Goal: Task Accomplishment & Management: Manage account settings

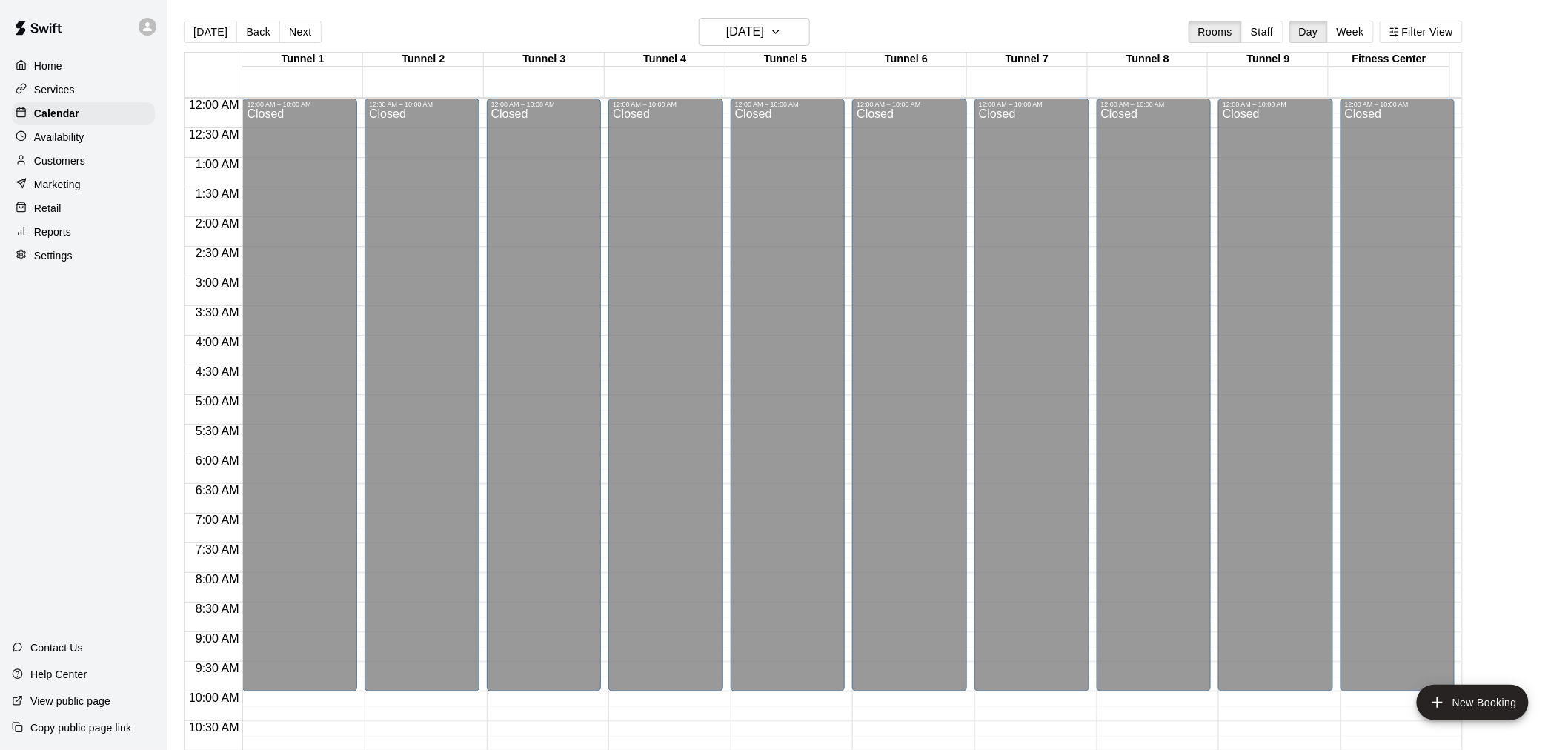
scroll to position [709, 0]
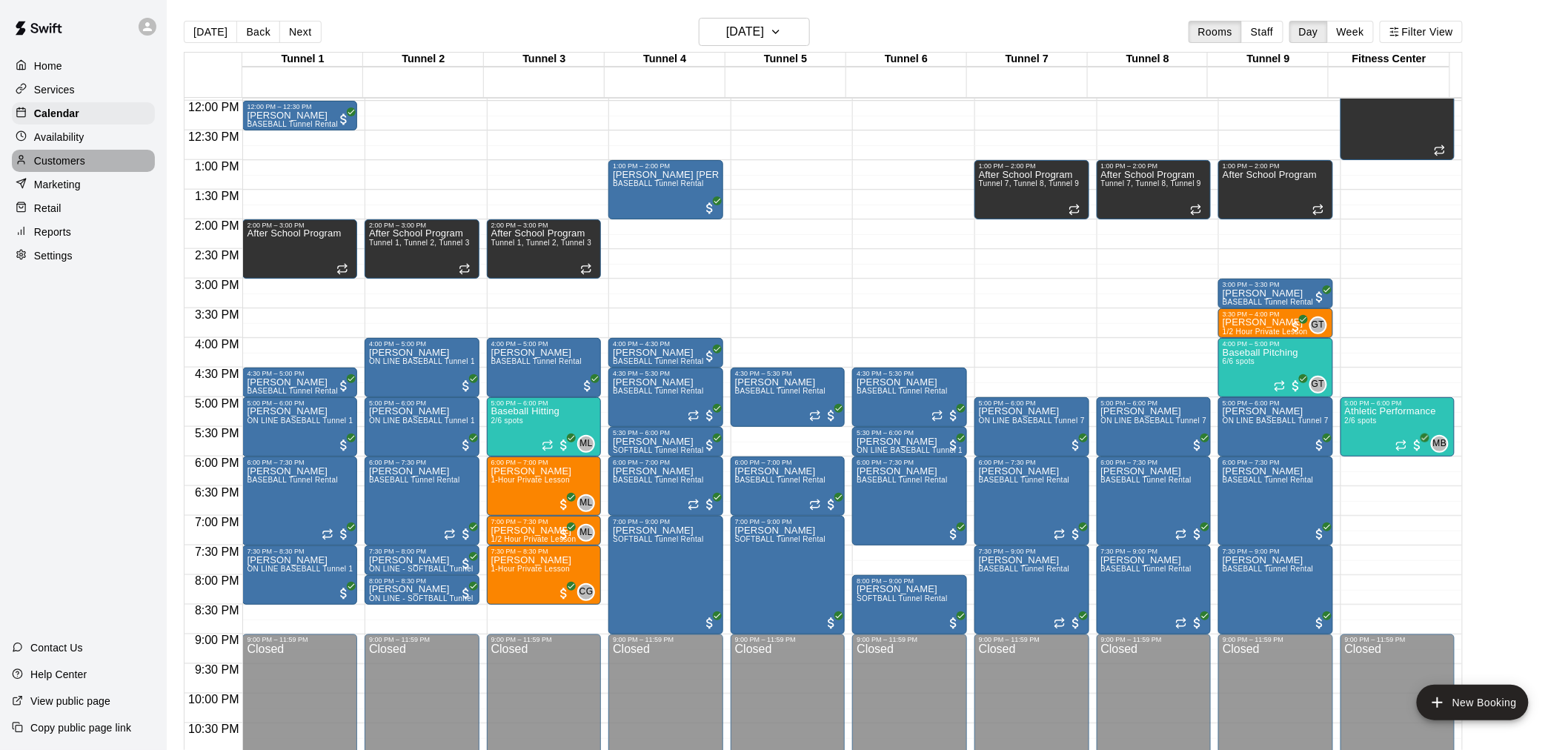
click at [57, 168] on p "Customers" at bounding box center [60, 161] width 51 height 15
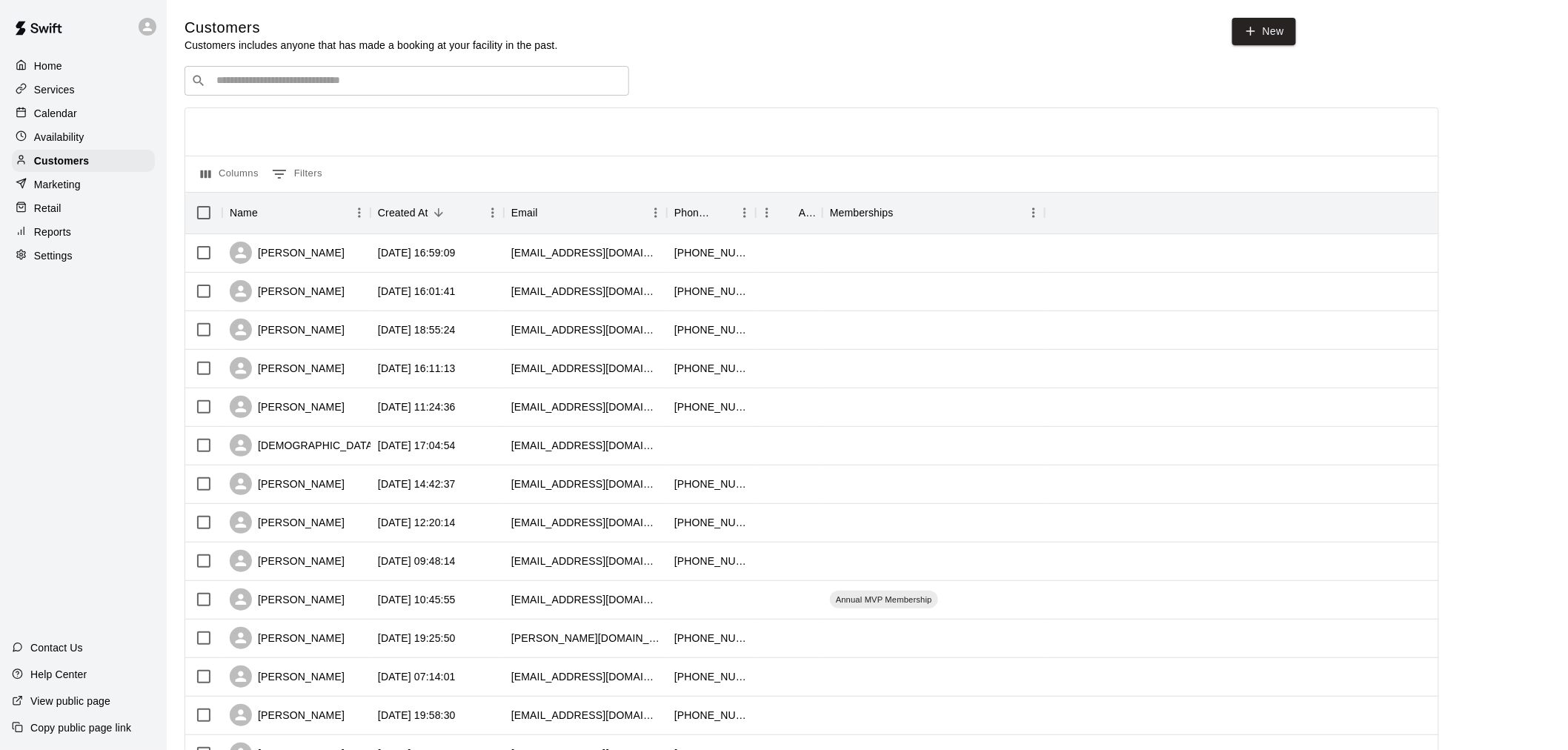
click at [282, 56] on div "Customers Customers includes anyone that has made a booking at your facility in…" at bounding box center [867, 627] width 1366 height 1219
click at [299, 87] on input "Search customers by name or email" at bounding box center [417, 81] width 411 height 15
click at [339, 74] on div "​ ********* ​" at bounding box center [407, 81] width 445 height 29
click at [321, 84] on input "*********" at bounding box center [406, 81] width 389 height 15
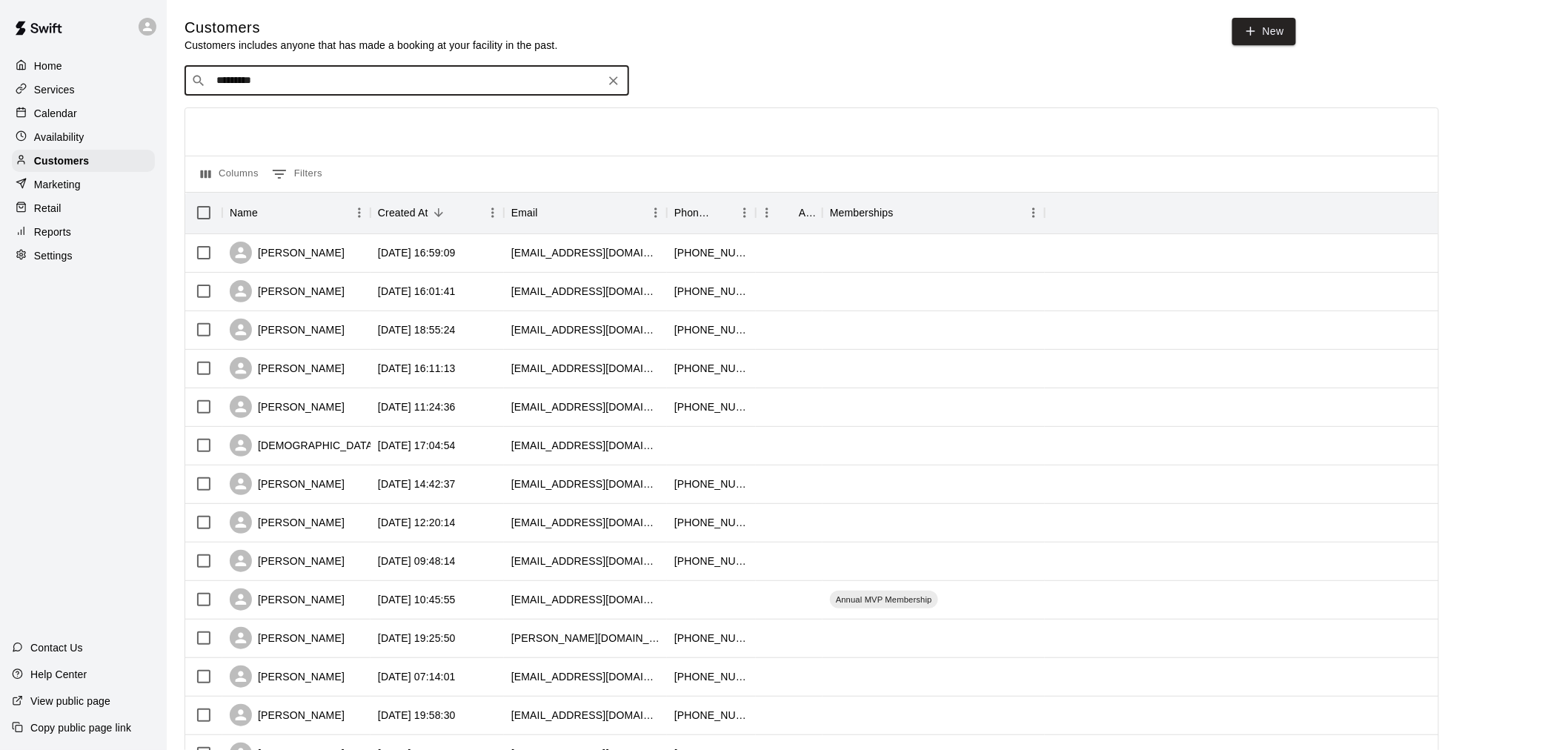
click at [321, 84] on input "*********" at bounding box center [406, 81] width 389 height 15
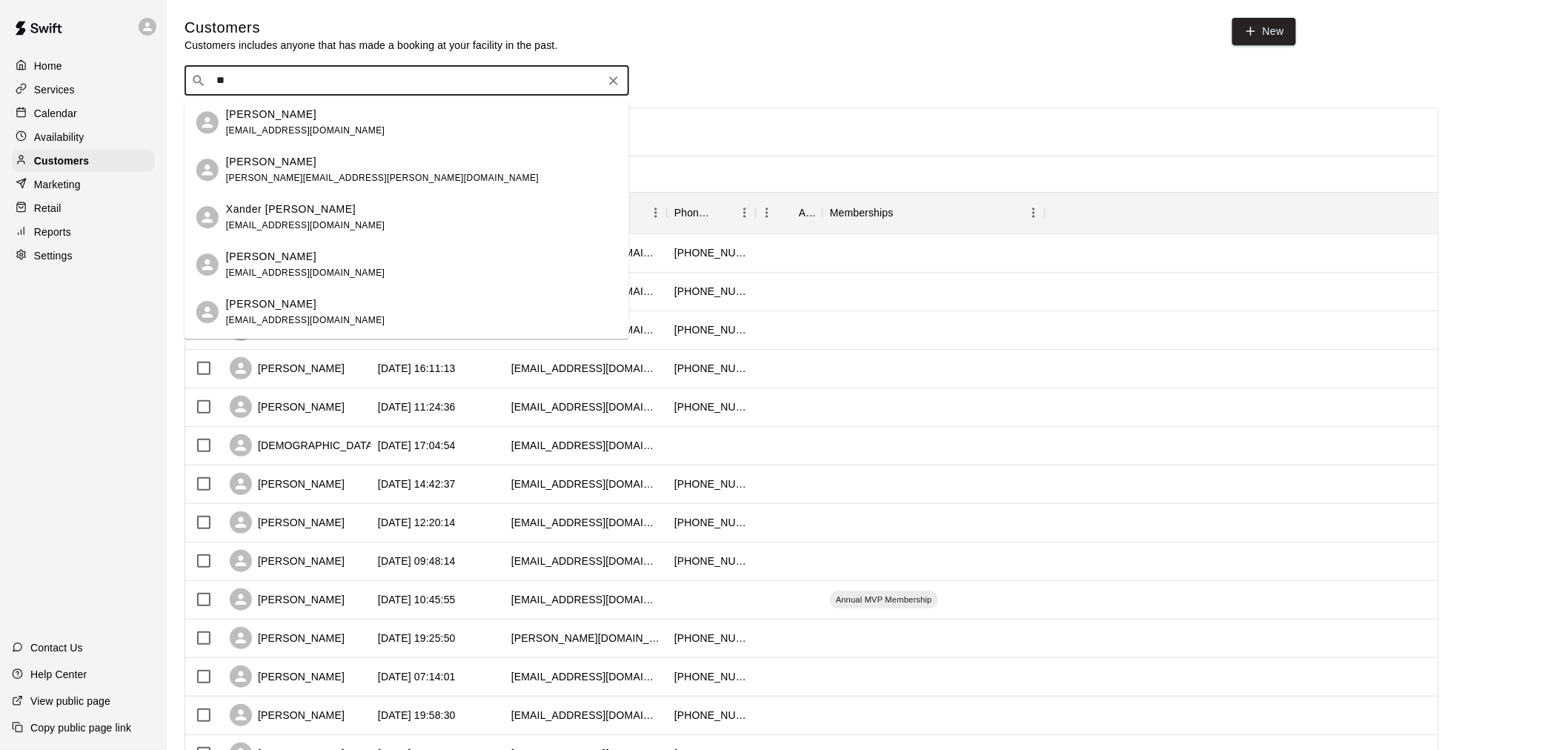
type input "*"
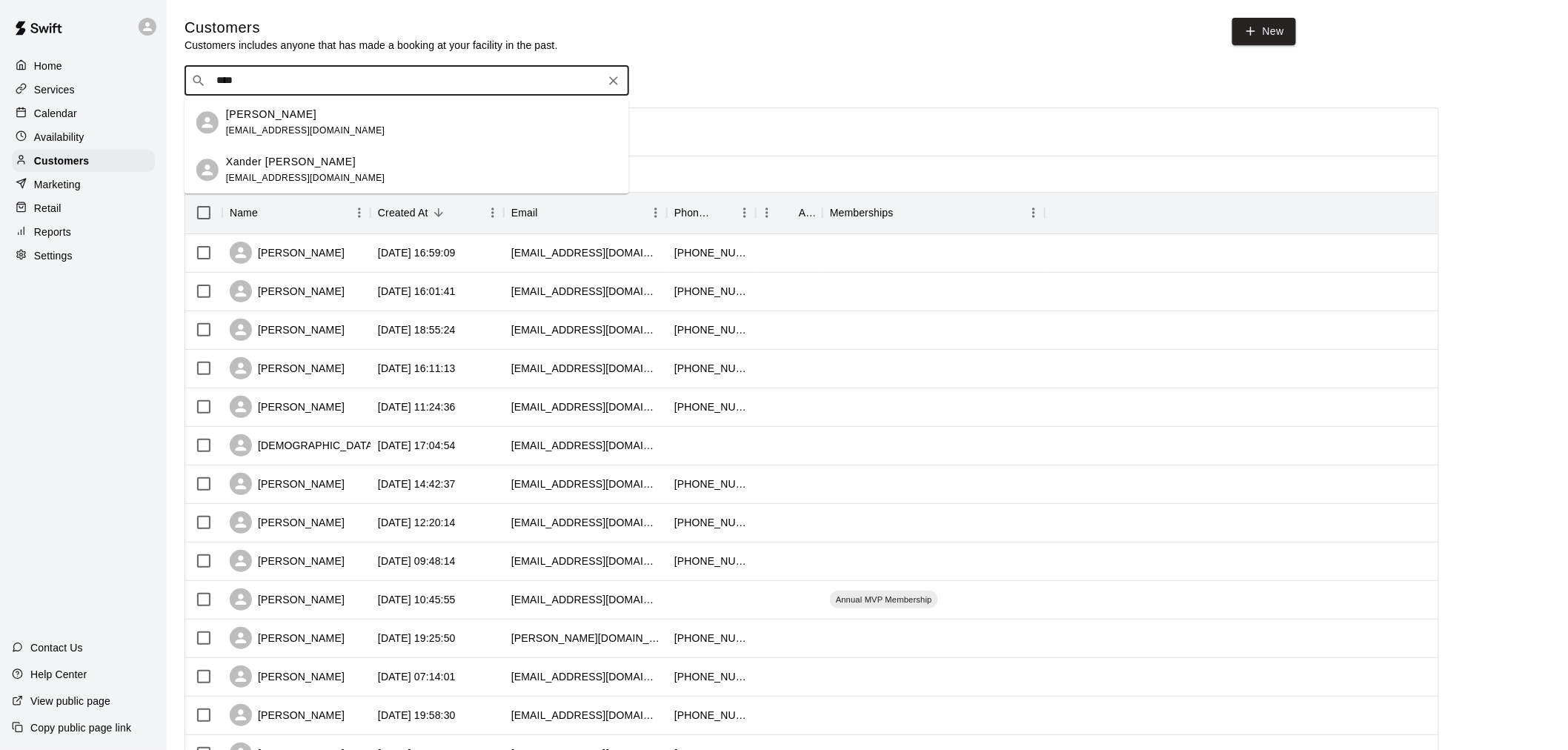
type input "*****"
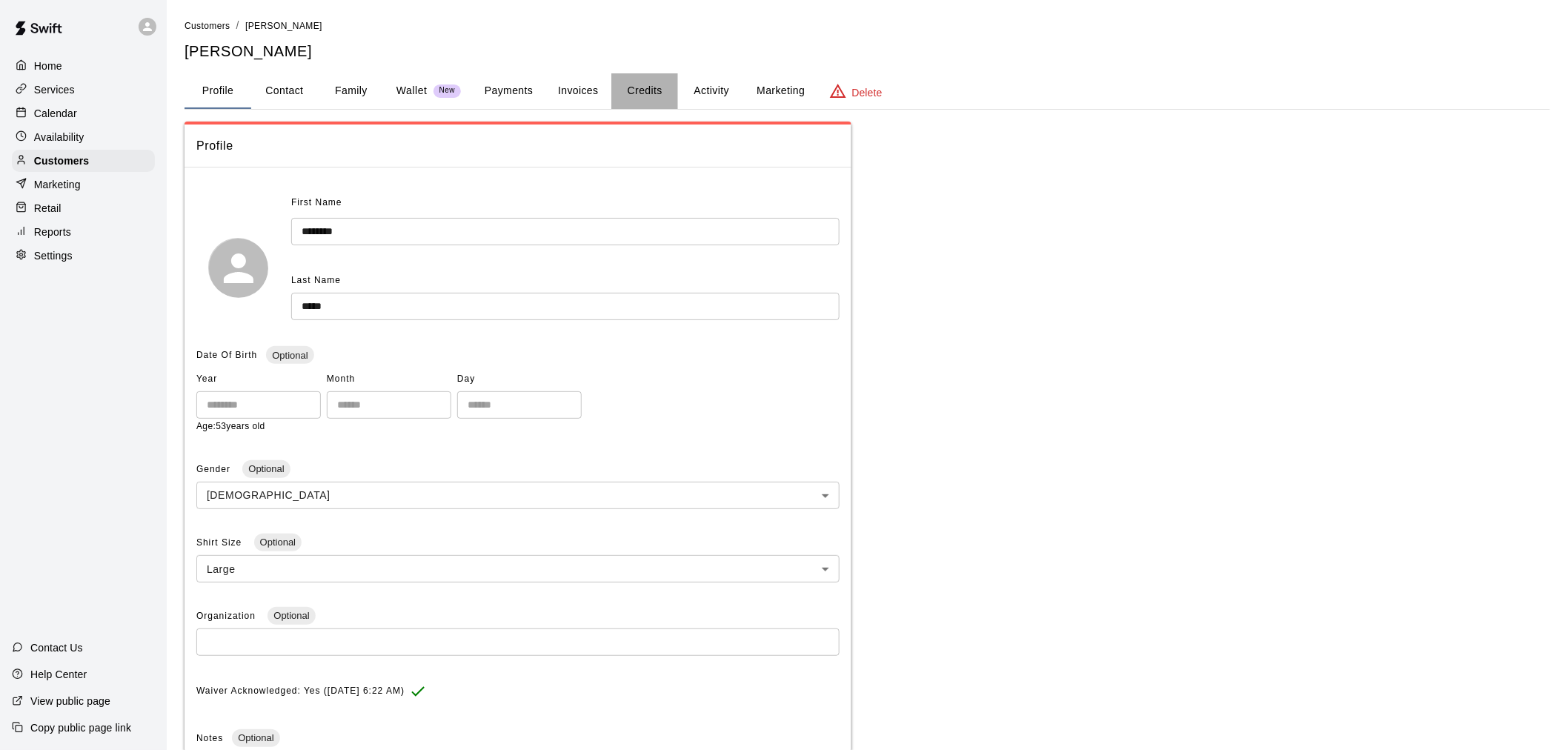
drag, startPoint x: 617, startPoint y: 84, endPoint x: 626, endPoint y: 85, distance: 9.1
click at [617, 84] on button "Credits" at bounding box center [645, 91] width 67 height 36
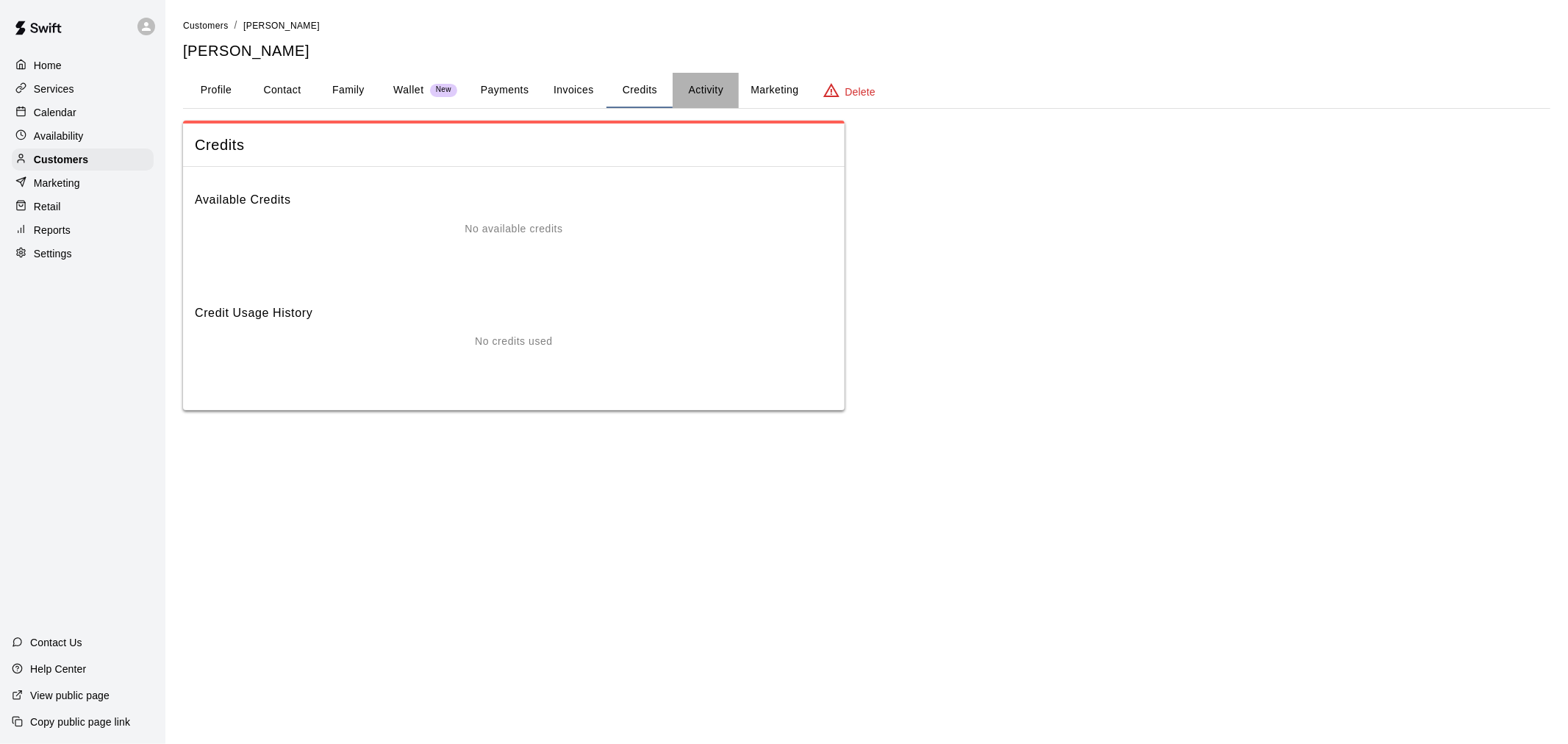
click at [718, 78] on button "Activity" at bounding box center [705, 90] width 67 height 36
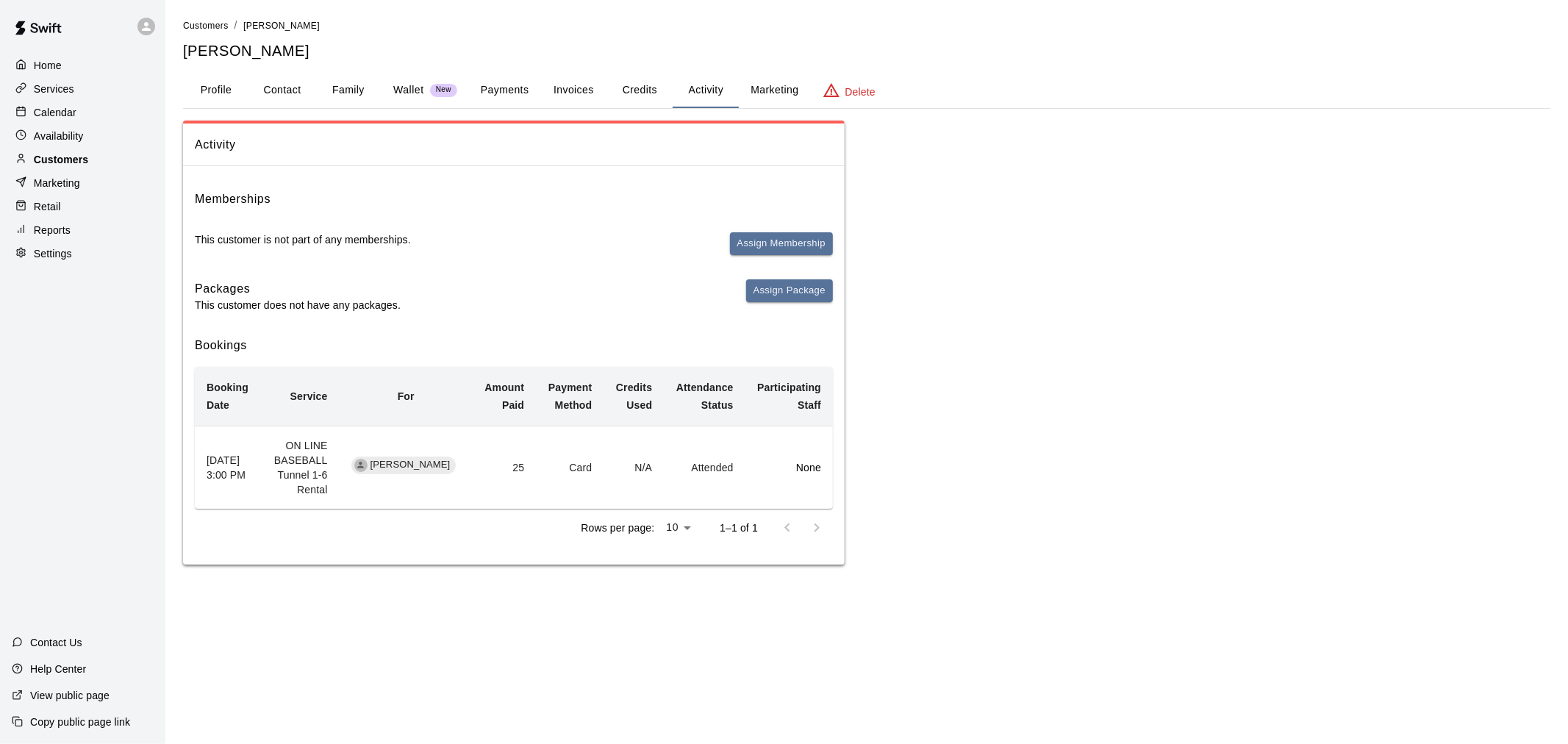
click at [91, 162] on div "Customers" at bounding box center [83, 159] width 142 height 22
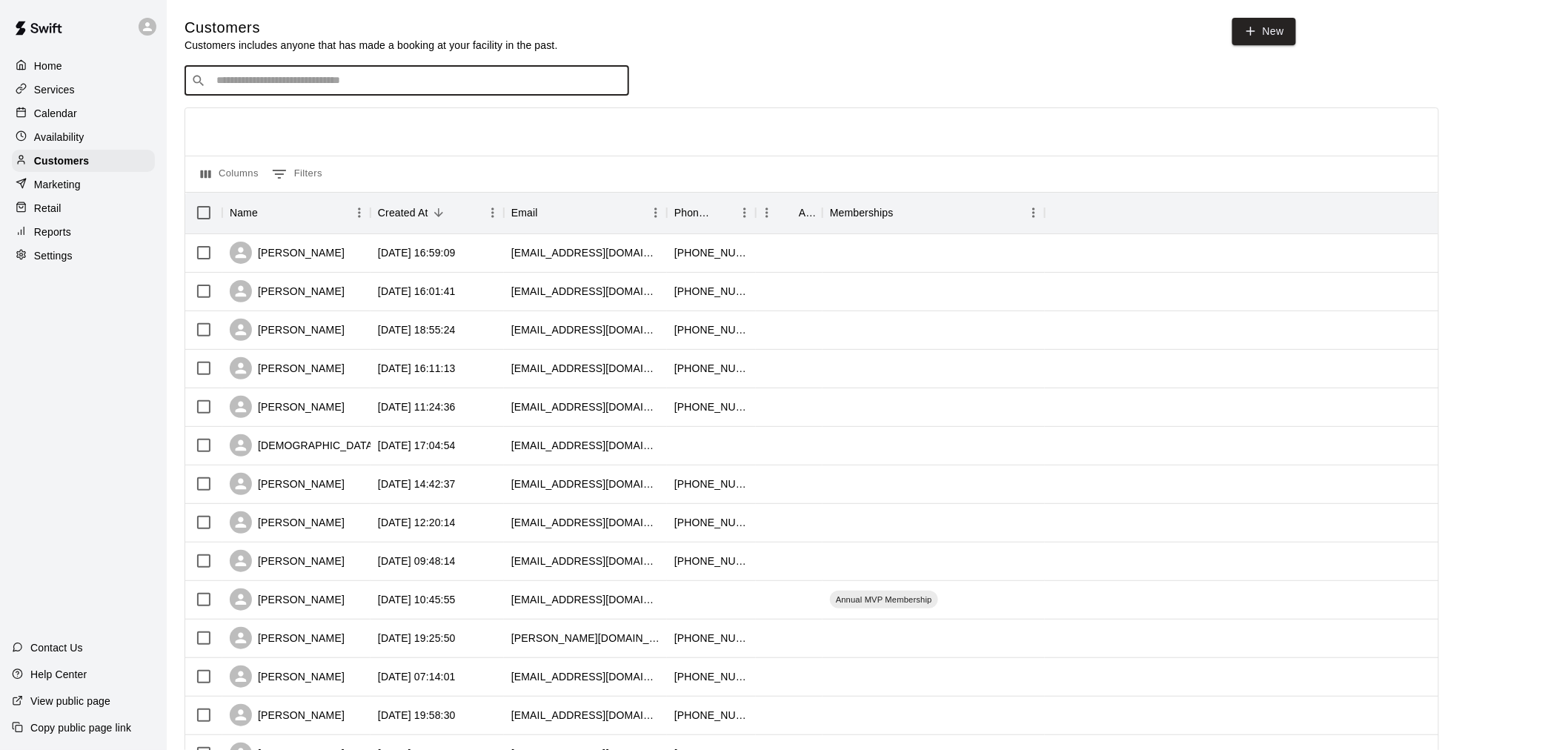
click at [265, 86] on input "Search customers by name or email" at bounding box center [417, 81] width 411 height 15
type input "*****"
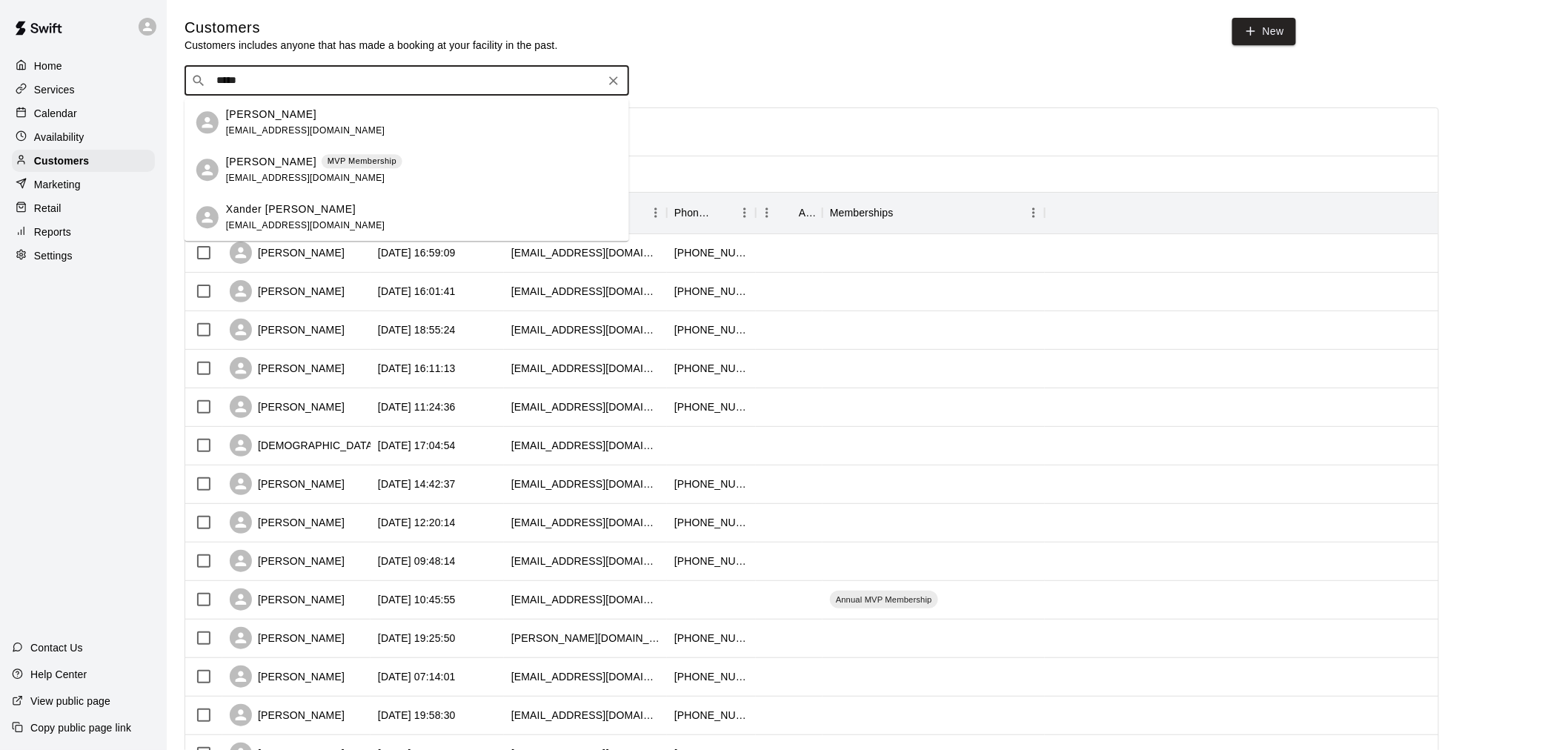
click at [300, 151] on div "Jennifer Coers MVP Membership jnifercores@gmail.com" at bounding box center [407, 170] width 445 height 48
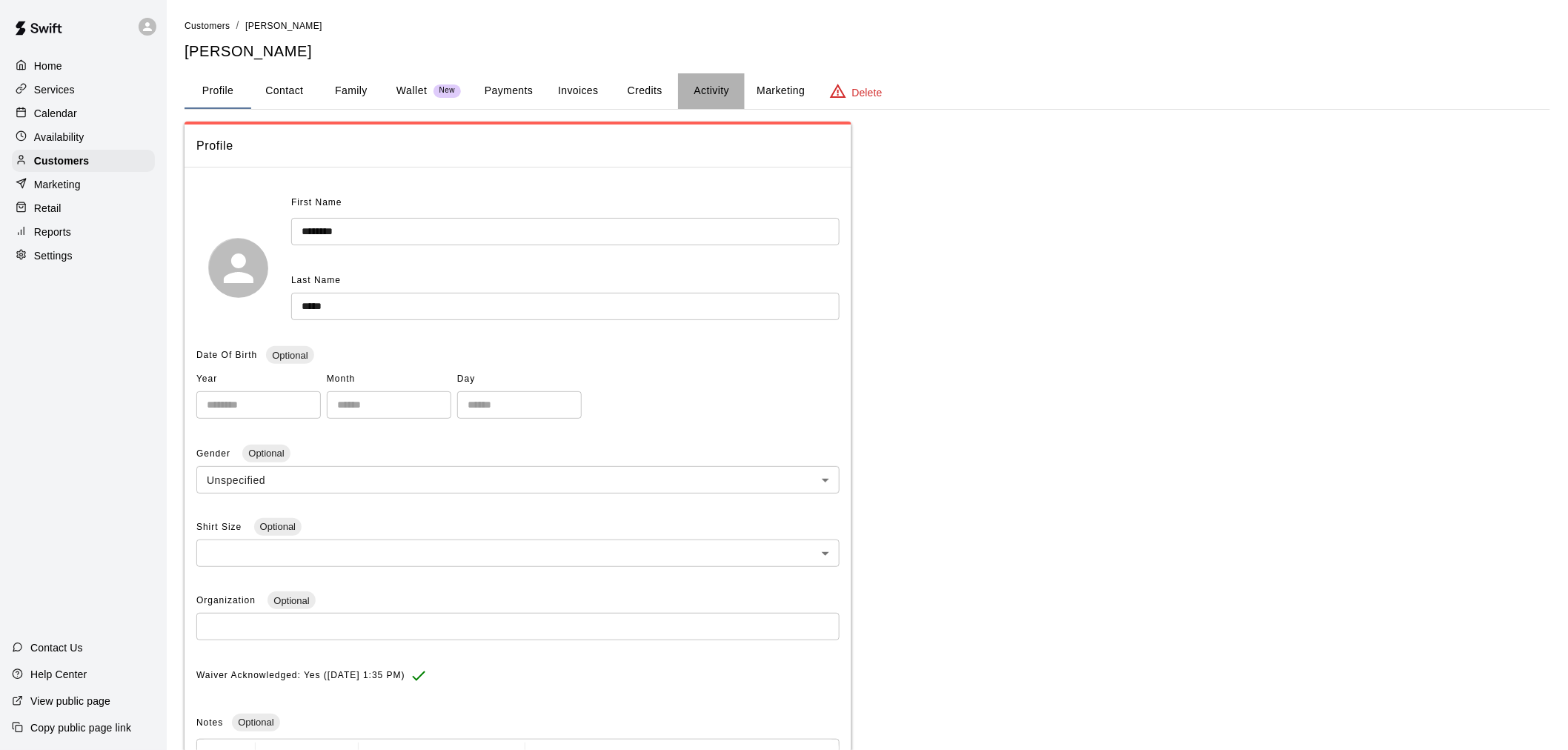
click at [715, 92] on button "Activity" at bounding box center [711, 91] width 67 height 36
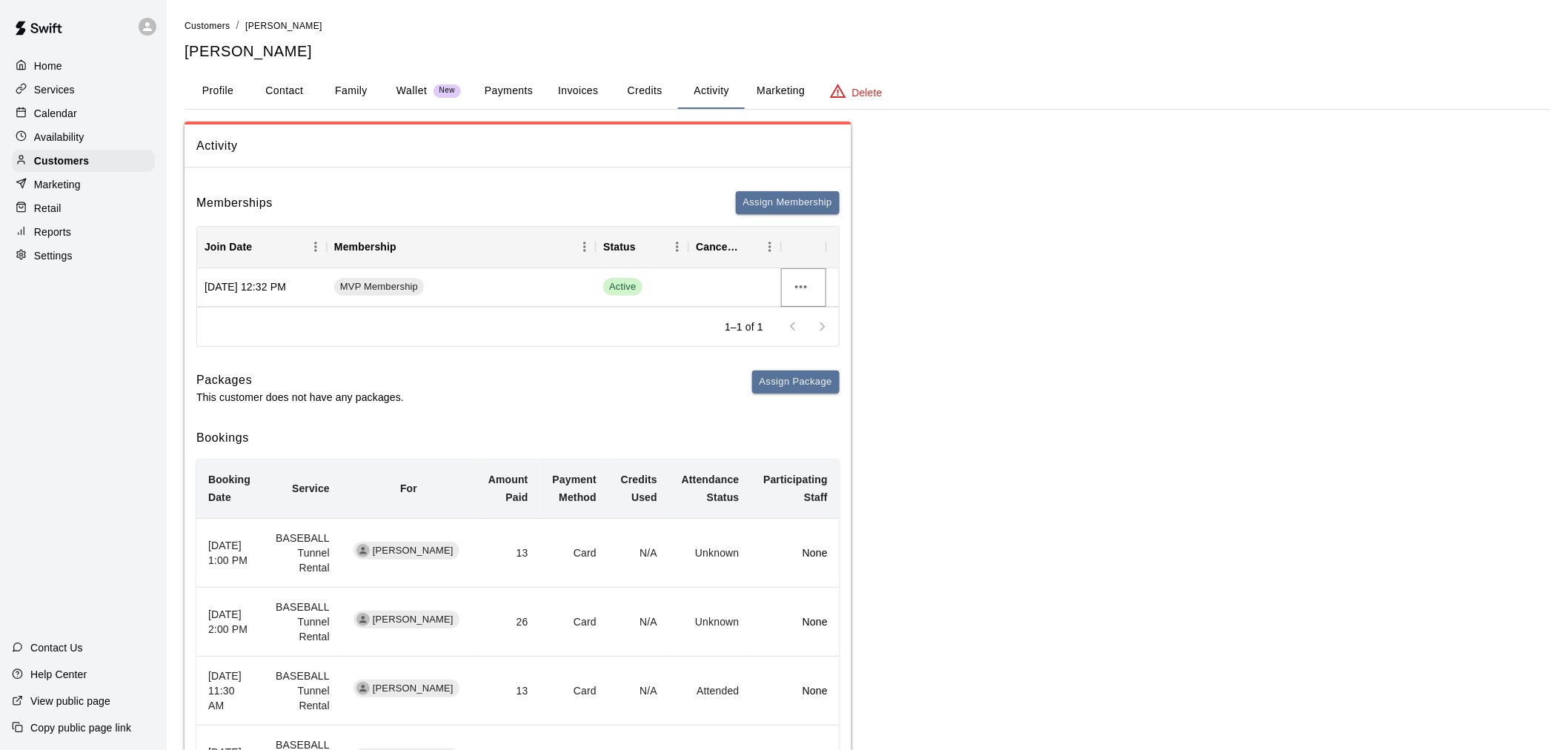
click at [798, 290] on icon "more actions" at bounding box center [801, 286] width 17 height 17
click at [818, 341] on li "Cancel" at bounding box center [830, 341] width 84 height 25
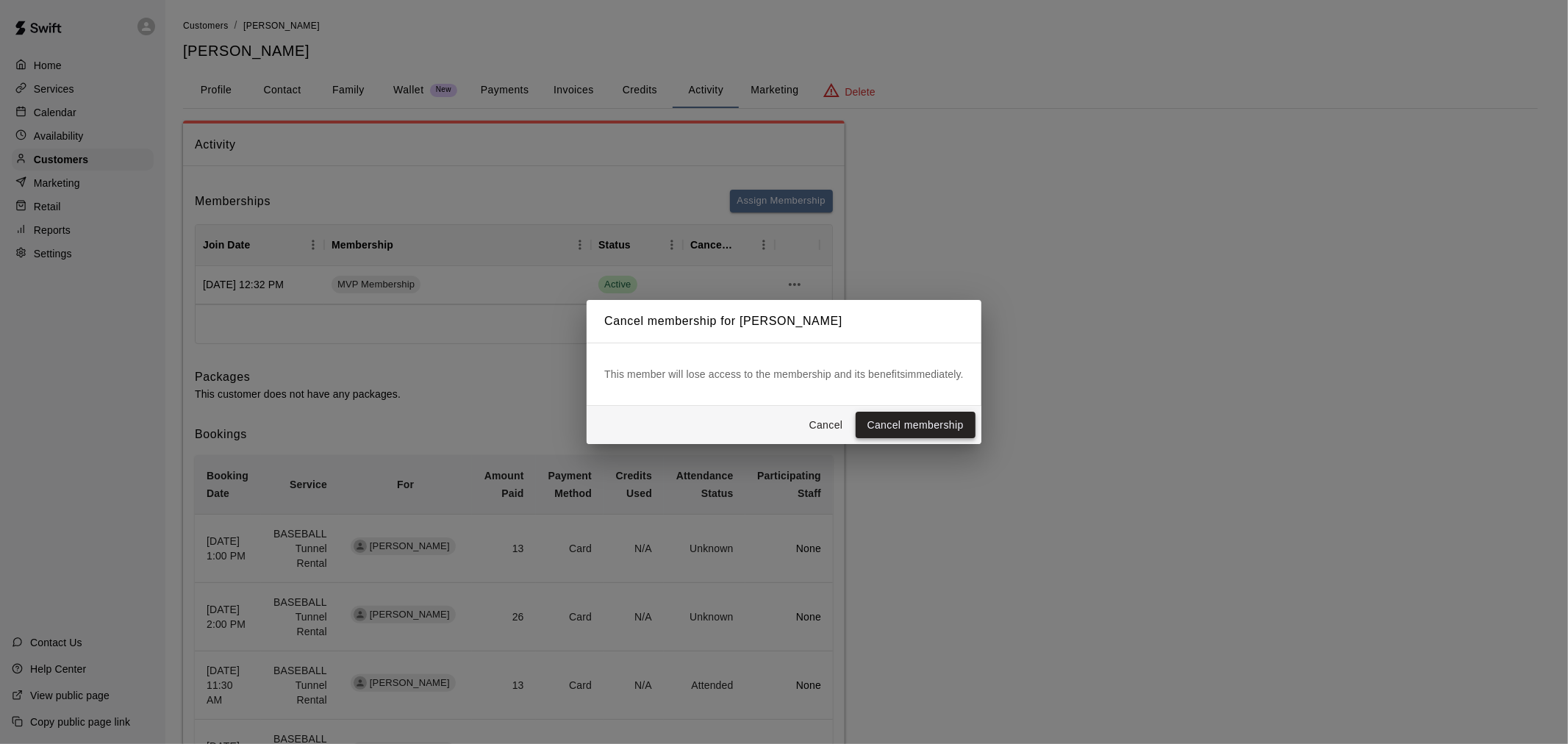
click at [894, 431] on button "Cancel membership" at bounding box center [916, 425] width 120 height 27
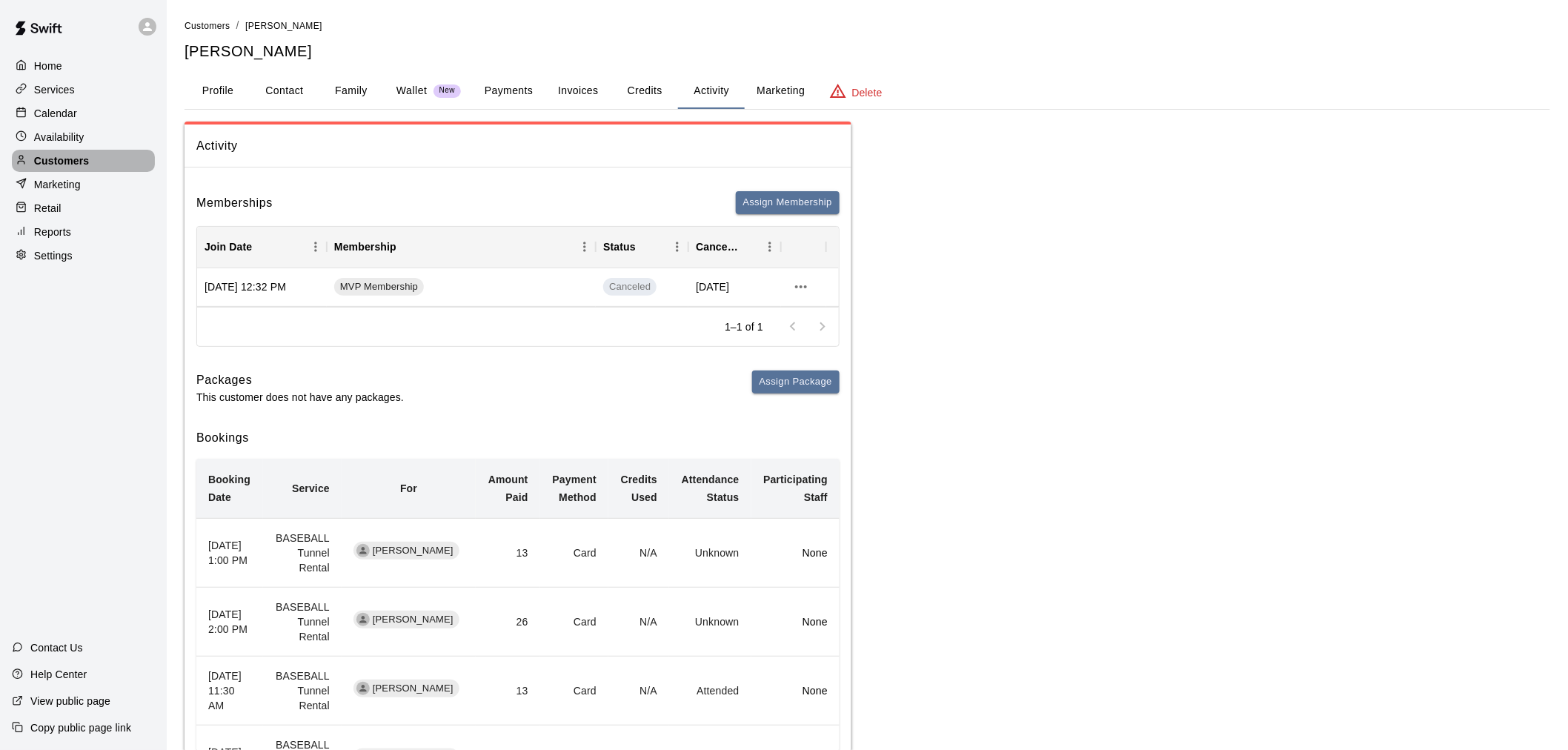
click at [60, 172] on div "Customers" at bounding box center [84, 161] width 143 height 22
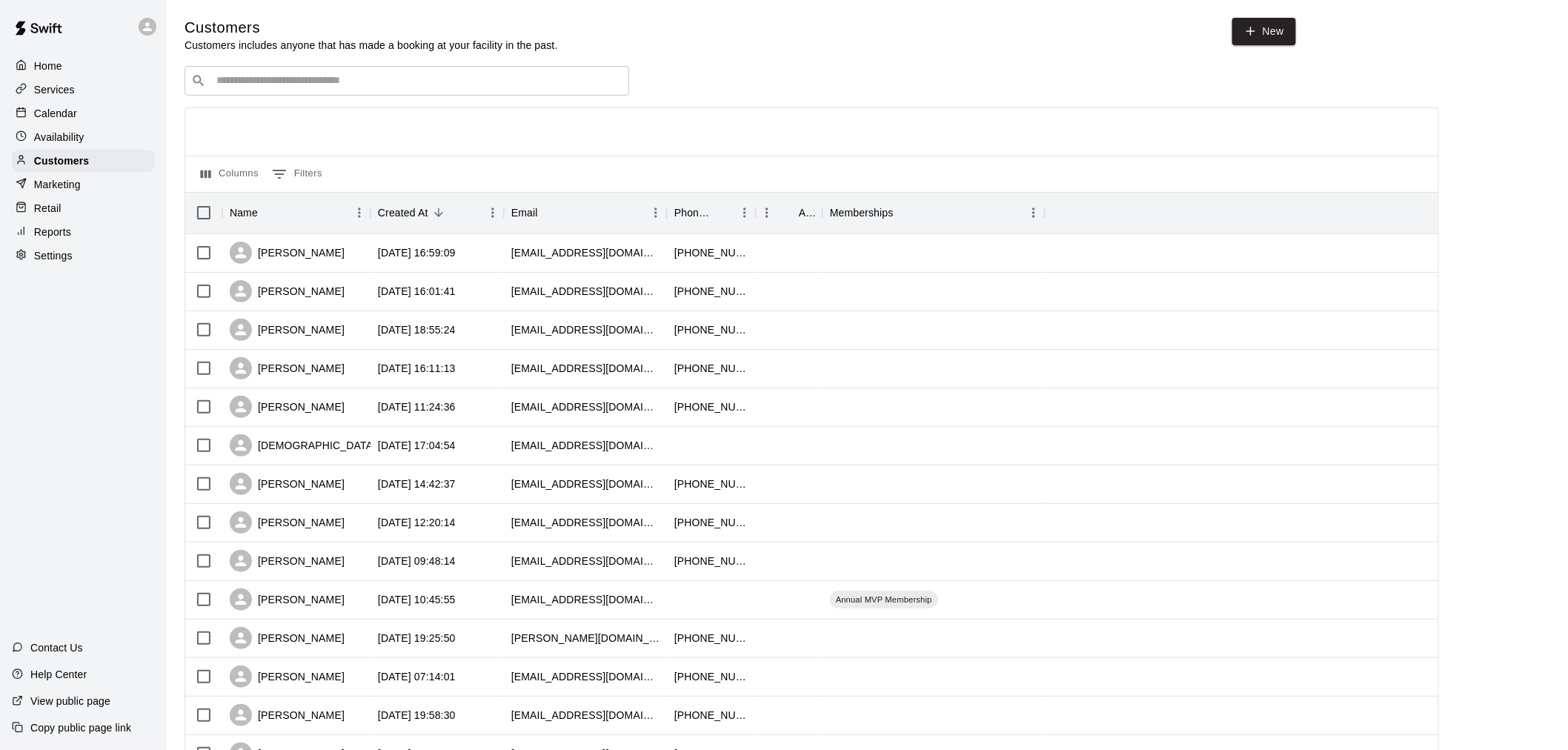
click at [260, 84] on input "Search customers by name or email" at bounding box center [417, 81] width 411 height 15
type input "*******"
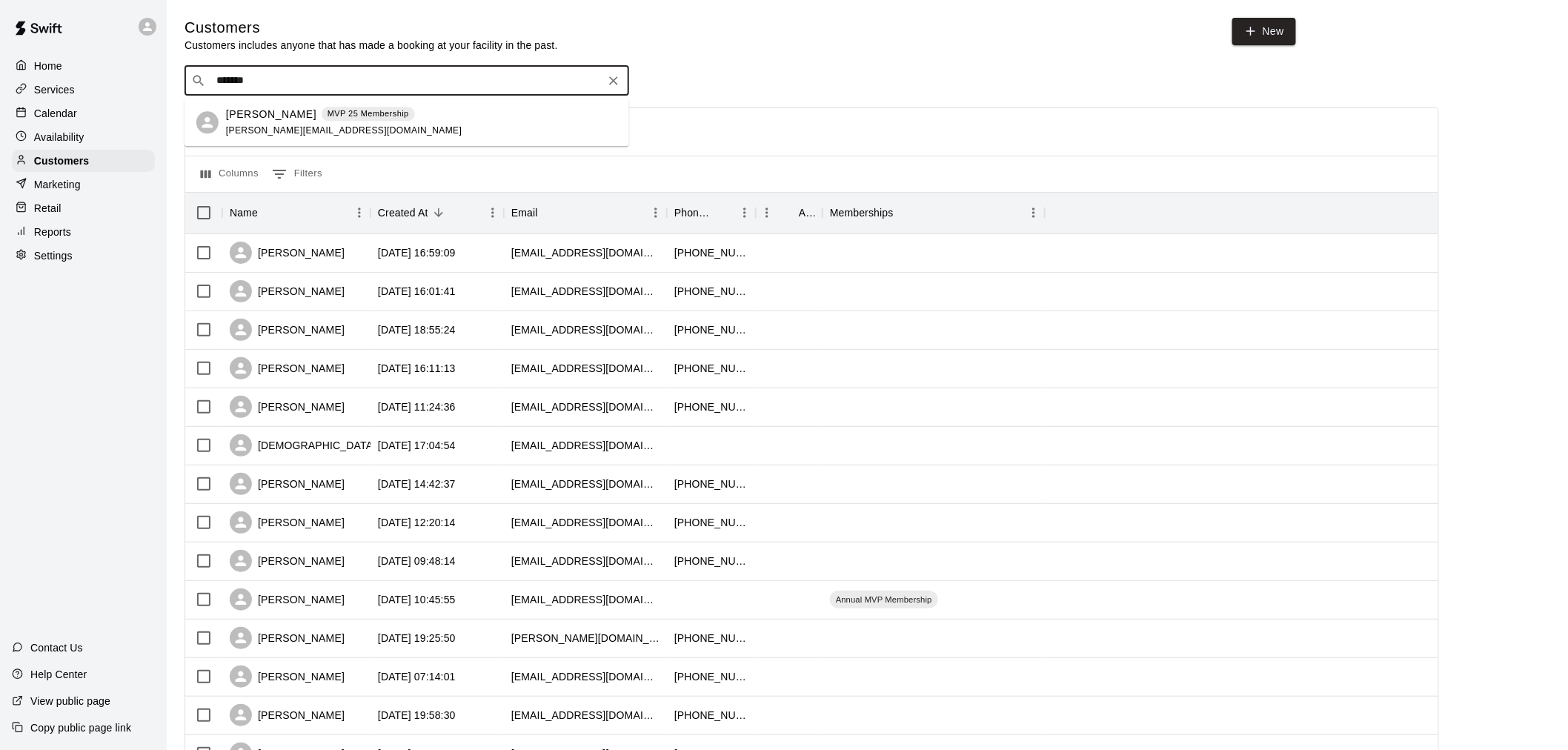
click at [284, 113] on p "Jose Escobar" at bounding box center [271, 114] width 90 height 16
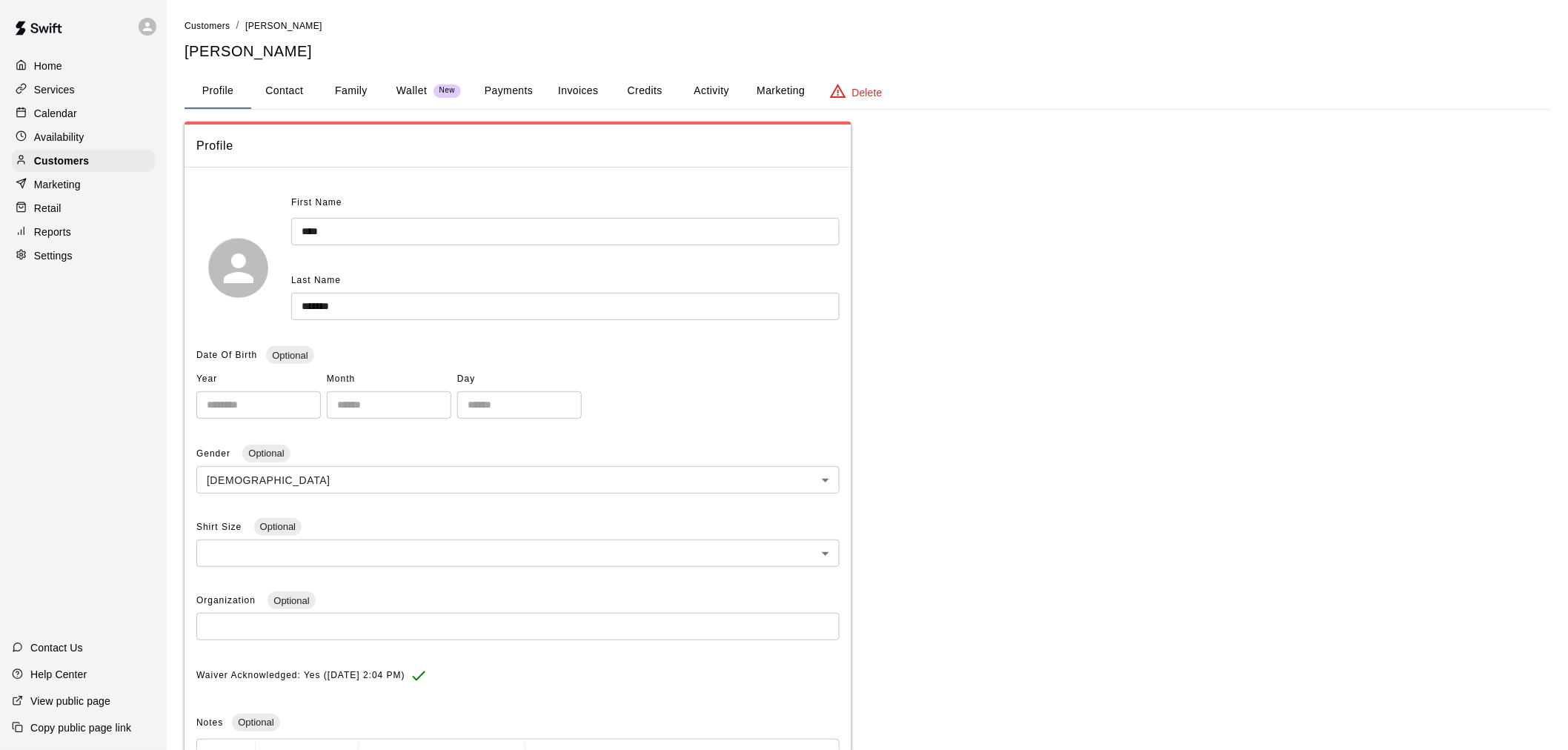
click at [702, 84] on button "Activity" at bounding box center [711, 91] width 67 height 36
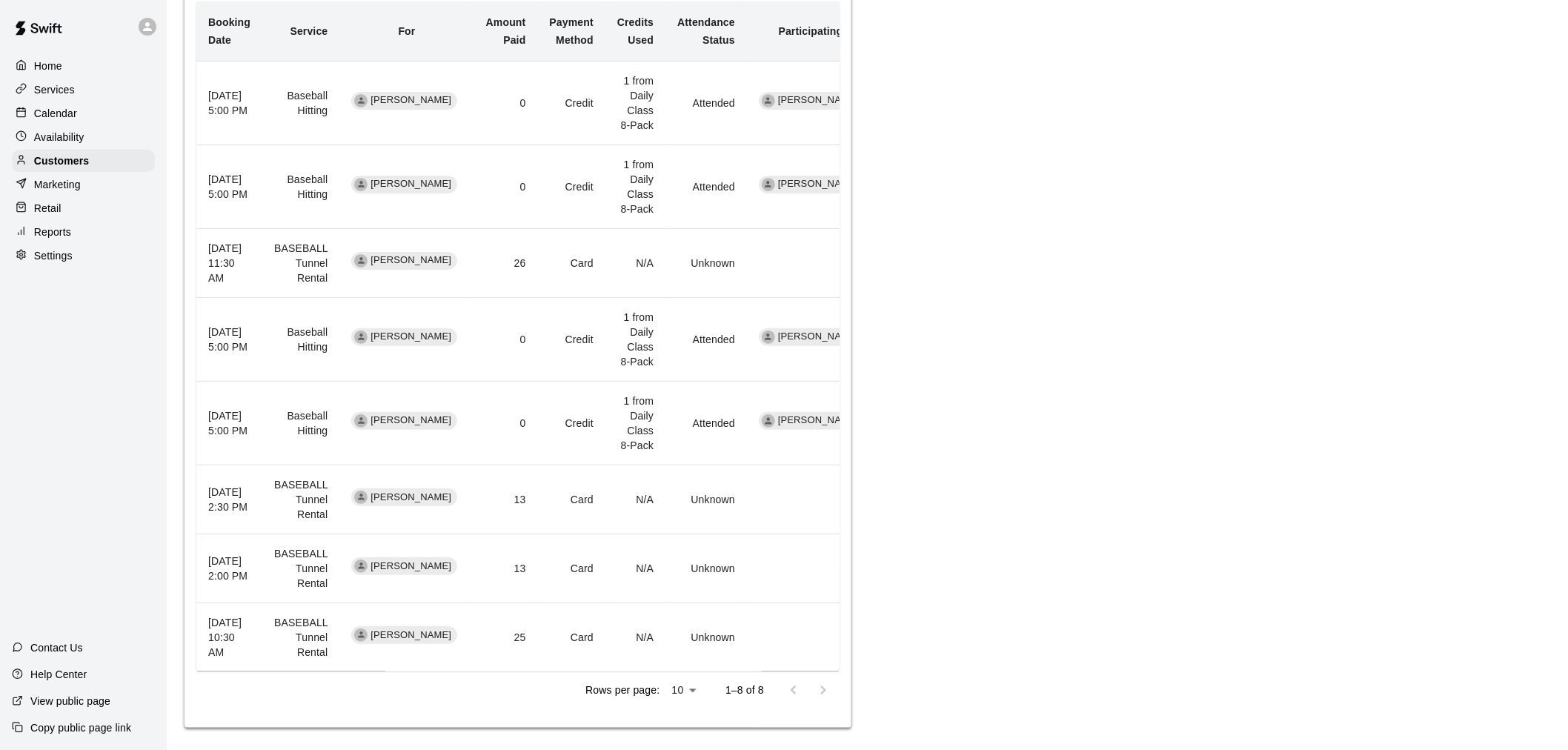
scroll to position [865, 0]
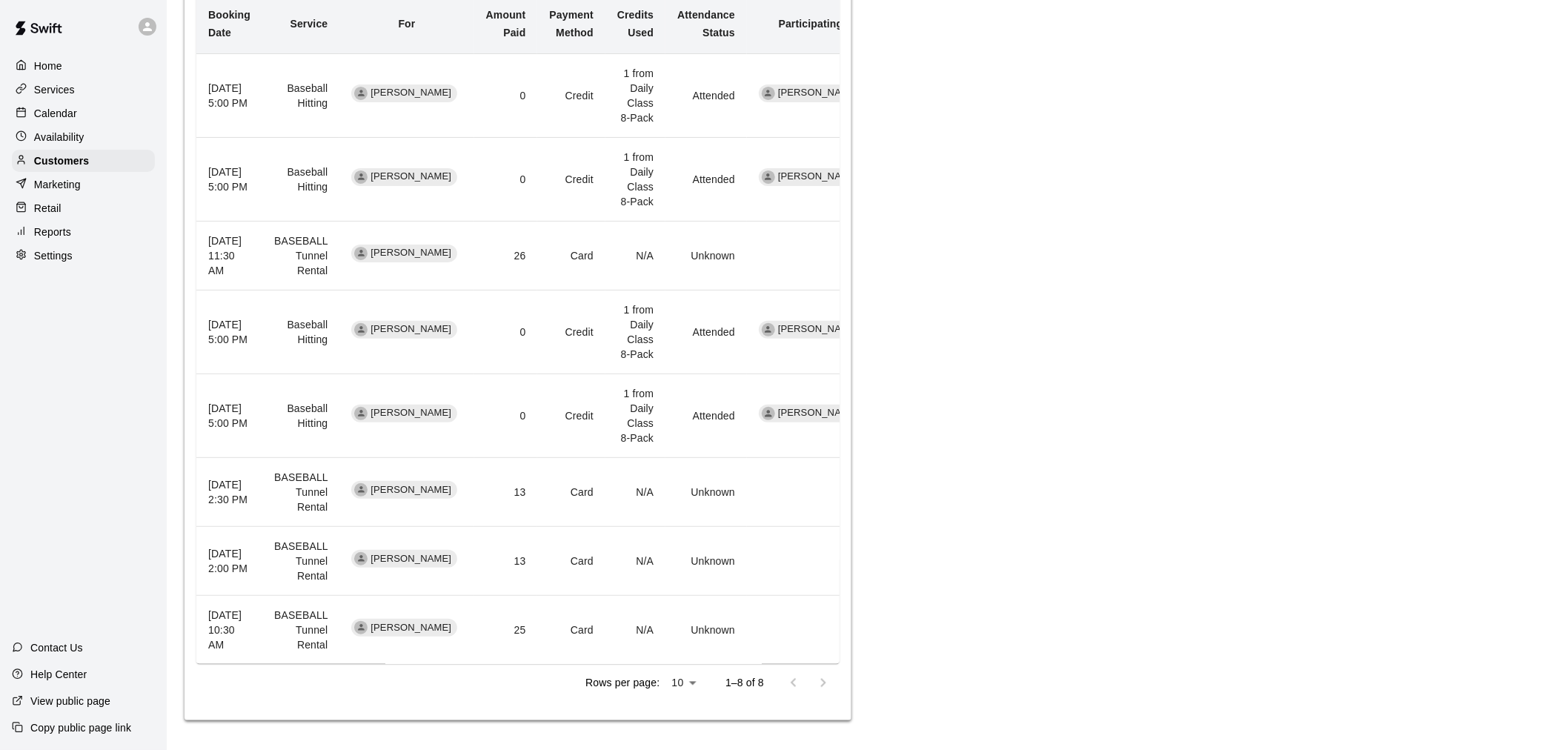
click at [818, 679] on div at bounding box center [808, 683] width 60 height 29
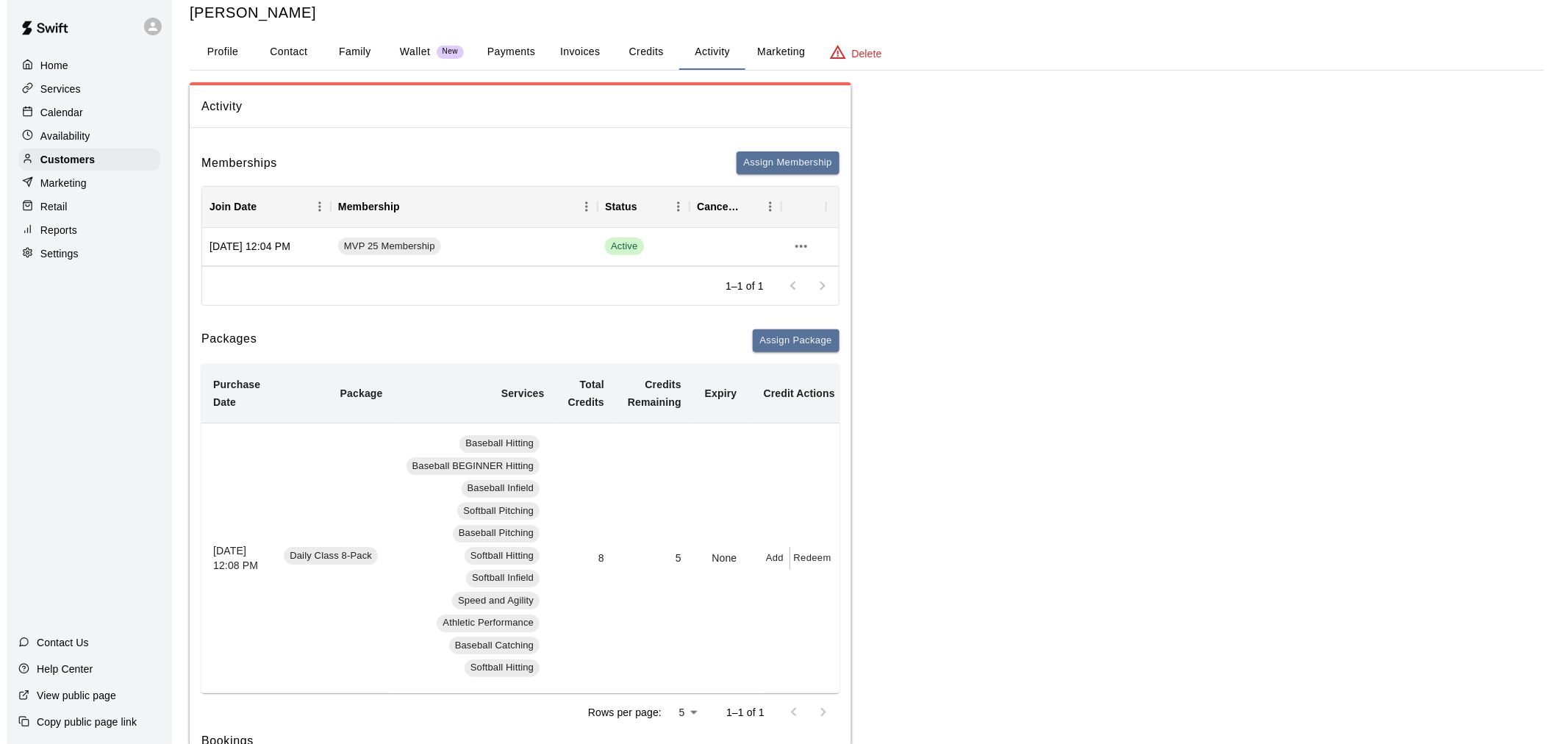
scroll to position [0, 0]
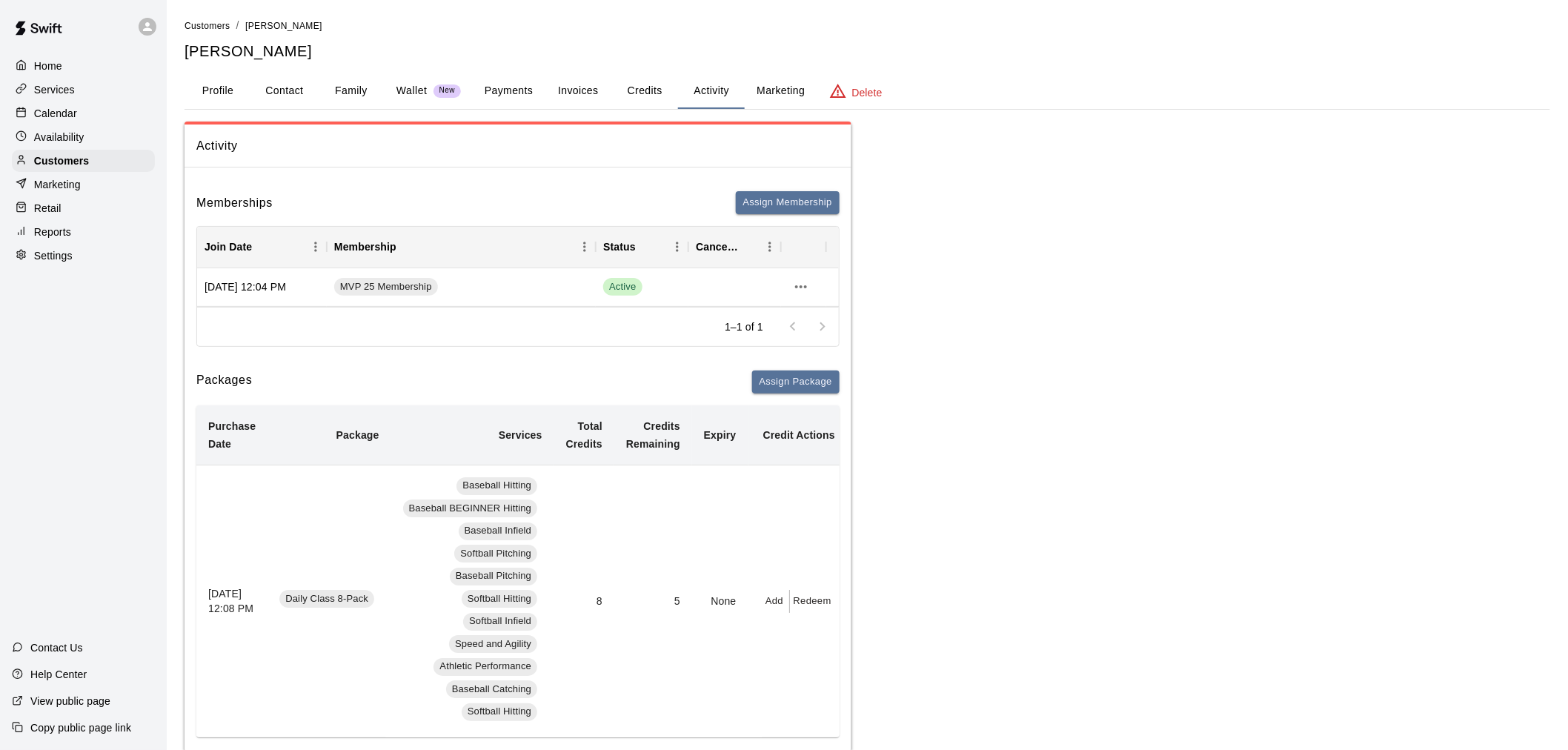
click at [510, 86] on button "Payments" at bounding box center [509, 91] width 72 height 36
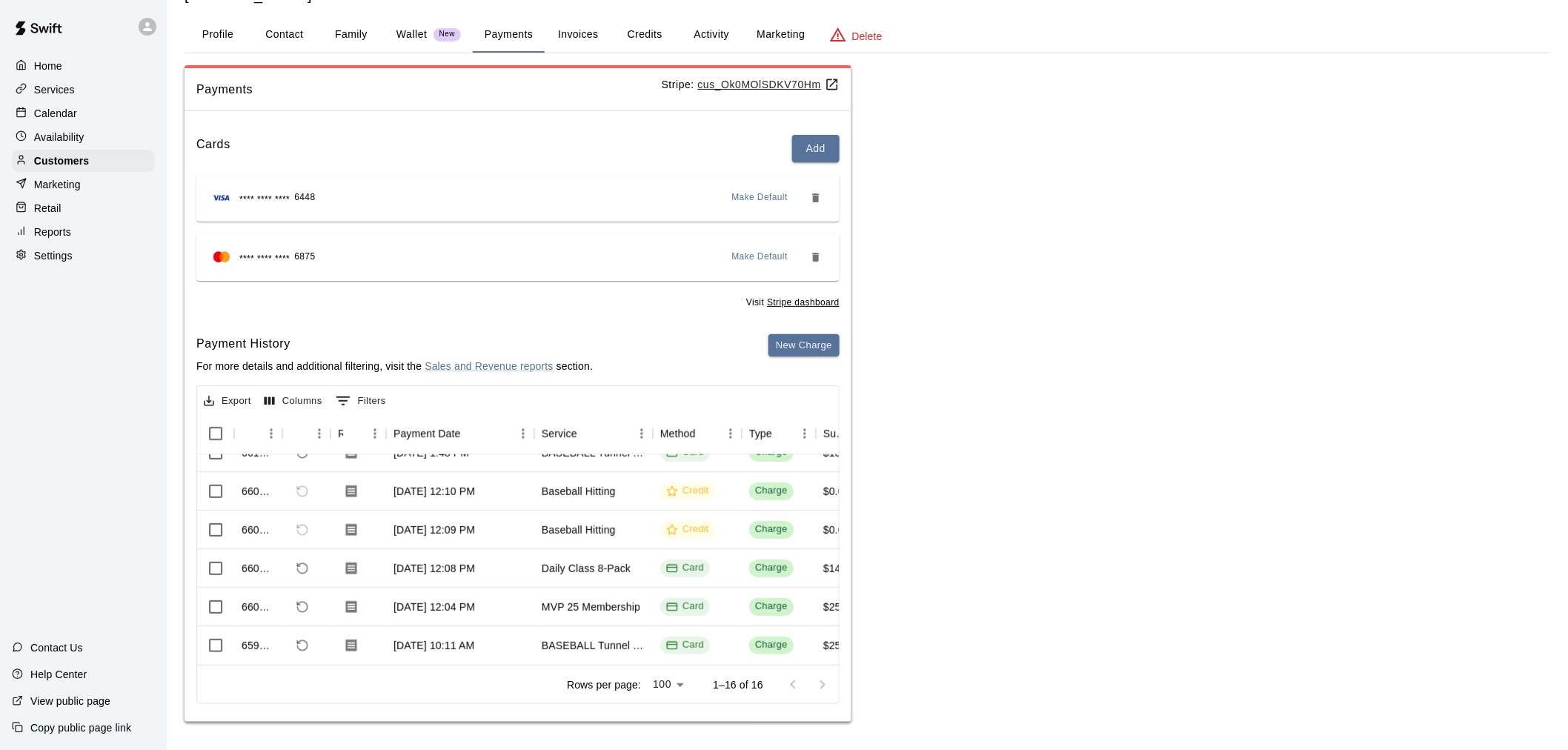
scroll to position [1, 0]
click at [515, 587] on div "Jun 21, 2025, 12:04 PM" at bounding box center [459, 606] width 148 height 39
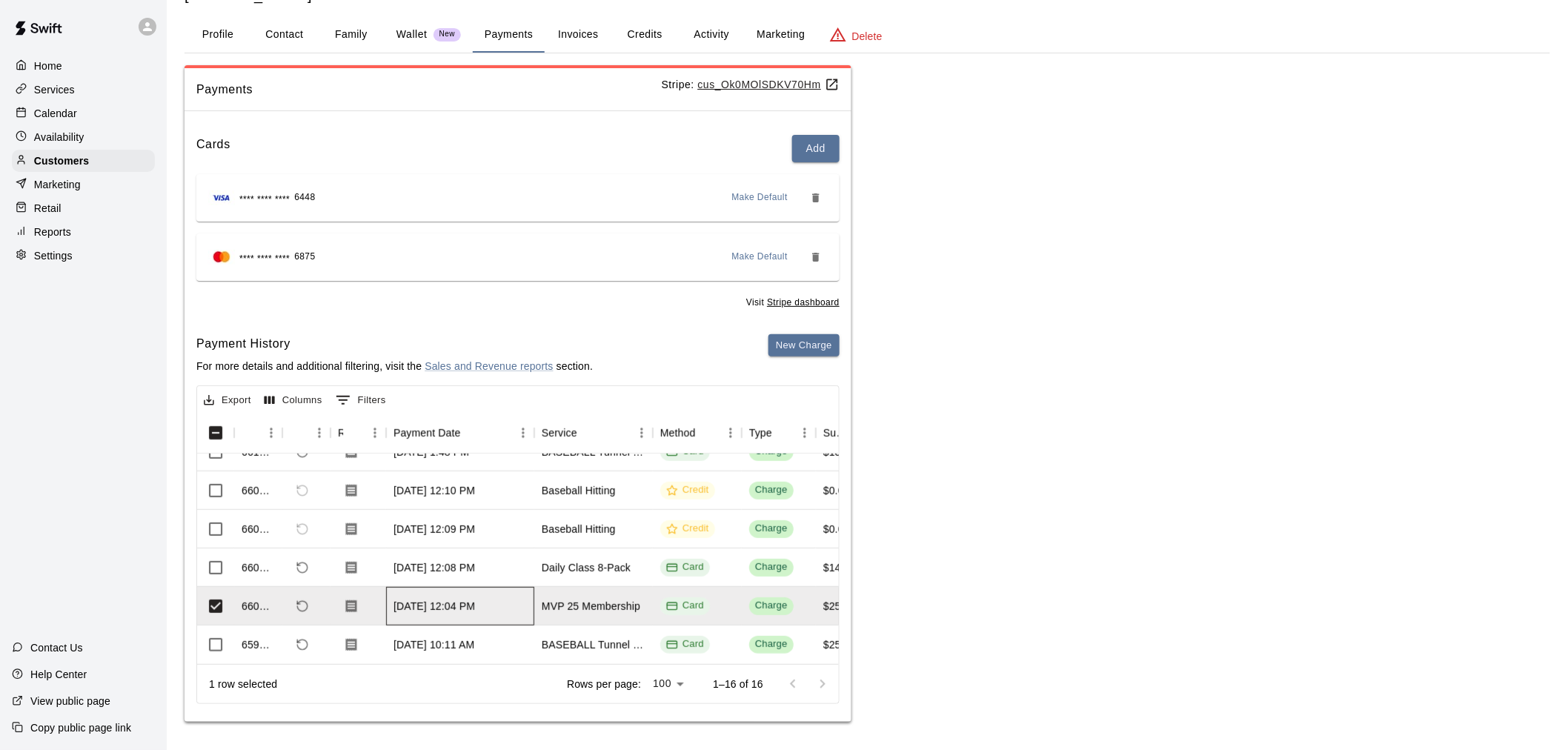
scroll to position [431, 0]
click at [885, 572] on div "Payments Stripe: cus_Ok0MOlSDKV70Hm Cards Add **** **** **** 6448 Make Default …" at bounding box center [867, 394] width 1366 height 657
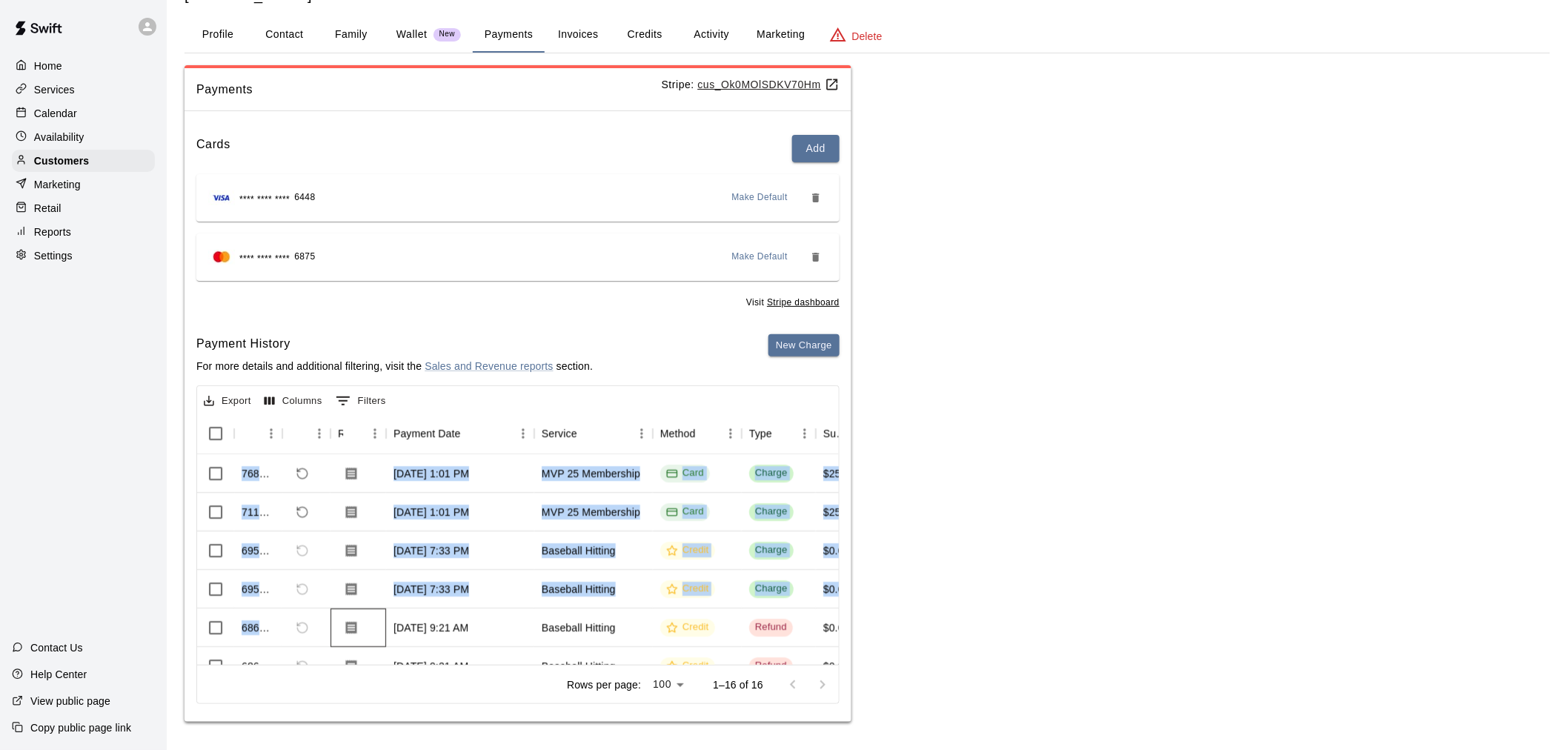
scroll to position [238, 0]
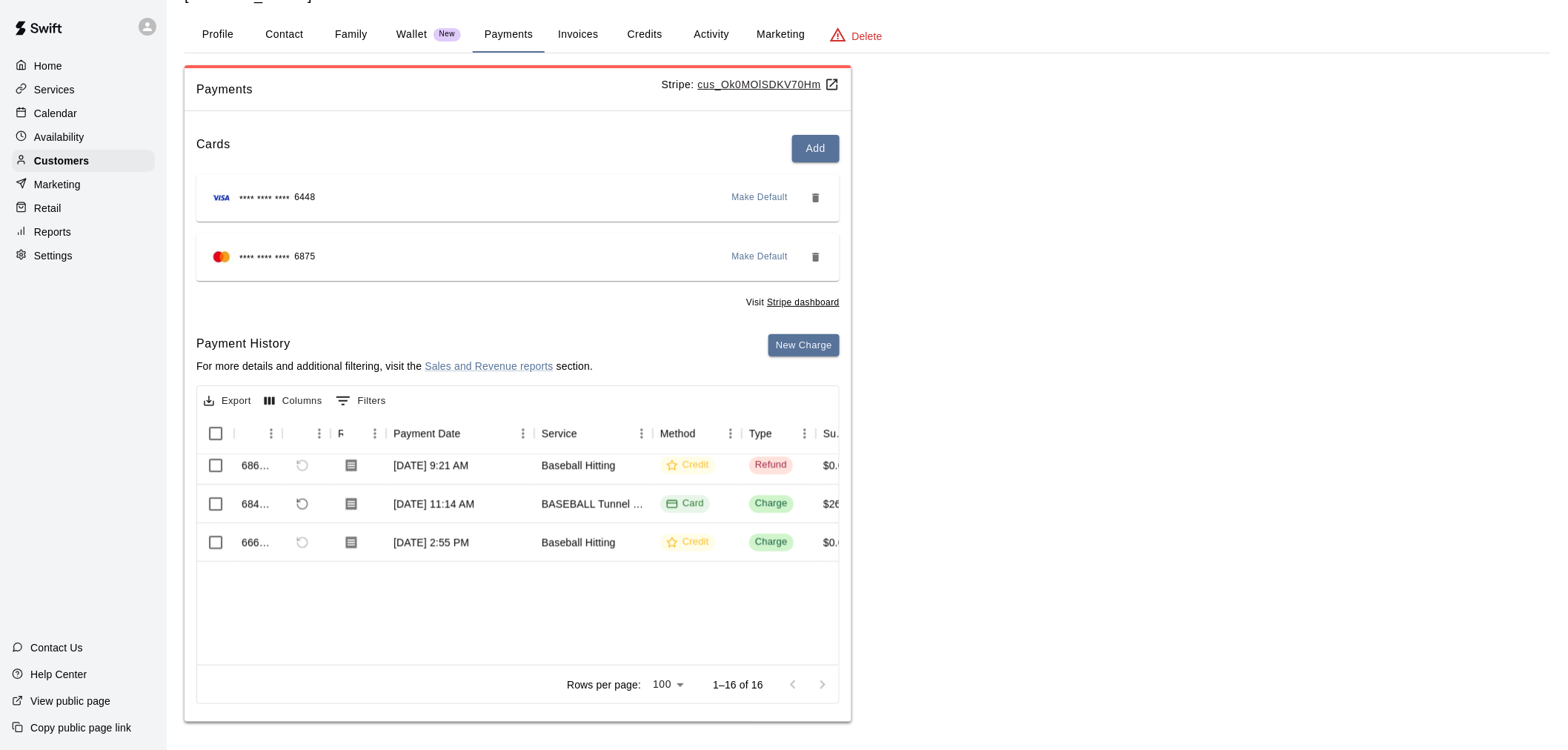
drag, startPoint x: 331, startPoint y: 634, endPoint x: 428, endPoint y: 646, distance: 97.7
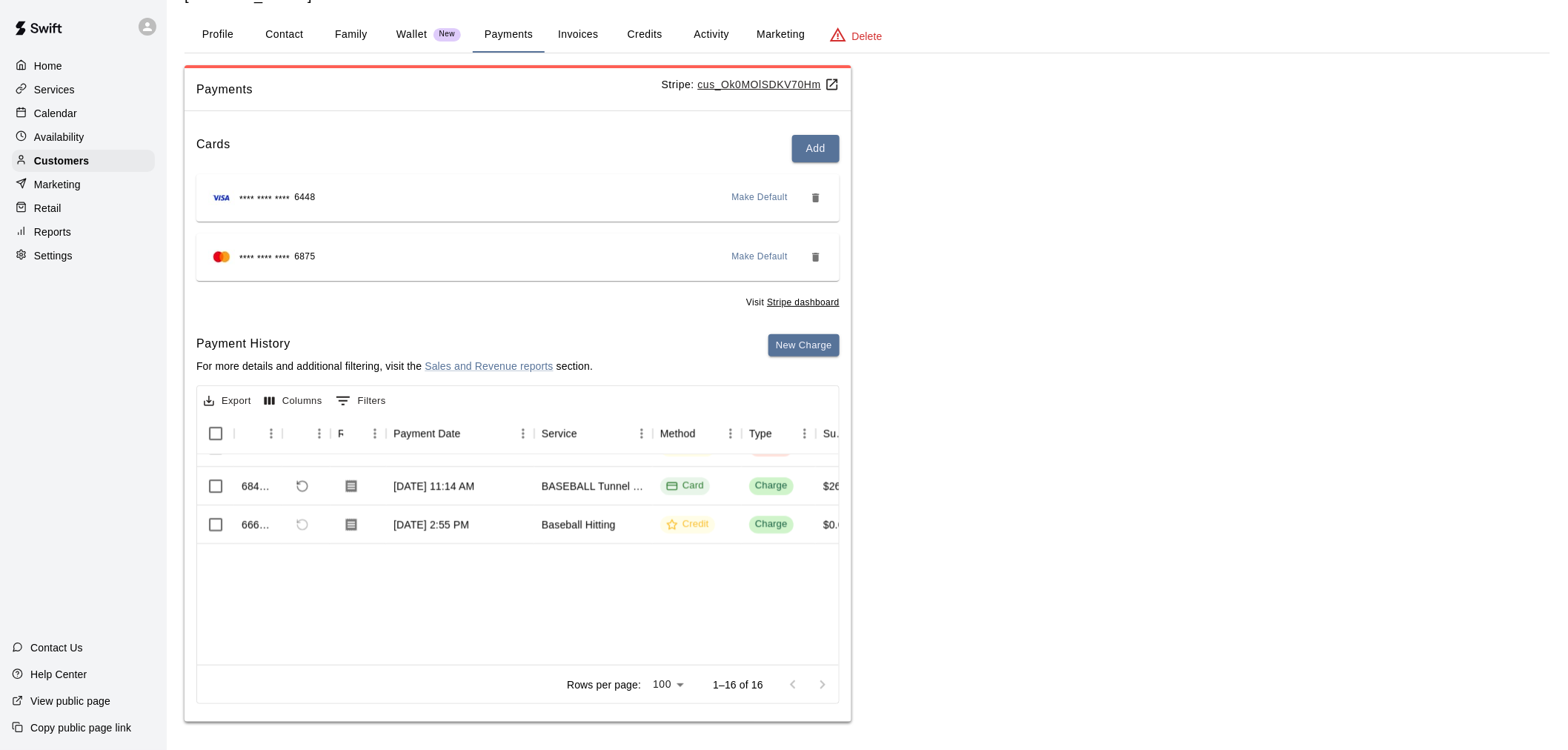
click at [428, 646] on div "768519 Aug 21, 2025, 1:01 PM MVP 25 Membership Card Charge $25.00 $0.00 711149 …" at bounding box center [518, 559] width 642 height 210
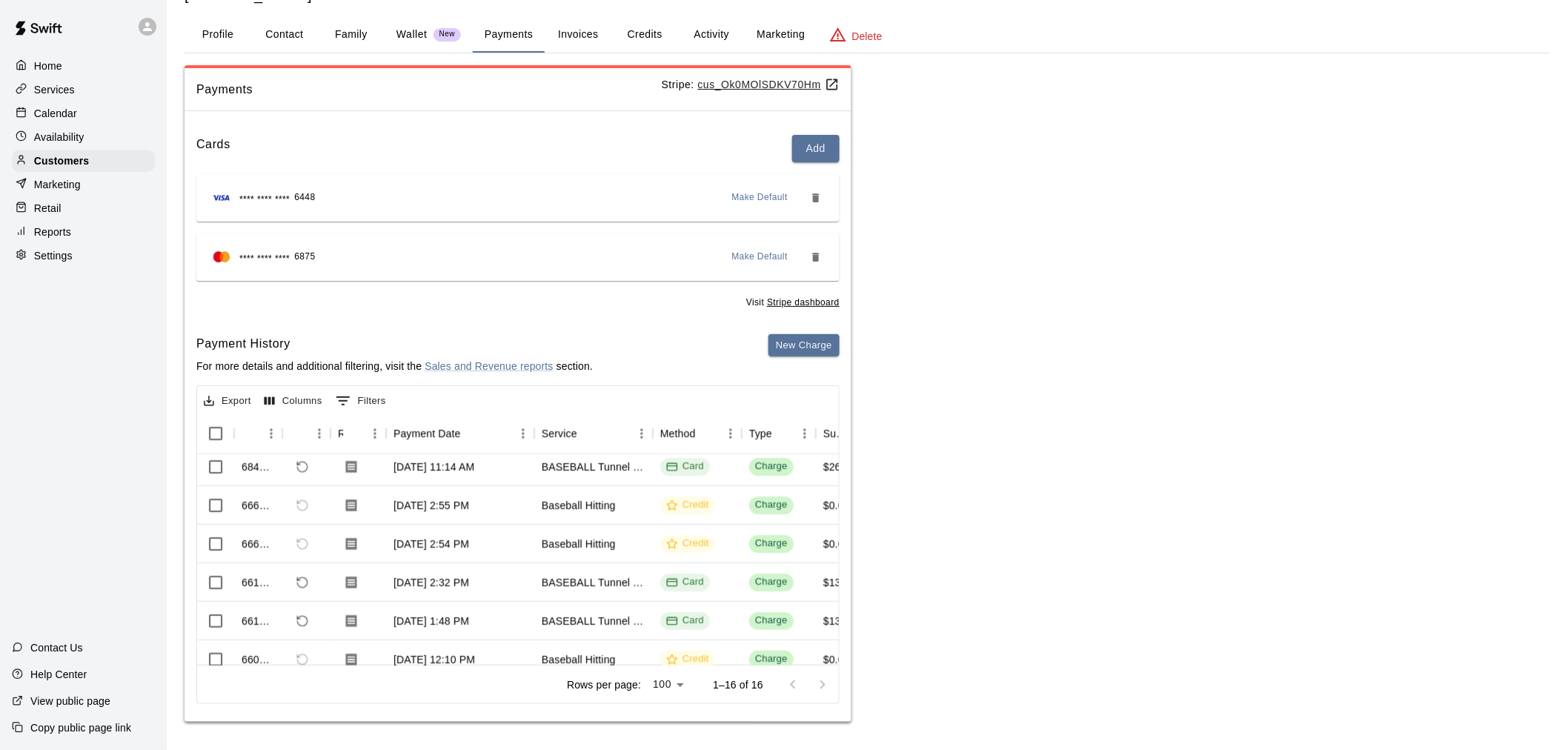
click at [431, 665] on div "Rows per page: 100 *** 1–16 of 16" at bounding box center [518, 684] width 642 height 39
drag, startPoint x: 355, startPoint y: 650, endPoint x: 412, endPoint y: 646, distance: 57.1
click at [412, 646] on div "695514 Jul 11, 2025, 7:33 PM Baseball Hitting Credit Charge $0.00 $0.00 686711 …" at bounding box center [518, 559] width 642 height 210
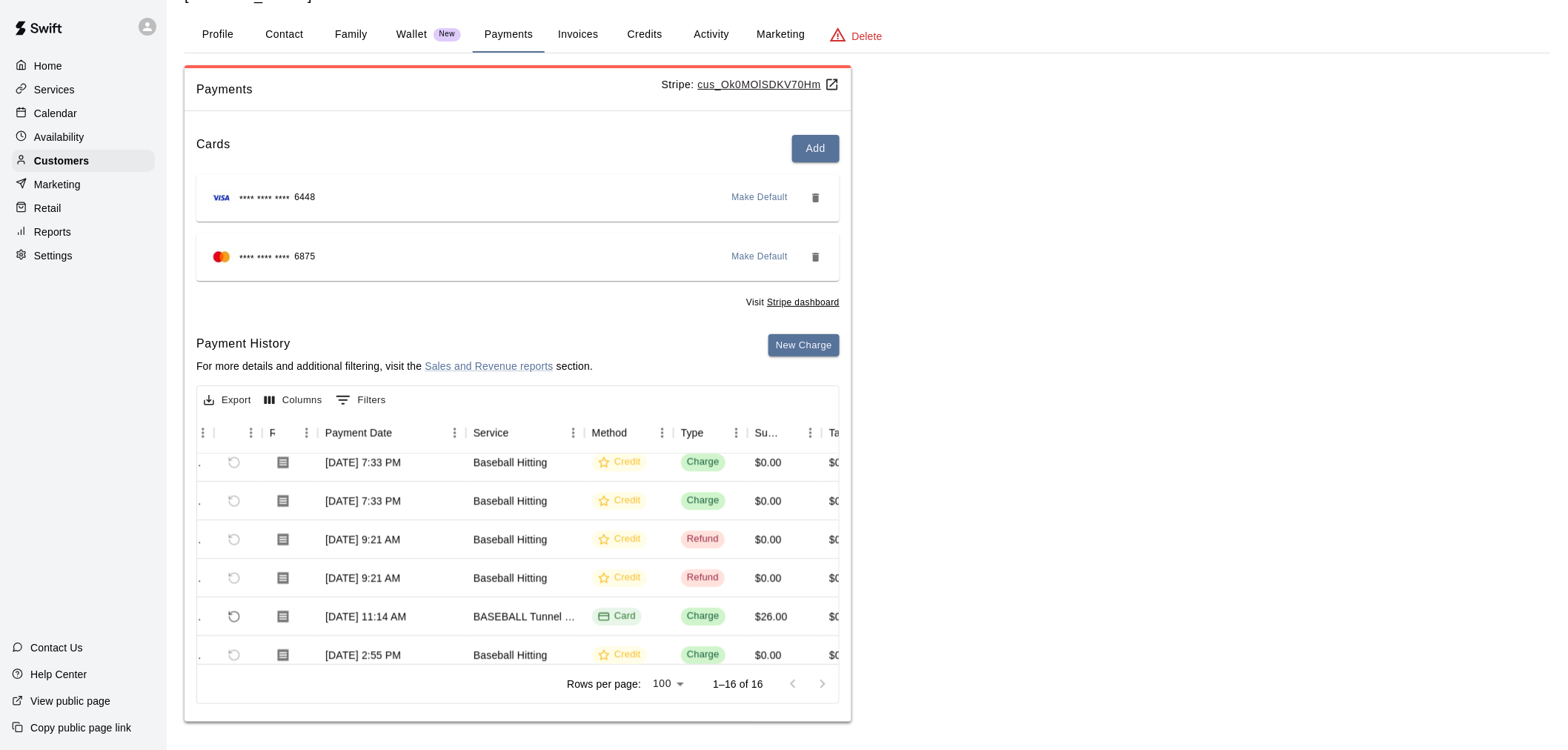
scroll to position [0, 68]
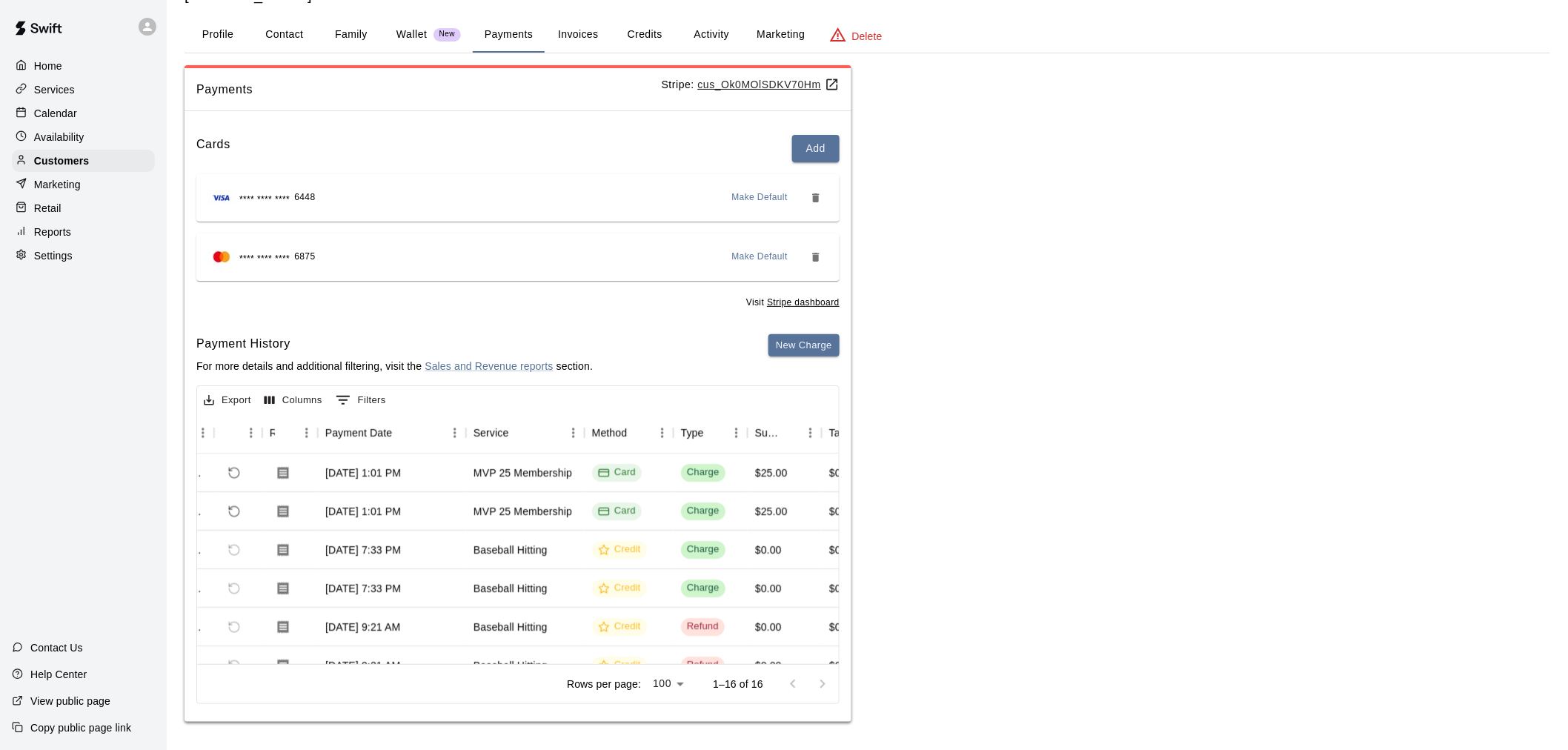
click at [713, 19] on button "Activity" at bounding box center [711, 35] width 67 height 36
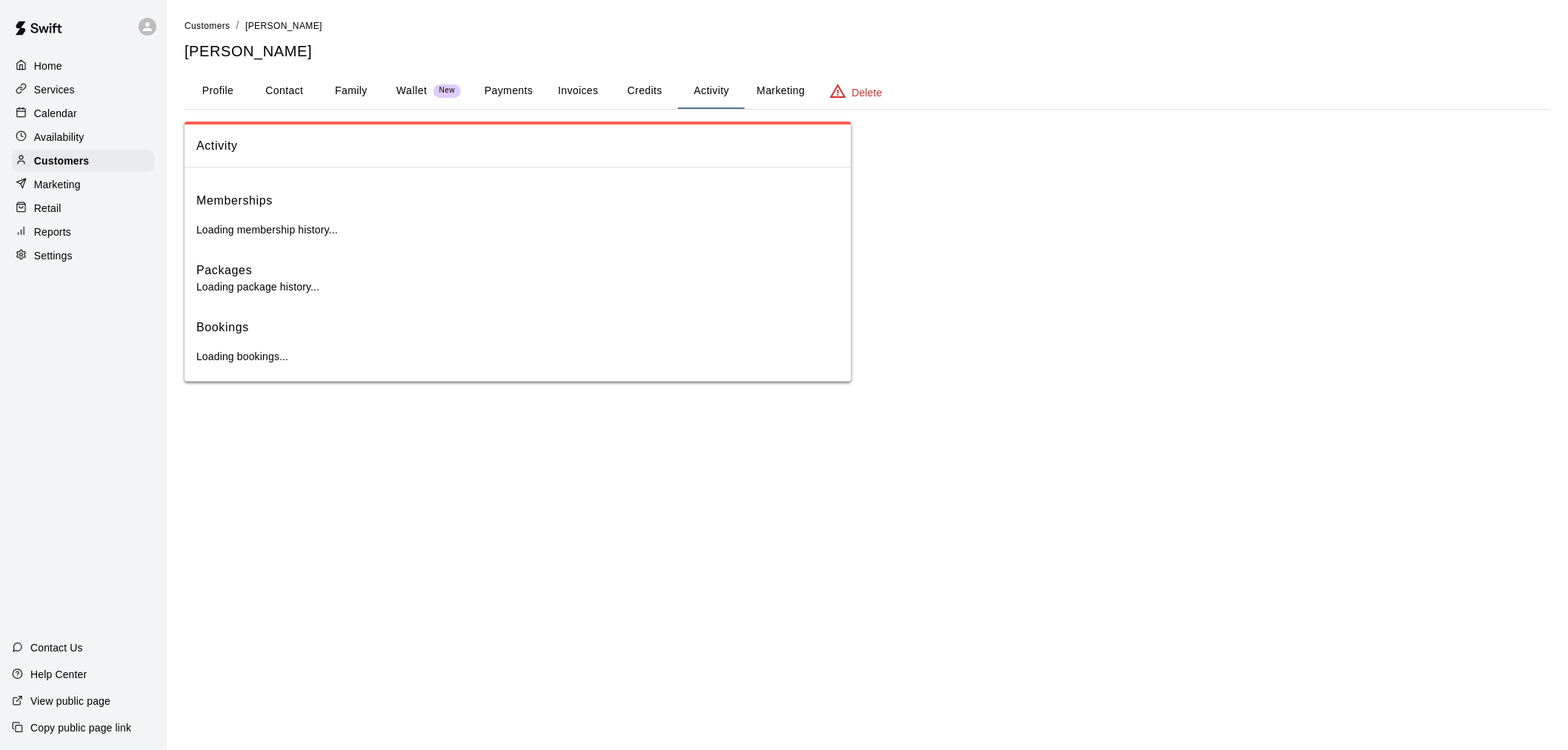
scroll to position [0, 0]
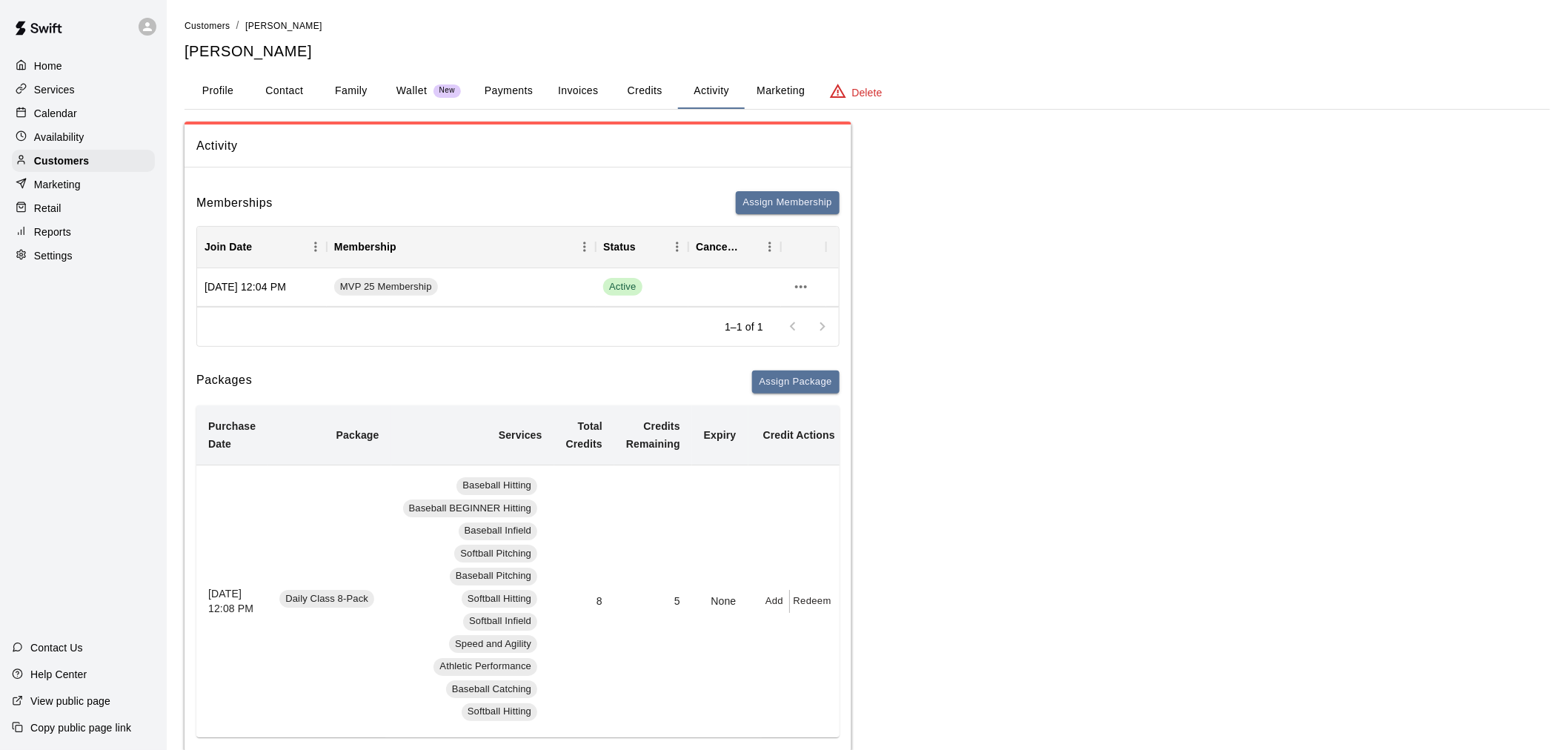
click at [402, 86] on p "Wallet" at bounding box center [412, 90] width 31 height 16
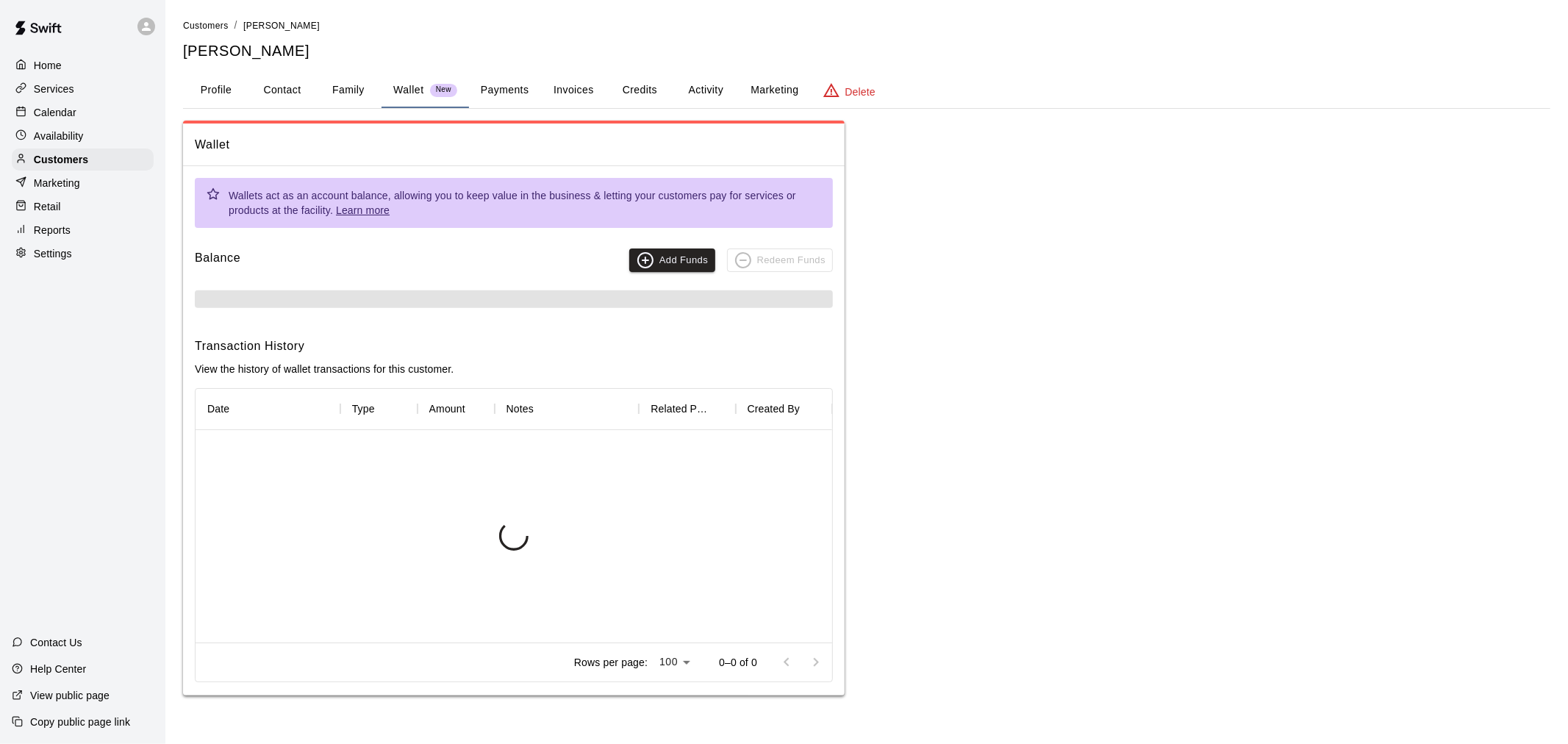
click at [335, 86] on button "Family" at bounding box center [348, 90] width 67 height 36
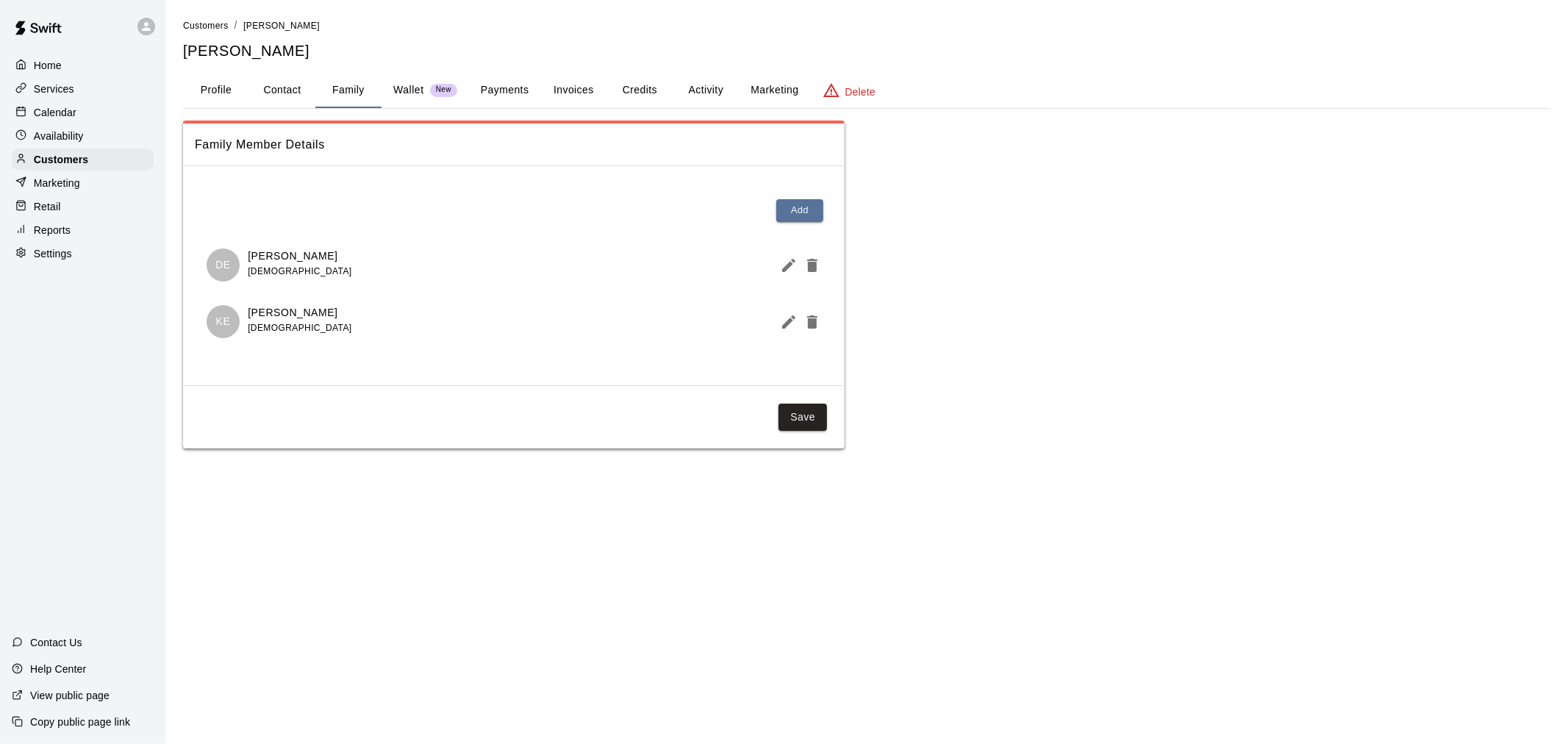
click at [664, 97] on button "Credits" at bounding box center [640, 90] width 67 height 36
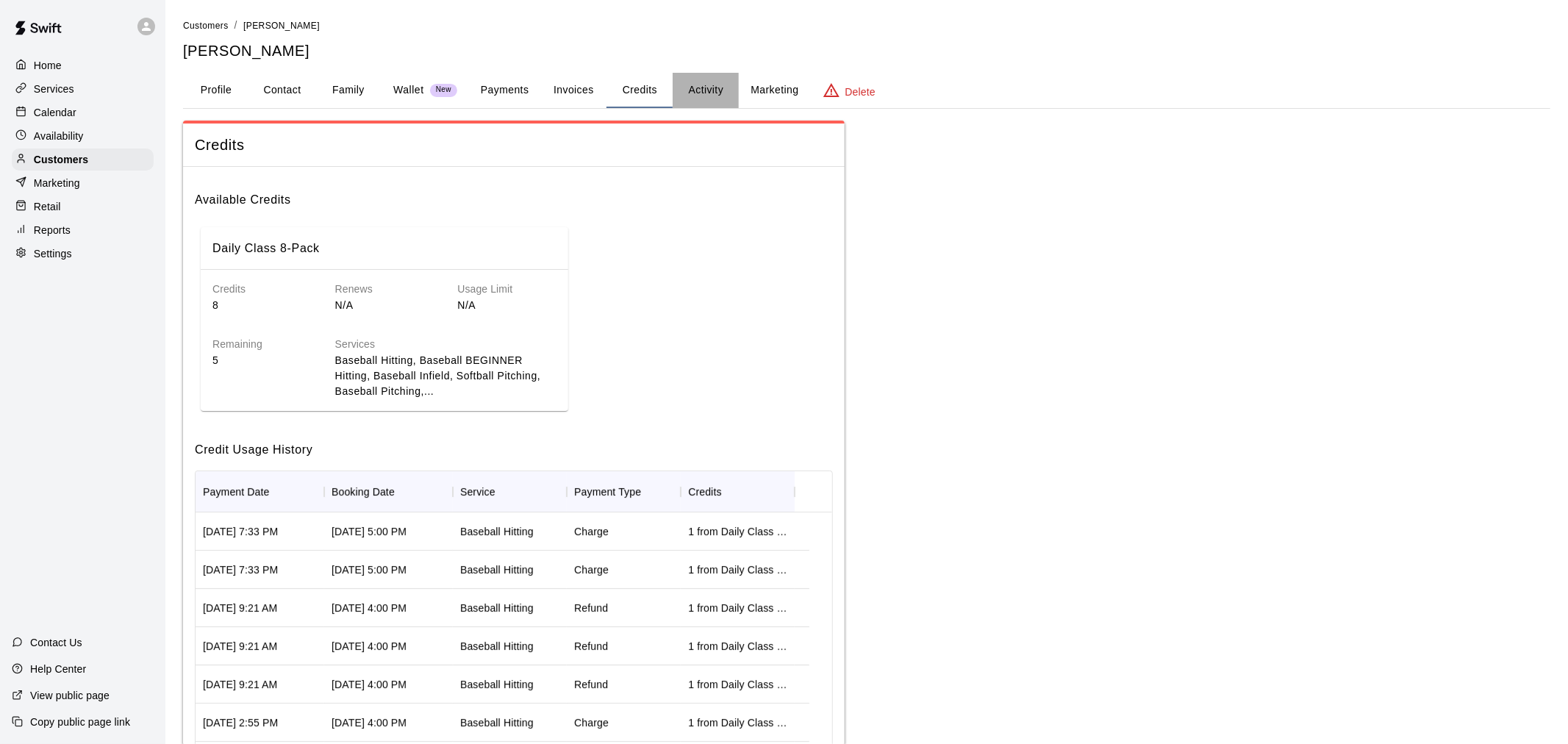
click at [696, 82] on button "Activity" at bounding box center [705, 90] width 67 height 36
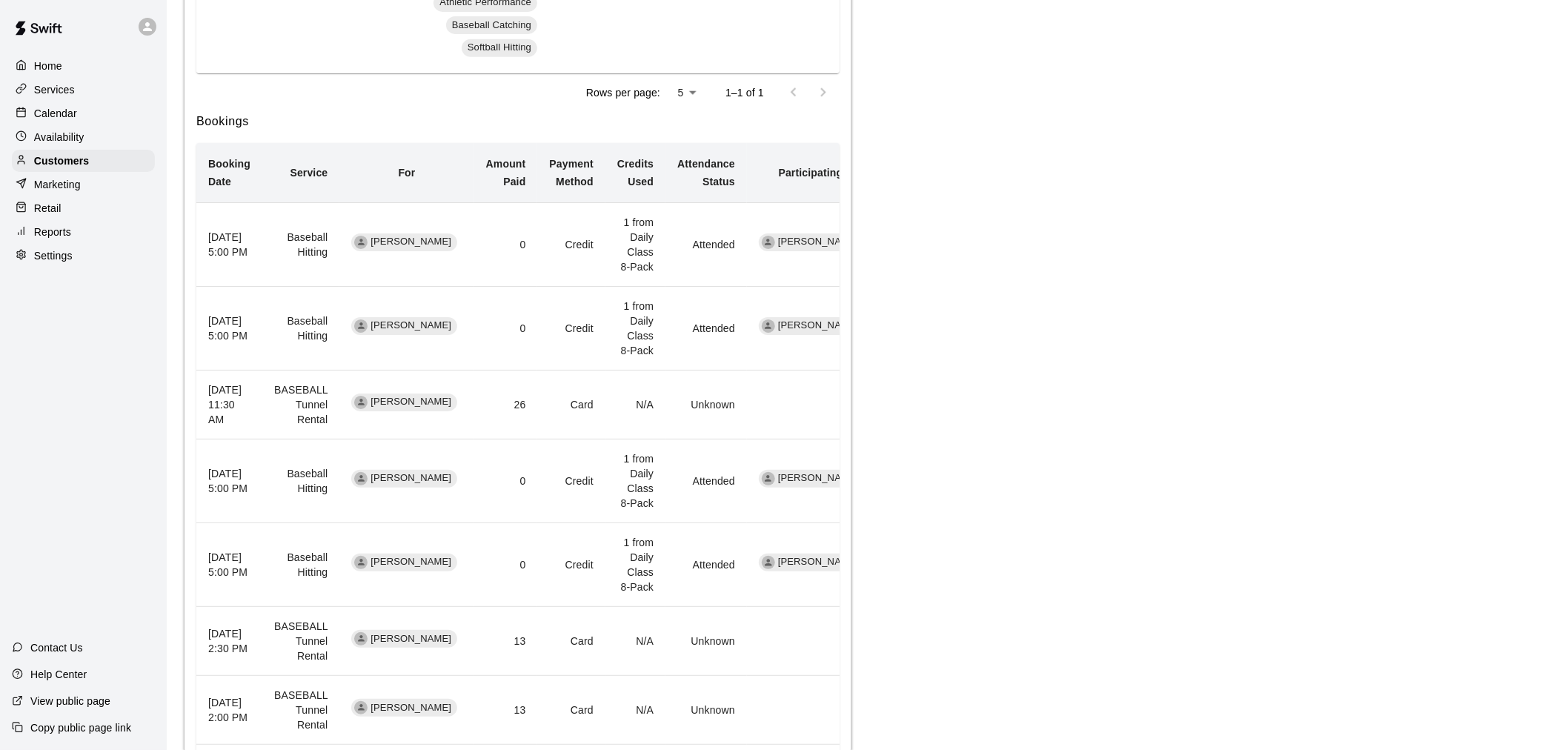
scroll to position [658, 0]
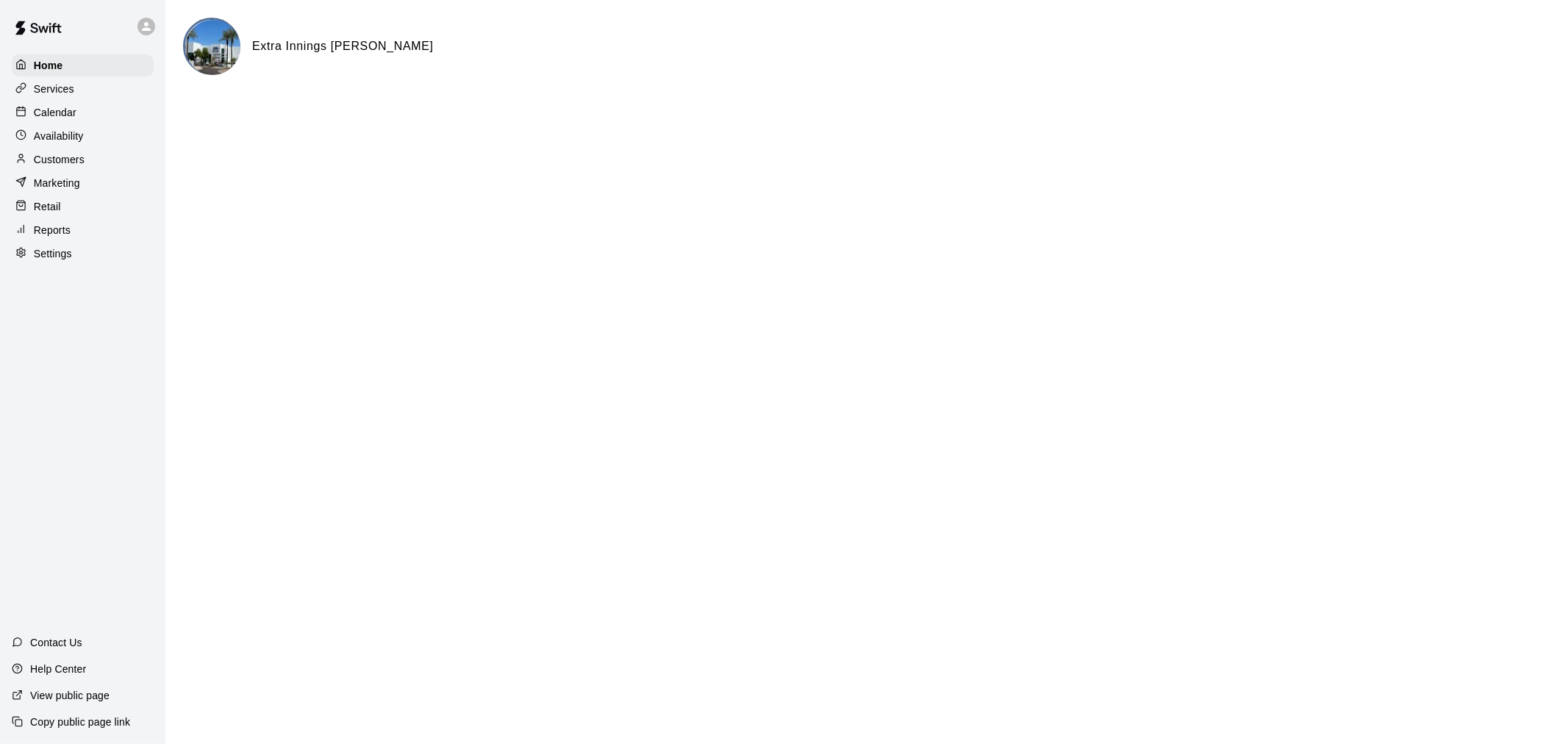
click at [68, 120] on p "Calendar" at bounding box center [55, 112] width 43 height 15
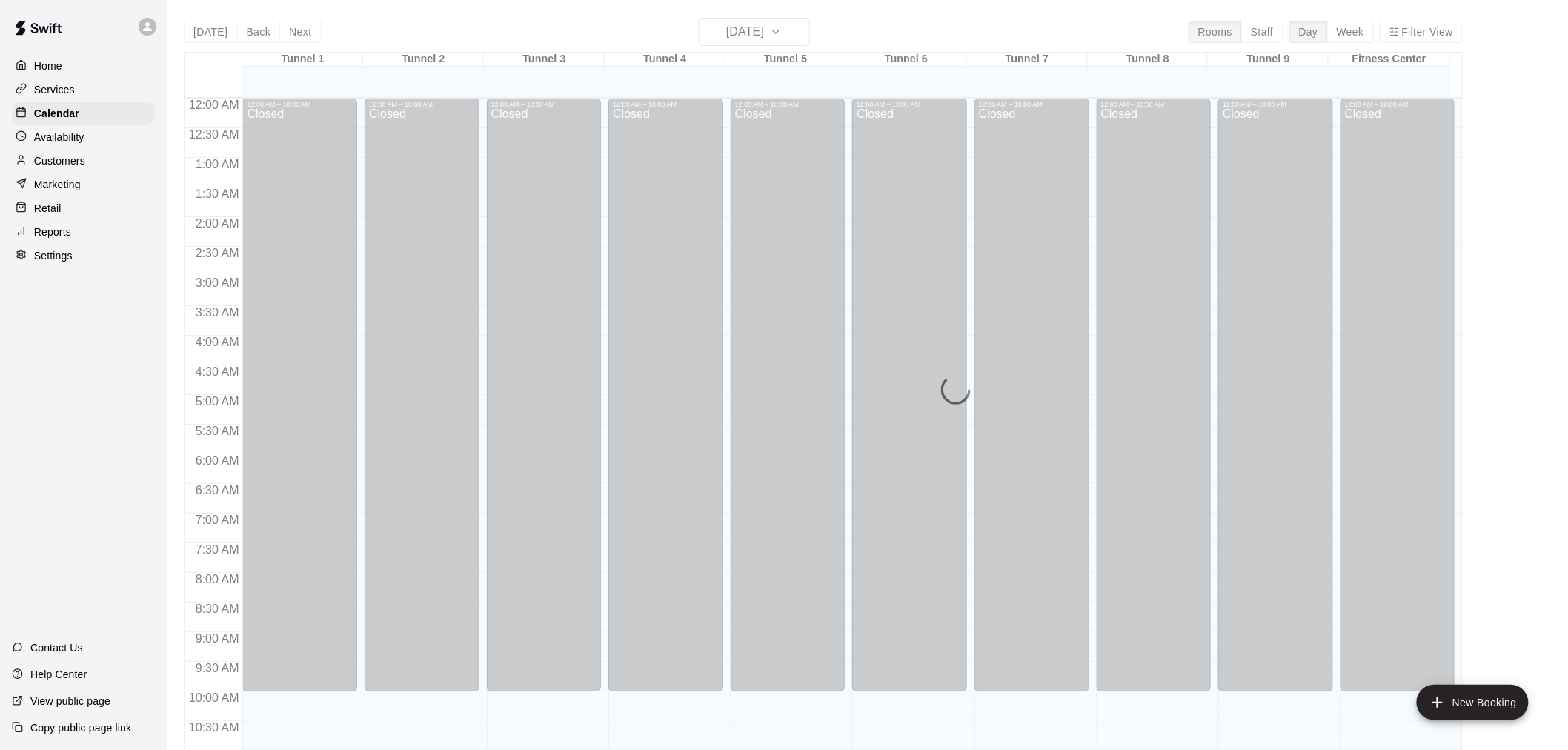
scroll to position [709, 0]
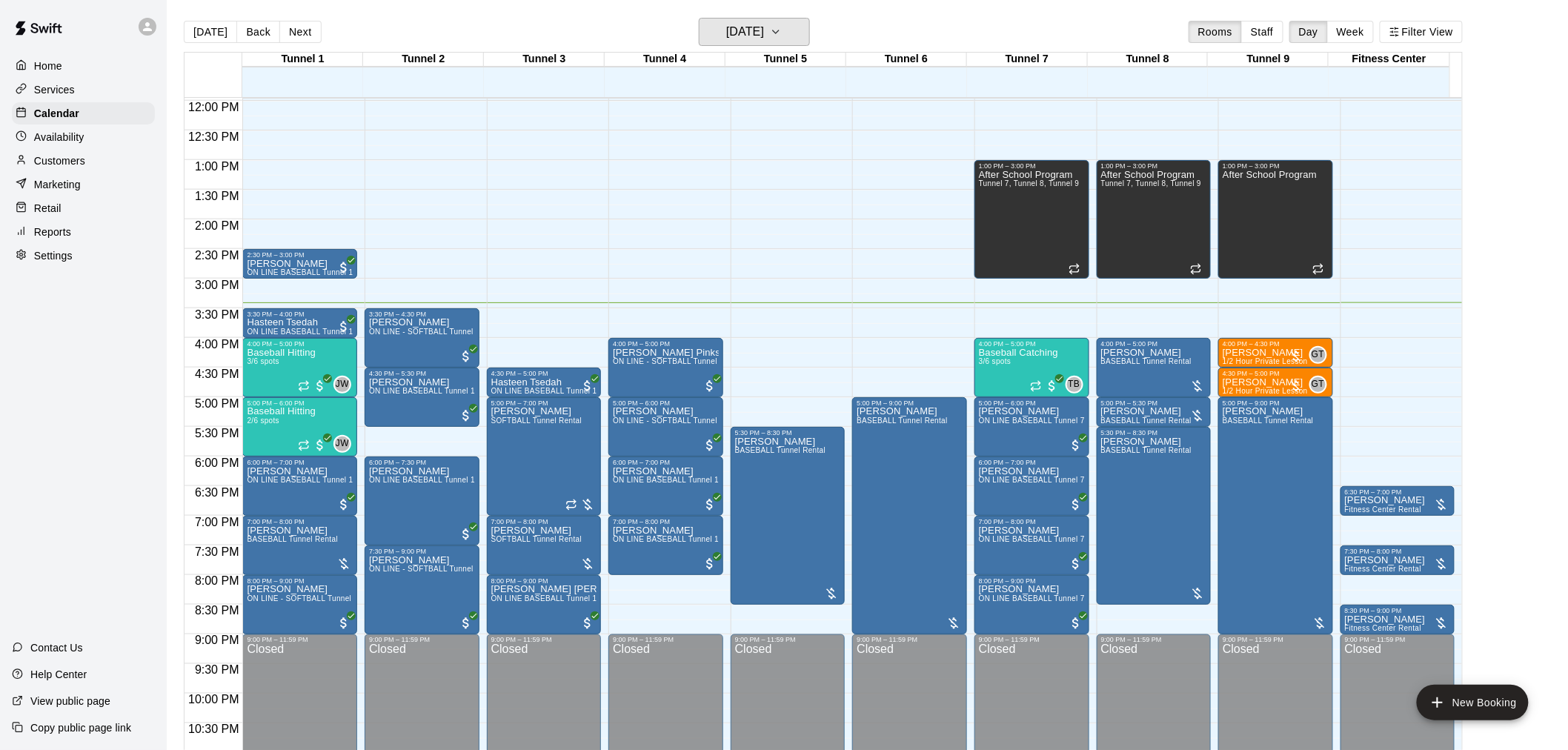
click at [764, 36] on h6 "[DATE]" at bounding box center [745, 31] width 38 height 21
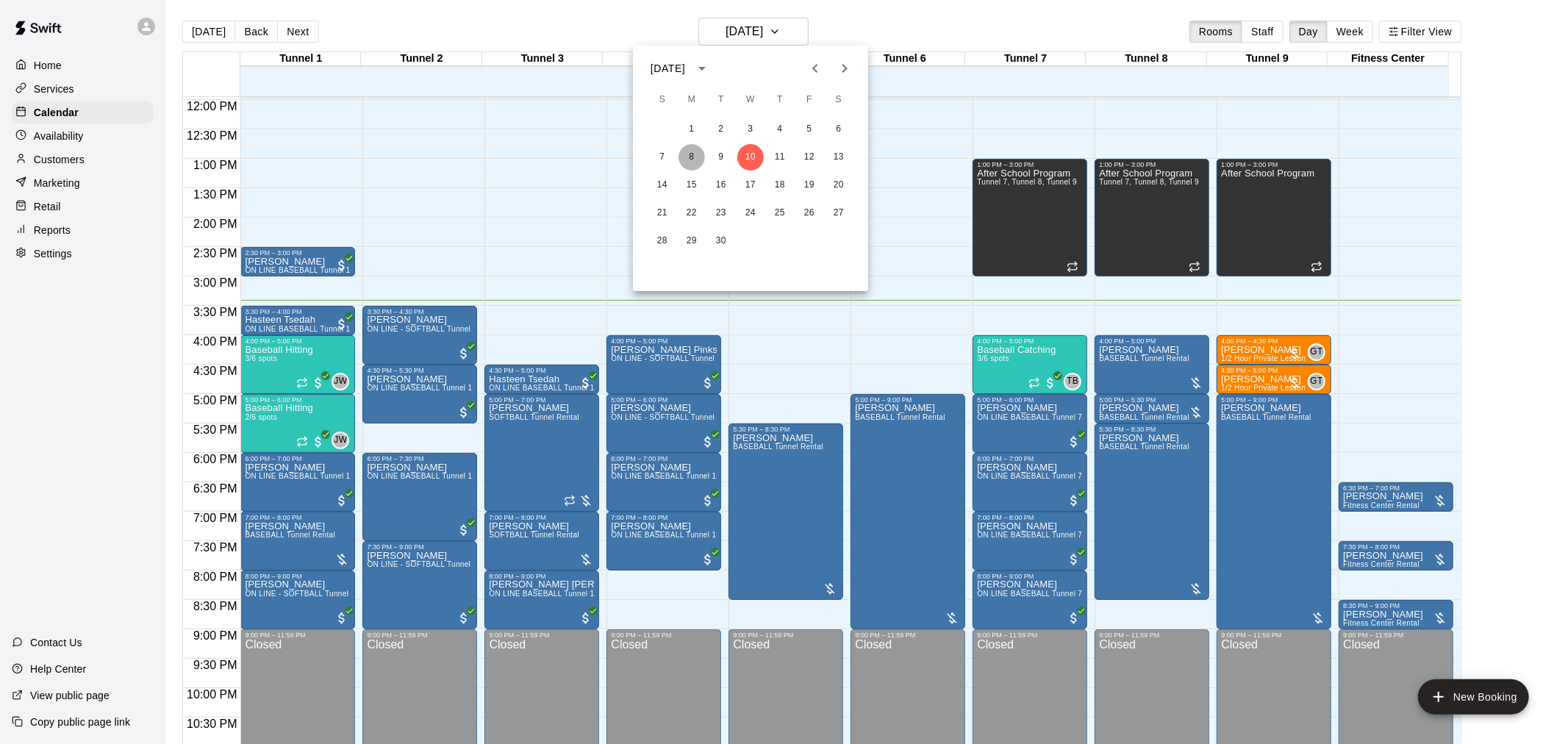
click at [692, 152] on button "8" at bounding box center [692, 157] width 26 height 26
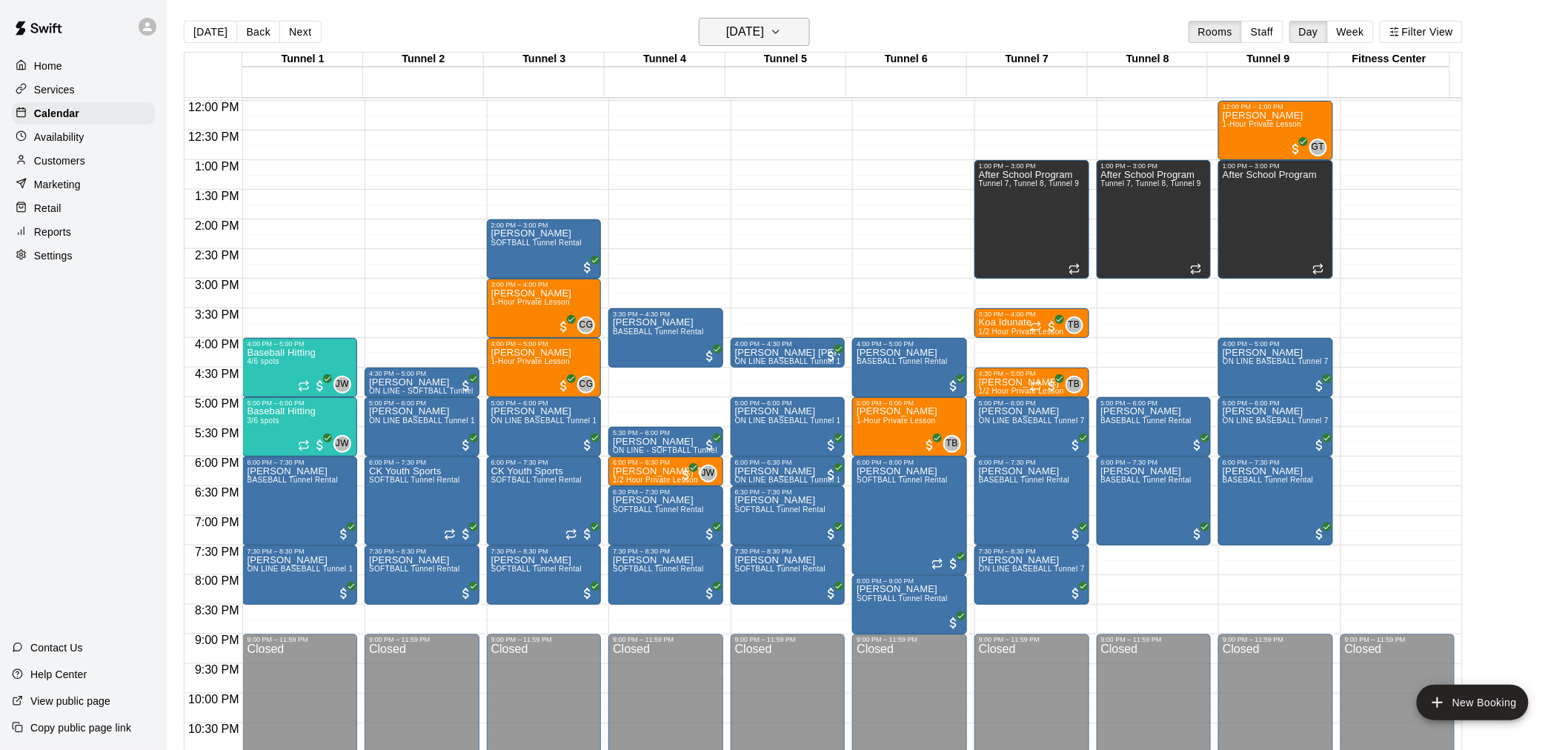
click at [741, 29] on h6 "Monday Sep 08" at bounding box center [745, 31] width 38 height 21
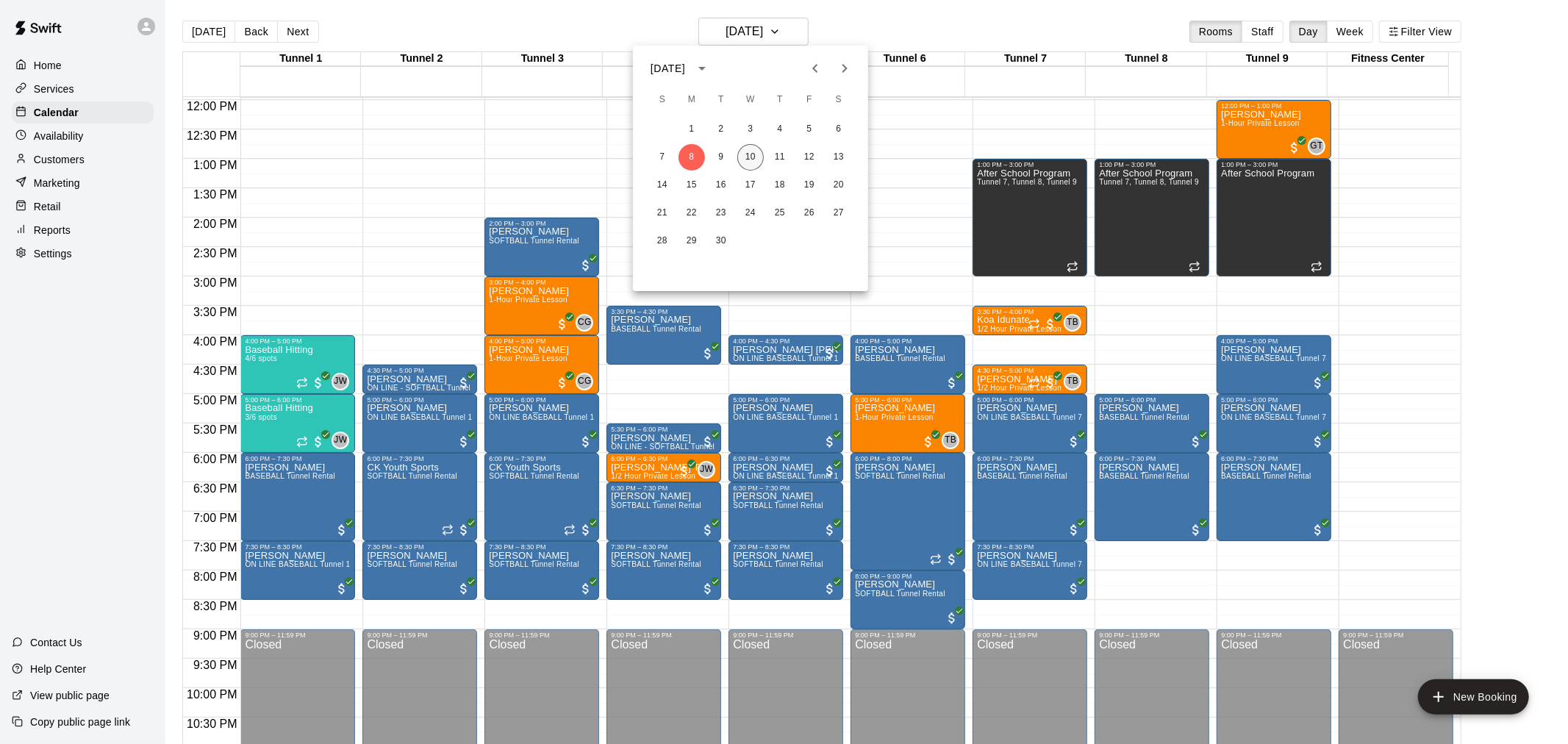
click at [743, 152] on button "10" at bounding box center [750, 157] width 26 height 26
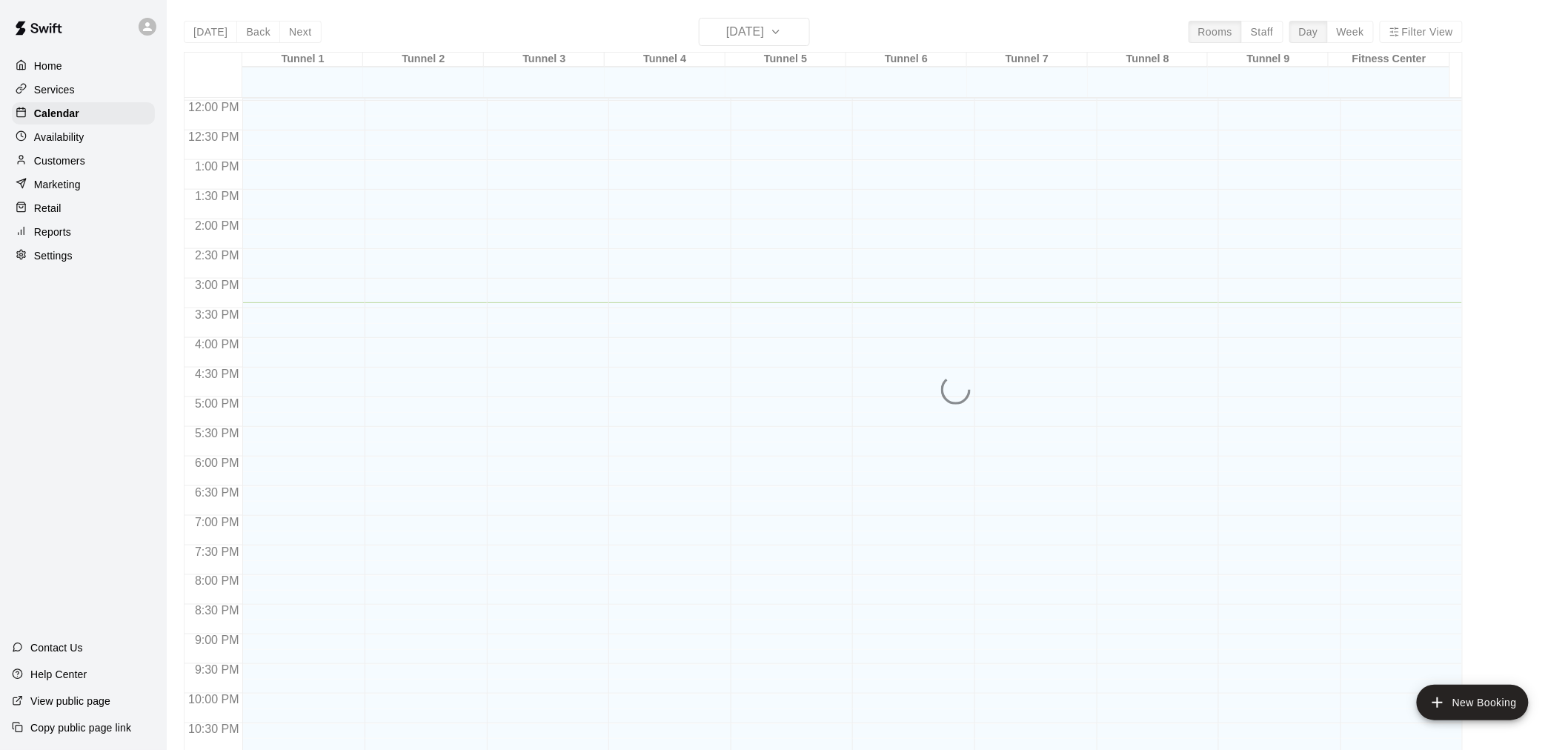
click at [694, 185] on div at bounding box center [665, 100] width 115 height 1422
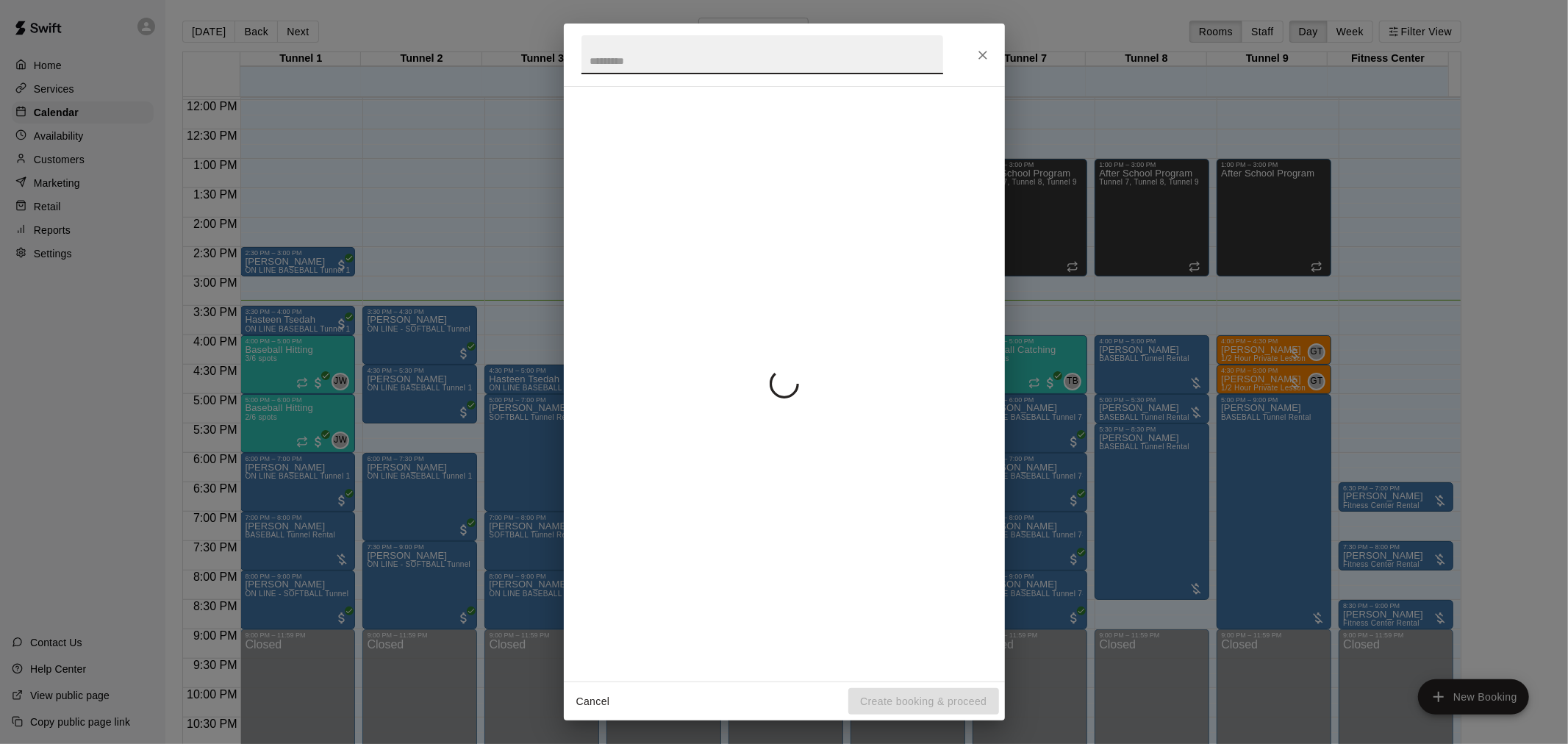
click at [973, 59] on button "Close" at bounding box center [982, 55] width 26 height 26
click at [977, 56] on icon "Close" at bounding box center [983, 55] width 15 height 15
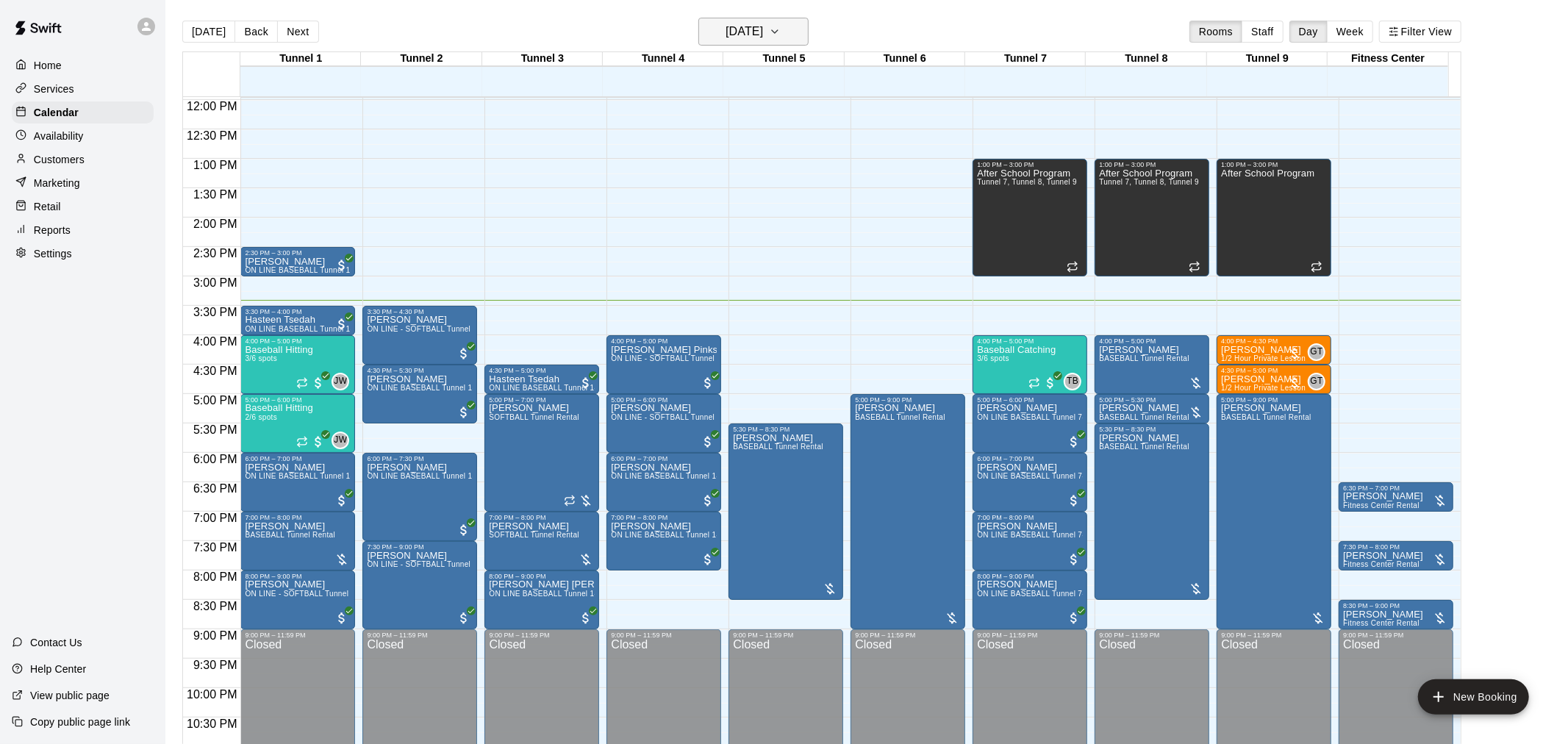
click at [781, 28] on icon "button" at bounding box center [774, 31] width 12 height 17
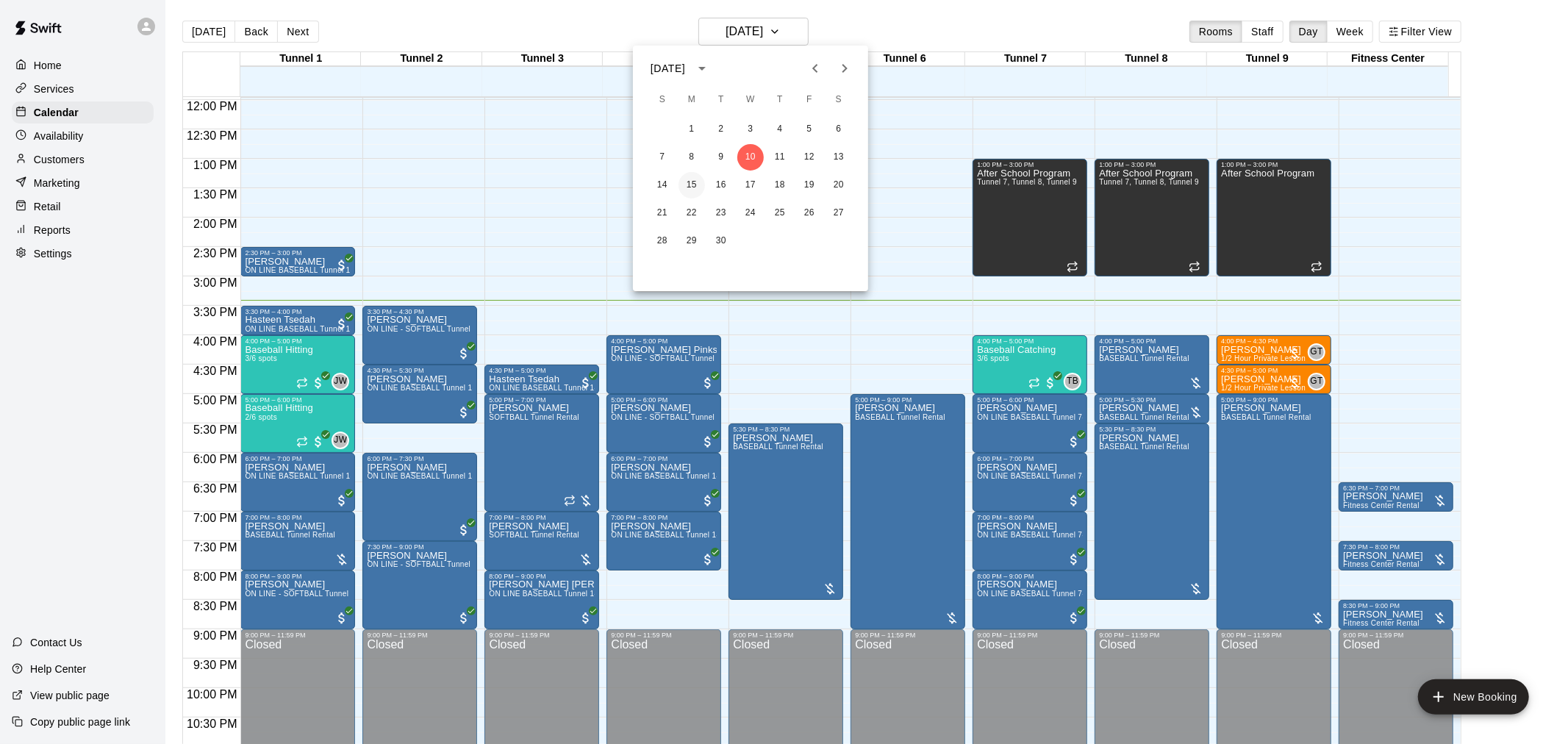
click at [692, 181] on button "15" at bounding box center [692, 185] width 26 height 26
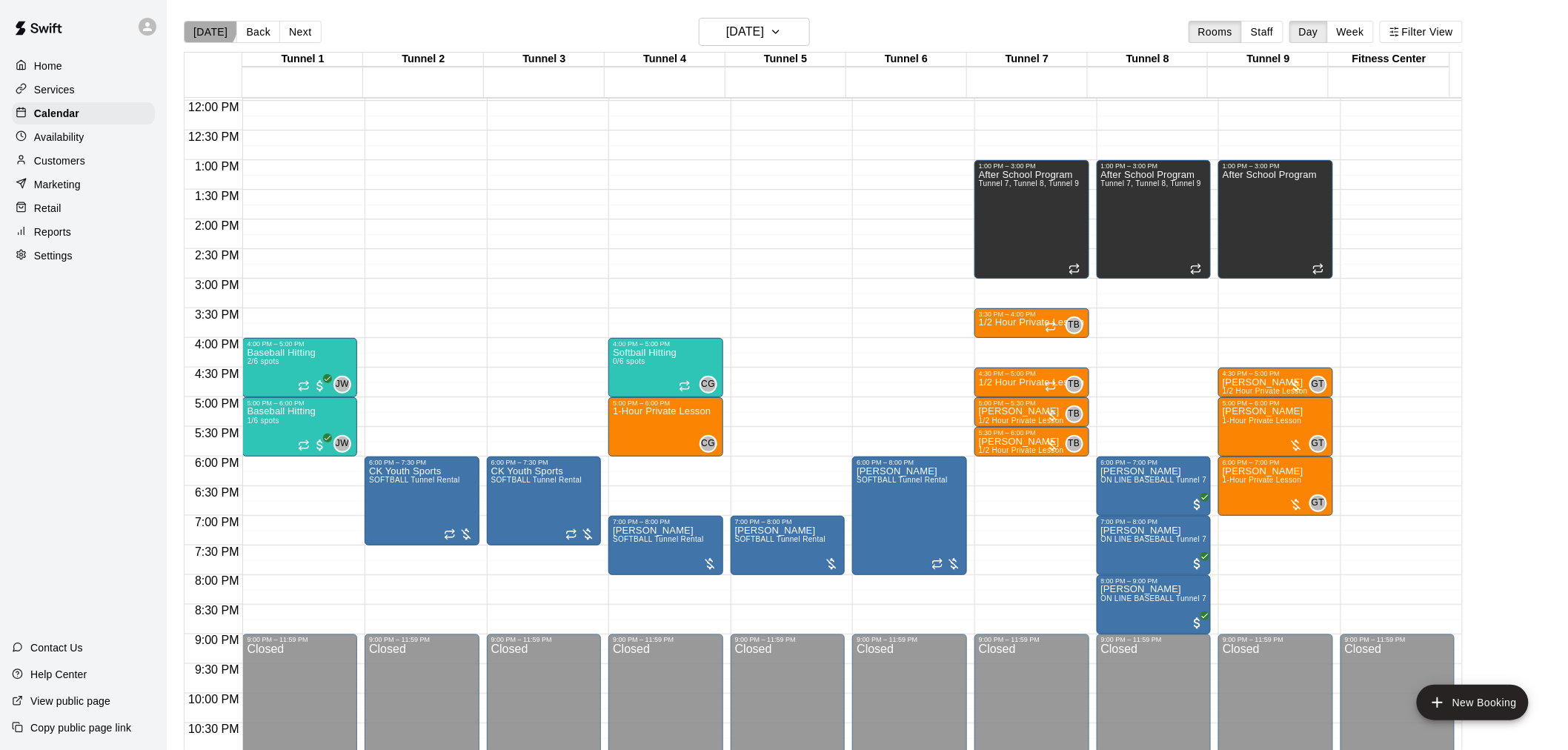
click at [205, 25] on button "[DATE]" at bounding box center [210, 32] width 53 height 22
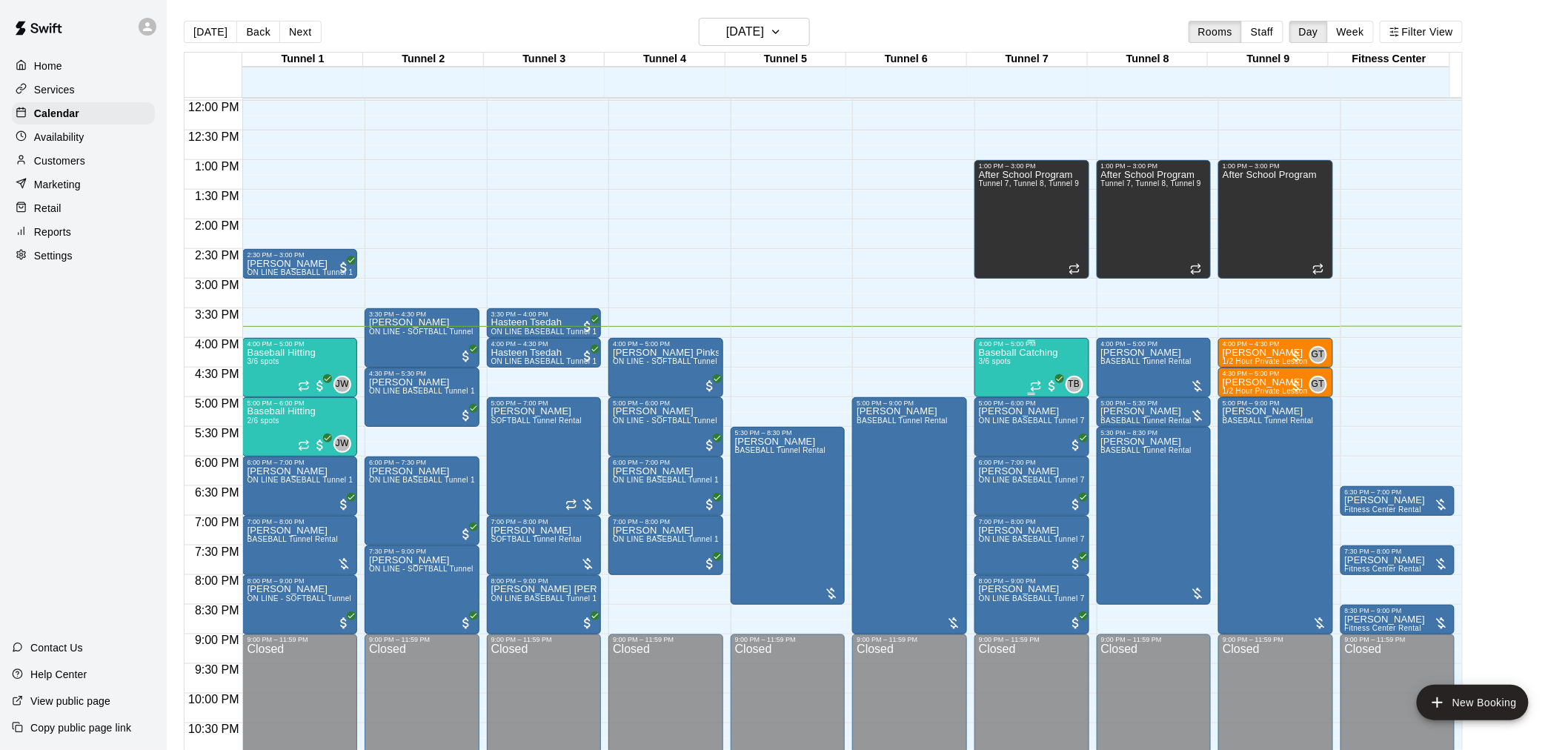
click at [1004, 367] on div "Baseball Catching 3/6 spots" at bounding box center [1019, 722] width 79 height 750
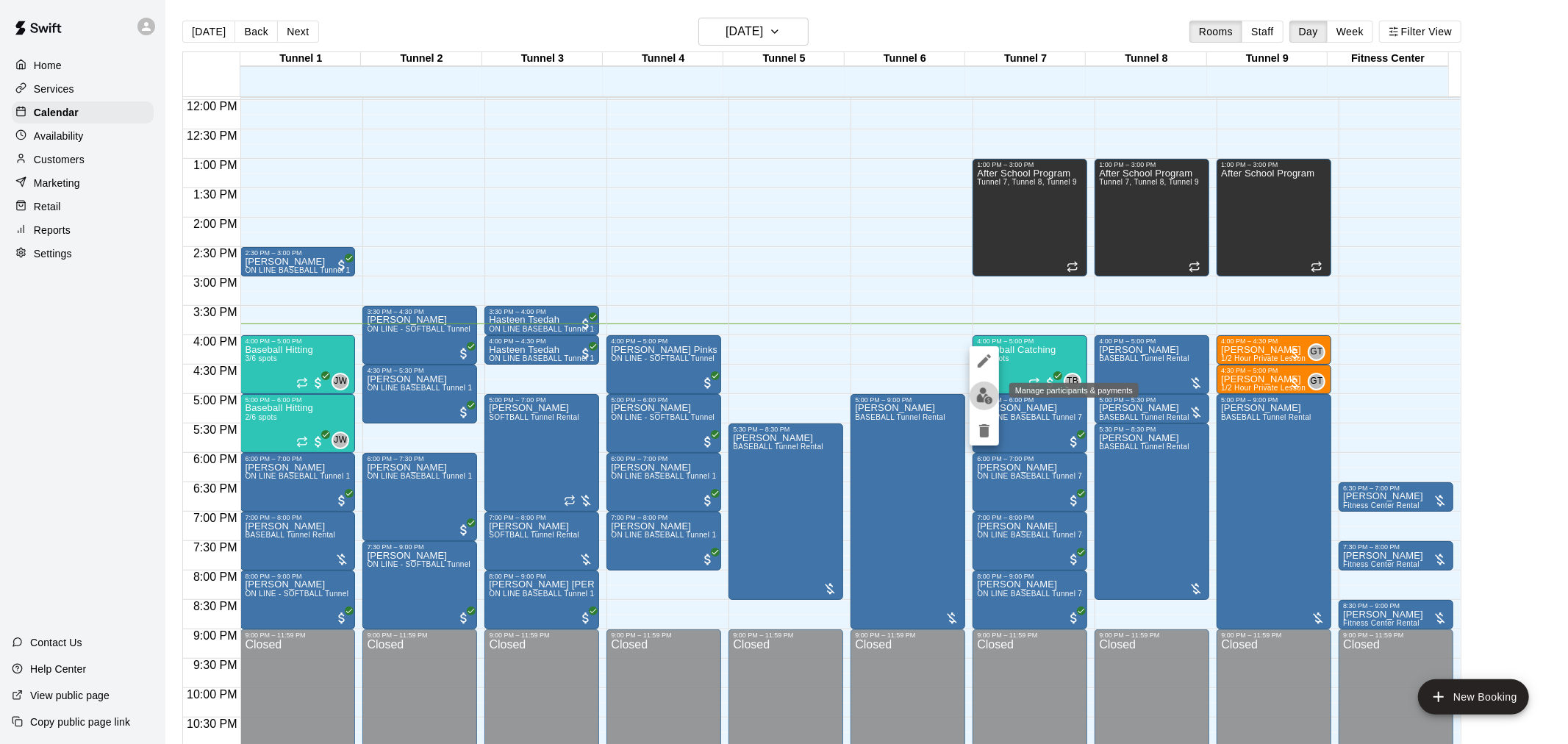
click at [989, 391] on img "edit" at bounding box center [985, 395] width 17 height 17
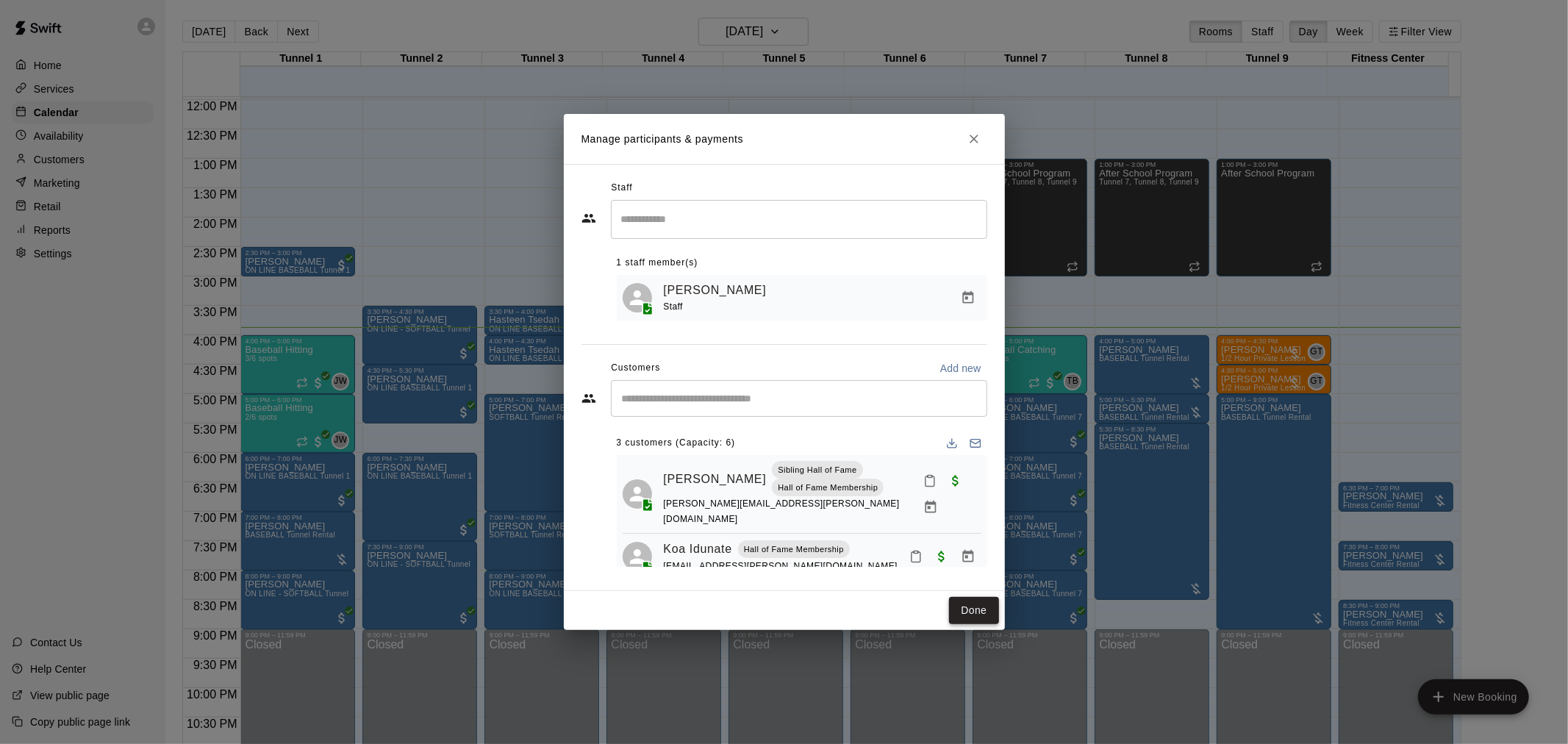
click at [968, 616] on button "Done" at bounding box center [974, 610] width 49 height 27
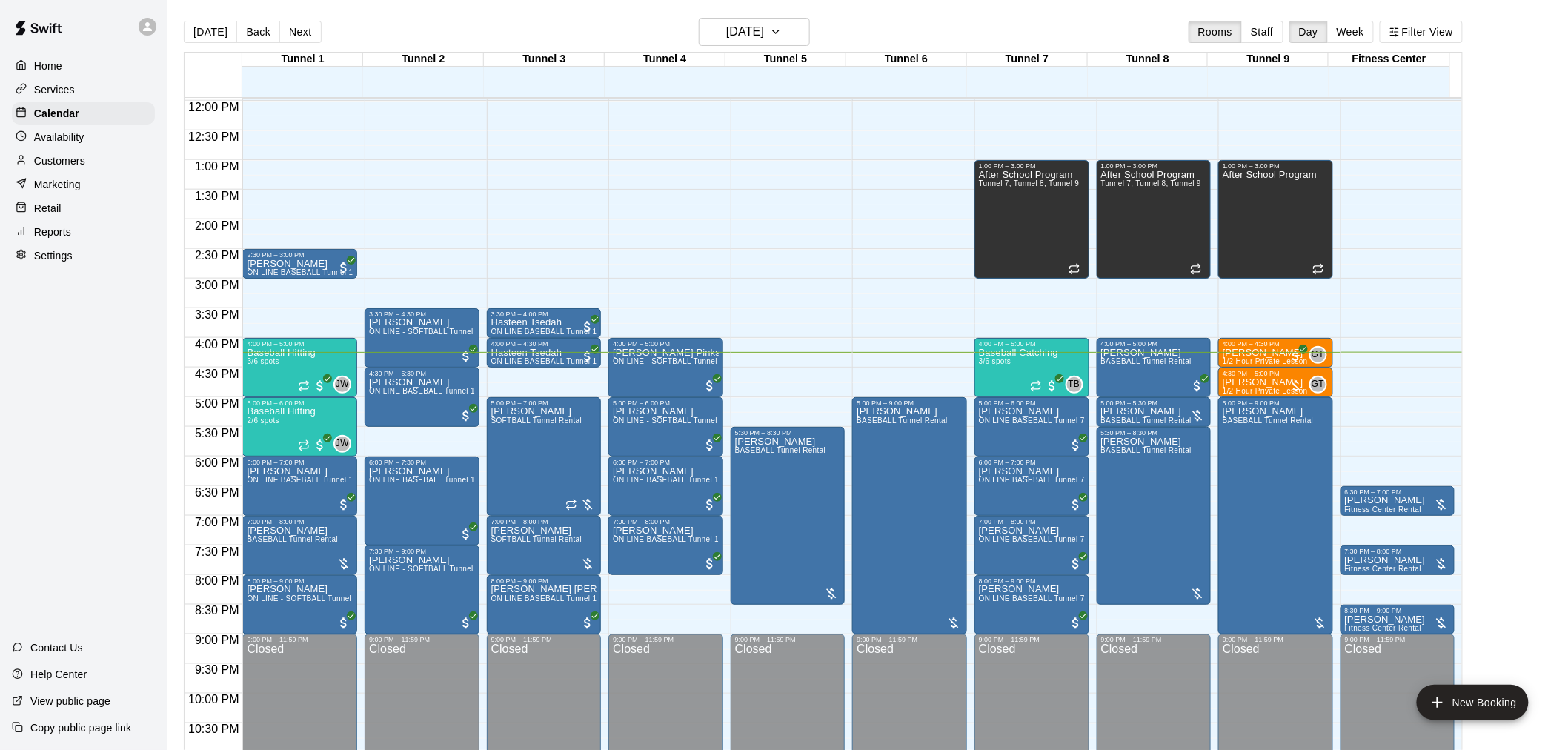
drag, startPoint x: 934, startPoint y: 723, endPoint x: 91, endPoint y: 305, distance: 940.9
click at [91, 305] on div "Home Services Calendar Availability Customers Marketing Retail Reports Settings…" at bounding box center [84, 375] width 167 height 750
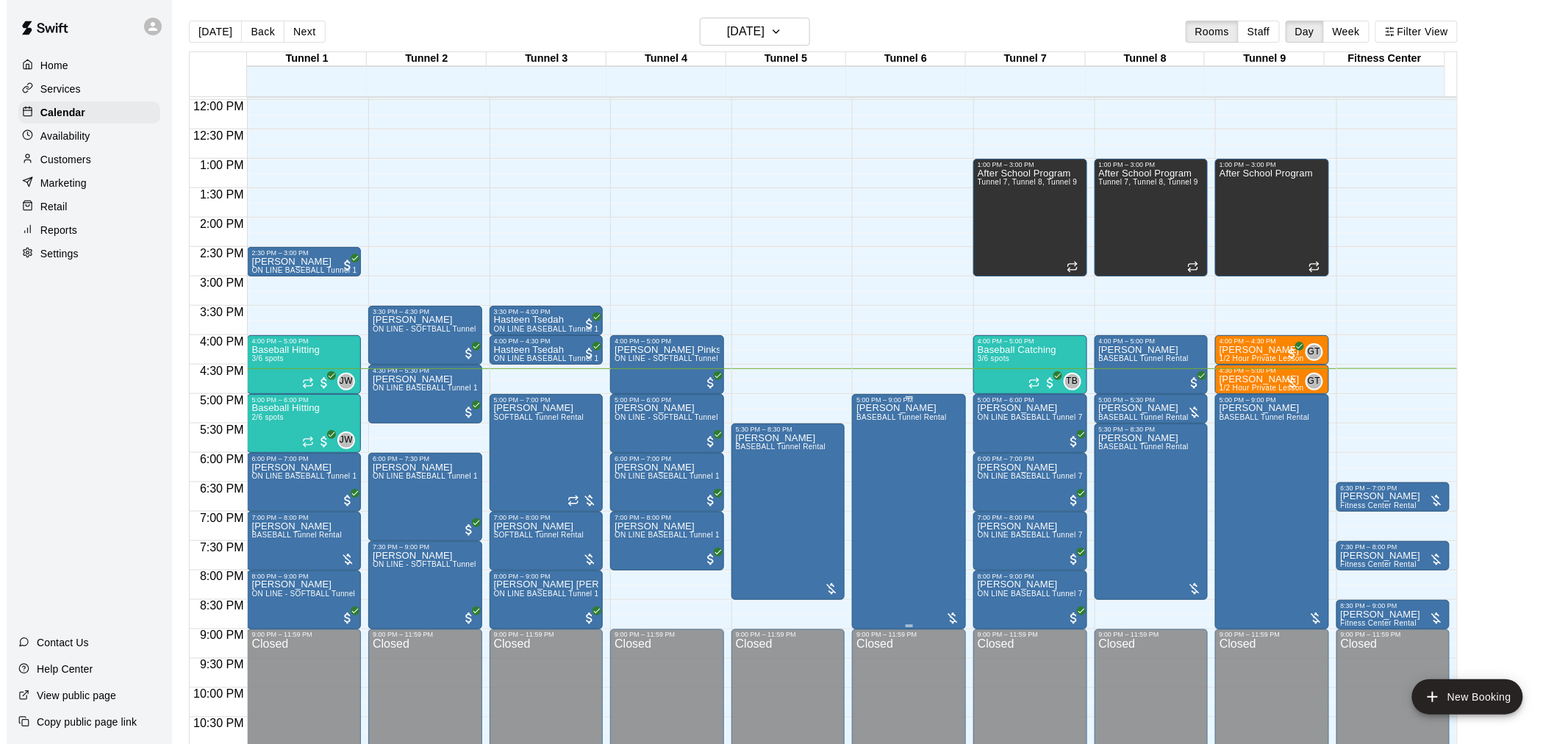
scroll to position [748, 0]
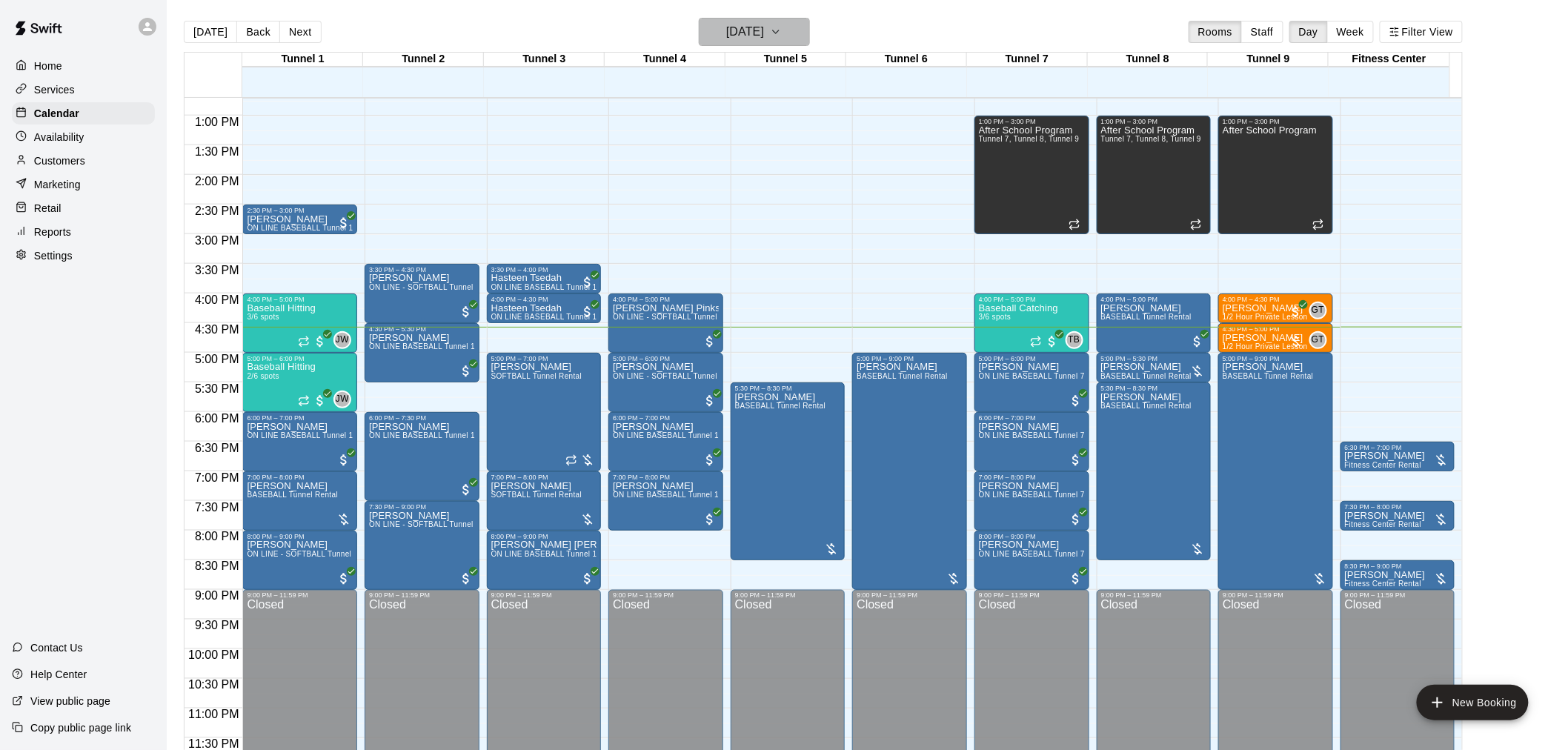
click at [758, 37] on h6 "[DATE]" at bounding box center [745, 31] width 38 height 21
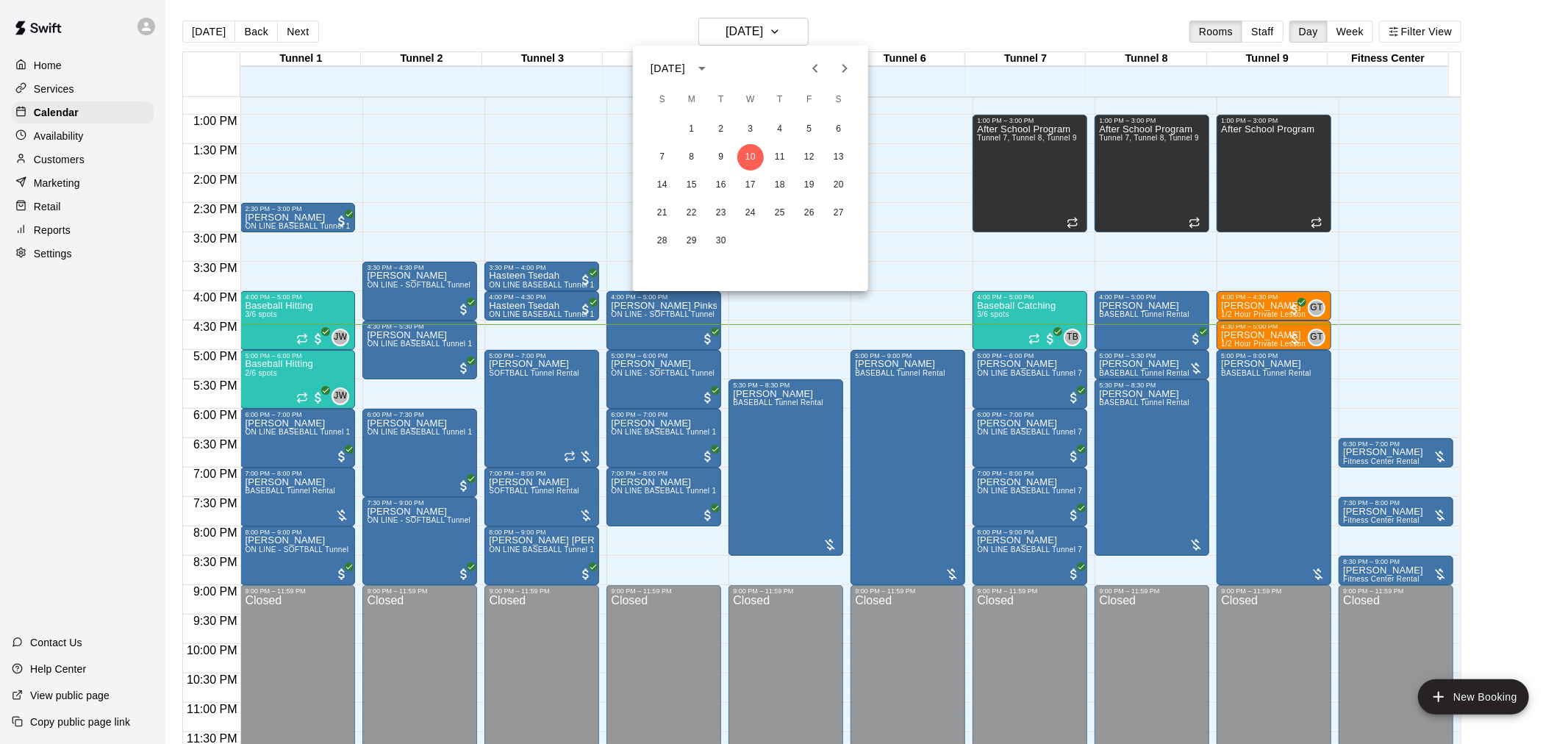
click at [900, 28] on div at bounding box center [784, 372] width 1568 height 744
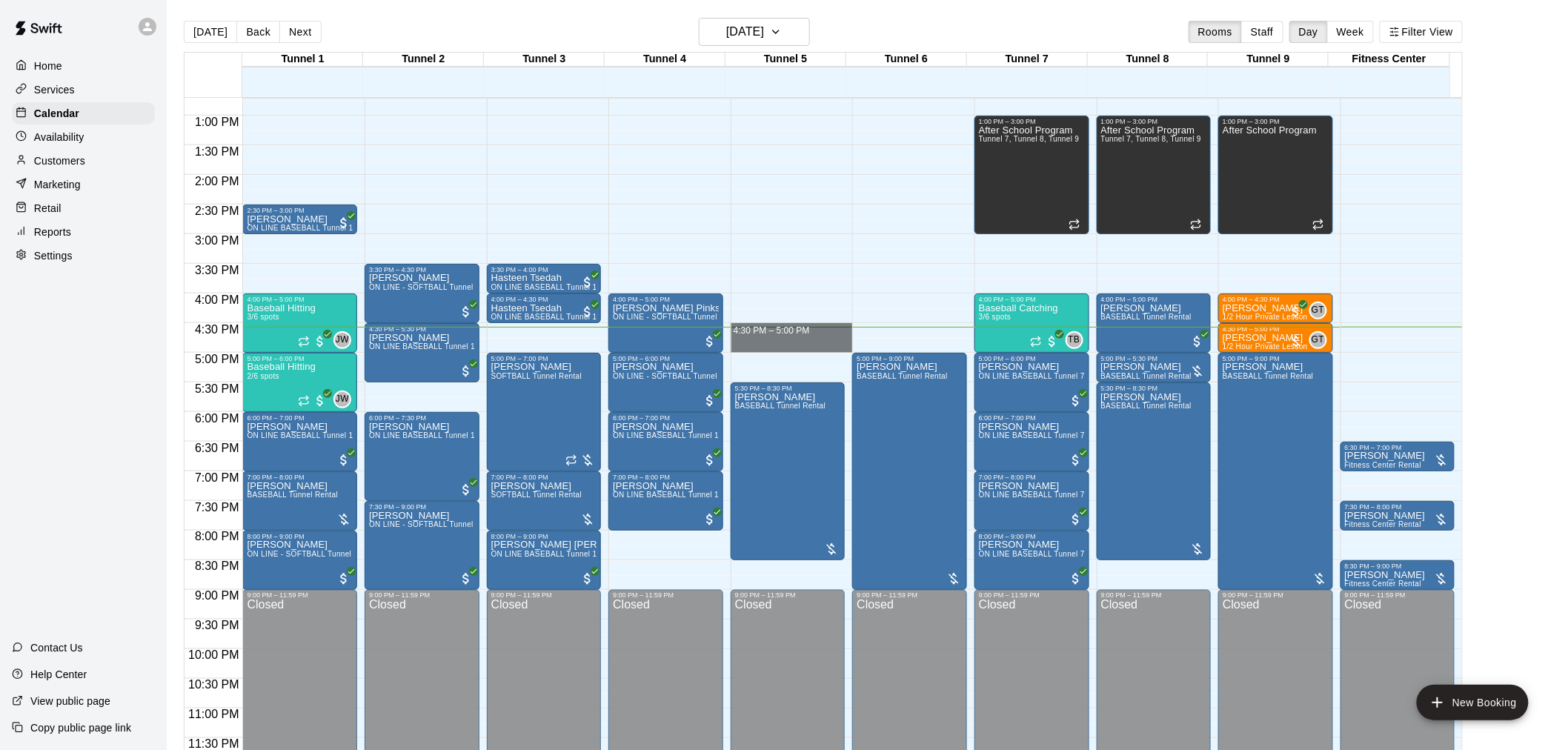
drag, startPoint x: 776, startPoint y: 331, endPoint x: 771, endPoint y: 351, distance: 20.6
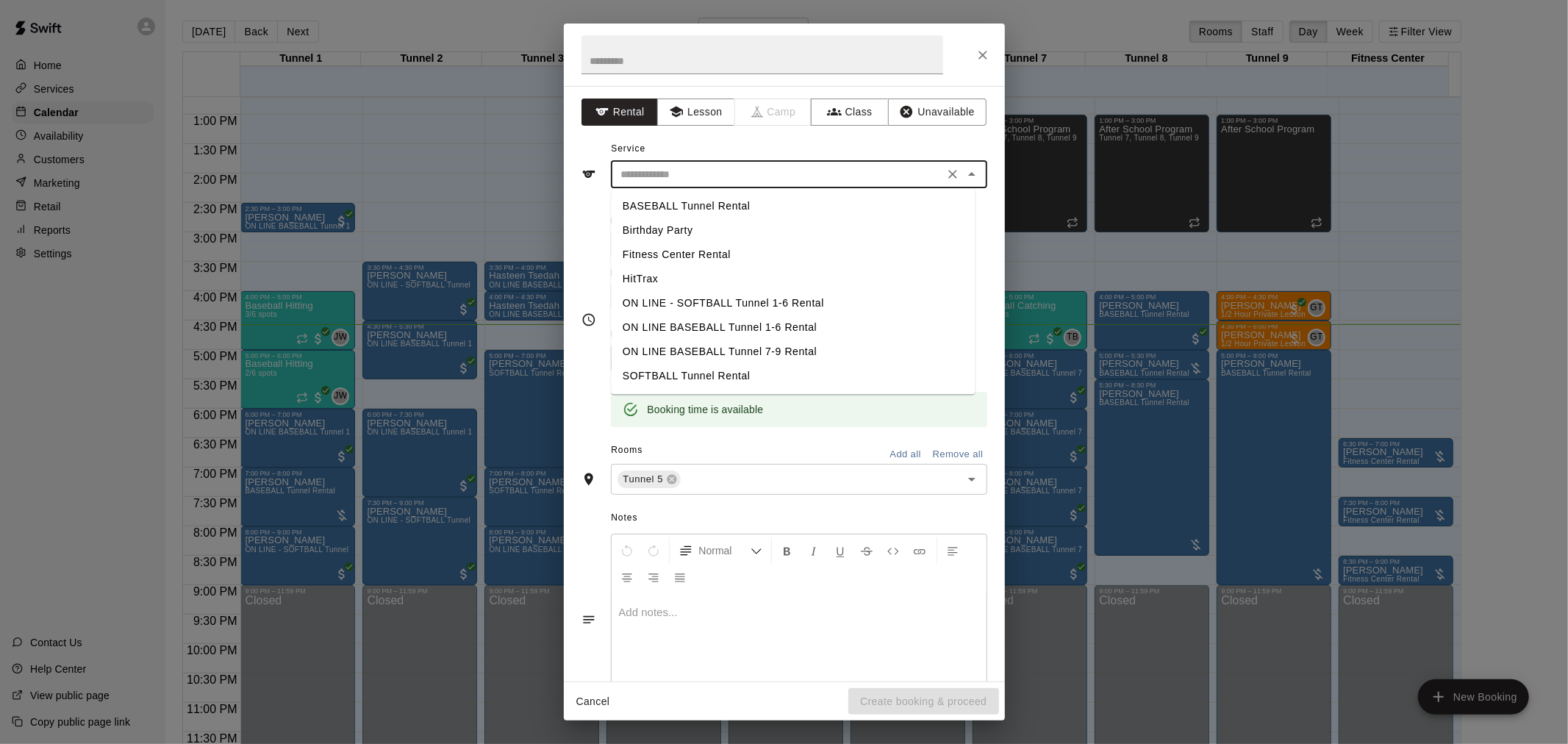
click at [828, 168] on input "text" at bounding box center [777, 175] width 324 height 18
click at [743, 364] on li "SOFTBALL Tunnel Rental" at bounding box center [793, 375] width 364 height 25
type input "**********"
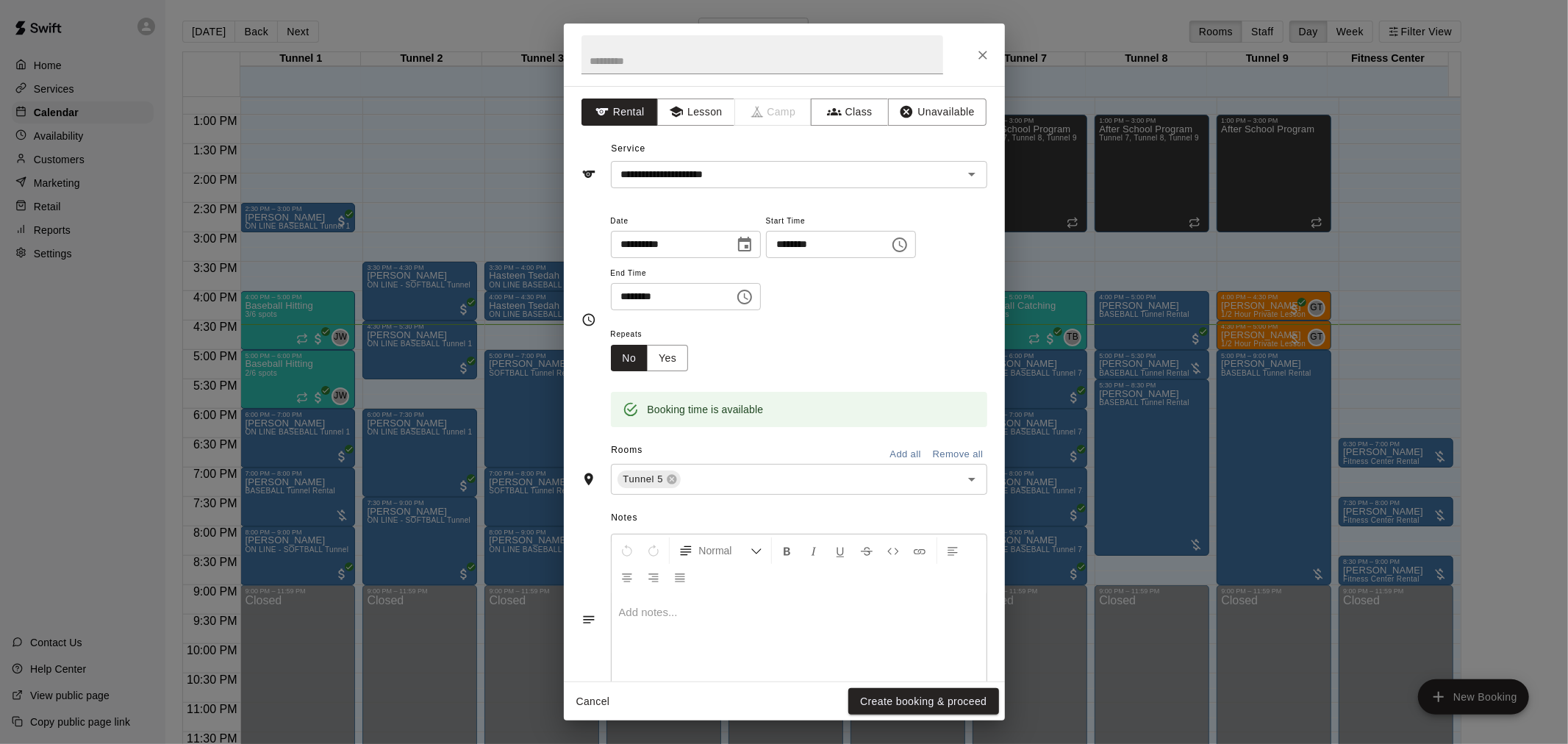
drag, startPoint x: 958, startPoint y: 661, endPoint x: 960, endPoint y: 670, distance: 9.2
drag, startPoint x: 960, startPoint y: 670, endPoint x: 952, endPoint y: 690, distance: 21.5
click at [952, 690] on button "Create booking & proceed" at bounding box center [923, 701] width 150 height 27
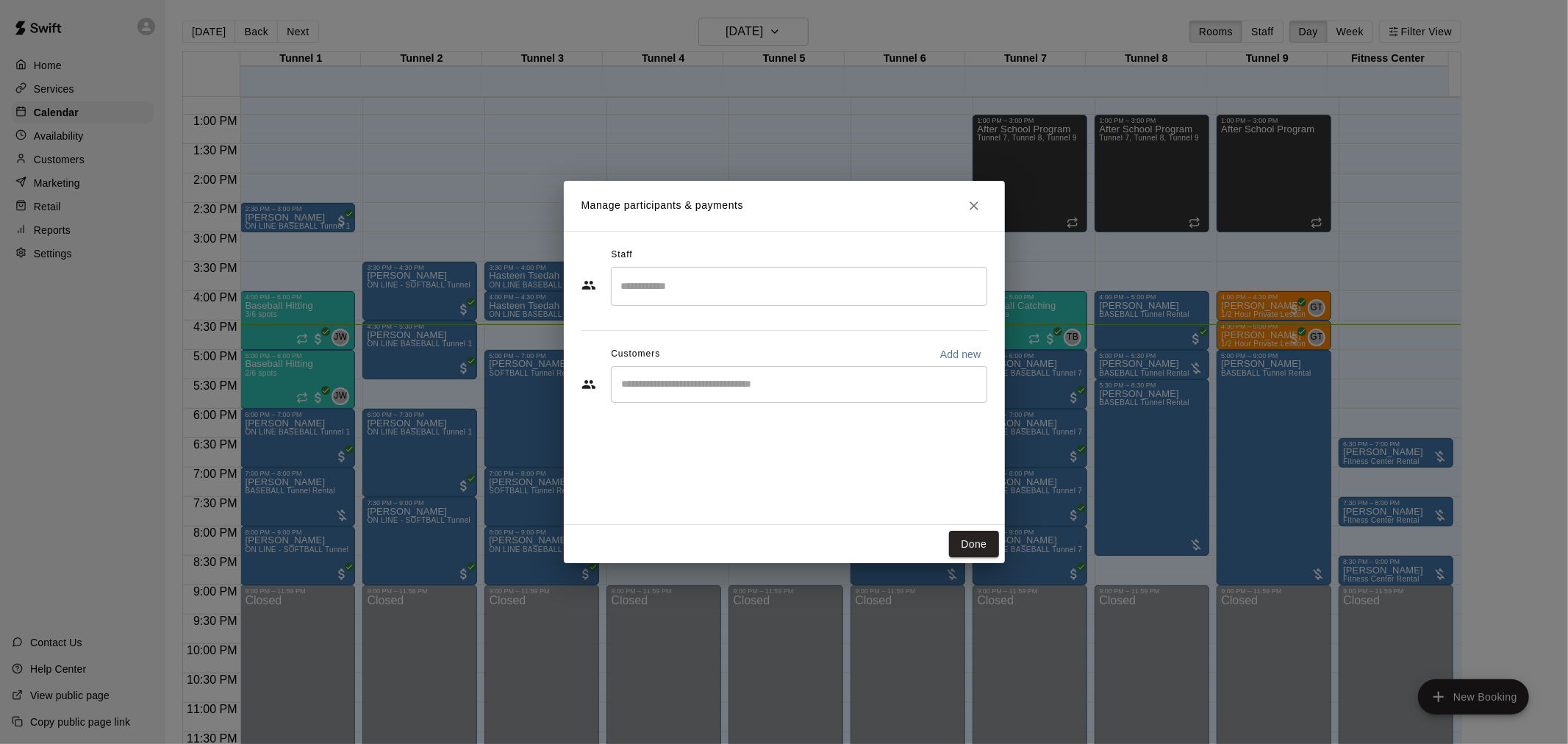
click at [887, 398] on div "​" at bounding box center [799, 384] width 376 height 36
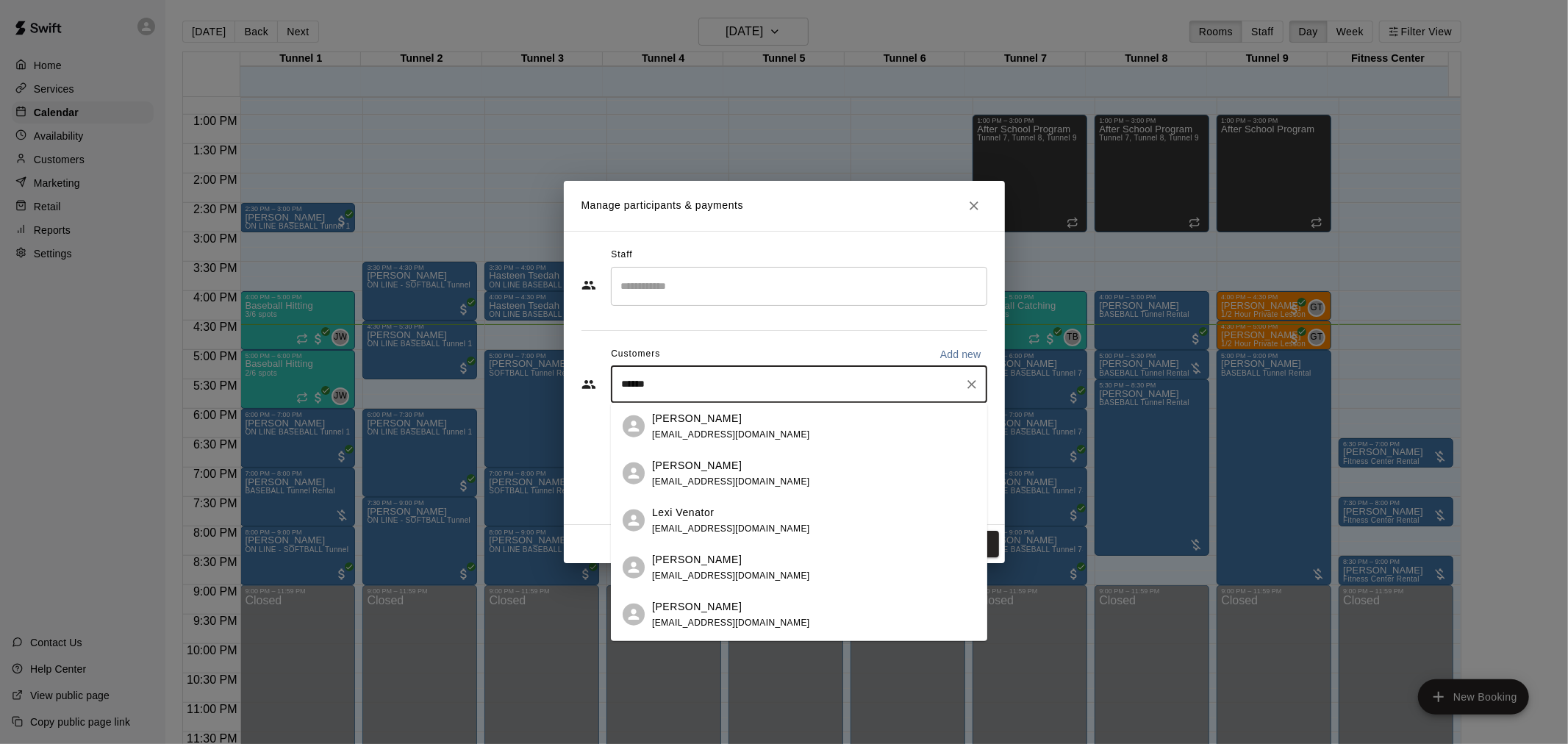
type input "*******"
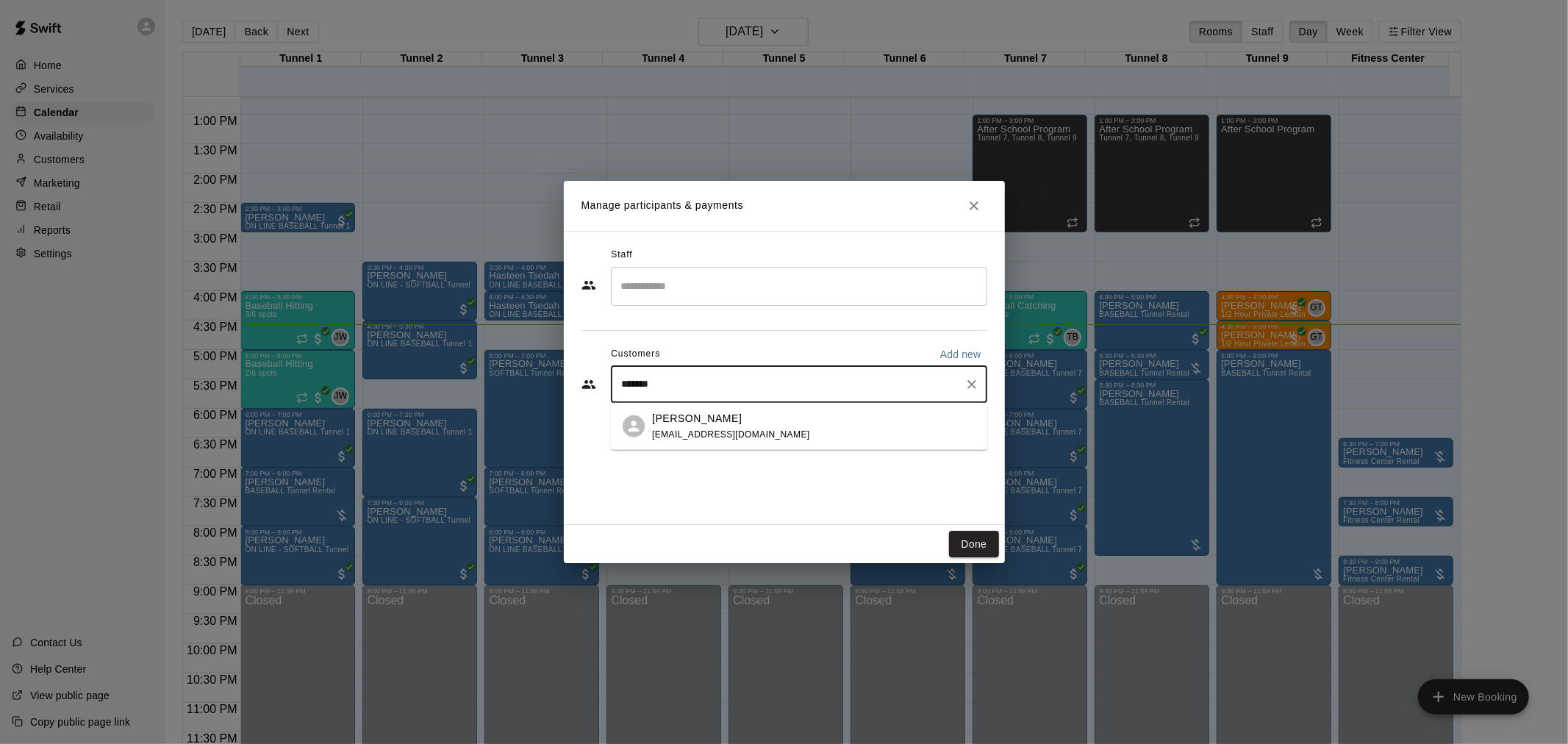
click at [866, 436] on div "Lexi Wilson steven_wilson81183@hotmail.com" at bounding box center [814, 425] width 323 height 32
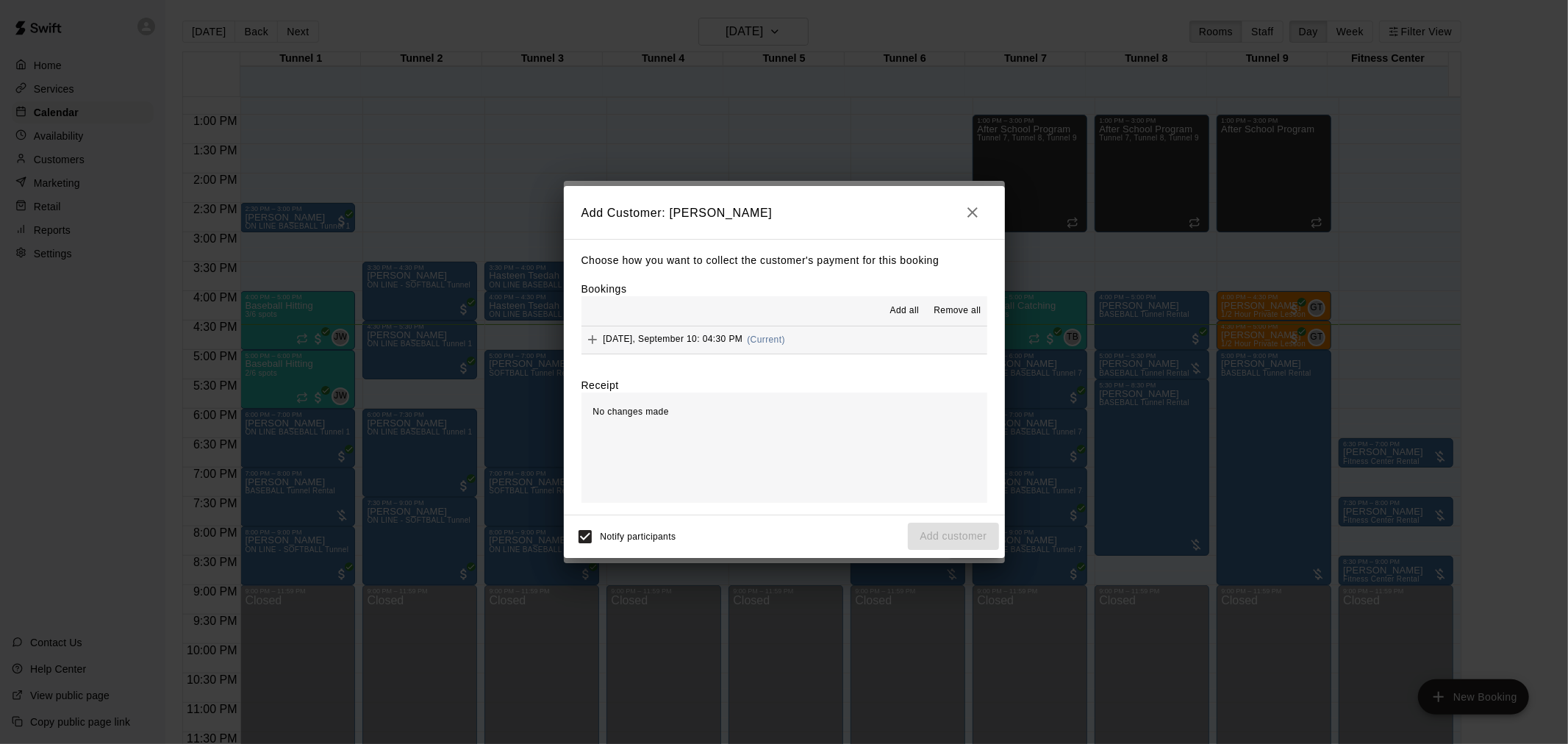
click at [784, 325] on div "Add all Remove all" at bounding box center [784, 311] width 405 height 29
click at [804, 348] on button "Wednesday, September 10: 04:30 PM (Current)" at bounding box center [784, 340] width 405 height 27
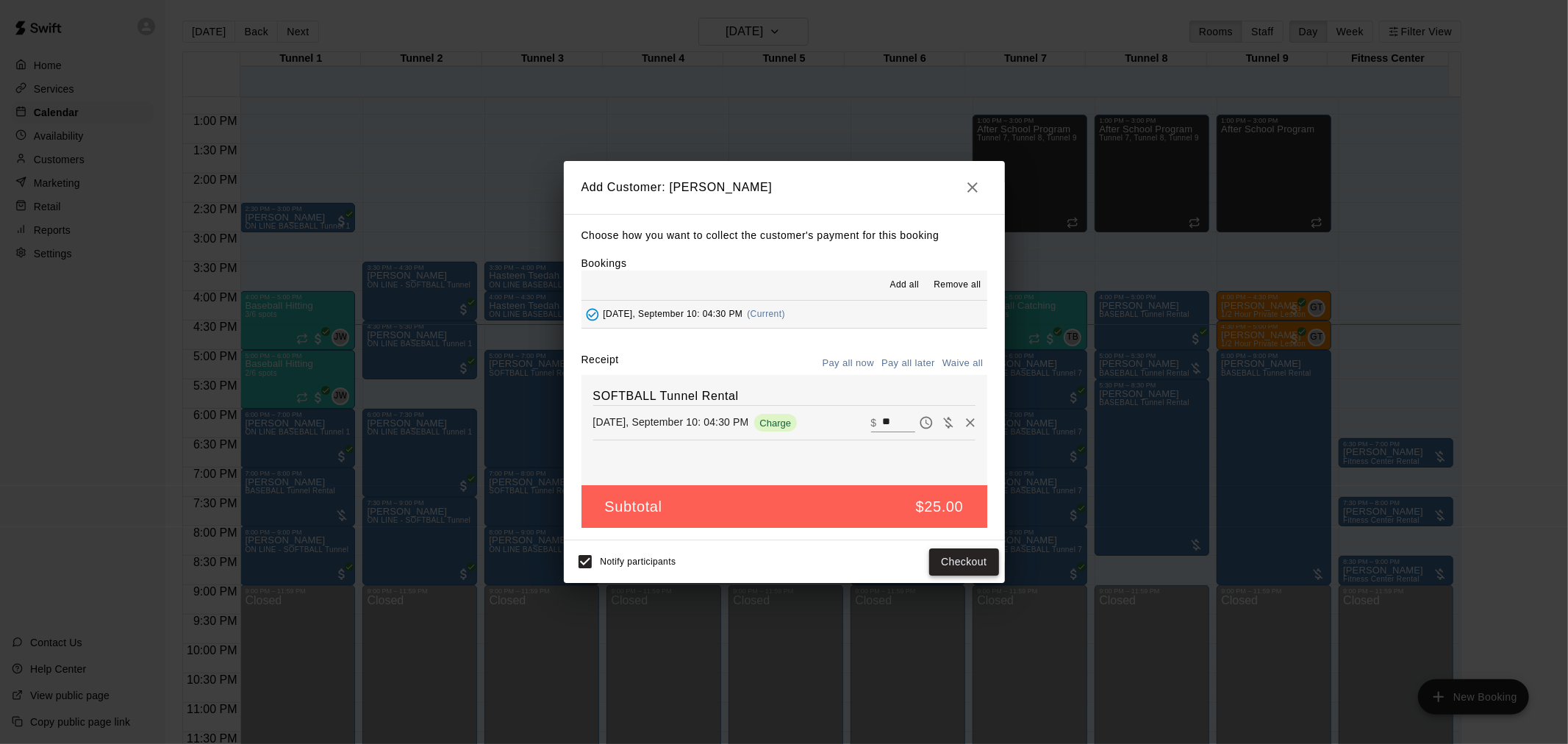
click at [958, 567] on button "Checkout" at bounding box center [964, 562] width 69 height 27
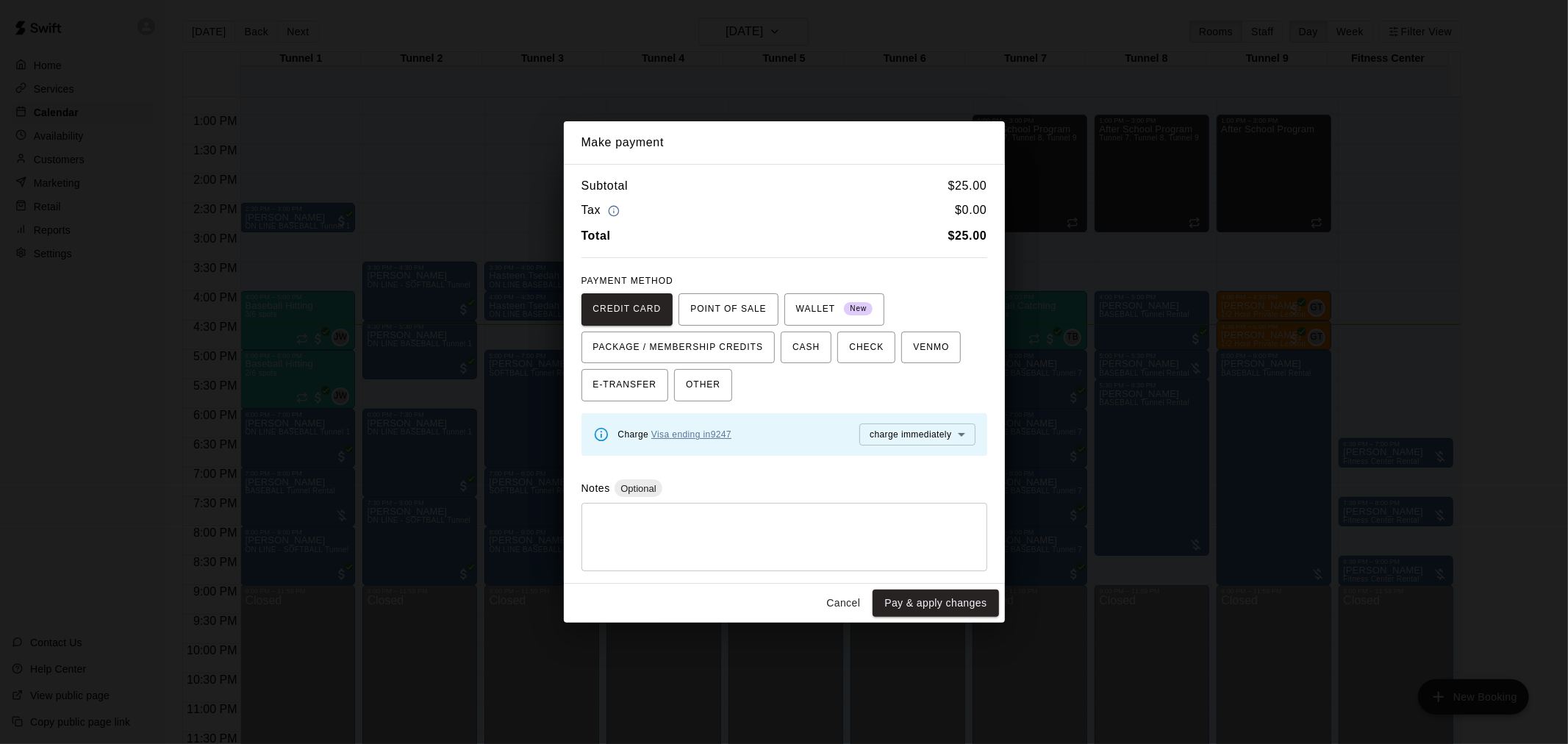
click at [672, 433] on link "Visa ending in 9247" at bounding box center [692, 433] width 80 height 10
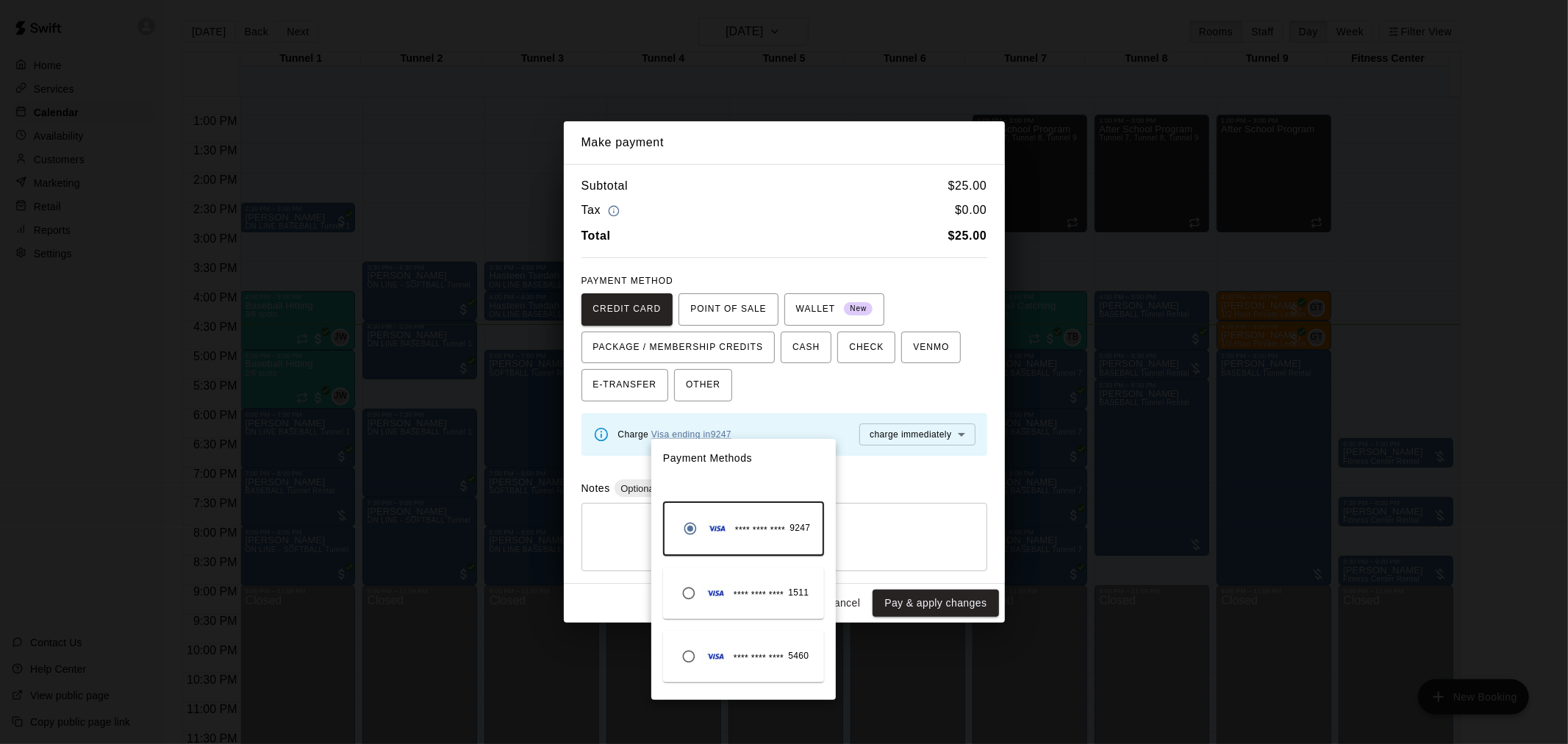
click at [879, 464] on div at bounding box center [784, 372] width 1568 height 744
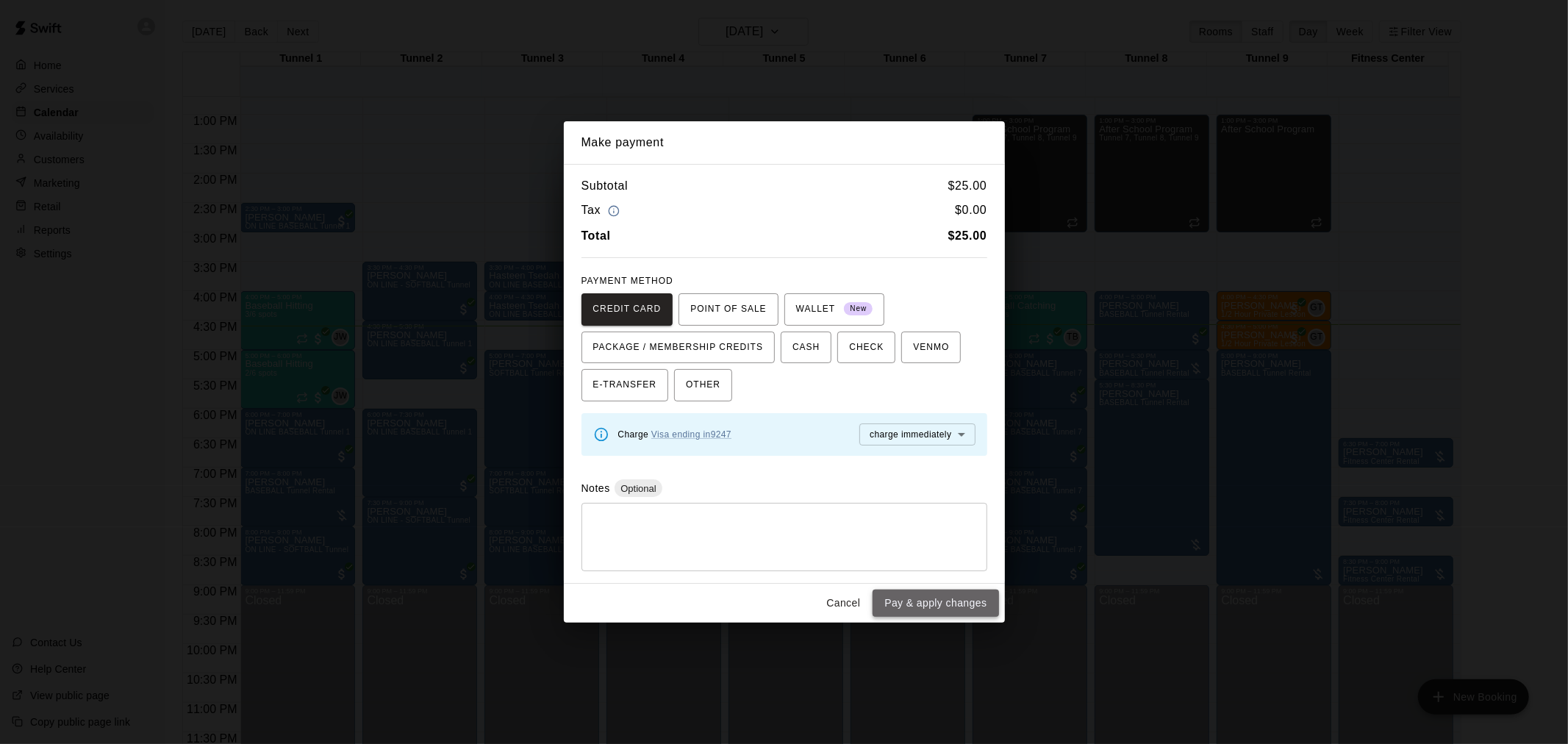
click at [927, 612] on button "Pay & apply changes" at bounding box center [936, 603] width 126 height 27
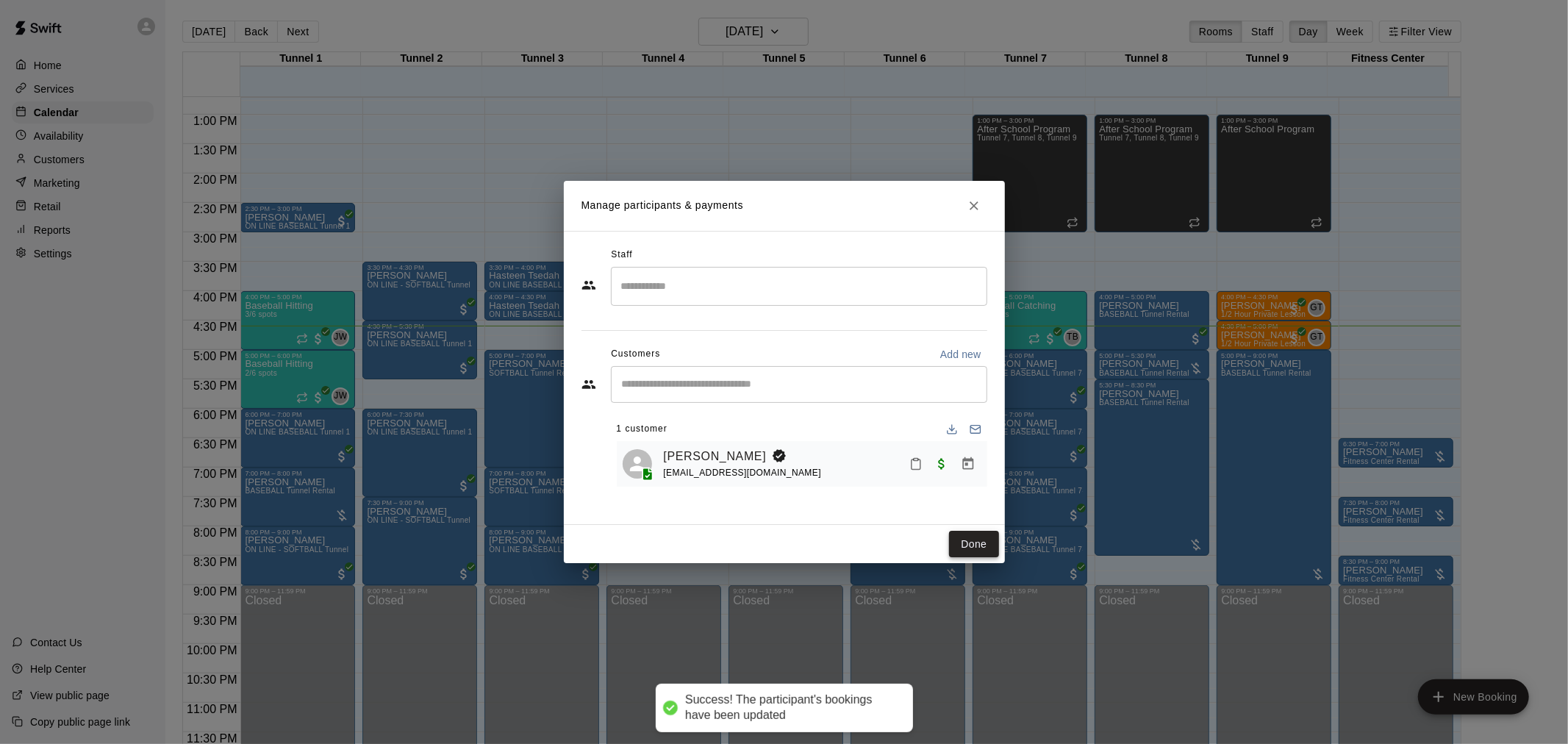
click at [958, 545] on button "Done" at bounding box center [974, 545] width 49 height 27
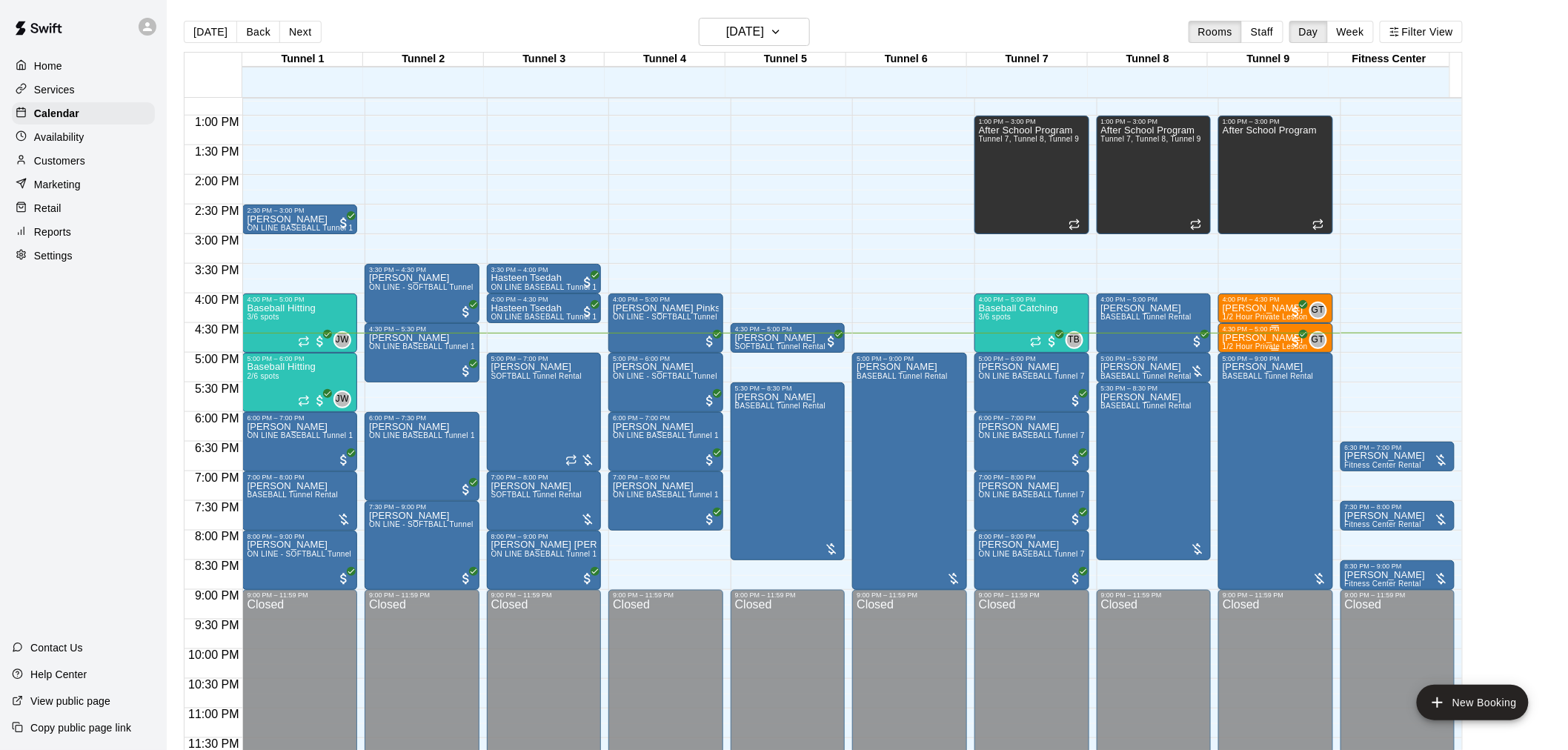
click at [1279, 337] on div "Dave Fausz 1/2 Hour Private Lesson" at bounding box center [1265, 707] width 85 height 750
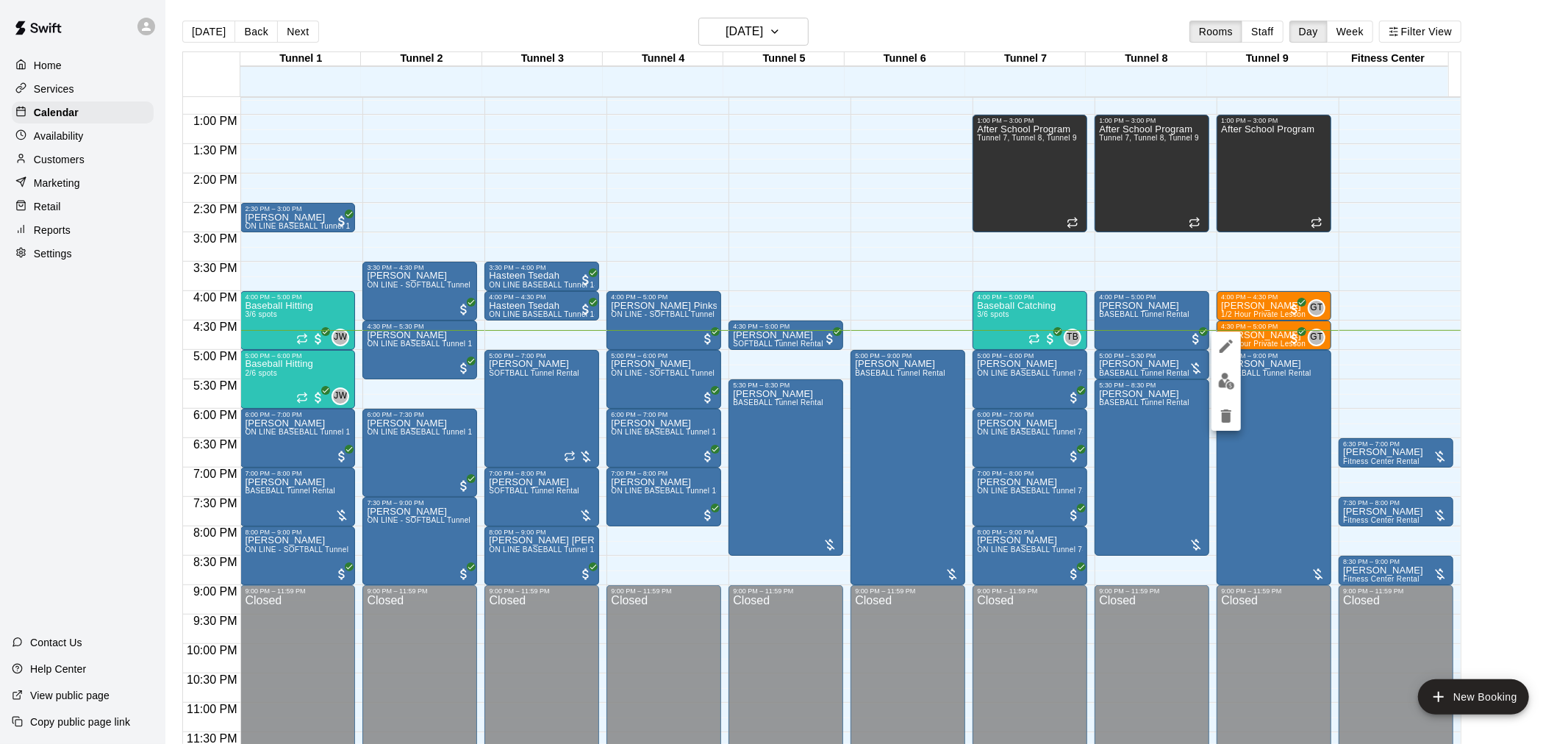
click at [1224, 384] on img "edit" at bounding box center [1226, 381] width 17 height 17
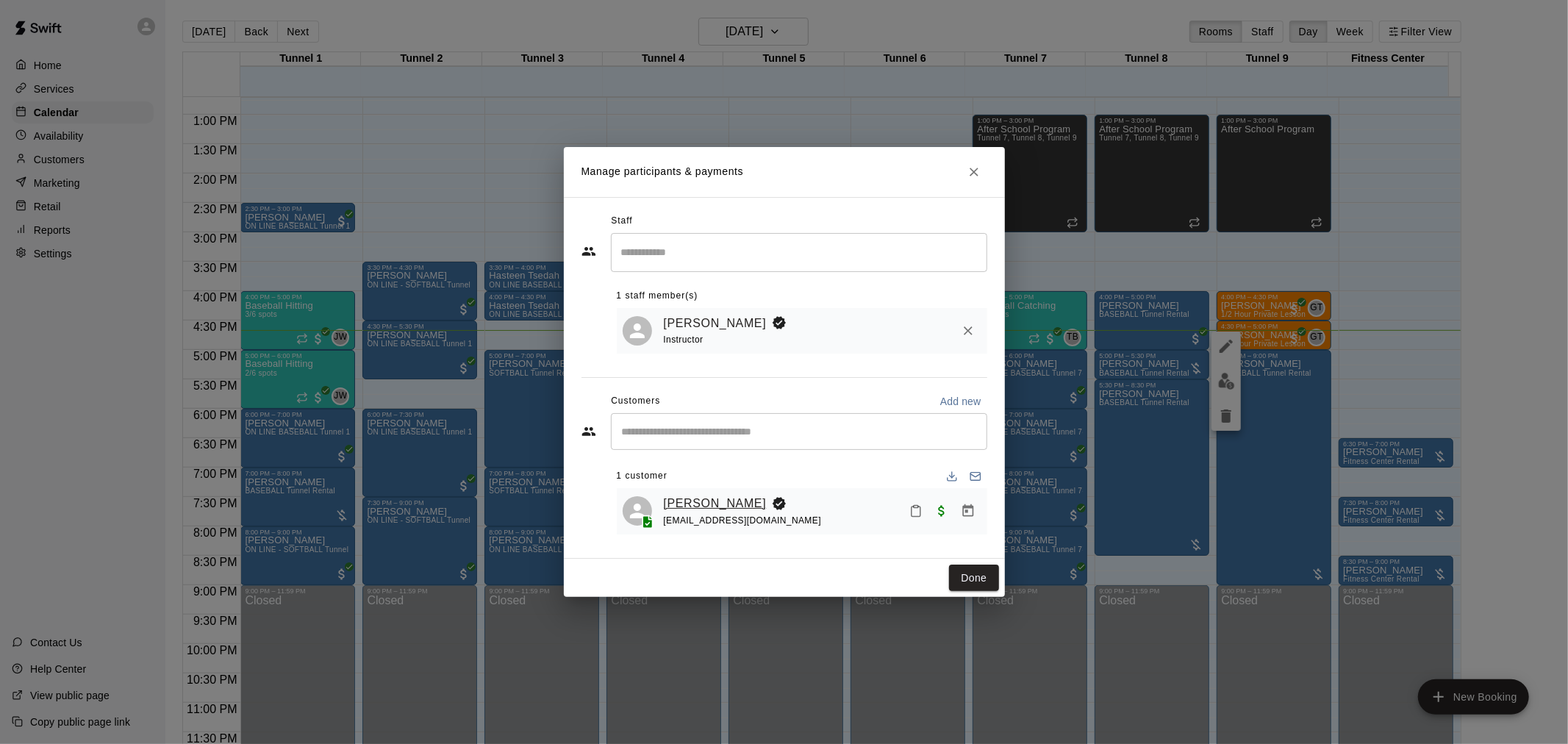
click at [710, 501] on link "[PERSON_NAME]" at bounding box center [715, 503] width 103 height 19
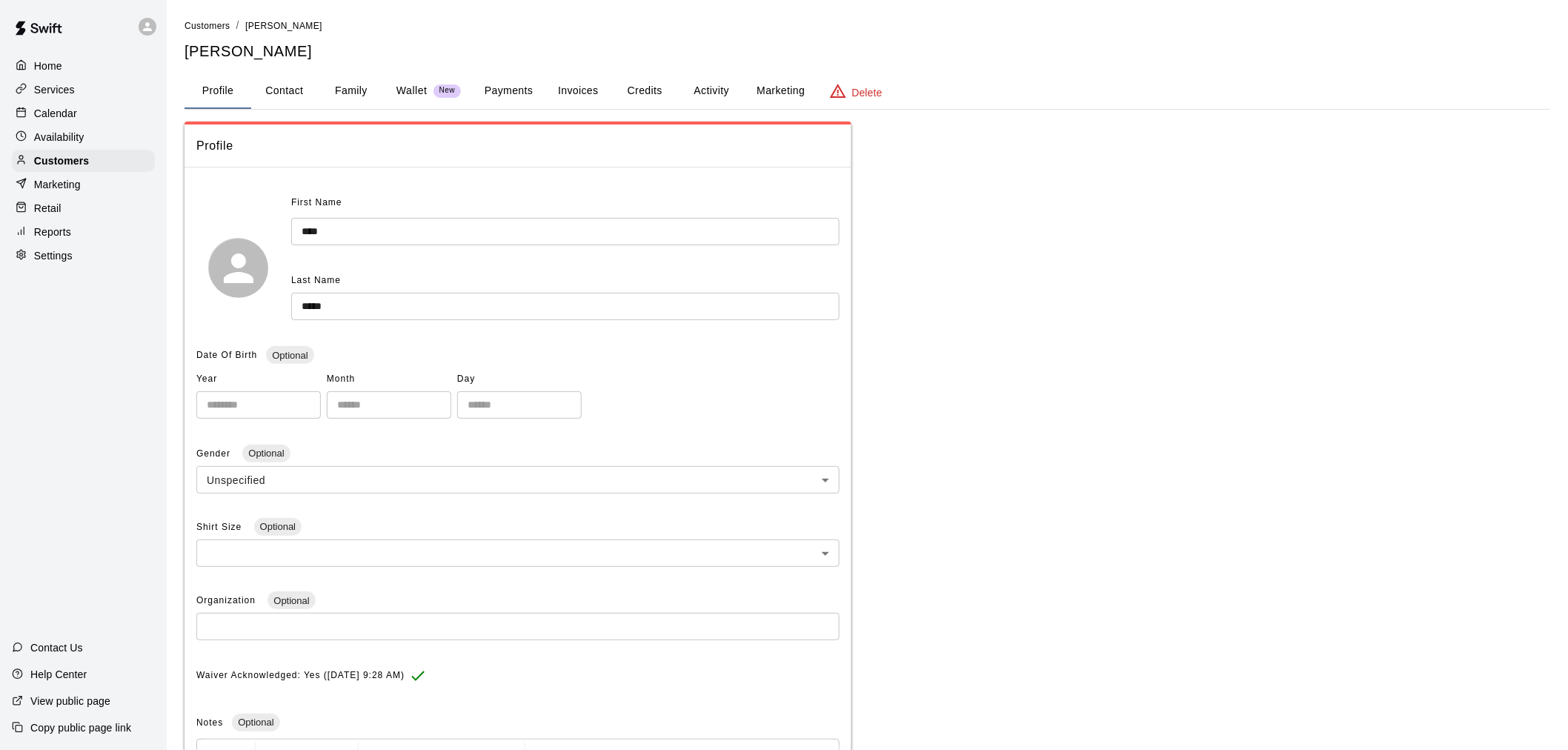
drag, startPoint x: 716, startPoint y: 506, endPoint x: 537, endPoint y: 56, distance: 484.3
click at [538, 47] on h5 "[PERSON_NAME]" at bounding box center [867, 51] width 1366 height 20
click at [522, 96] on button "Payments" at bounding box center [509, 91] width 72 height 36
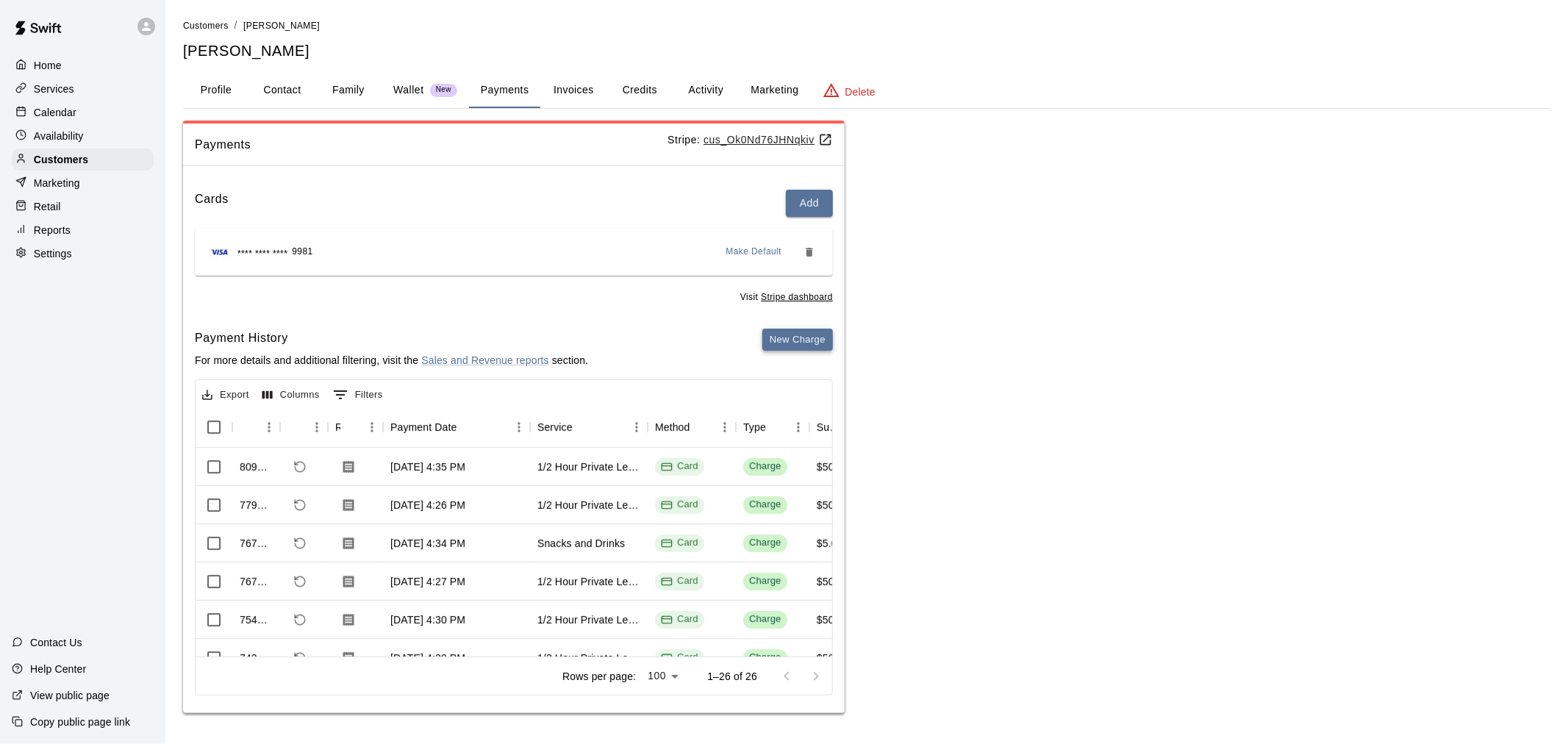
click at [792, 340] on button "New Charge" at bounding box center [797, 340] width 70 height 23
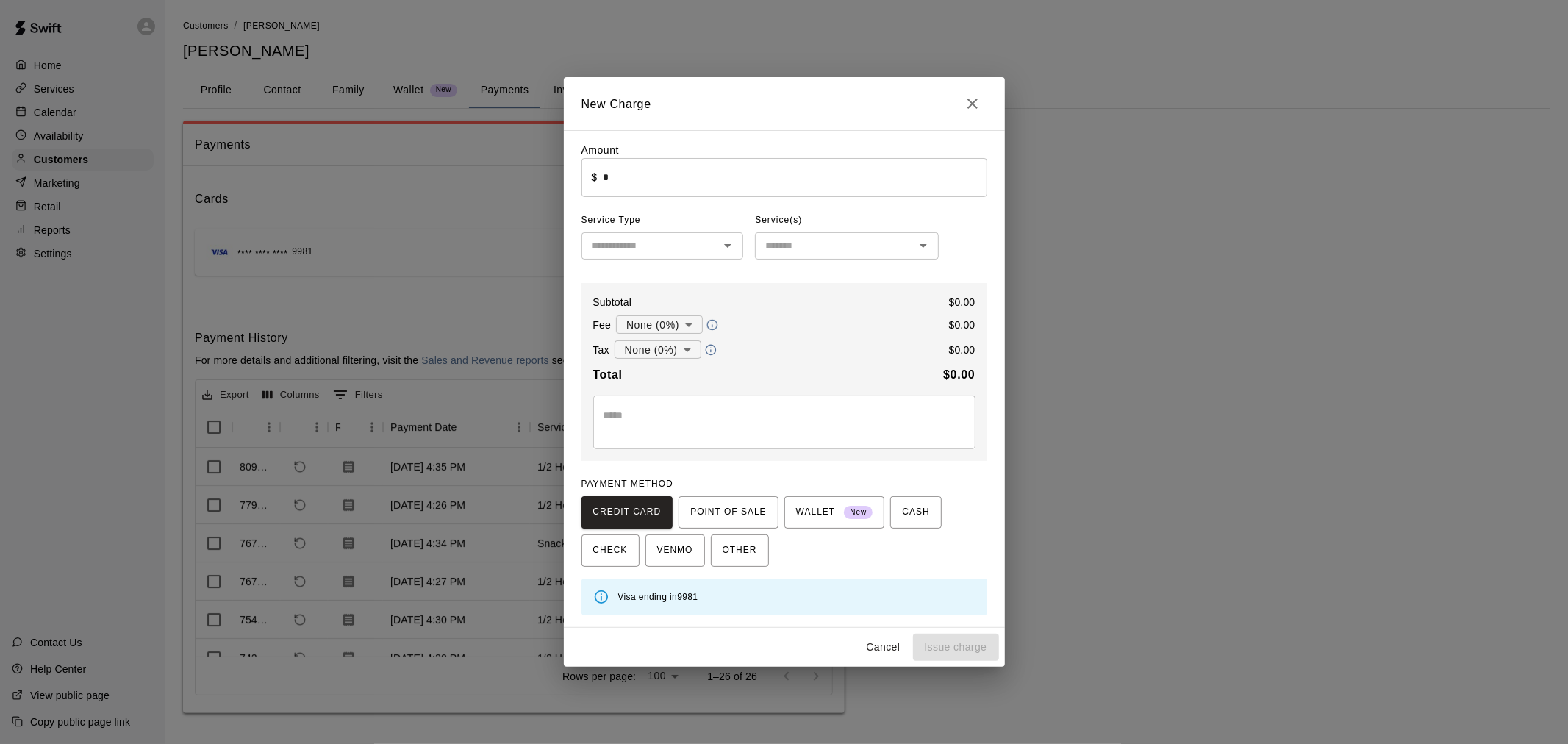
click at [744, 185] on input "*" at bounding box center [794, 177] width 384 height 39
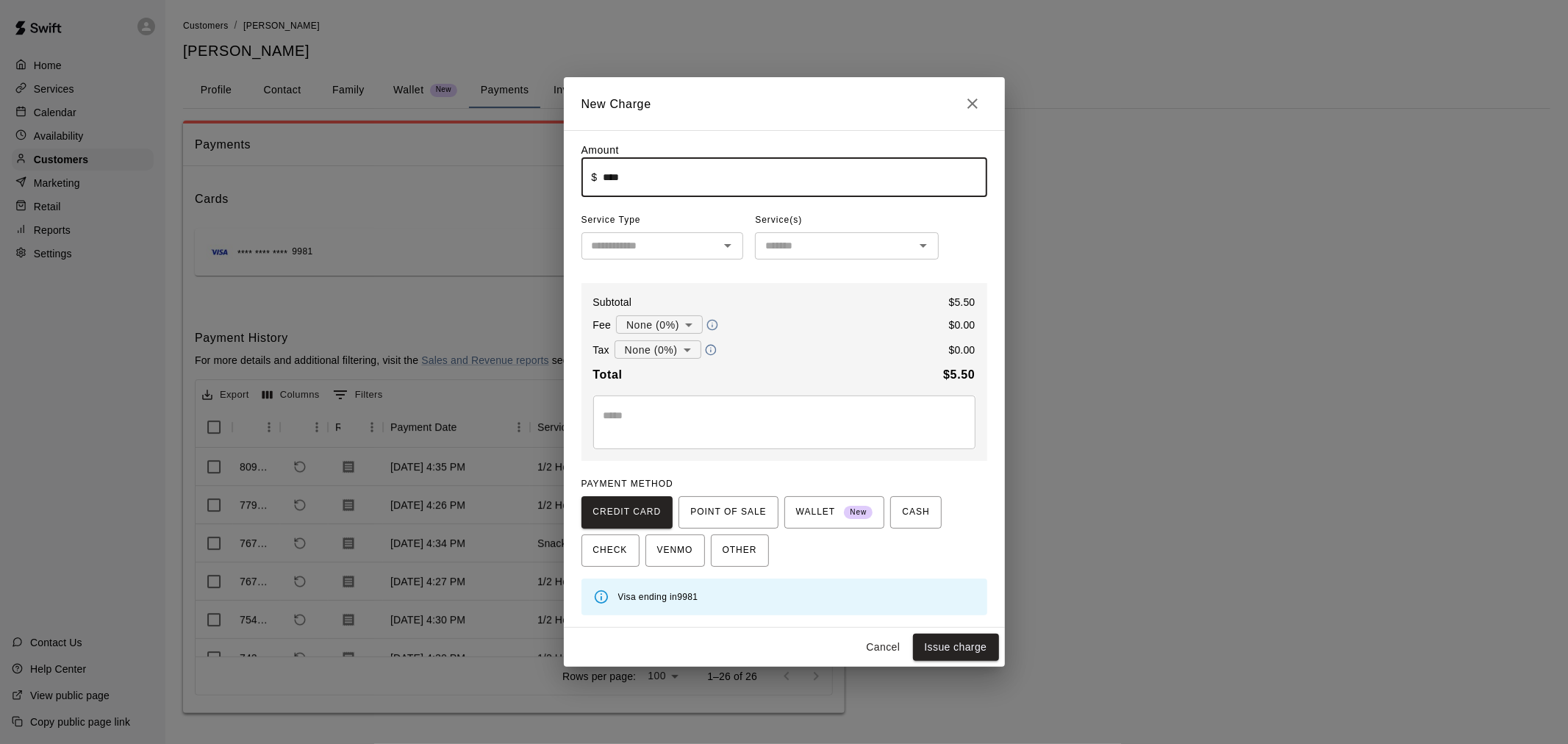
click at [655, 260] on div "​" at bounding box center [662, 246] width 162 height 27
type input "****"
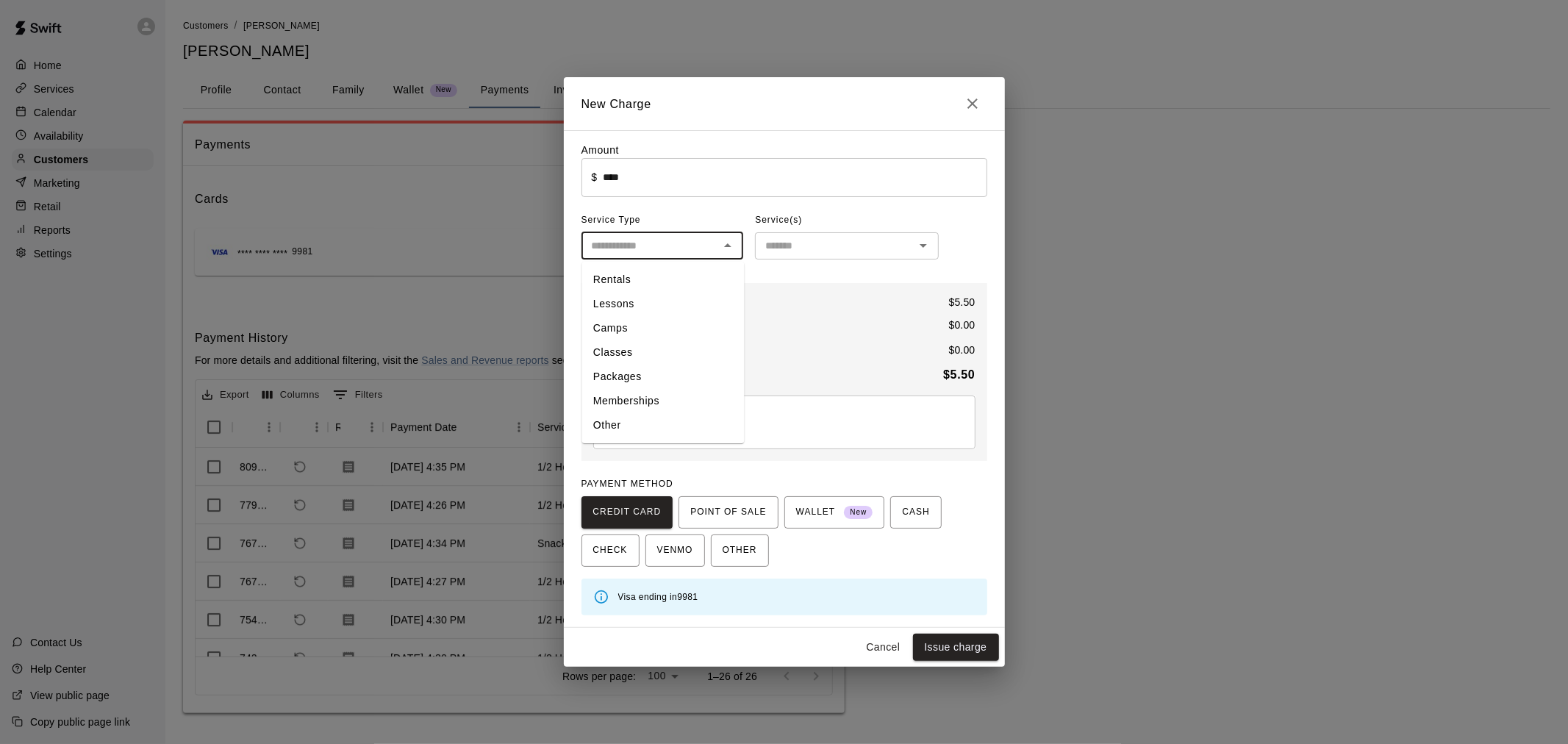
click at [706, 421] on li "Other" at bounding box center [662, 425] width 162 height 25
type input "*****"
click at [828, 217] on div "Service(s) Manage Options" at bounding box center [847, 220] width 184 height 24
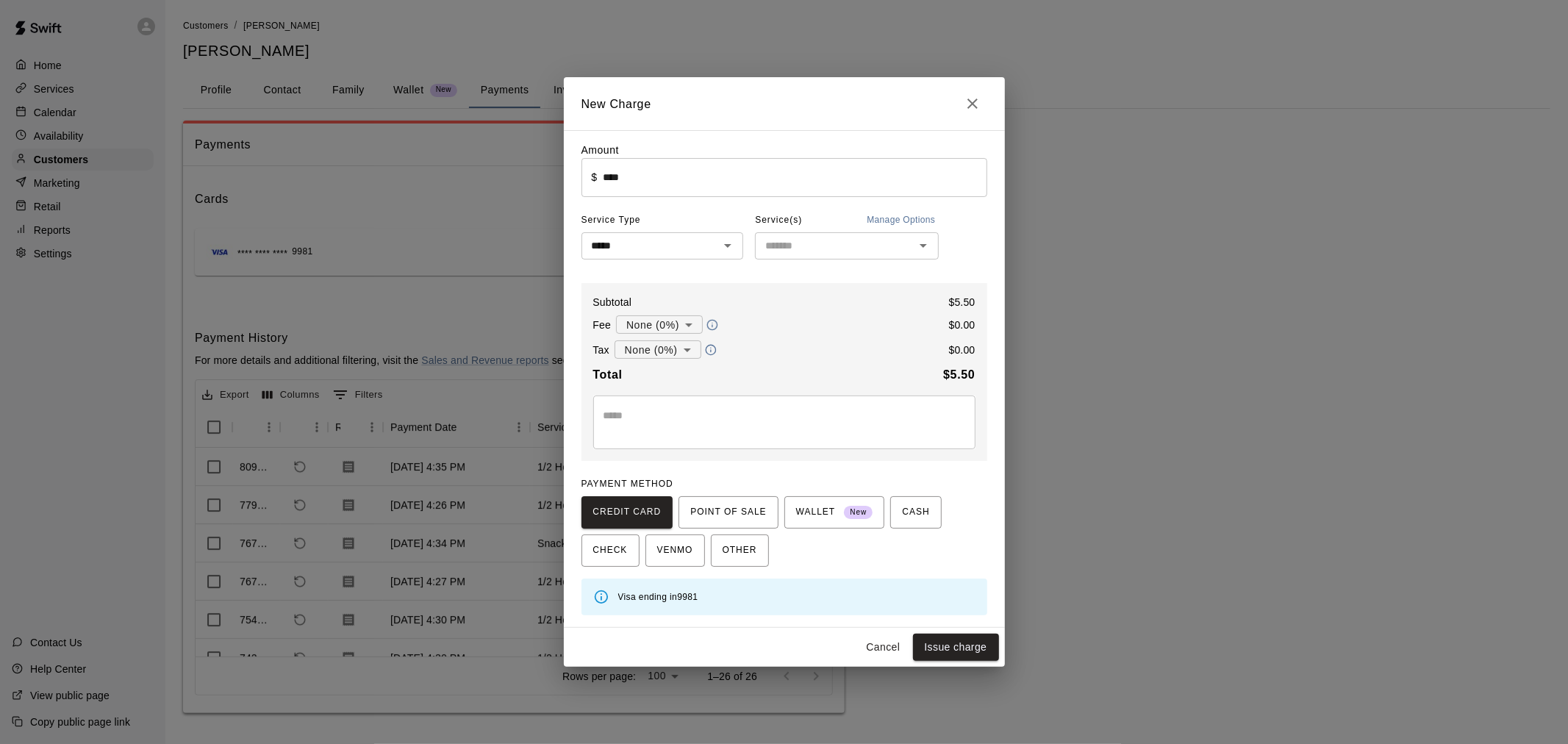
click at [824, 253] on input "text" at bounding box center [835, 246] width 150 height 18
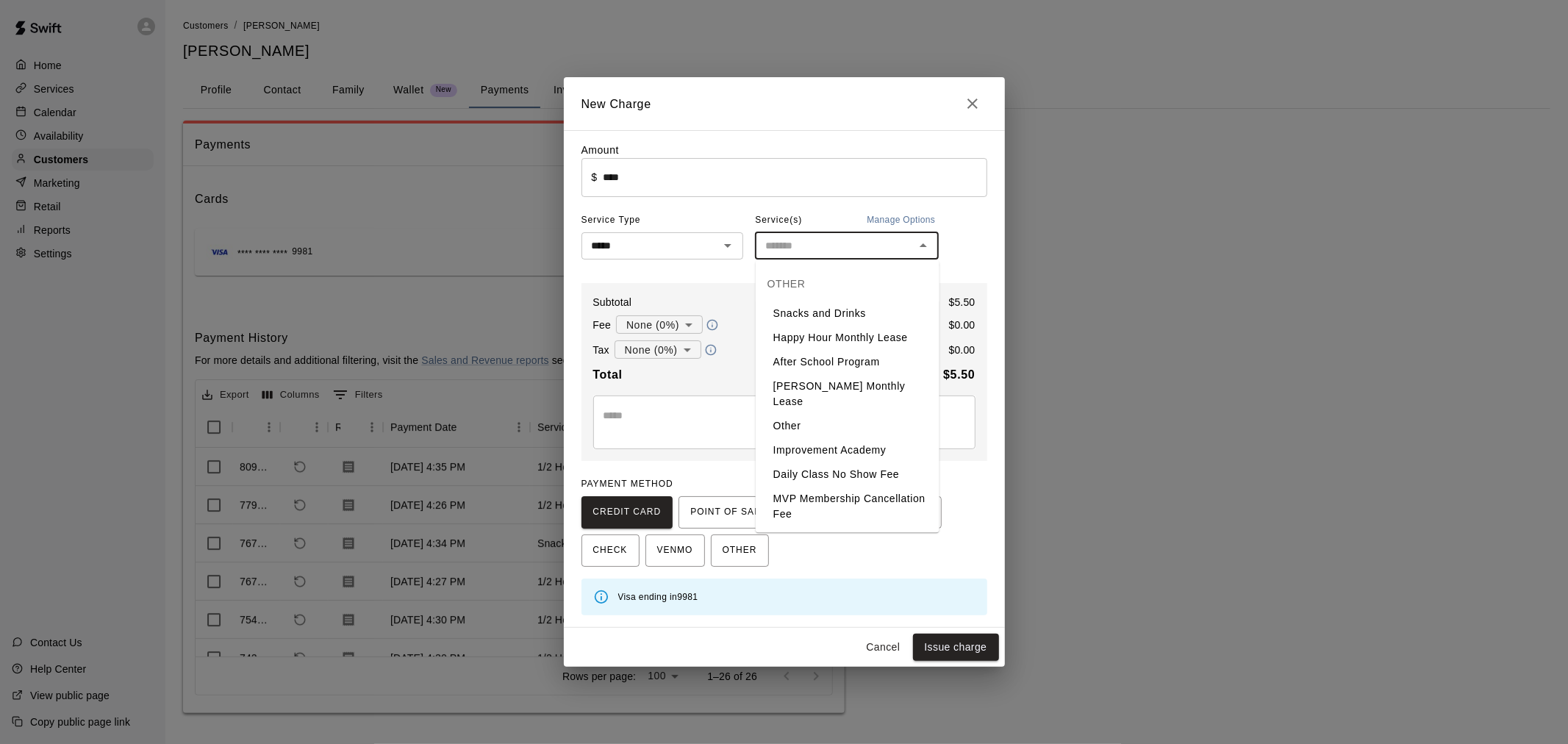
click at [832, 305] on li "Snacks and Drinks" at bounding box center [847, 313] width 184 height 25
type input "**********"
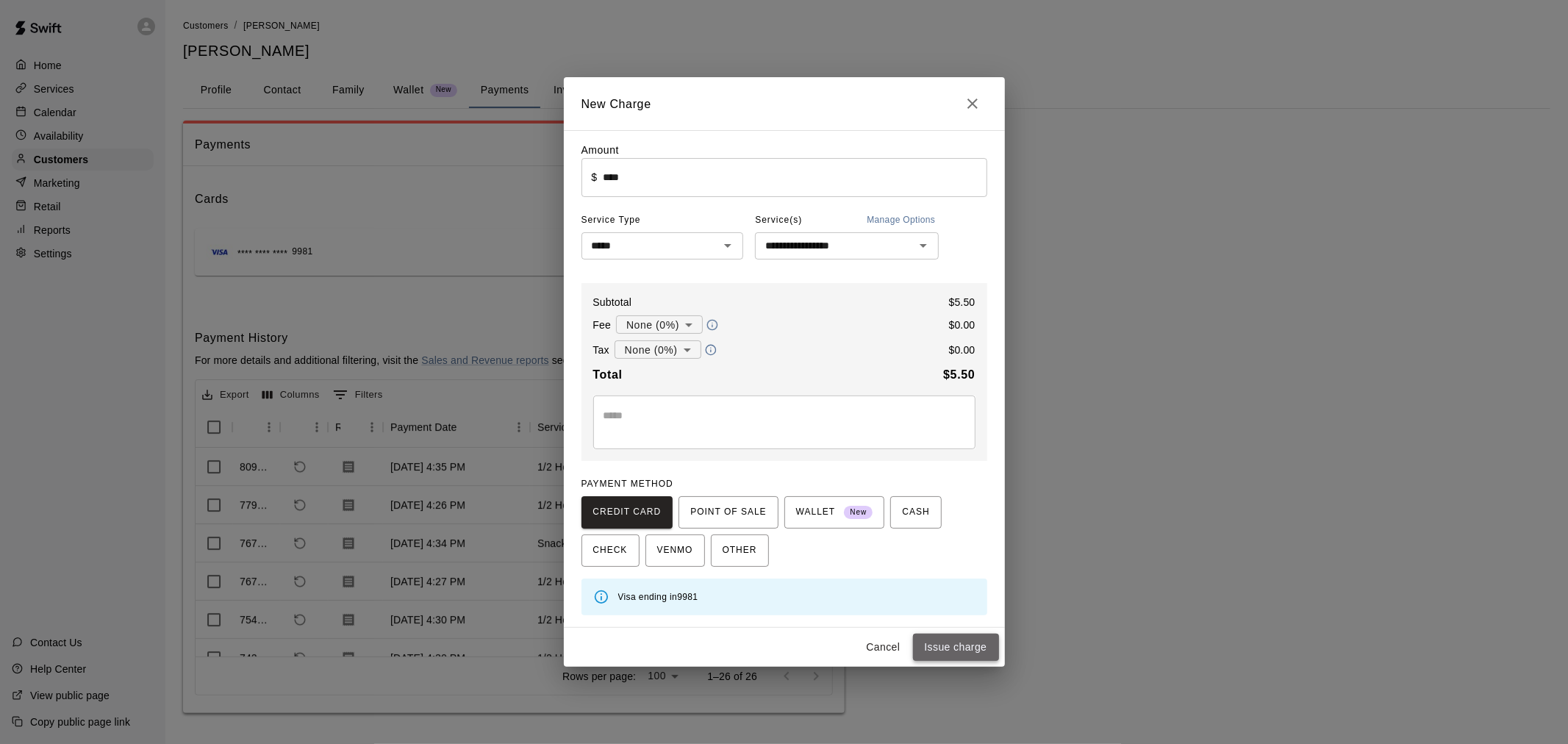
click at [959, 645] on button "Issue charge" at bounding box center [956, 647] width 86 height 27
type input "*"
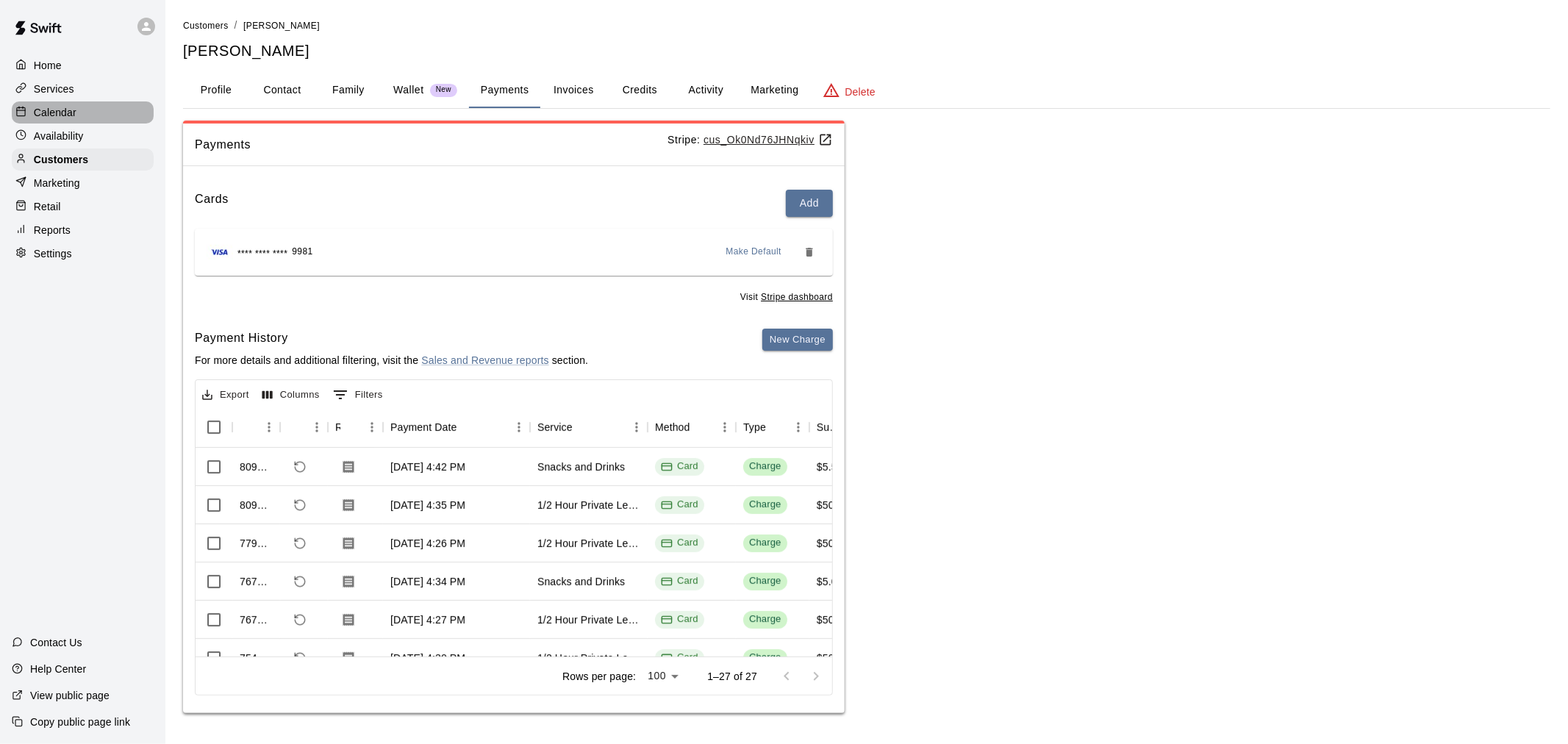
click at [74, 115] on p "Calendar" at bounding box center [55, 112] width 43 height 15
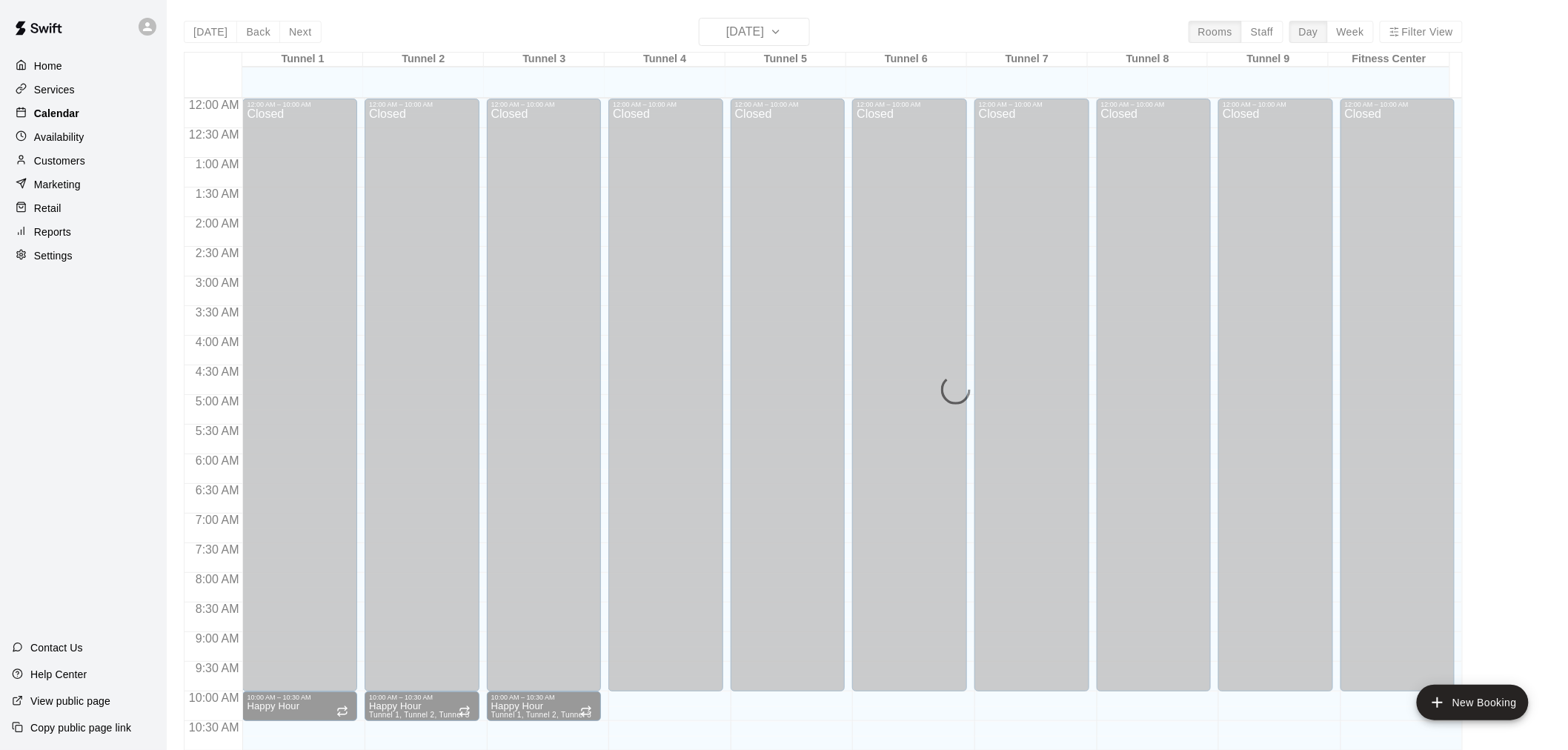
scroll to position [709, 0]
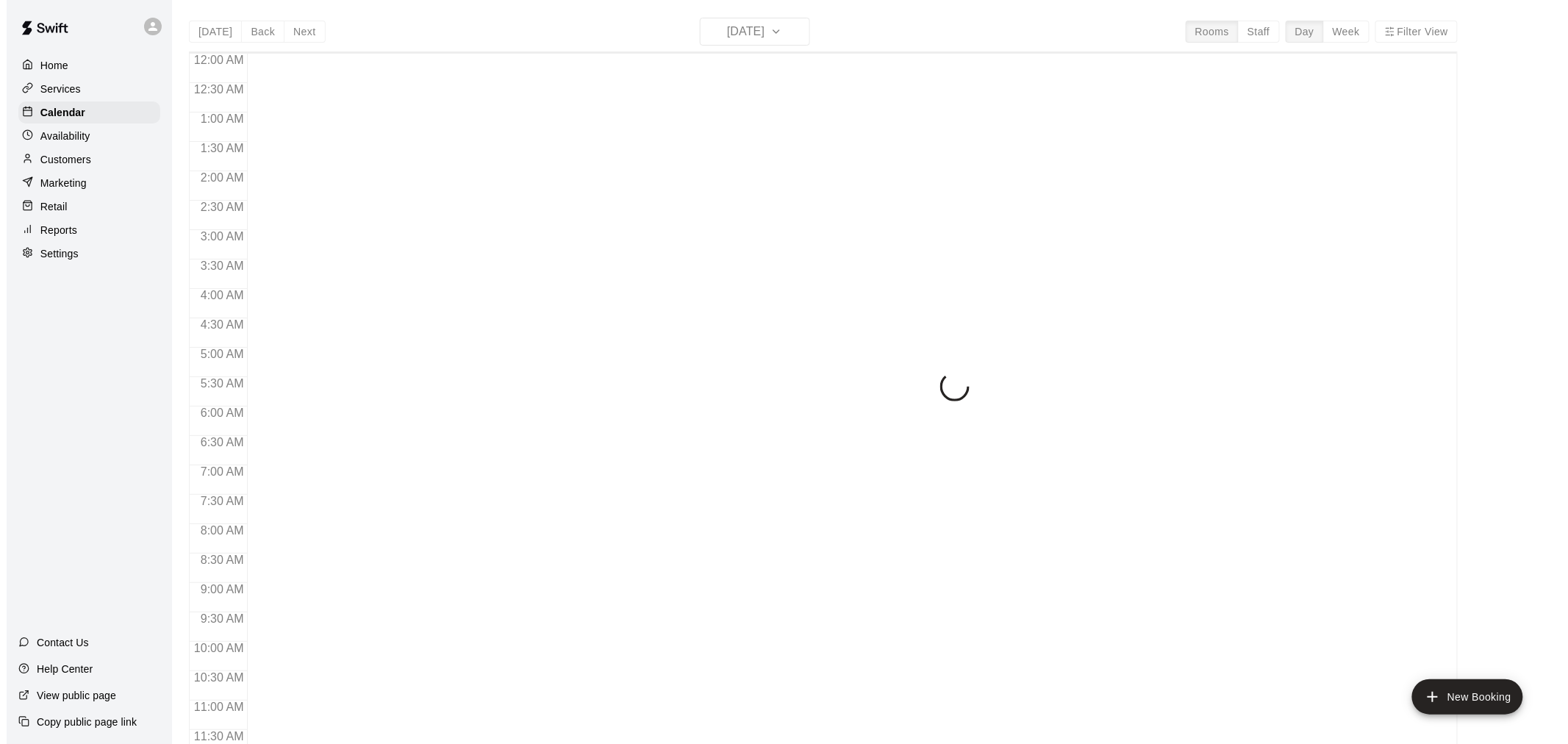
scroll to position [703, 0]
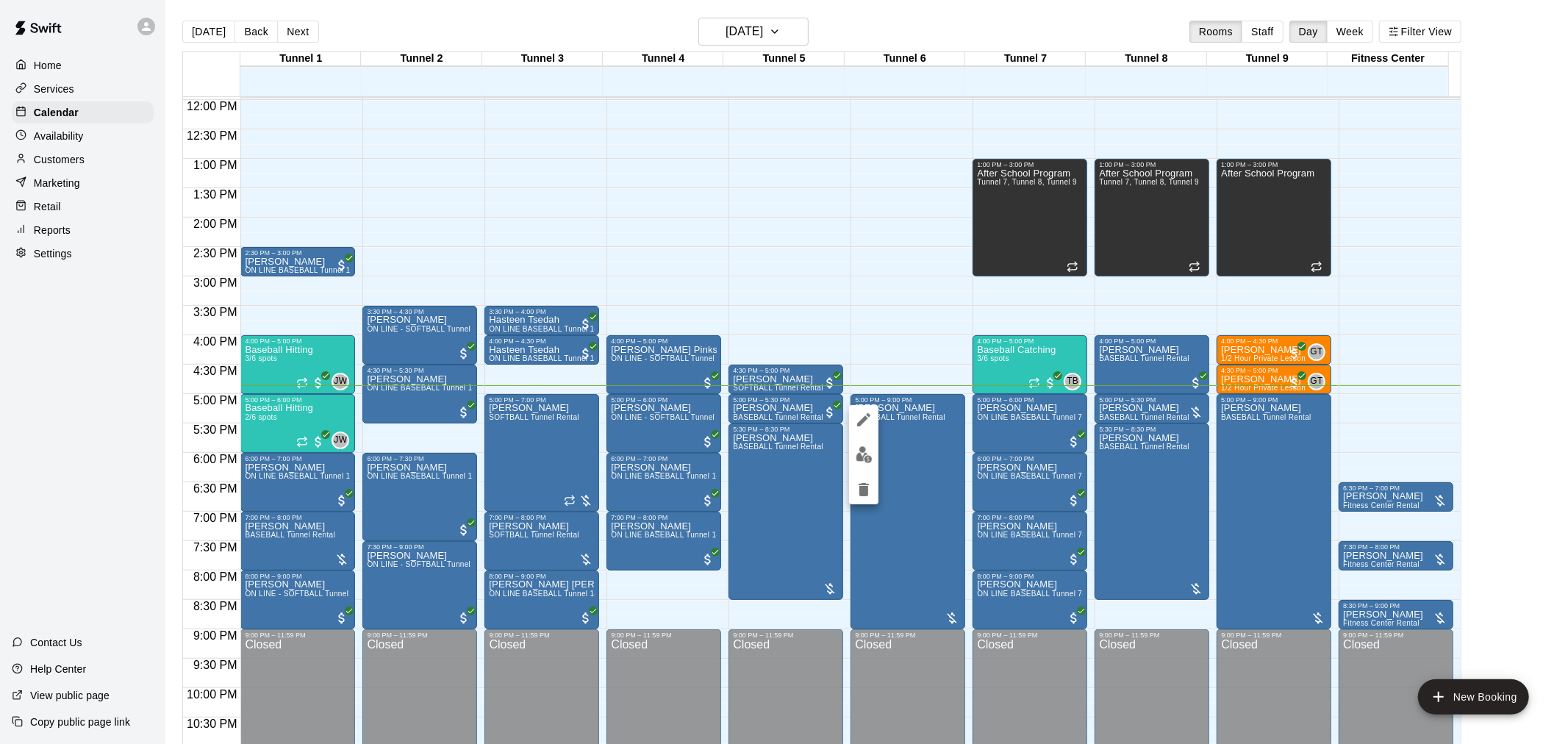
click at [858, 466] on button "edit" at bounding box center [864, 454] width 29 height 28
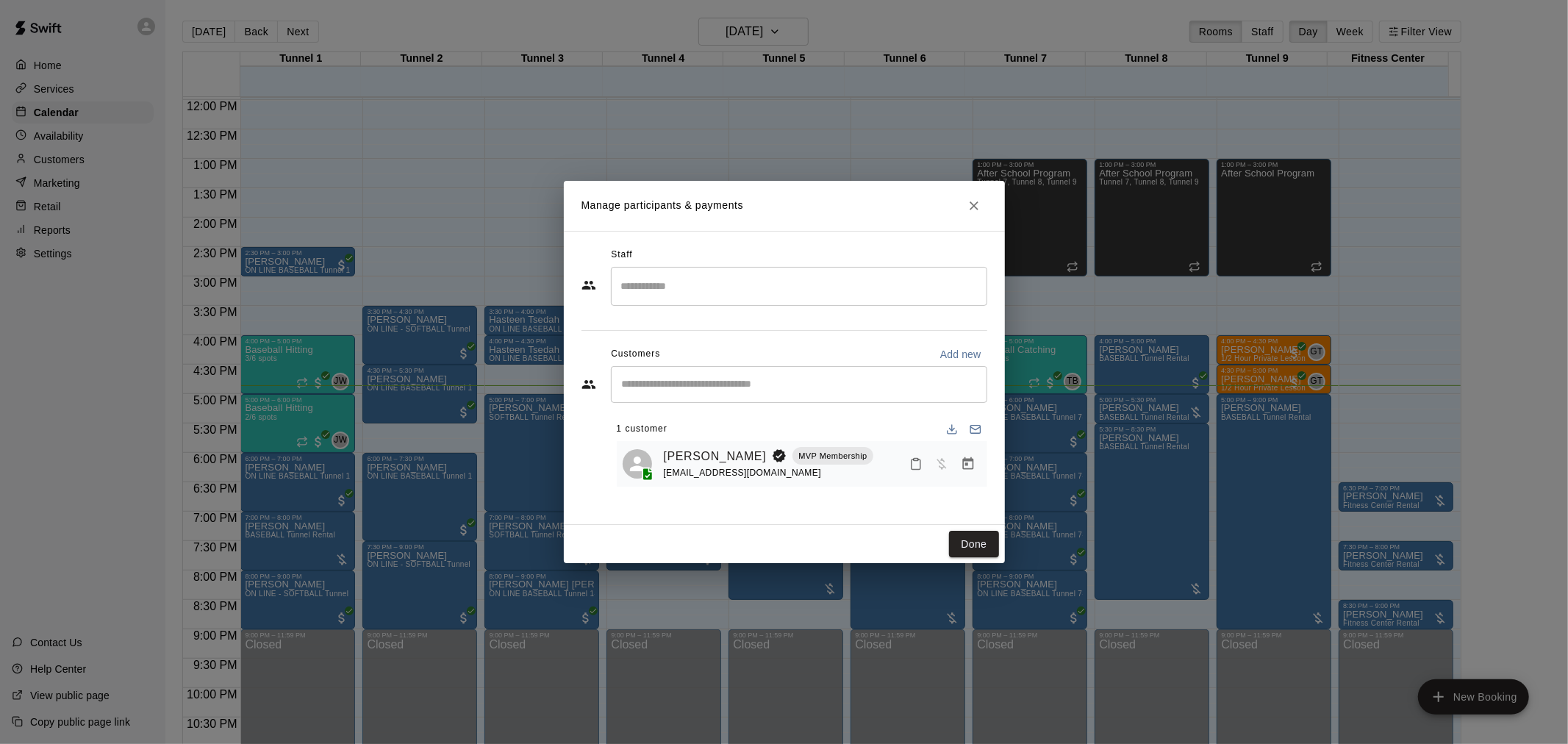
click at [961, 467] on icon "Manage bookings & payment" at bounding box center [968, 464] width 15 height 15
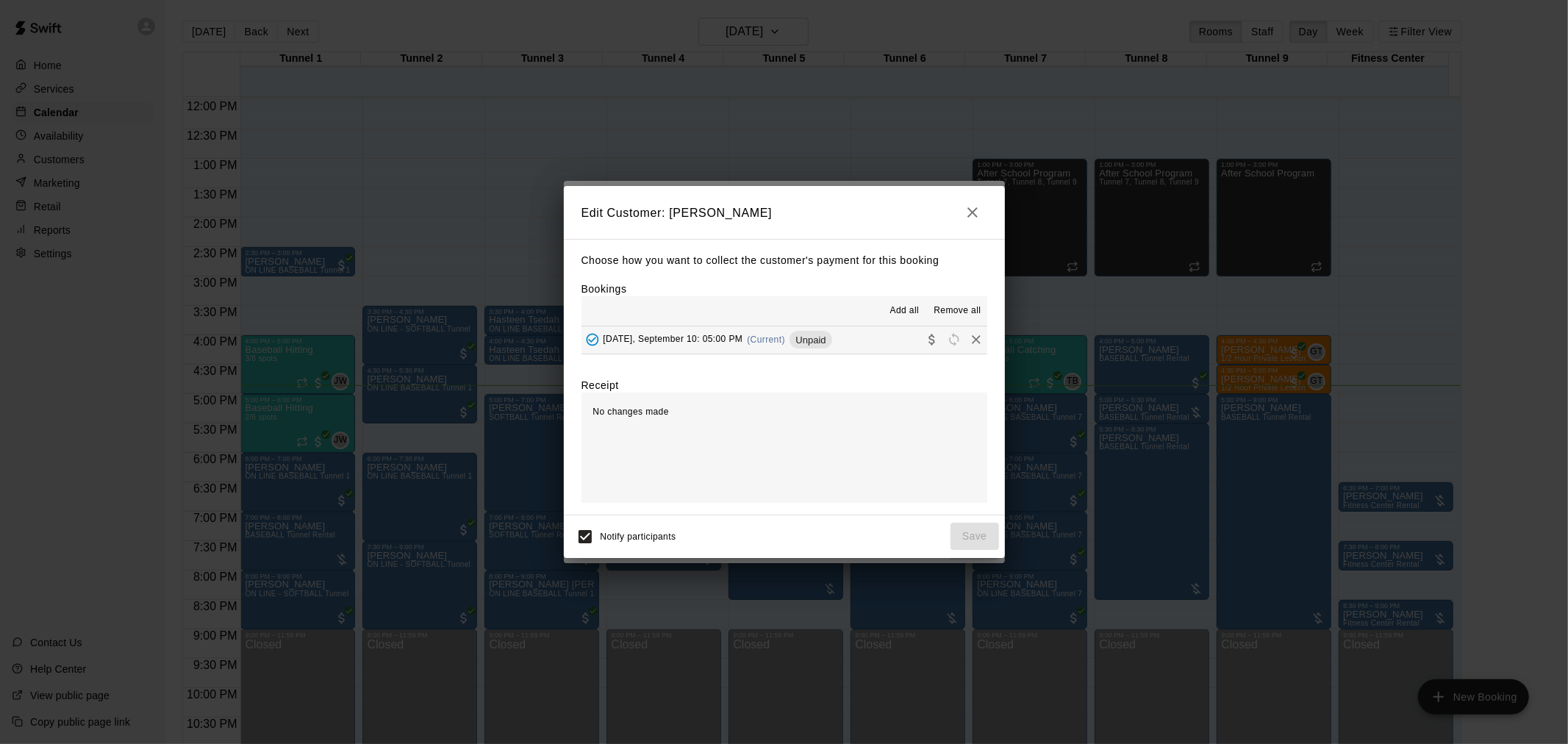
click at [829, 352] on button "[DATE], September 10: 05:00 PM (Current) Unpaid" at bounding box center [784, 340] width 405 height 27
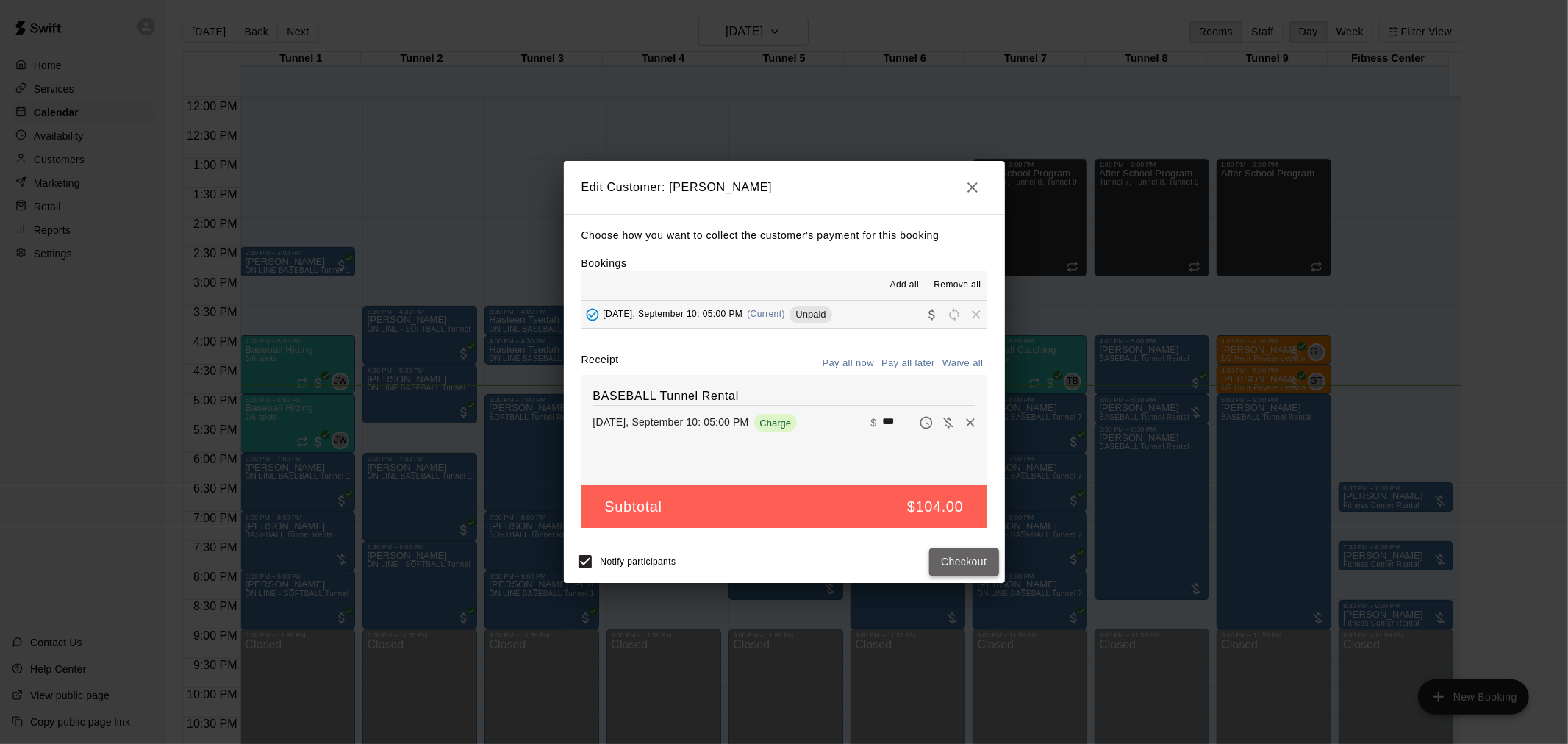
click at [967, 572] on button "Checkout" at bounding box center [964, 562] width 69 height 27
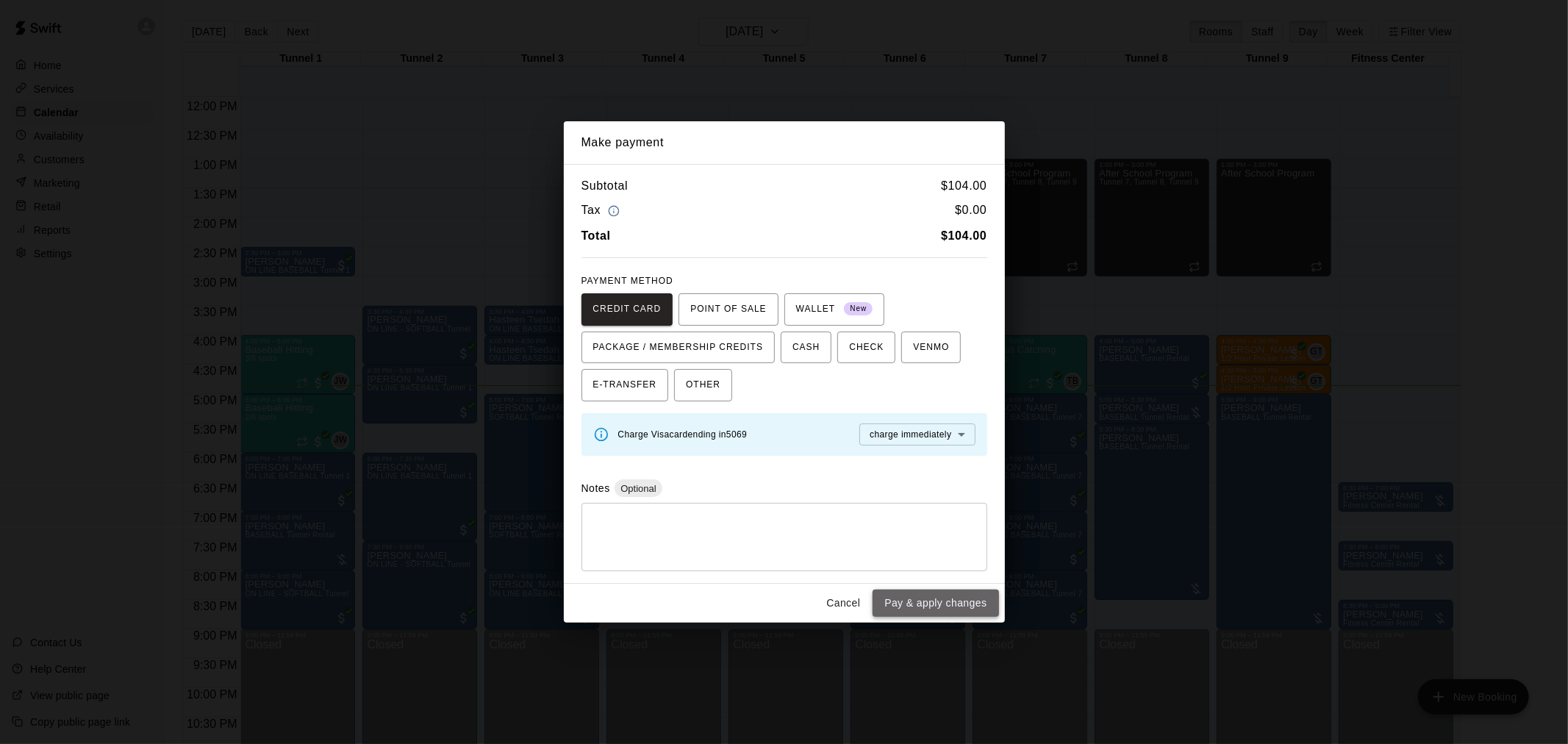
click at [935, 601] on button "Pay & apply changes" at bounding box center [936, 603] width 126 height 27
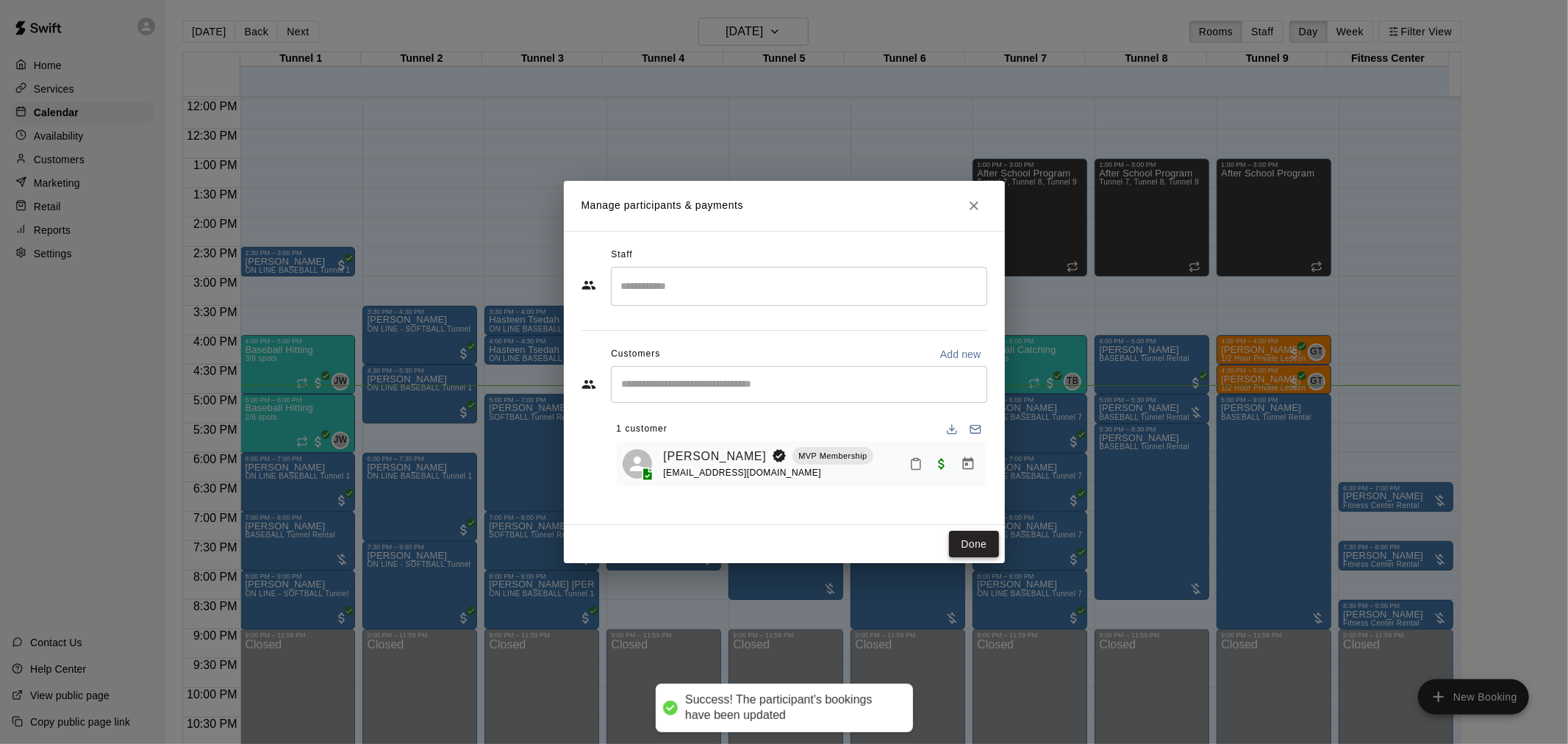
click at [984, 546] on button "Done" at bounding box center [974, 545] width 49 height 27
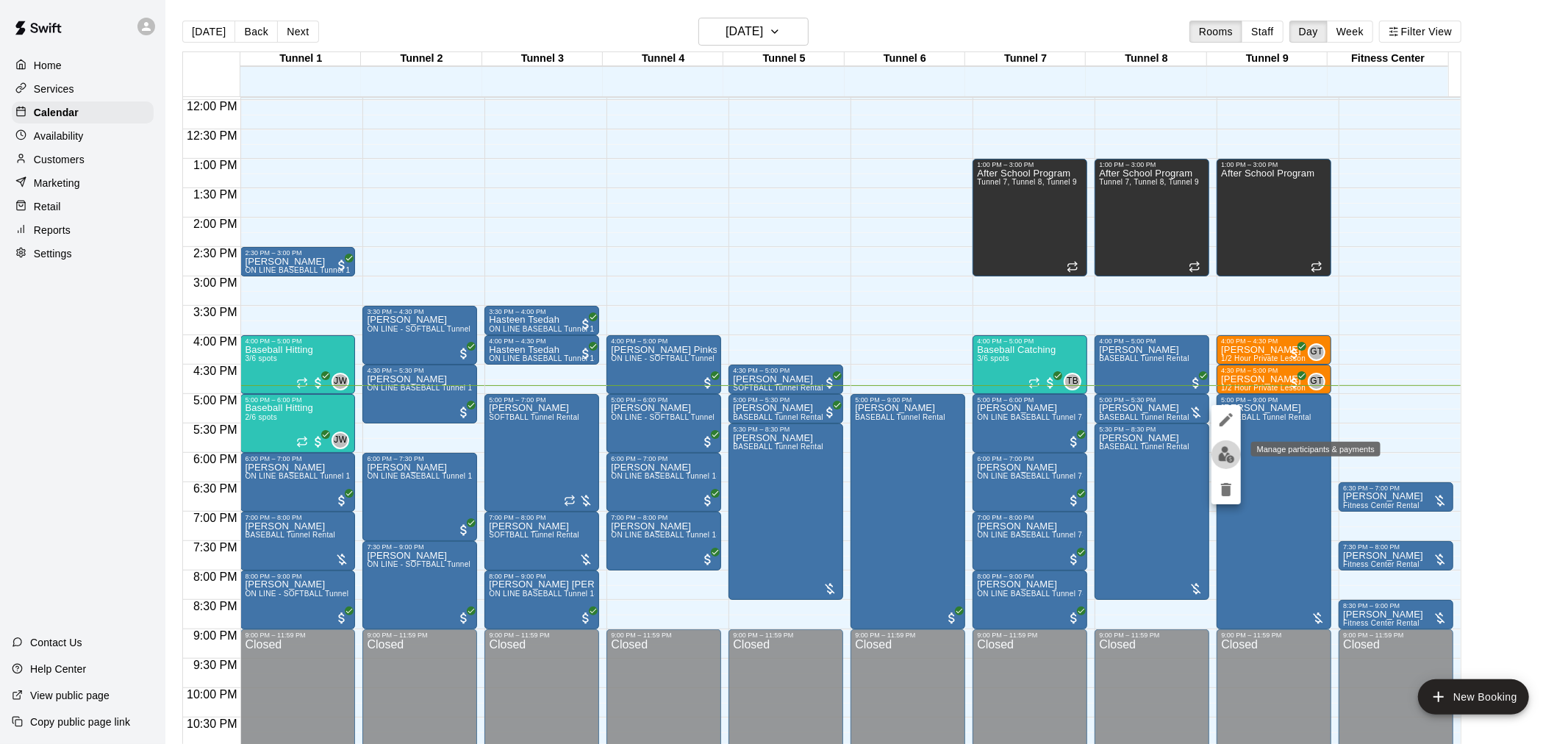
click at [1225, 454] on img "edit" at bounding box center [1226, 454] width 17 height 17
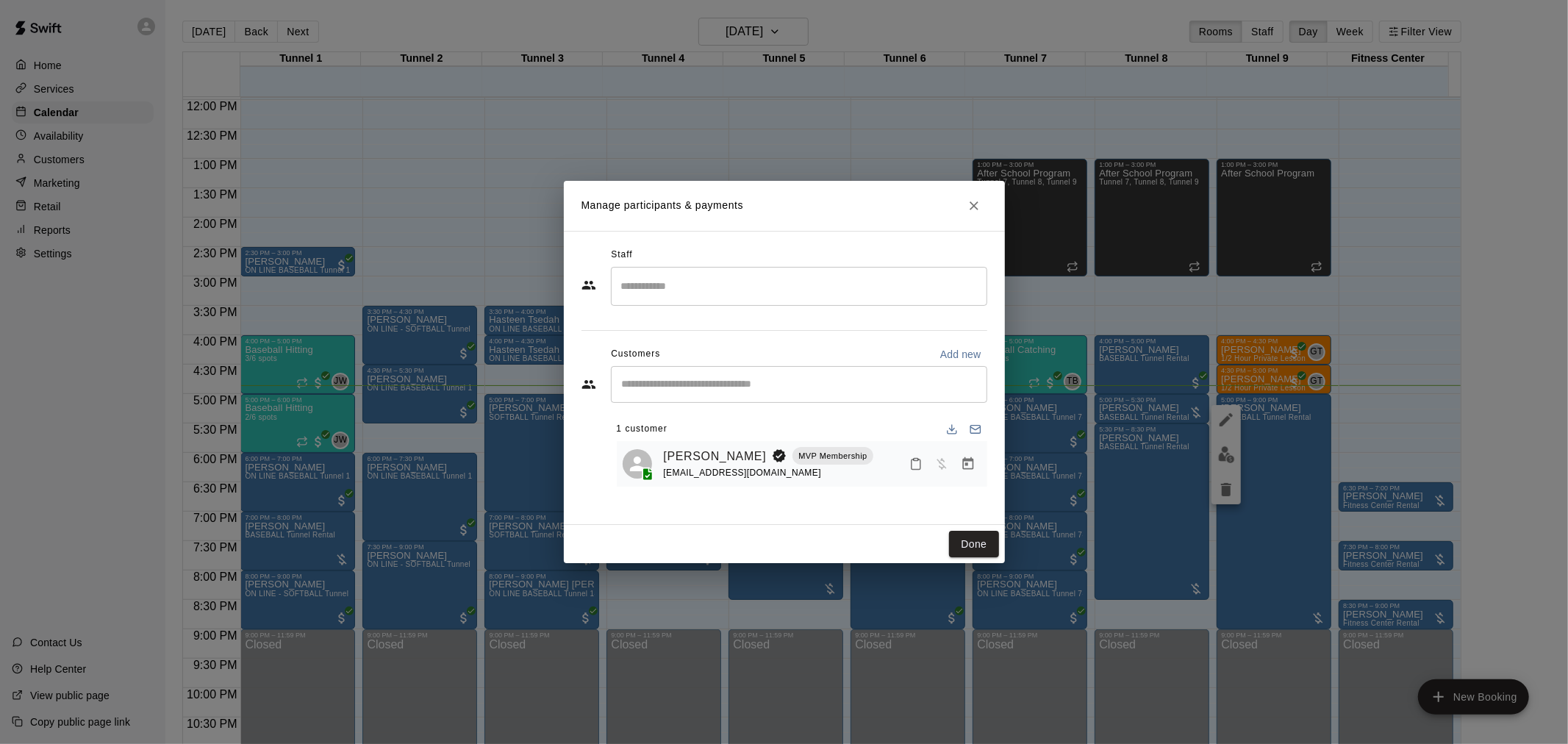
click at [961, 466] on icon "Manage bookings & payment" at bounding box center [968, 464] width 15 height 15
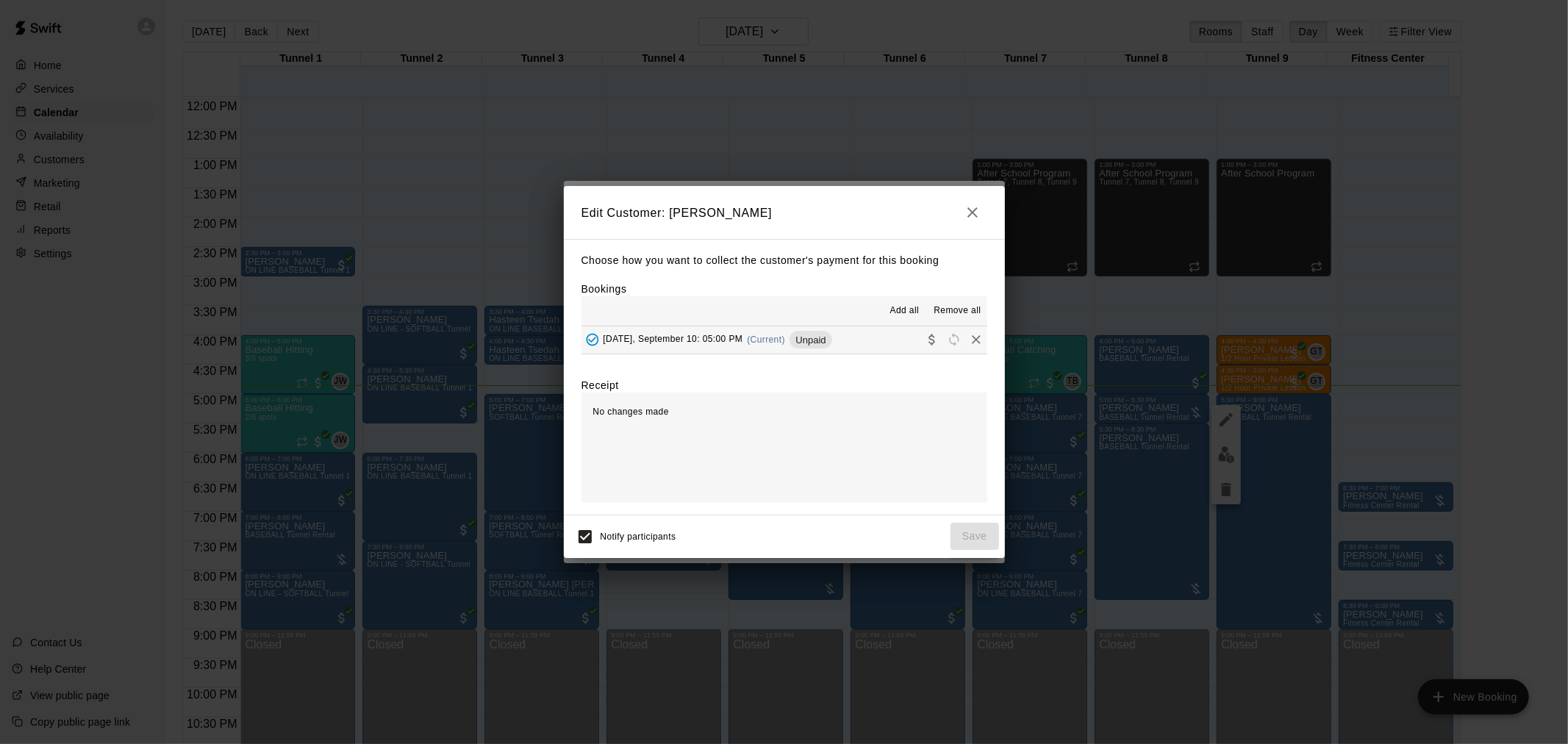
click at [794, 333] on div "[DATE], September 10: 05:00 PM (Current) Unpaid" at bounding box center [706, 340] width 251 height 22
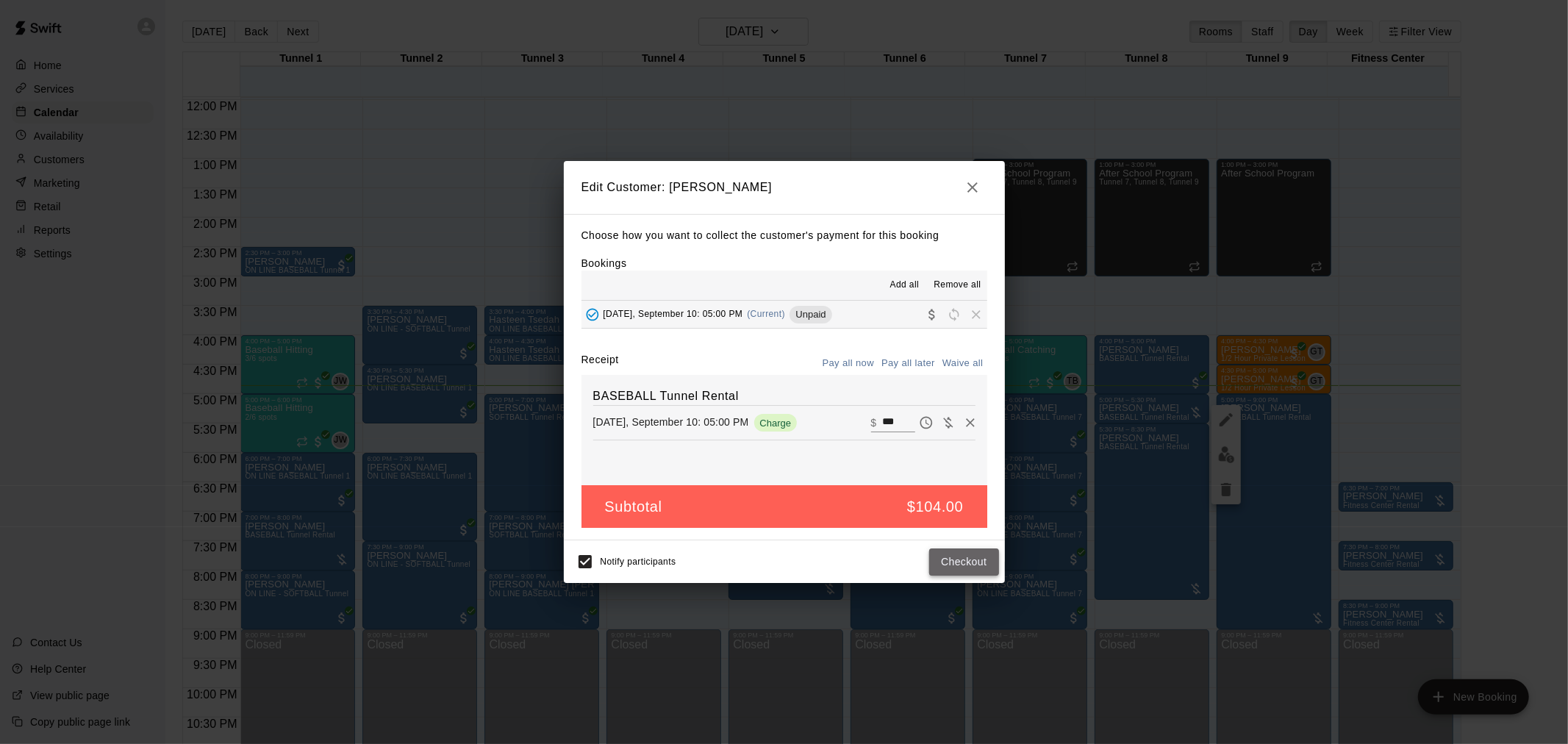
click at [989, 566] on button "Checkout" at bounding box center [964, 562] width 69 height 27
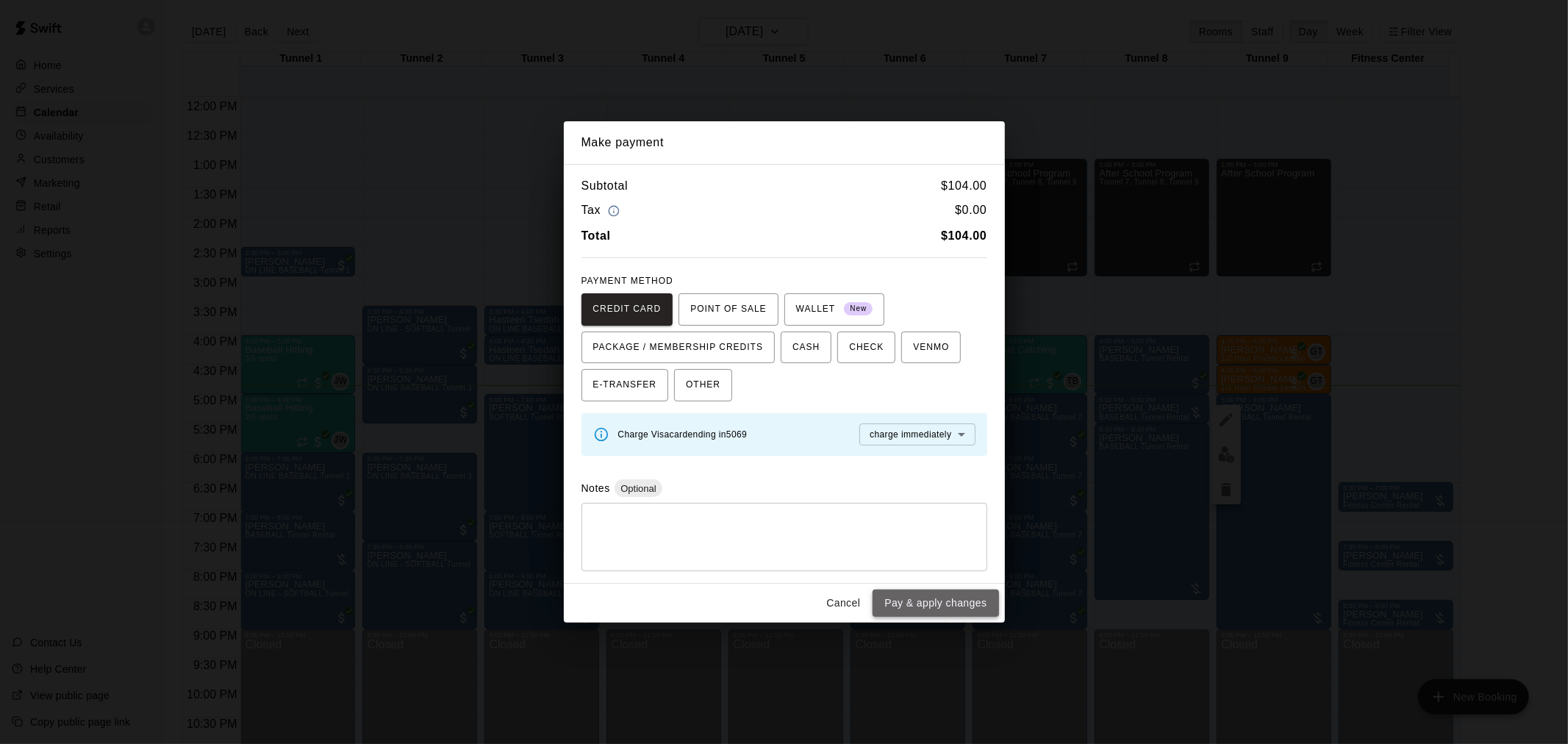
click at [971, 599] on button "Pay & apply changes" at bounding box center [936, 603] width 126 height 27
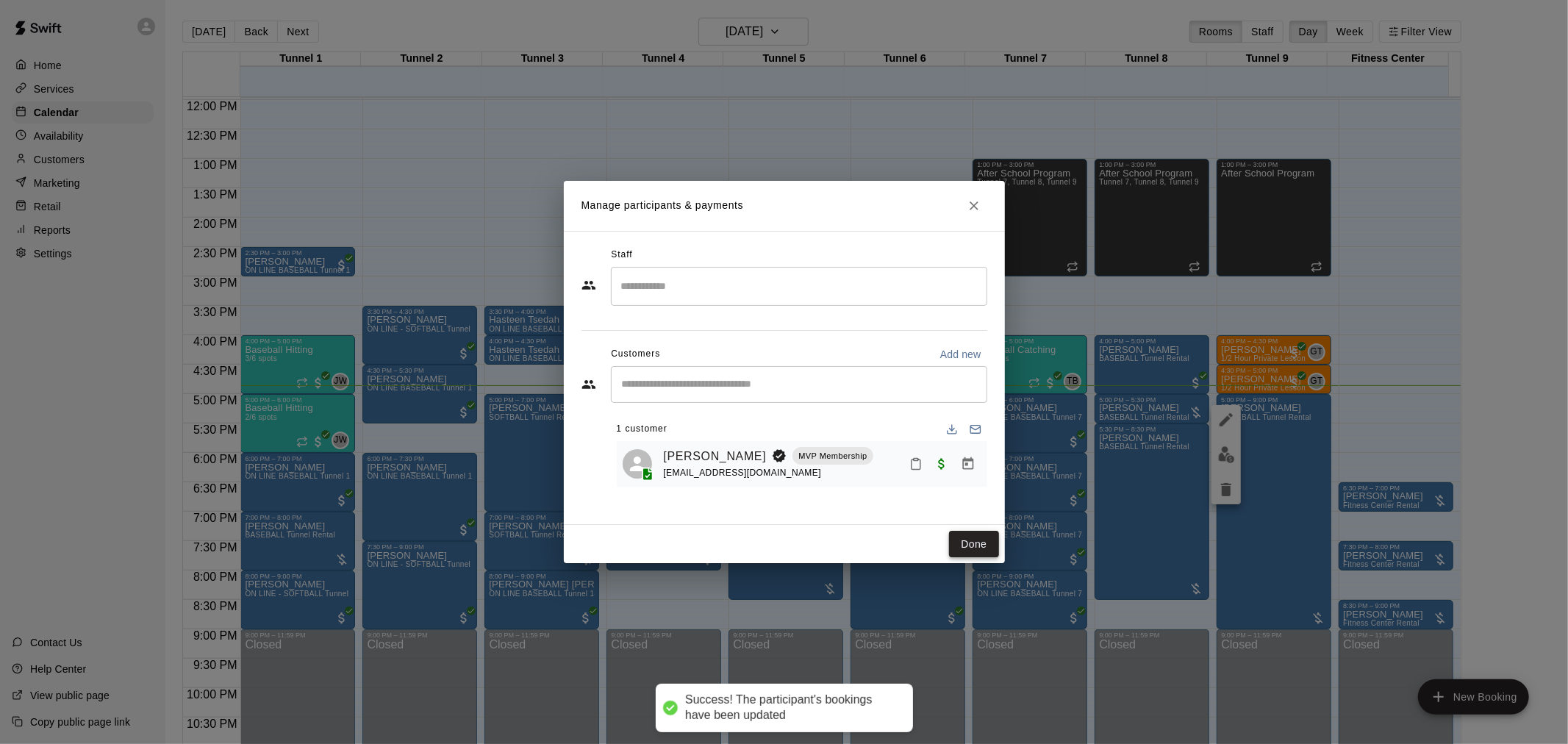
click at [980, 551] on button "Done" at bounding box center [974, 545] width 49 height 27
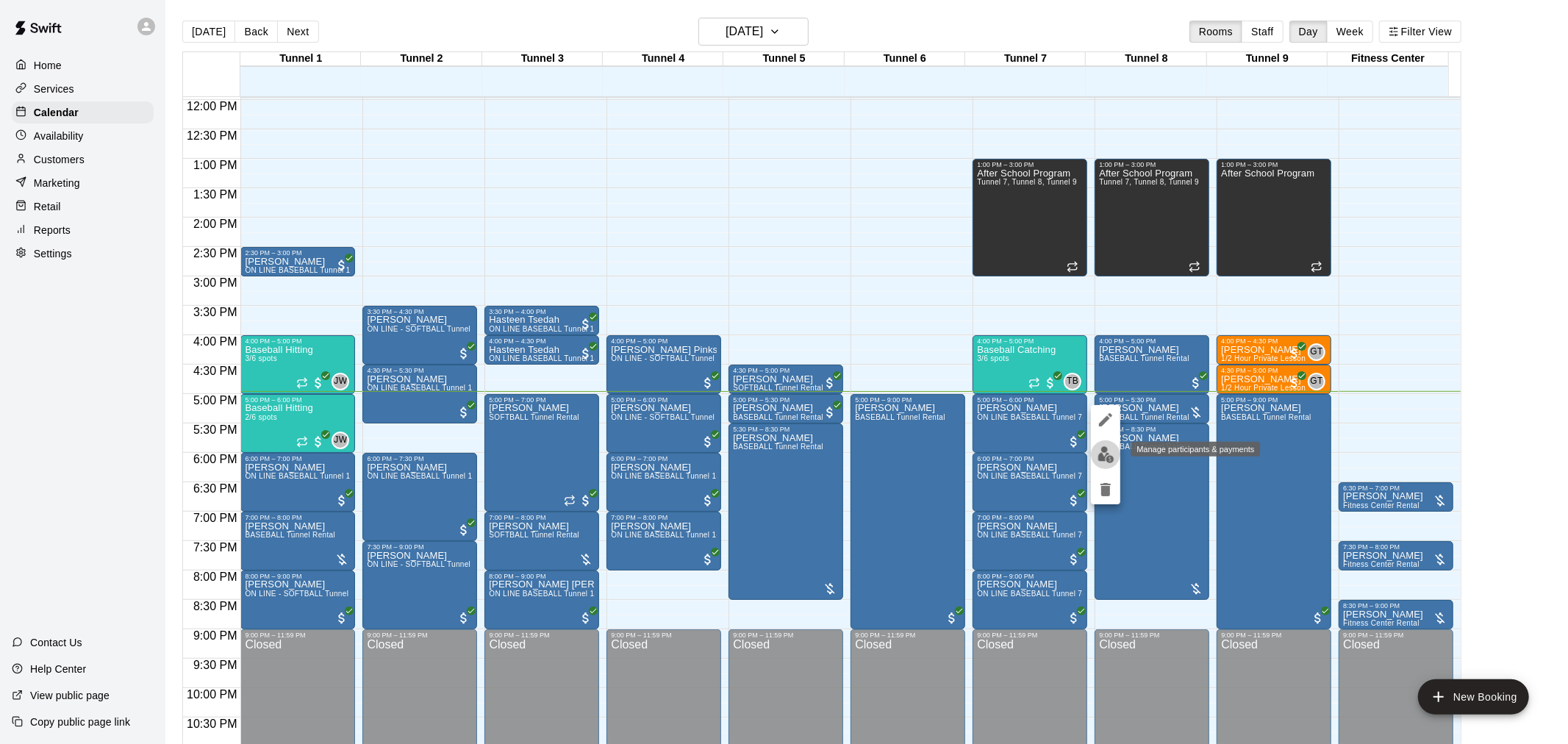
click at [1113, 453] on button "edit" at bounding box center [1105, 454] width 29 height 28
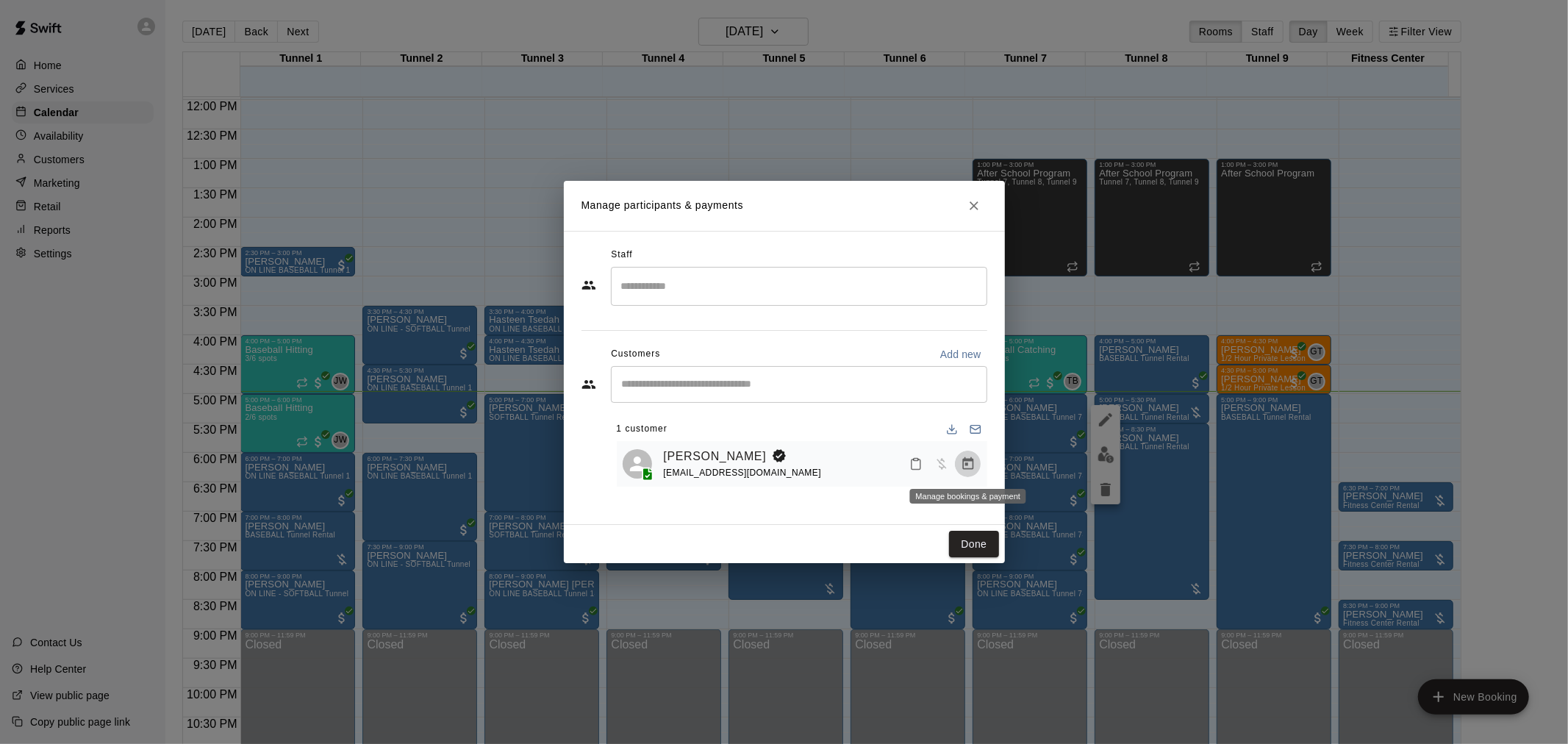
click at [977, 463] on button "Manage bookings & payment" at bounding box center [968, 464] width 26 height 26
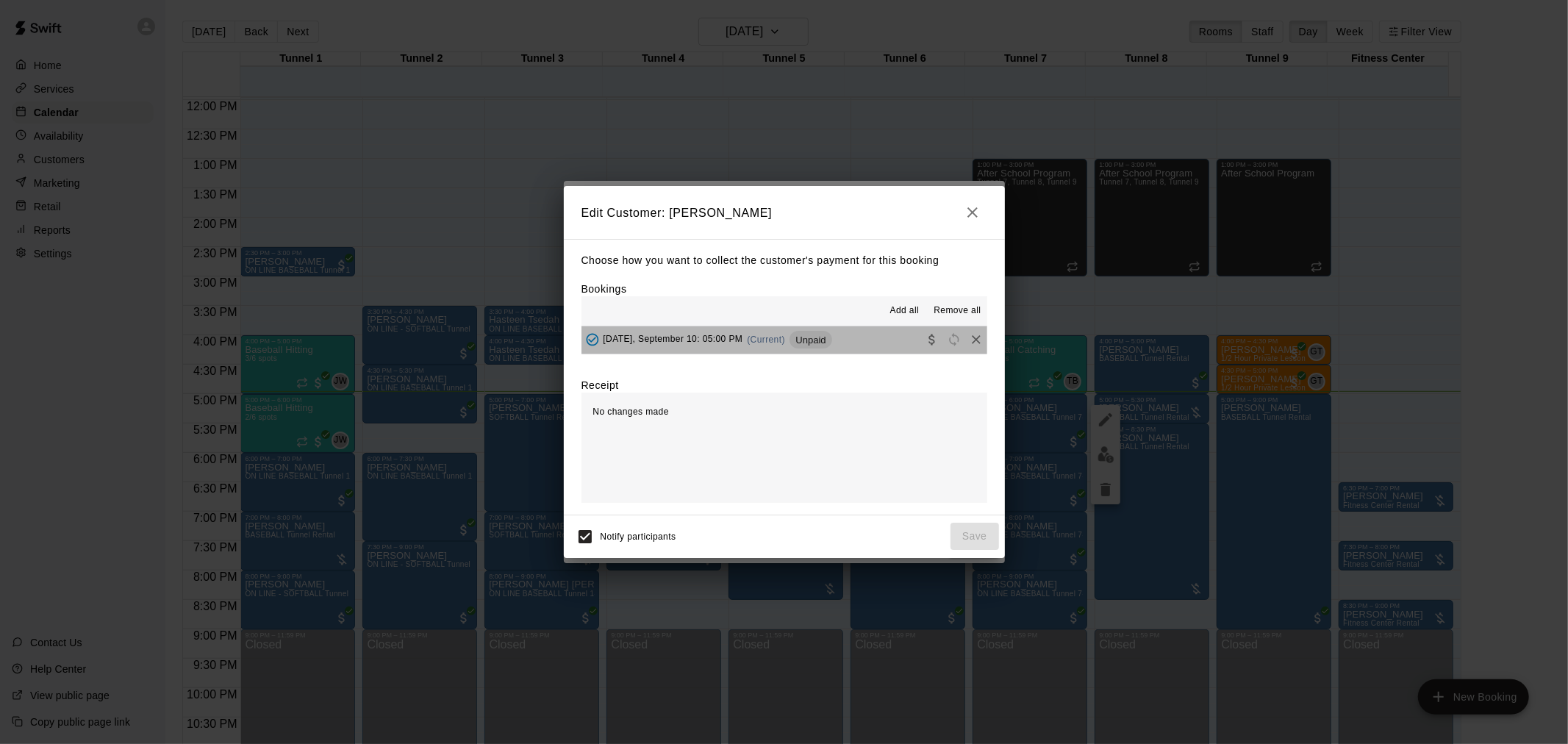
click at [785, 339] on span "(Current)" at bounding box center [766, 339] width 38 height 10
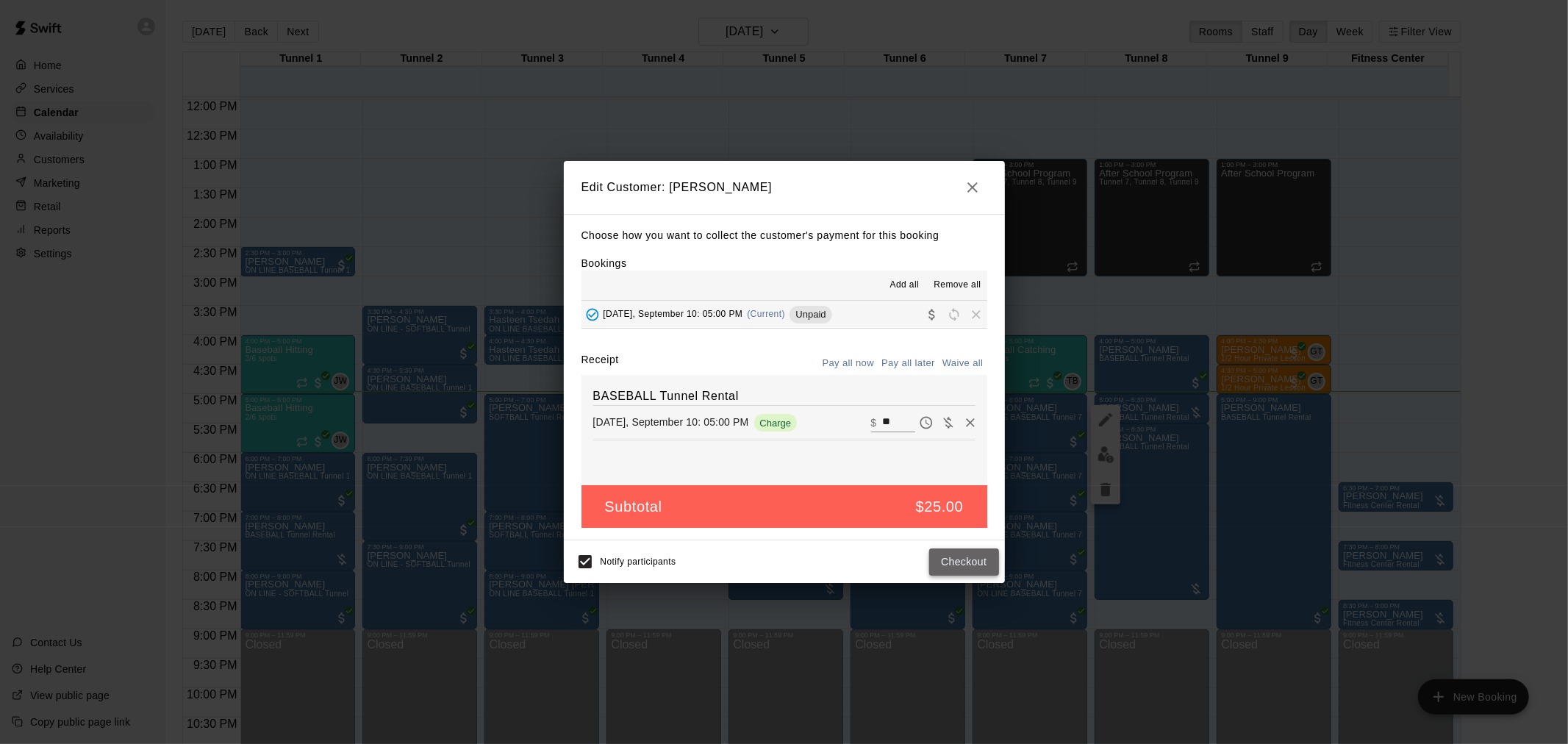
click at [981, 561] on button "Checkout" at bounding box center [964, 562] width 69 height 27
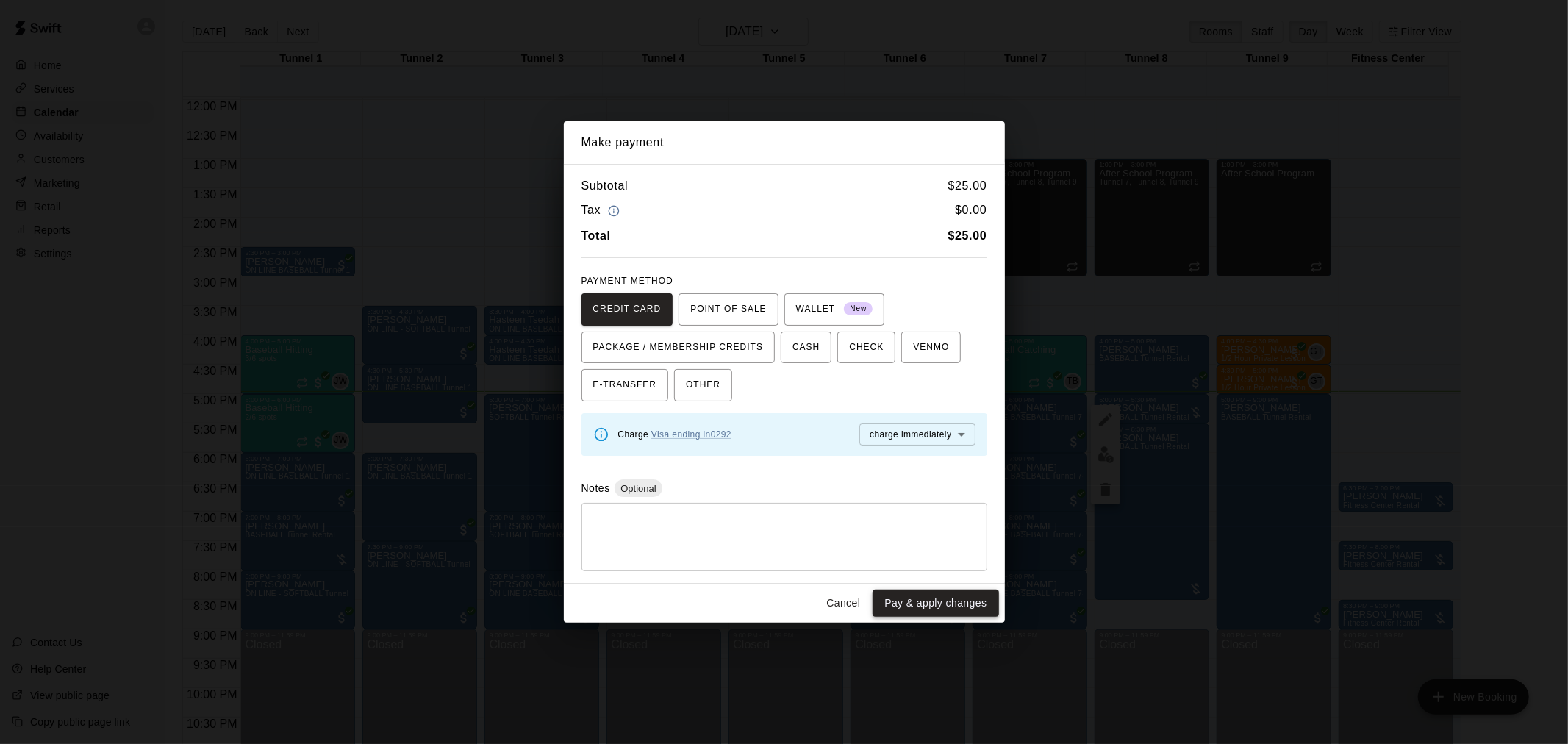
click at [917, 606] on button "Pay & apply changes" at bounding box center [936, 603] width 126 height 27
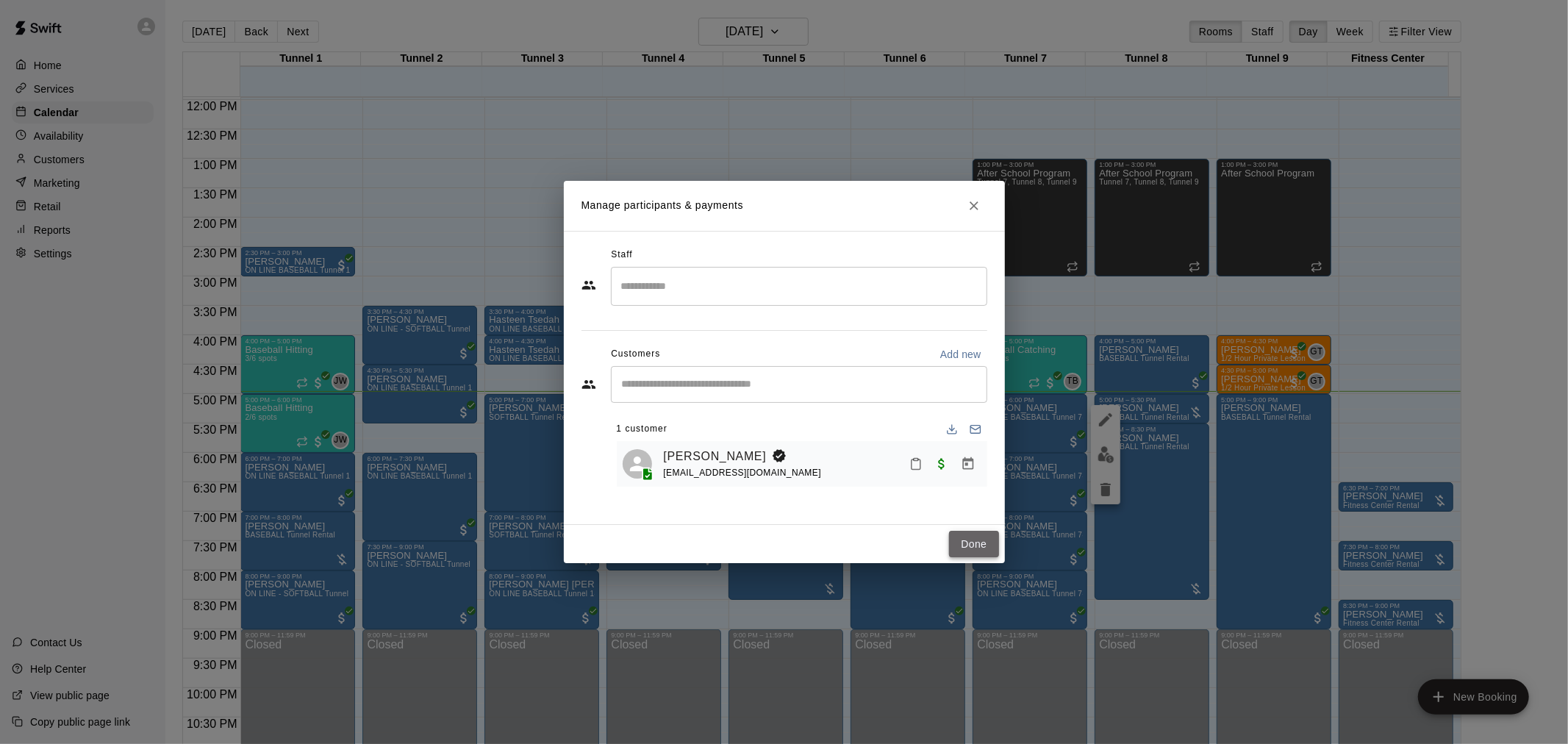
click at [961, 533] on button "Done" at bounding box center [974, 545] width 49 height 27
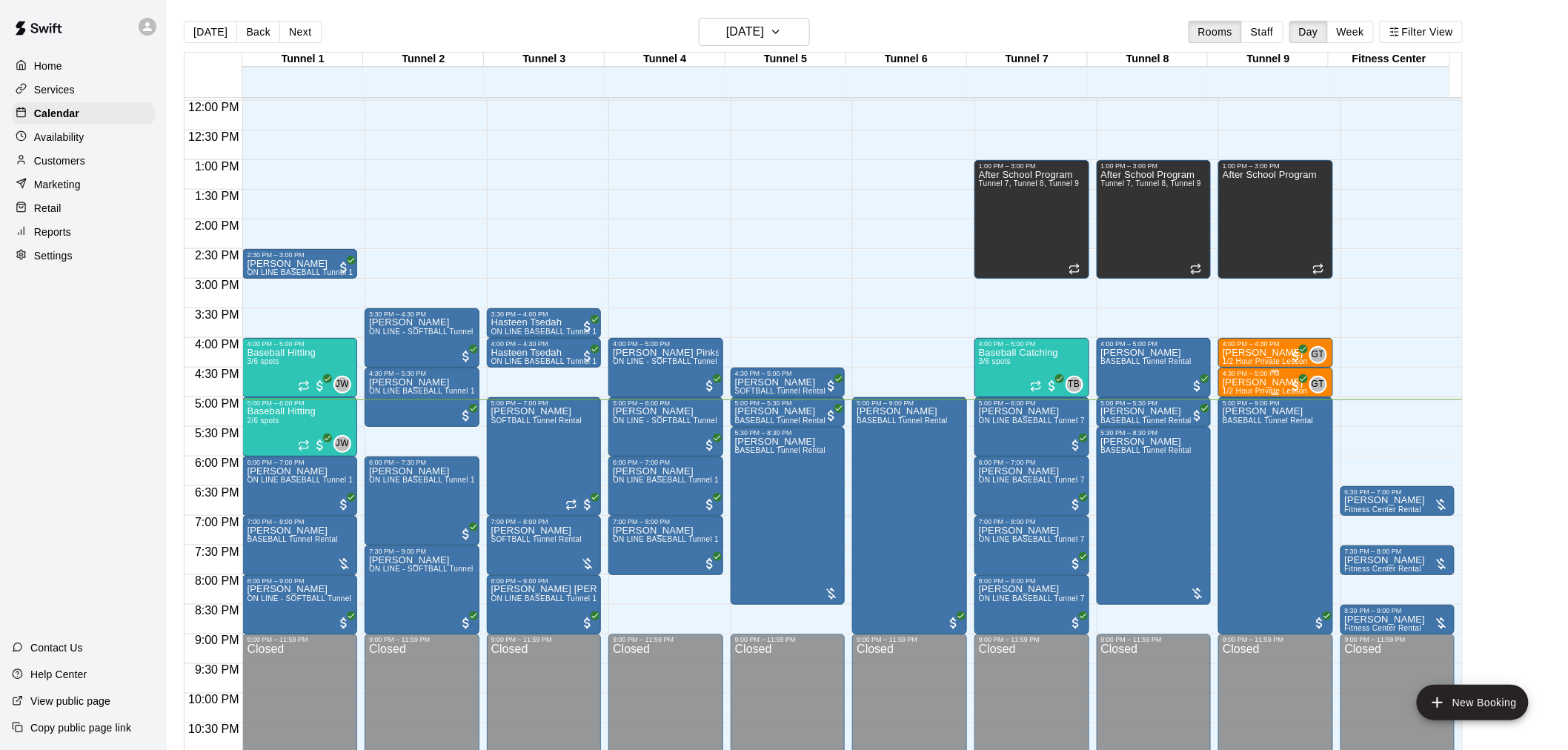
click at [1265, 374] on div "4:30 PM – 5:00 PM" at bounding box center [1275, 374] width 106 height 7
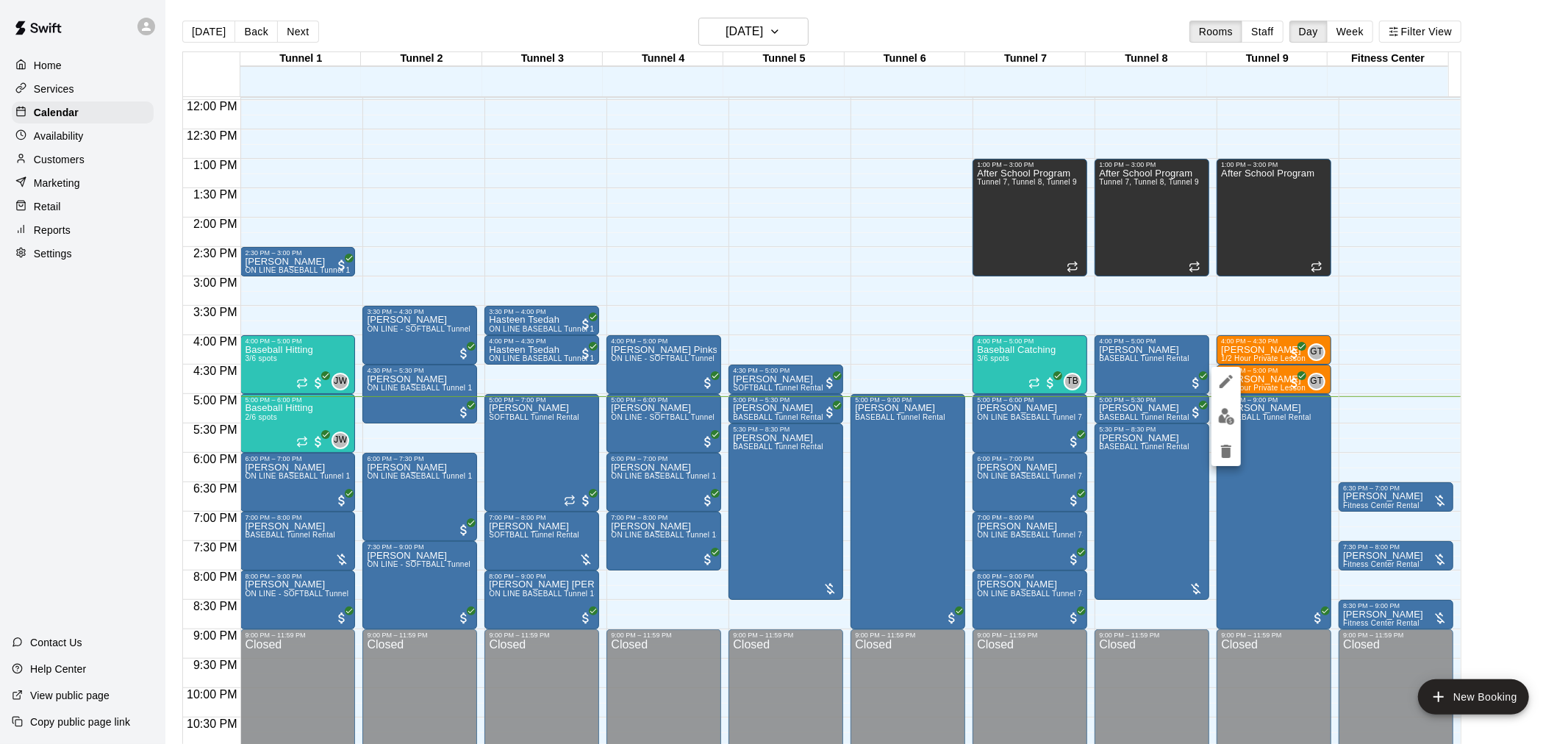
click at [1233, 422] on img "edit" at bounding box center [1226, 416] width 17 height 17
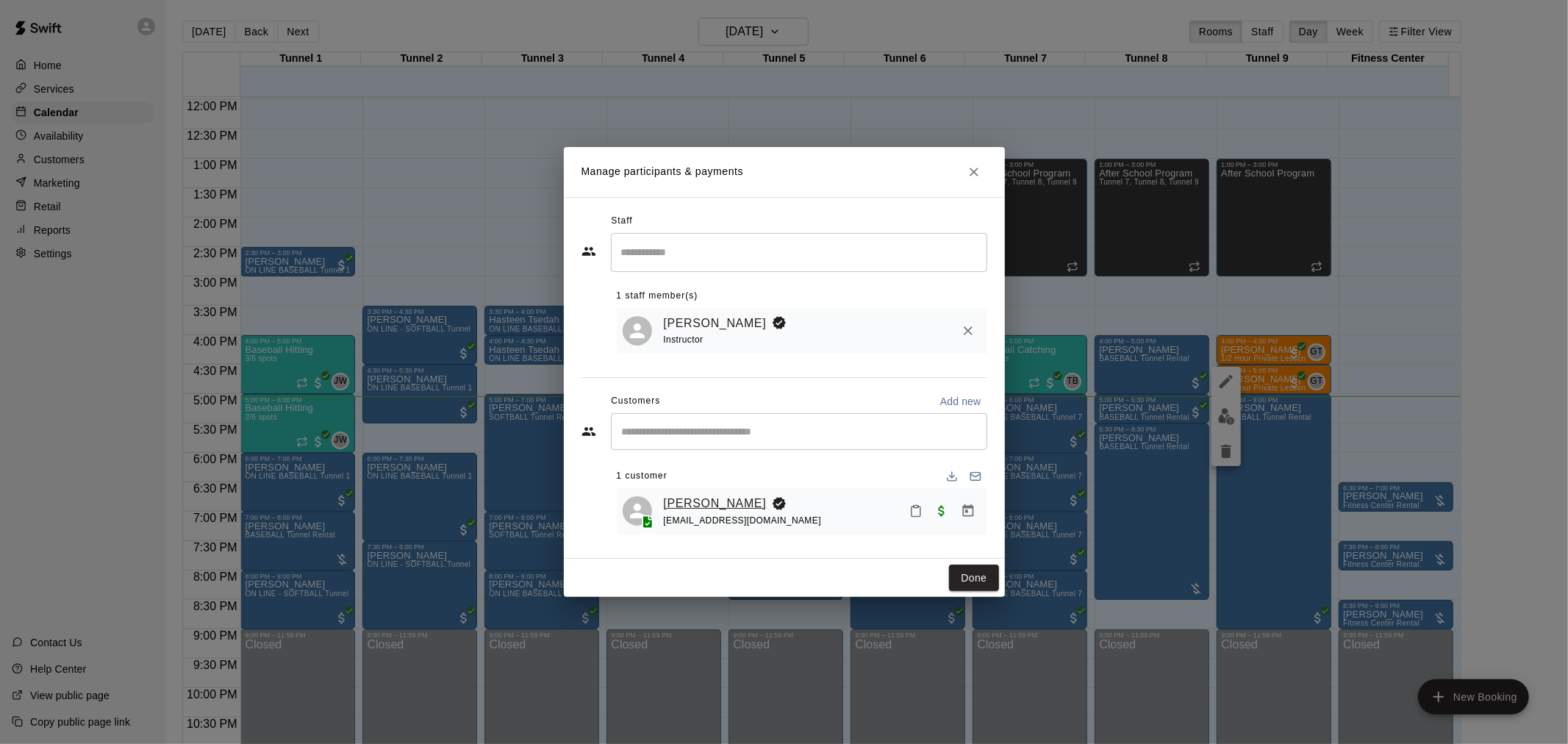
click at [701, 500] on link "[PERSON_NAME]" at bounding box center [715, 503] width 103 height 19
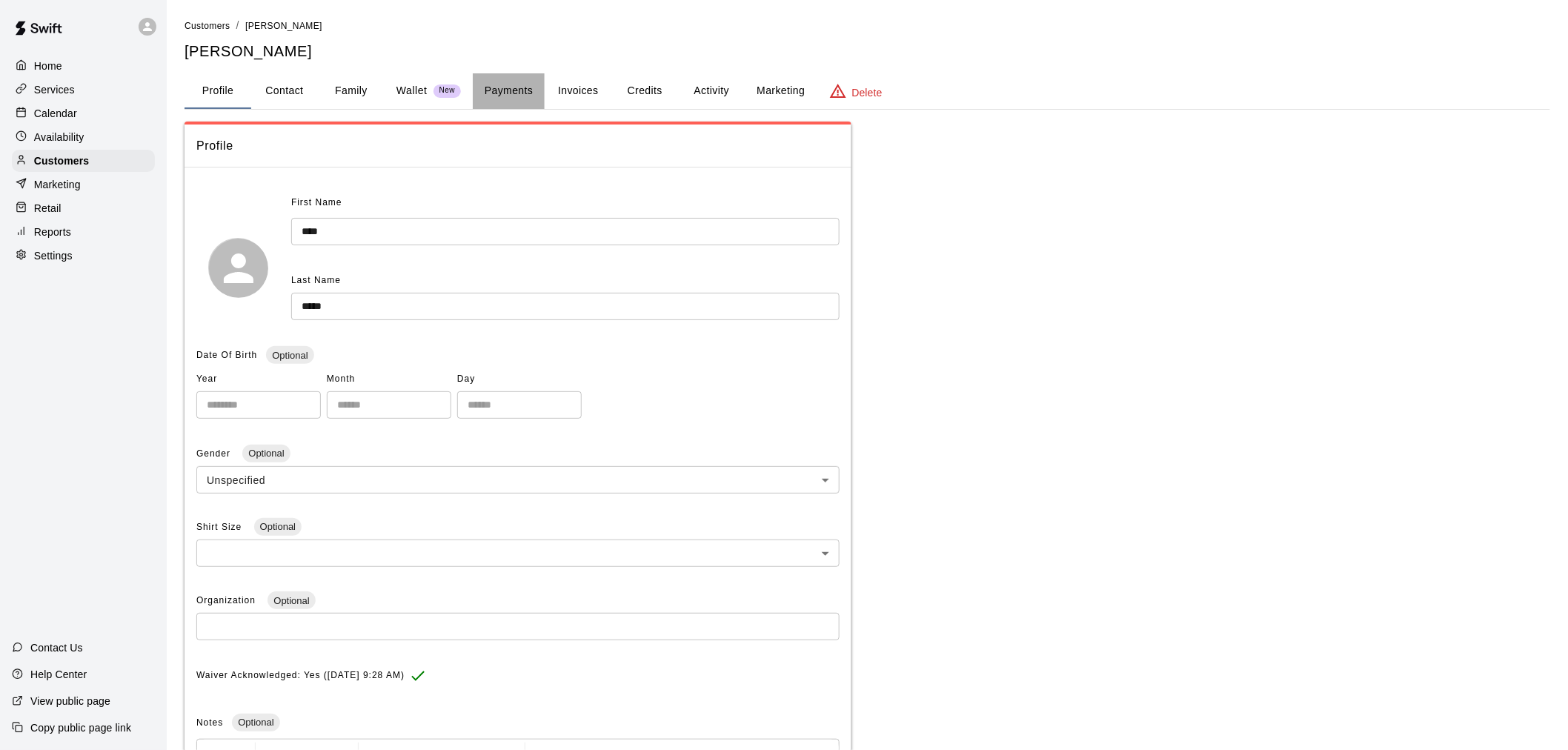
drag, startPoint x: 537, startPoint y: 149, endPoint x: 515, endPoint y: 99, distance: 54.6
click at [515, 99] on button "Payments" at bounding box center [509, 91] width 72 height 36
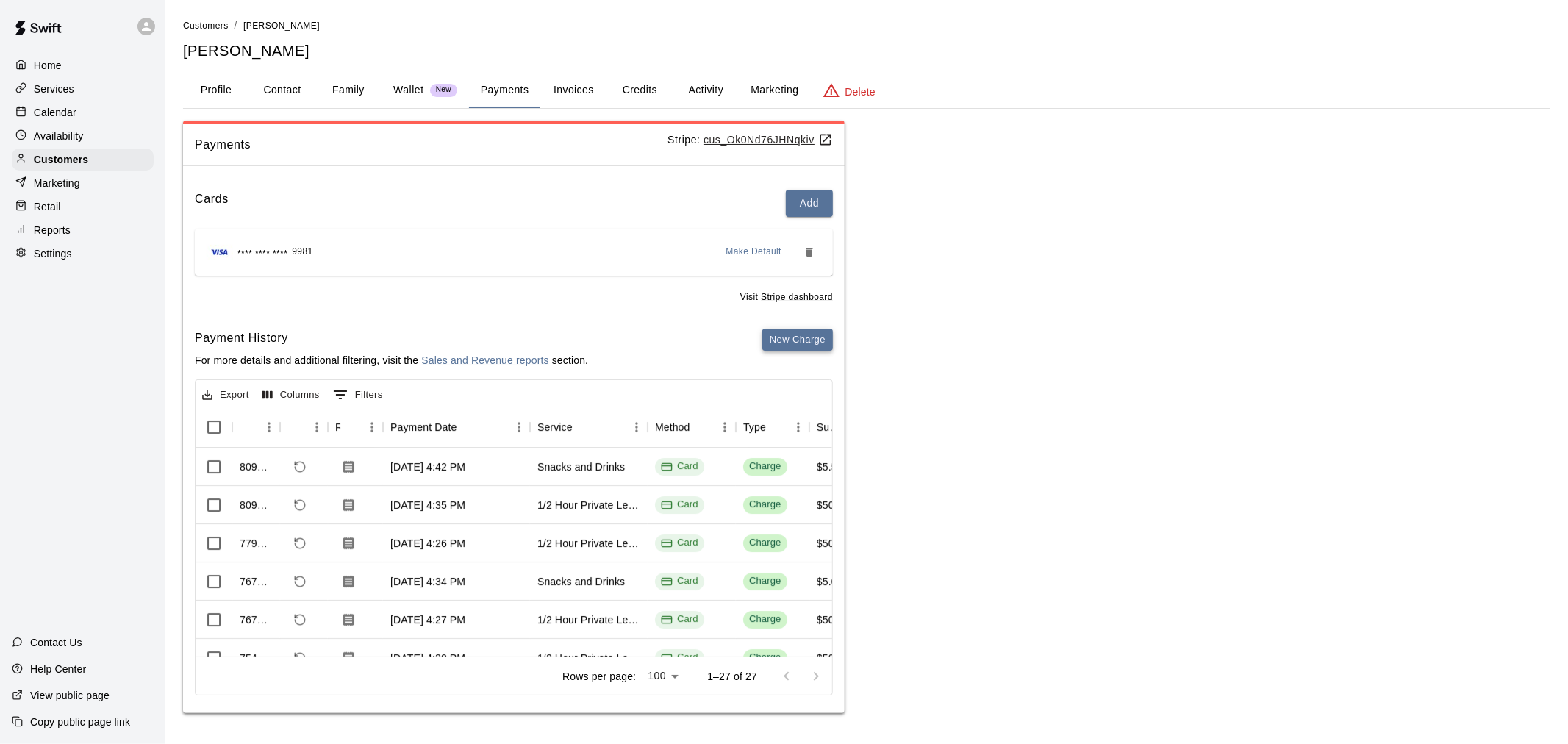
click at [797, 348] on button "New Charge" at bounding box center [797, 340] width 70 height 23
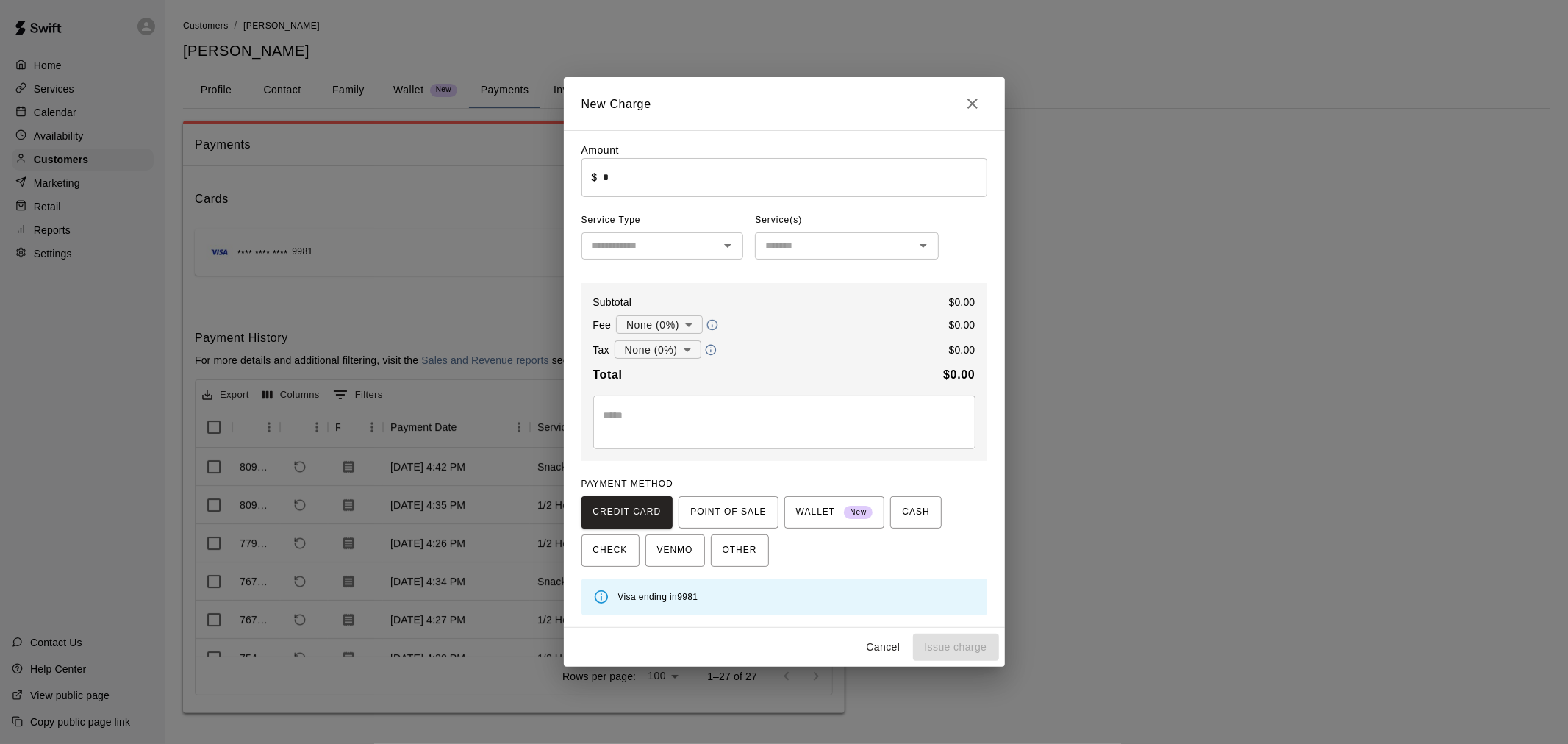
click at [671, 184] on input "*" at bounding box center [794, 177] width 384 height 39
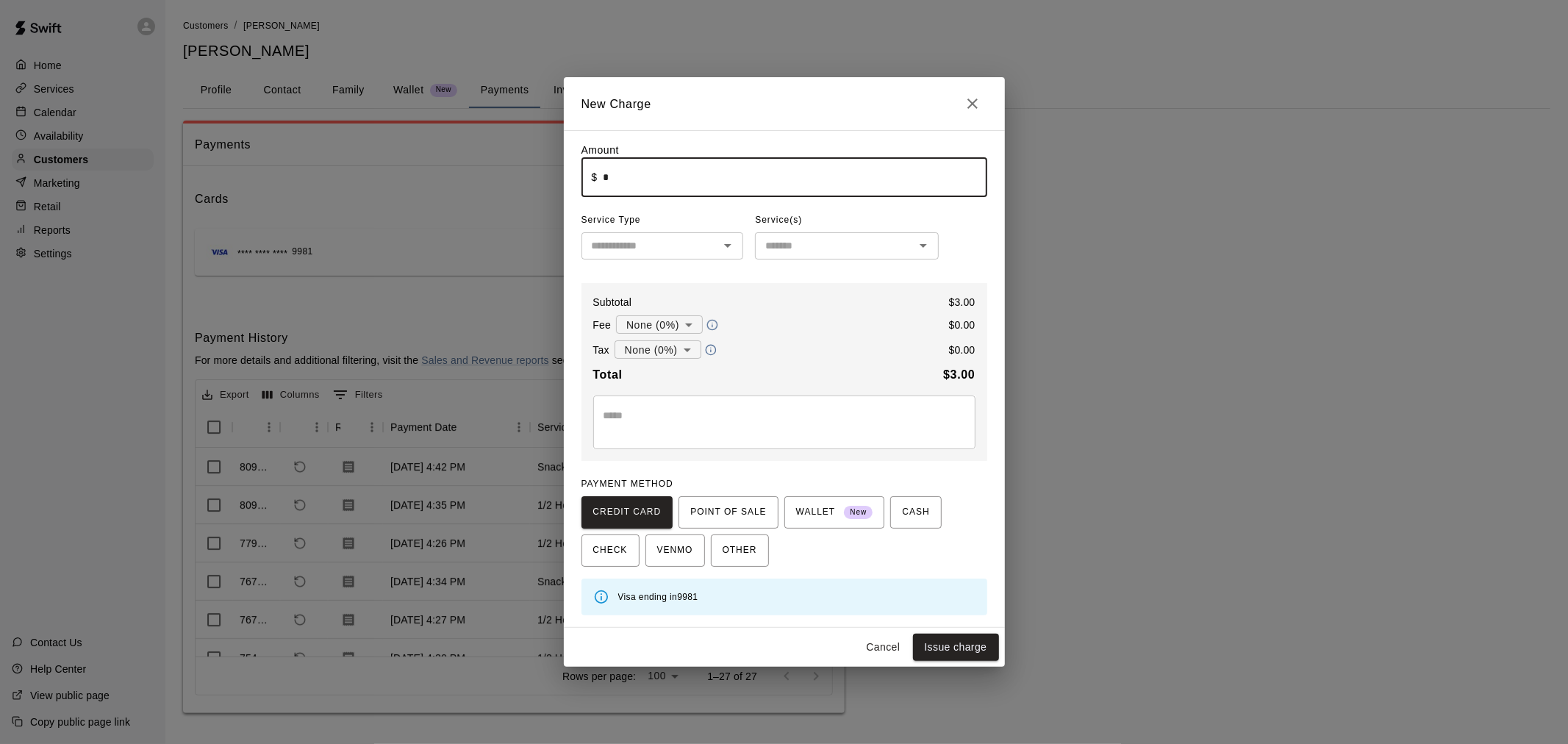
type input "****"
click at [657, 261] on div "Amount ​ $ **** ​ Service Type ​ Service(s) ​ Subtotal $ 3.00 Fee None (0%) * ​…" at bounding box center [784, 379] width 405 height 473
click at [661, 250] on input "text" at bounding box center [651, 246] width 129 height 18
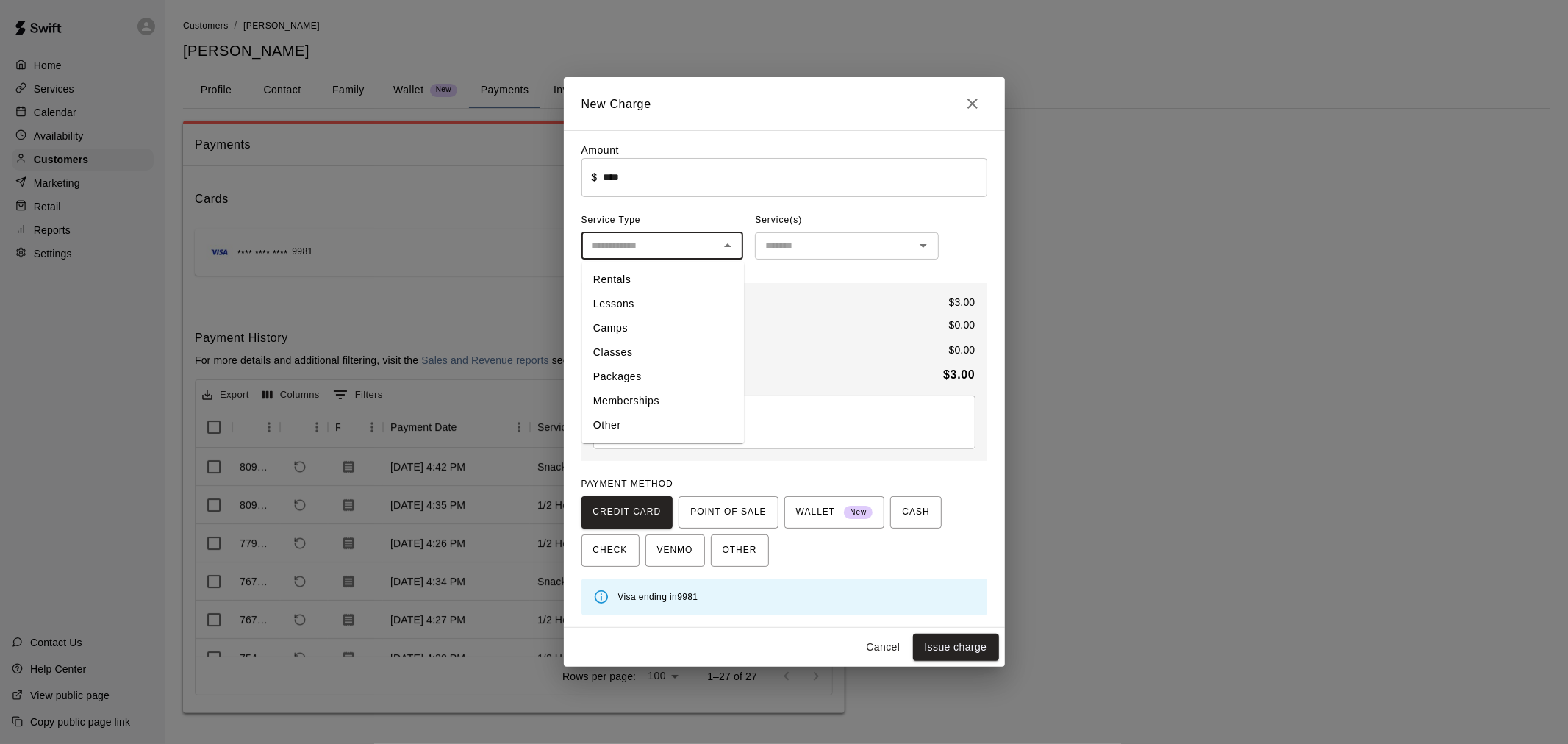
click at [638, 417] on li "Other" at bounding box center [662, 425] width 162 height 25
type input "*****"
click at [813, 242] on input "text" at bounding box center [835, 246] width 150 height 18
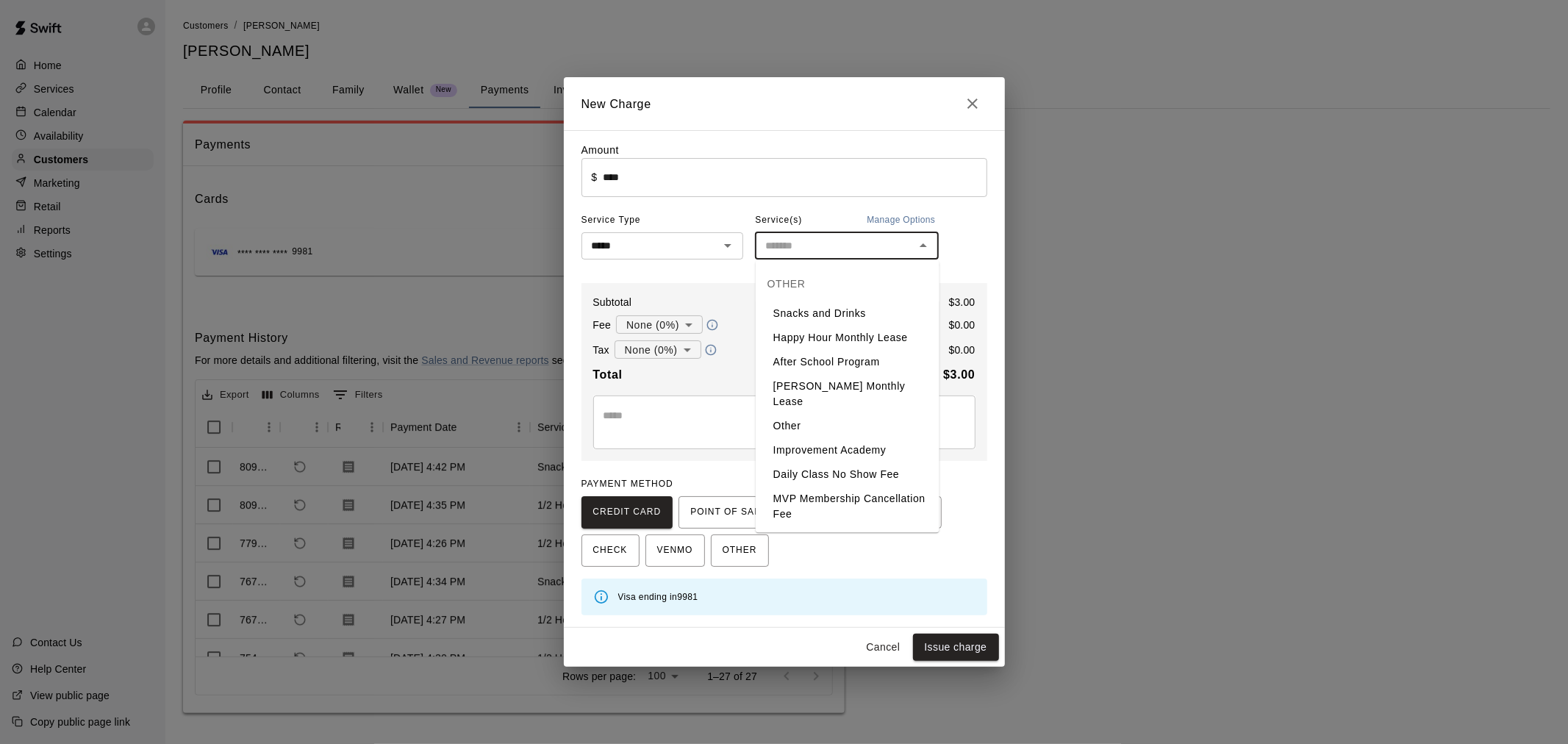
click at [827, 309] on li "Snacks and Drinks" at bounding box center [847, 313] width 184 height 25
type input "**********"
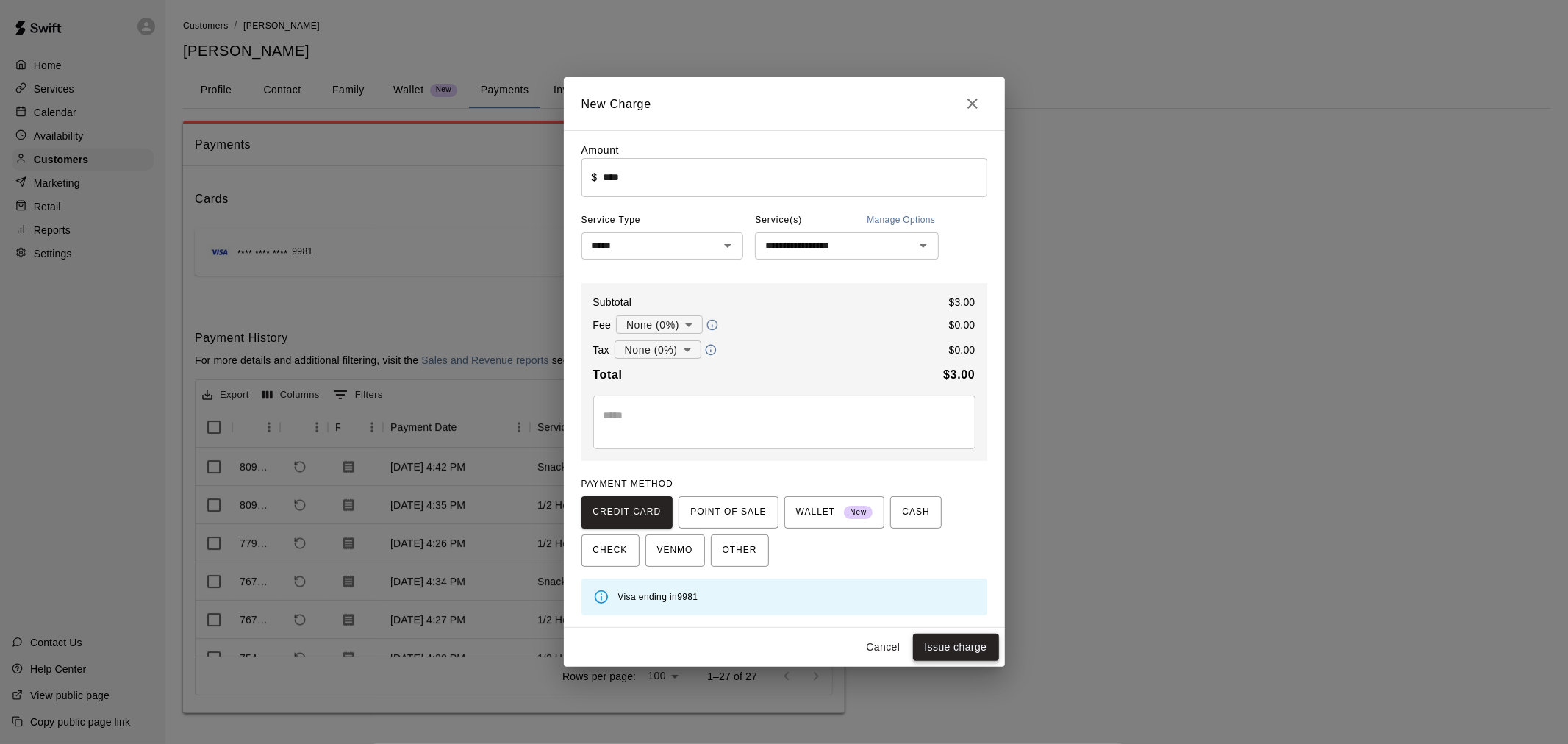
drag, startPoint x: 942, startPoint y: 634, endPoint x: 943, endPoint y: 643, distance: 9.1
click at [943, 643] on div "Cancel Issue charge" at bounding box center [784, 647] width 441 height 39
drag, startPoint x: 943, startPoint y: 643, endPoint x: 958, endPoint y: 648, distance: 15.8
click at [958, 648] on button "Issue charge" at bounding box center [956, 647] width 86 height 27
type input "*"
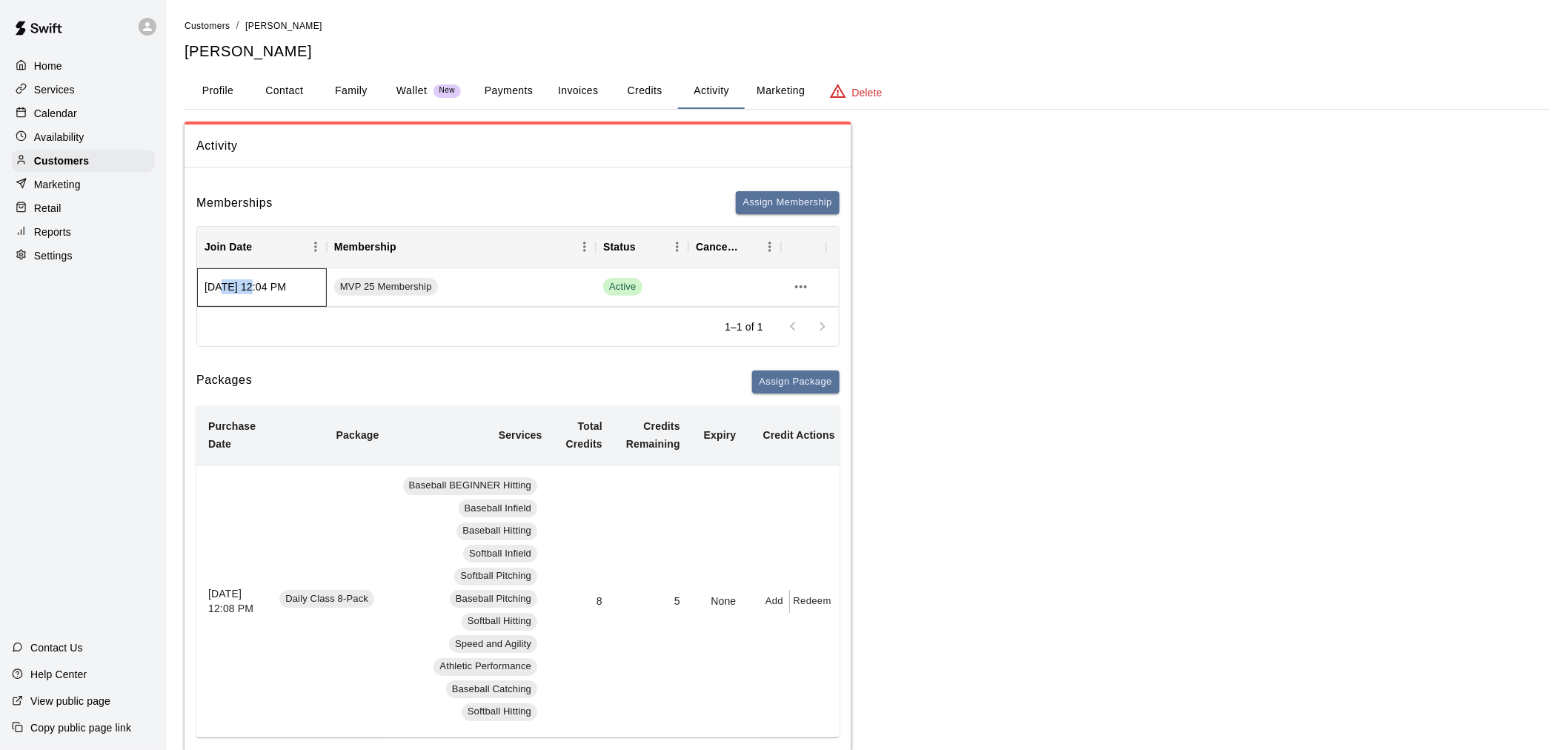
drag, startPoint x: 222, startPoint y: 283, endPoint x: 246, endPoint y: 275, distance: 25.3
click at [246, 275] on div "[DATE] 12:04 PM" at bounding box center [262, 287] width 130 height 39
click at [393, 389] on div "Packages Assign Package" at bounding box center [518, 381] width 643 height 23
click at [660, 89] on button "Credits" at bounding box center [645, 91] width 67 height 36
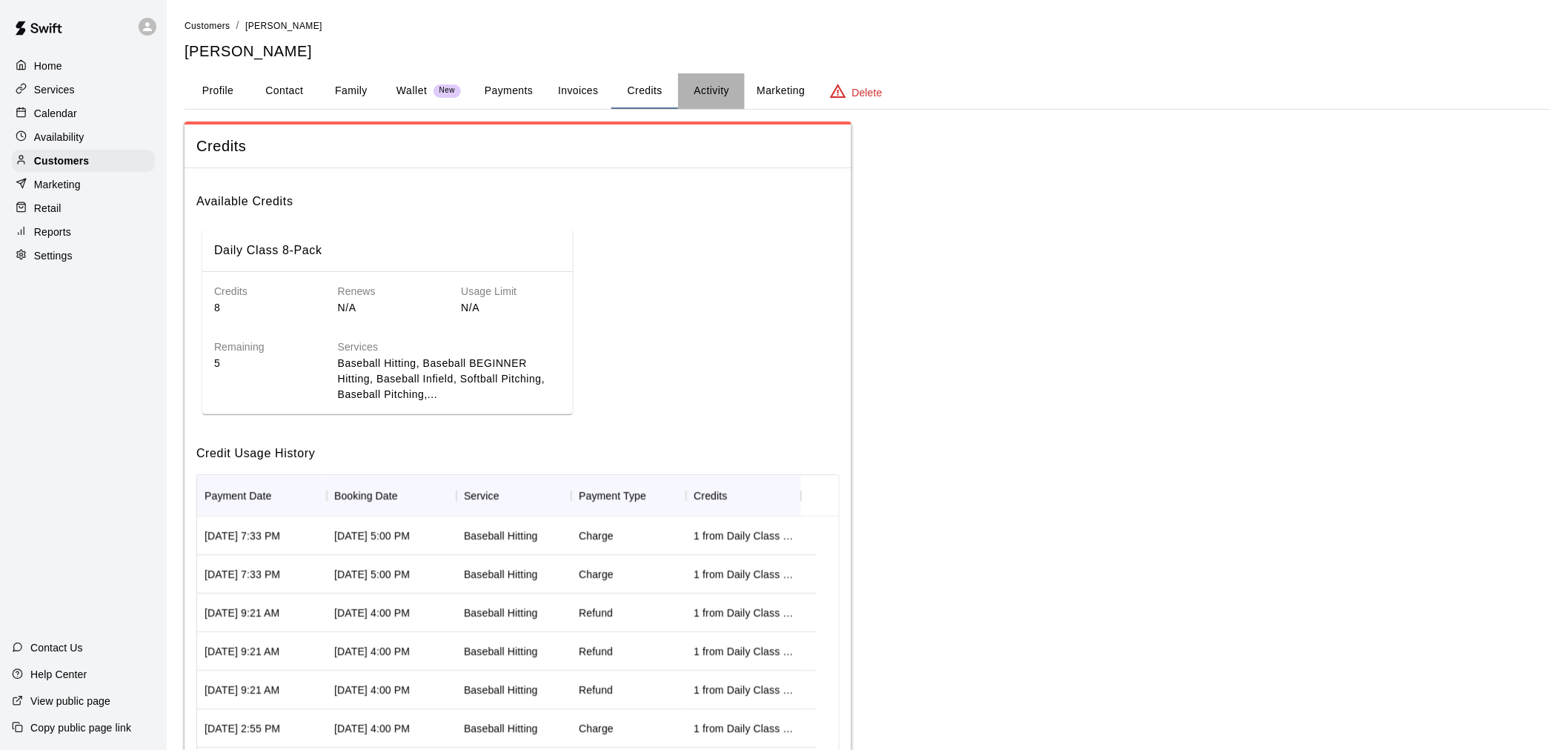
click at [712, 90] on button "Activity" at bounding box center [711, 91] width 67 height 36
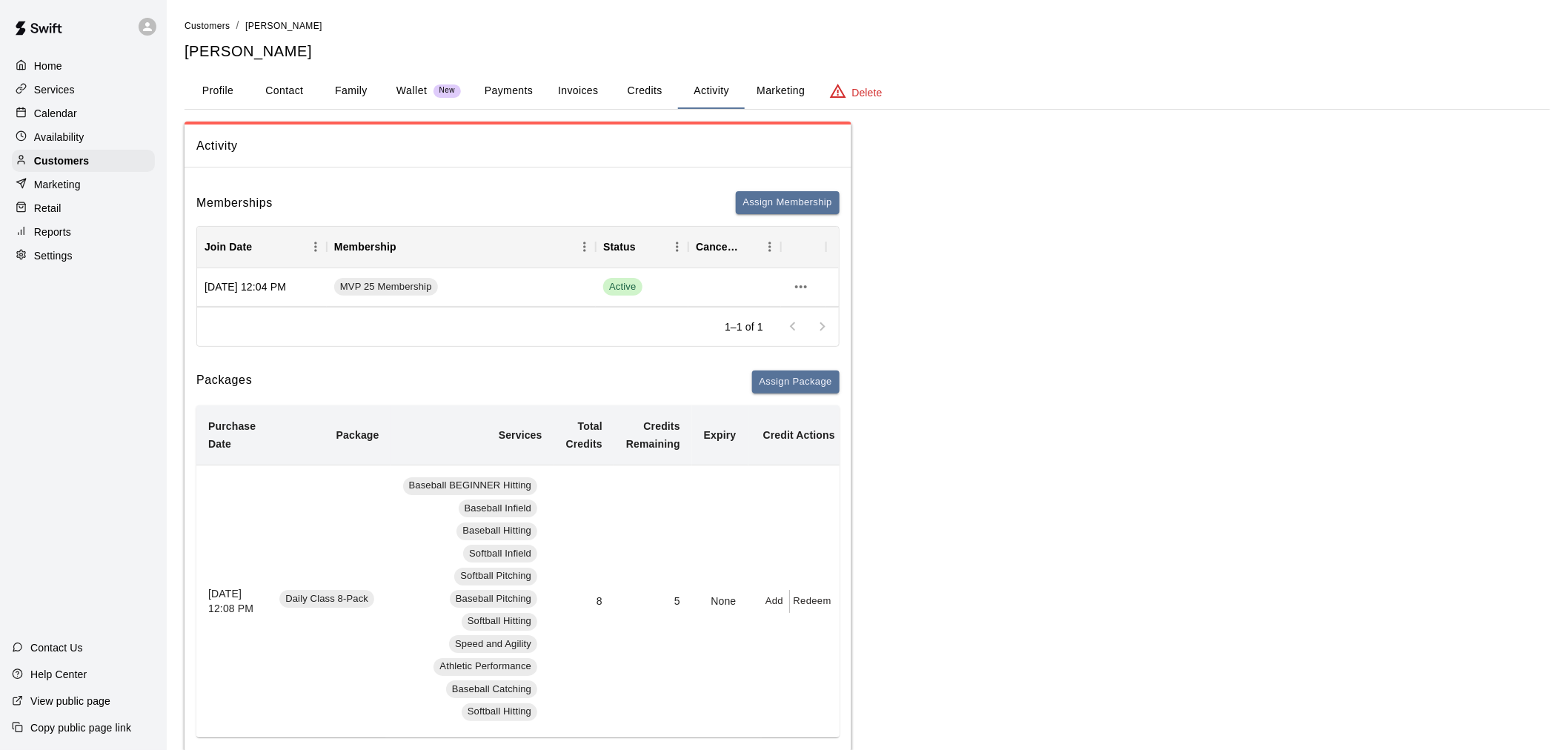
click at [519, 86] on button "Payments" at bounding box center [509, 91] width 72 height 36
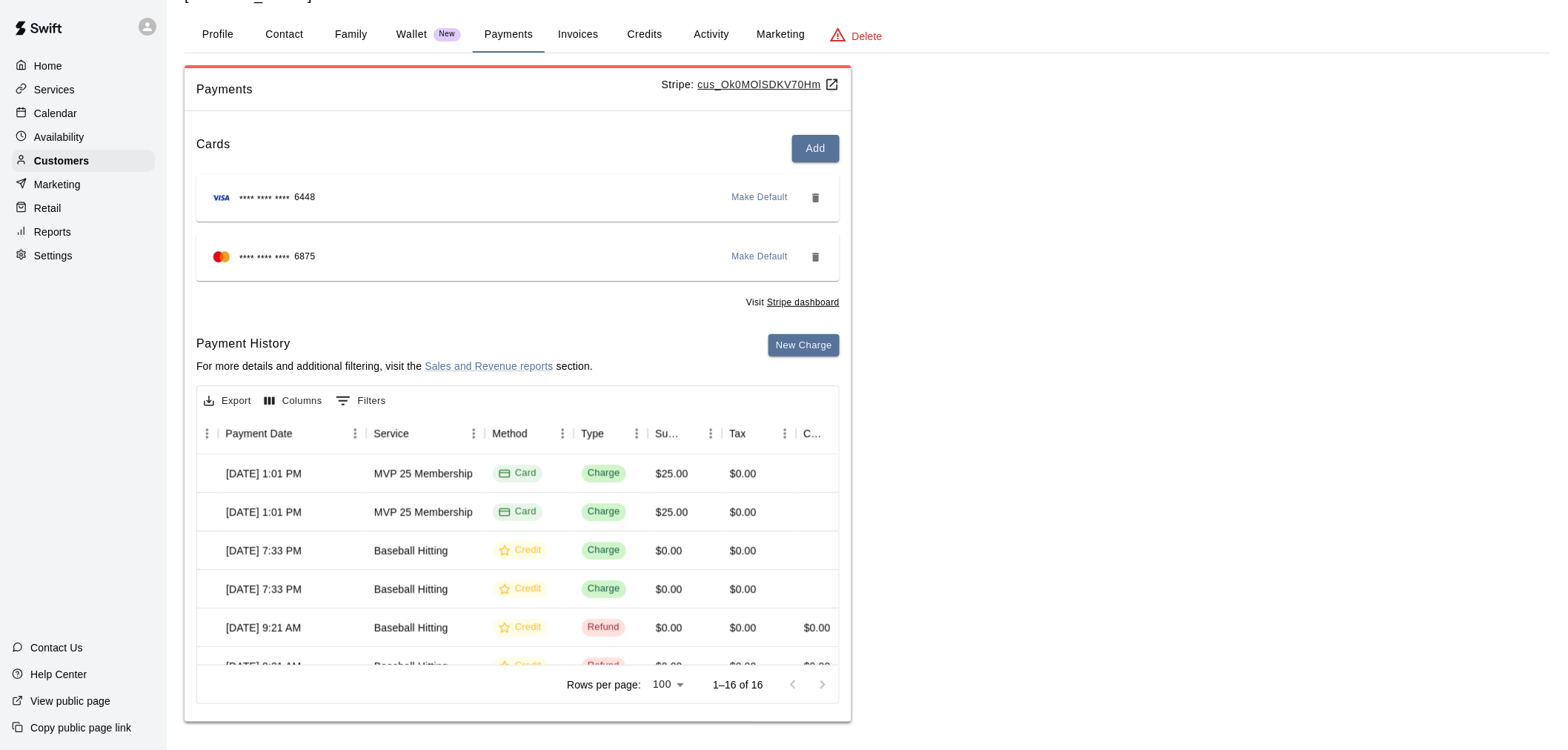
click at [354, 12] on div "Customers / Jose Escobar Jose Escobar Profile Contact Family Wallet New Payment…" at bounding box center [867, 341] width 1366 height 760
click at [354, 28] on button "Family" at bounding box center [351, 35] width 67 height 36
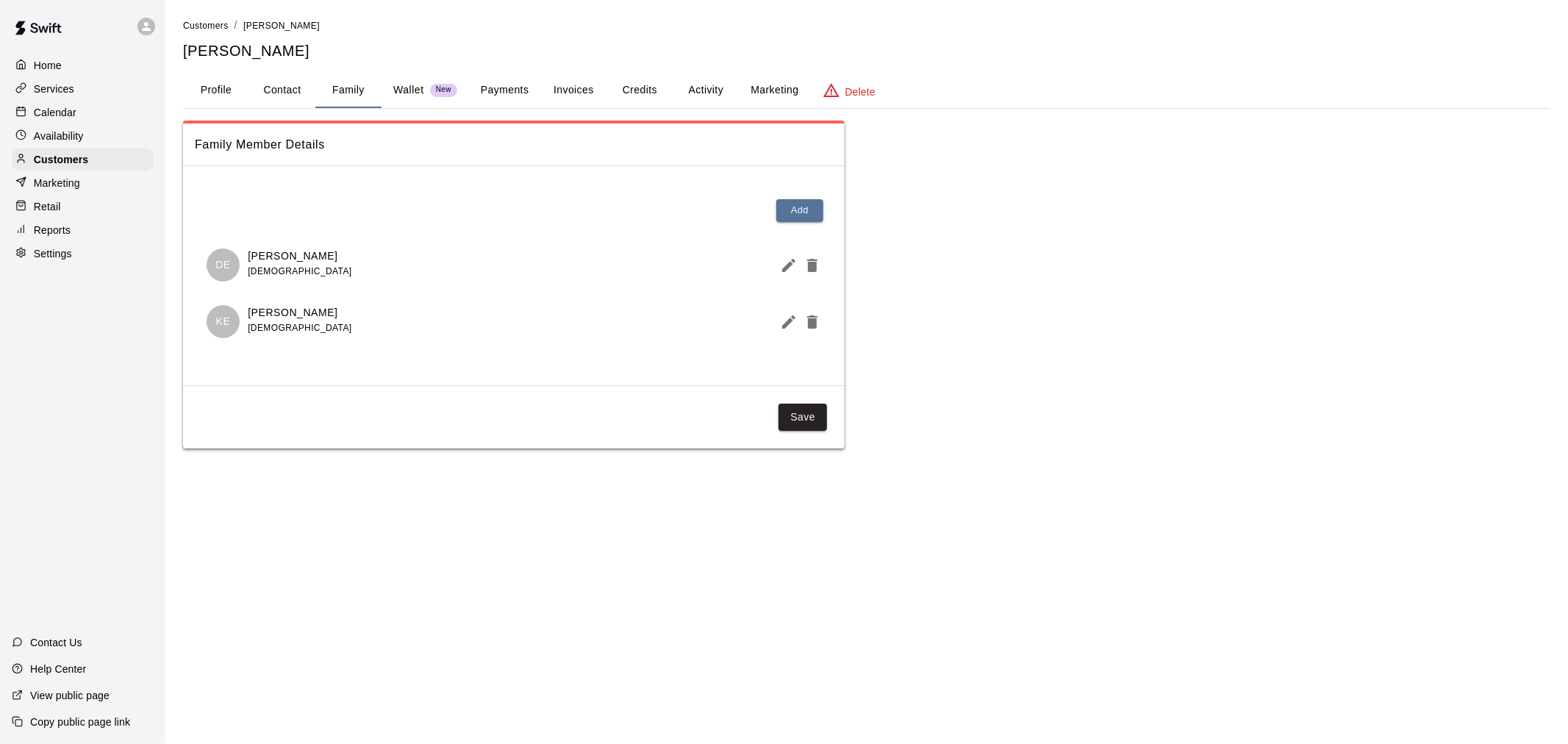
click at [268, 83] on button "Contact" at bounding box center [282, 90] width 67 height 36
select select "**"
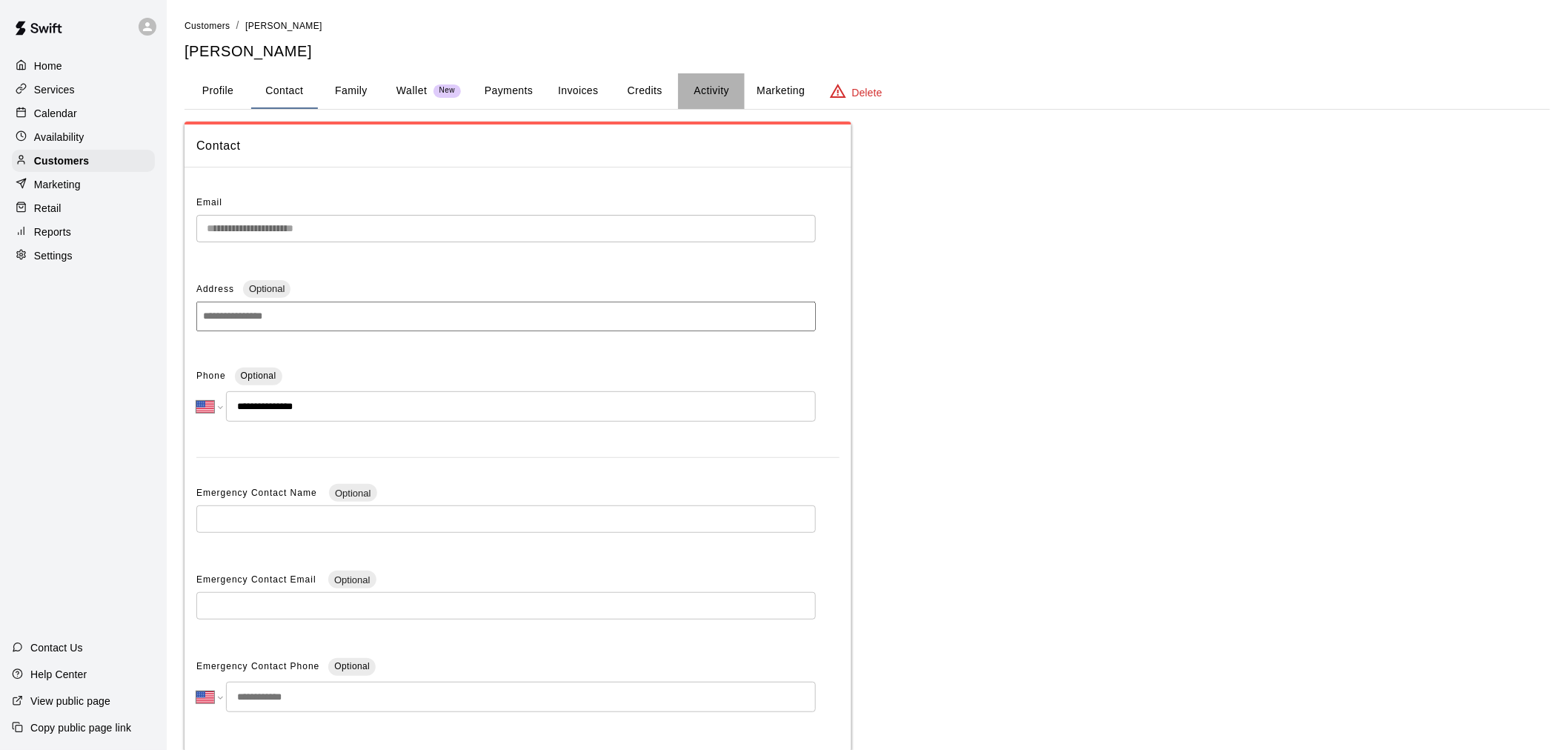
click at [702, 85] on button "Activity" at bounding box center [711, 91] width 67 height 36
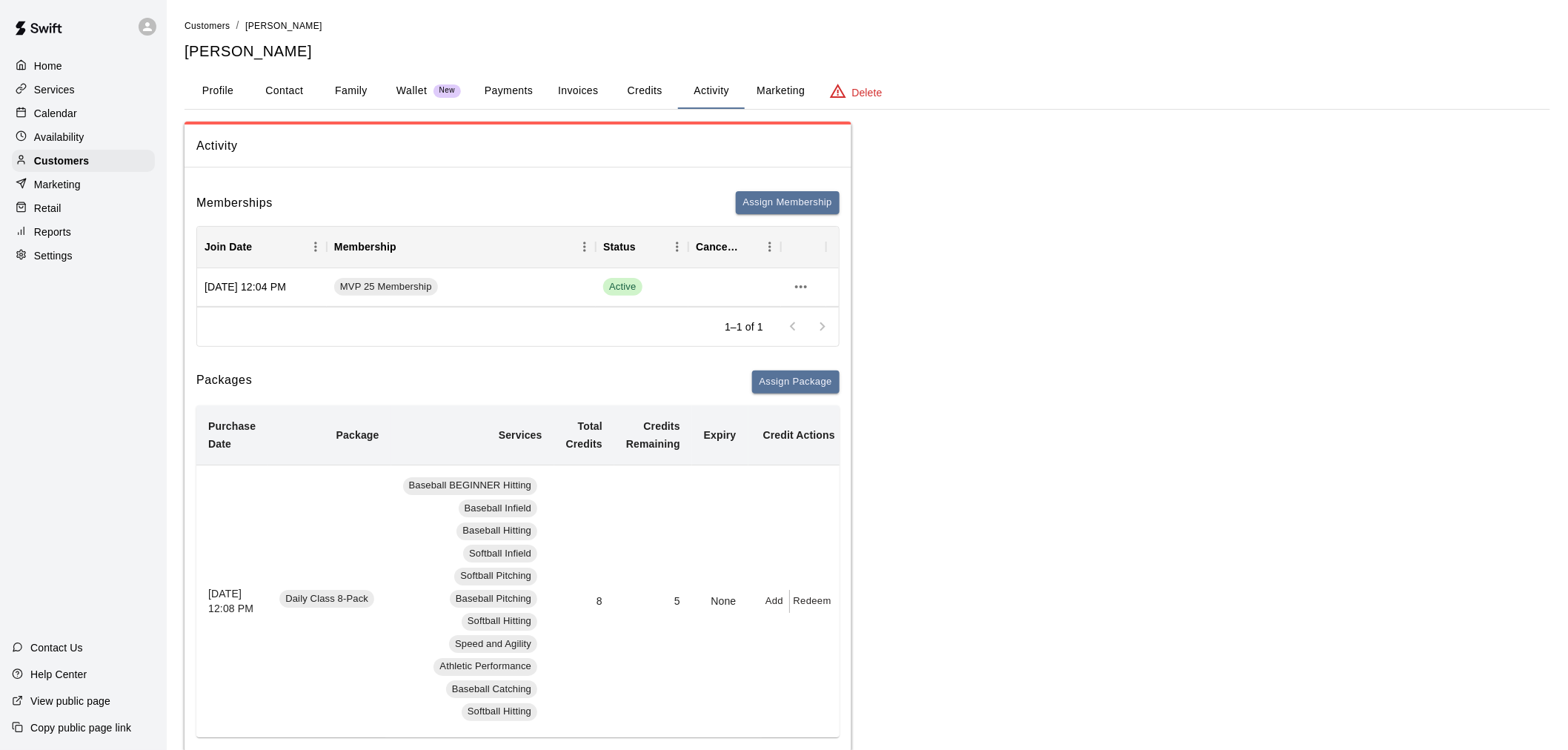
click at [75, 108] on div "Calendar" at bounding box center [84, 113] width 143 height 22
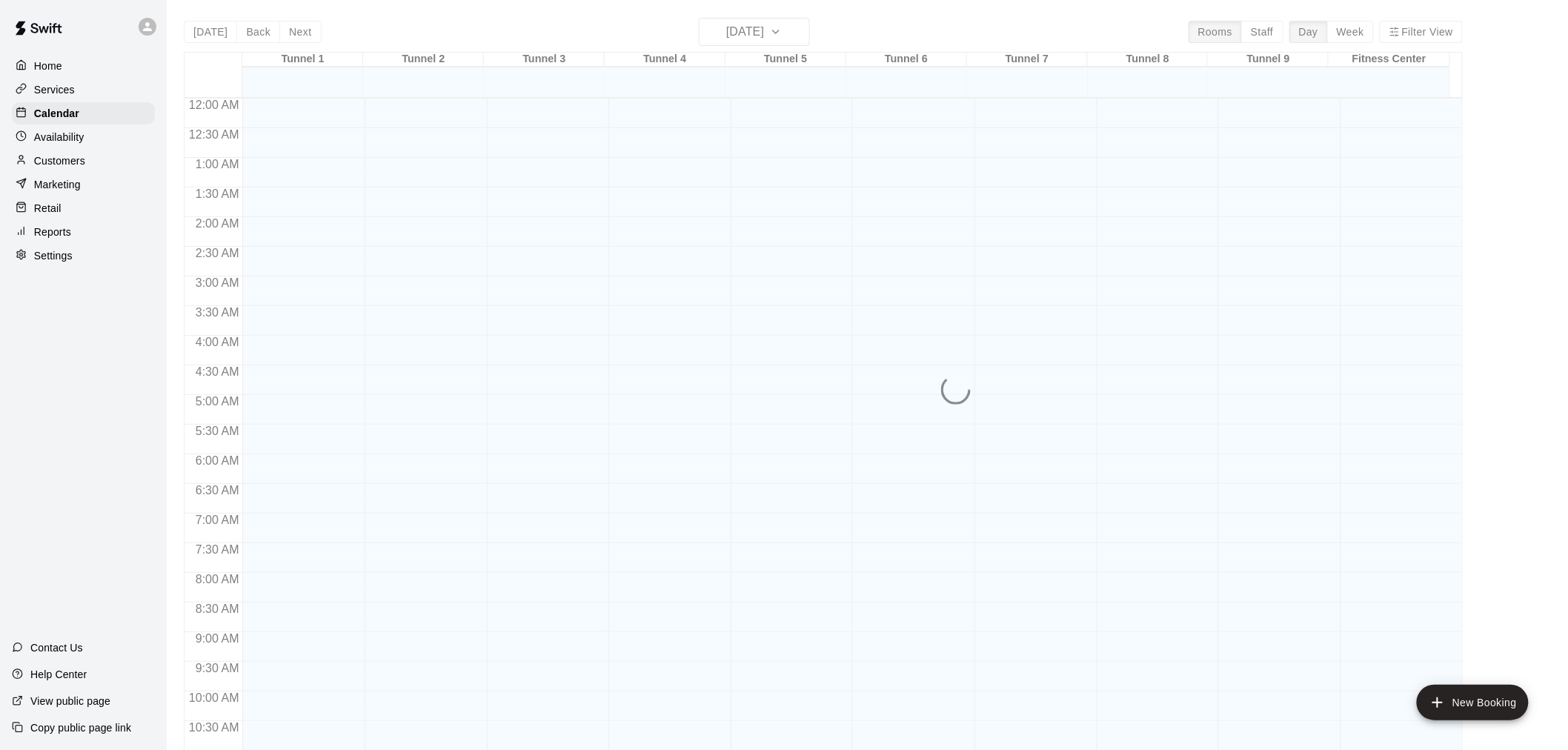
scroll to position [709, 0]
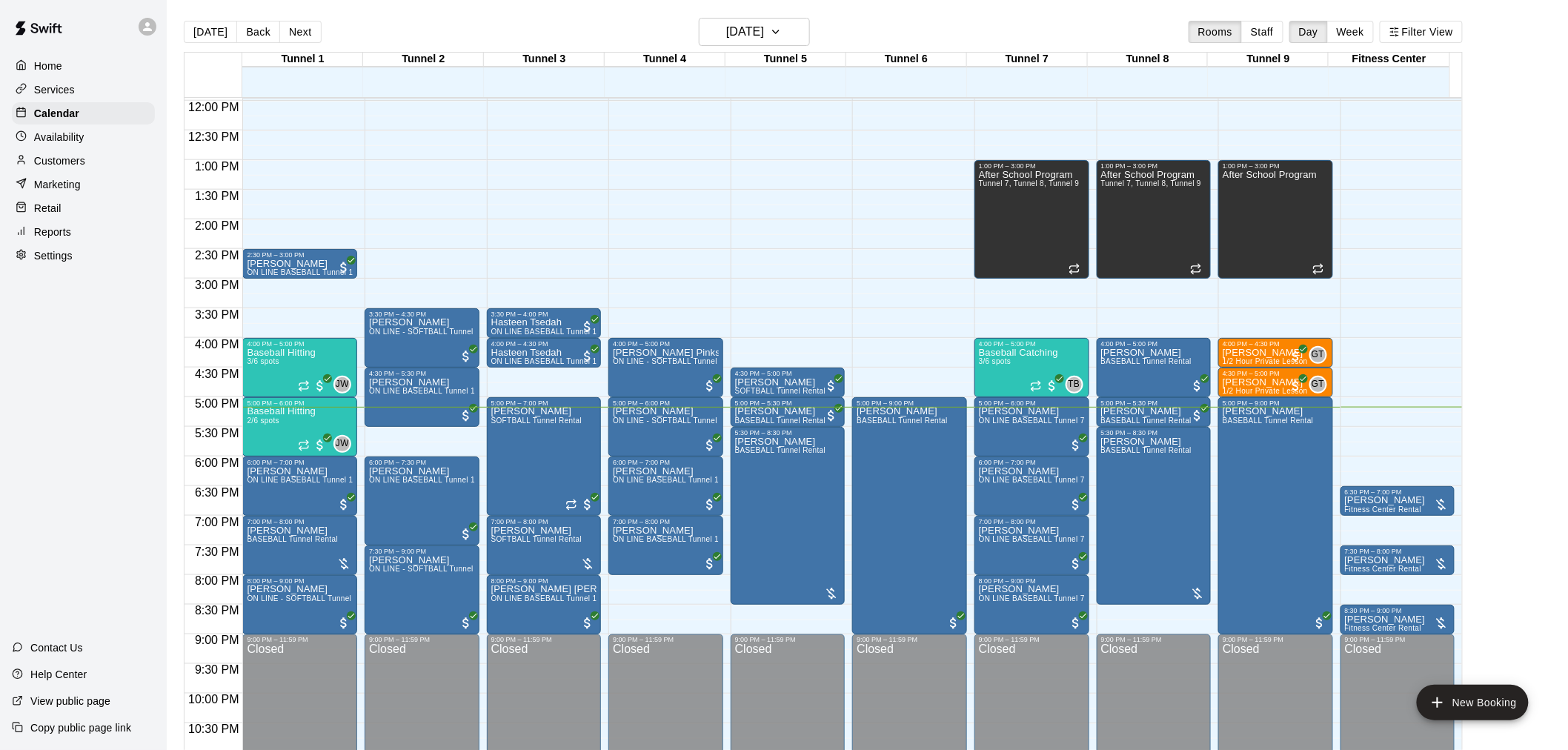
click at [12, 126] on link "Availability" at bounding box center [84, 137] width 143 height 22
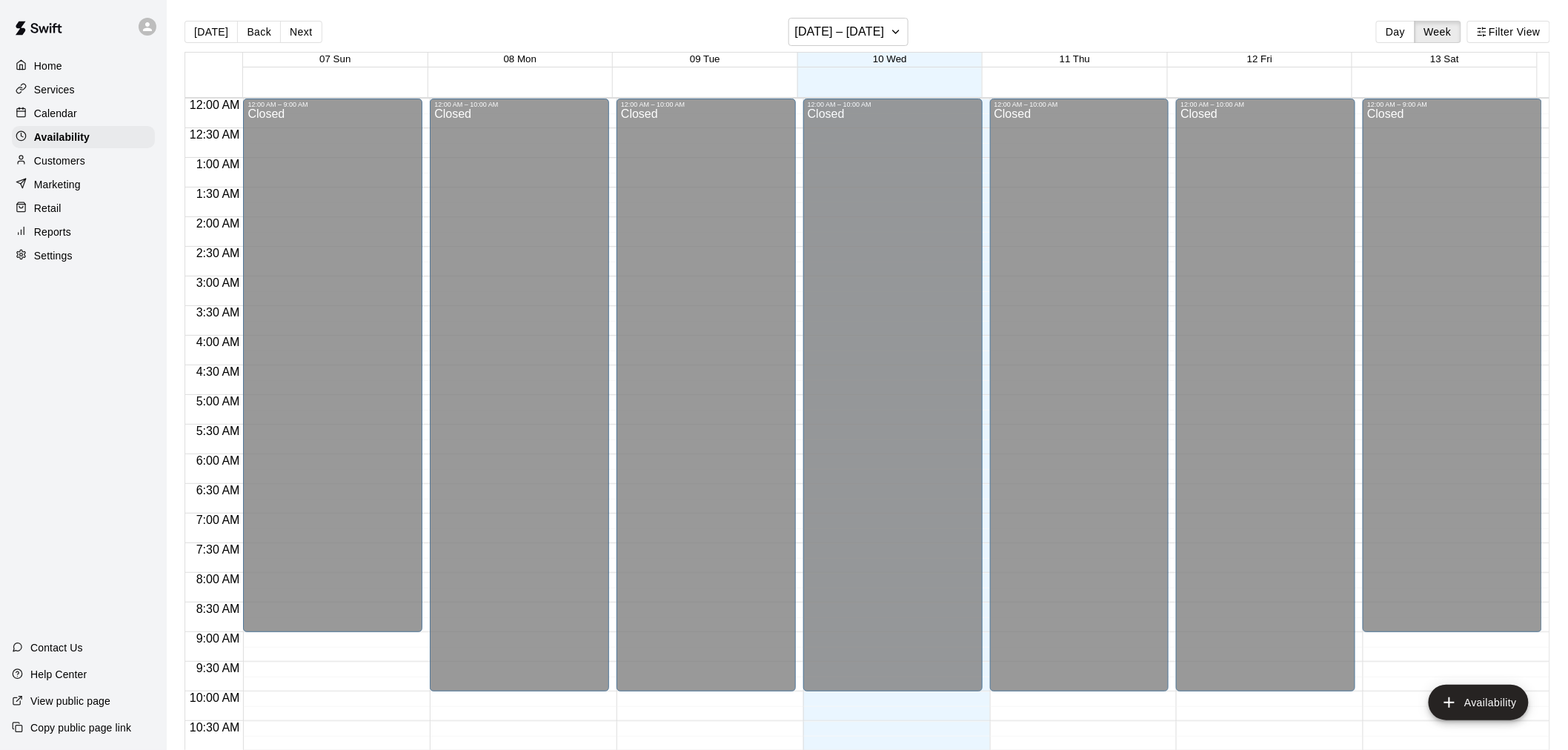
scroll to position [754, 0]
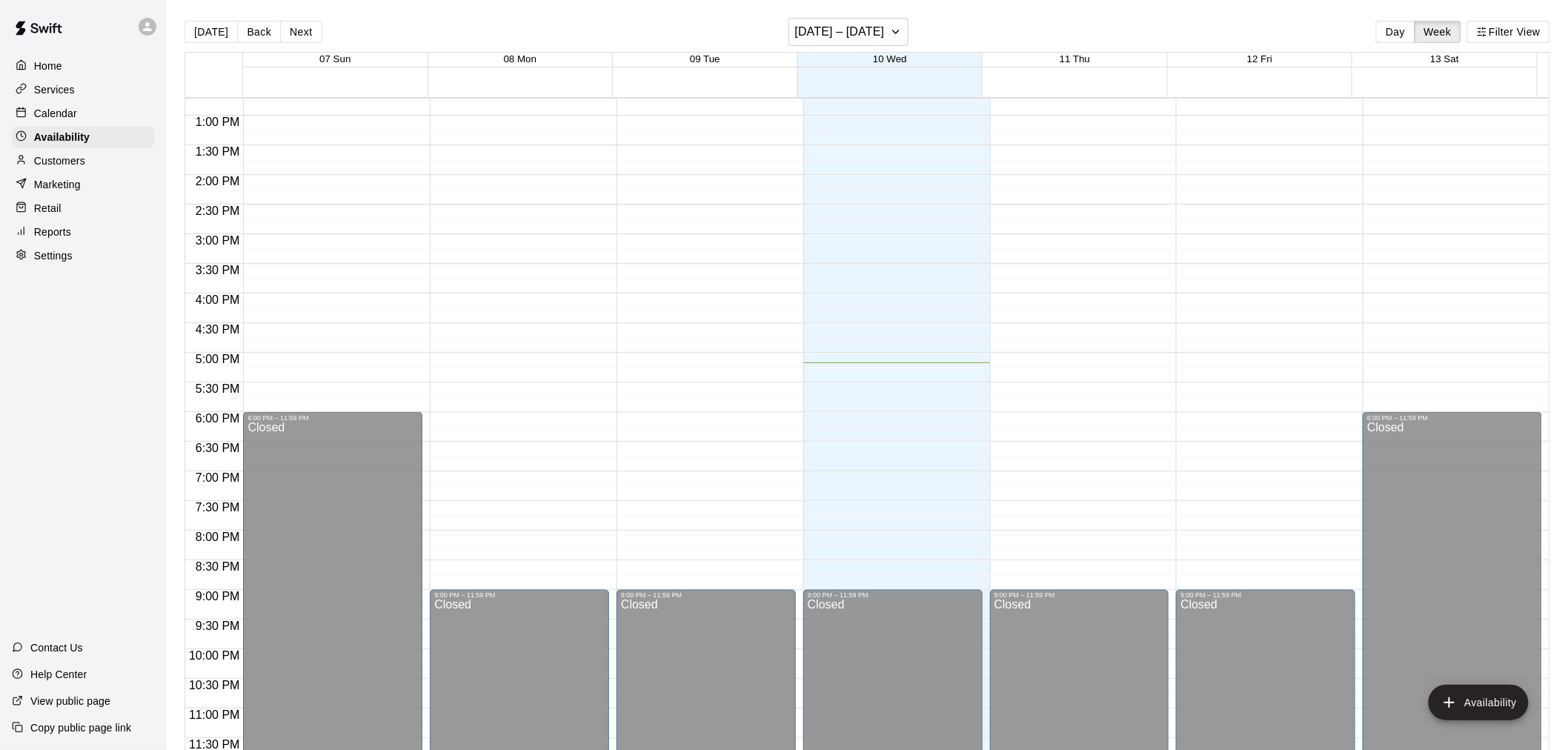
click at [74, 168] on p "Customers" at bounding box center [60, 161] width 51 height 15
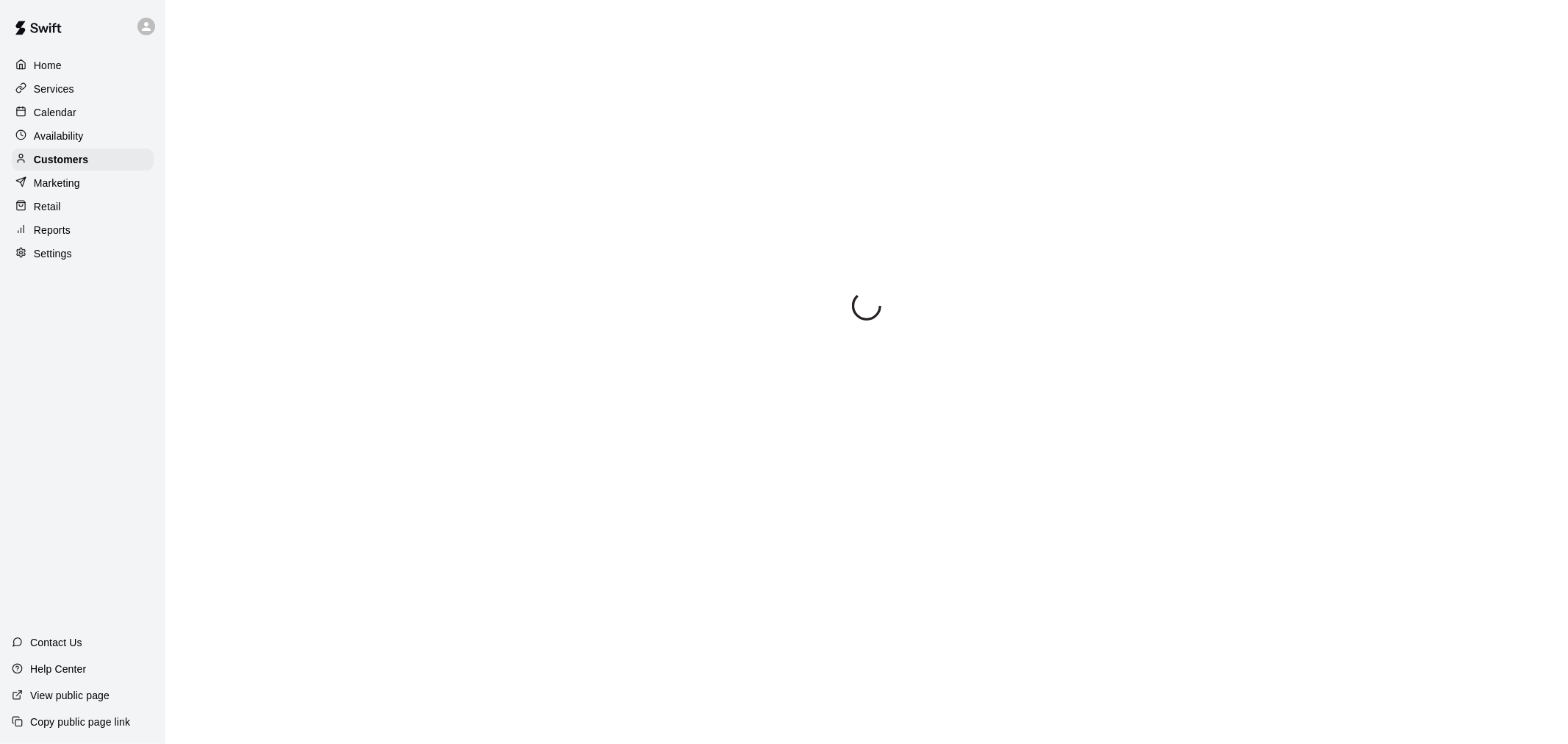
click at [70, 114] on p "Calendar" at bounding box center [55, 112] width 43 height 15
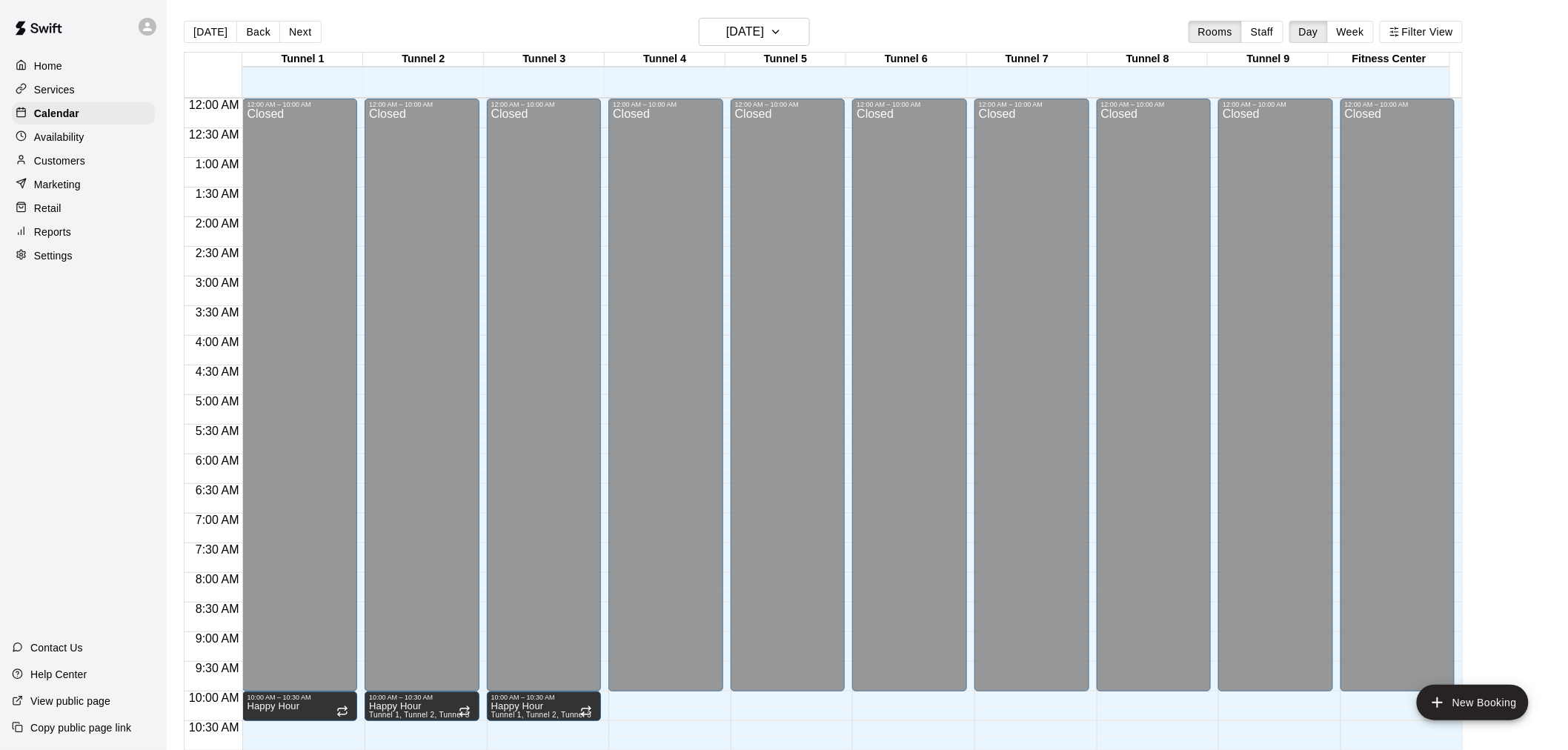
scroll to position [709, 0]
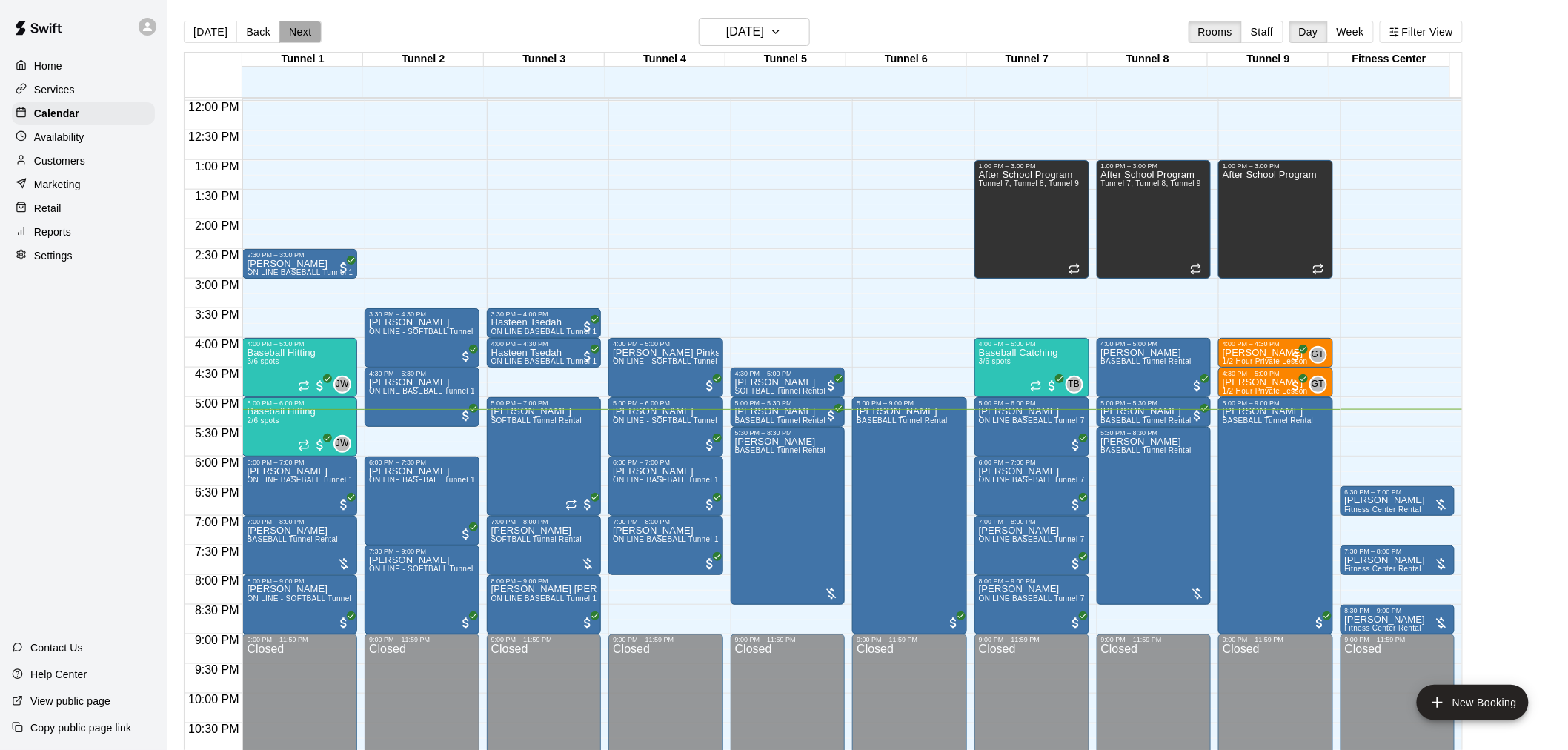
click at [310, 31] on button "Next" at bounding box center [299, 32] width 41 height 22
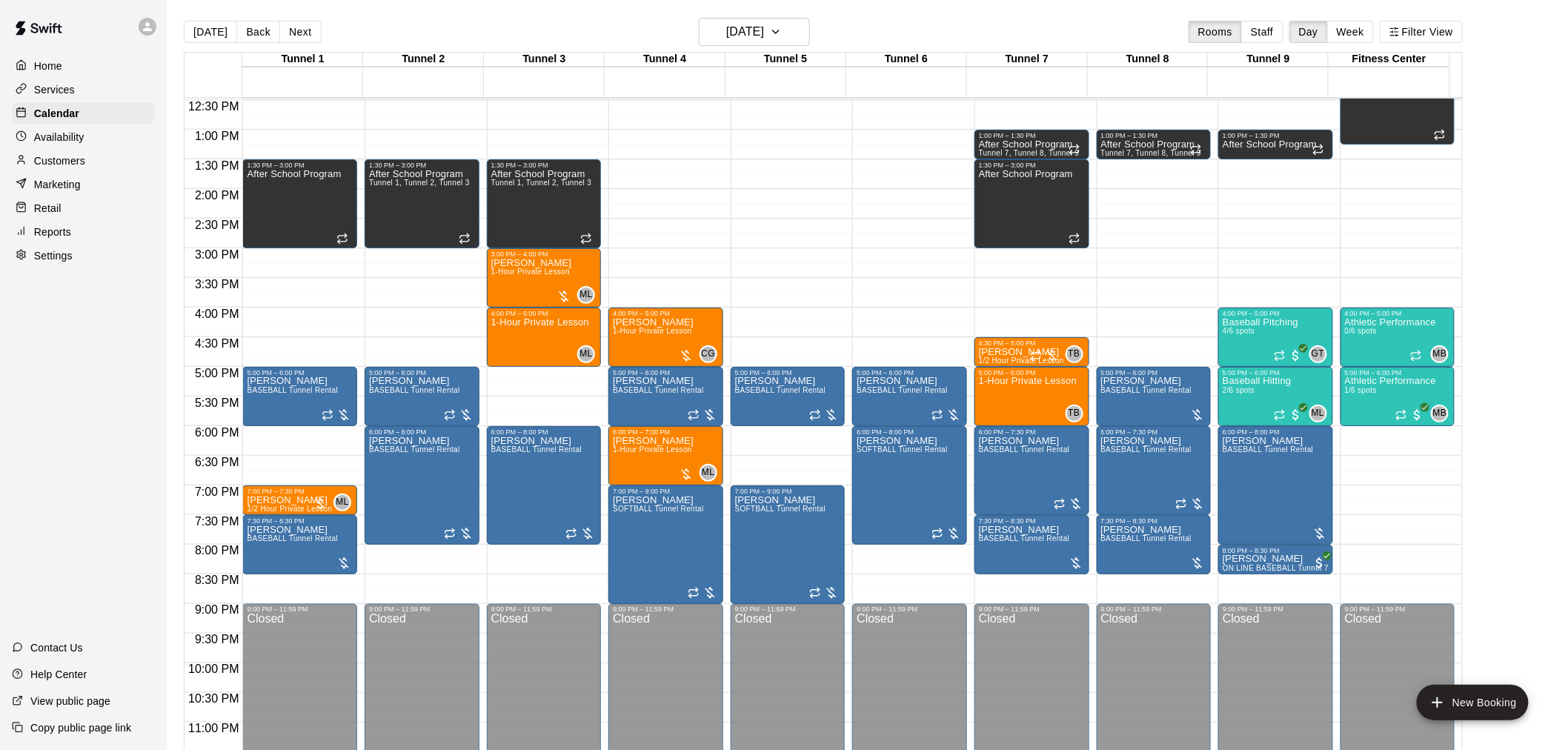
scroll to position [754, 0]
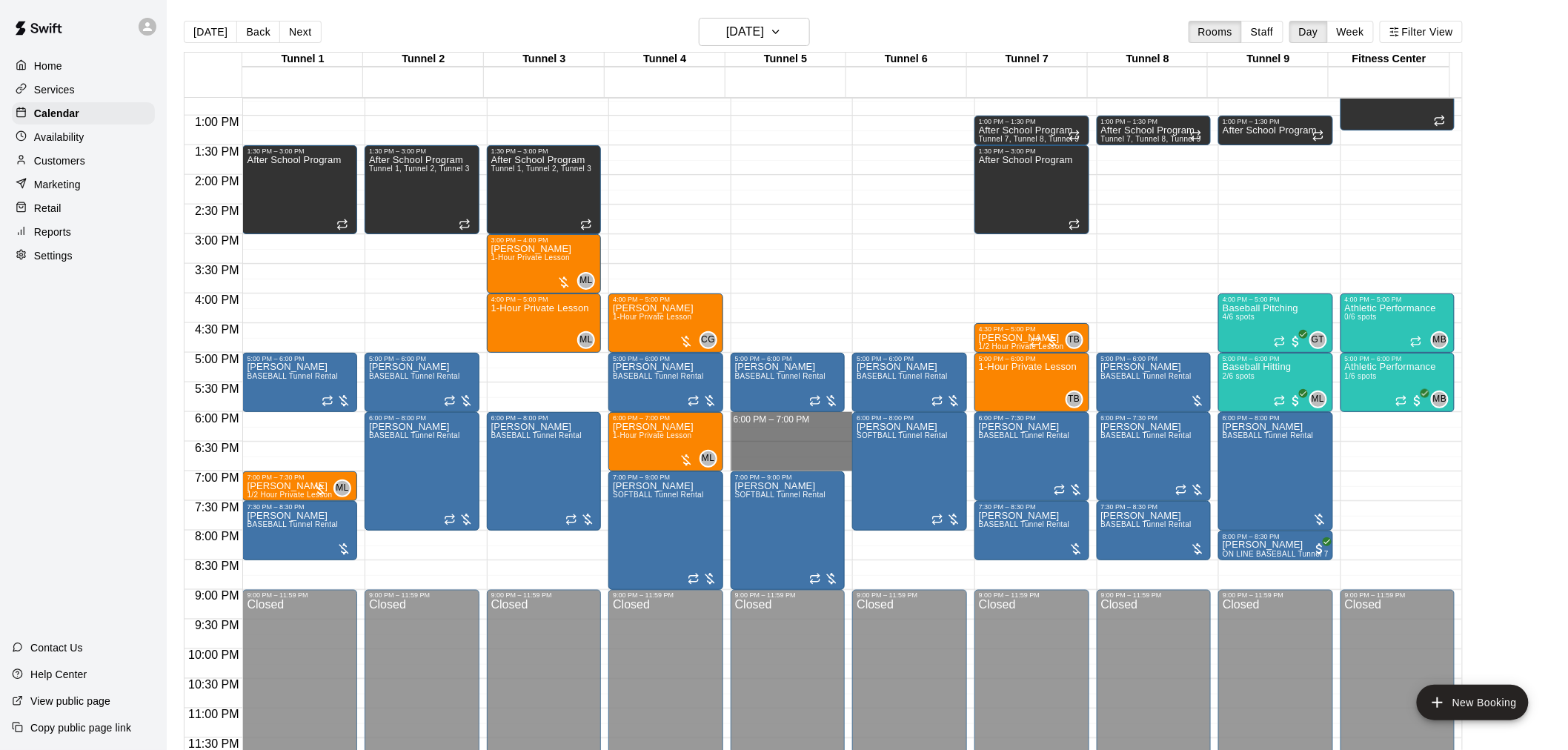
drag, startPoint x: 766, startPoint y: 416, endPoint x: 767, endPoint y: 465, distance: 49.0
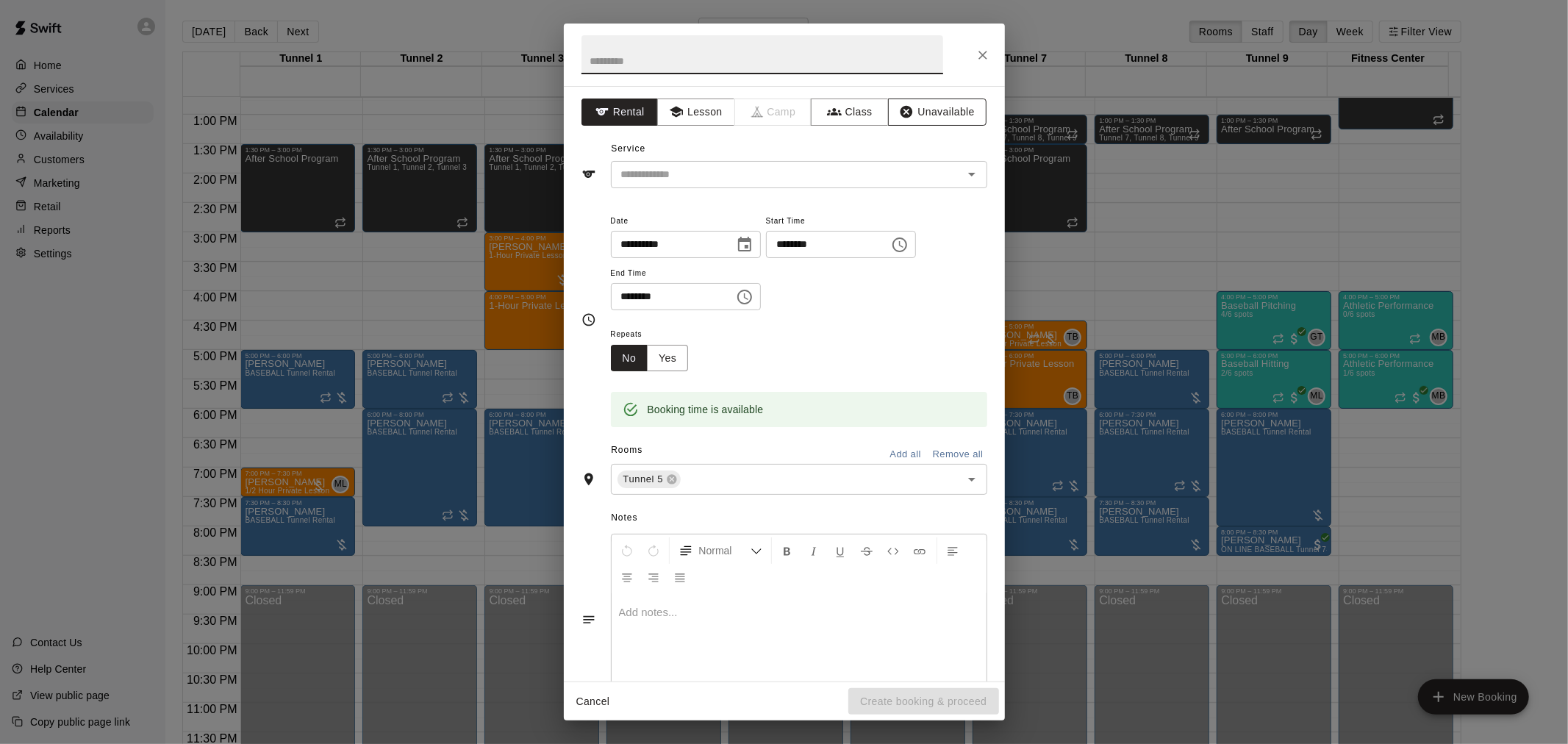
click at [975, 64] on button "Close" at bounding box center [982, 55] width 26 height 26
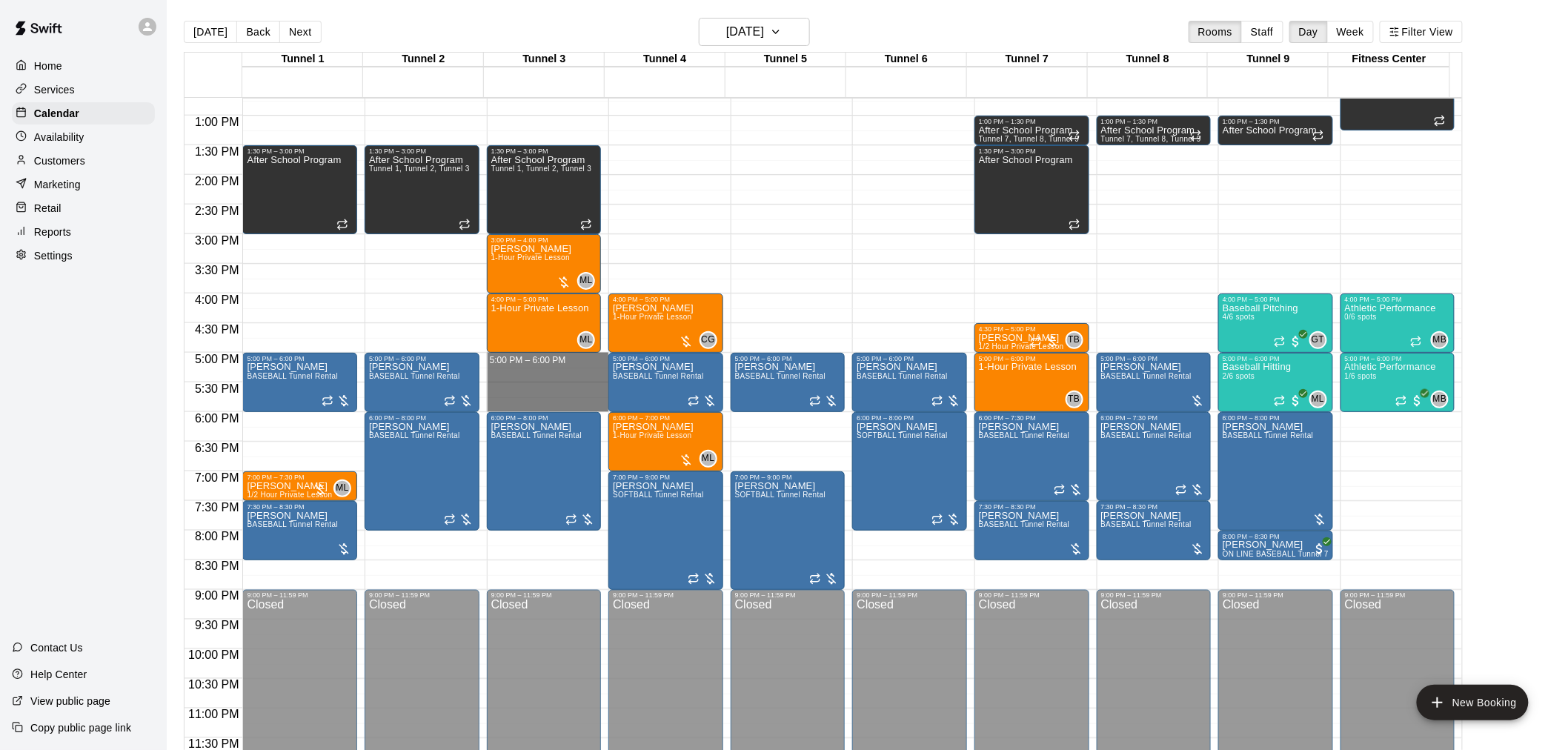
drag, startPoint x: 548, startPoint y: 364, endPoint x: 550, endPoint y: 409, distance: 45.0
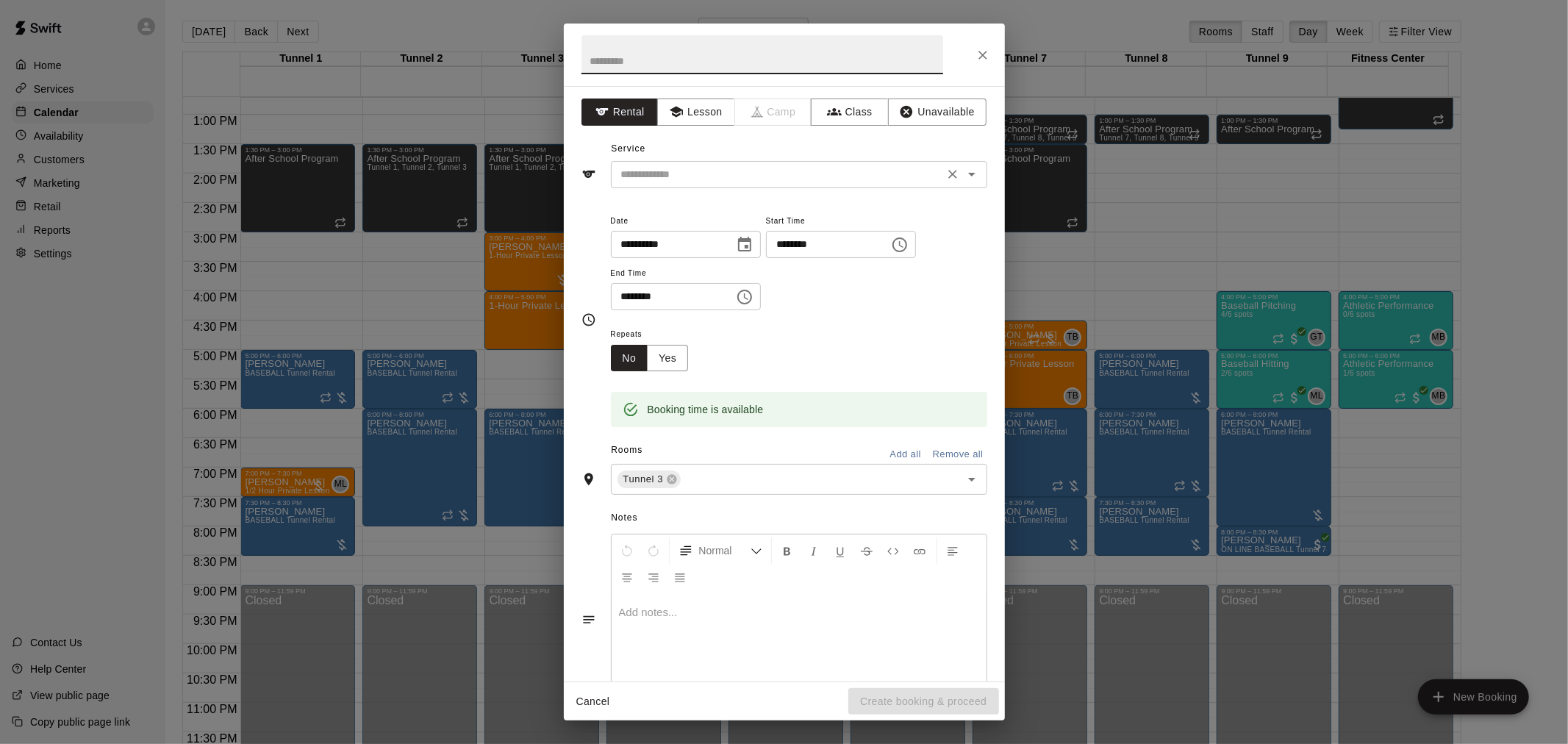
click at [730, 162] on div "​" at bounding box center [799, 175] width 376 height 27
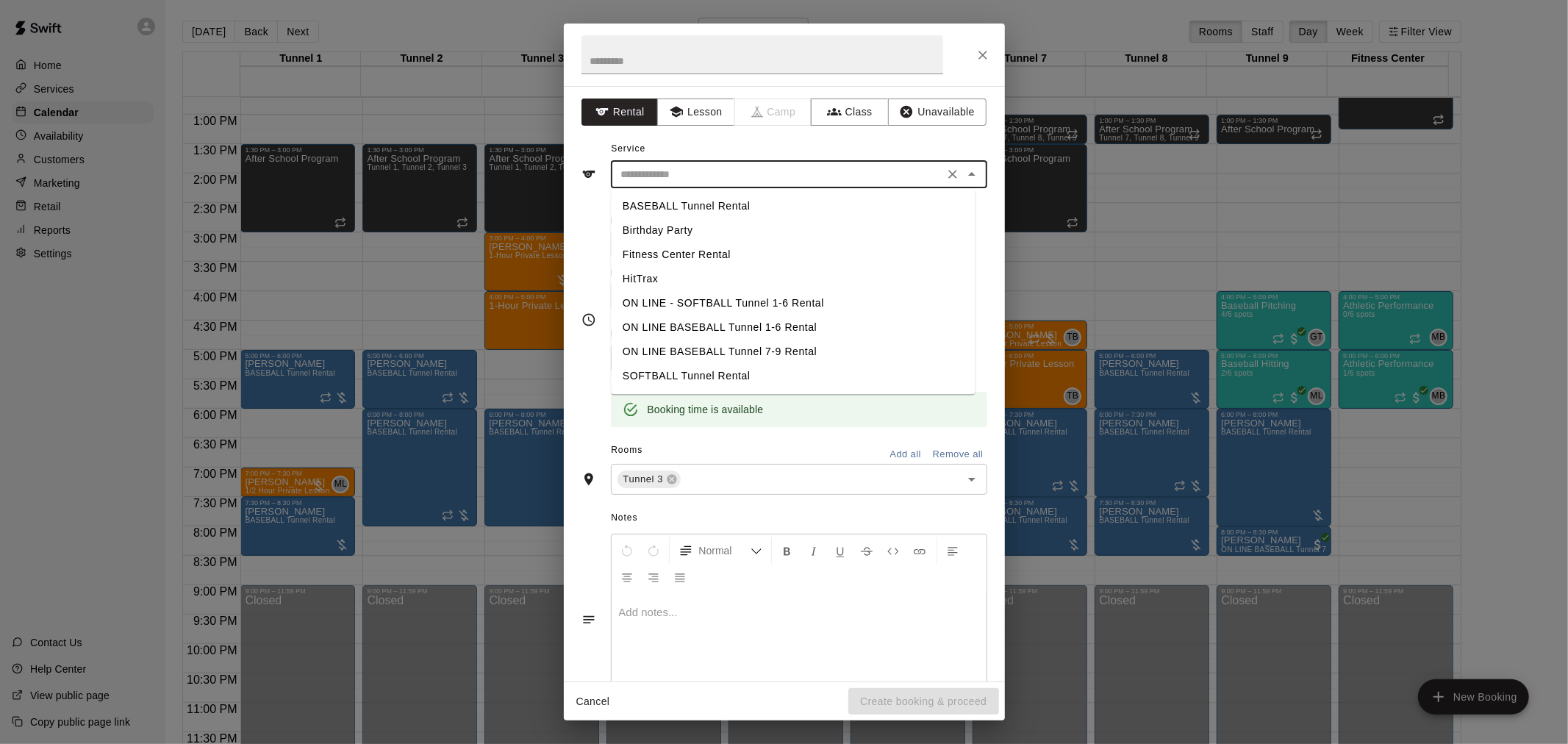
click at [740, 204] on li "BASEBALL Tunnel Rental" at bounding box center [793, 206] width 364 height 25
type input "**********"
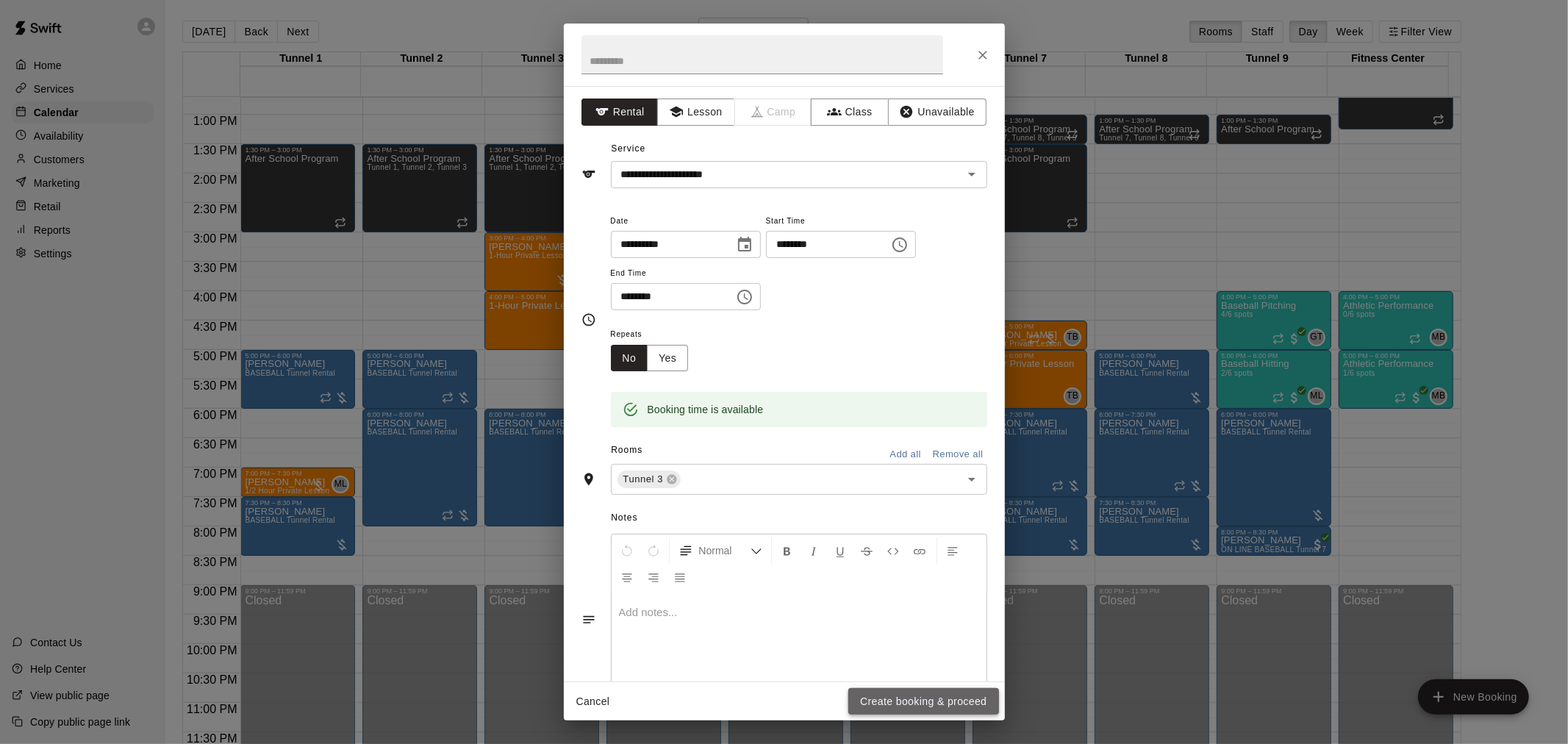
click at [928, 701] on button "Create booking & proceed" at bounding box center [923, 701] width 150 height 27
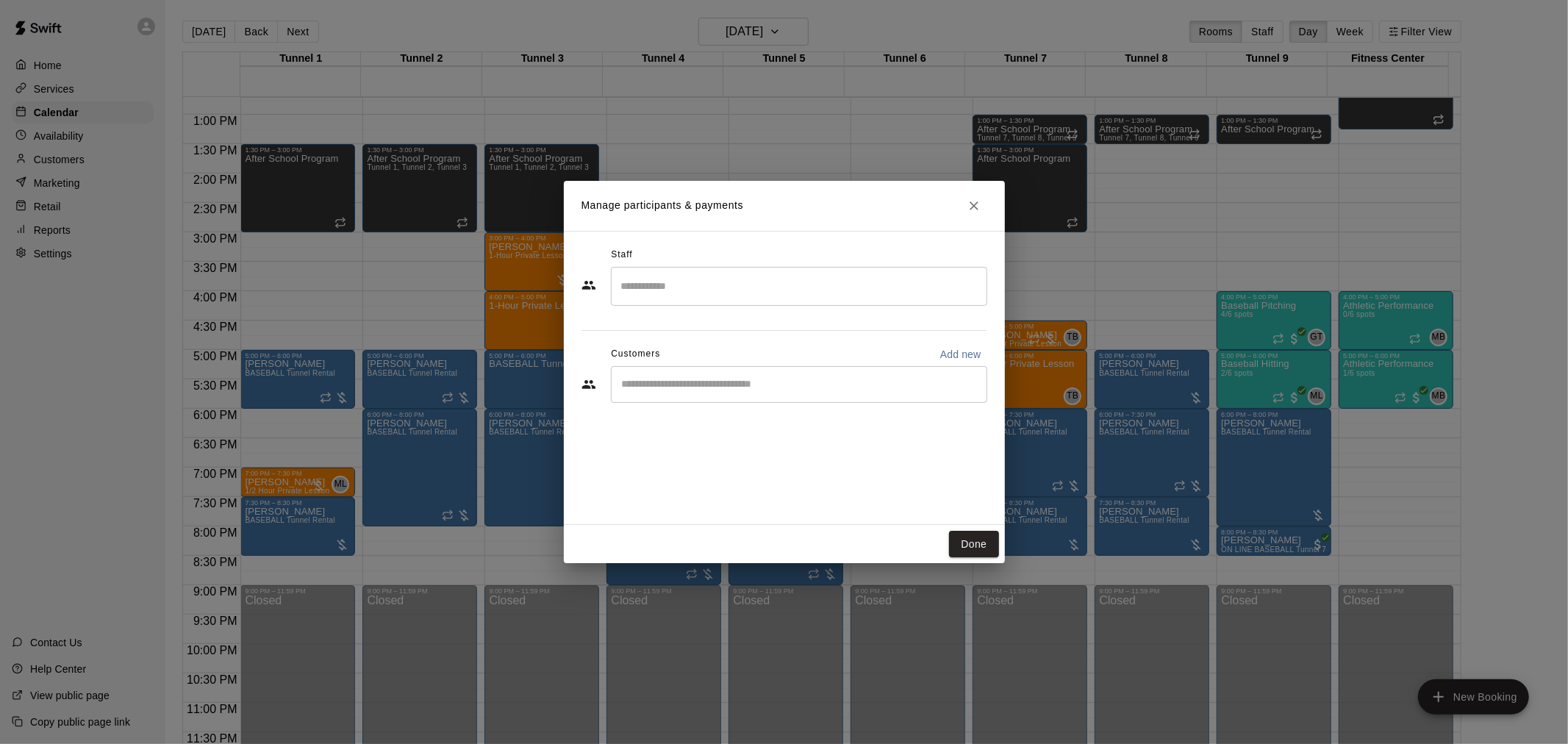
click at [835, 392] on div "​" at bounding box center [799, 384] width 376 height 36
type input "****"
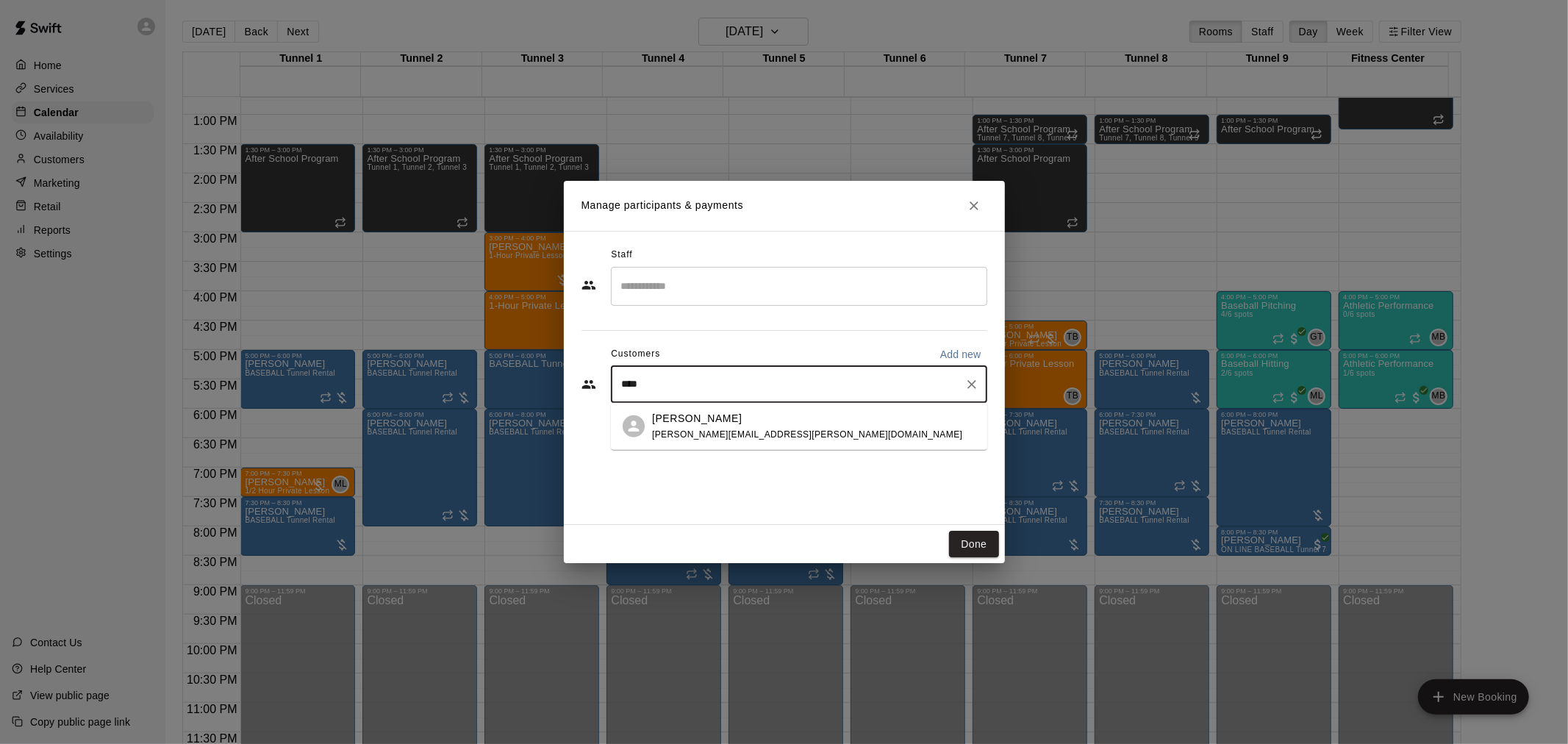
click at [828, 427] on div "Brandon Balducci brandon.balducci@gmail.com" at bounding box center [814, 425] width 323 height 32
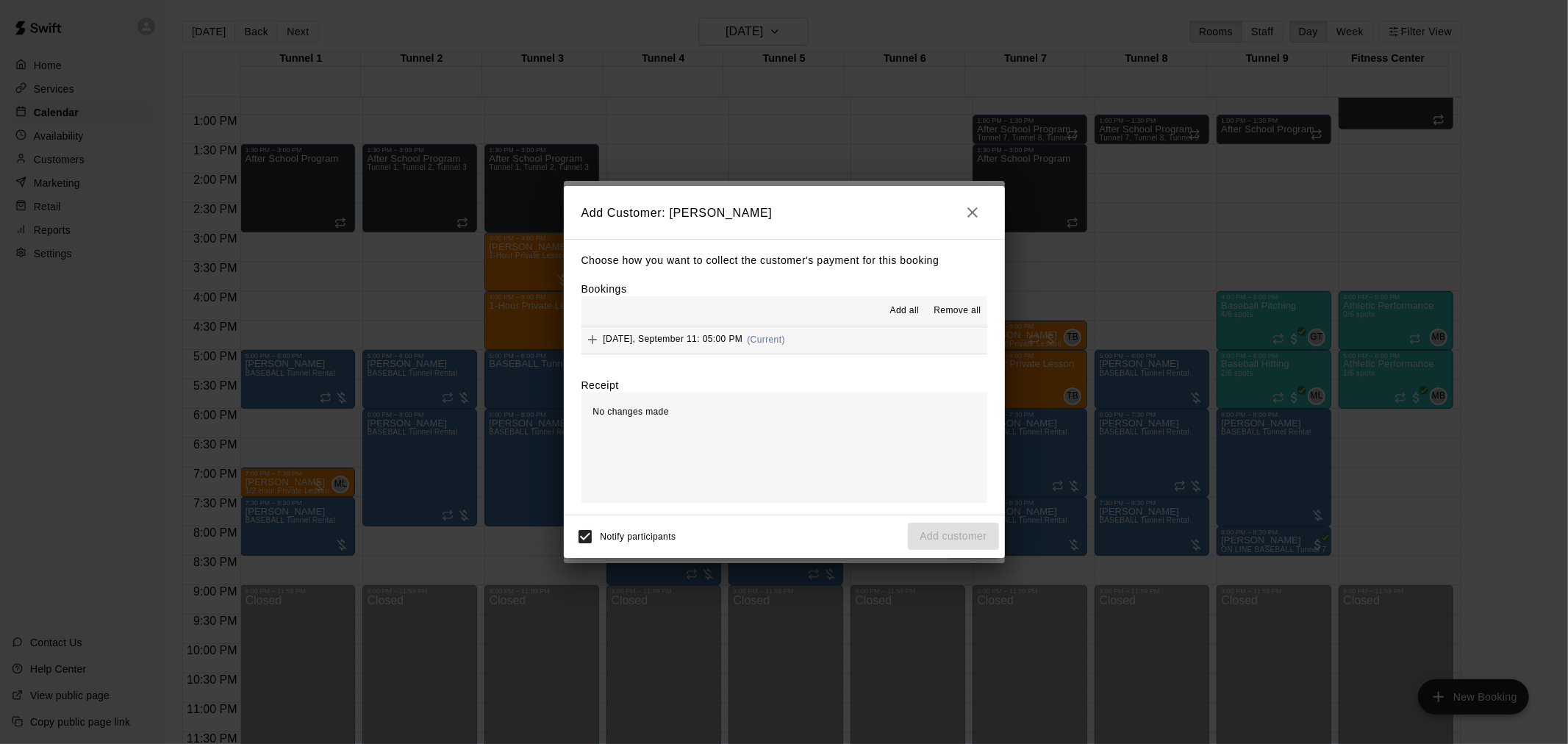
click at [819, 325] on div "Add all Remove all" at bounding box center [784, 311] width 405 height 29
click at [820, 336] on button "Thursday, September 11: 05:00 PM (Current)" at bounding box center [784, 340] width 405 height 27
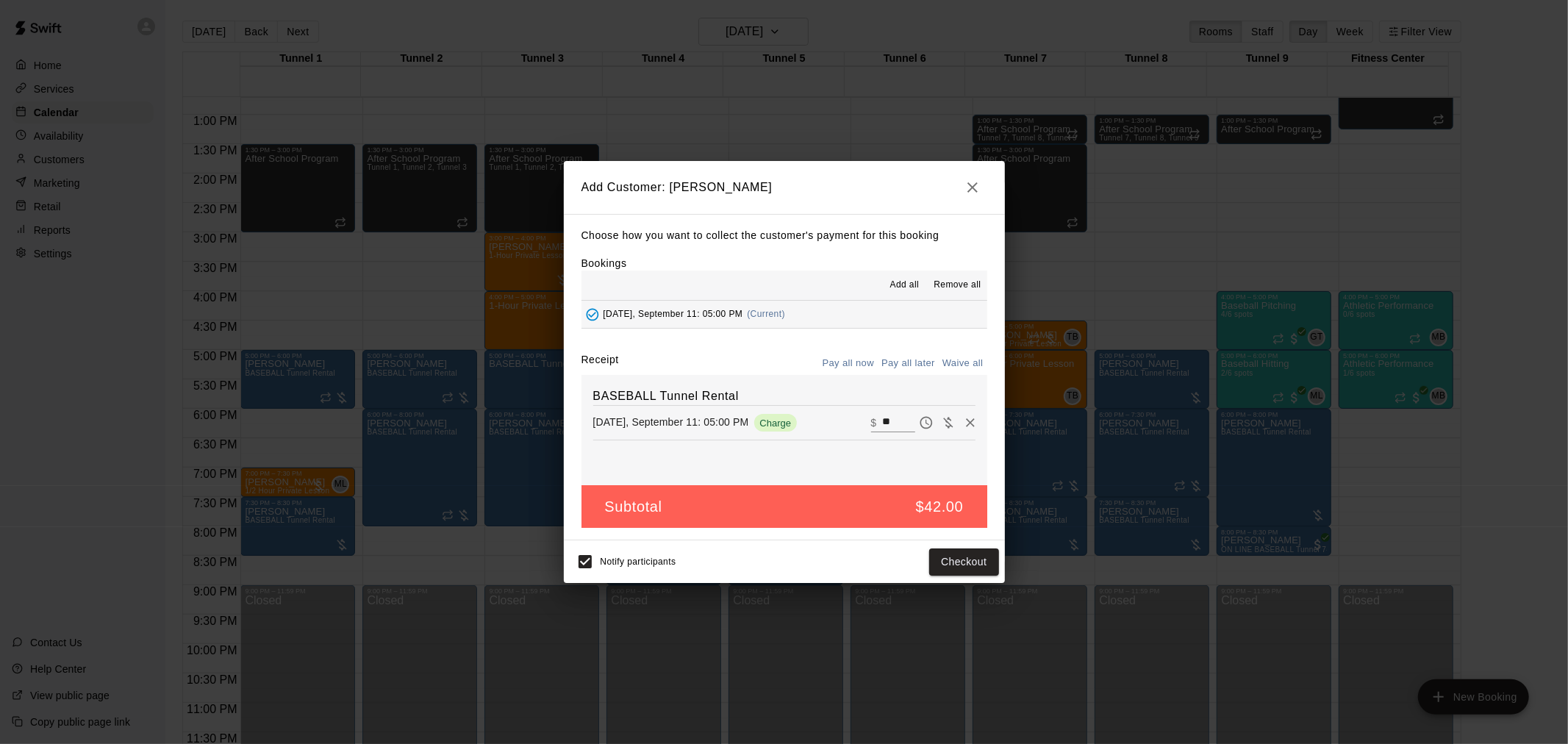
click at [925, 363] on button "Pay all later" at bounding box center [907, 363] width 61 height 23
click at [975, 553] on button "Add customer" at bounding box center [953, 562] width 90 height 27
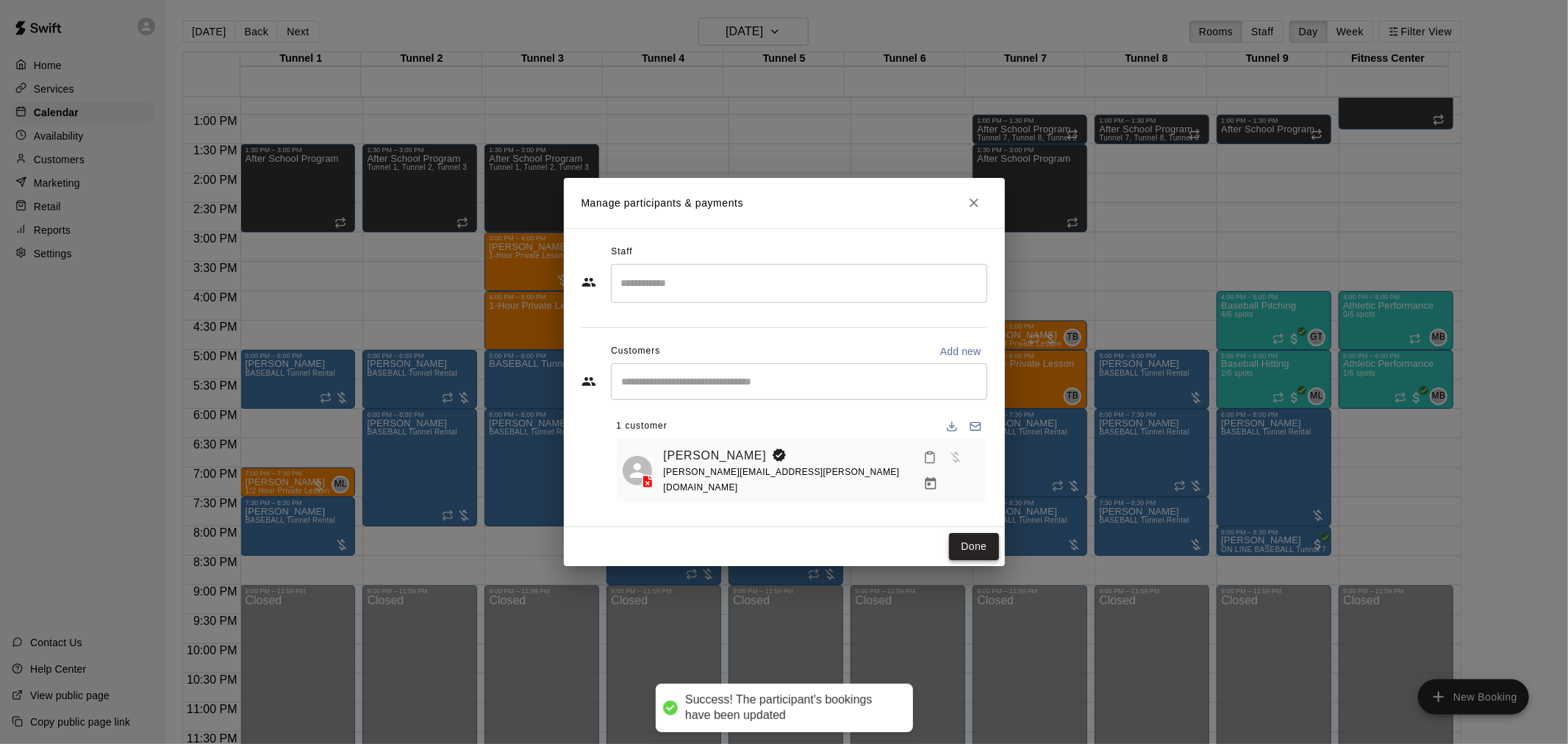
click at [950, 536] on button "Done" at bounding box center [974, 546] width 49 height 27
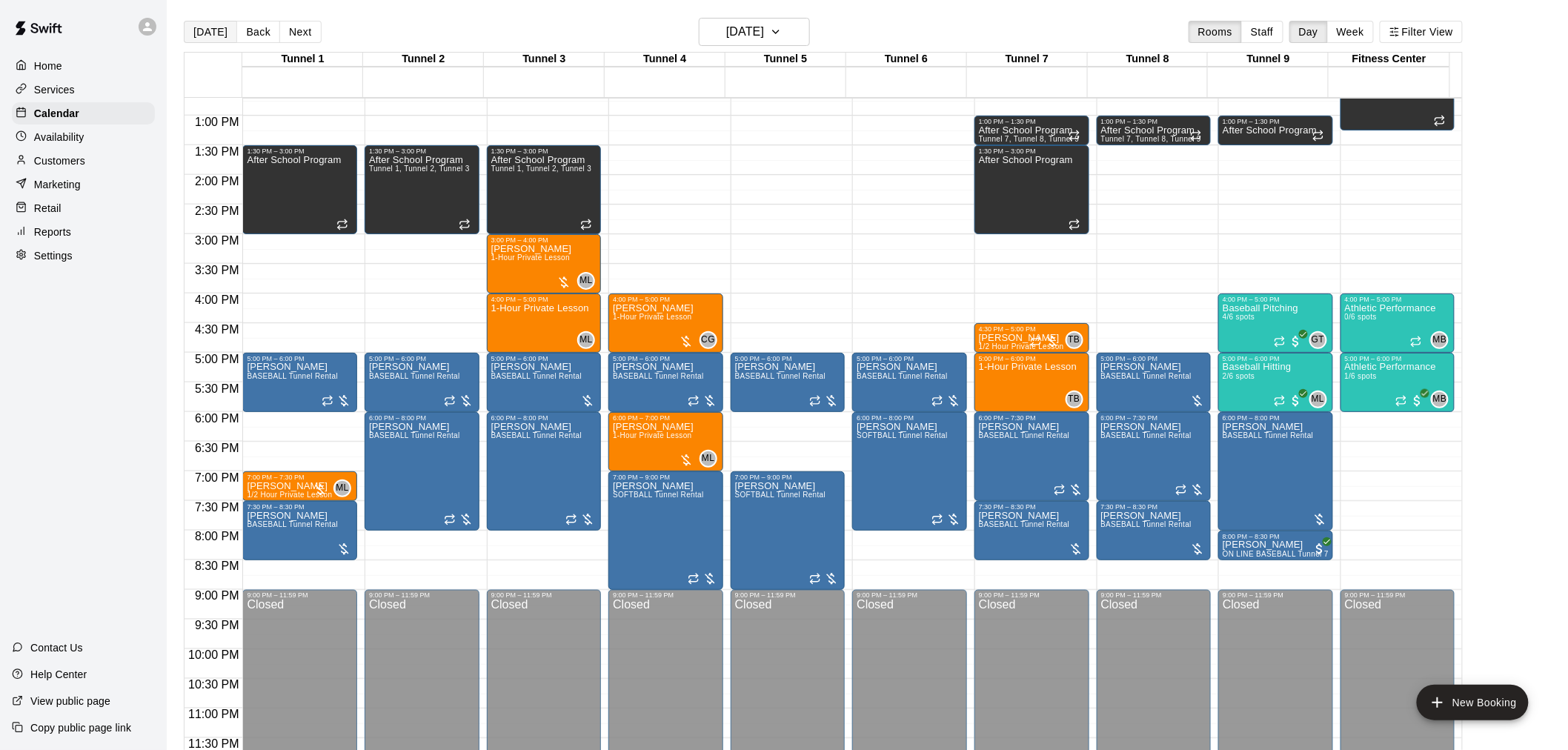
click at [206, 35] on button "[DATE]" at bounding box center [210, 32] width 53 height 22
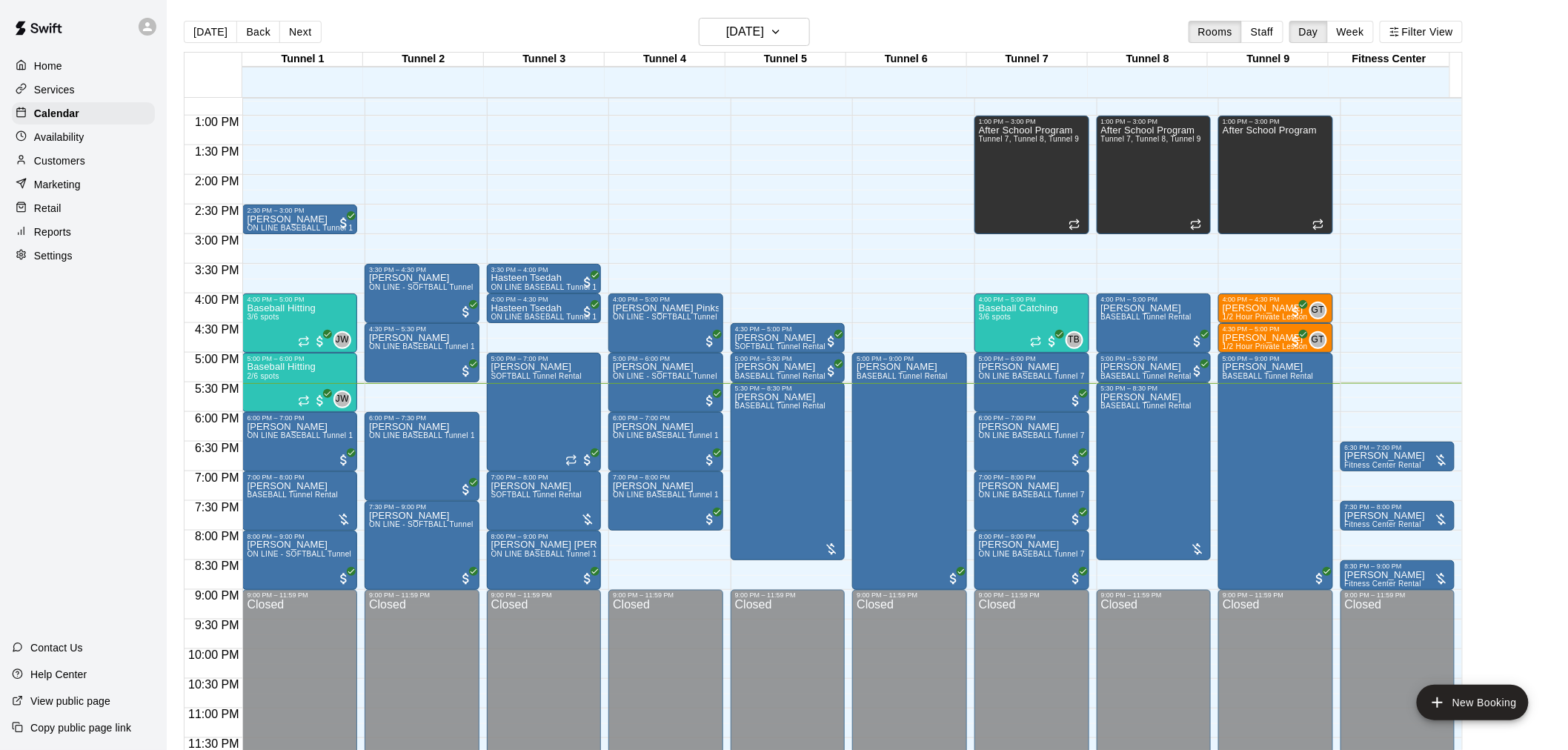
click at [772, 47] on div "Today Back Next Wednesday Sep 10 Rooms Staff Day Week Filter View" at bounding box center [823, 34] width 1280 height 34
click at [764, 24] on h6 "[DATE]" at bounding box center [745, 31] width 38 height 21
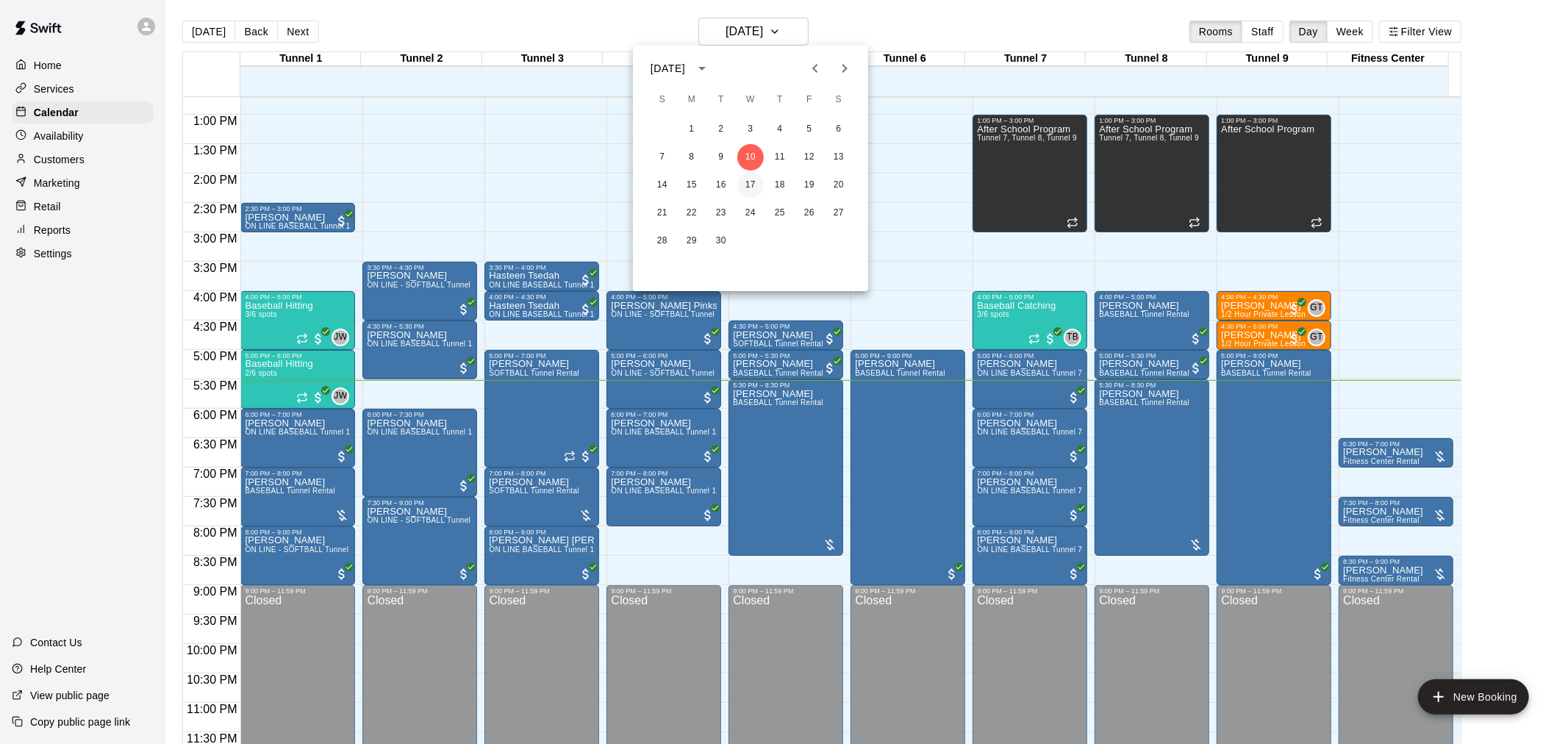
click at [753, 189] on button "17" at bounding box center [750, 185] width 26 height 26
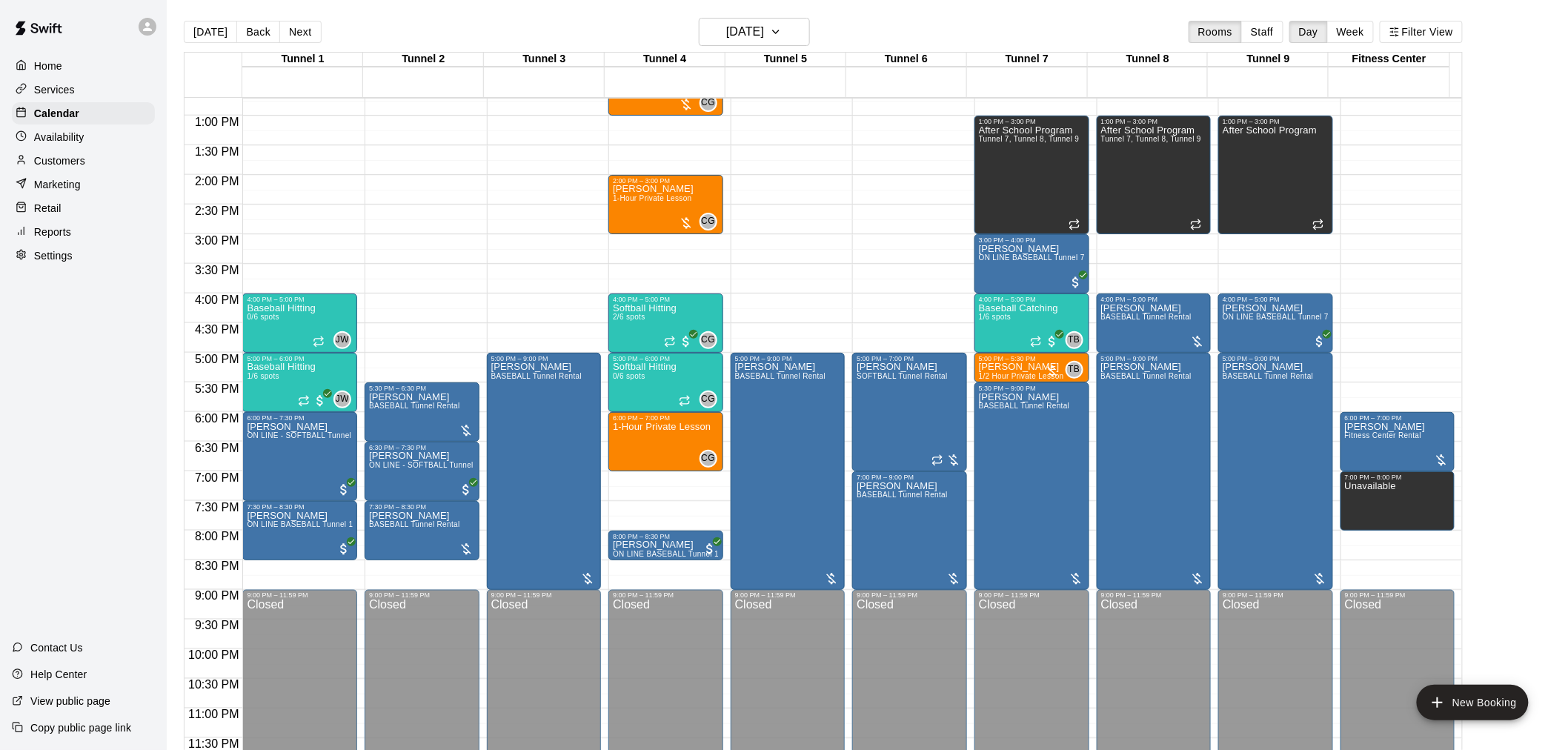
click at [890, 38] on div "Today Back Next Wednesday Sep 17 Rooms Staff Day Week Filter View" at bounding box center [823, 34] width 1280 height 34
click at [764, 34] on h6 "Wednesday Sep 17" at bounding box center [745, 31] width 38 height 21
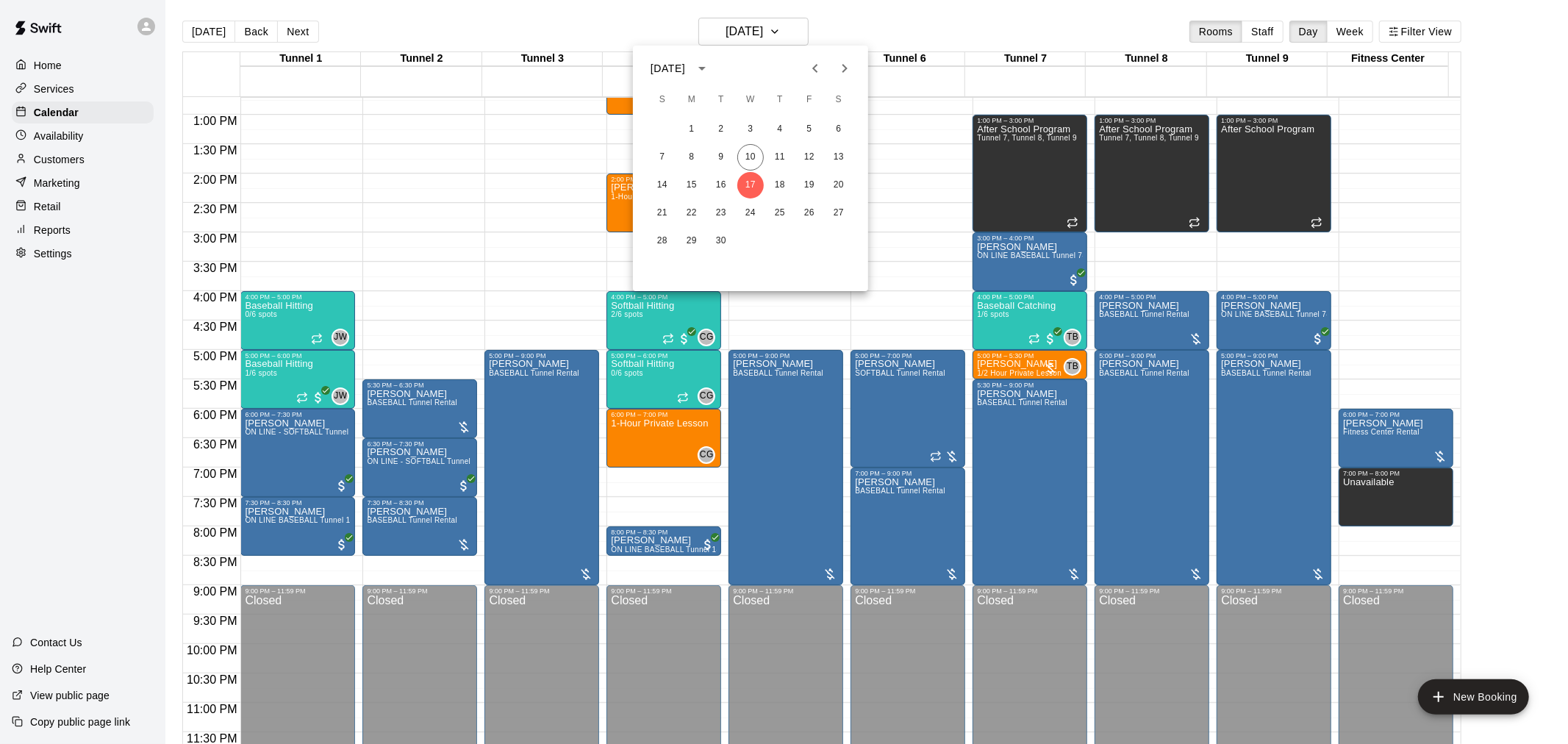
click at [815, 31] on div at bounding box center [784, 372] width 1568 height 744
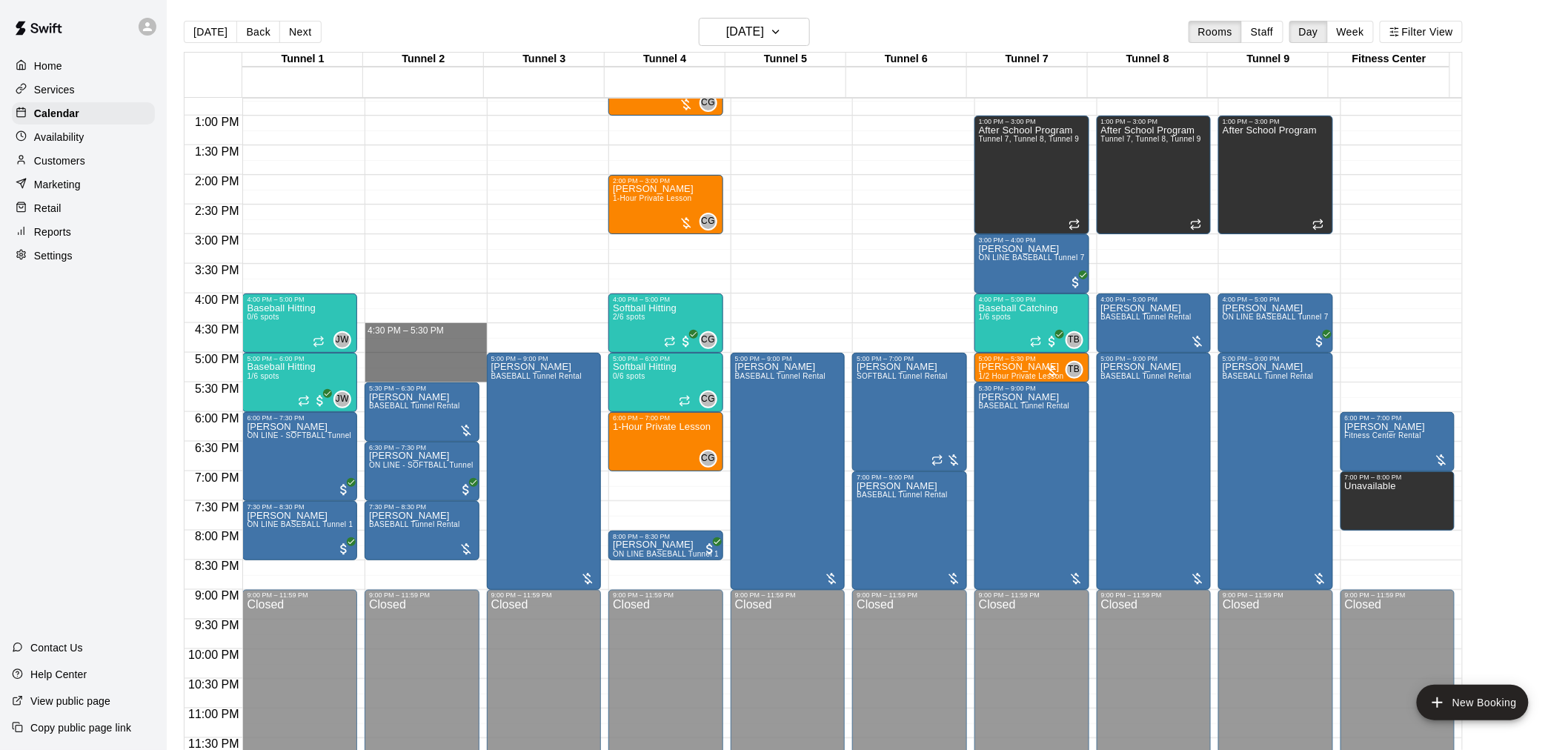
drag, startPoint x: 456, startPoint y: 331, endPoint x: 455, endPoint y: 371, distance: 40.0
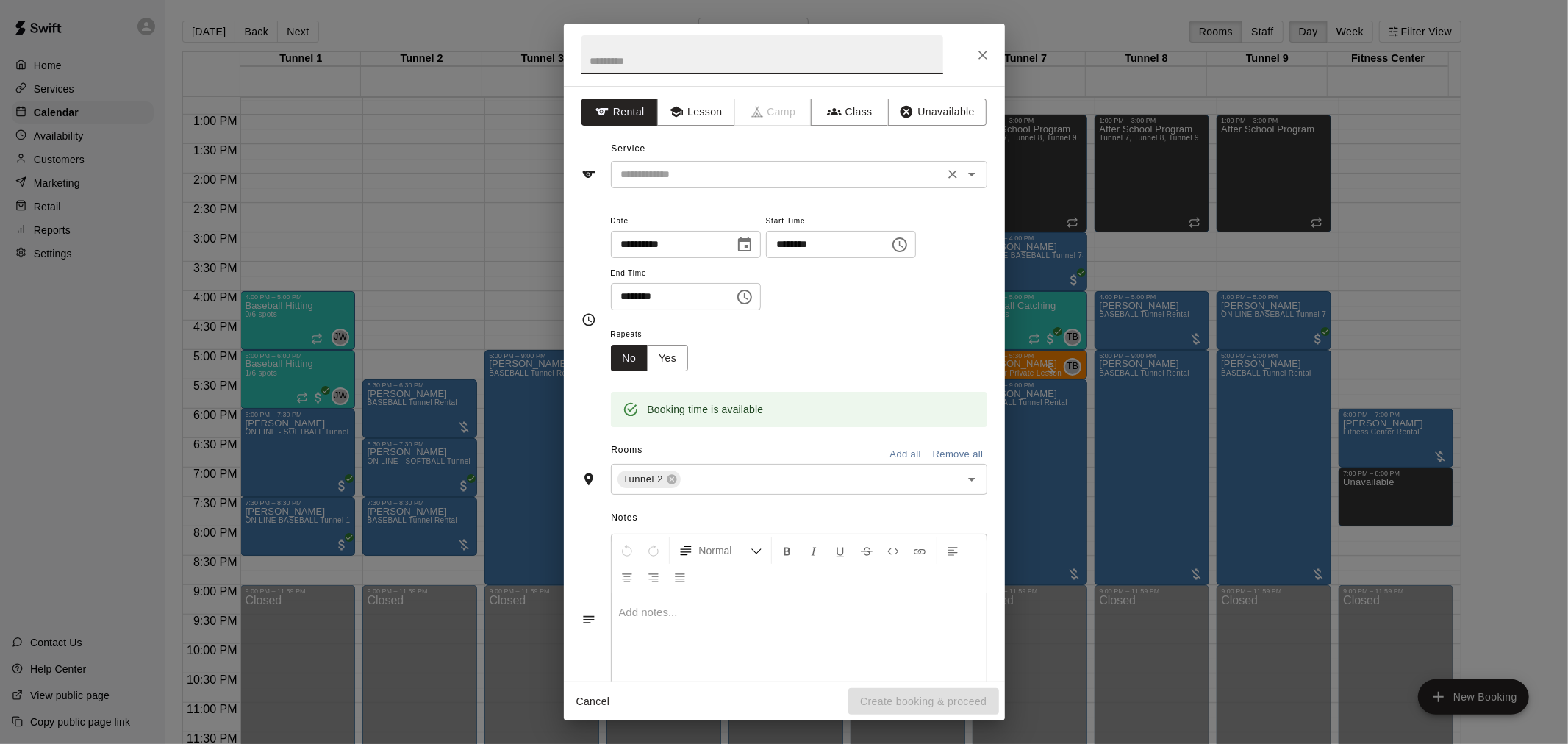
click at [723, 169] on input "text" at bounding box center [777, 175] width 324 height 18
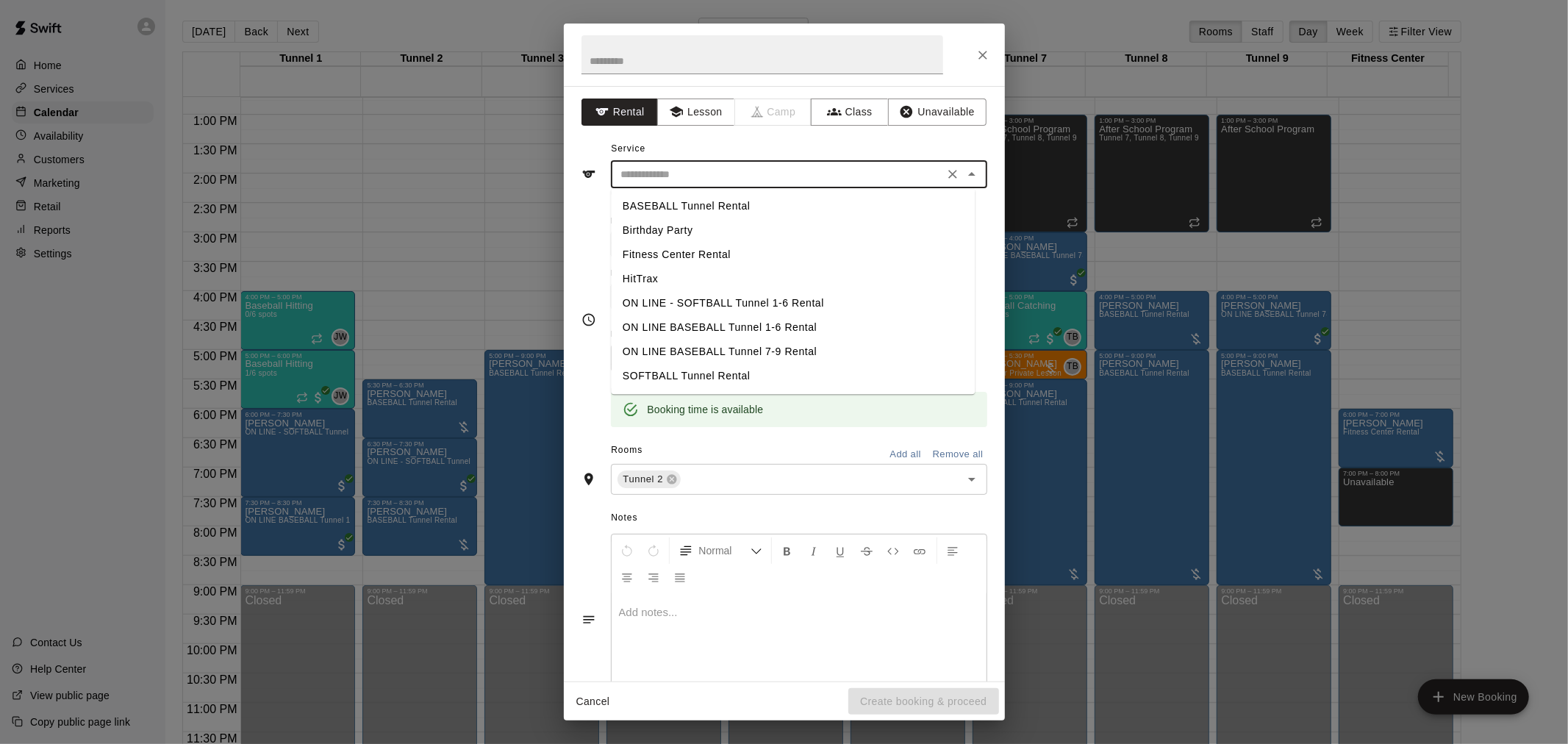
click at [718, 204] on li "BASEBALL Tunnel Rental" at bounding box center [793, 206] width 364 height 25
type input "**********"
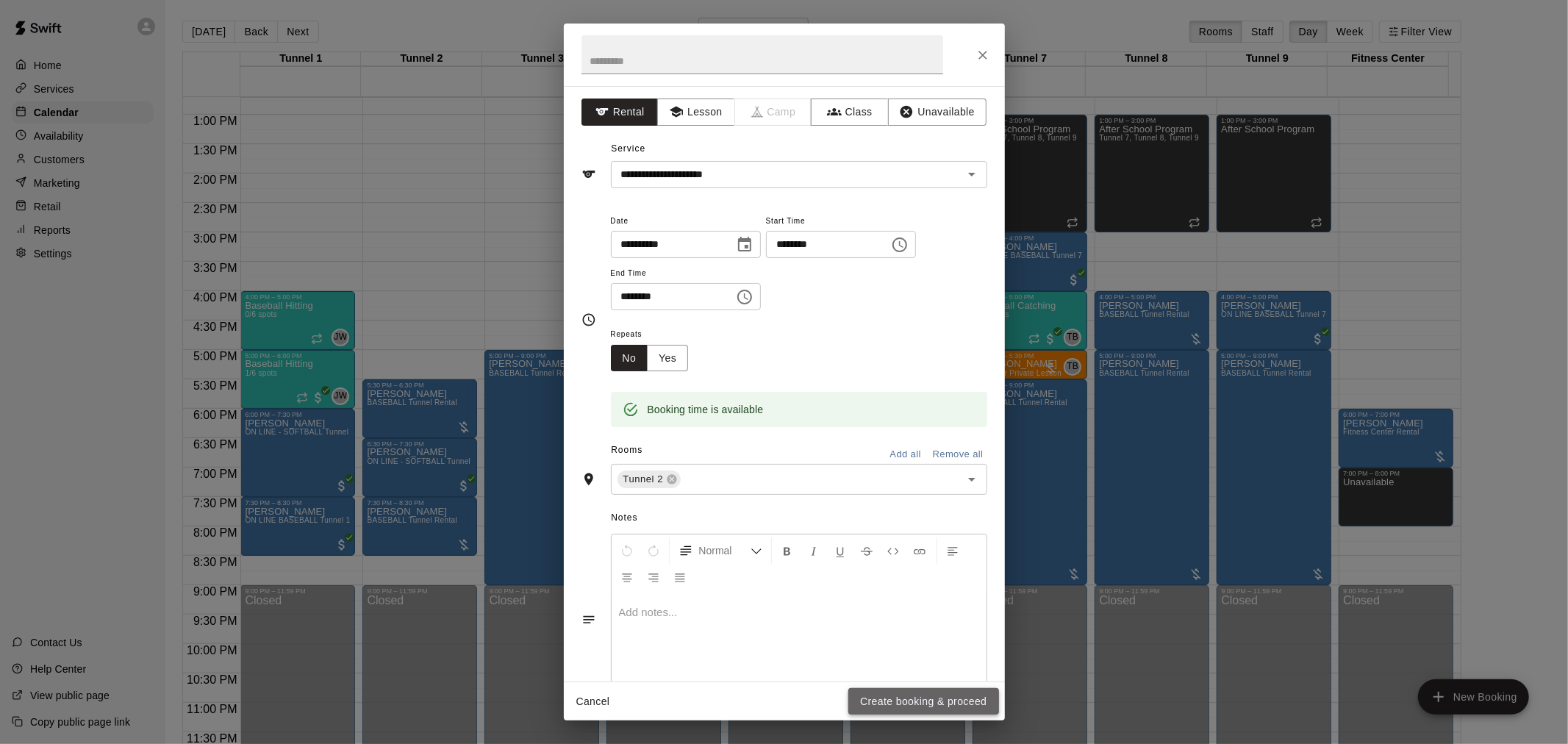
click at [968, 688] on button "Create booking & proceed" at bounding box center [923, 701] width 150 height 27
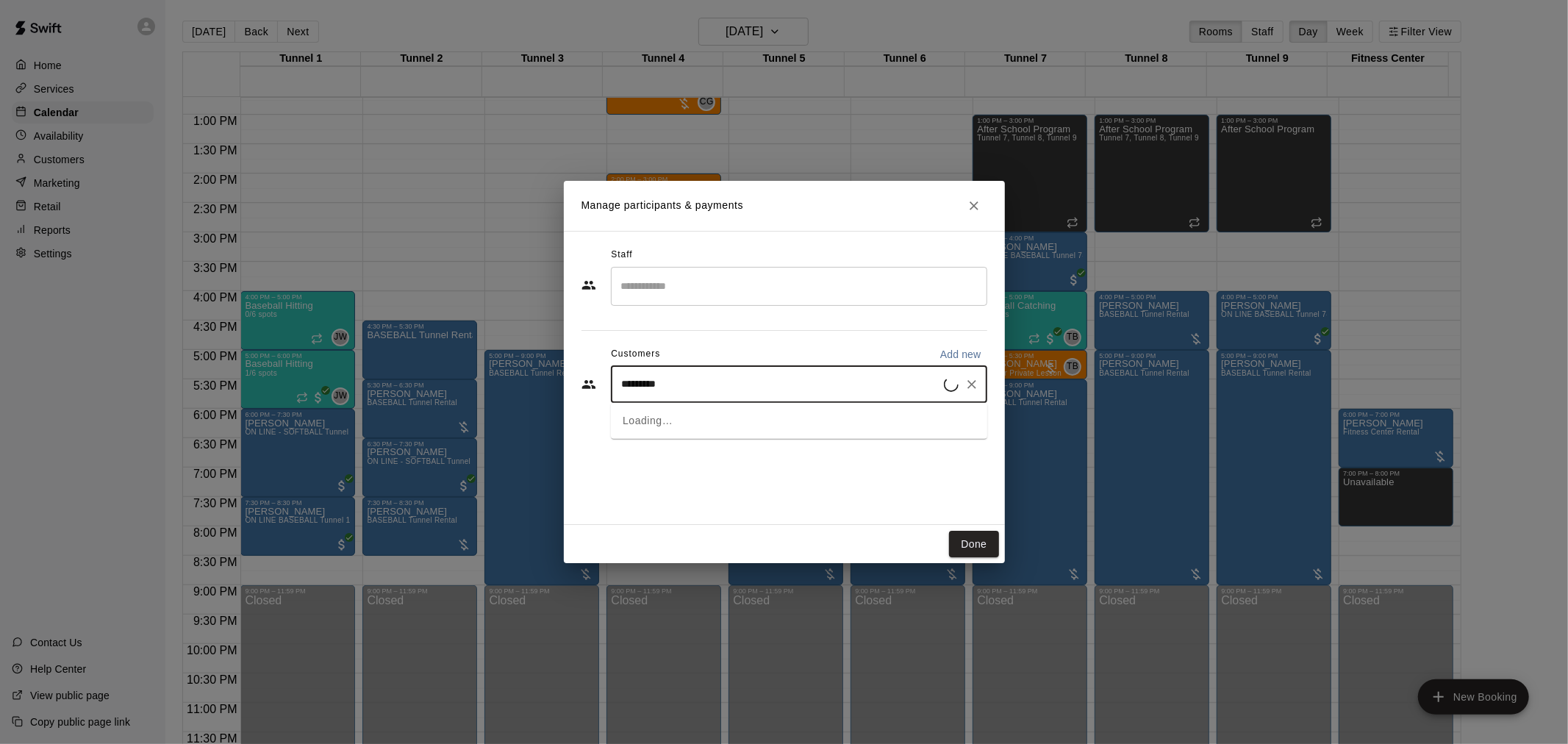
type input "**********"
click at [820, 427] on div "Larry Davis ieshop6367@gmail.com" at bounding box center [814, 425] width 323 height 32
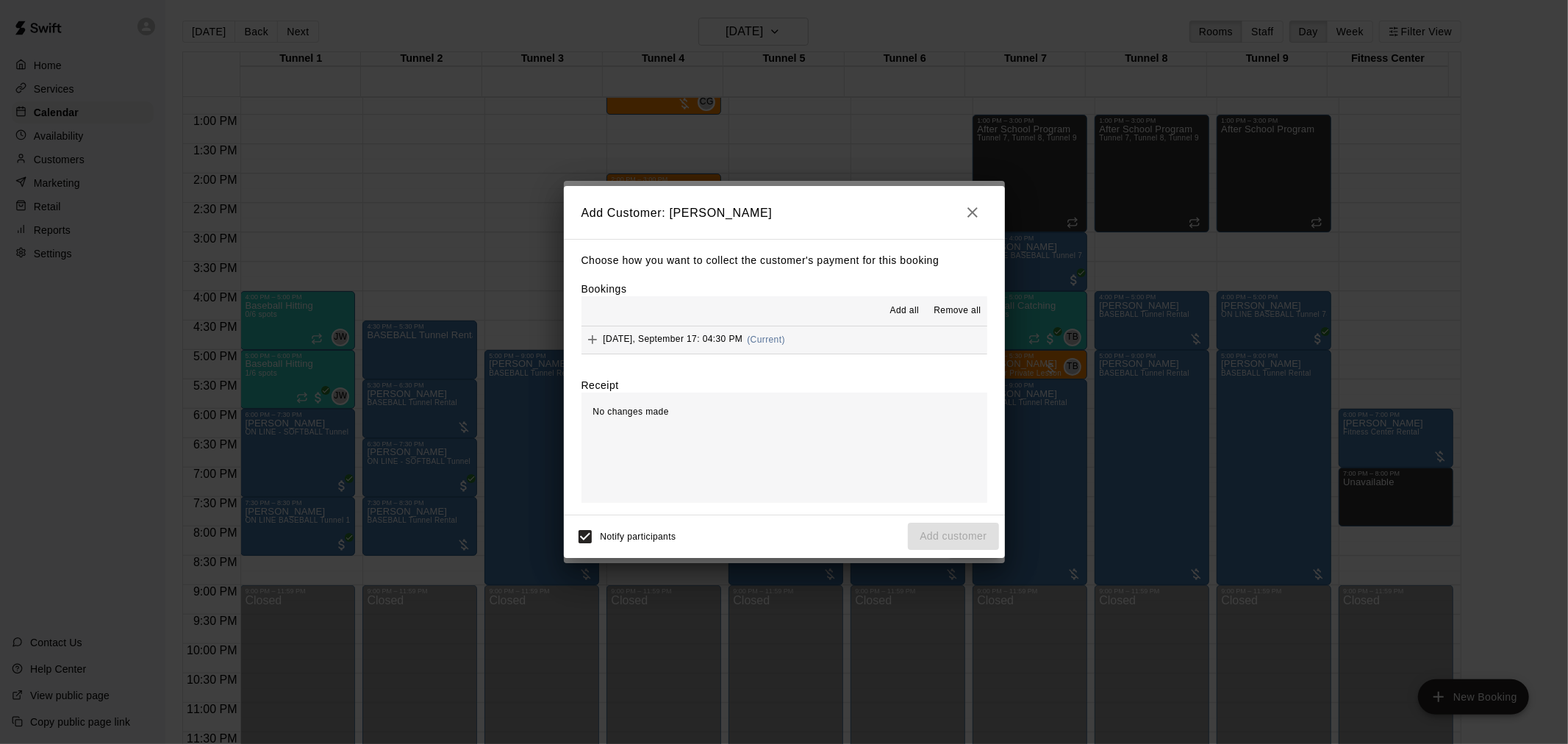
click at [810, 340] on button "Wednesday, September 17: 04:30 PM (Current)" at bounding box center [784, 340] width 405 height 27
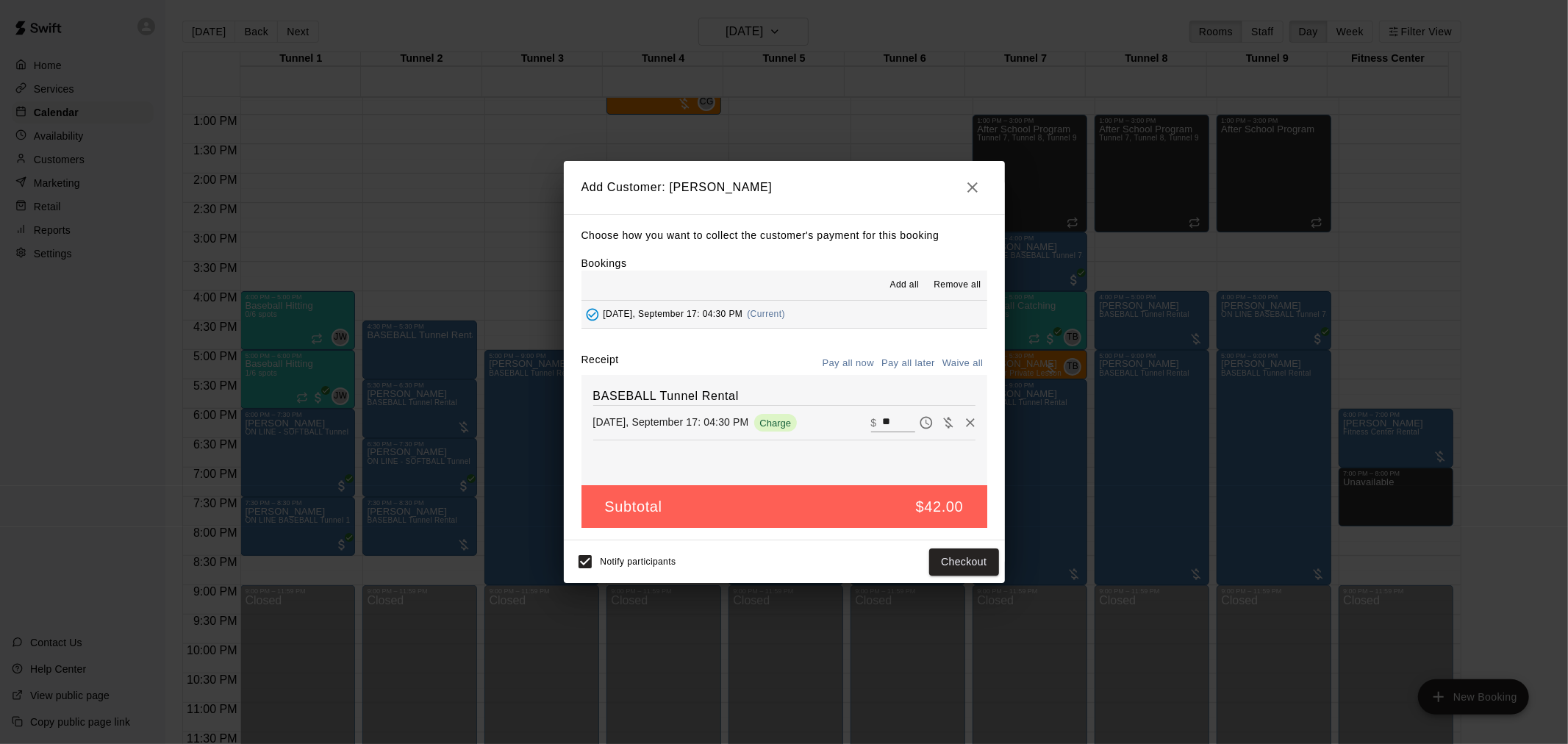
click at [916, 364] on button "Pay all later" at bounding box center [907, 363] width 61 height 23
click at [958, 573] on button "Add customer" at bounding box center [953, 562] width 90 height 27
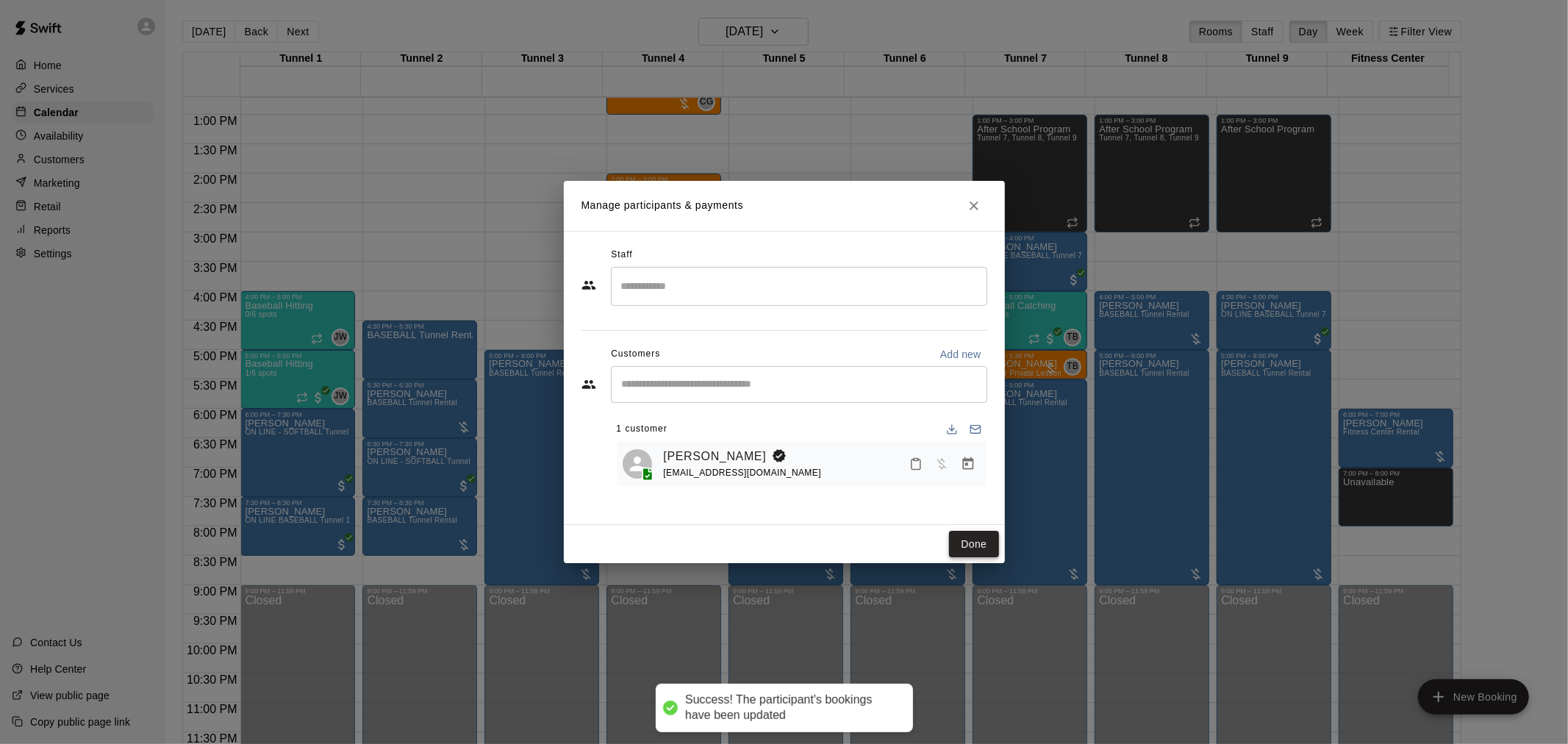
click at [960, 544] on button "Done" at bounding box center [974, 545] width 49 height 27
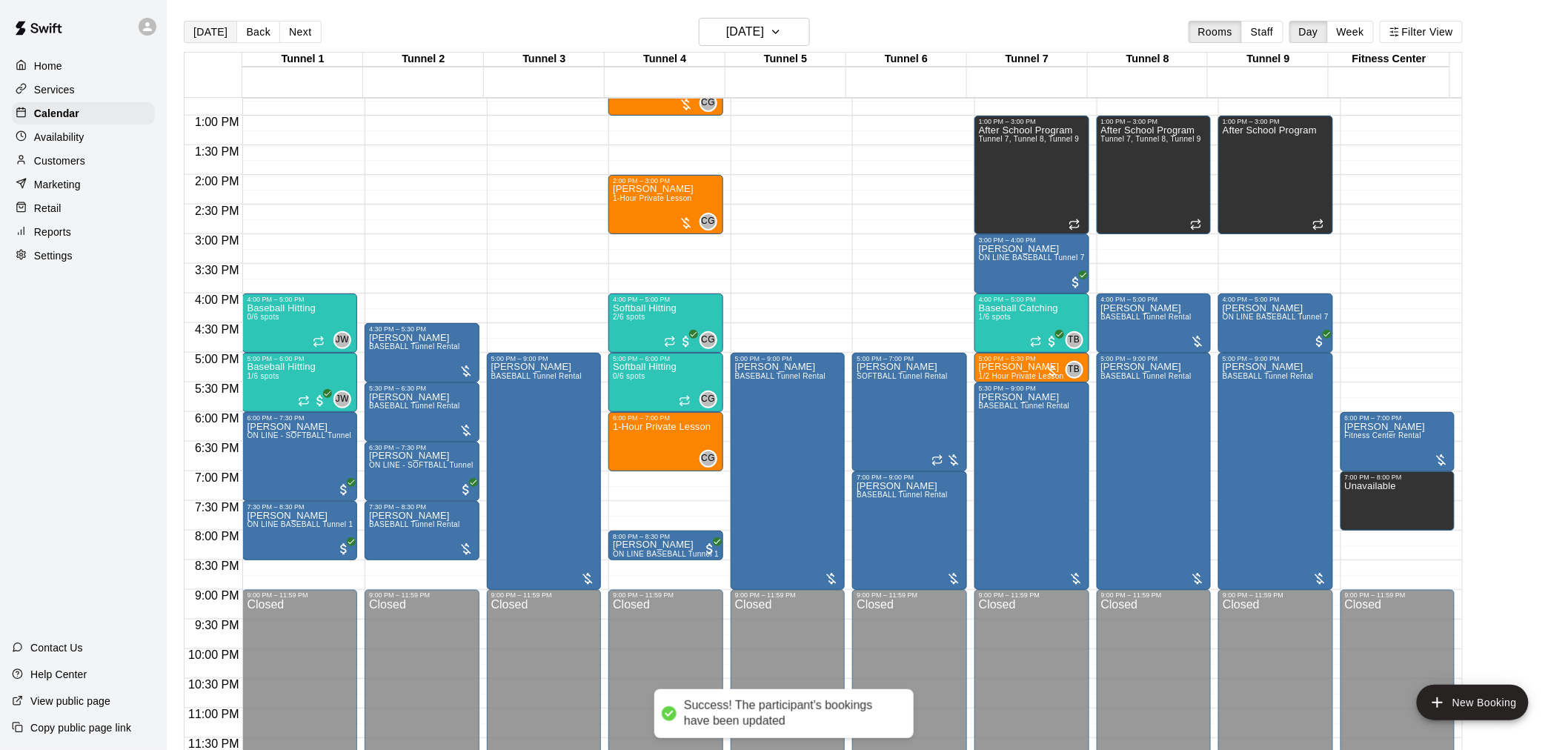
click at [212, 36] on button "[DATE]" at bounding box center [210, 32] width 53 height 22
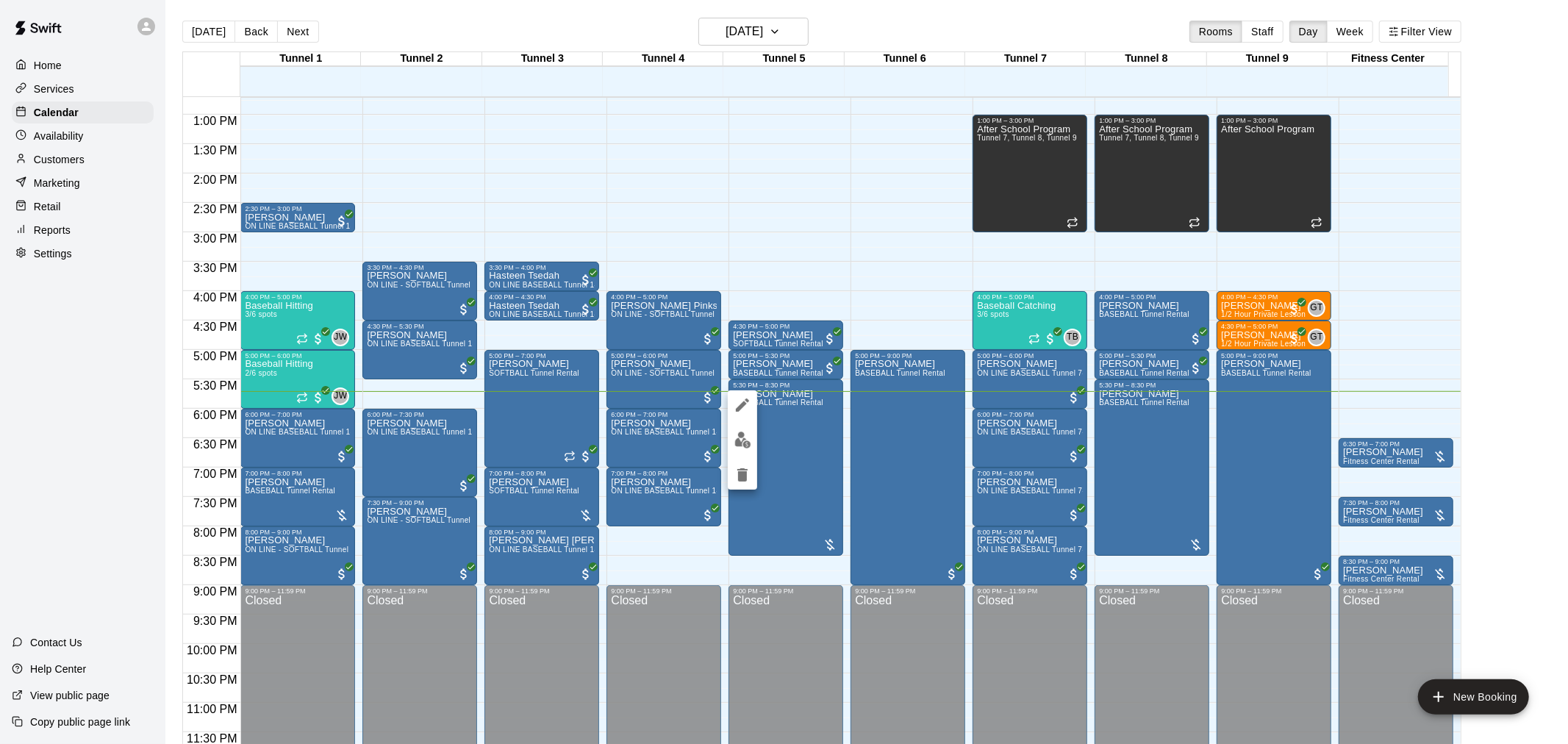
click at [745, 442] on img "edit" at bounding box center [743, 440] width 17 height 17
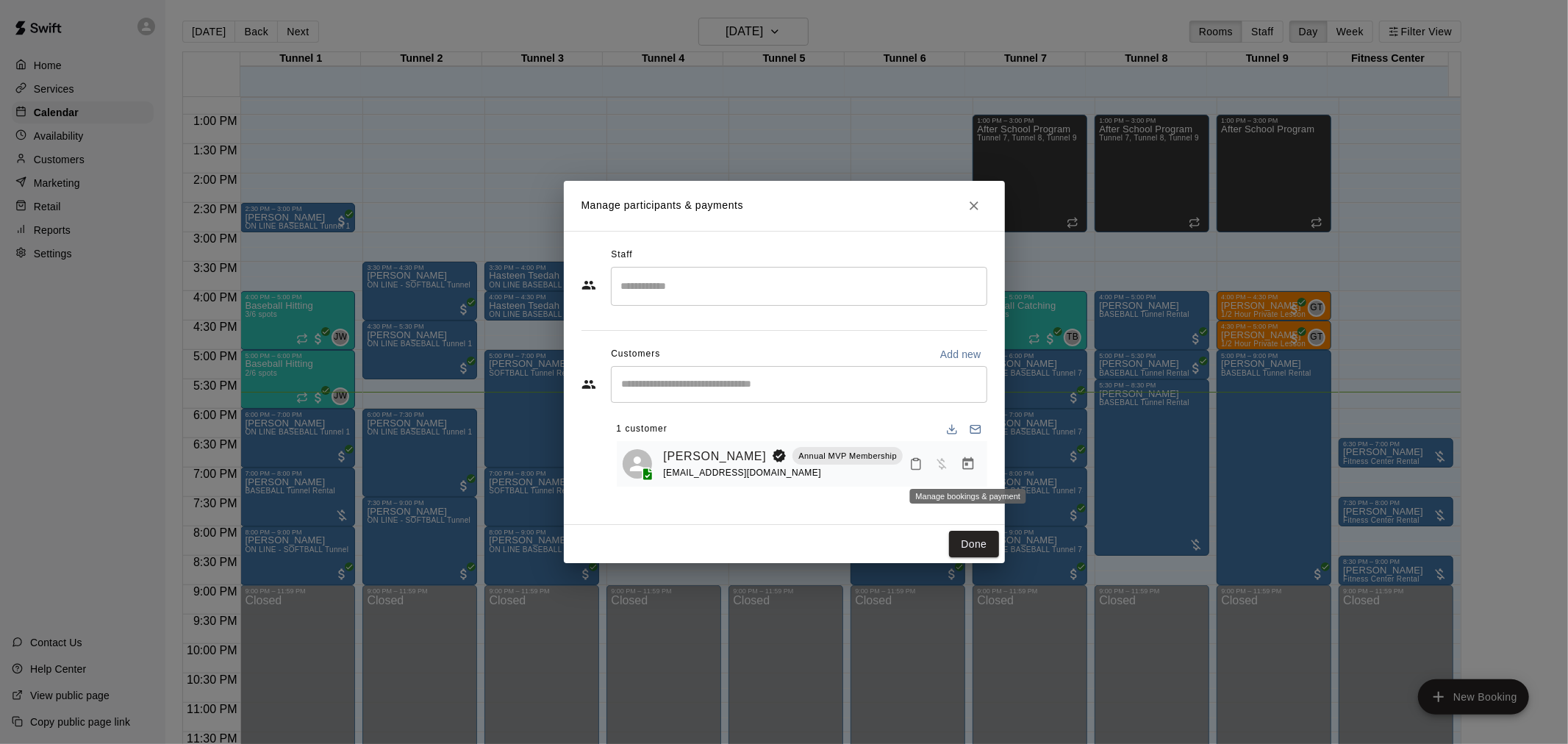
click at [972, 462] on icon "Manage bookings & payment" at bounding box center [968, 464] width 11 height 13
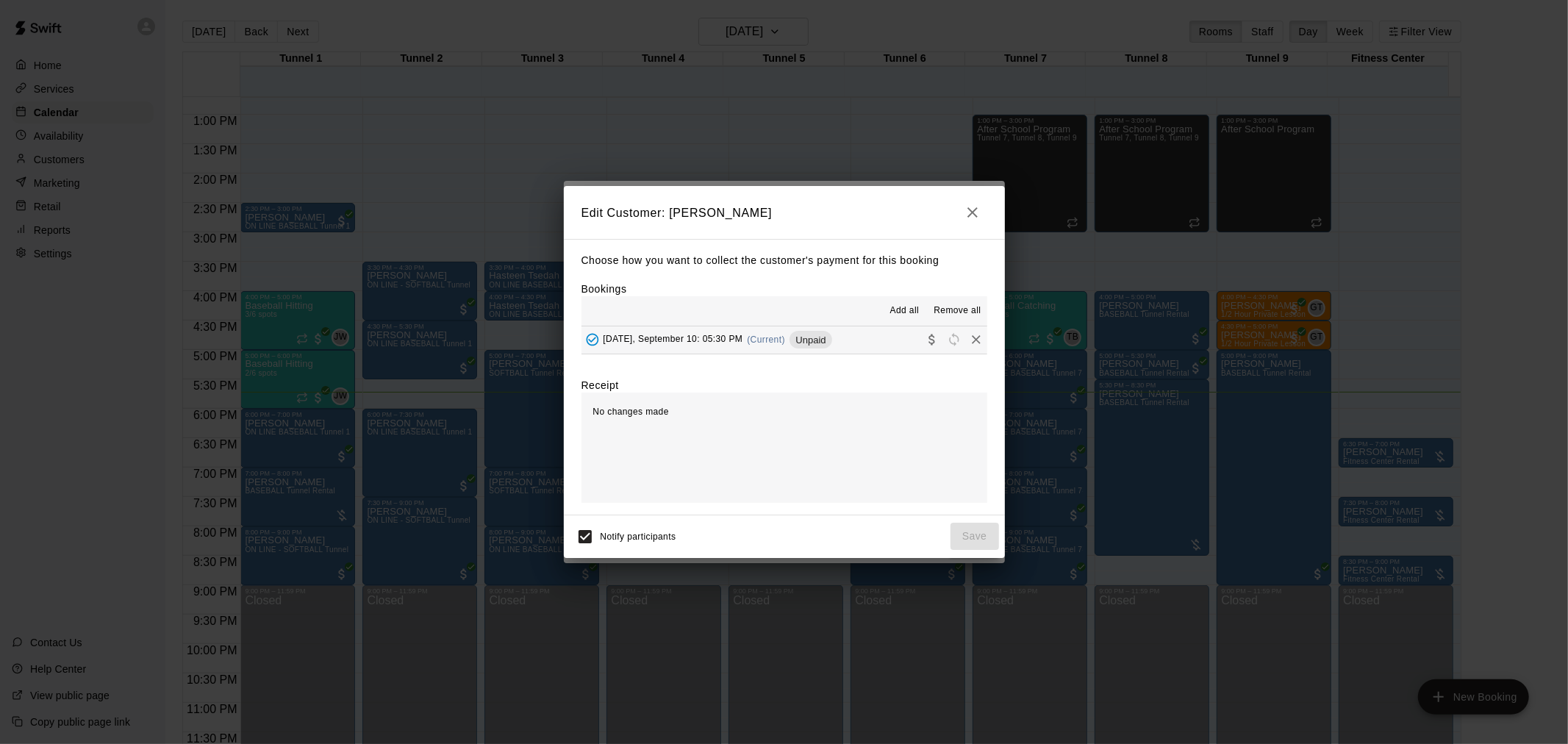
click at [831, 333] on div "Unpaid" at bounding box center [811, 339] width 42 height 17
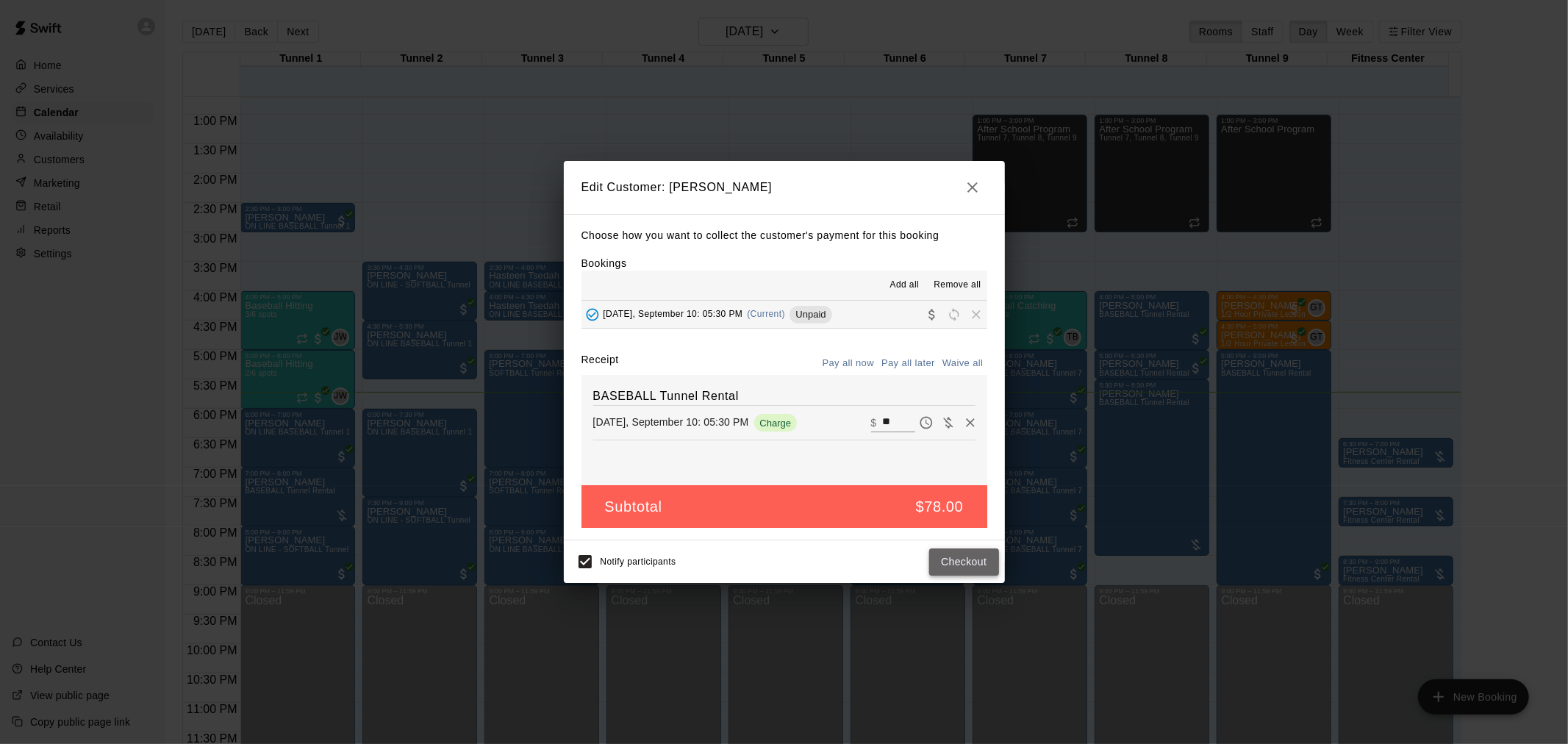
click at [973, 568] on button "Checkout" at bounding box center [964, 562] width 69 height 27
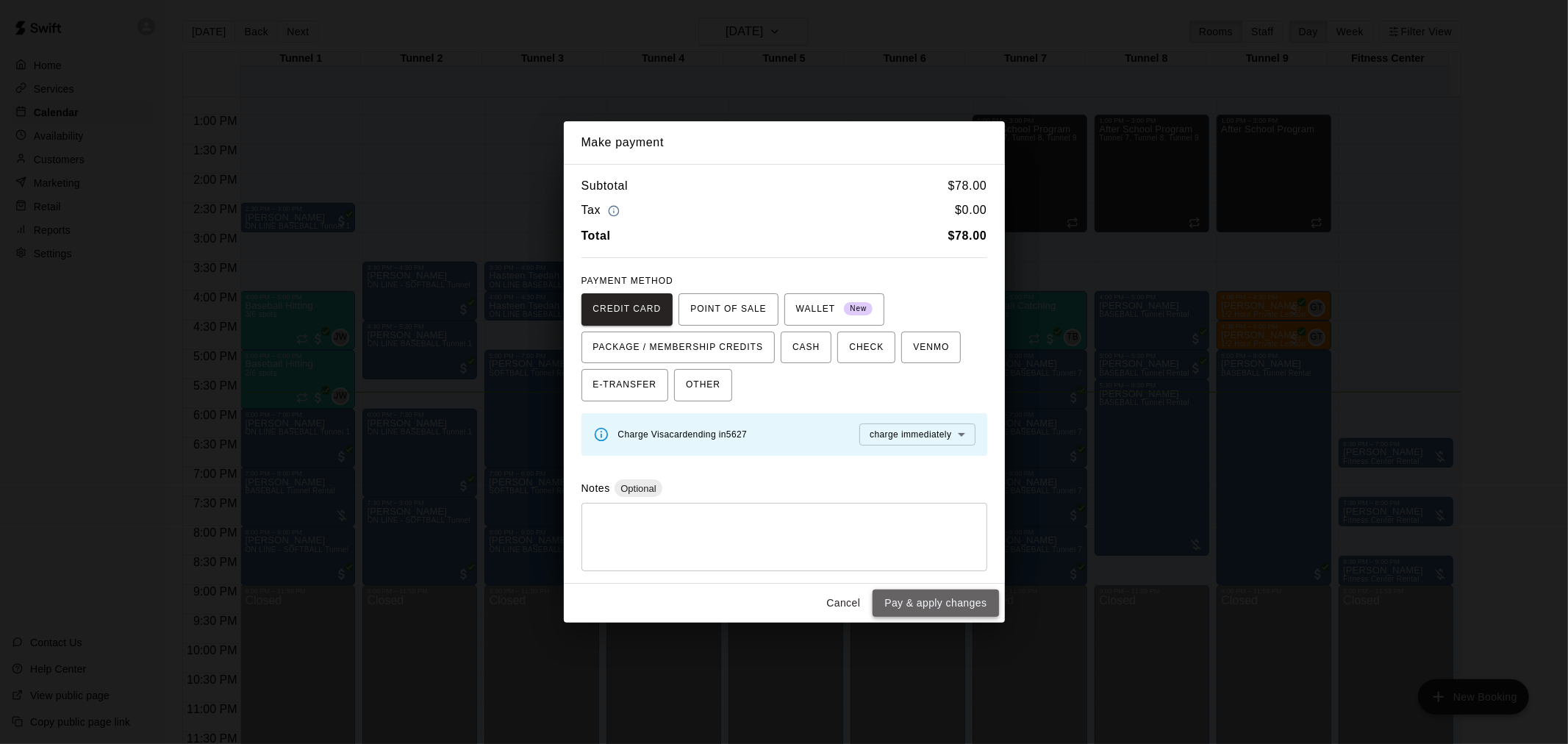
click at [985, 601] on button "Pay & apply changes" at bounding box center [936, 603] width 126 height 27
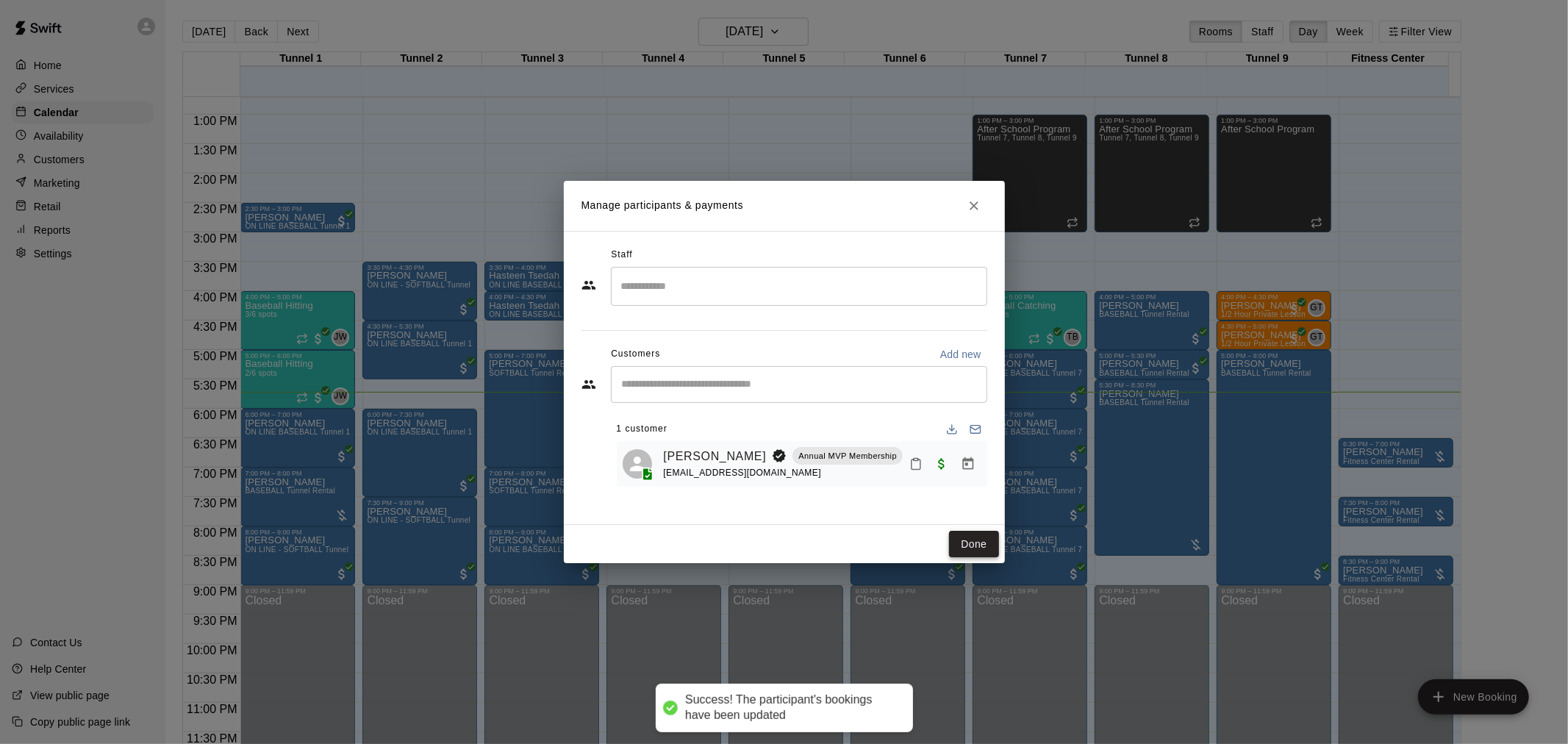
click at [959, 539] on button "Done" at bounding box center [974, 545] width 49 height 27
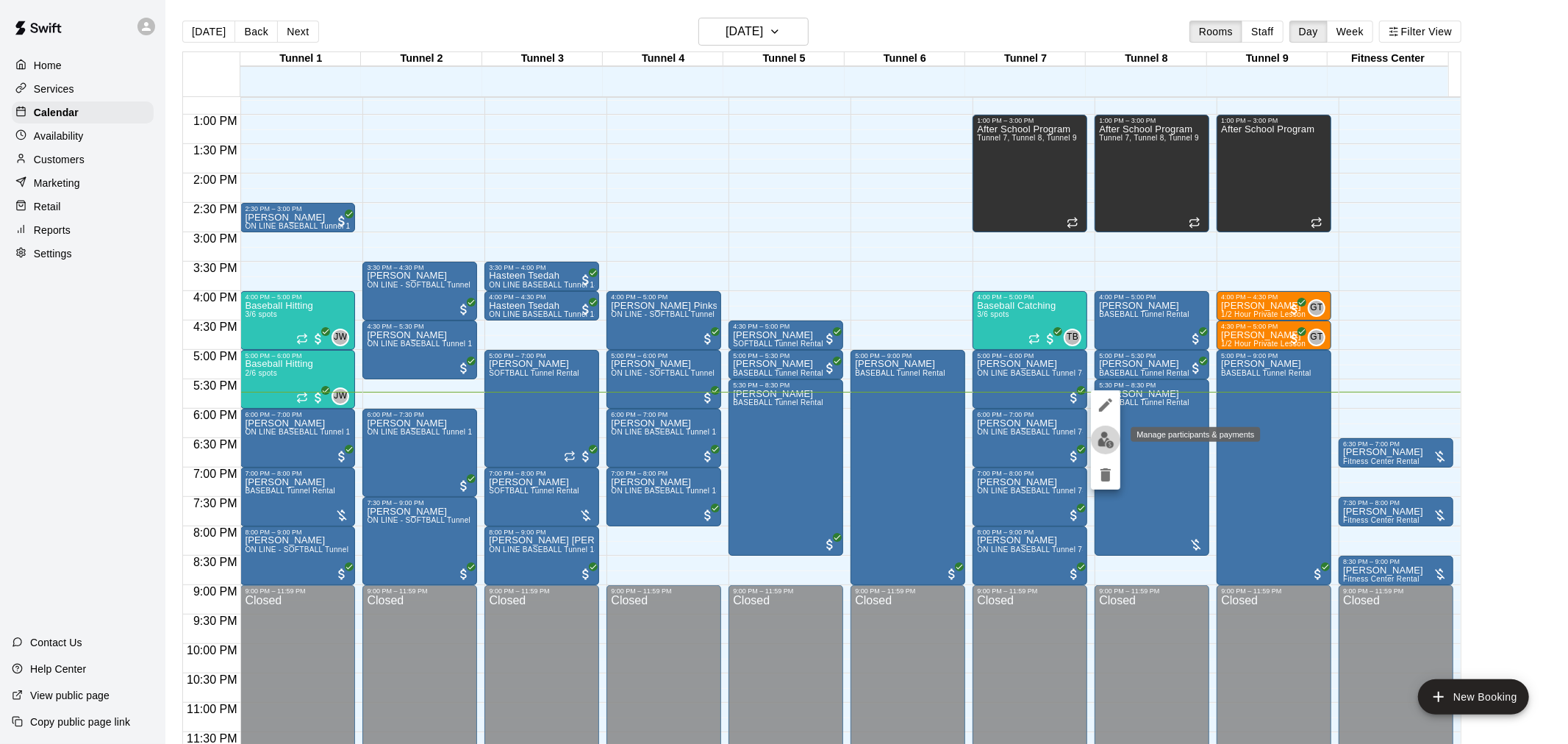
click at [1108, 443] on img "edit" at bounding box center [1106, 440] width 17 height 17
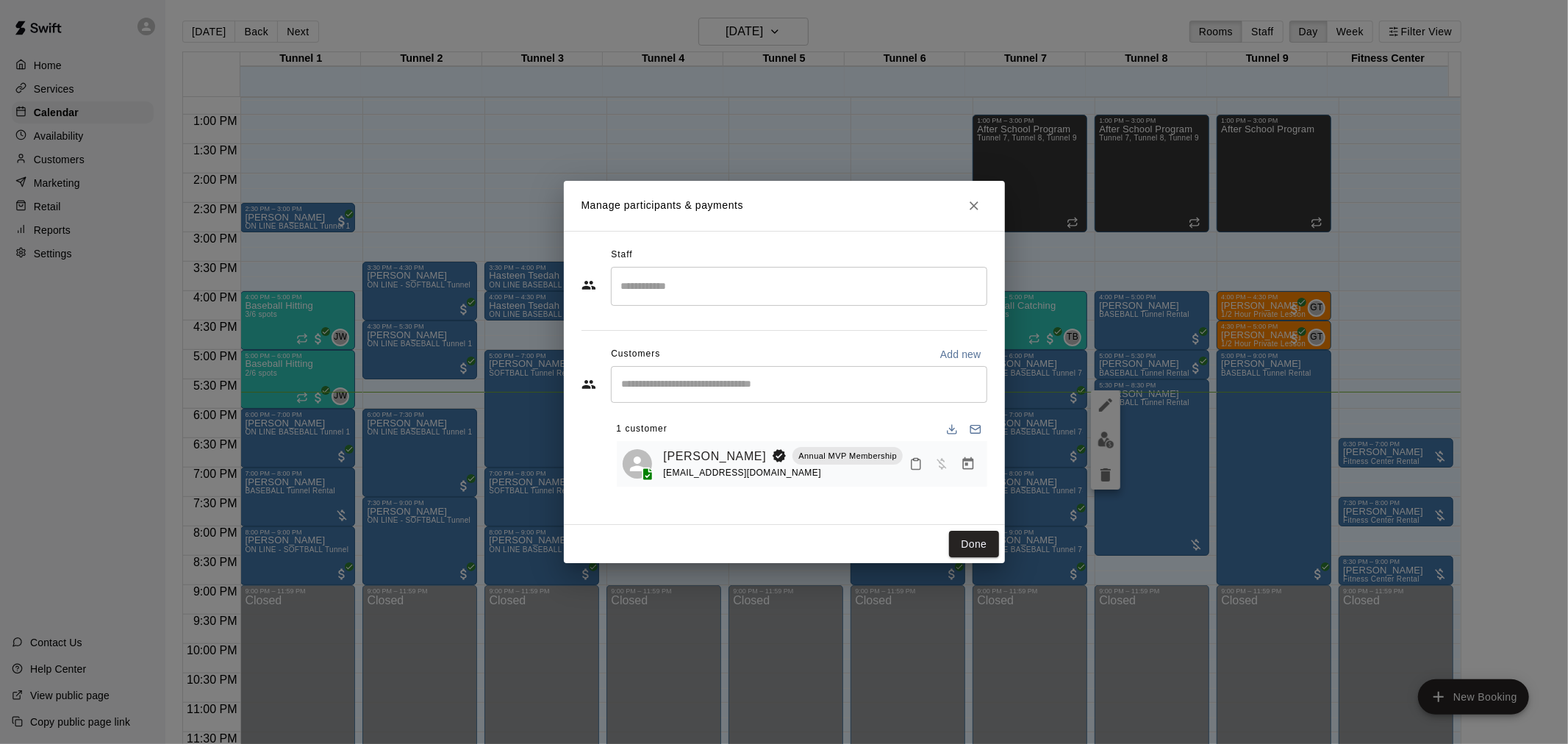
click at [967, 466] on icon "Manage bookings & payment" at bounding box center [968, 464] width 15 height 15
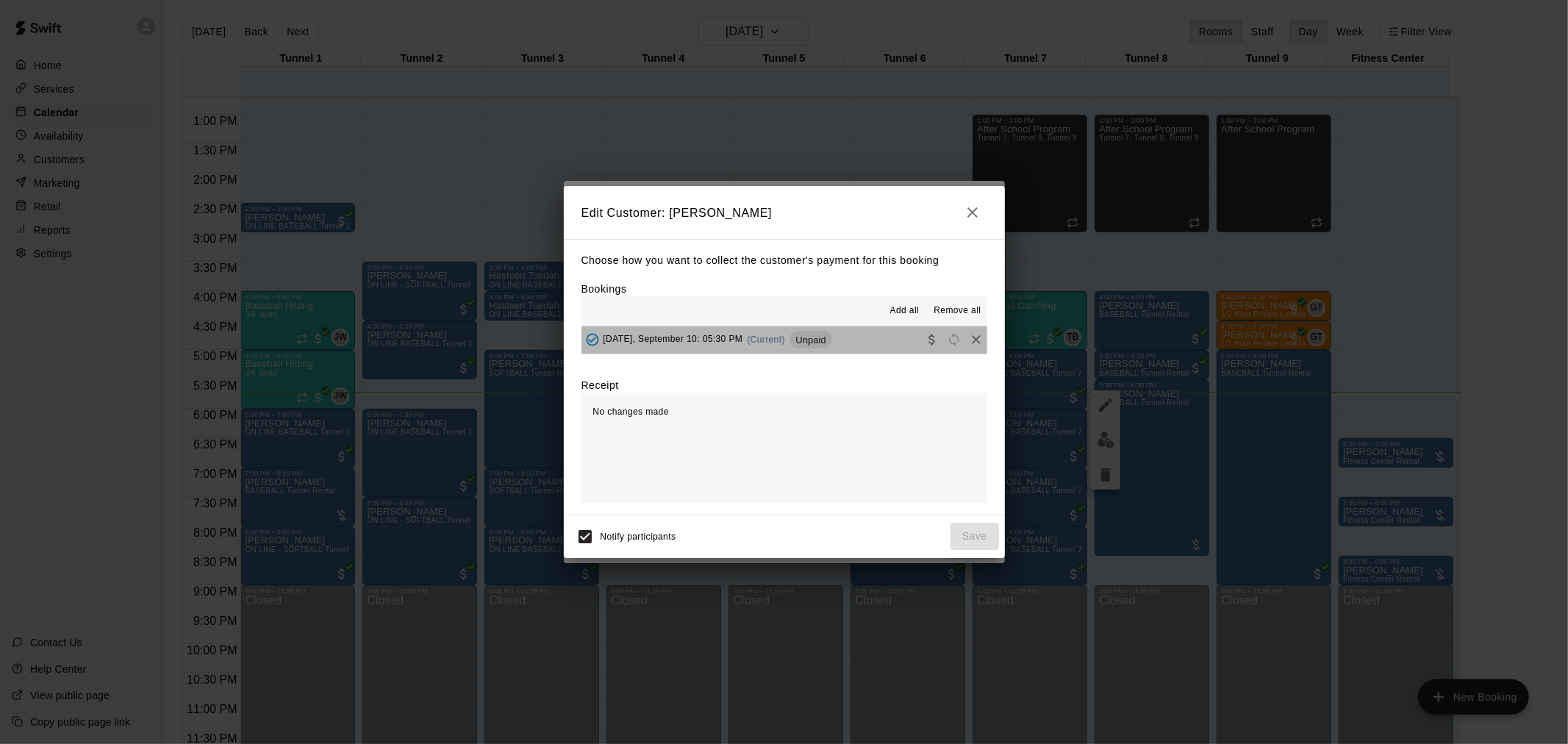
click at [796, 350] on div "Wednesday, September 10: 05:30 PM (Current) Unpaid" at bounding box center [706, 340] width 251 height 22
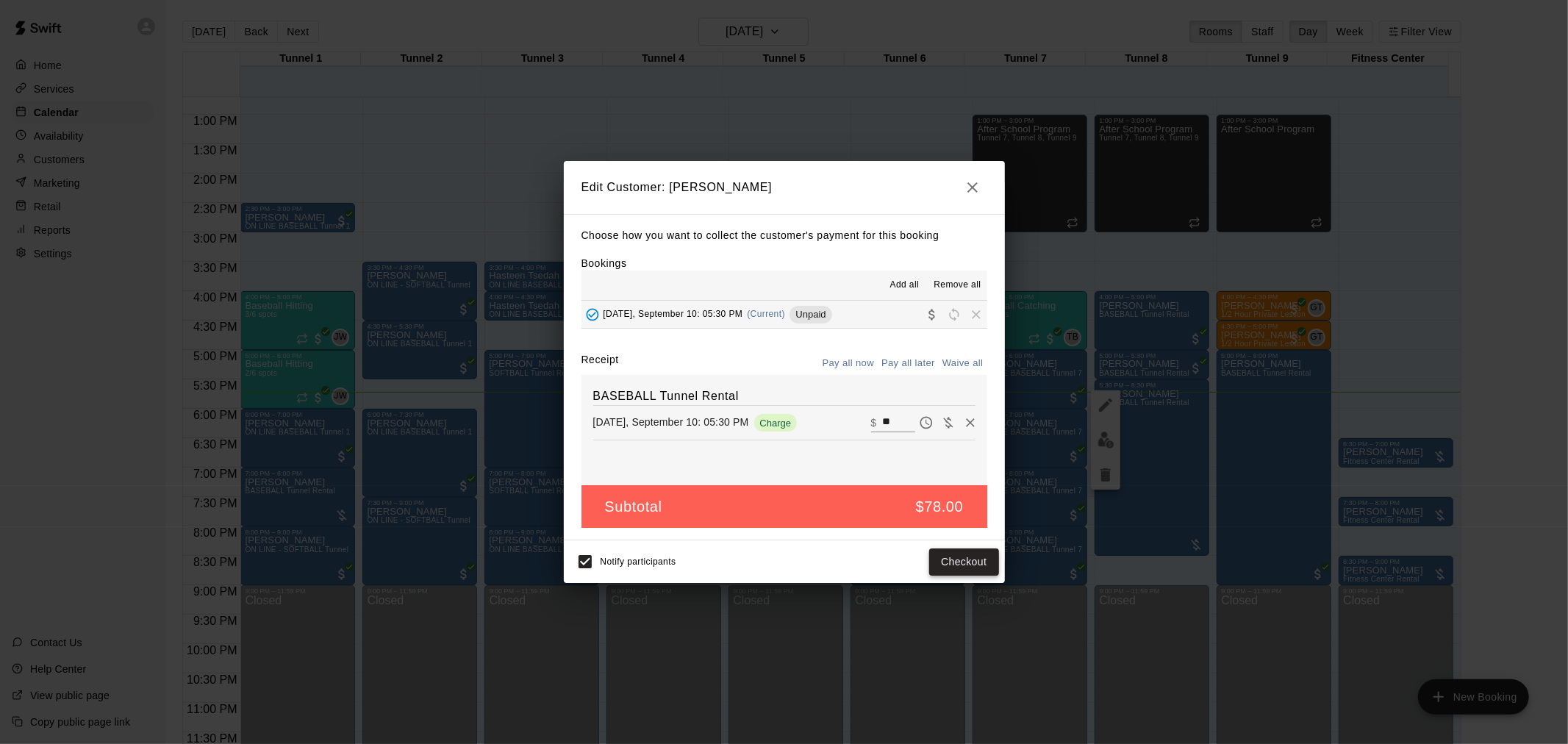
click at [957, 556] on button "Checkout" at bounding box center [964, 562] width 69 height 27
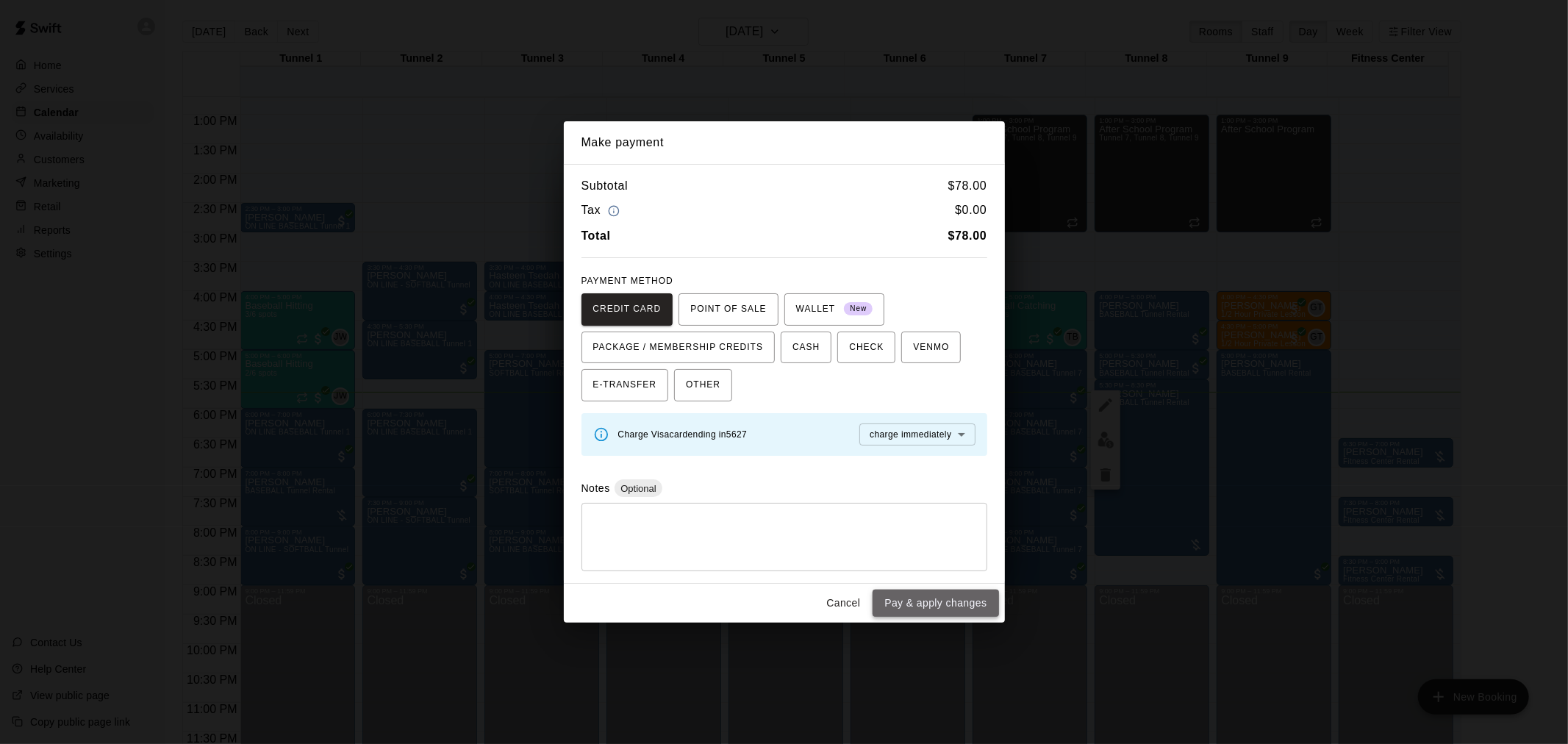
click at [938, 594] on button "Pay & apply changes" at bounding box center [936, 603] width 126 height 27
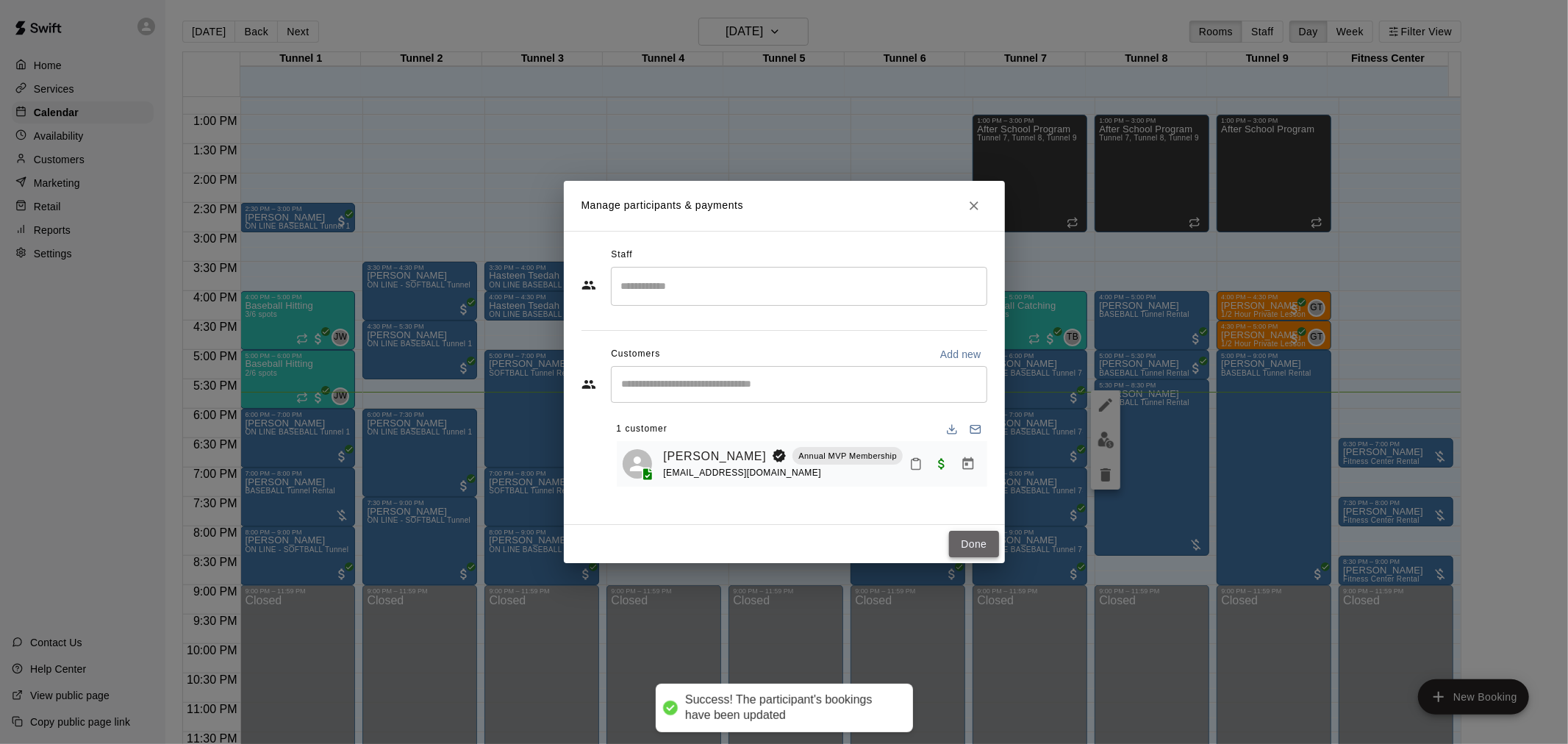
click at [980, 539] on button "Done" at bounding box center [974, 545] width 49 height 27
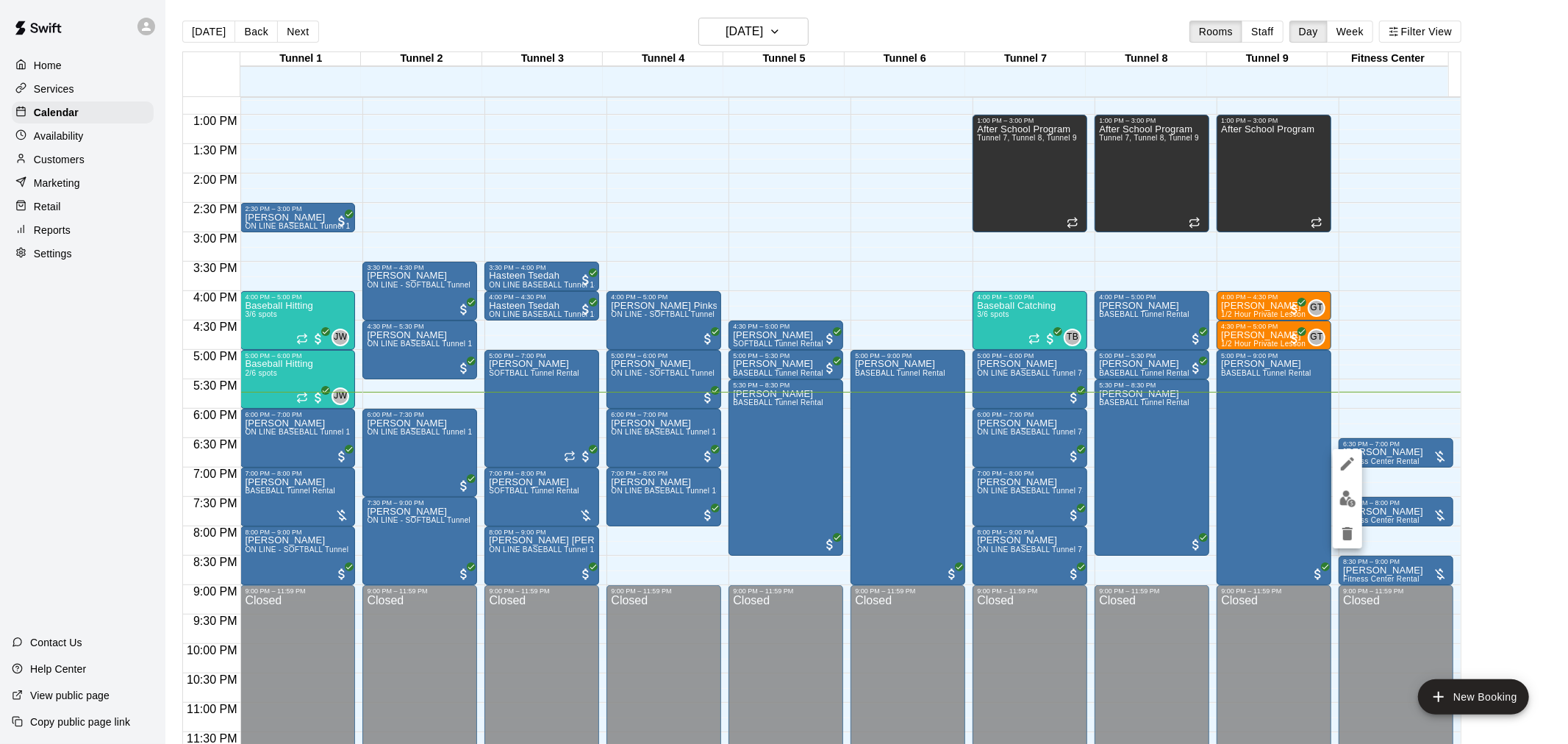
click at [1348, 493] on img "edit" at bounding box center [1348, 498] width 17 height 17
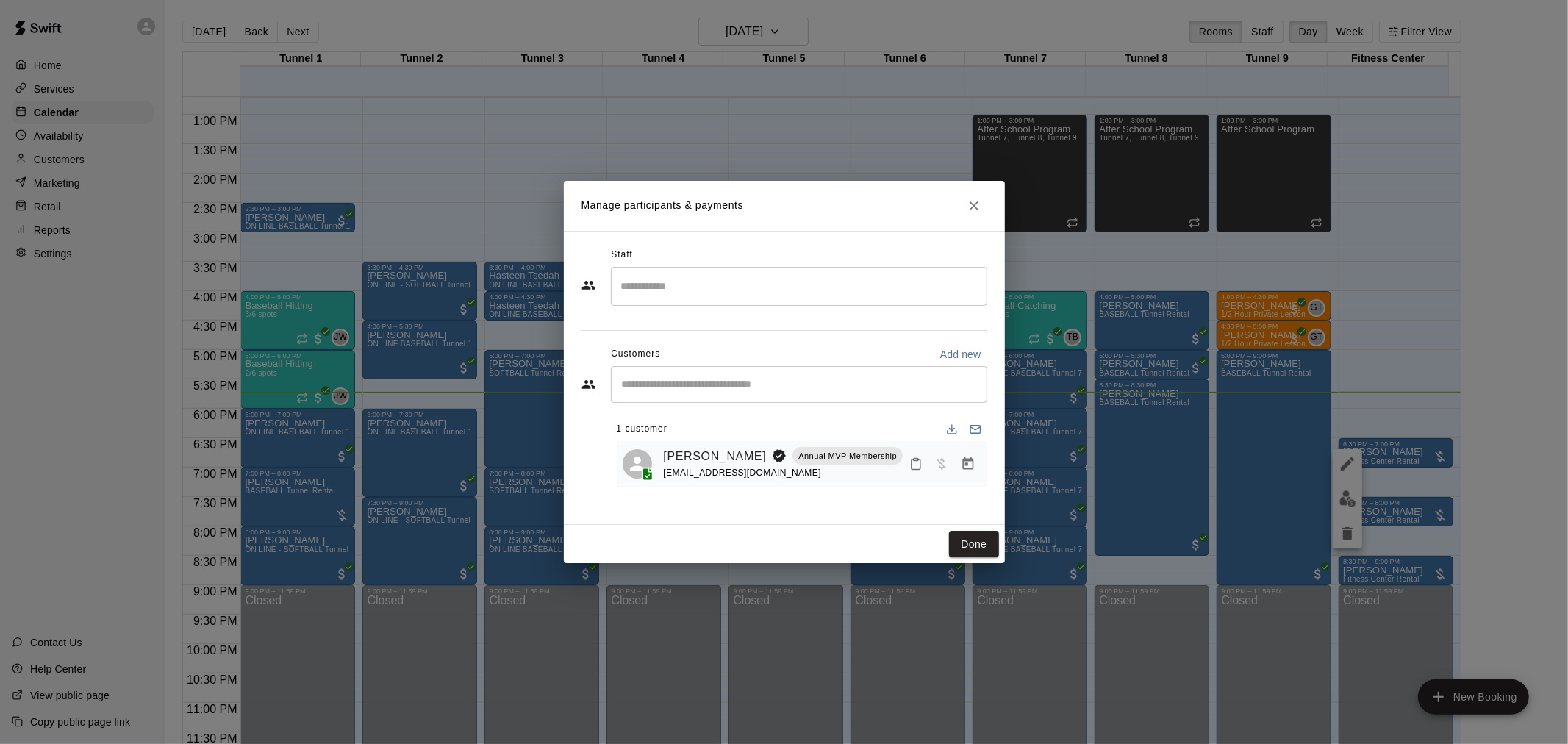
click at [965, 462] on icon "Manage bookings & payment" at bounding box center [968, 464] width 11 height 13
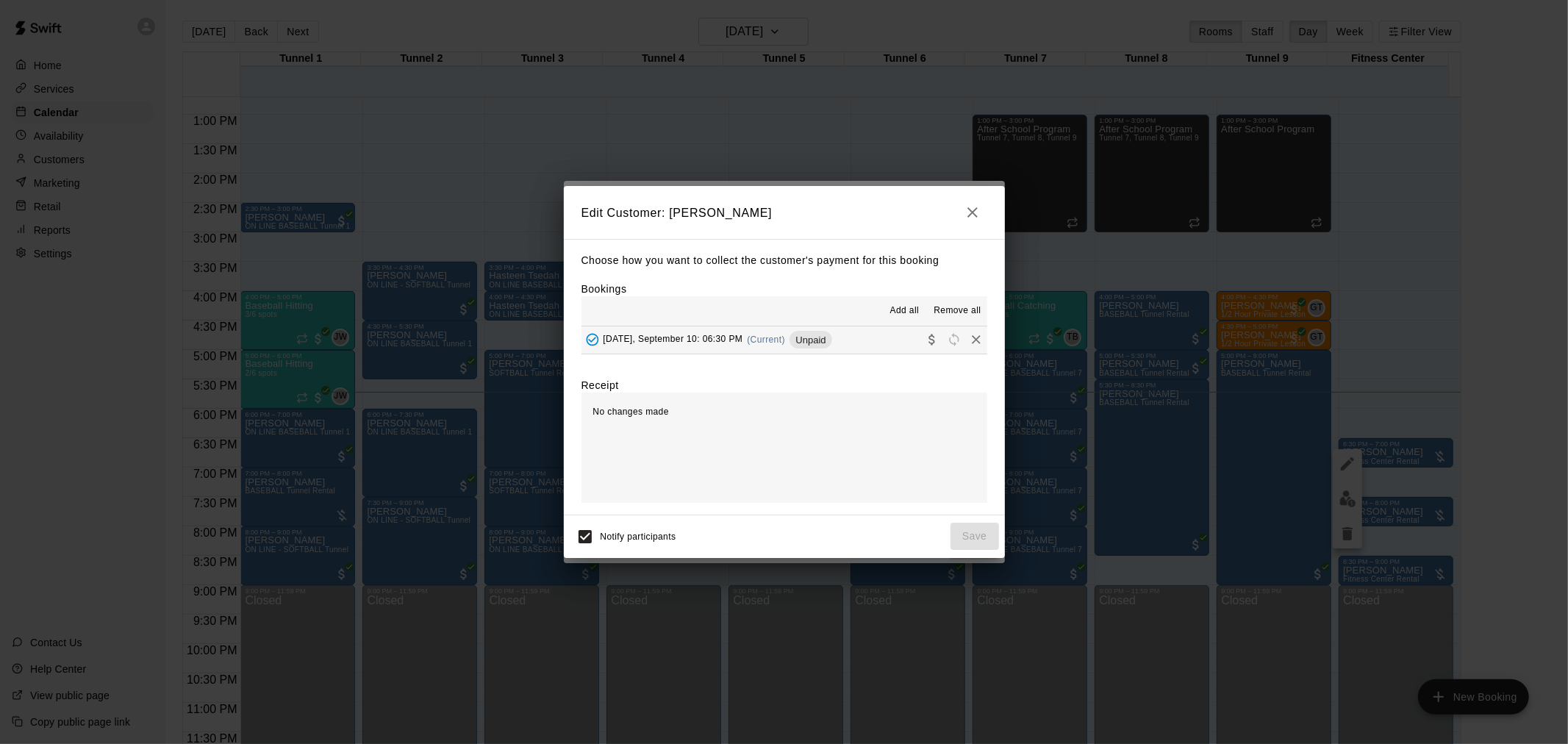
click at [804, 346] on div "Wednesday, September 10: 06:30 PM (Current) Unpaid" at bounding box center [706, 340] width 251 height 22
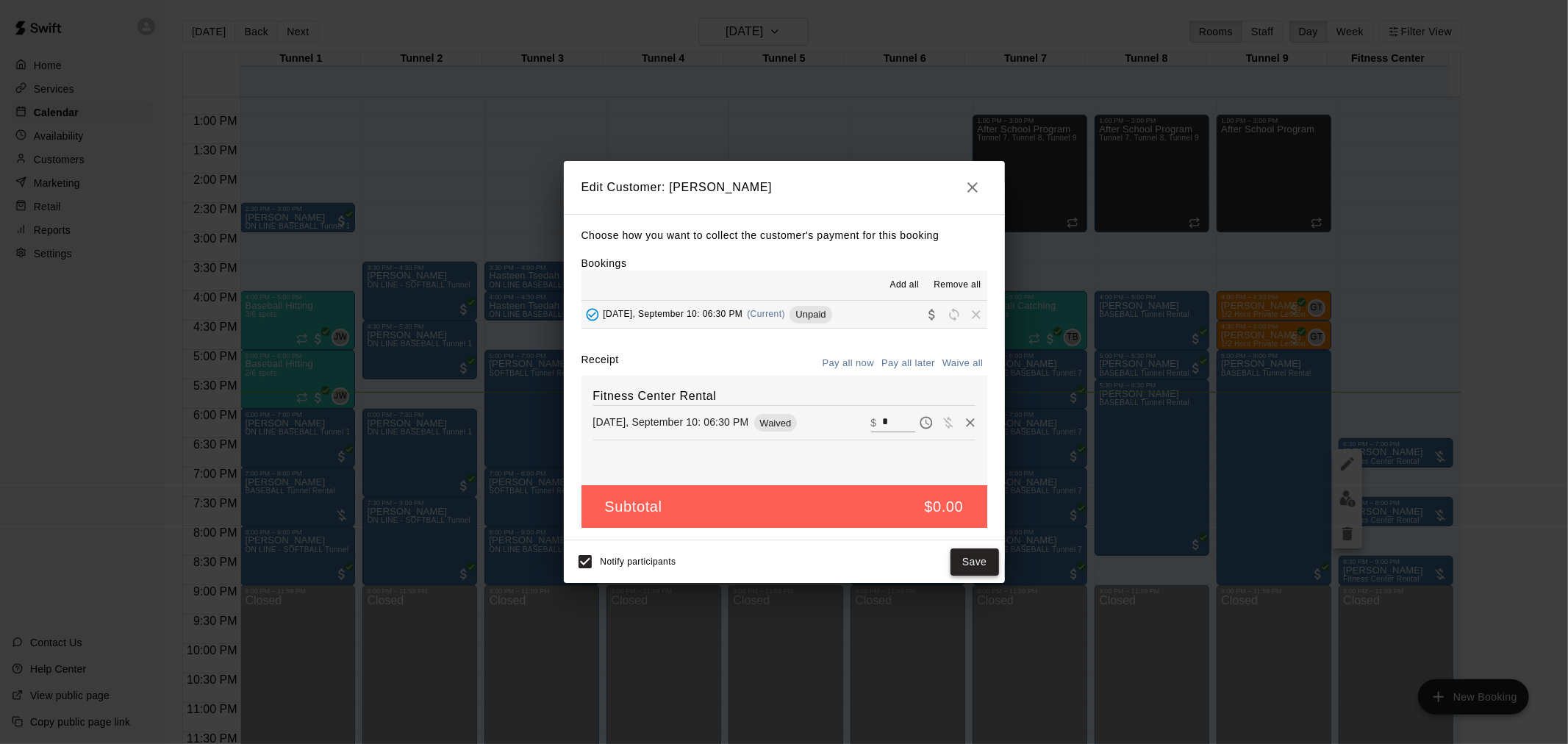
click at [968, 558] on button "Save" at bounding box center [974, 562] width 48 height 27
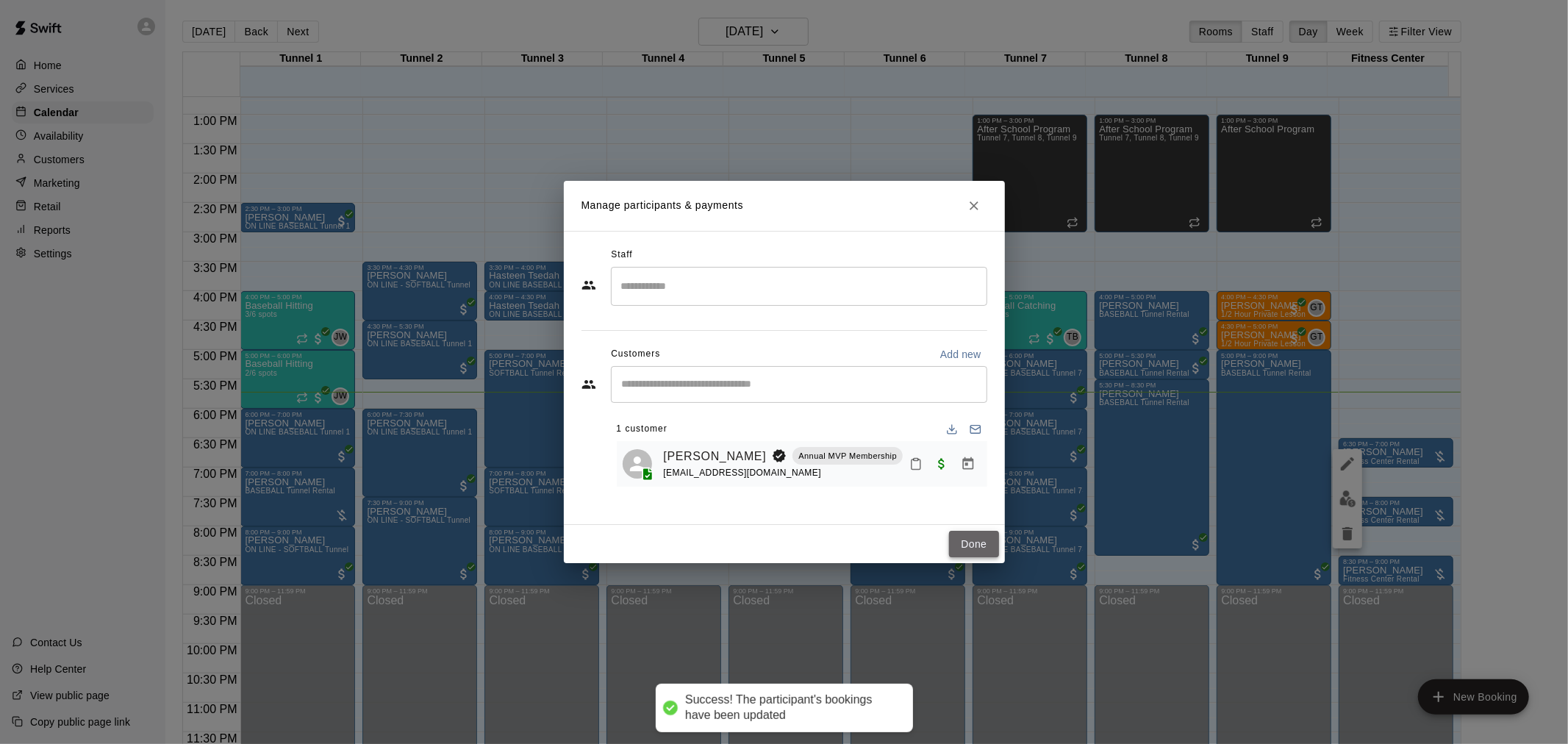
click at [963, 538] on button "Done" at bounding box center [974, 545] width 49 height 27
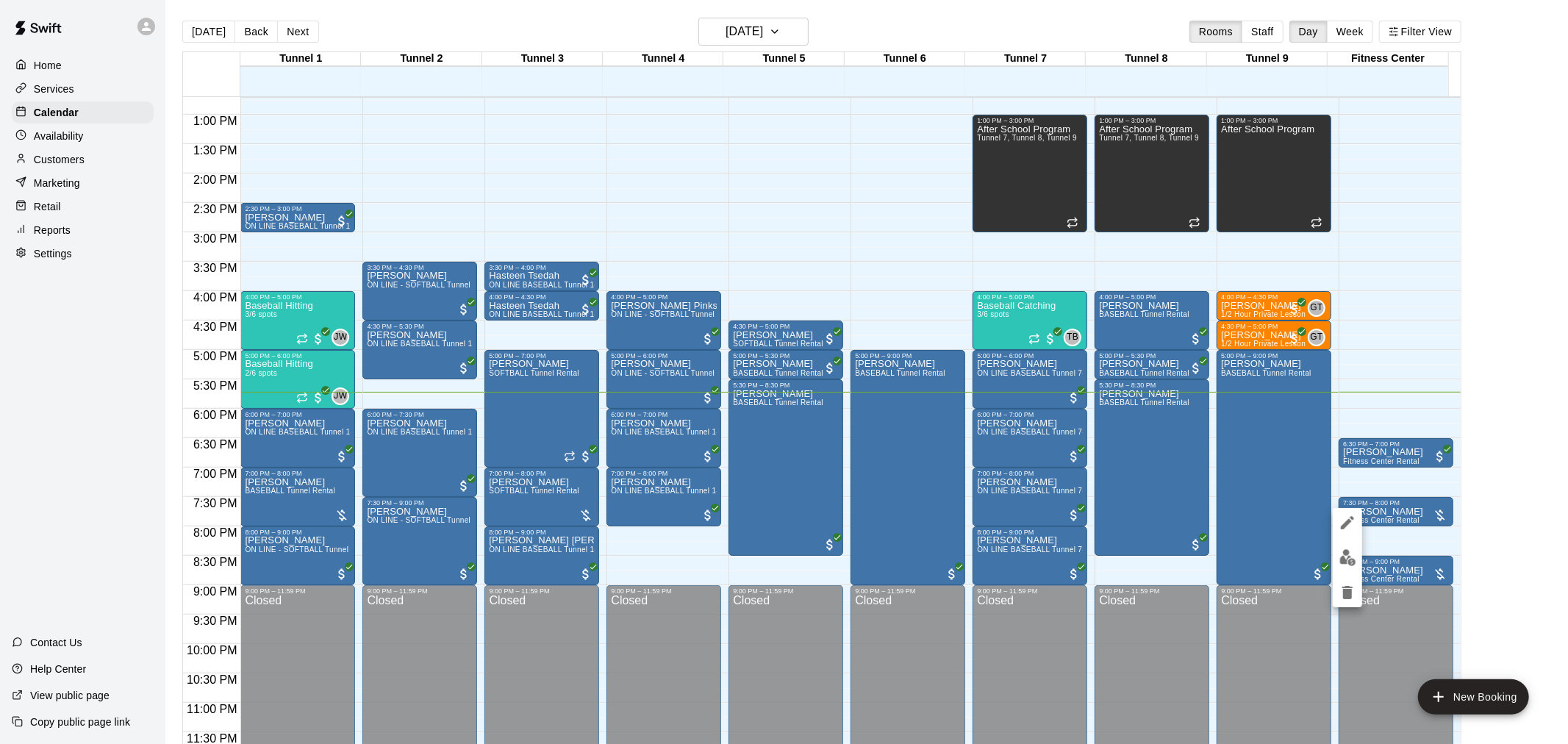
click at [1353, 549] on img "edit" at bounding box center [1348, 557] width 17 height 17
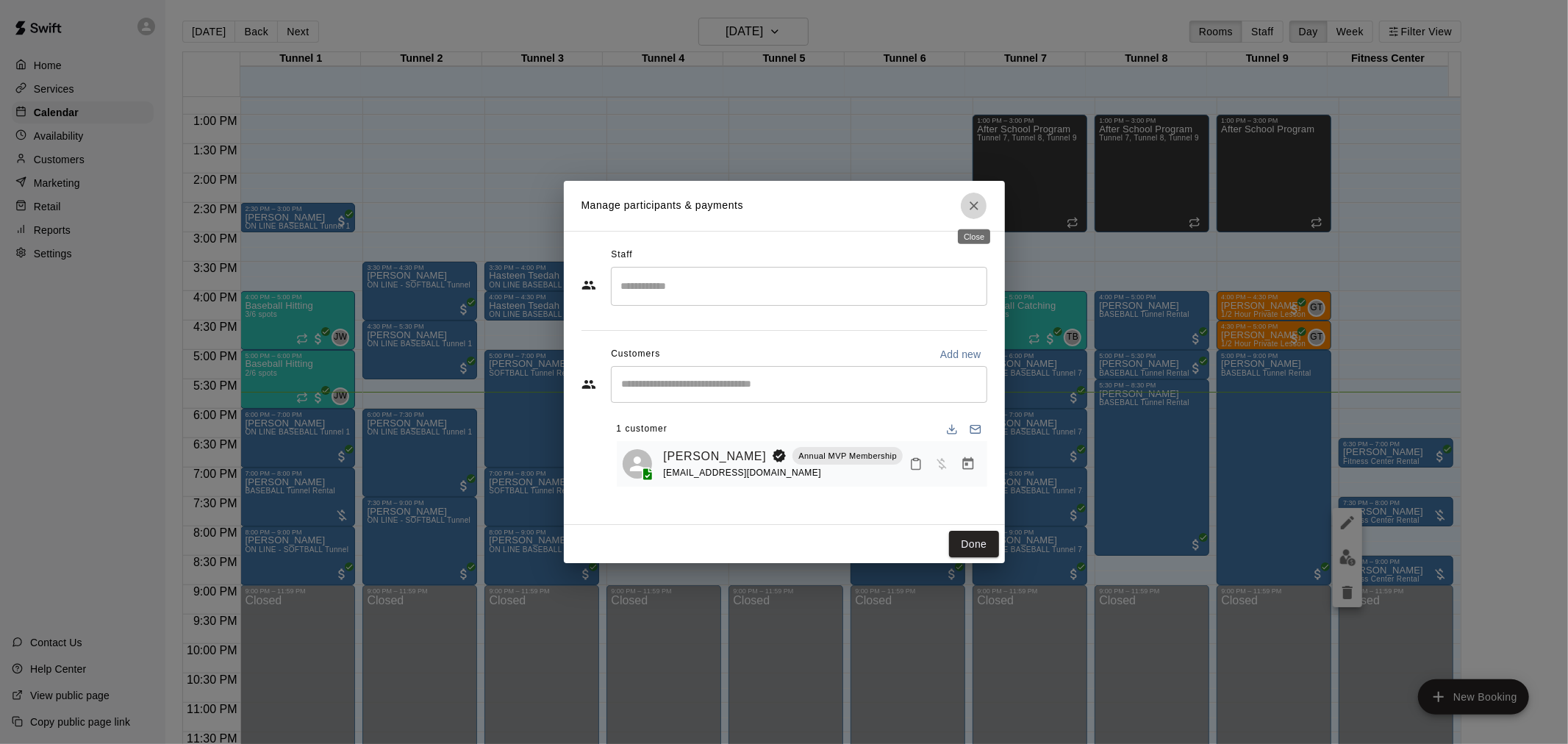
click at [967, 214] on button "Close" at bounding box center [974, 205] width 26 height 26
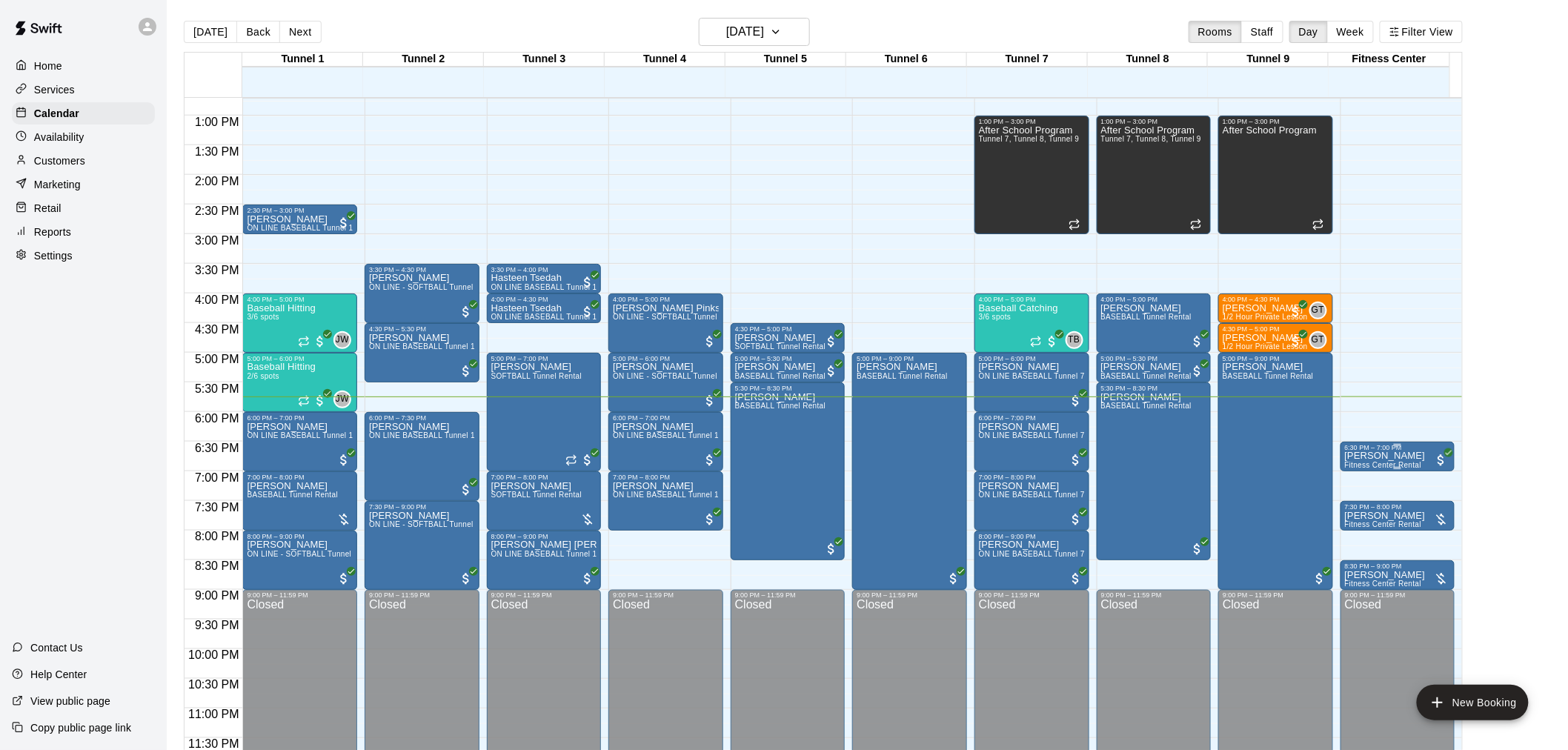
click at [1417, 455] on p "[PERSON_NAME]" at bounding box center [1386, 455] width 81 height 0
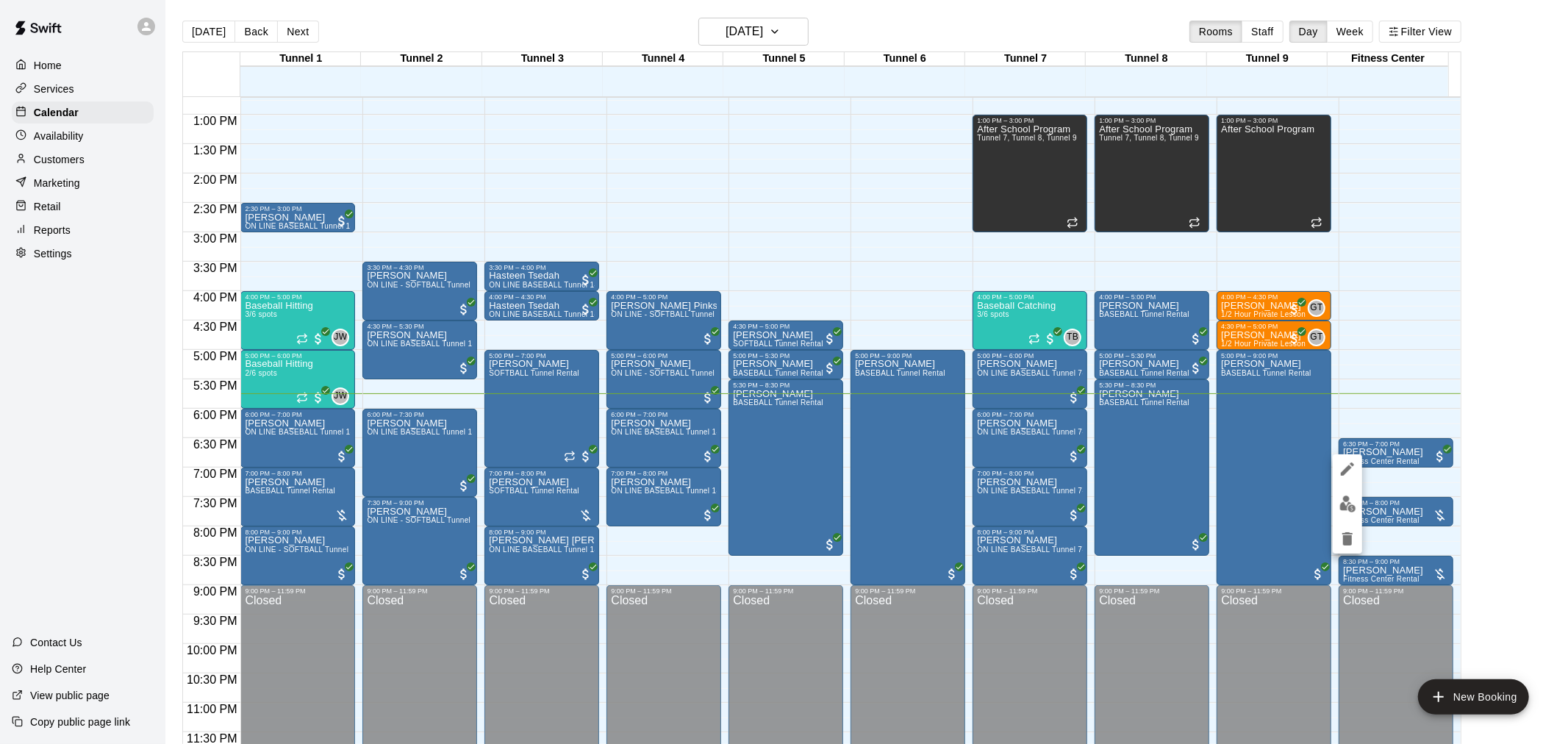
click at [1347, 502] on img "edit" at bounding box center [1348, 504] width 17 height 17
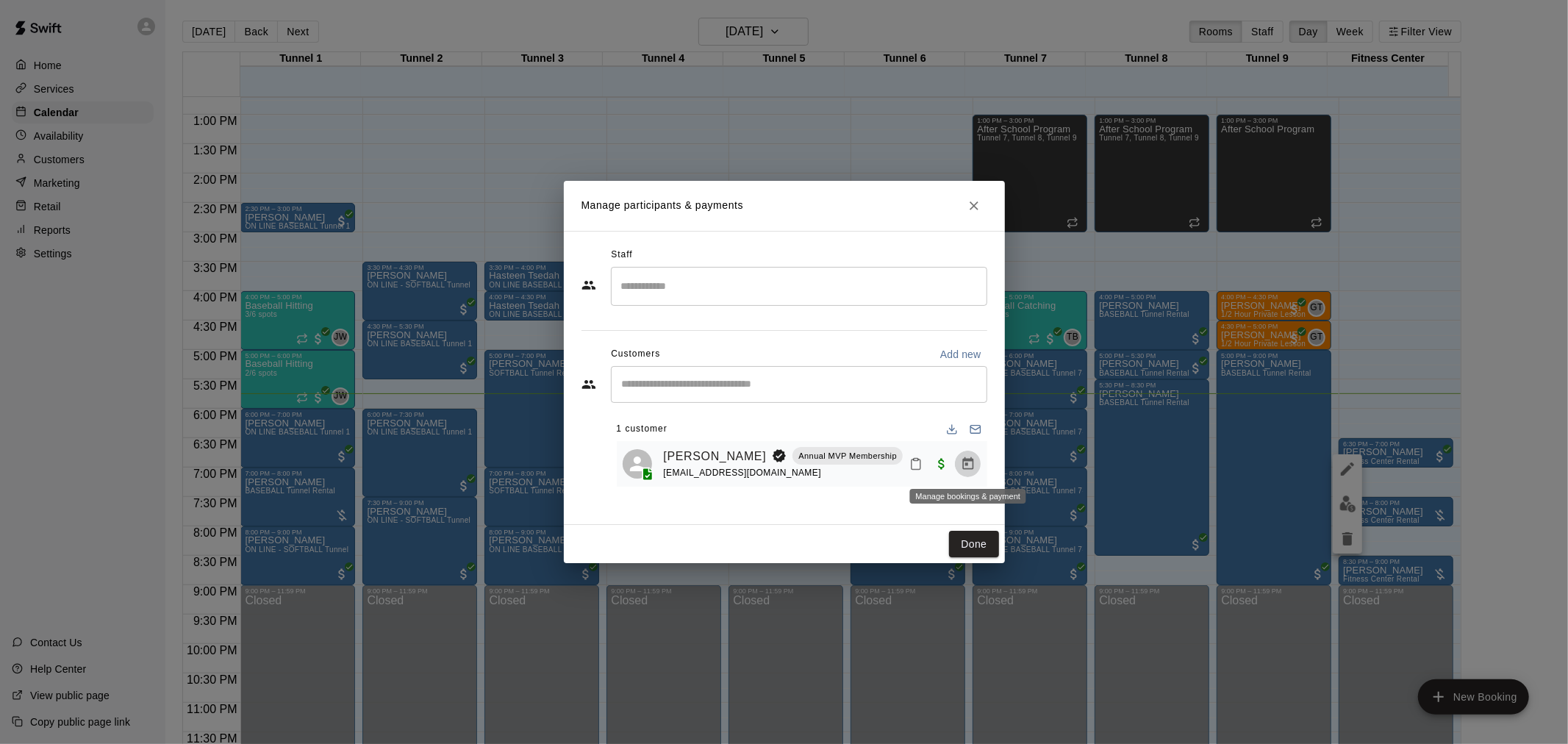
click at [958, 459] on button "Manage bookings & payment" at bounding box center [968, 464] width 26 height 26
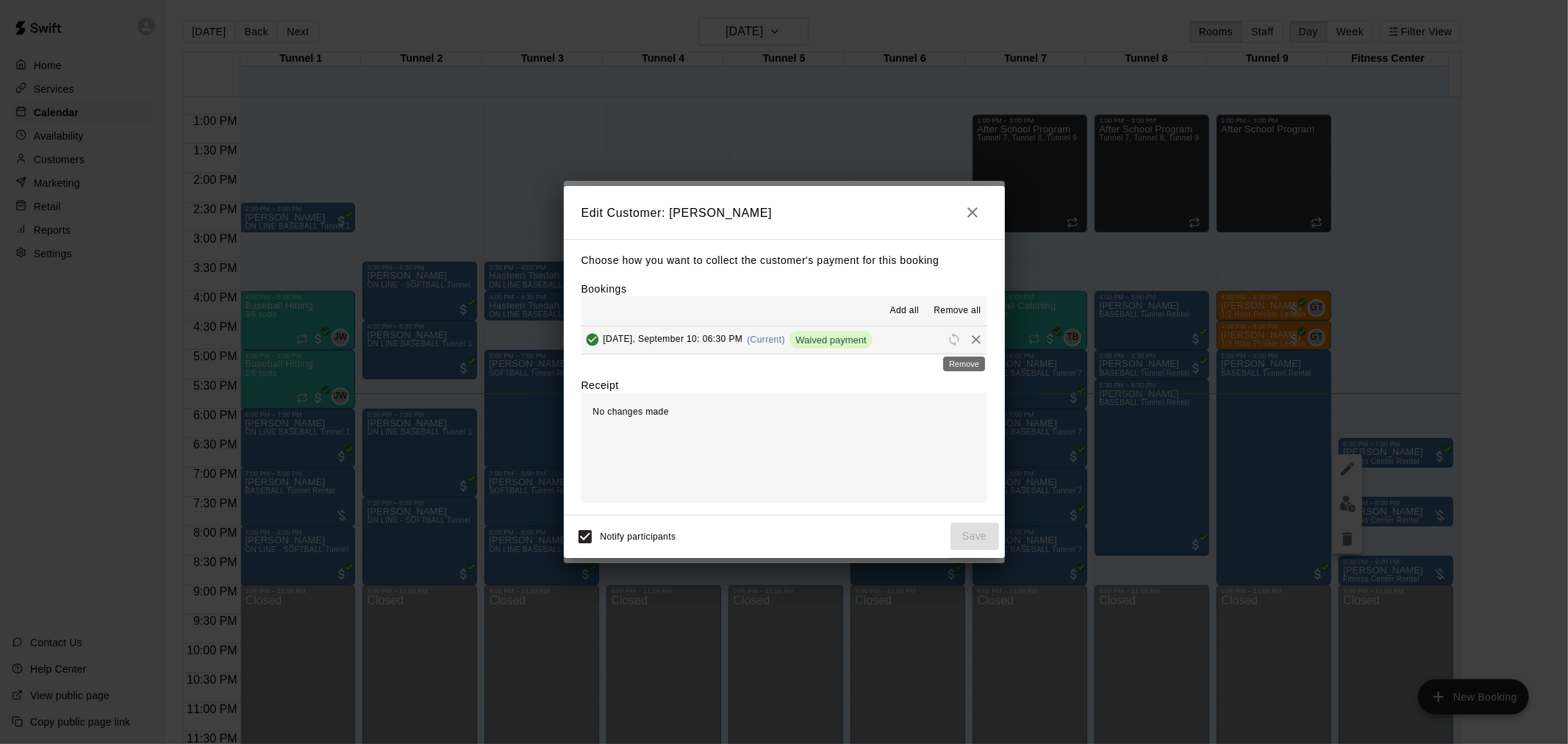
click at [968, 337] on icon "Remove" at bounding box center [976, 340] width 15 height 15
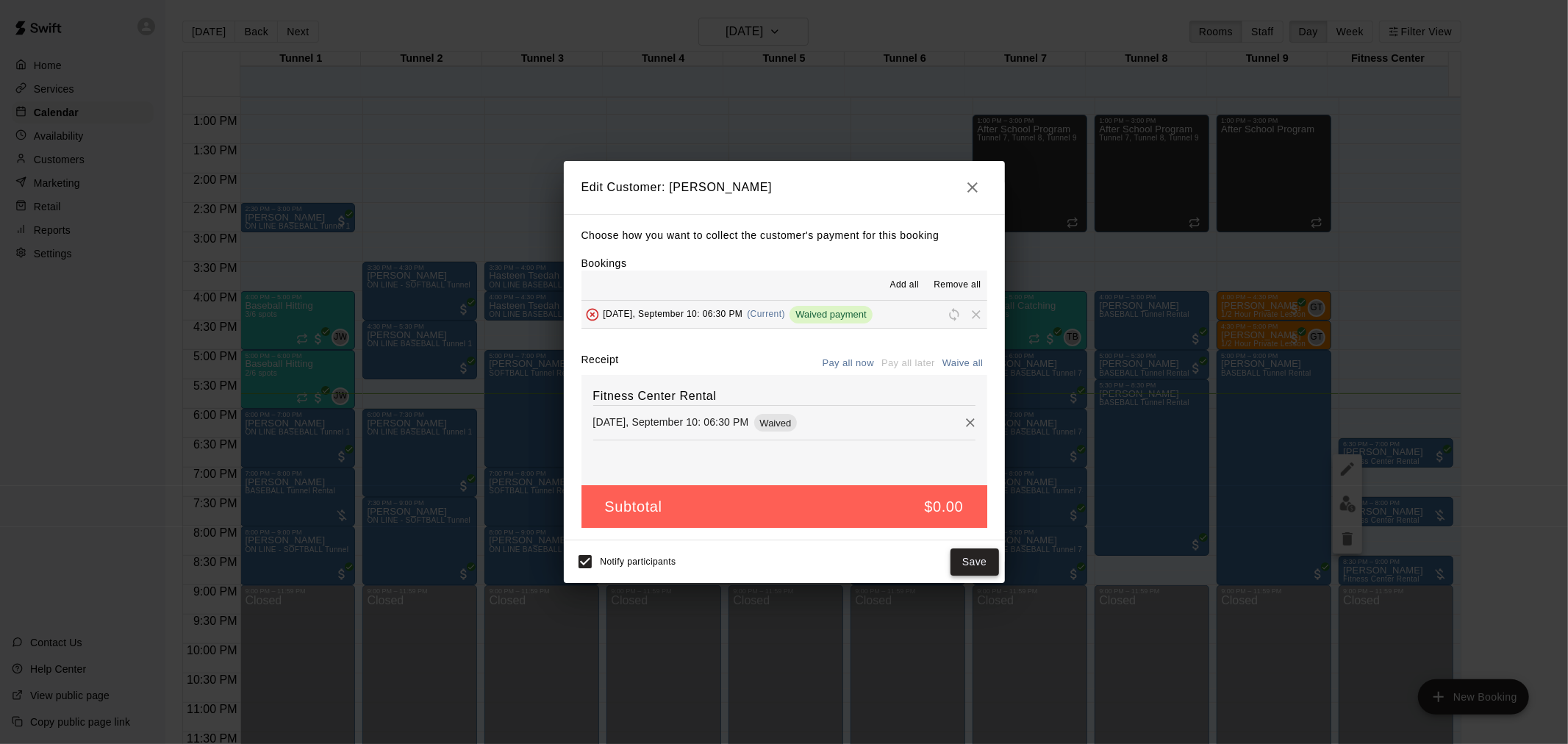
click at [973, 559] on button "Save" at bounding box center [974, 562] width 48 height 27
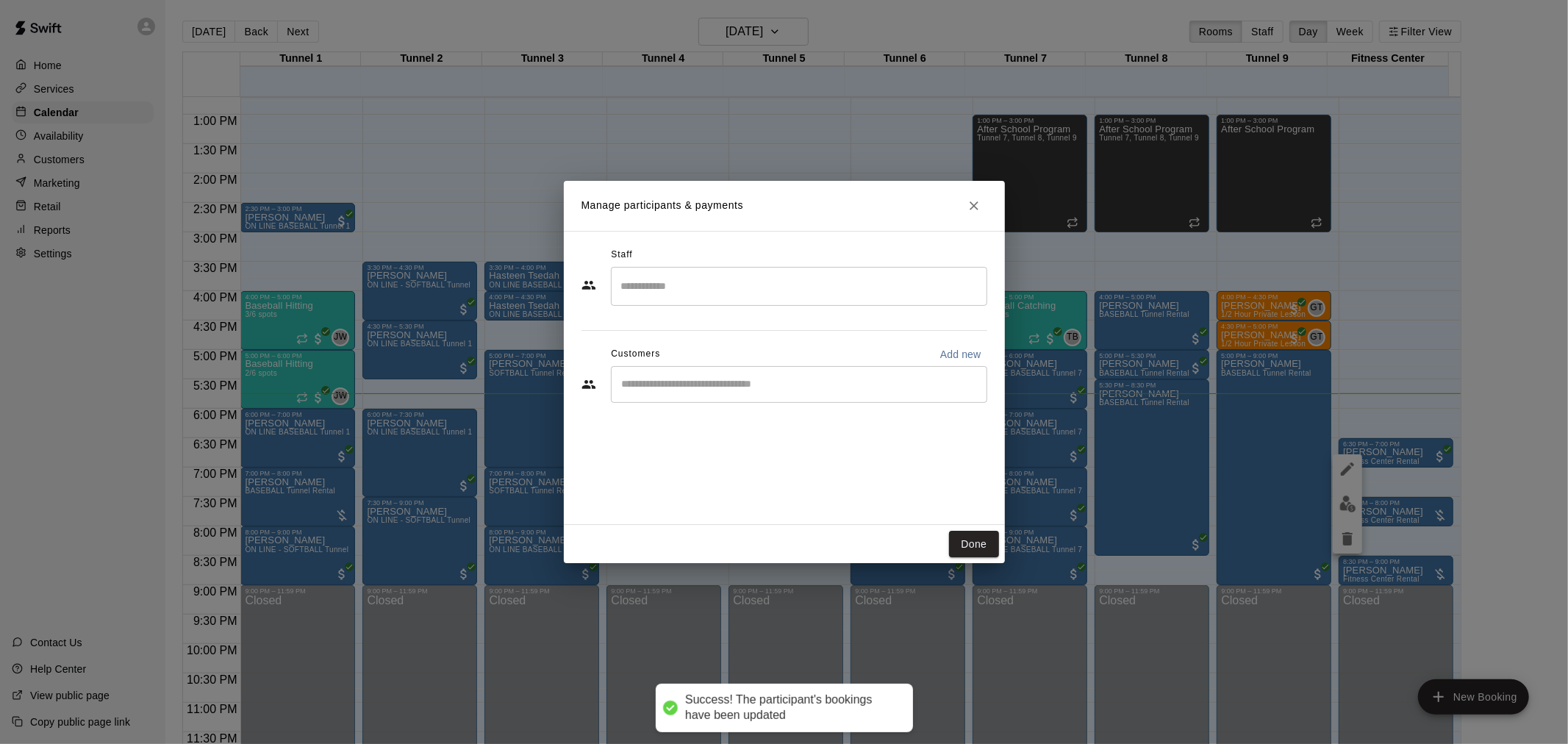
click at [766, 381] on input "Start typing to search customers..." at bounding box center [799, 384] width 364 height 15
type input "*********"
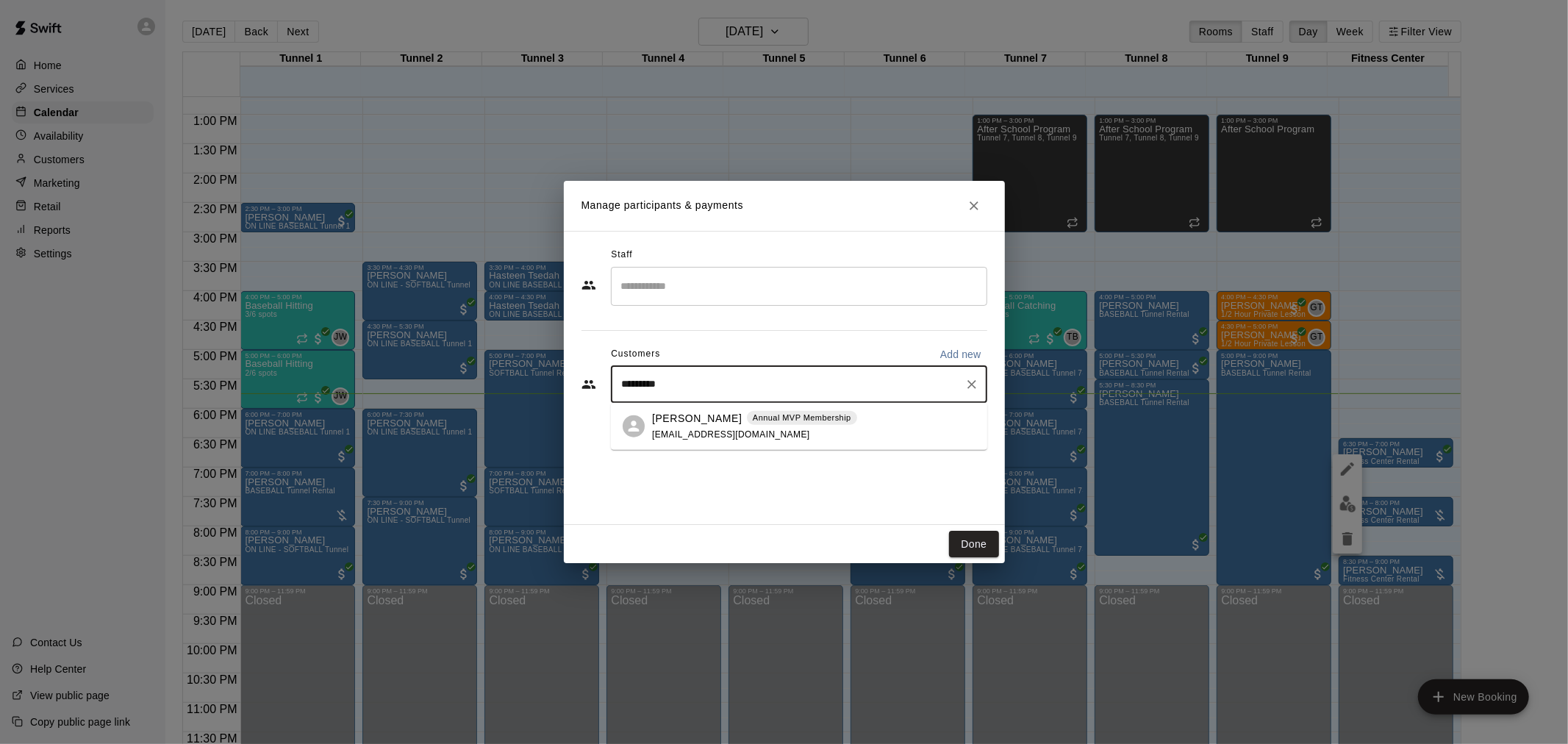
click at [769, 423] on p "Annual MVP Membership" at bounding box center [802, 418] width 98 height 13
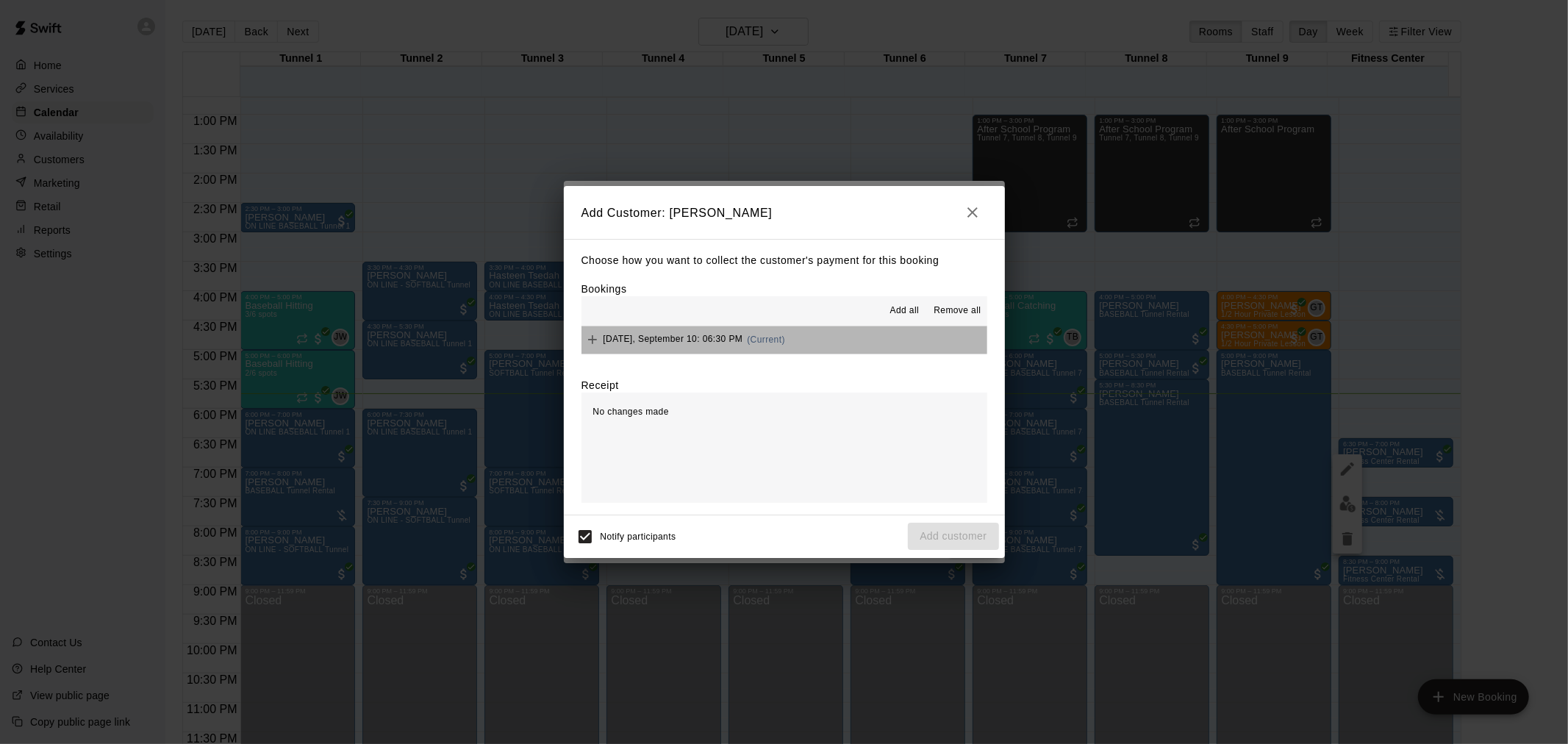
click at [785, 341] on span "(Current)" at bounding box center [766, 339] width 38 height 10
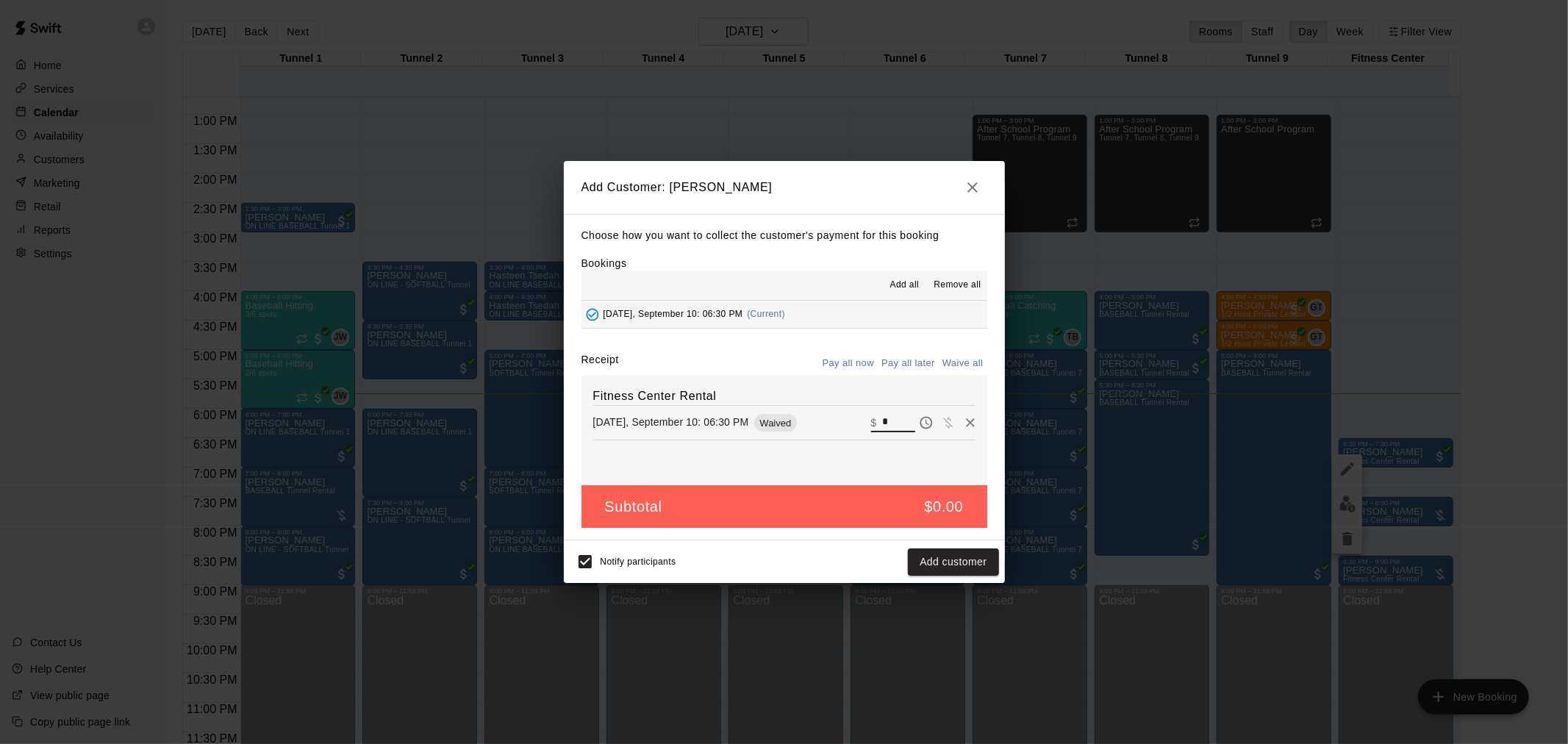
click at [882, 423] on input "*" at bounding box center [898, 422] width 33 height 19
type input "**"
click at [974, 565] on button "Checkout" at bounding box center [964, 562] width 69 height 27
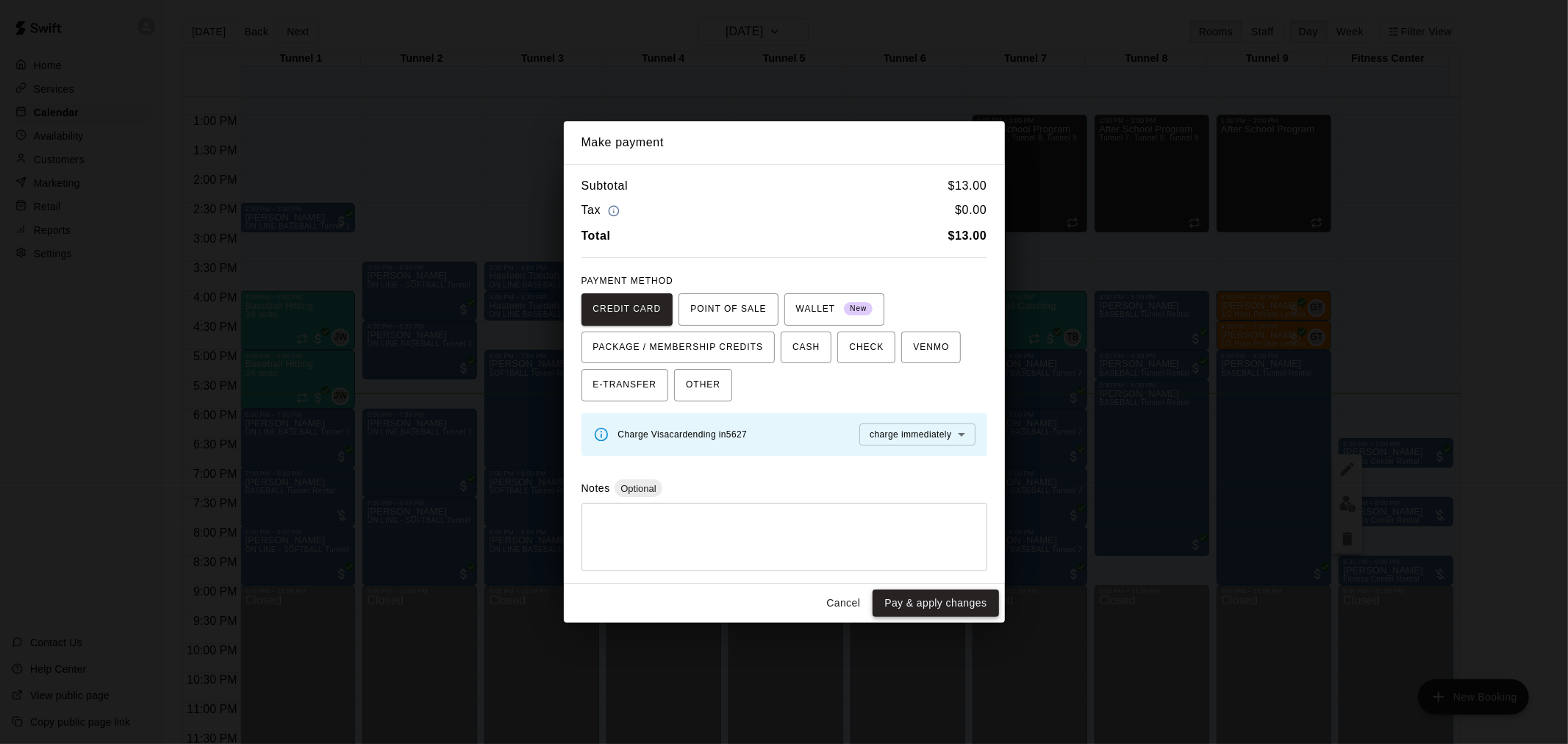
click at [950, 607] on button "Pay & apply changes" at bounding box center [936, 603] width 126 height 27
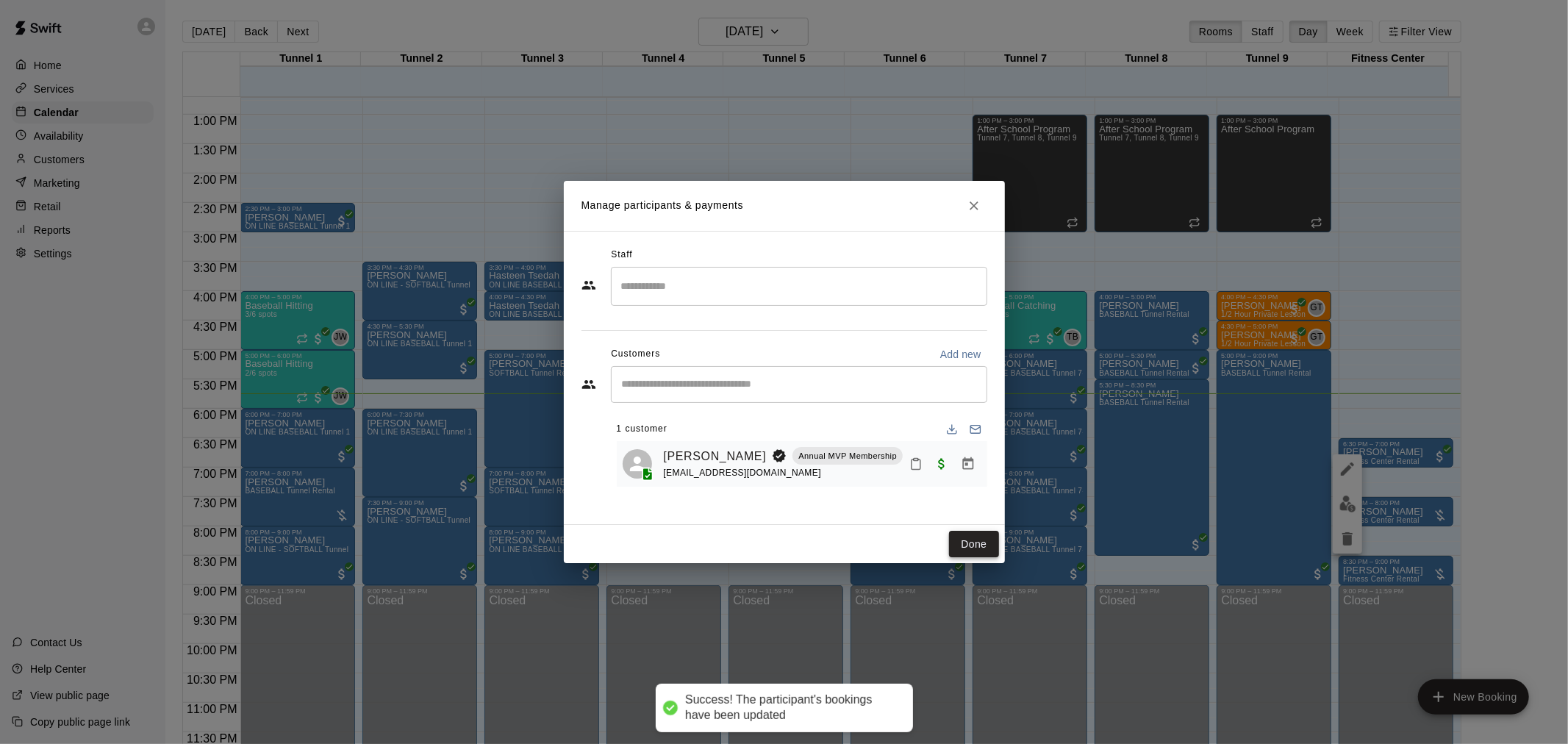
click at [968, 546] on button "Done" at bounding box center [974, 545] width 49 height 27
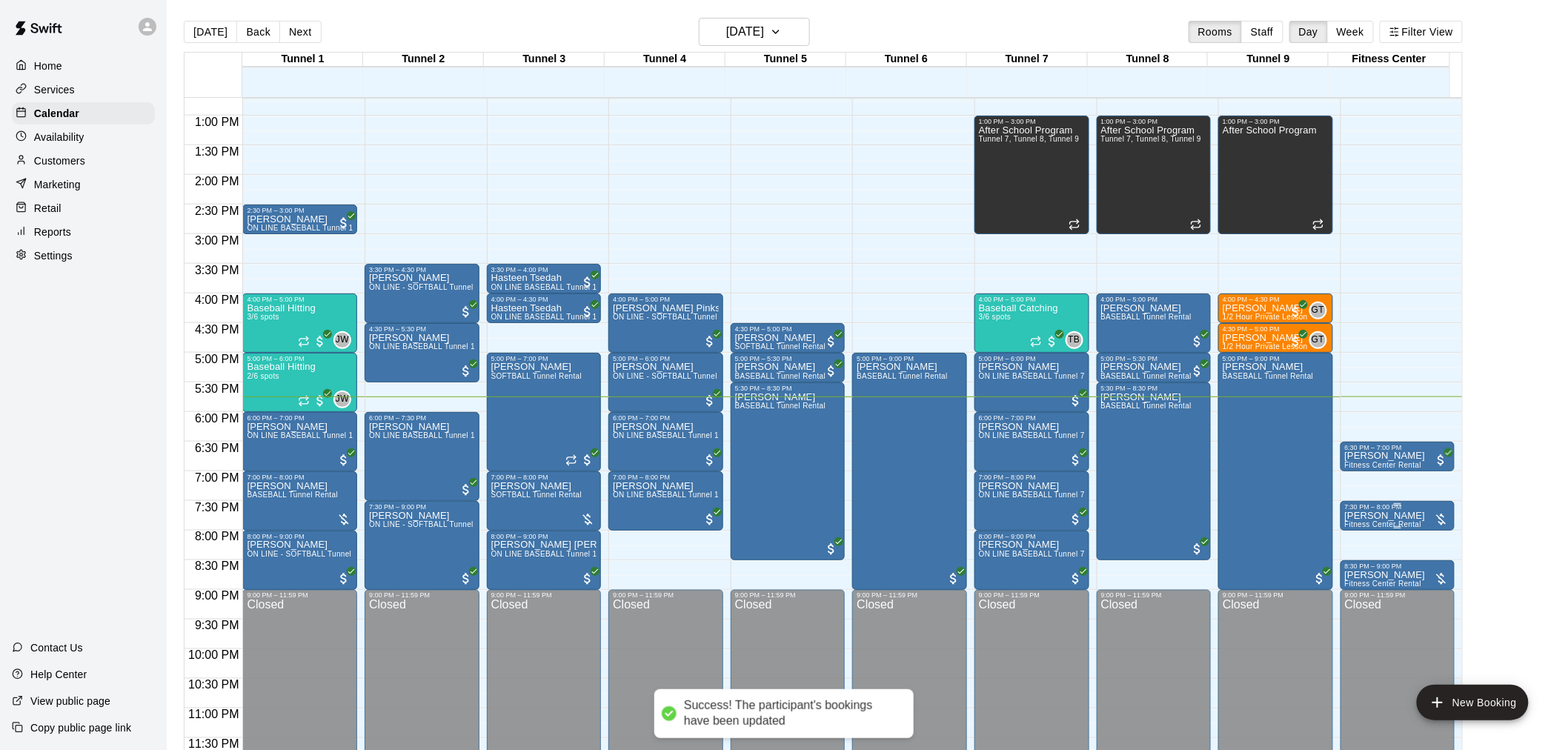
click at [1381, 523] on span "Fitness Center Rental" at bounding box center [1384, 523] width 77 height 8
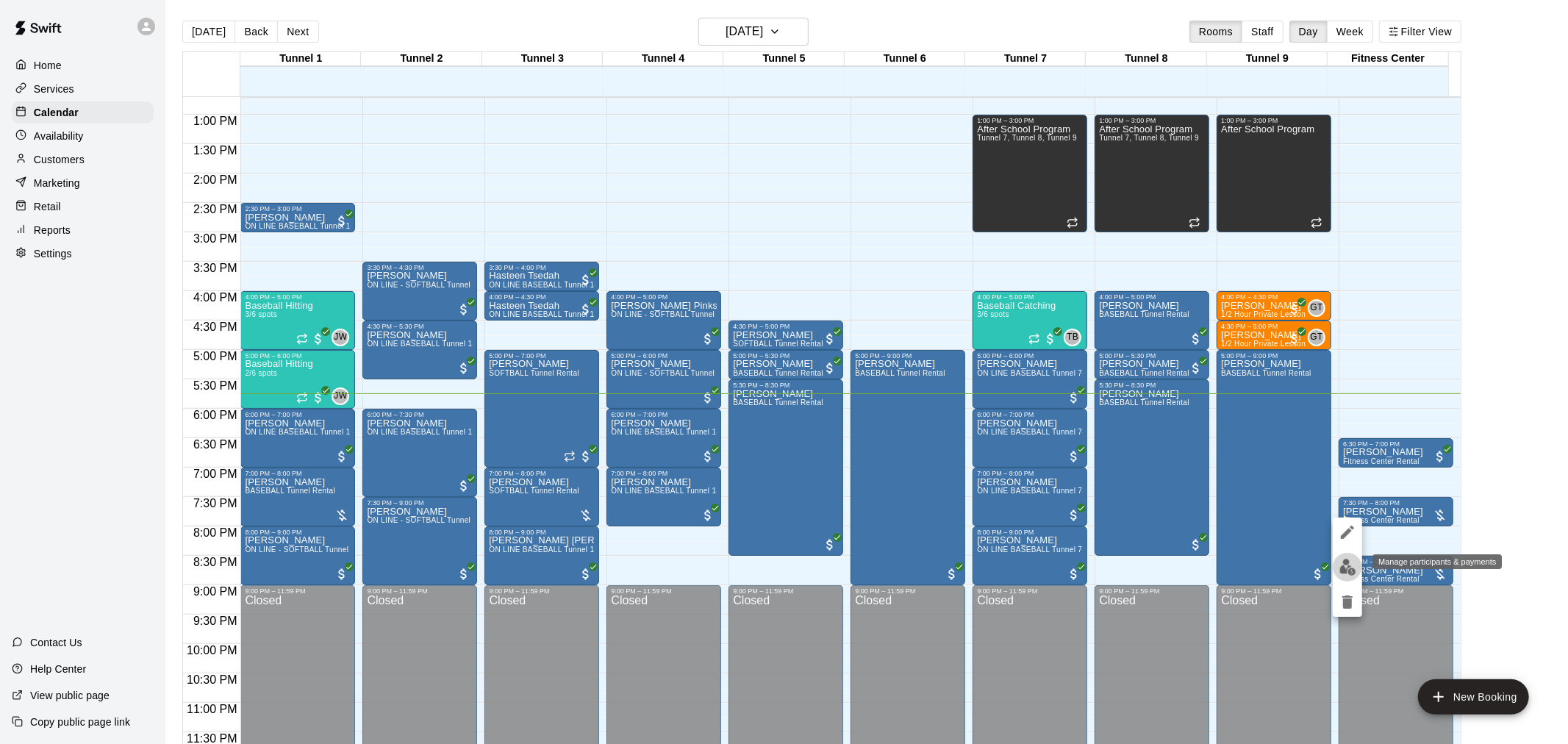
click at [1353, 559] on img "edit" at bounding box center [1348, 566] width 17 height 17
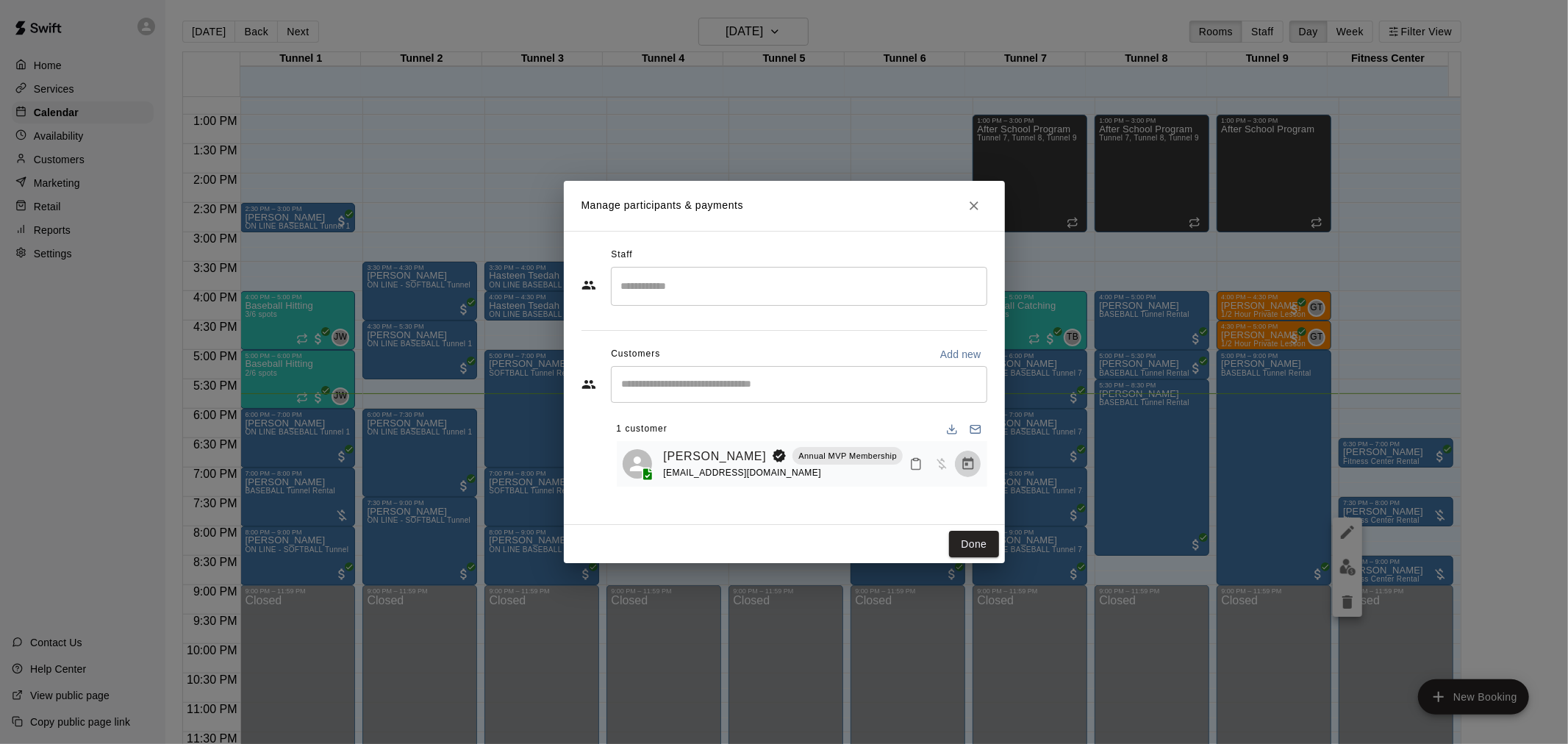
click at [958, 464] on button "Manage bookings & payment" at bounding box center [968, 464] width 26 height 26
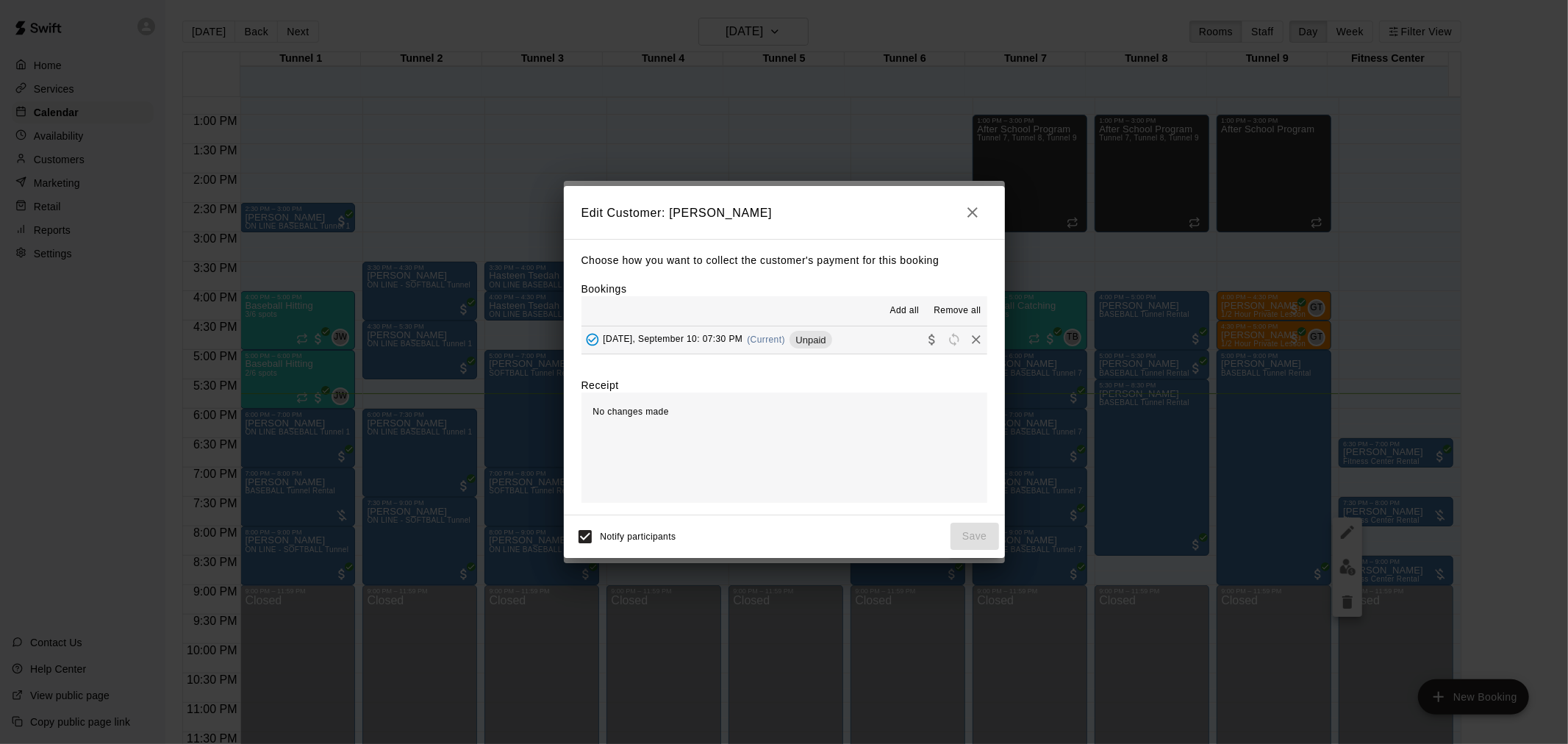
click at [876, 335] on button "Wednesday, September 10: 07:30 PM (Current) Unpaid" at bounding box center [784, 340] width 405 height 27
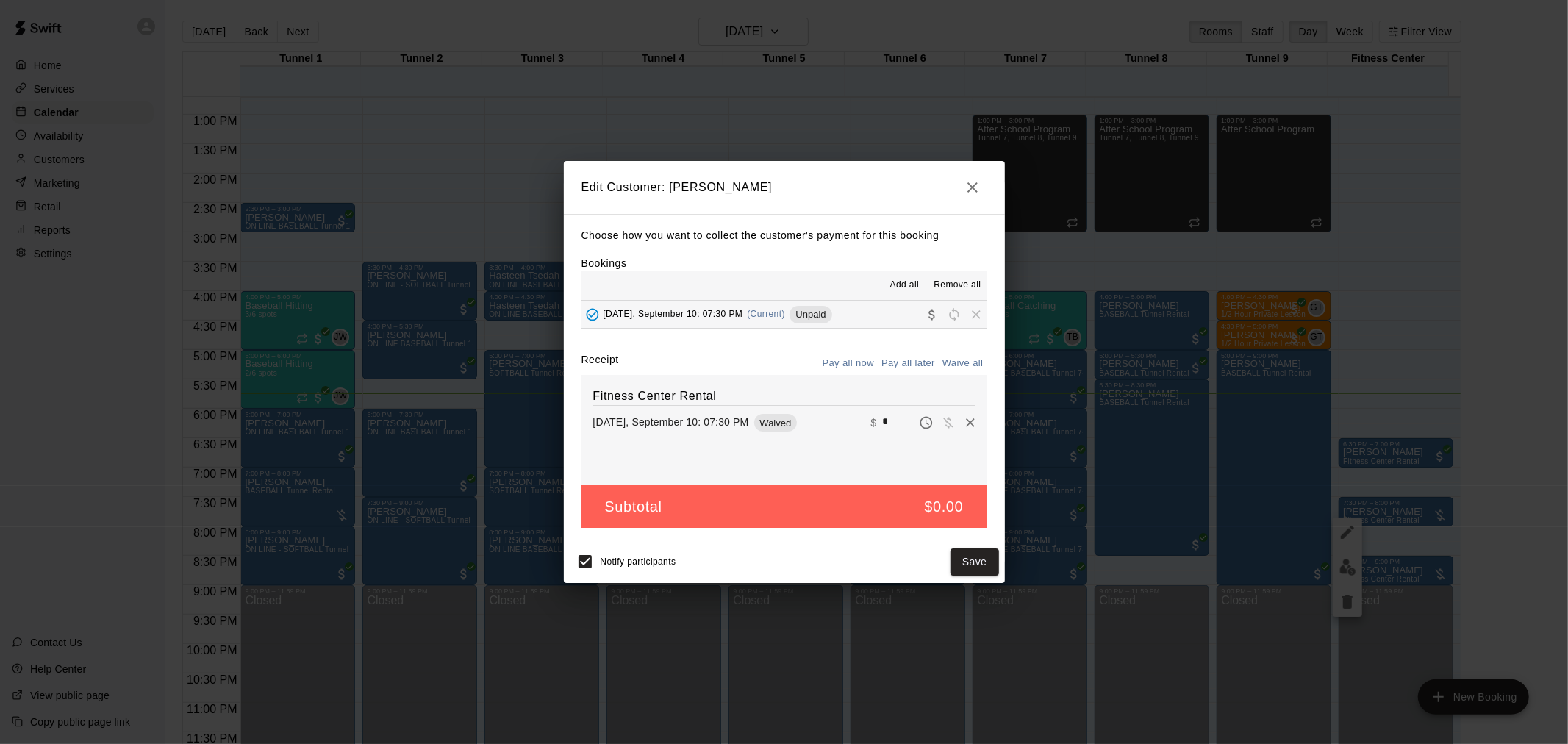
click at [899, 424] on input "*" at bounding box center [898, 422] width 33 height 19
type input "**"
click at [973, 558] on button "Checkout" at bounding box center [964, 562] width 69 height 27
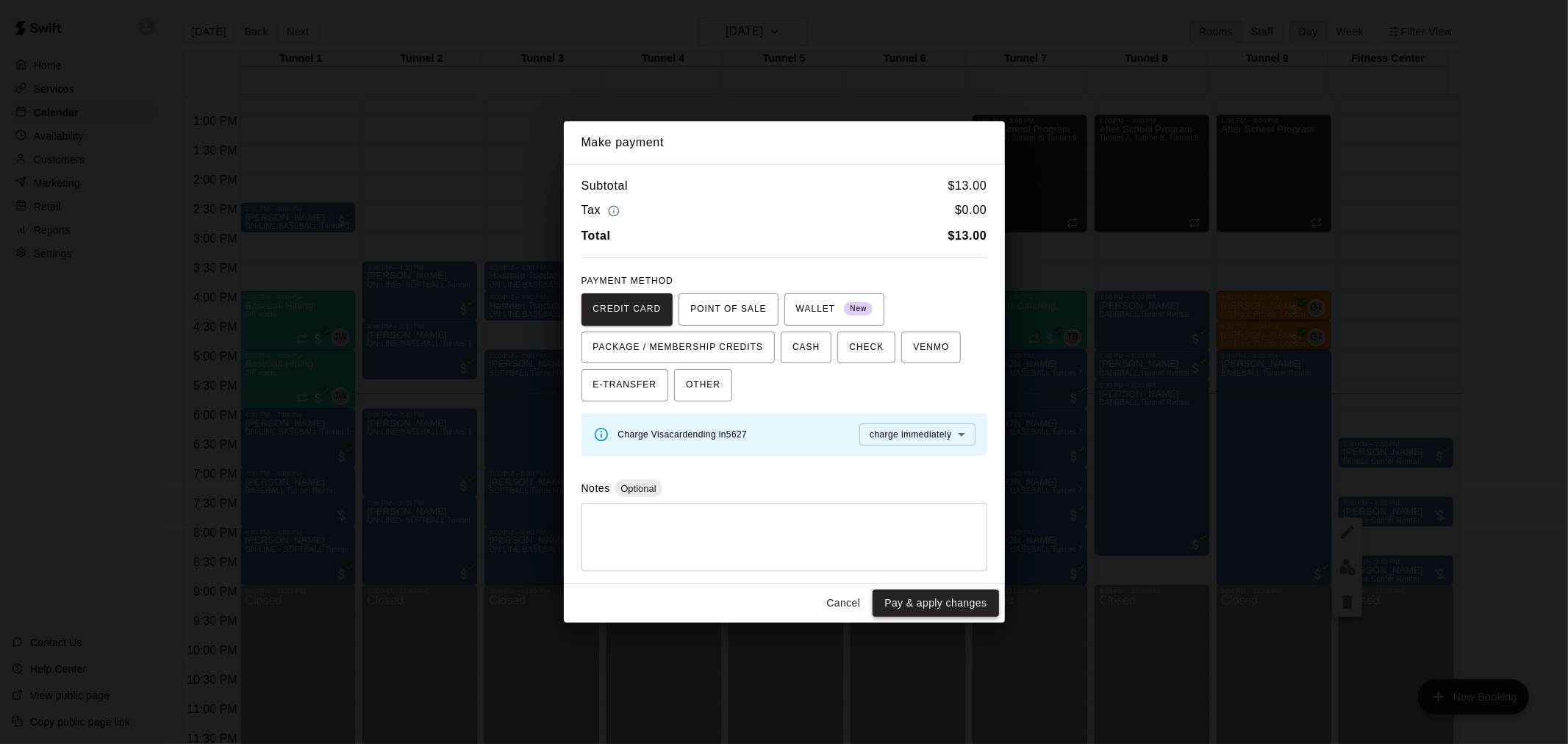
click at [923, 604] on button "Pay & apply changes" at bounding box center [936, 603] width 126 height 27
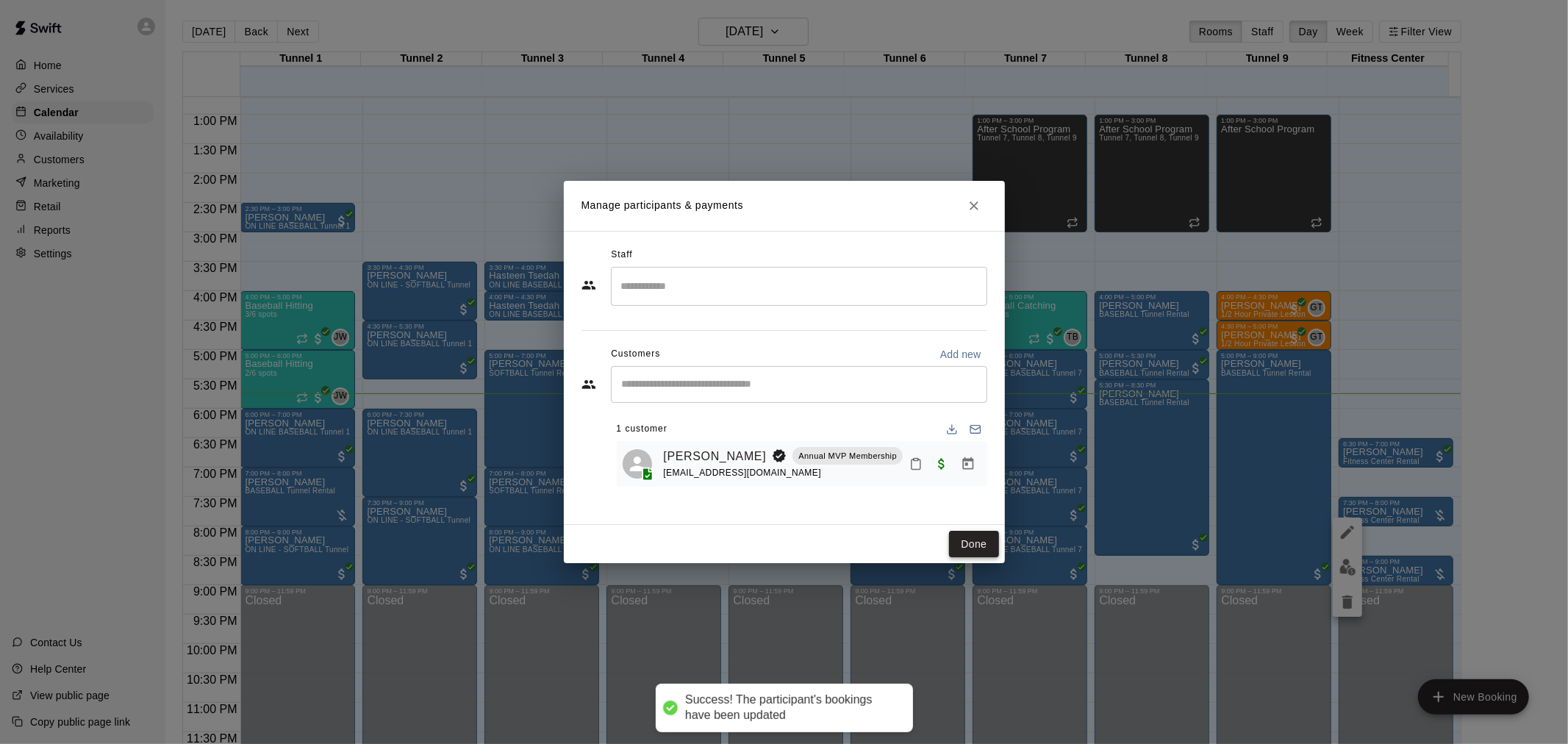
click at [950, 545] on button "Done" at bounding box center [974, 545] width 49 height 27
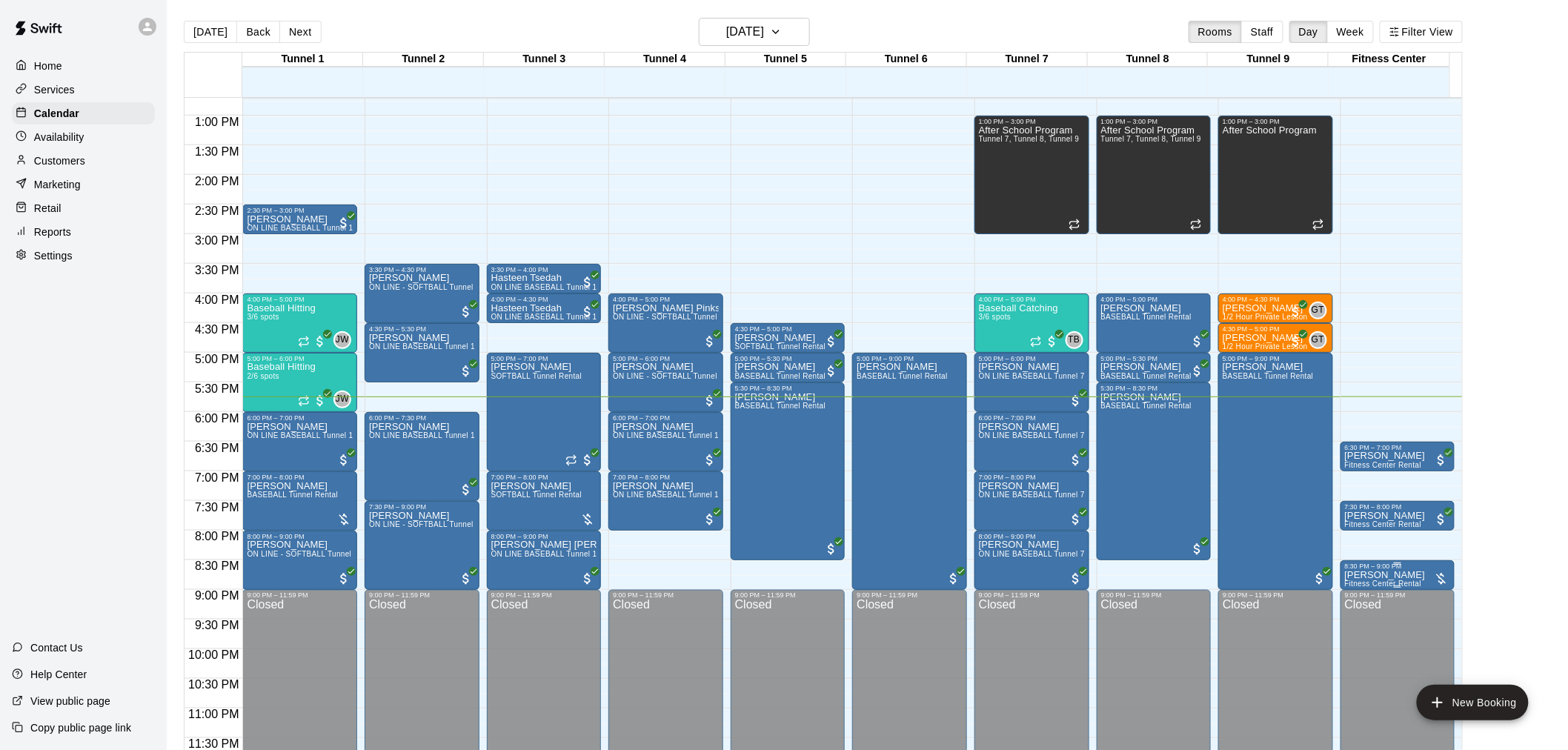
click at [1405, 575] on p "[PERSON_NAME]" at bounding box center [1386, 575] width 81 height 0
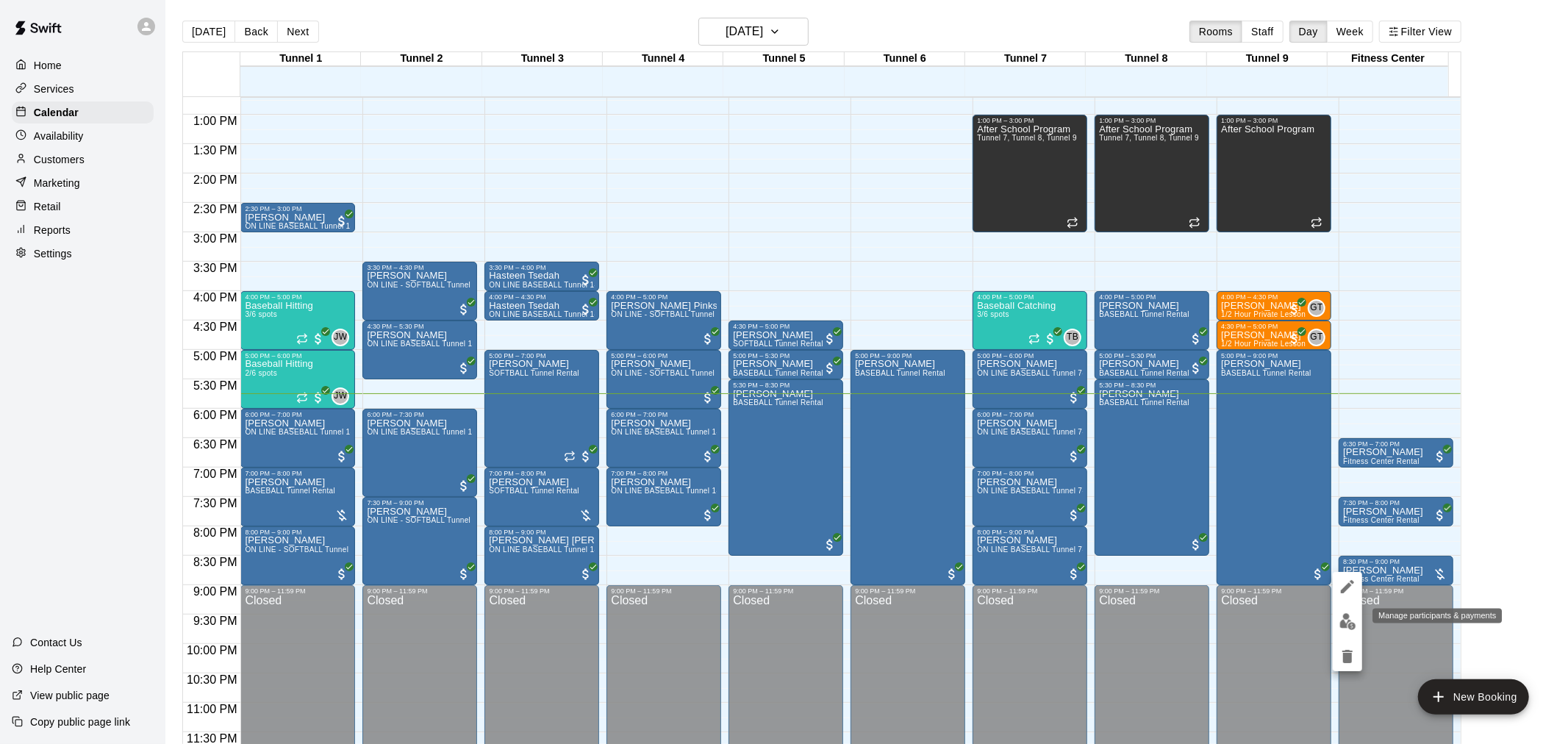
click at [1342, 613] on img "edit" at bounding box center [1348, 621] width 17 height 17
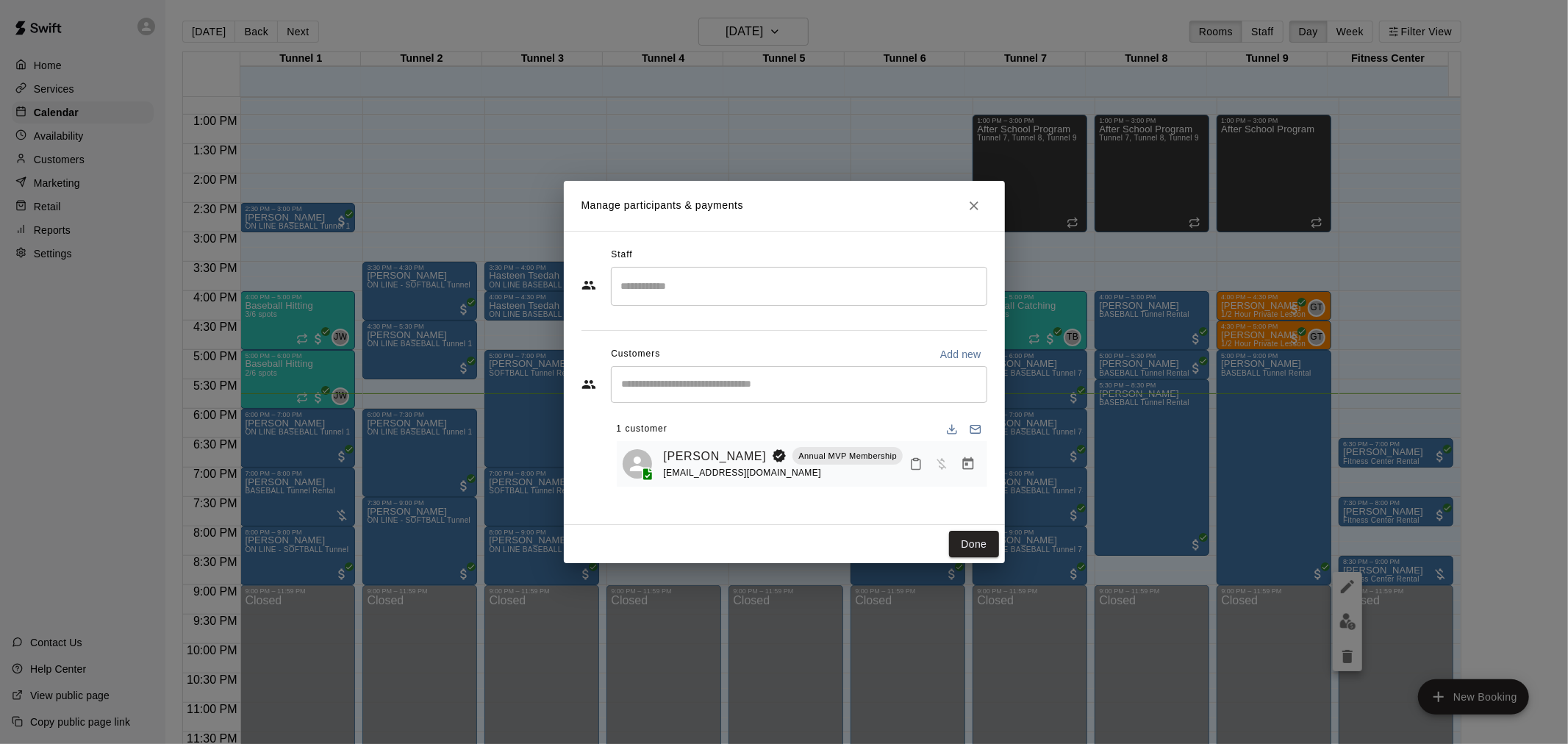
click at [968, 474] on button "Manage bookings & payment" at bounding box center [968, 464] width 26 height 26
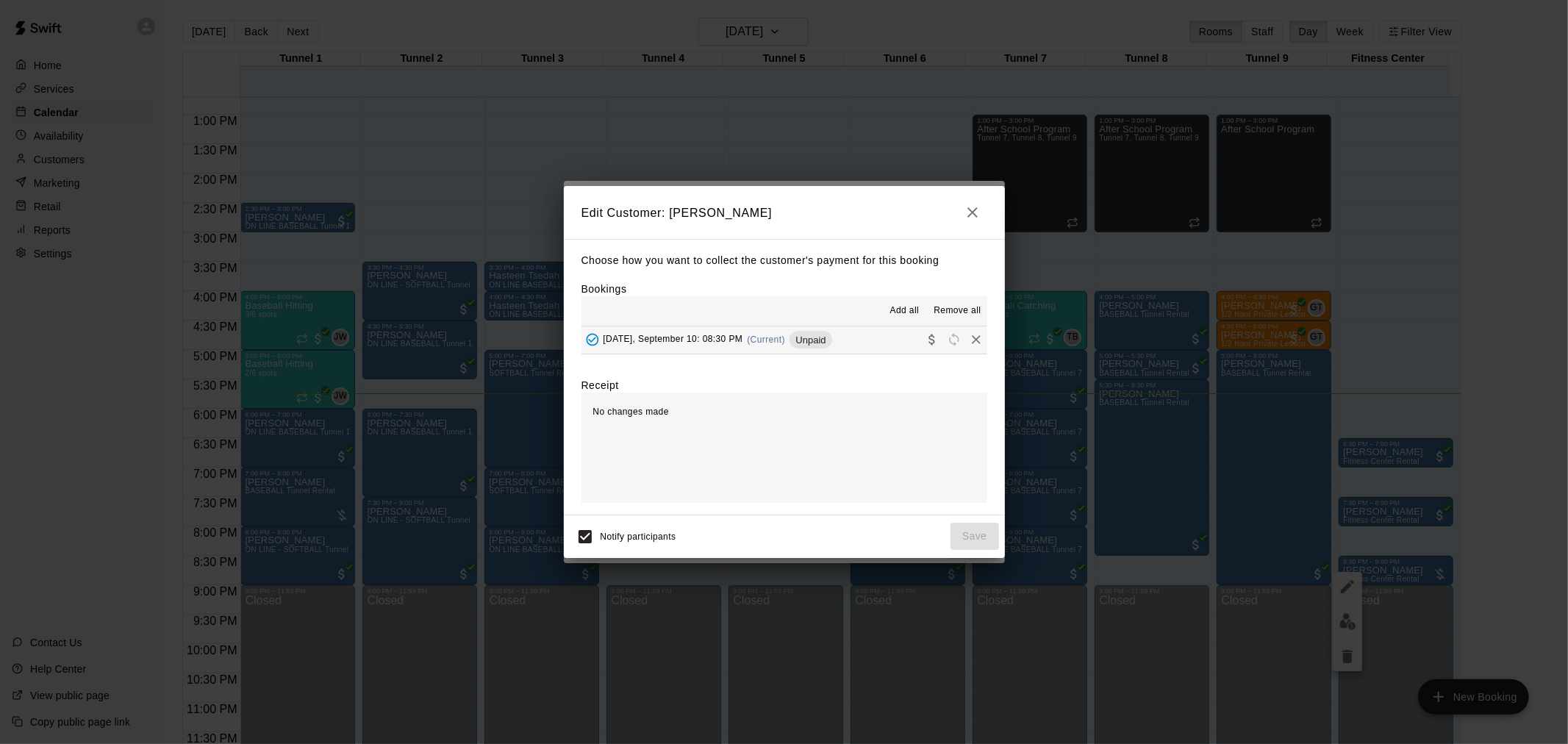
click at [774, 329] on div "Wednesday, September 10: 08:30 PM (Current) Unpaid" at bounding box center [706, 340] width 251 height 22
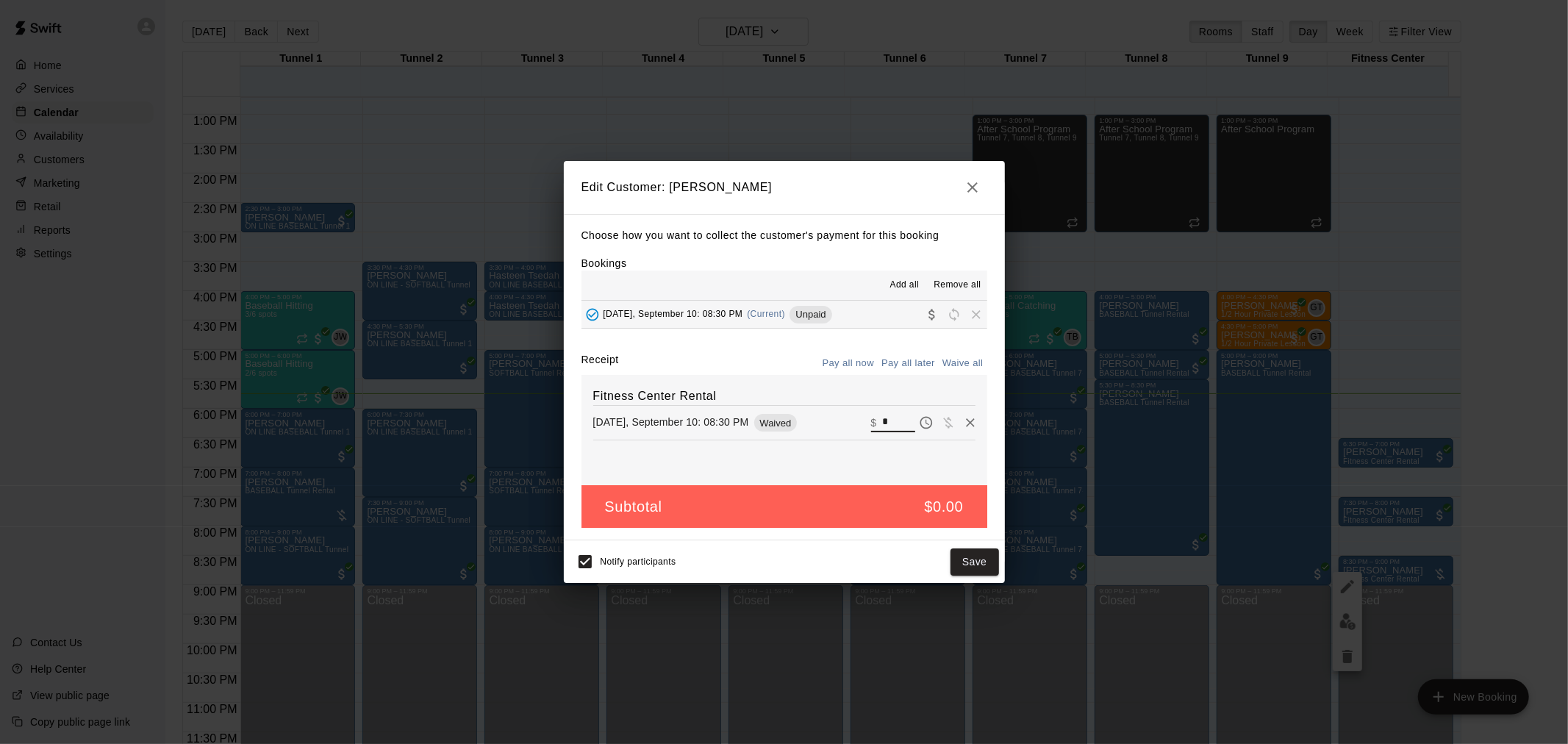
click at [888, 421] on input "*" at bounding box center [898, 422] width 33 height 19
type input "**"
click at [972, 564] on button "Checkout" at bounding box center [964, 562] width 69 height 27
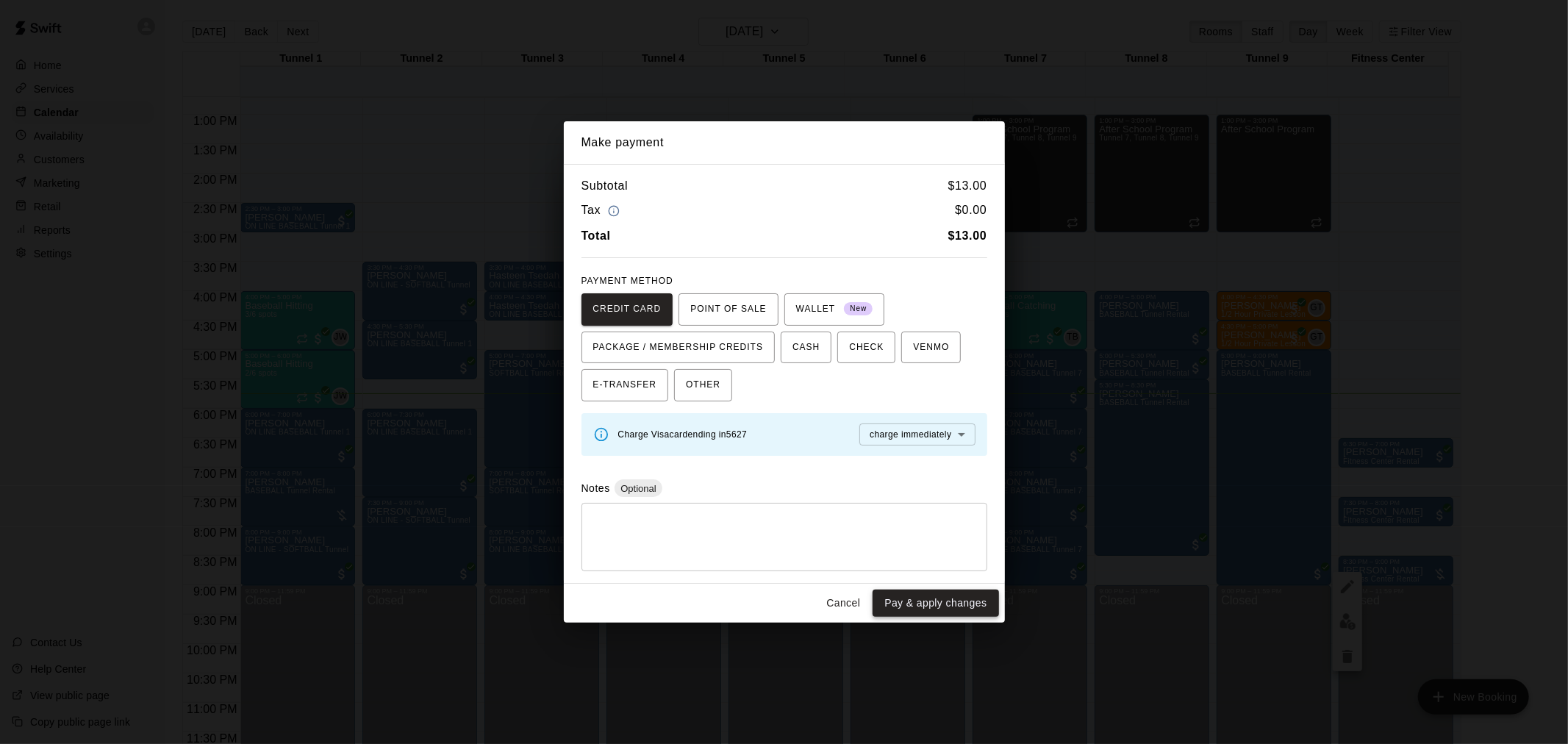
click at [984, 592] on button "Pay & apply changes" at bounding box center [936, 603] width 126 height 27
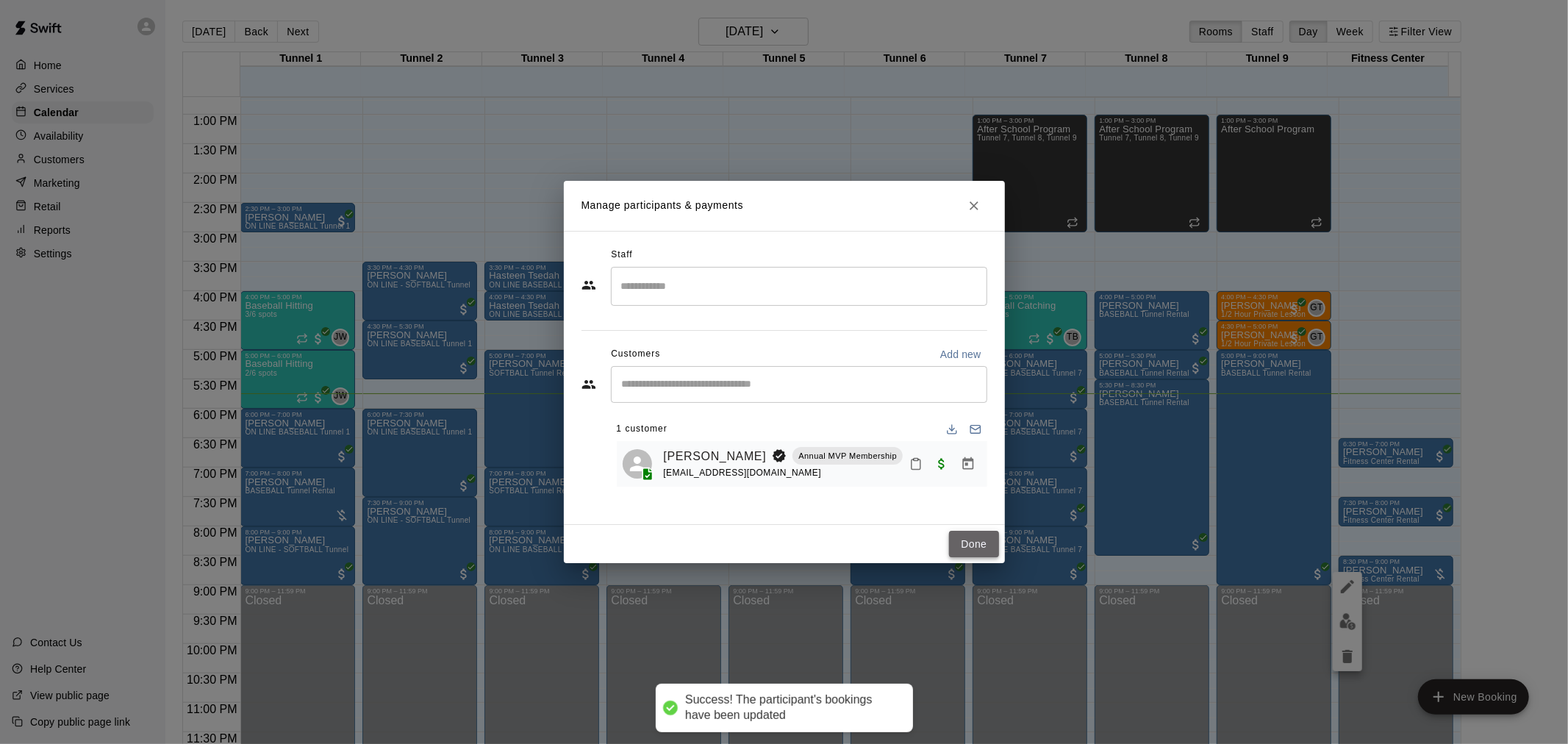
click at [973, 548] on button "Done" at bounding box center [974, 545] width 49 height 27
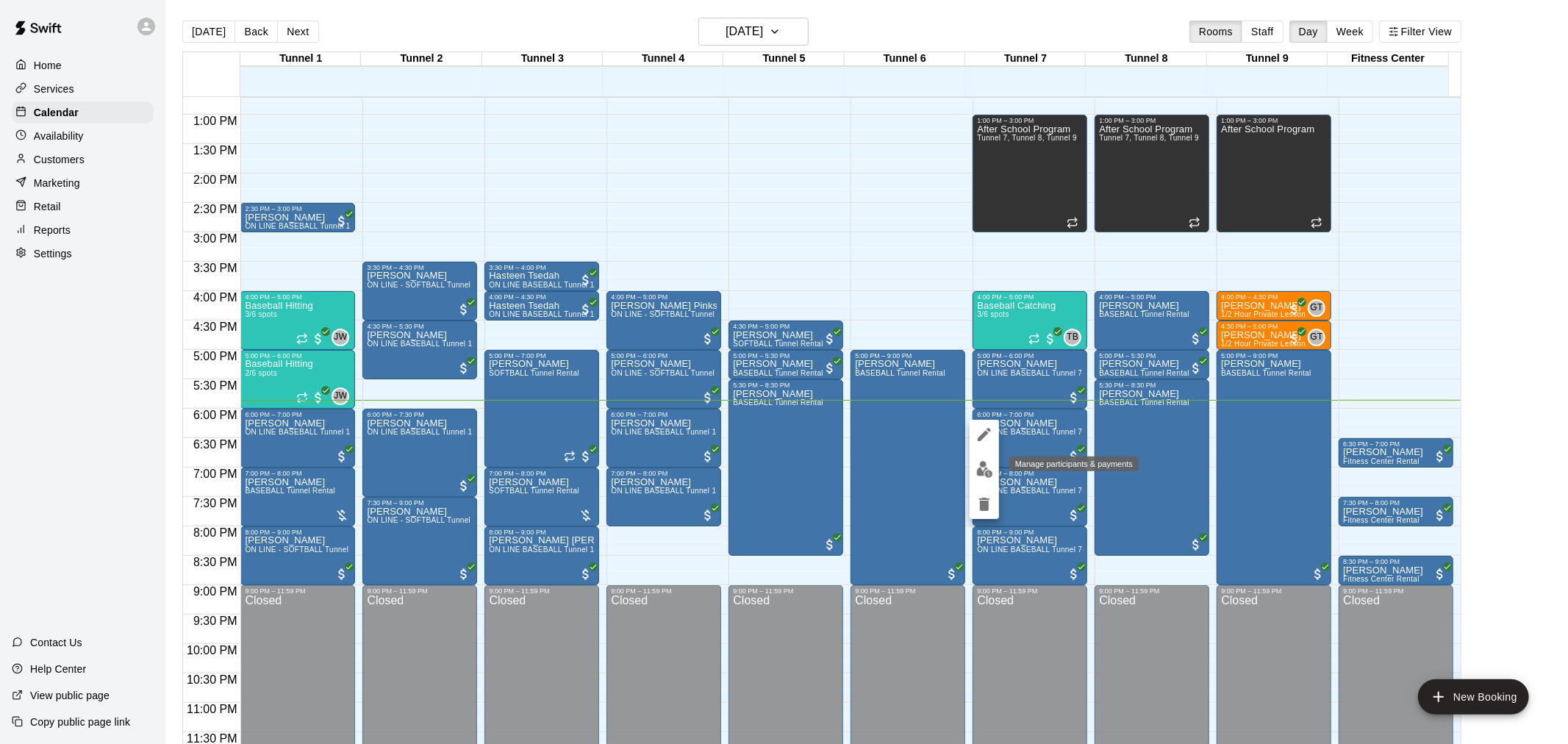
click at [980, 461] on img "edit" at bounding box center [985, 469] width 17 height 17
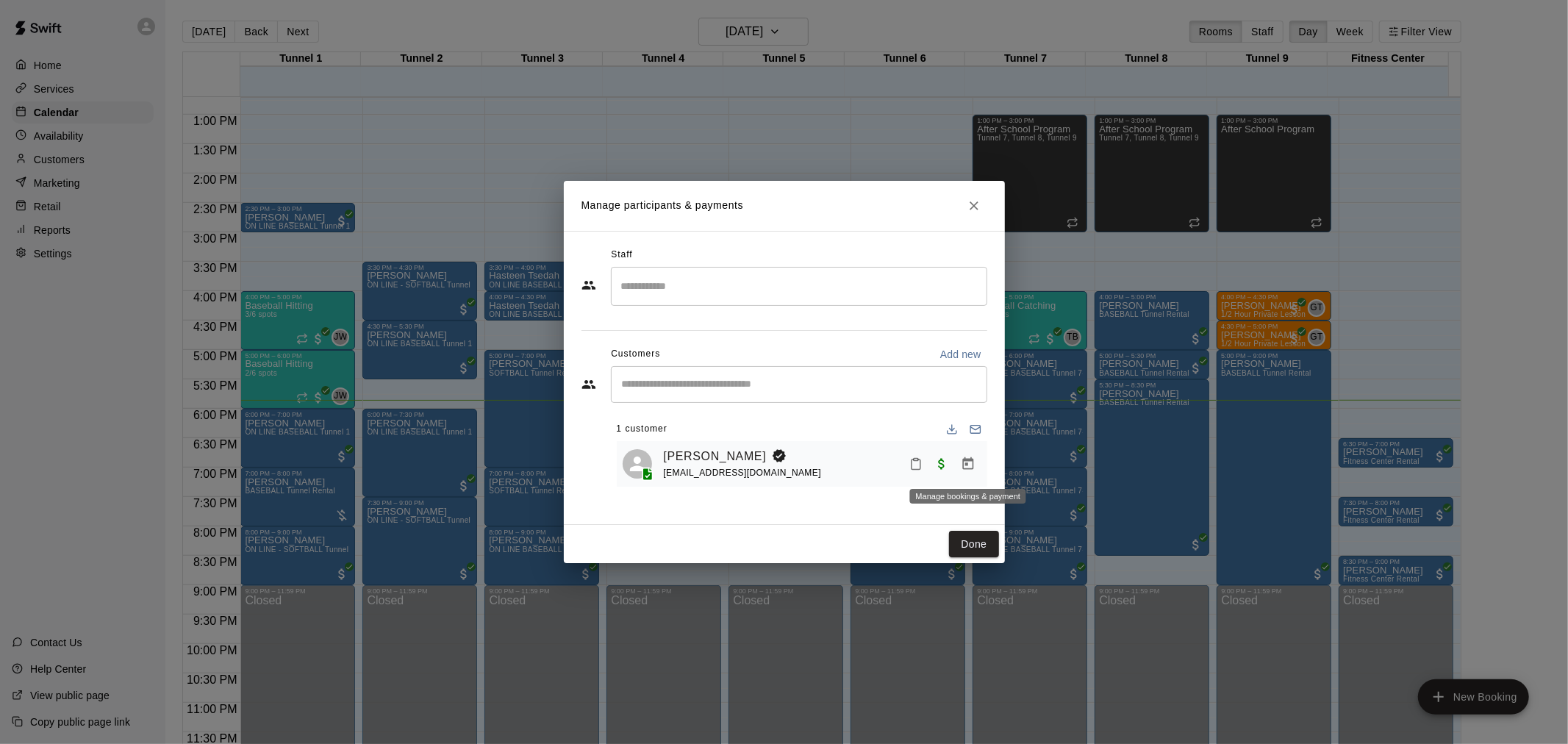
click at [953, 464] on span "Paid with Card" at bounding box center [941, 463] width 26 height 13
click at [751, 449] on link "[PERSON_NAME]" at bounding box center [715, 456] width 103 height 19
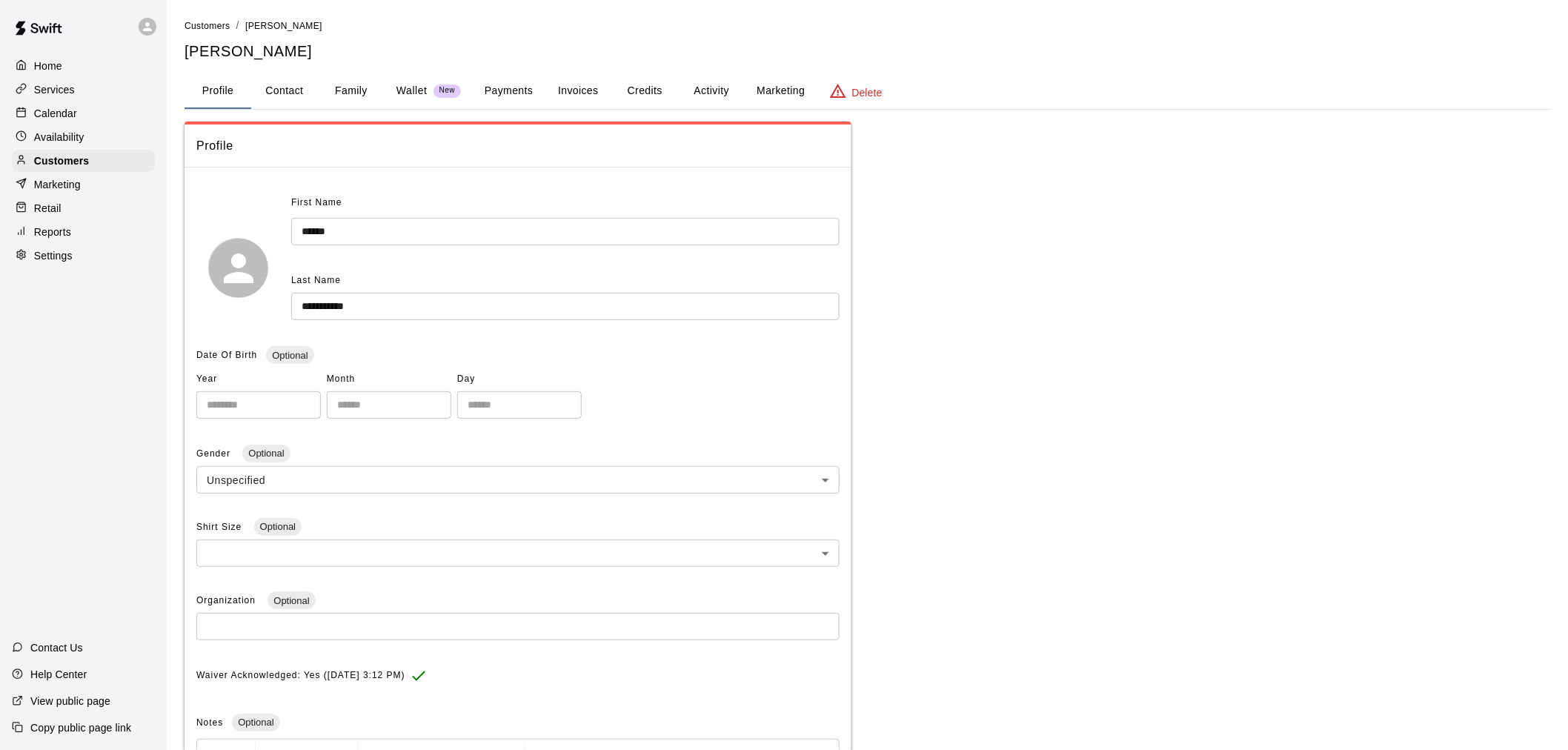
click at [548, 80] on button "Invoices" at bounding box center [578, 91] width 67 height 36
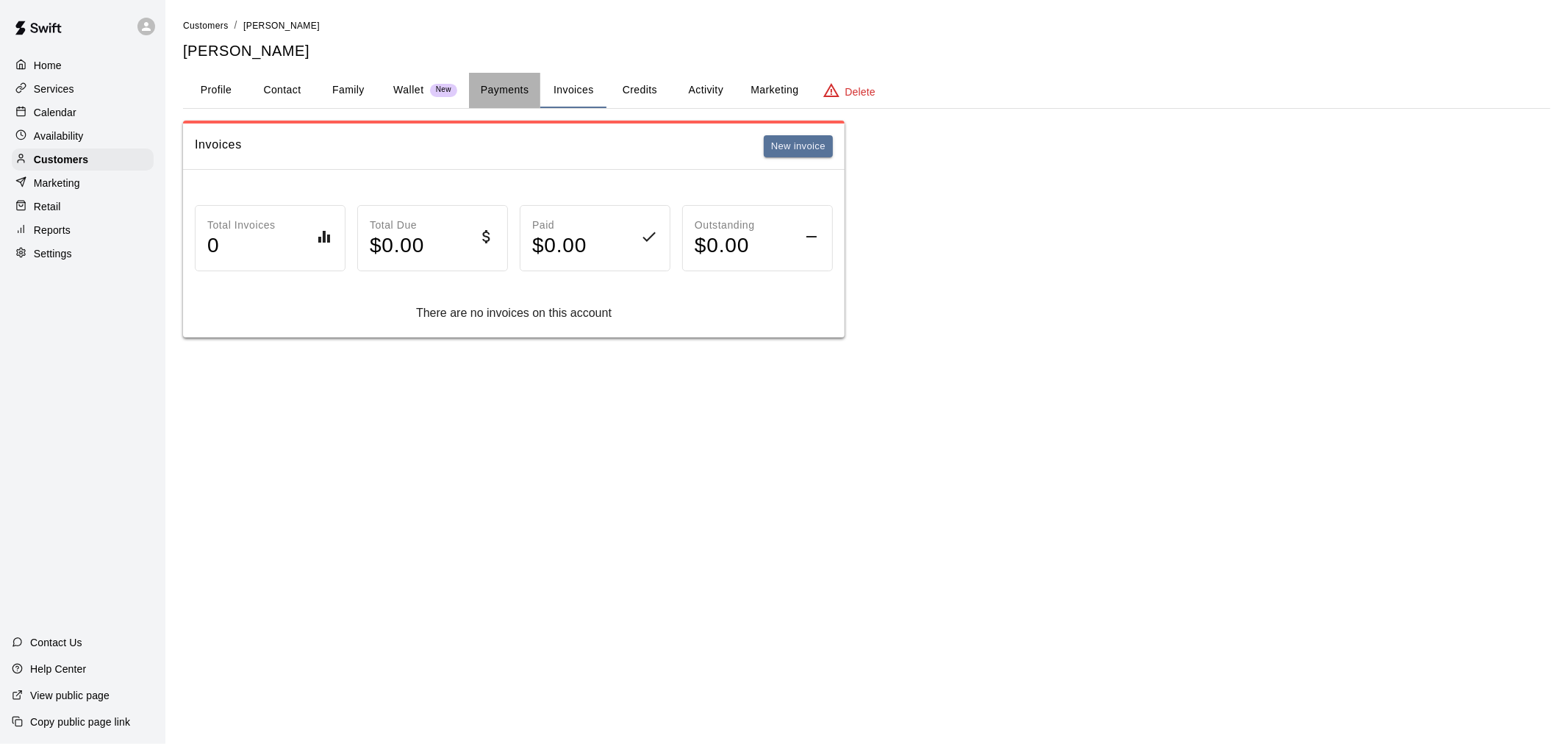
click at [509, 97] on button "Payments" at bounding box center [505, 90] width 71 height 36
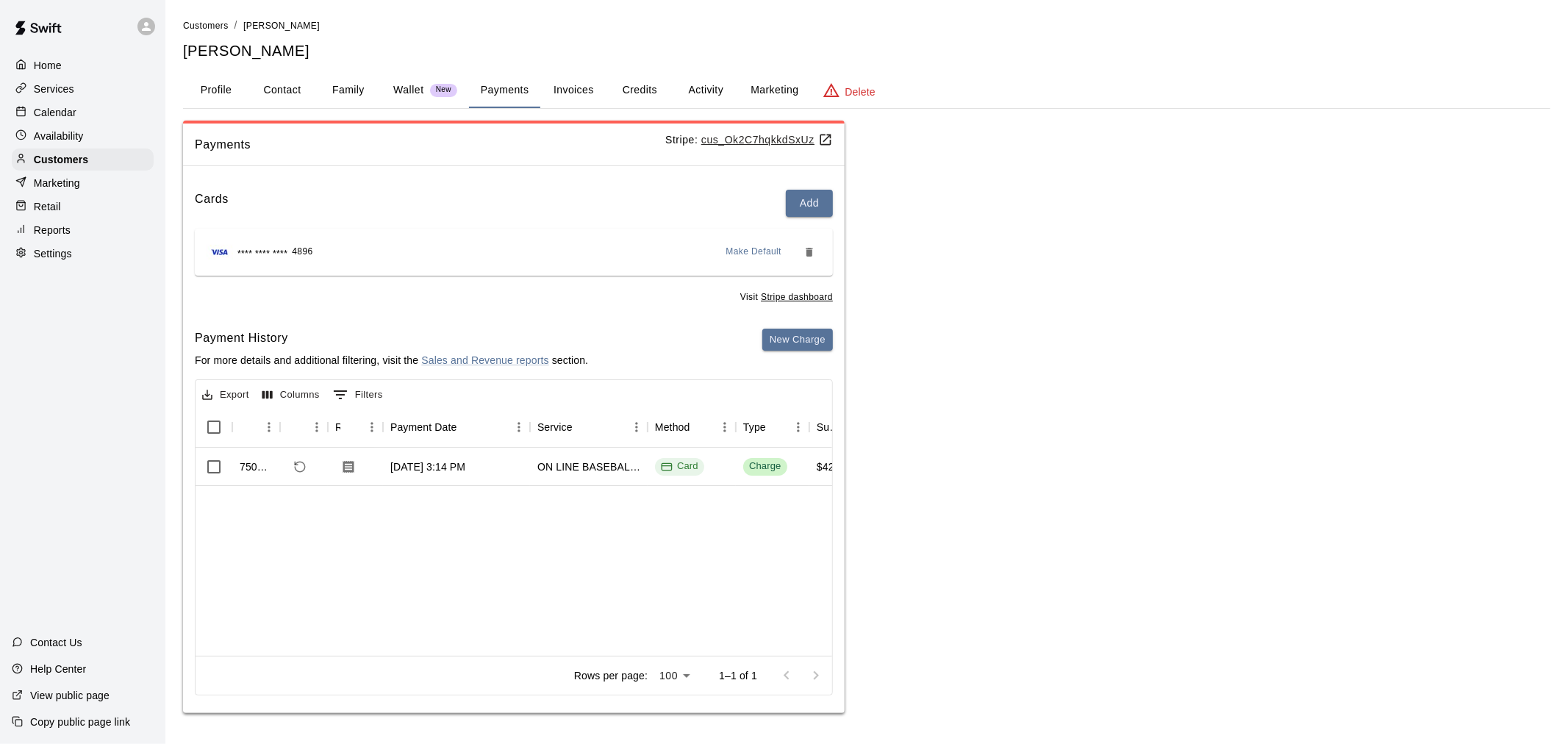
click at [76, 104] on div "Home Services Calendar Availability Customers Marketing Retail Reports Settings" at bounding box center [83, 159] width 166 height 213
click at [86, 118] on div "Calendar" at bounding box center [83, 112] width 142 height 22
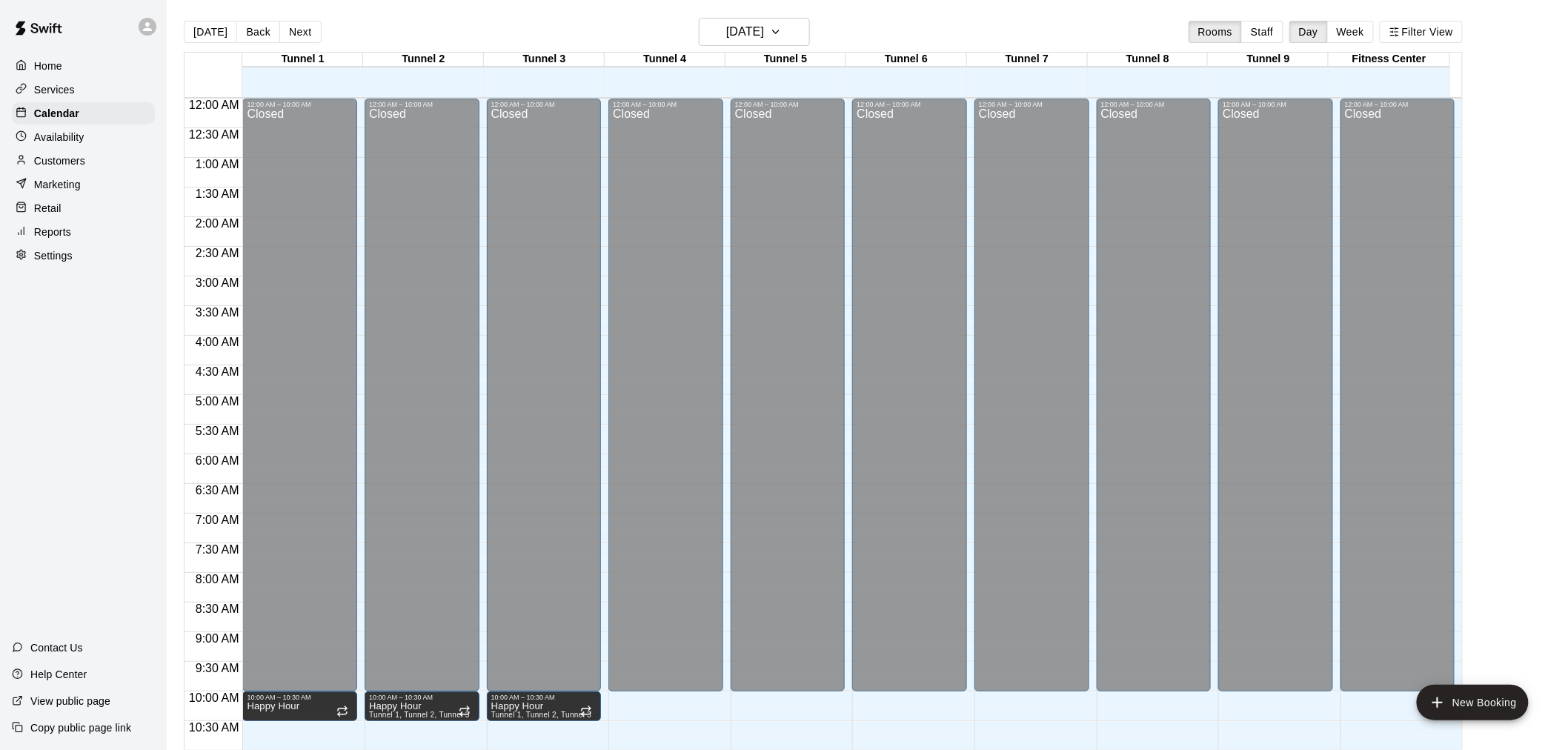
scroll to position [709, 0]
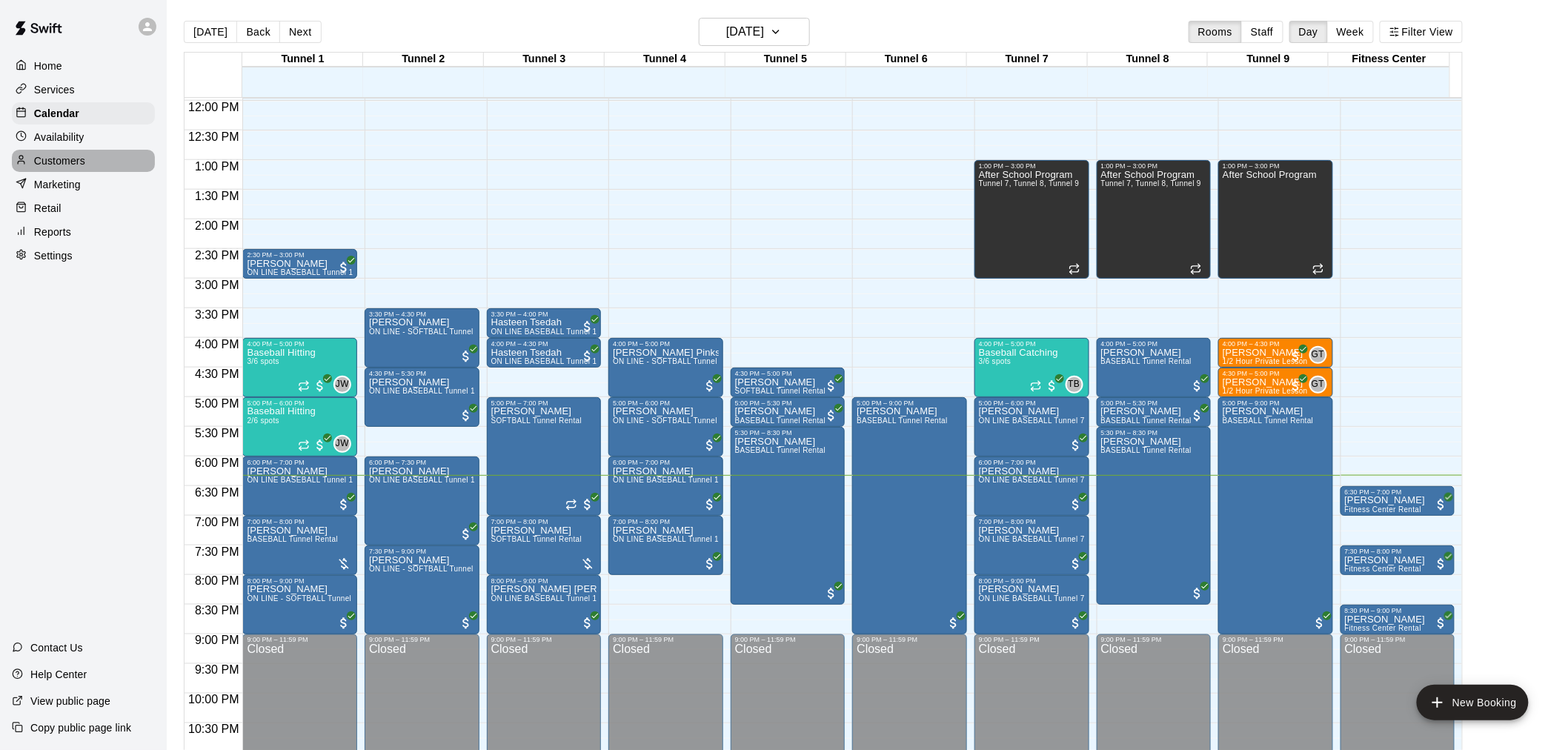
click at [116, 172] on div "Customers" at bounding box center [84, 161] width 143 height 22
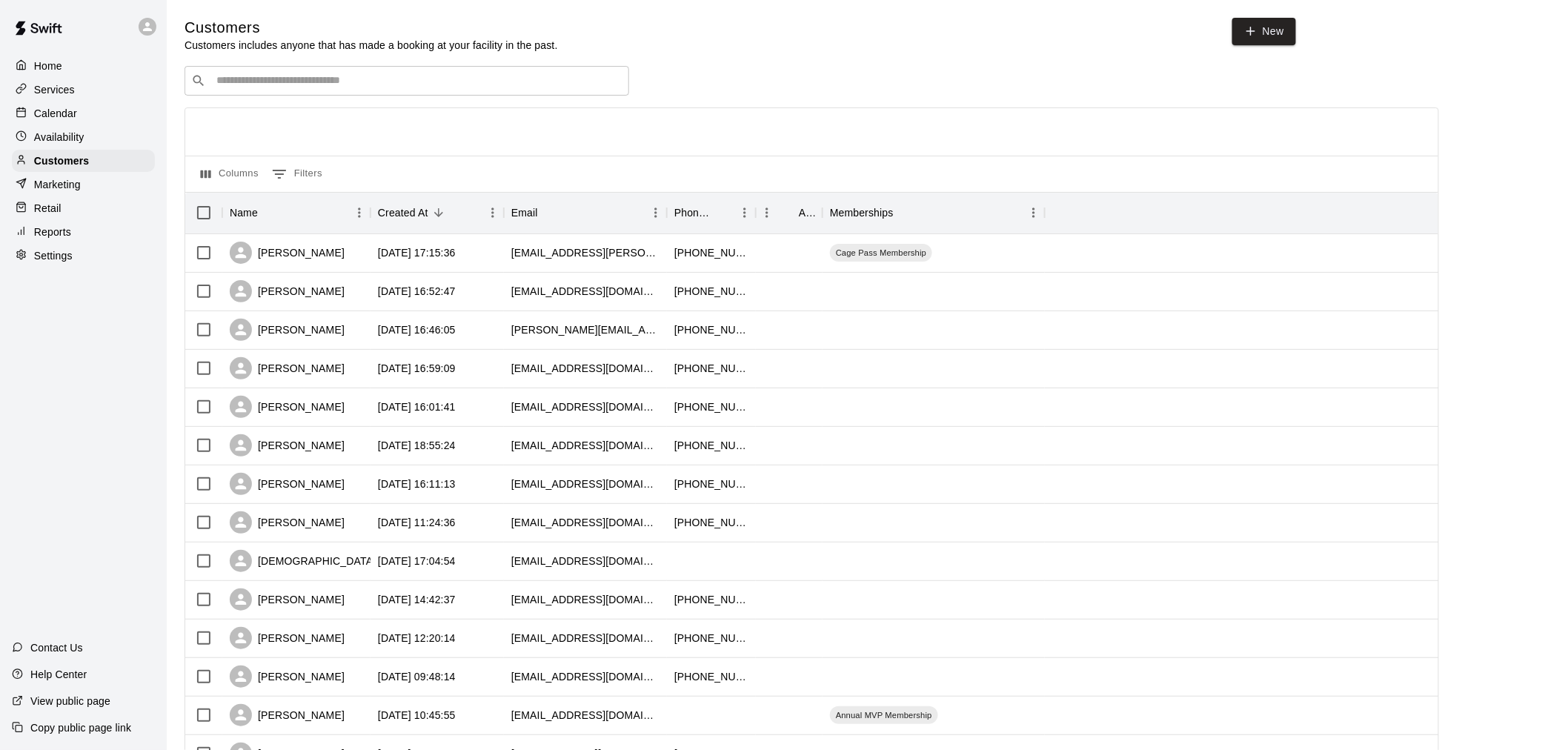
click at [459, 73] on div "​ ​" at bounding box center [407, 81] width 445 height 29
click at [1275, 32] on link "New" at bounding box center [1264, 31] width 63 height 28
select select "**"
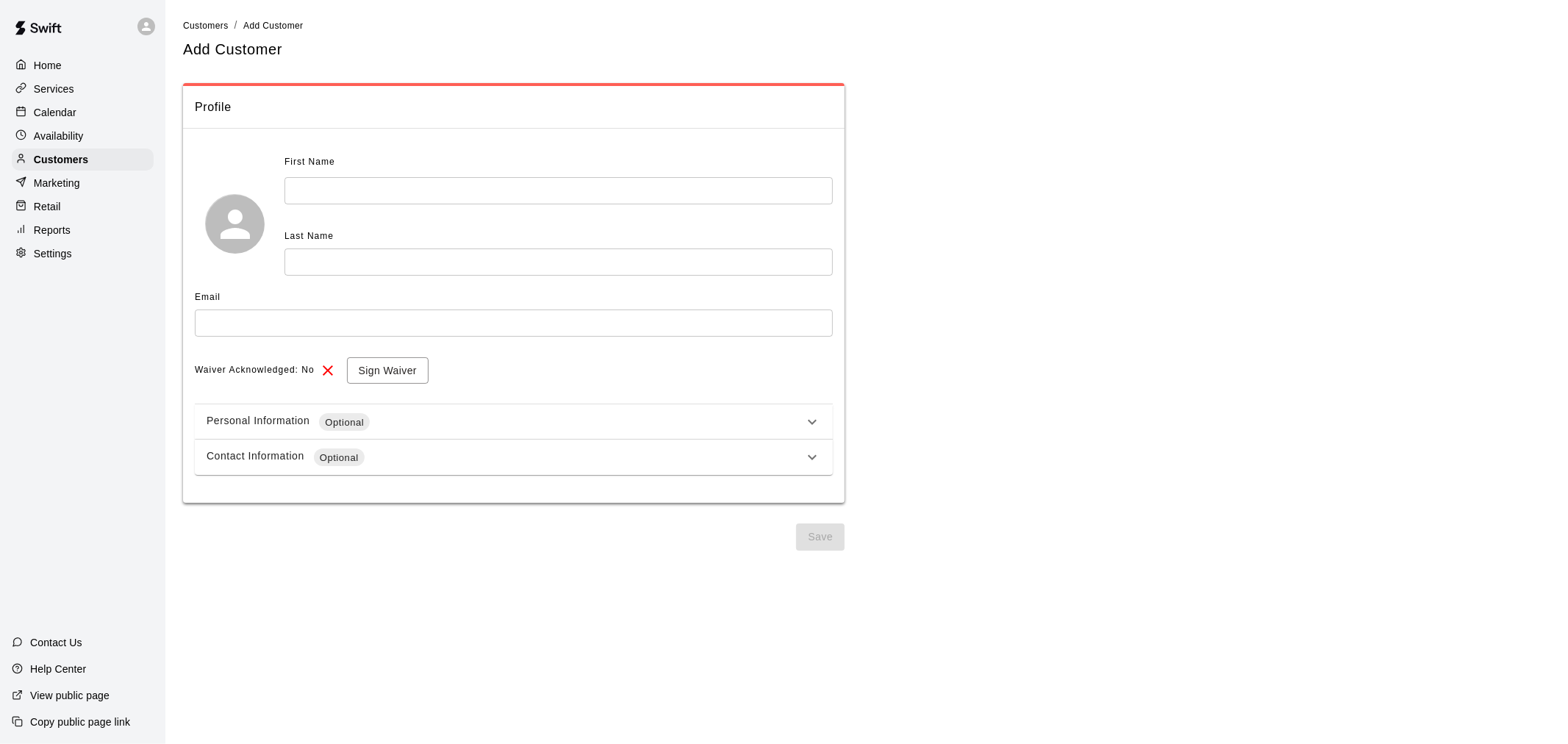
click at [579, 186] on input "text" at bounding box center [559, 190] width 548 height 27
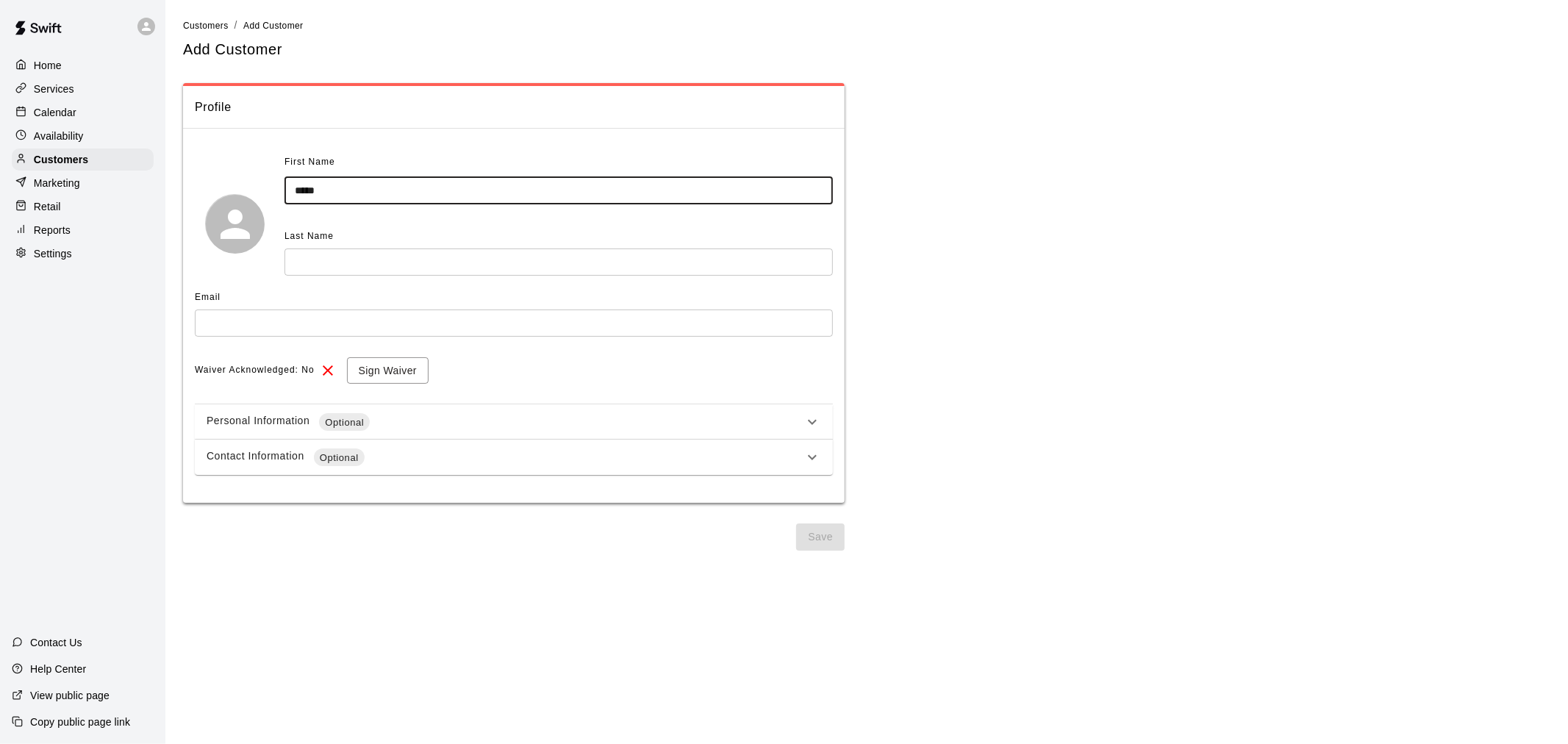
type input "*****"
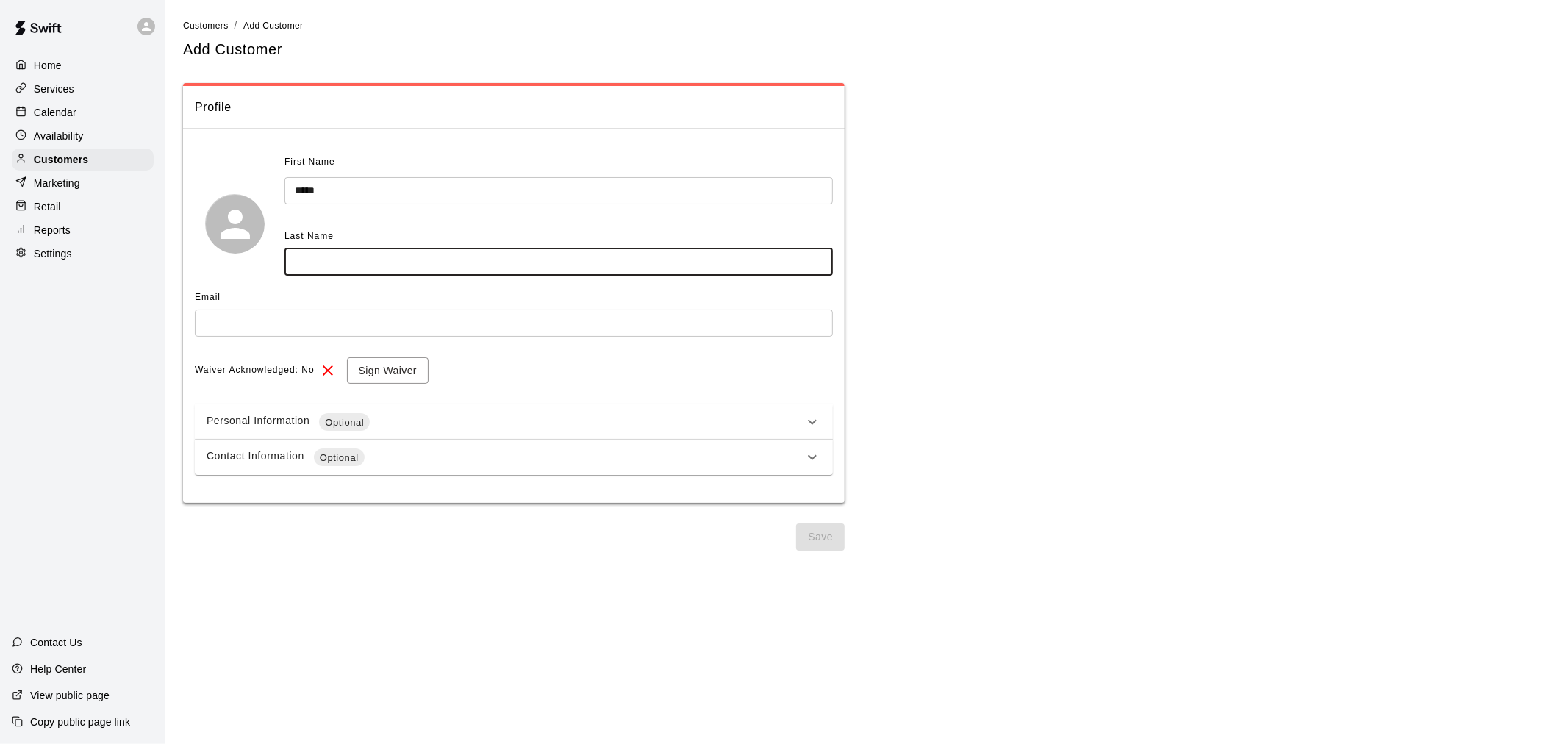
drag, startPoint x: 573, startPoint y: 258, endPoint x: 579, endPoint y: 250, distance: 10.0
click at [576, 258] on input "text" at bounding box center [559, 262] width 548 height 27
type input "*******"
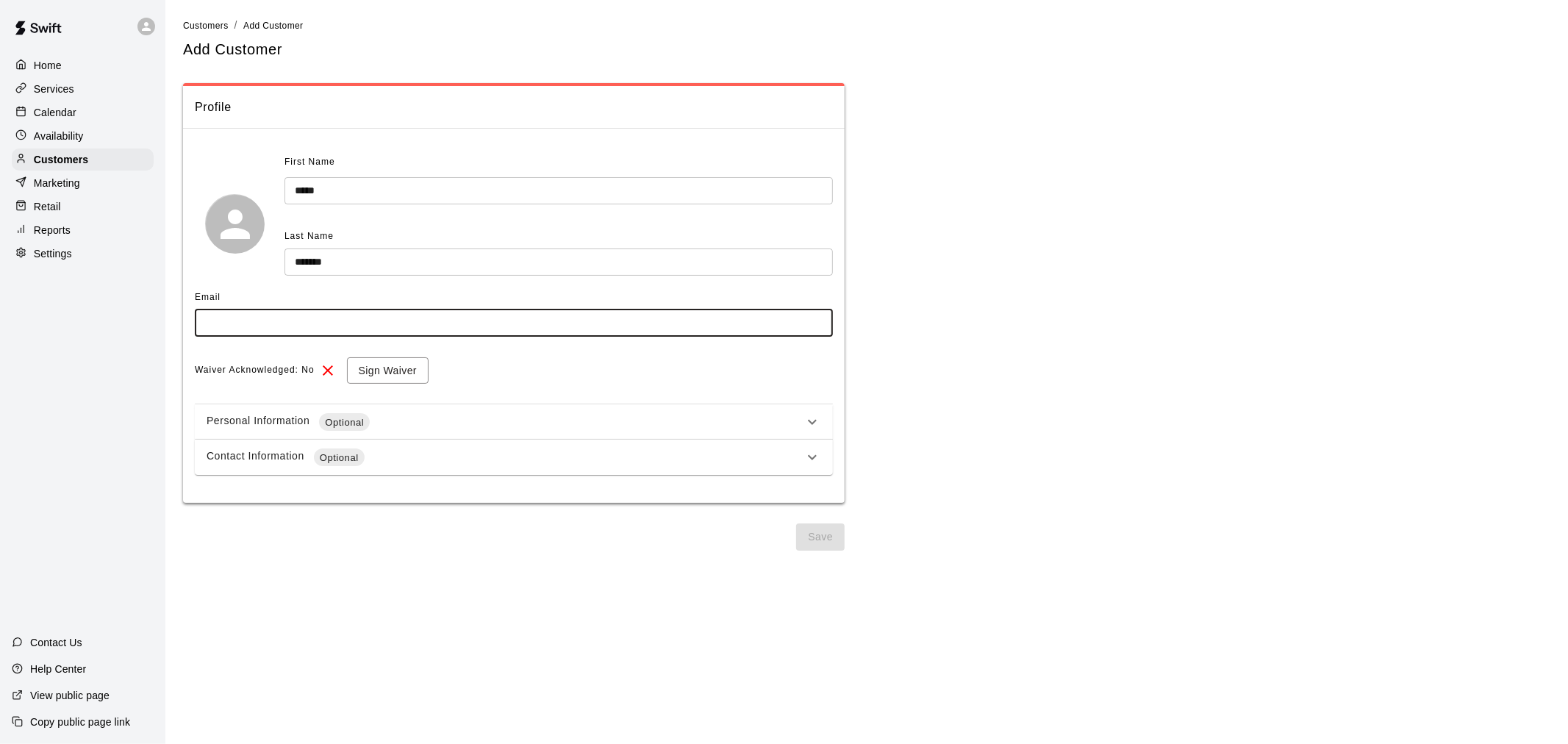
click at [568, 320] on input "text" at bounding box center [514, 323] width 638 height 27
type input "**********"
click at [403, 371] on button "Sign Waiver" at bounding box center [388, 371] width 82 height 27
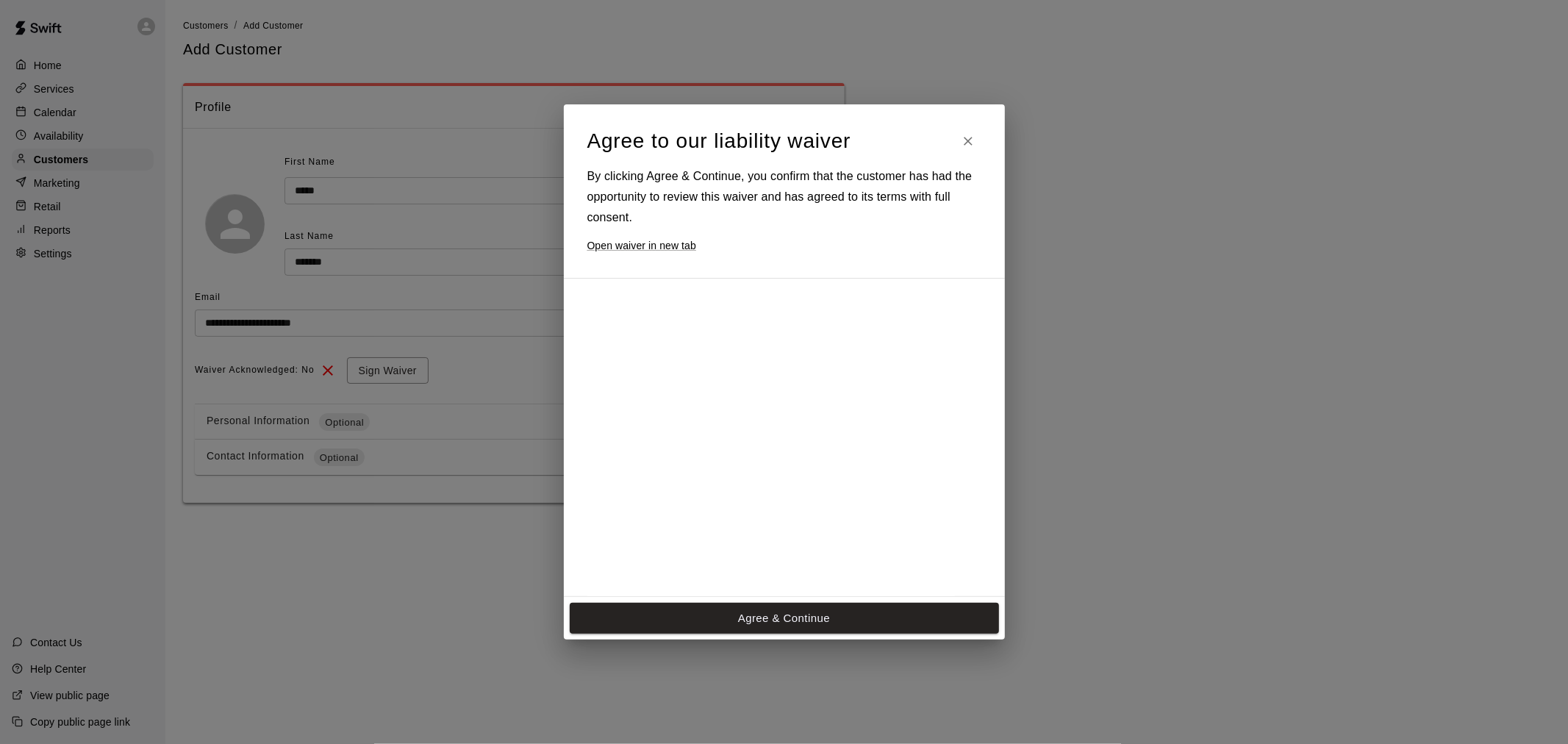
click at [814, 669] on div "Agree to our liability waiver By clicking Agree & Continue, you confirm that th…" at bounding box center [784, 372] width 1568 height 744
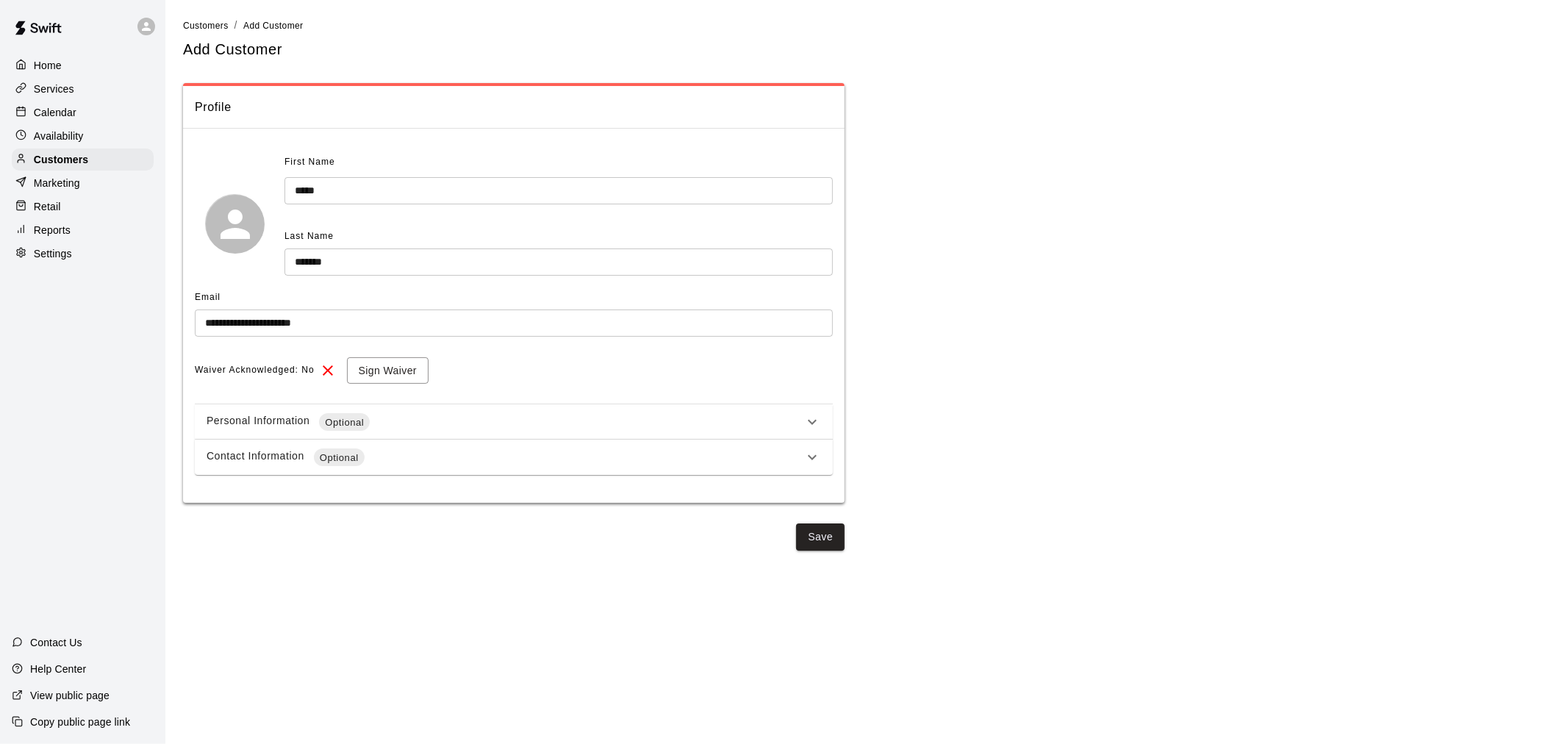
click at [819, 608] on button "Agree & Continue" at bounding box center [784, 618] width 429 height 31
click at [415, 439] on div "Contact Information Optional" at bounding box center [514, 454] width 638 height 36
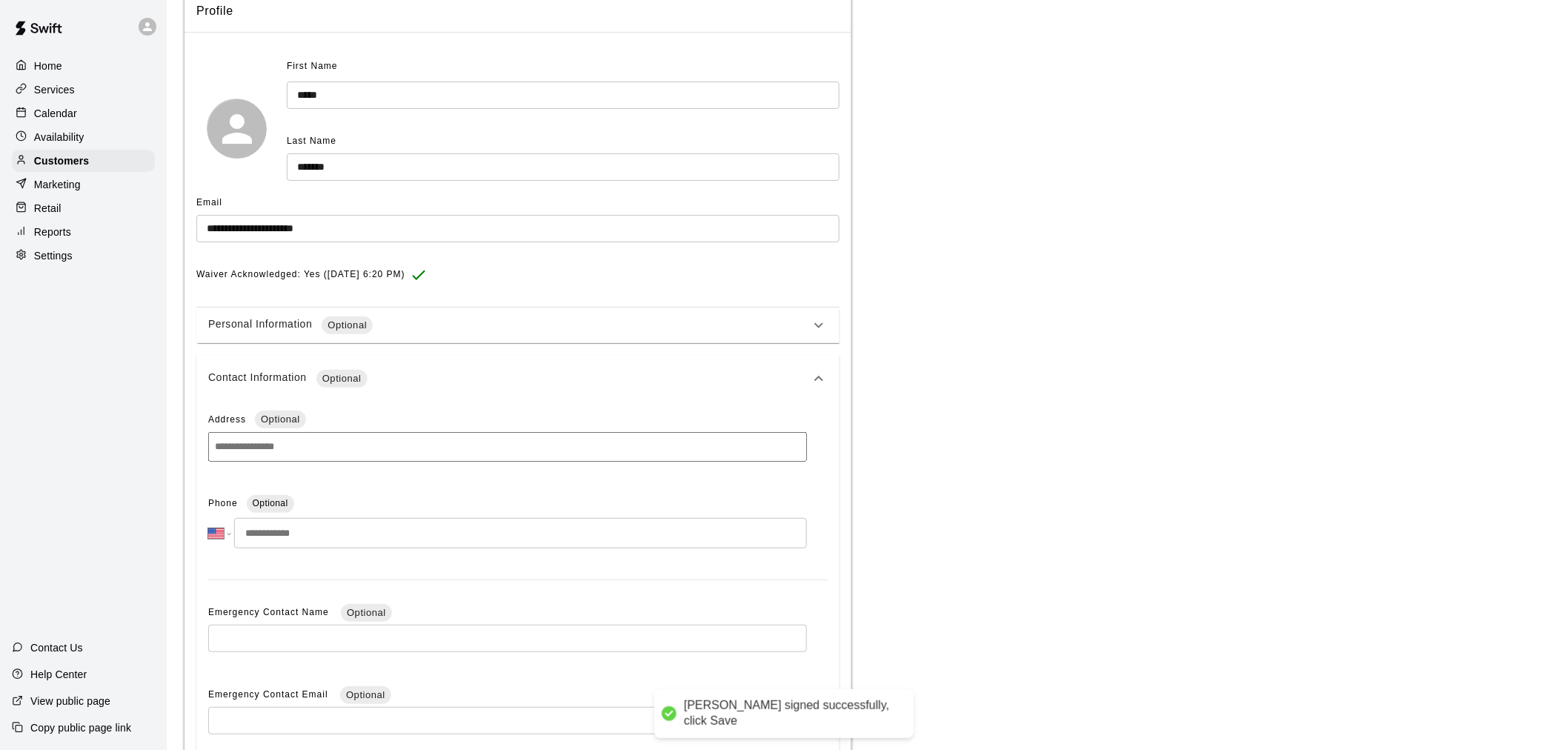
scroll to position [164, 0]
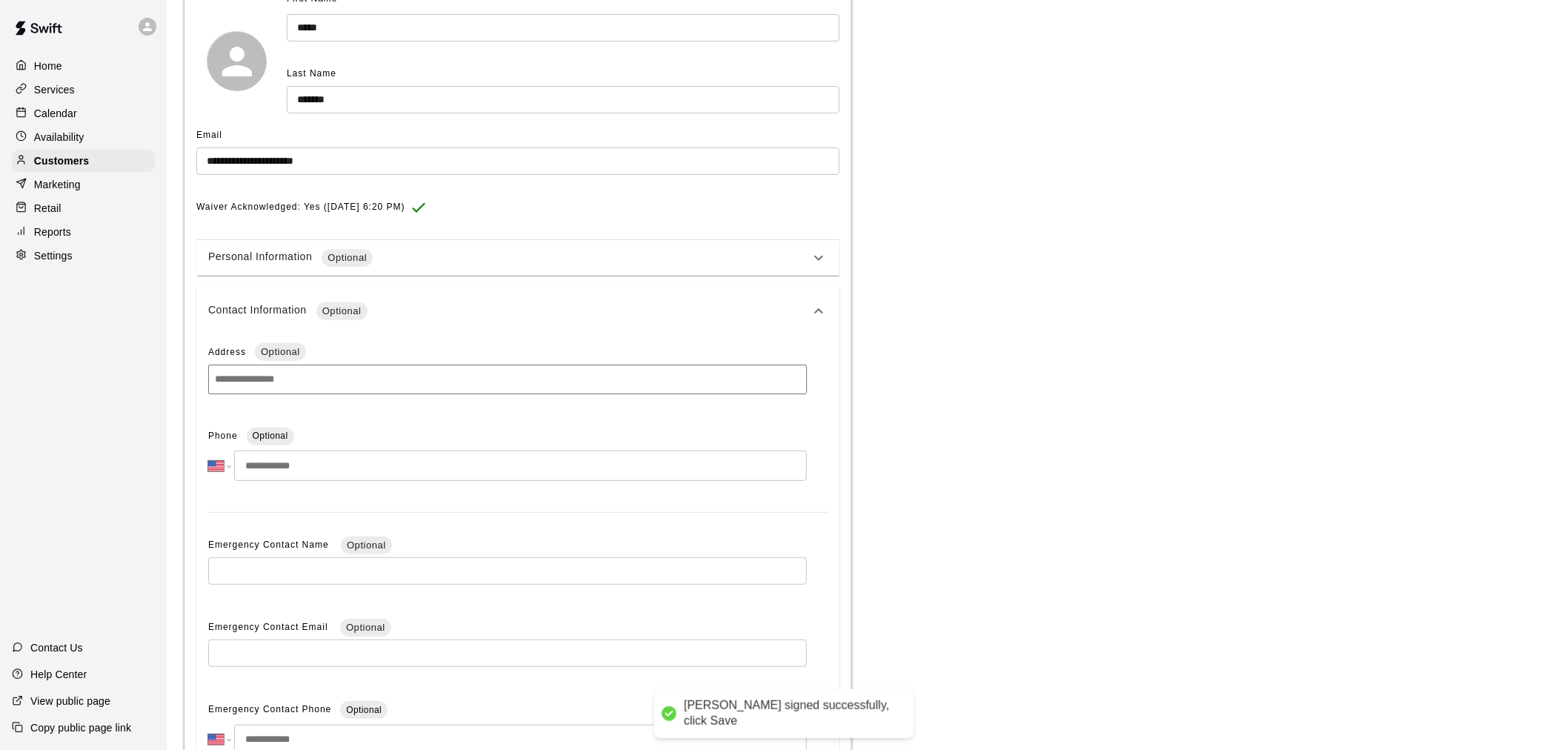
click at [468, 463] on input "tel" at bounding box center [521, 465] width 573 height 30
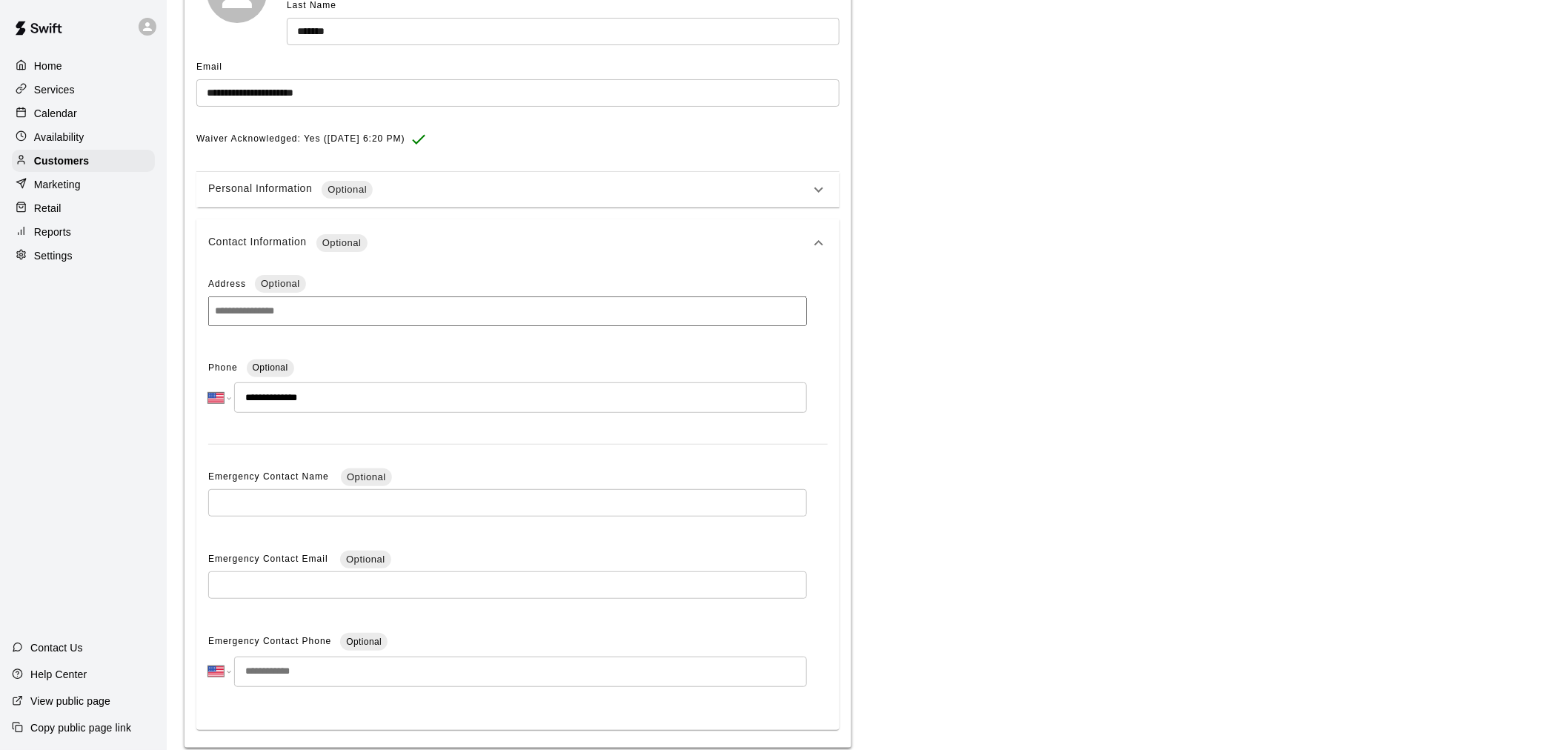
scroll to position [291, 0]
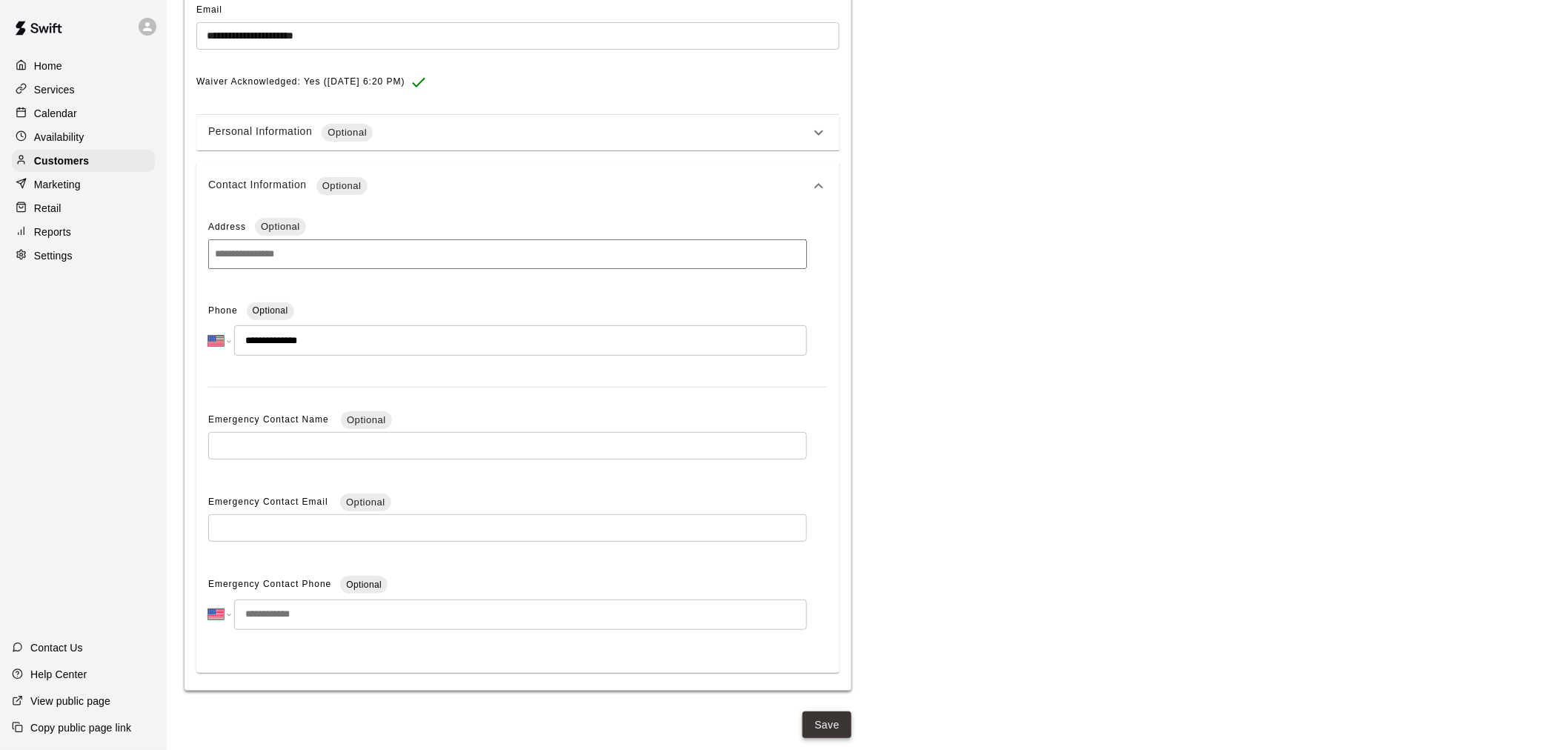
type input "**********"
click at [839, 731] on button "Save" at bounding box center [827, 725] width 49 height 28
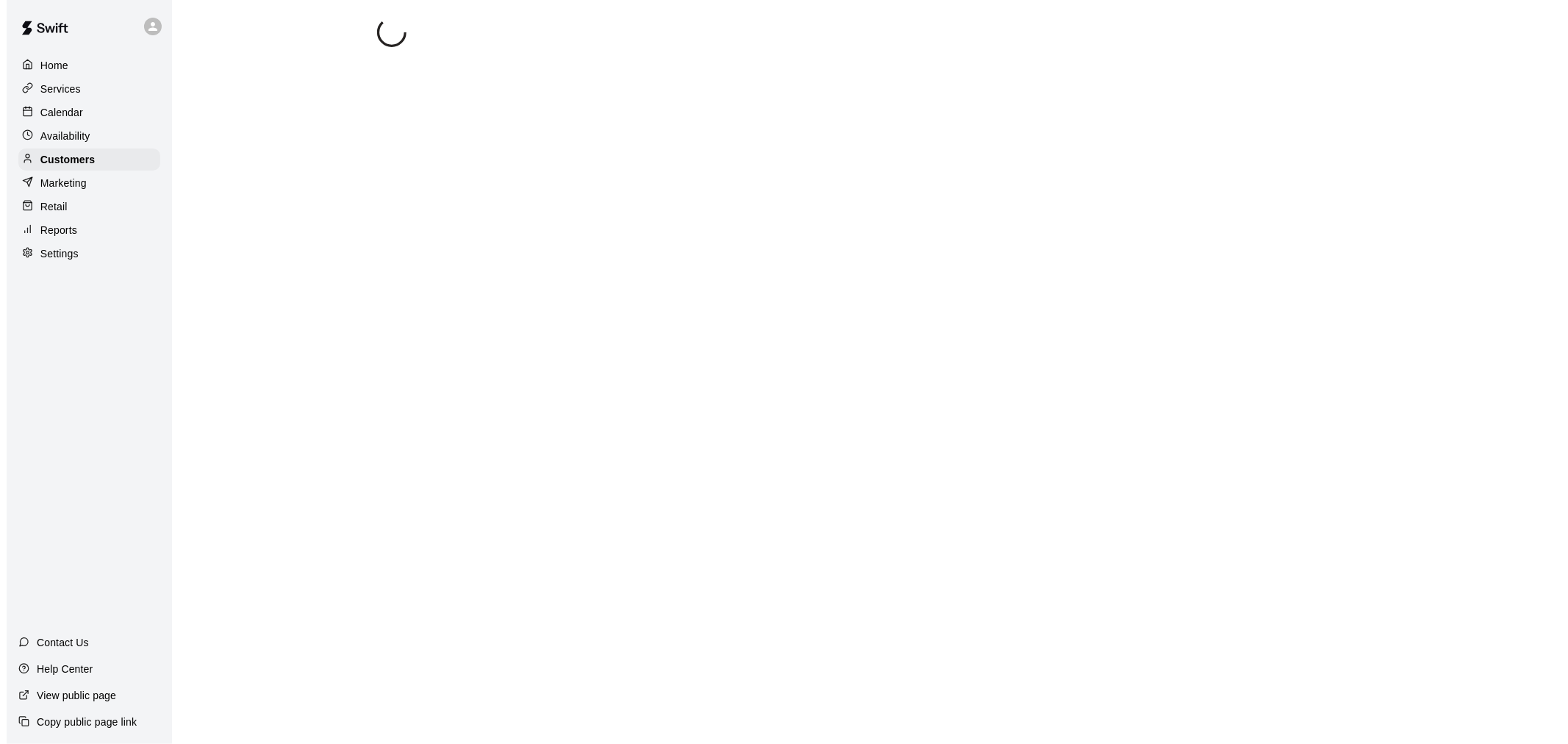
scroll to position [0, 0]
select select "**"
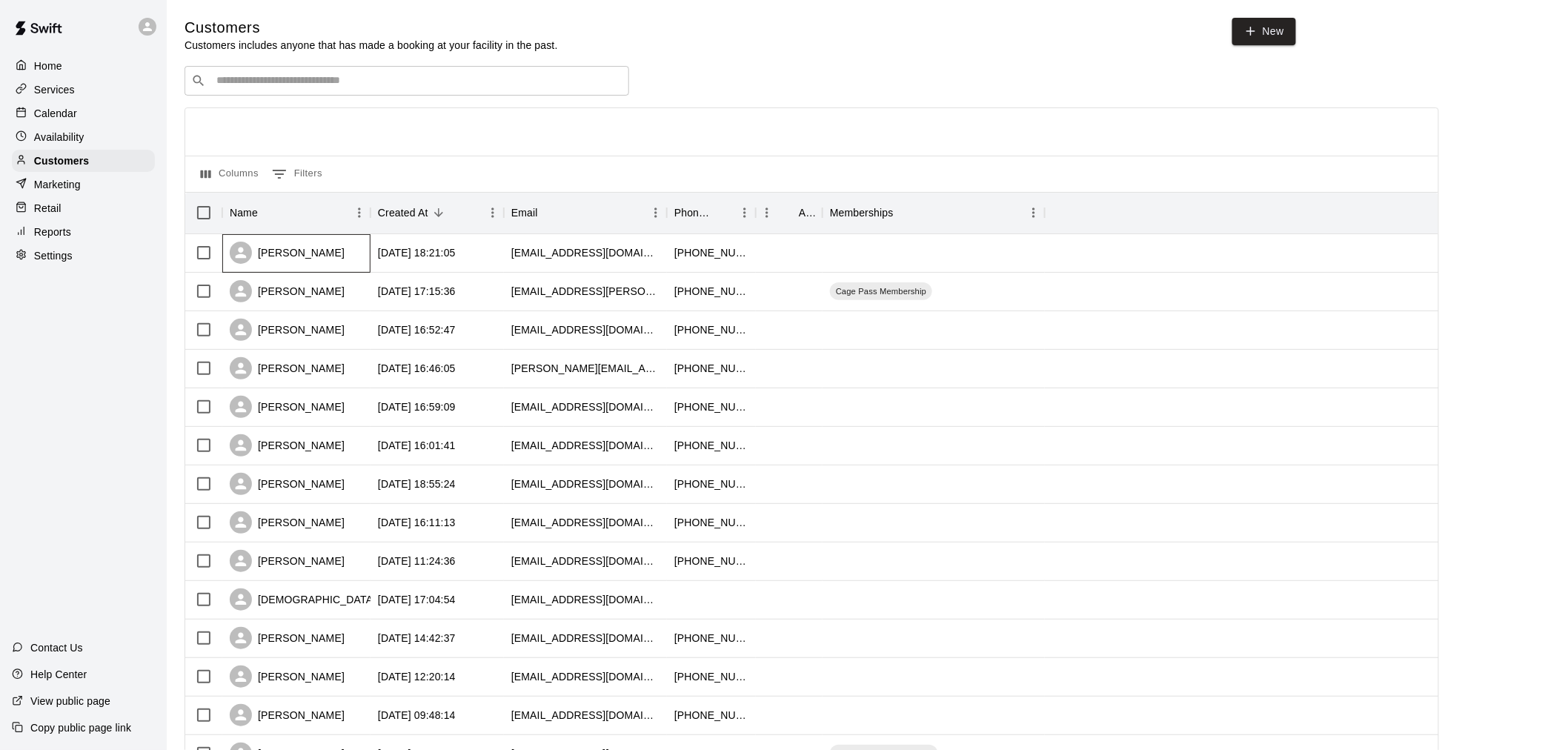
click at [355, 250] on div "Atanu Khamaru" at bounding box center [296, 253] width 148 height 39
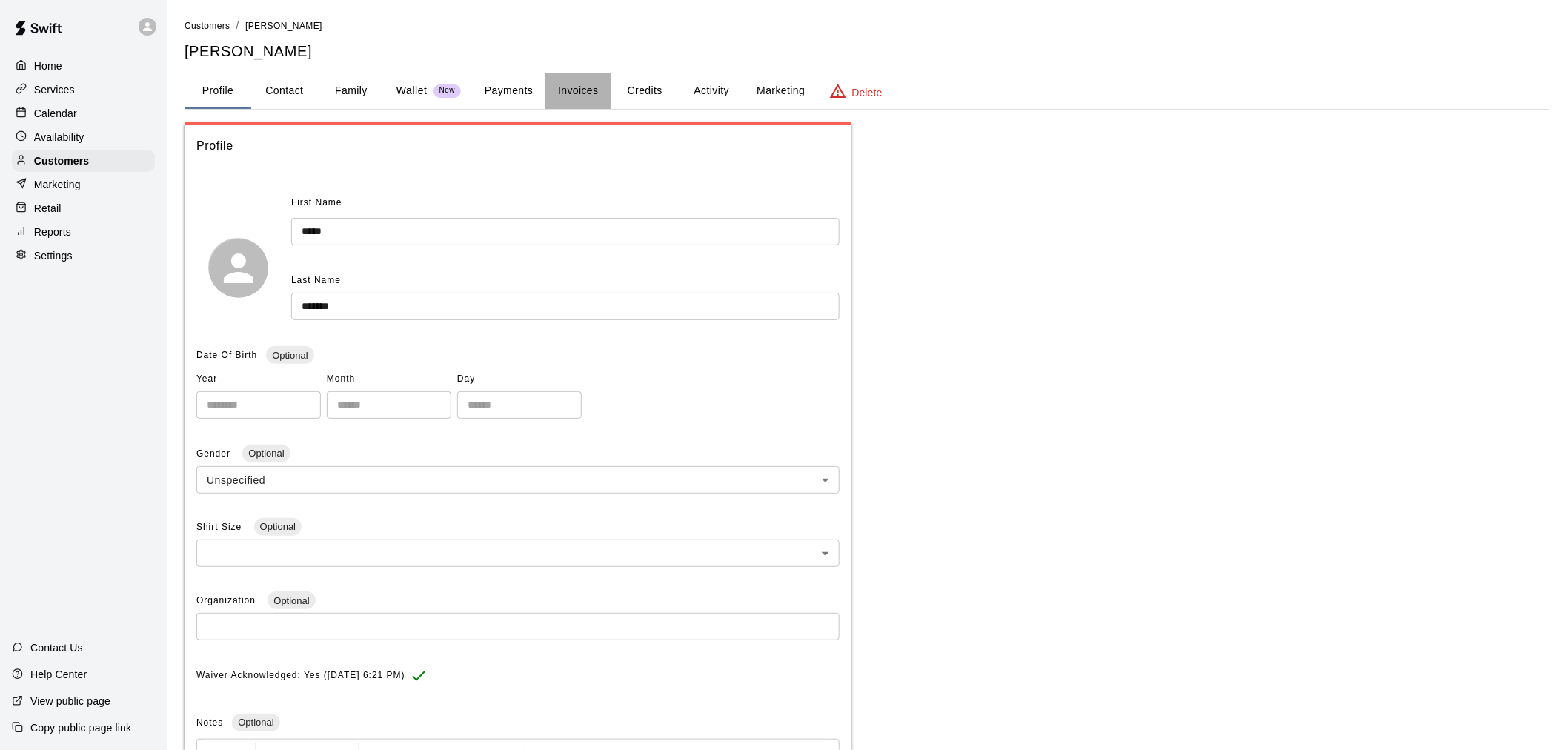
click at [574, 97] on button "Invoices" at bounding box center [578, 91] width 67 height 36
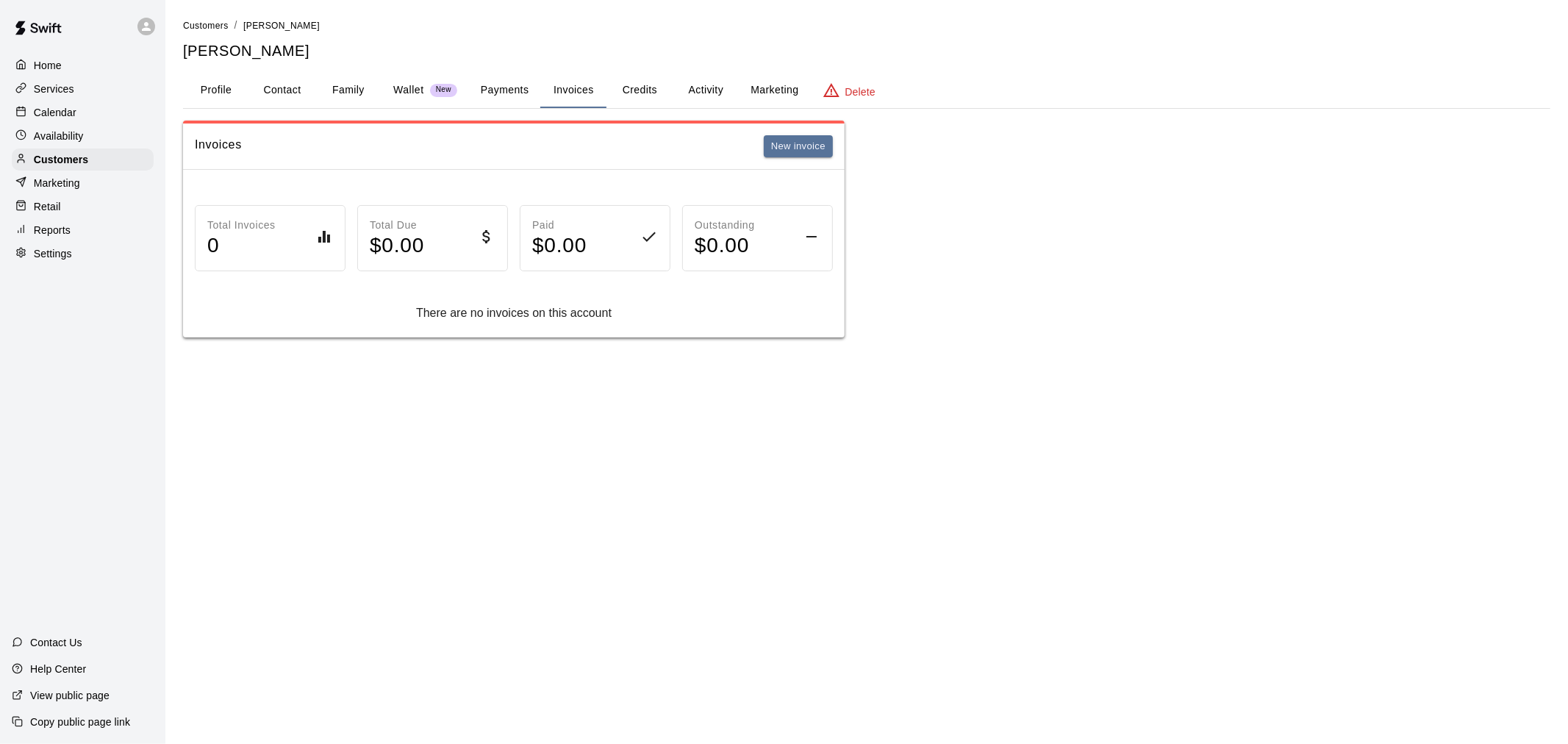
click at [512, 82] on button "Payments" at bounding box center [505, 90] width 71 height 36
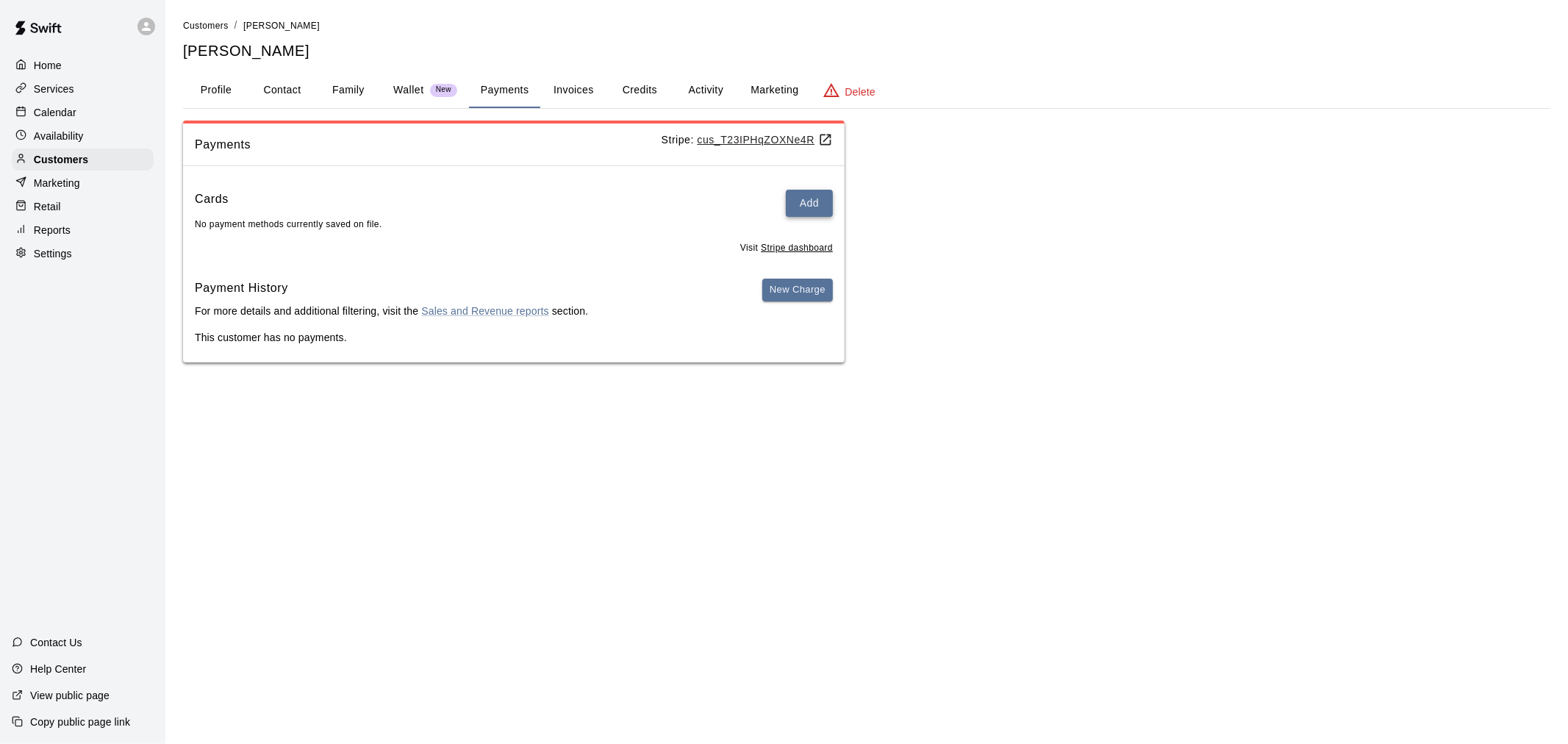
click at [809, 208] on button "Add" at bounding box center [810, 203] width 47 height 27
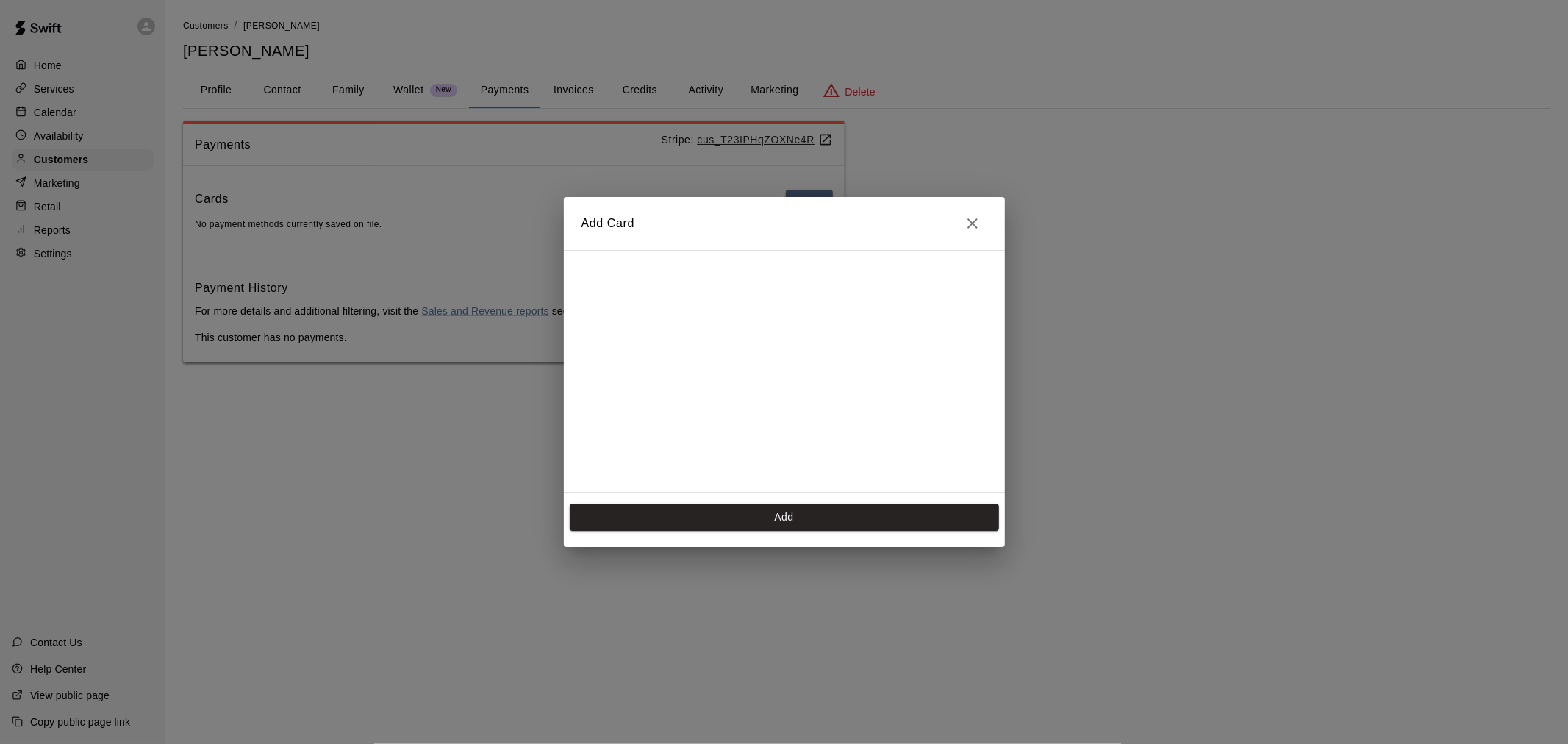
scroll to position [262, 0]
click at [862, 522] on button "Add" at bounding box center [784, 517] width 429 height 27
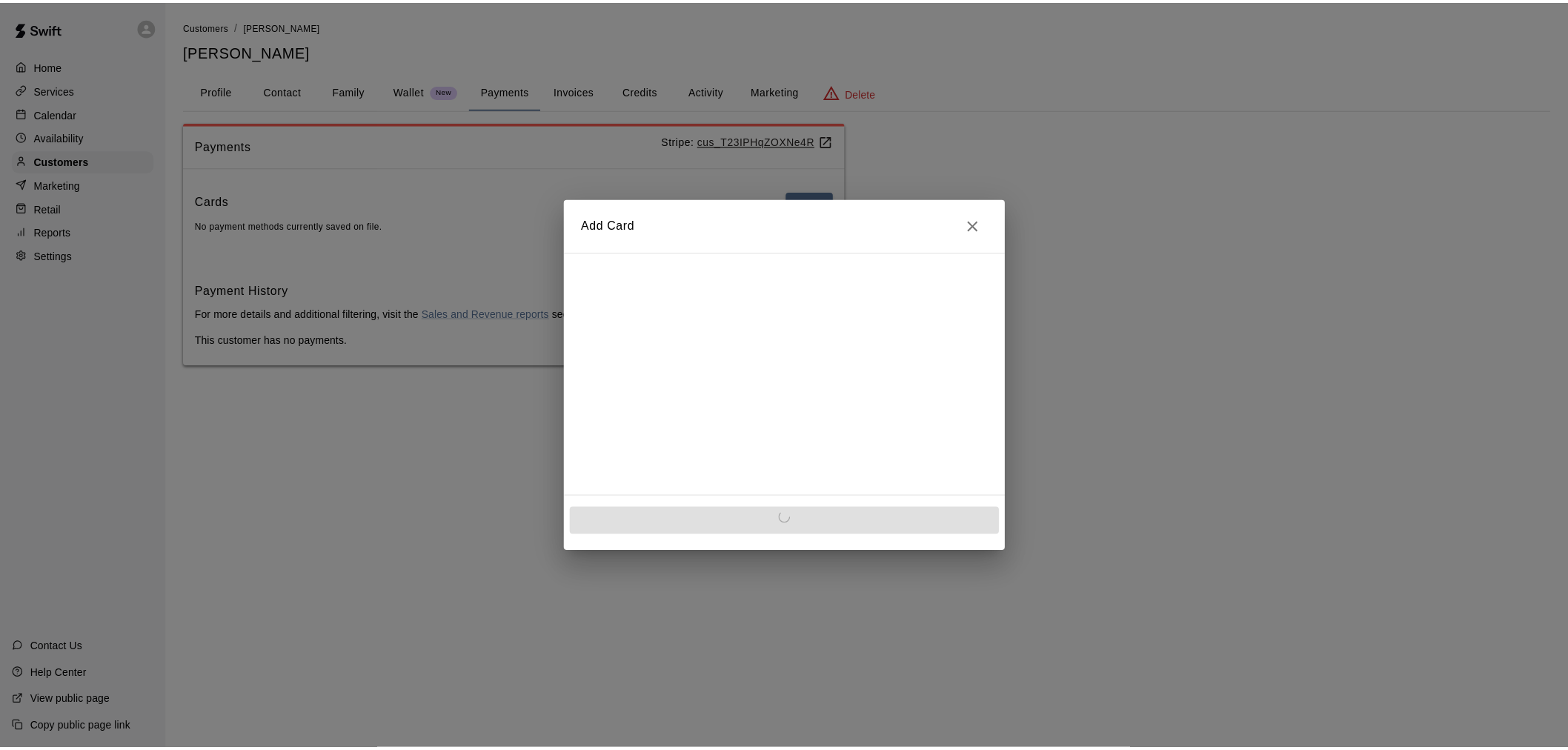
scroll to position [0, 0]
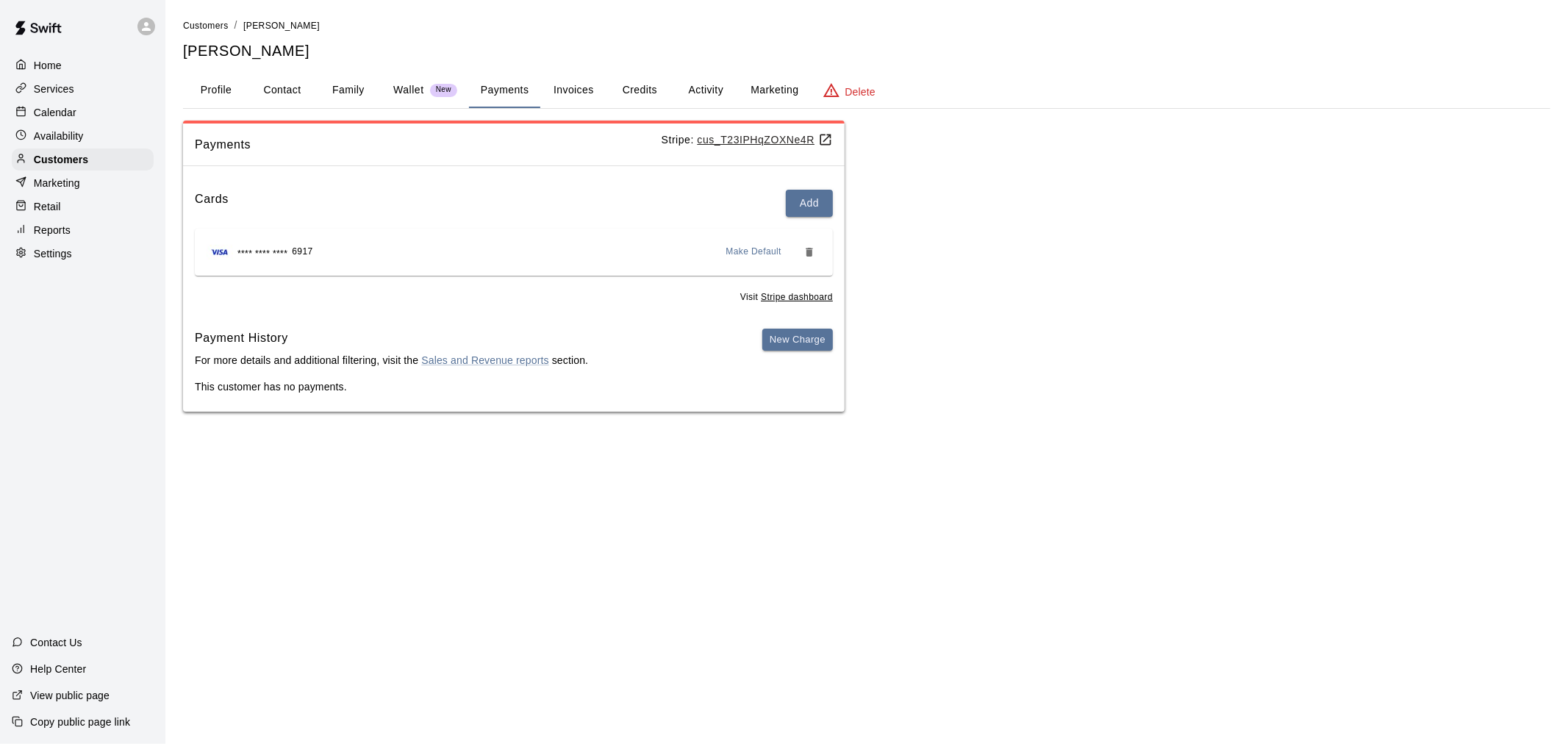
click at [689, 89] on button "Activity" at bounding box center [705, 90] width 67 height 36
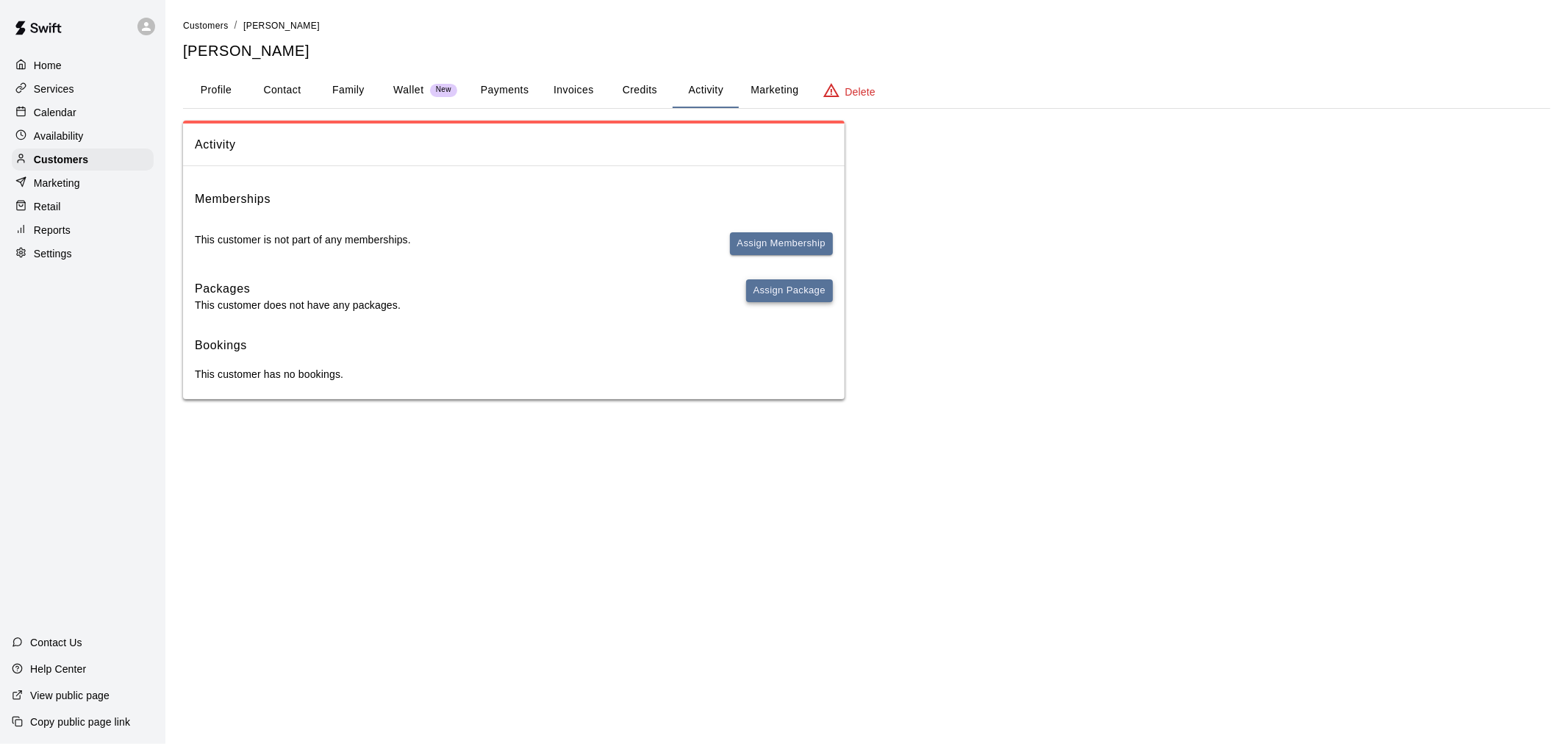
click at [813, 299] on button "Assign Package" at bounding box center [789, 290] width 87 height 23
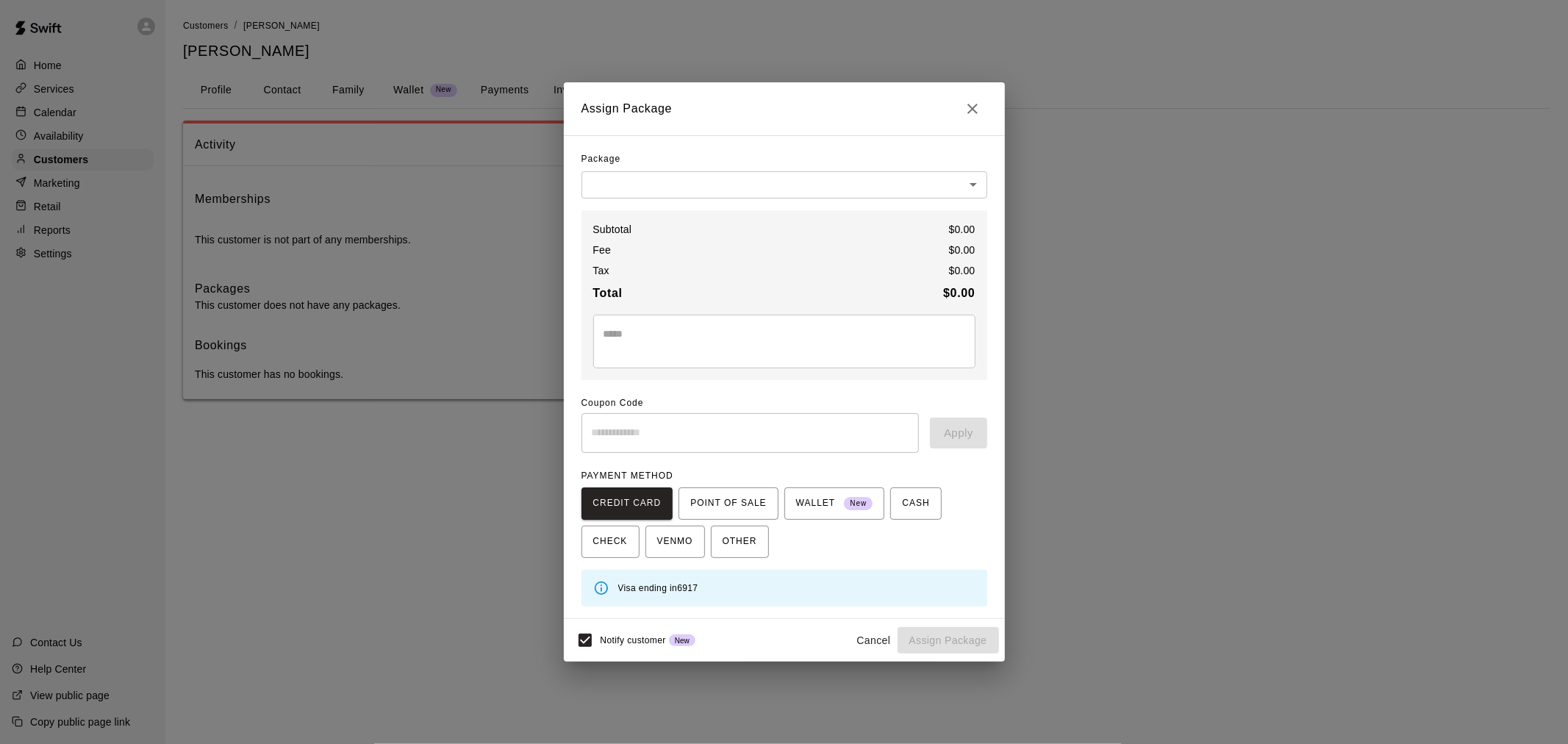
click at [790, 178] on body "Home Services Calendar Availability Customers Marketing Retail Reports Settings…" at bounding box center [784, 214] width 1568 height 428
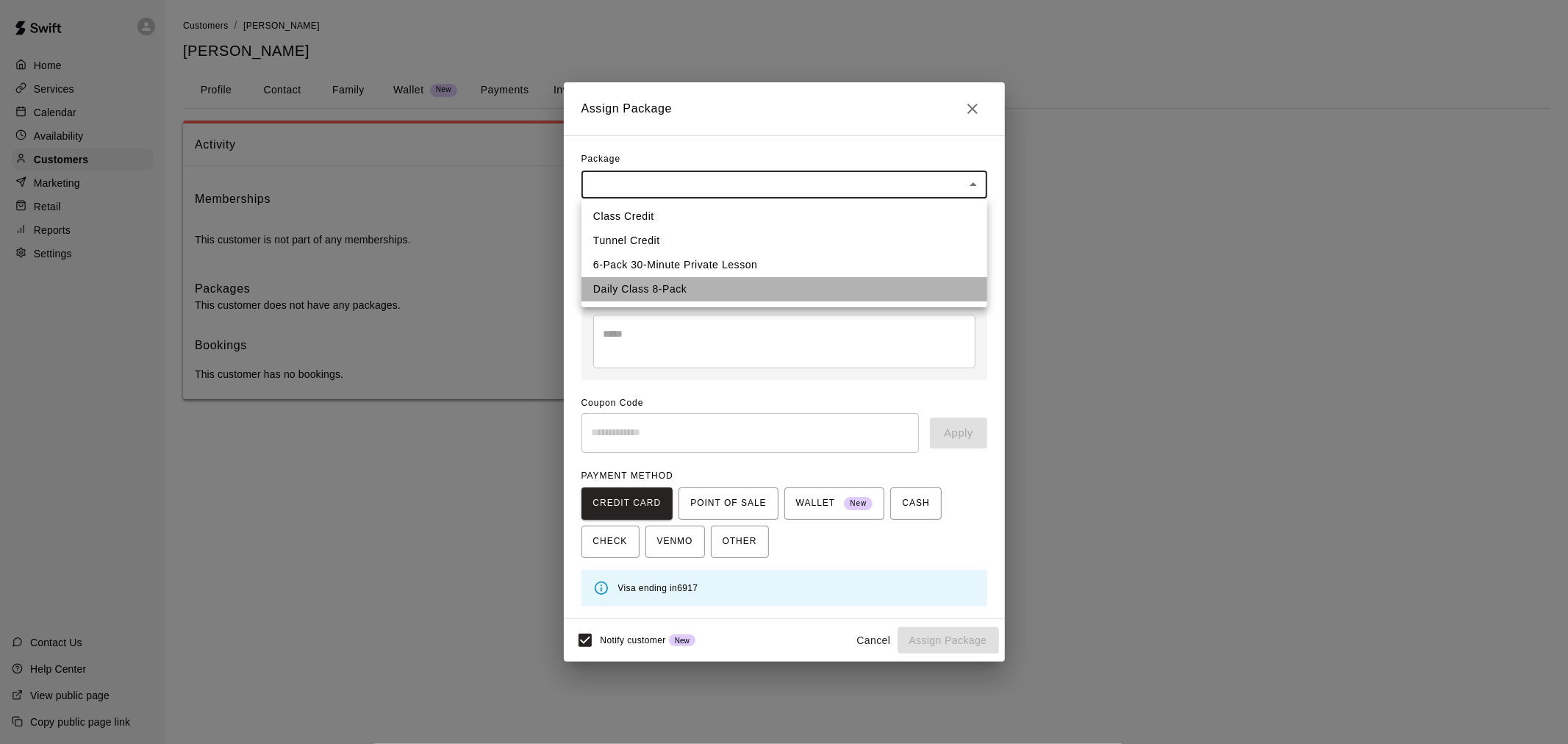
click at [735, 287] on li "Daily Class 8-Pack" at bounding box center [784, 289] width 405 height 25
type input "**********"
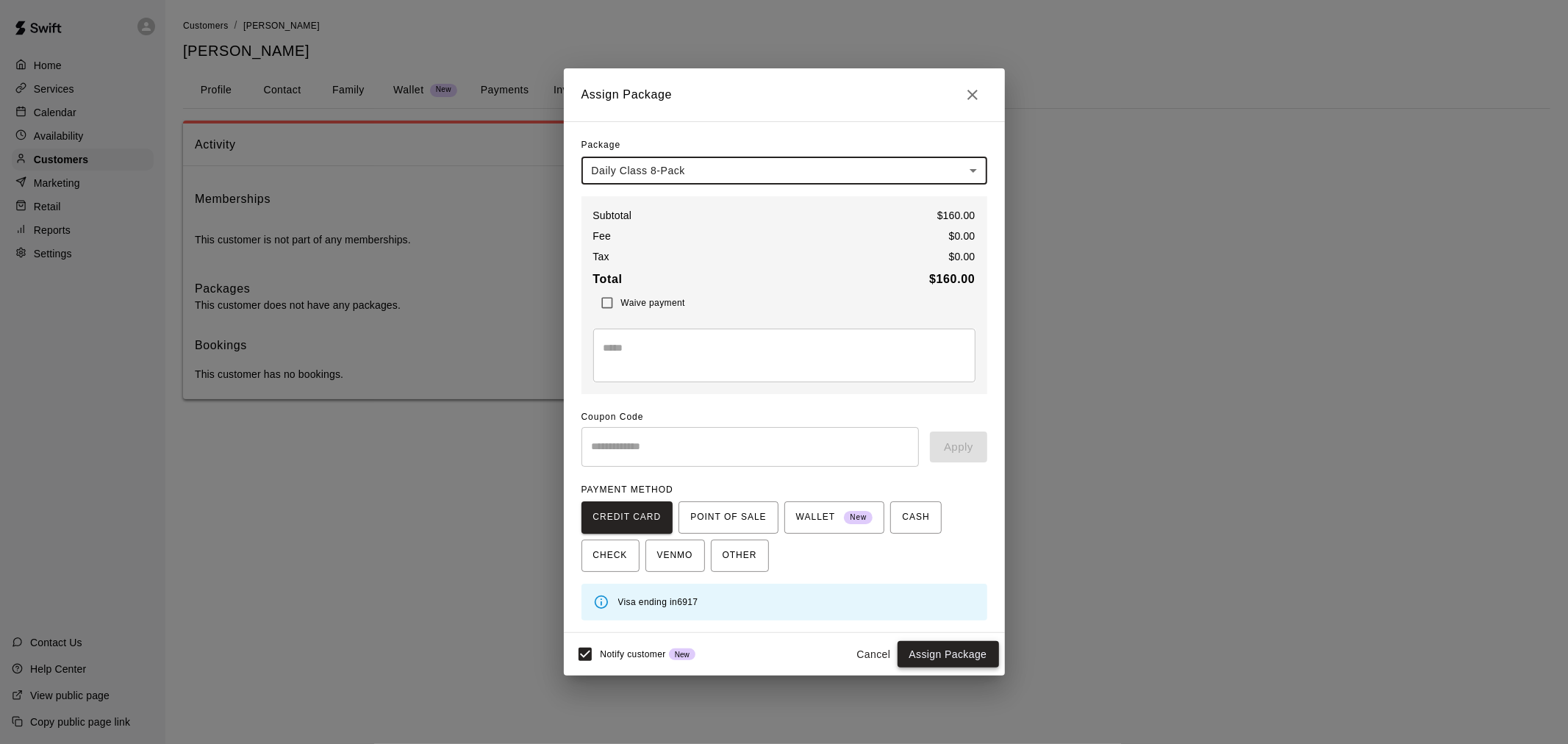
click at [957, 650] on button "Assign Package" at bounding box center [948, 655] width 101 height 27
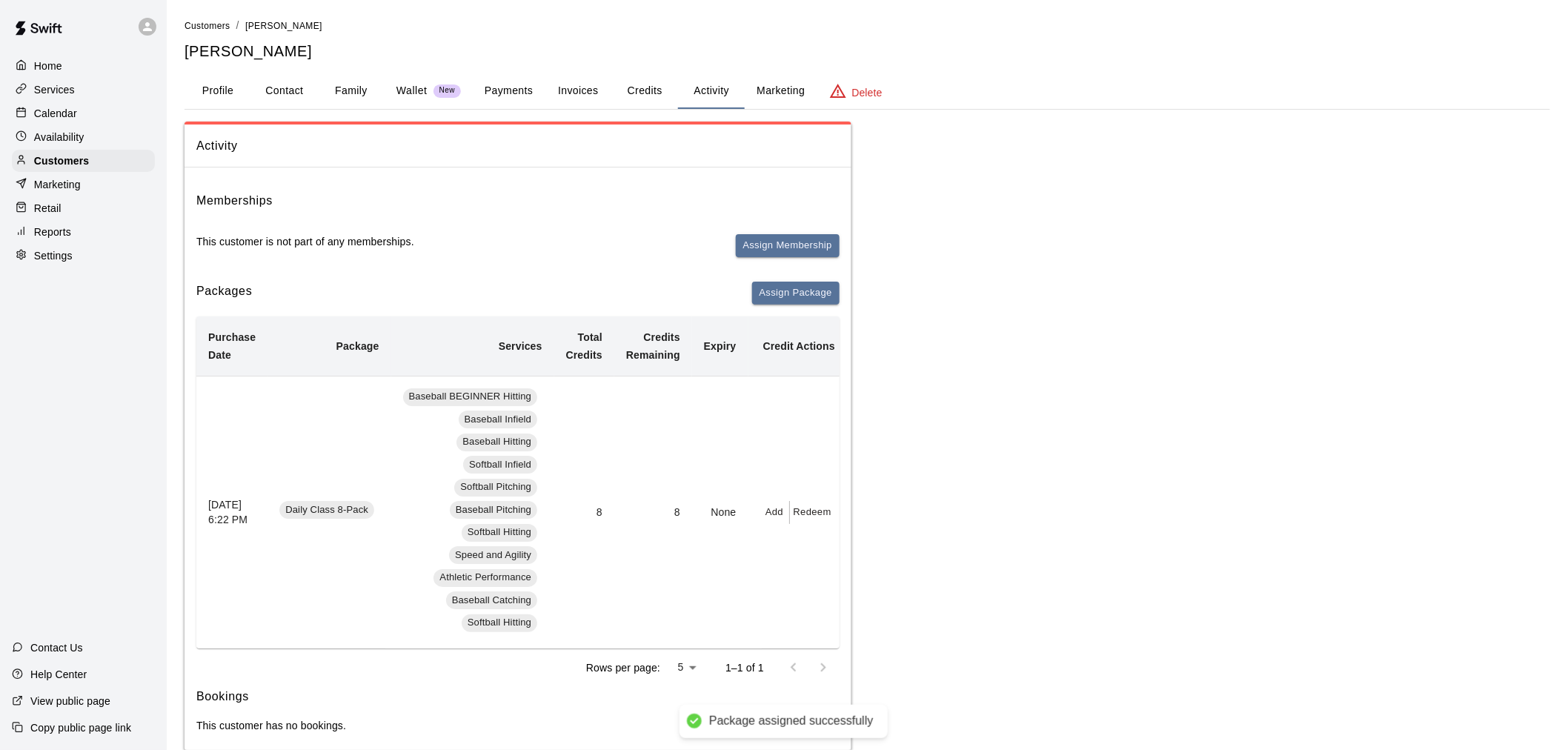
click at [80, 119] on div "Calendar" at bounding box center [84, 113] width 143 height 22
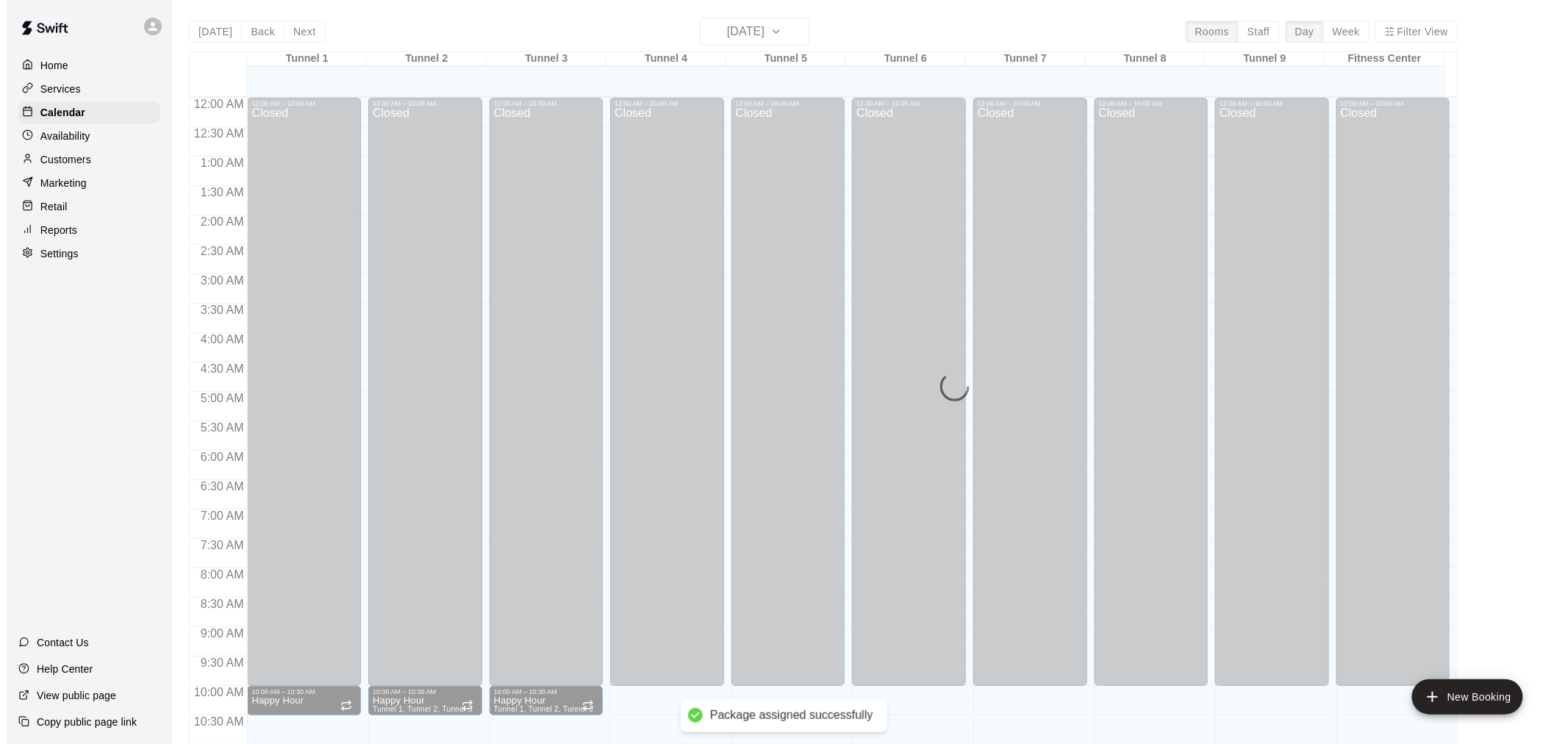
scroll to position [703, 0]
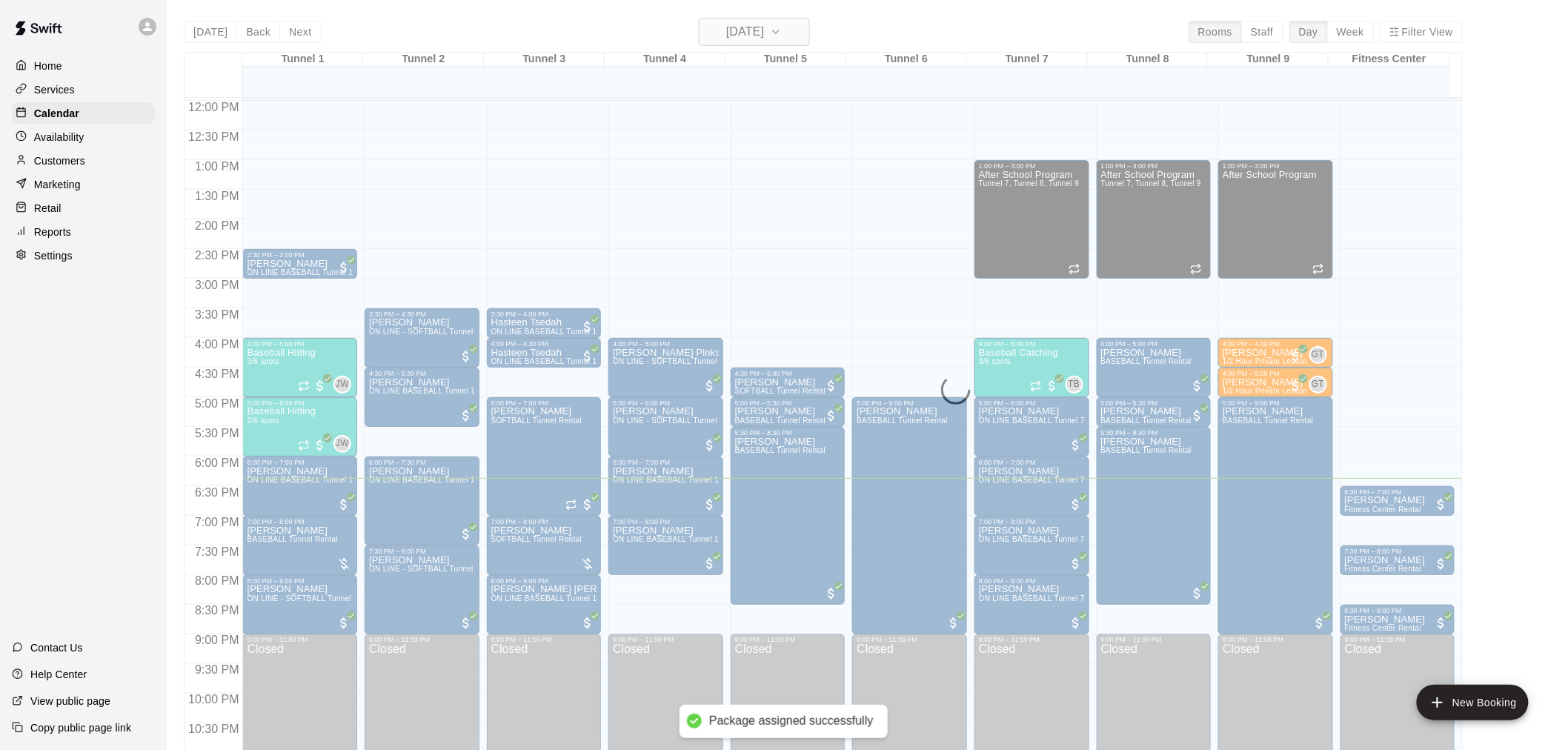
click at [808, 36] on div "Today Back Next Wednesday Sep 10 Rooms Staff Day Week Filter View Tunnel 1 10 W…" at bounding box center [823, 392] width 1280 height 750
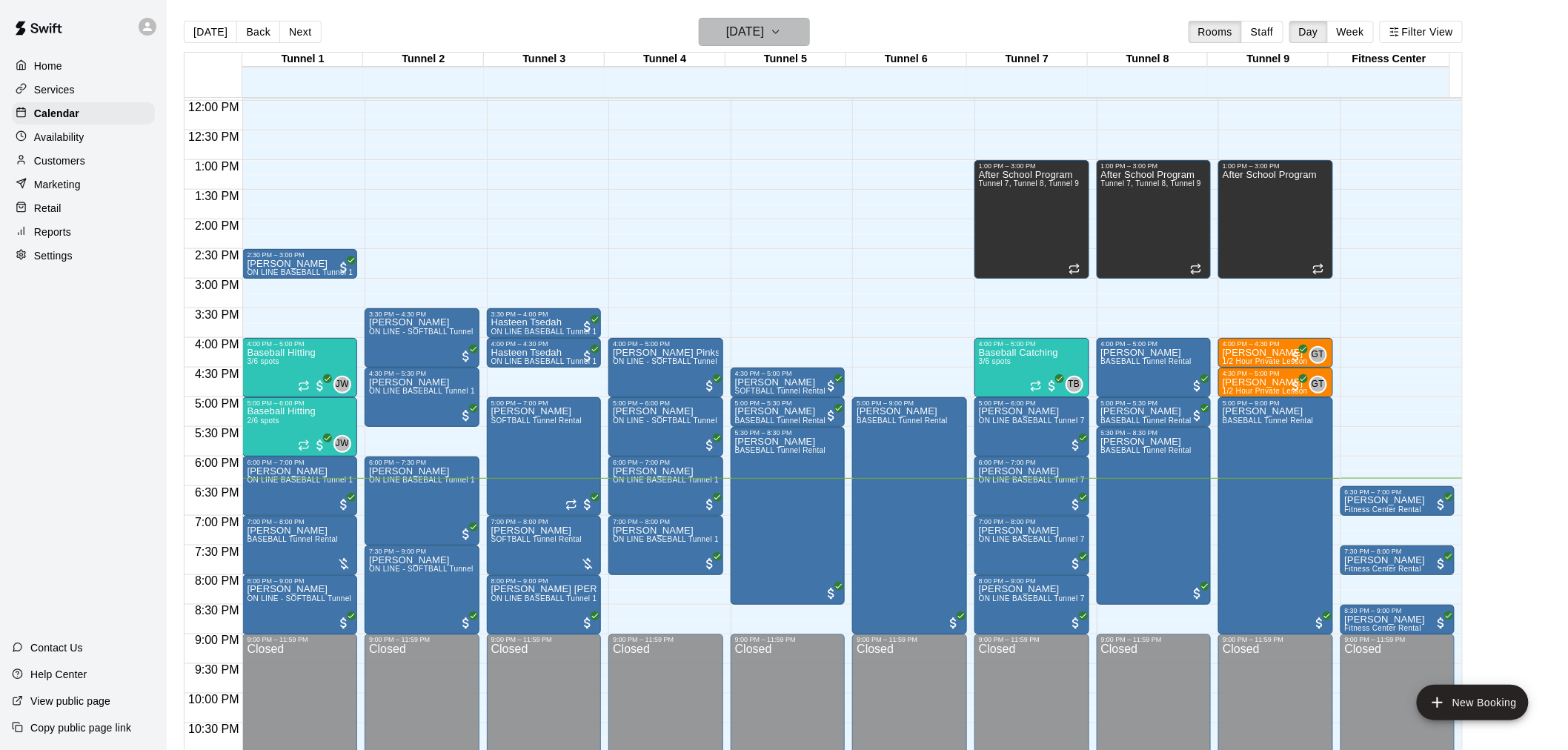
click at [779, 33] on icon "button" at bounding box center [776, 31] width 6 height 3
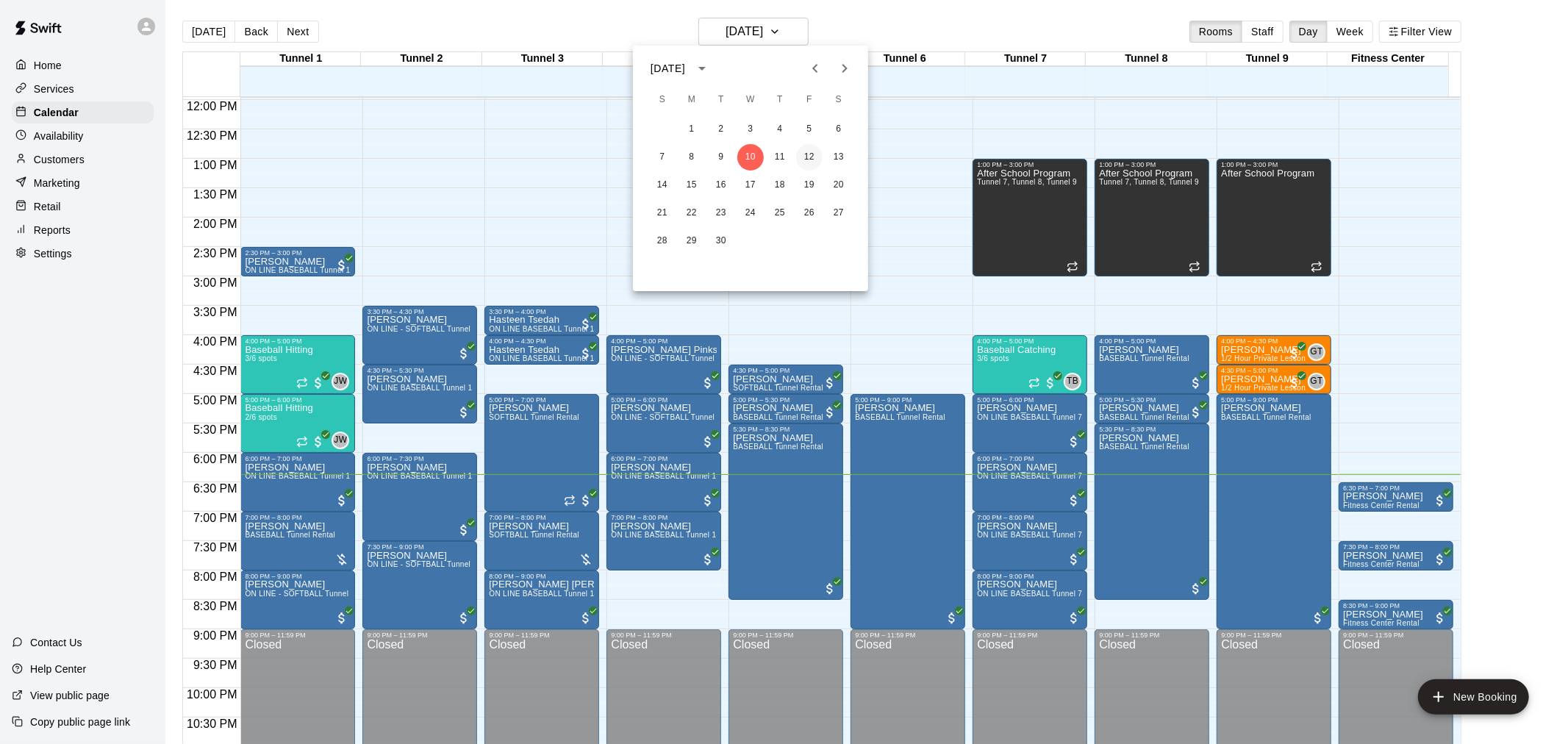
click at [806, 158] on button "12" at bounding box center [809, 157] width 26 height 26
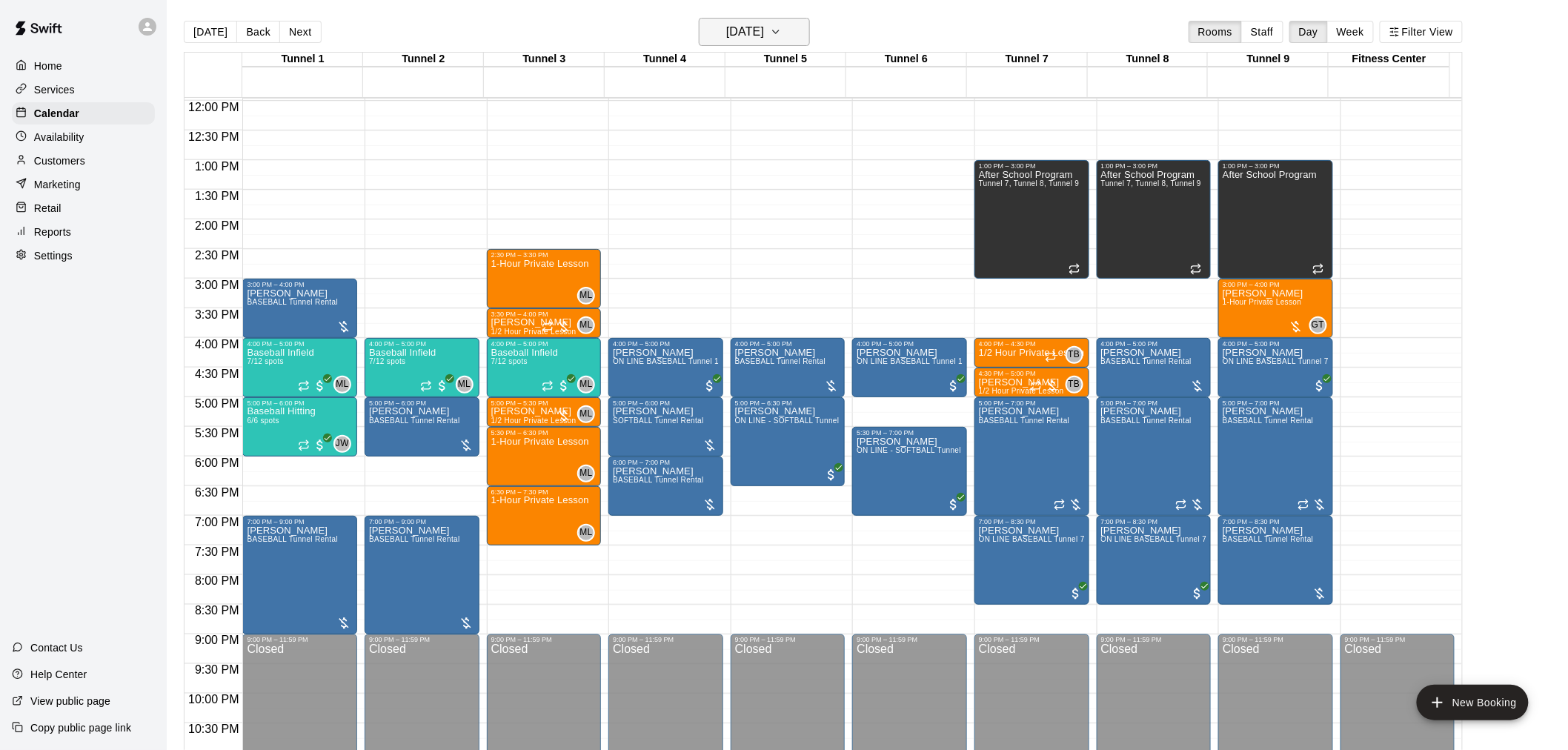
click at [764, 26] on h6 "Friday Sep 12" at bounding box center [745, 31] width 38 height 21
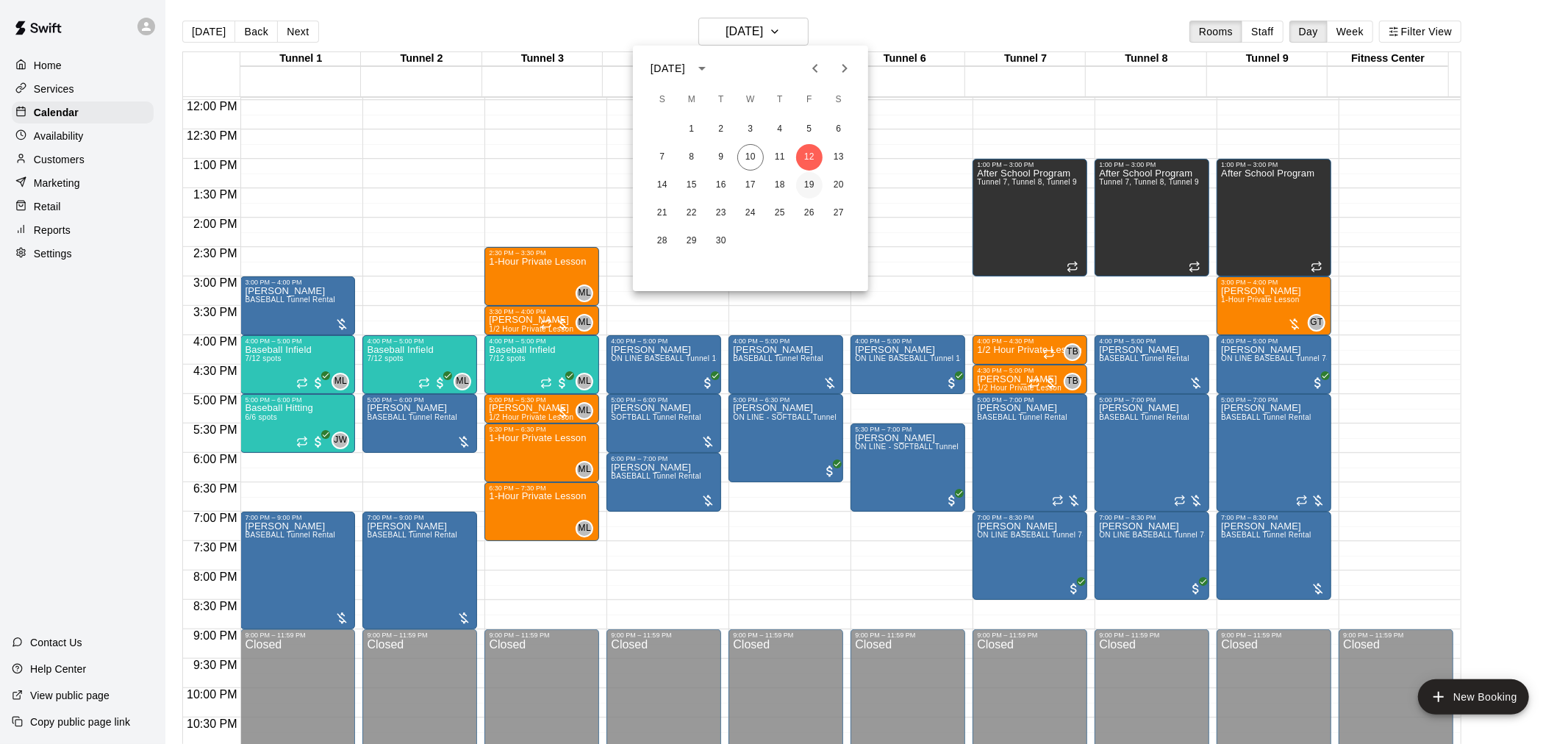
click at [813, 178] on button "19" at bounding box center [809, 185] width 26 height 26
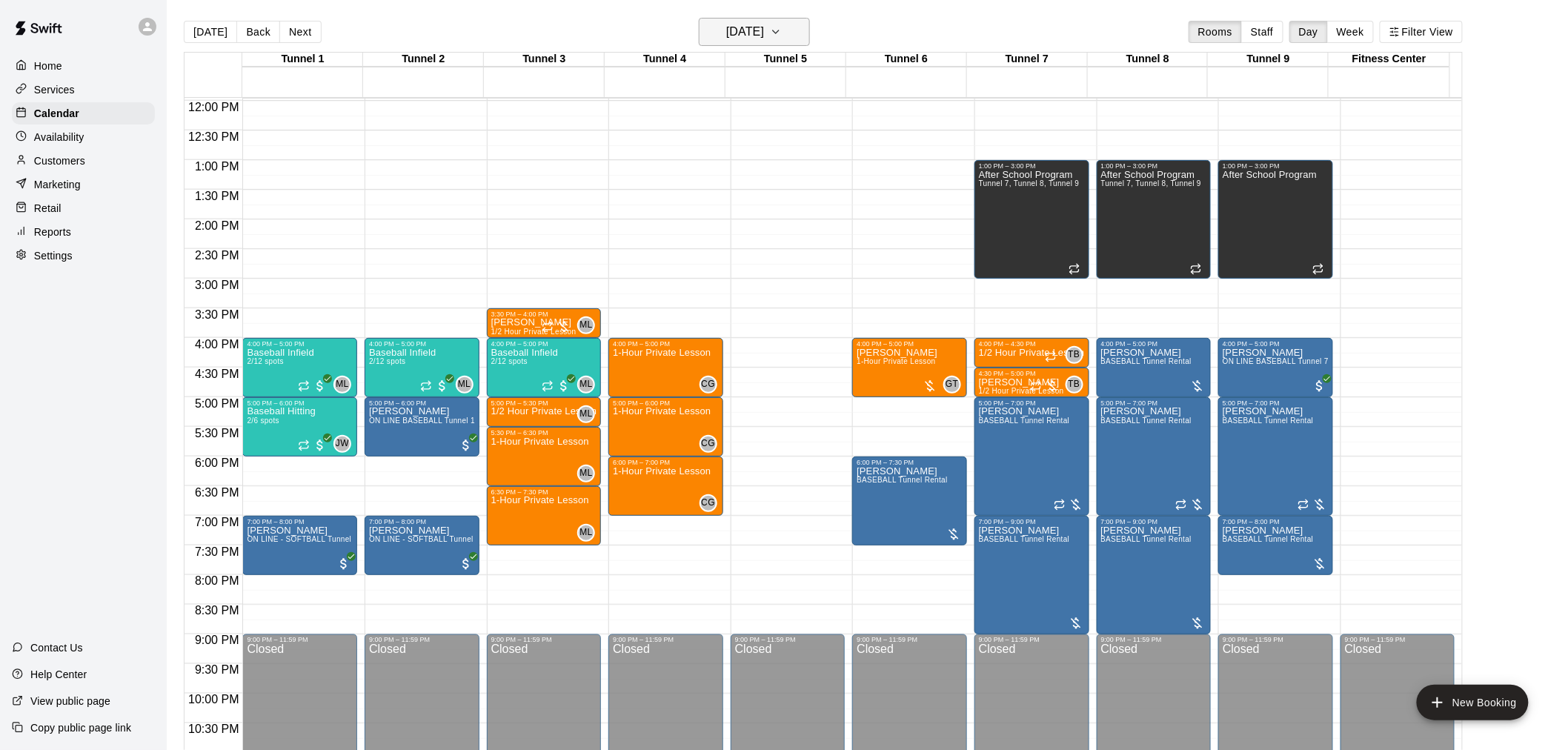
click at [764, 31] on h6 "Friday Sep 19" at bounding box center [745, 31] width 38 height 21
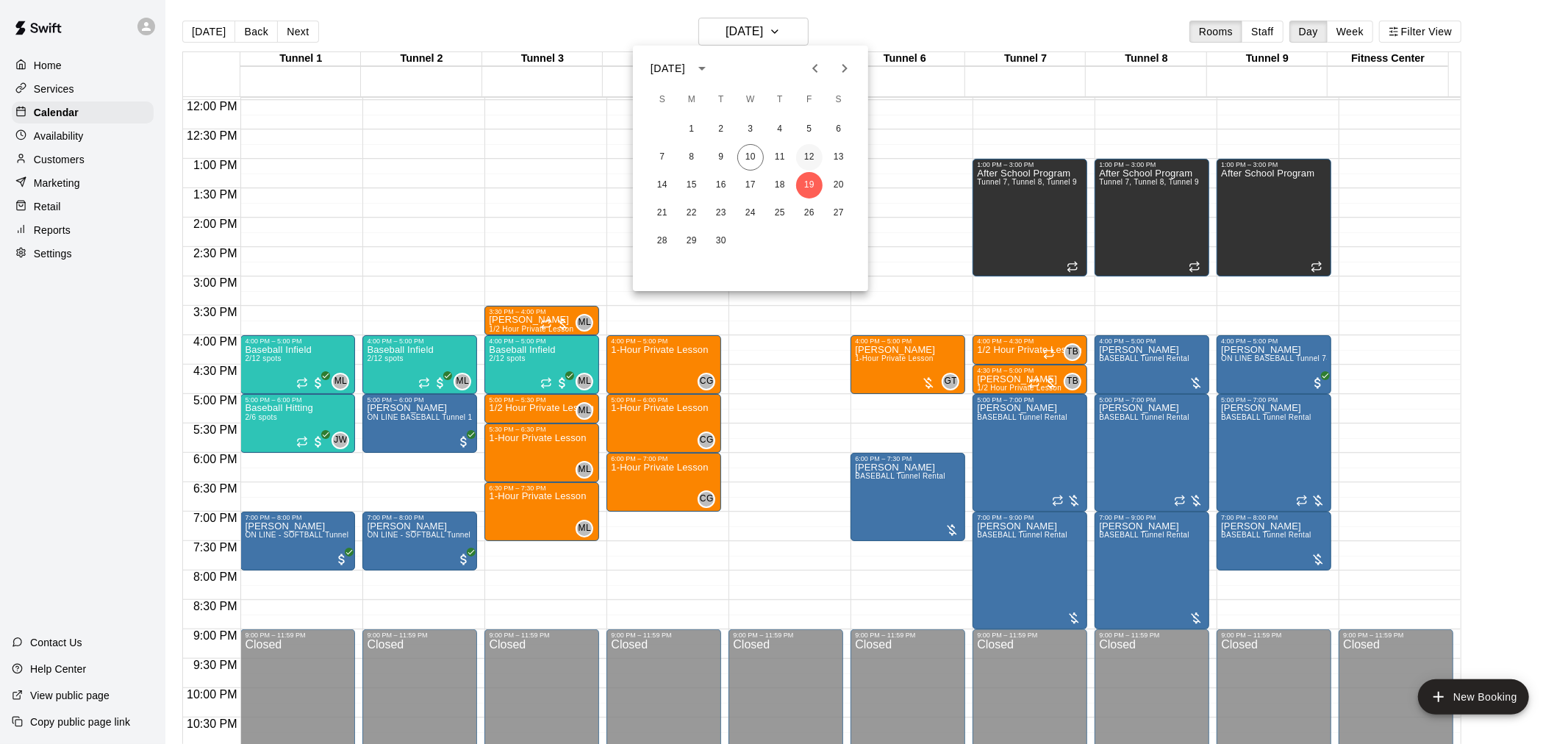
click at [803, 153] on button "12" at bounding box center [809, 157] width 26 height 26
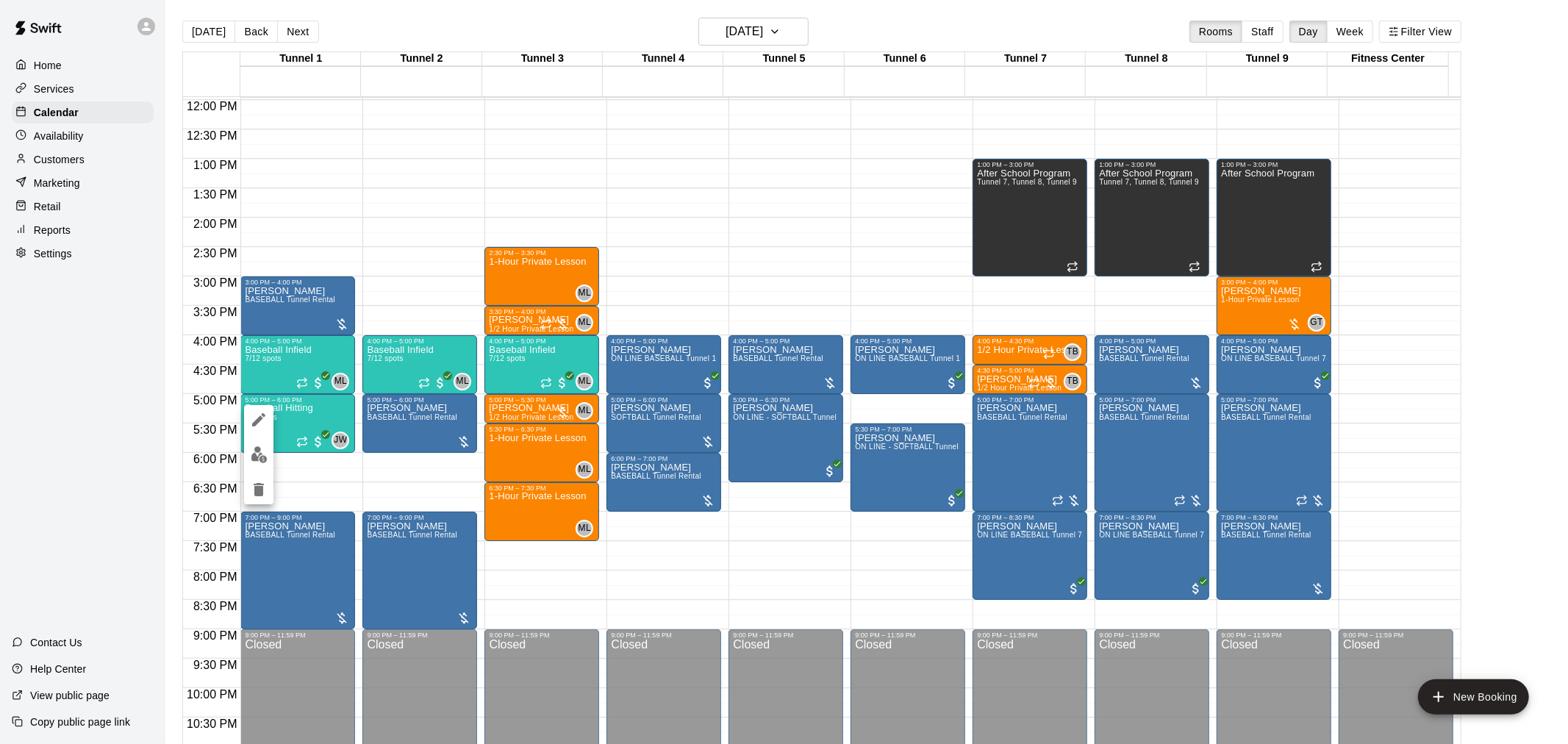
click at [347, 390] on div at bounding box center [784, 372] width 1568 height 744
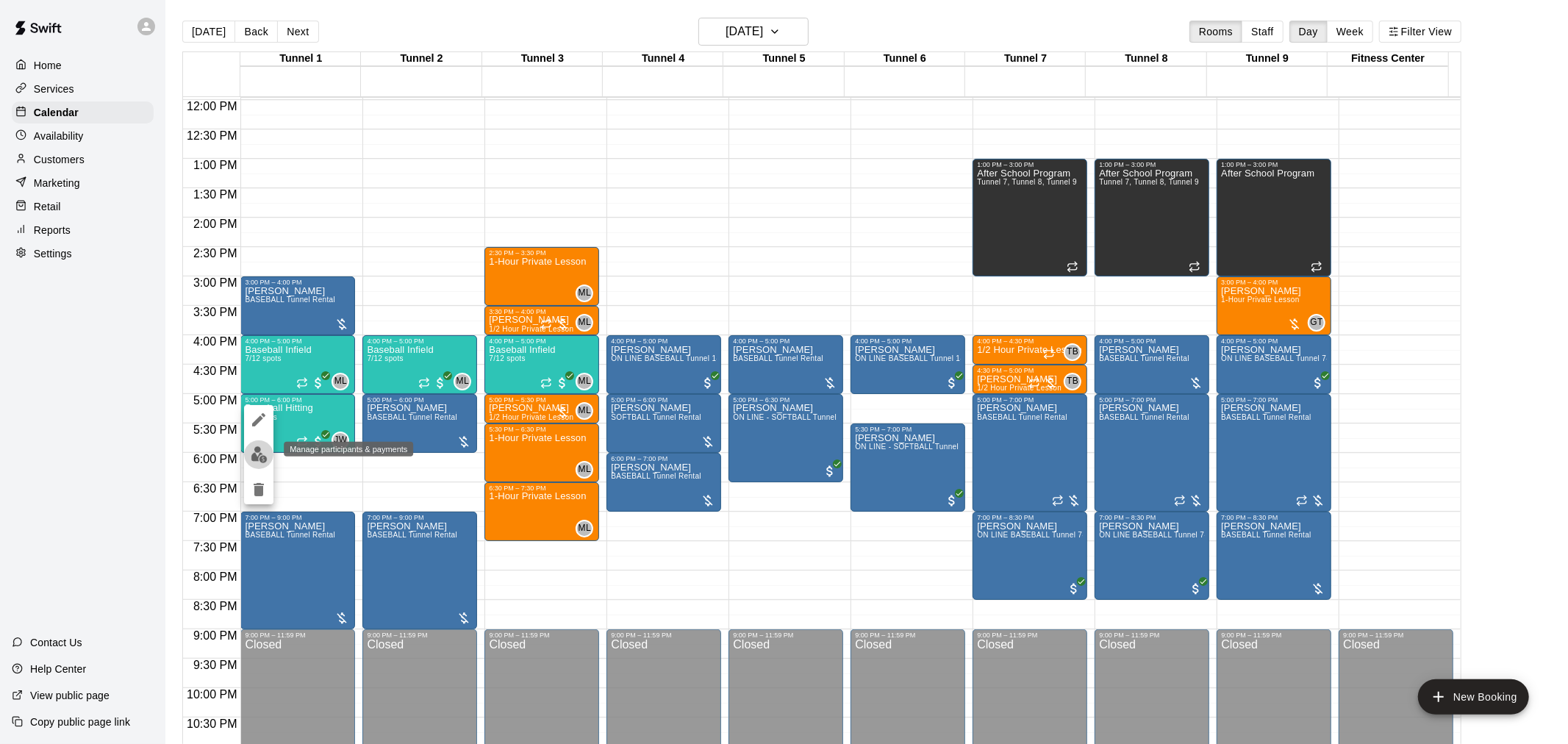
click at [265, 457] on img "edit" at bounding box center [259, 454] width 17 height 17
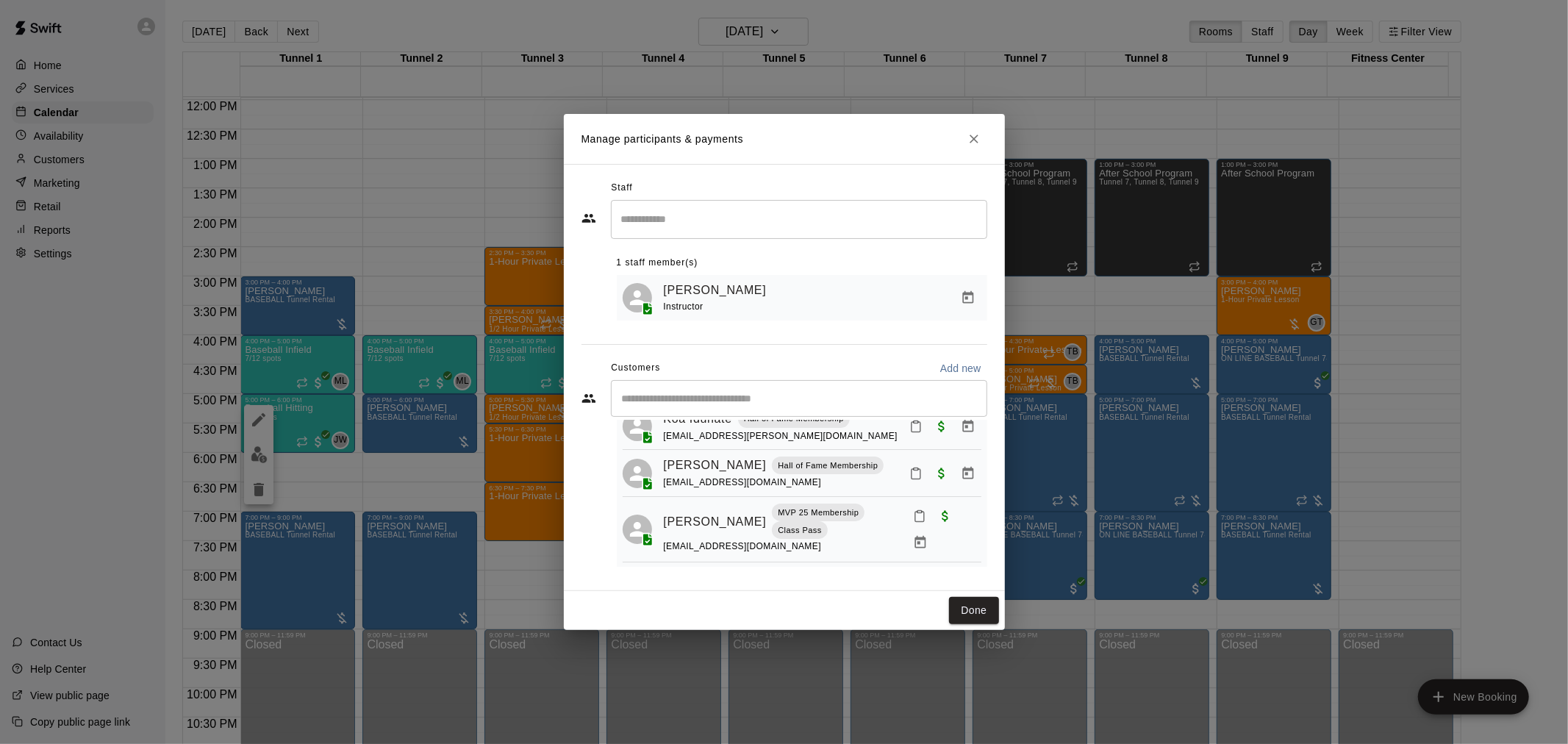
scroll to position [209, 0]
click at [983, 607] on button "Done" at bounding box center [974, 610] width 49 height 27
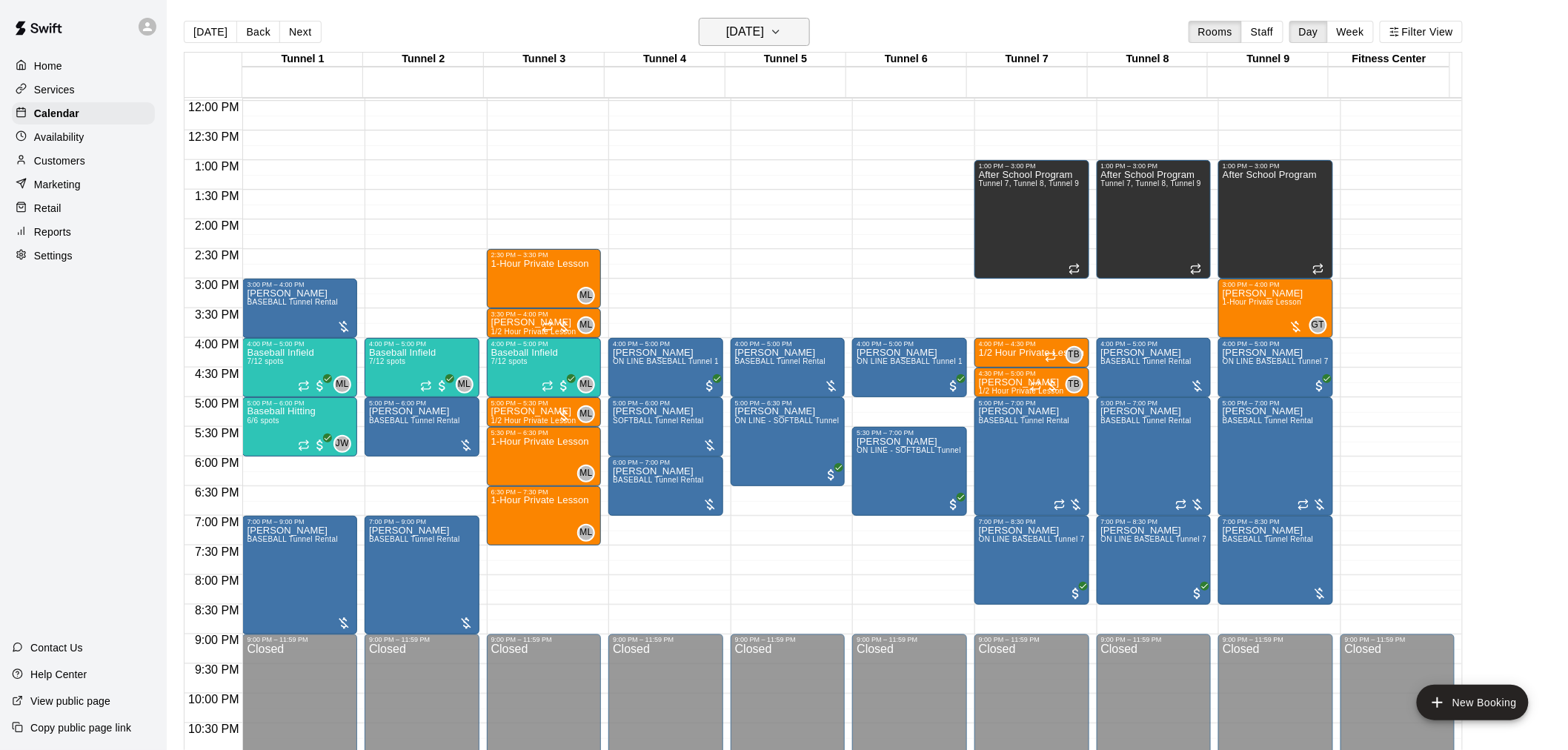
click at [782, 26] on icon "button" at bounding box center [775, 31] width 12 height 17
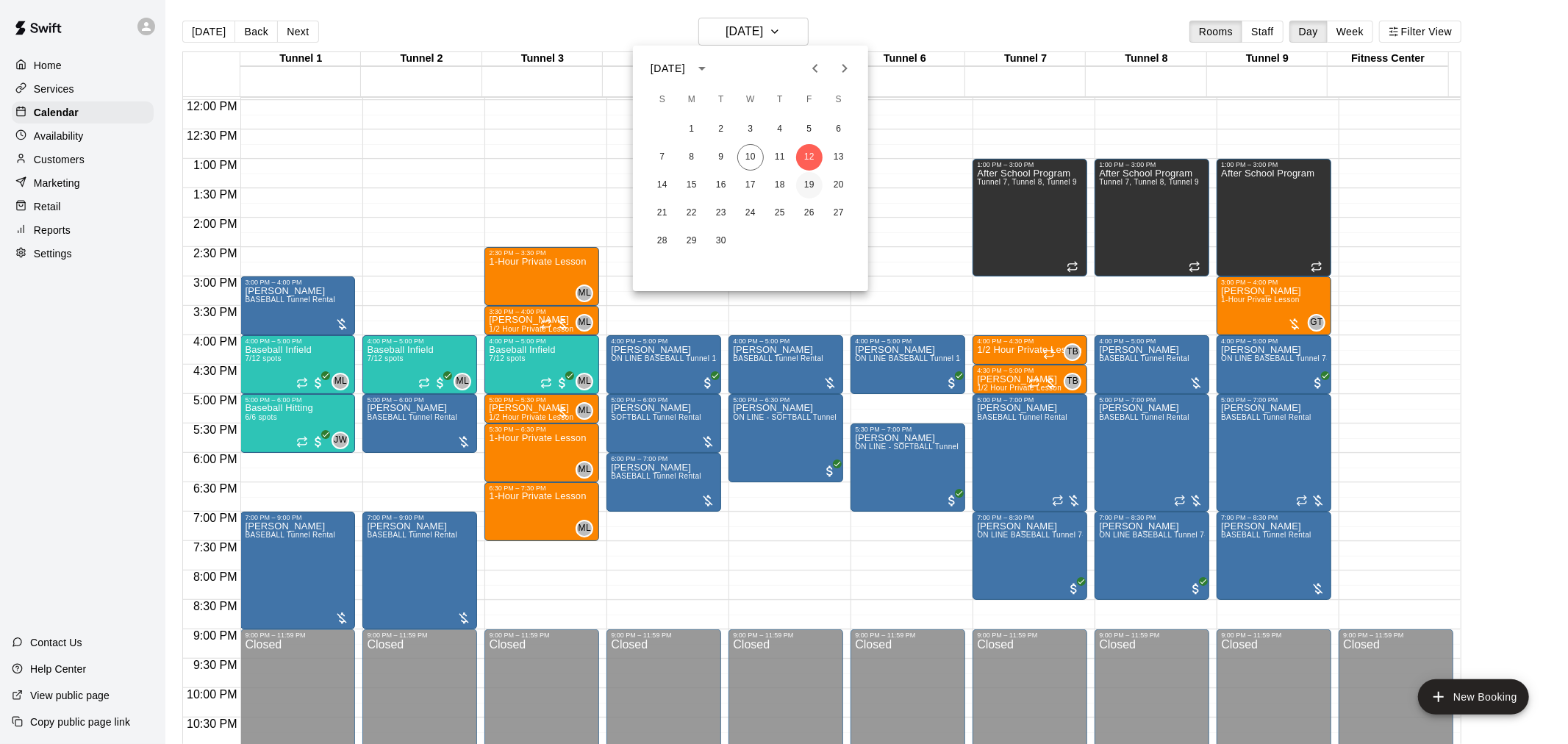
click at [813, 174] on button "19" at bounding box center [809, 185] width 26 height 26
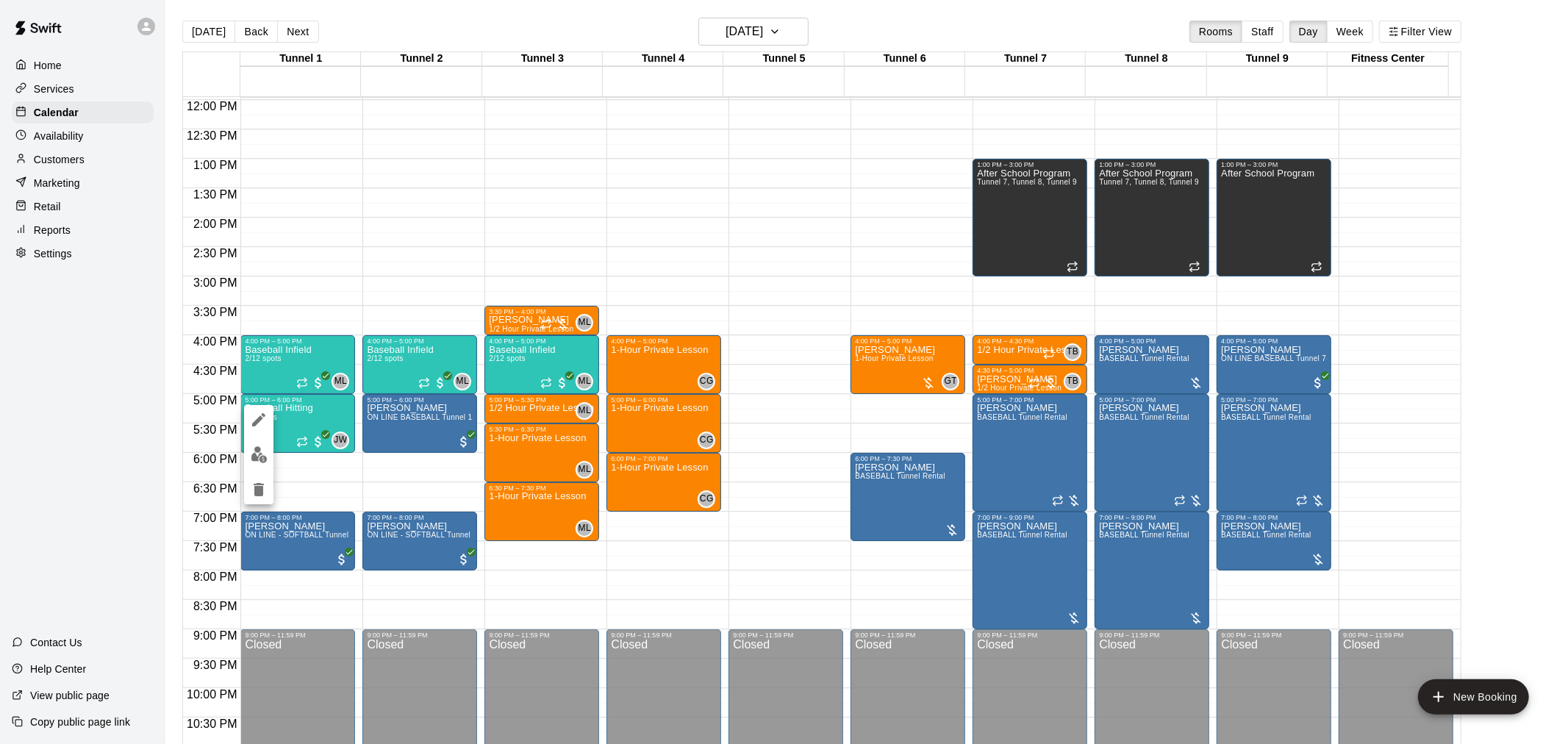
click at [781, 10] on div at bounding box center [784, 372] width 1568 height 744
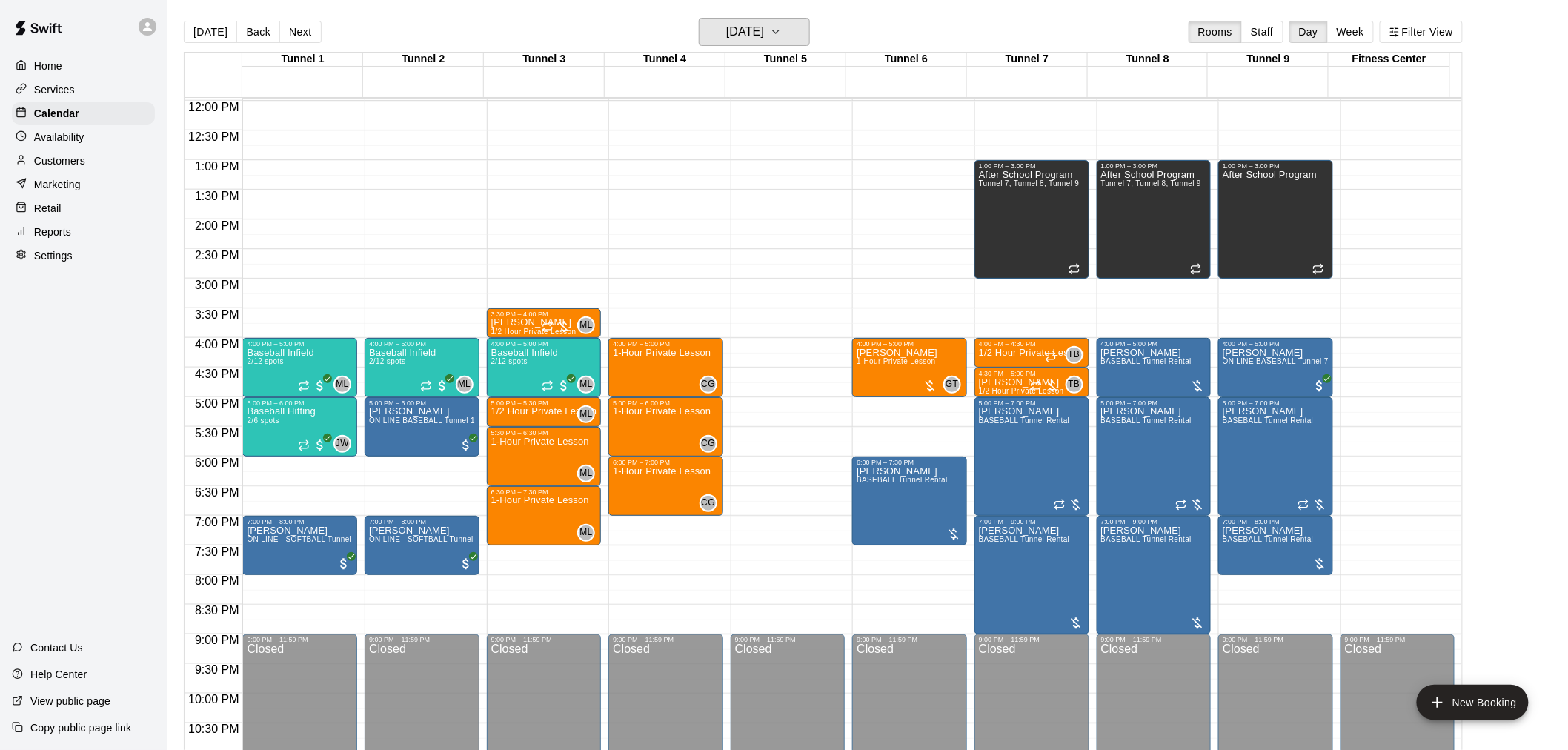
click at [786, 19] on button "Friday Sep 19" at bounding box center [754, 31] width 111 height 28
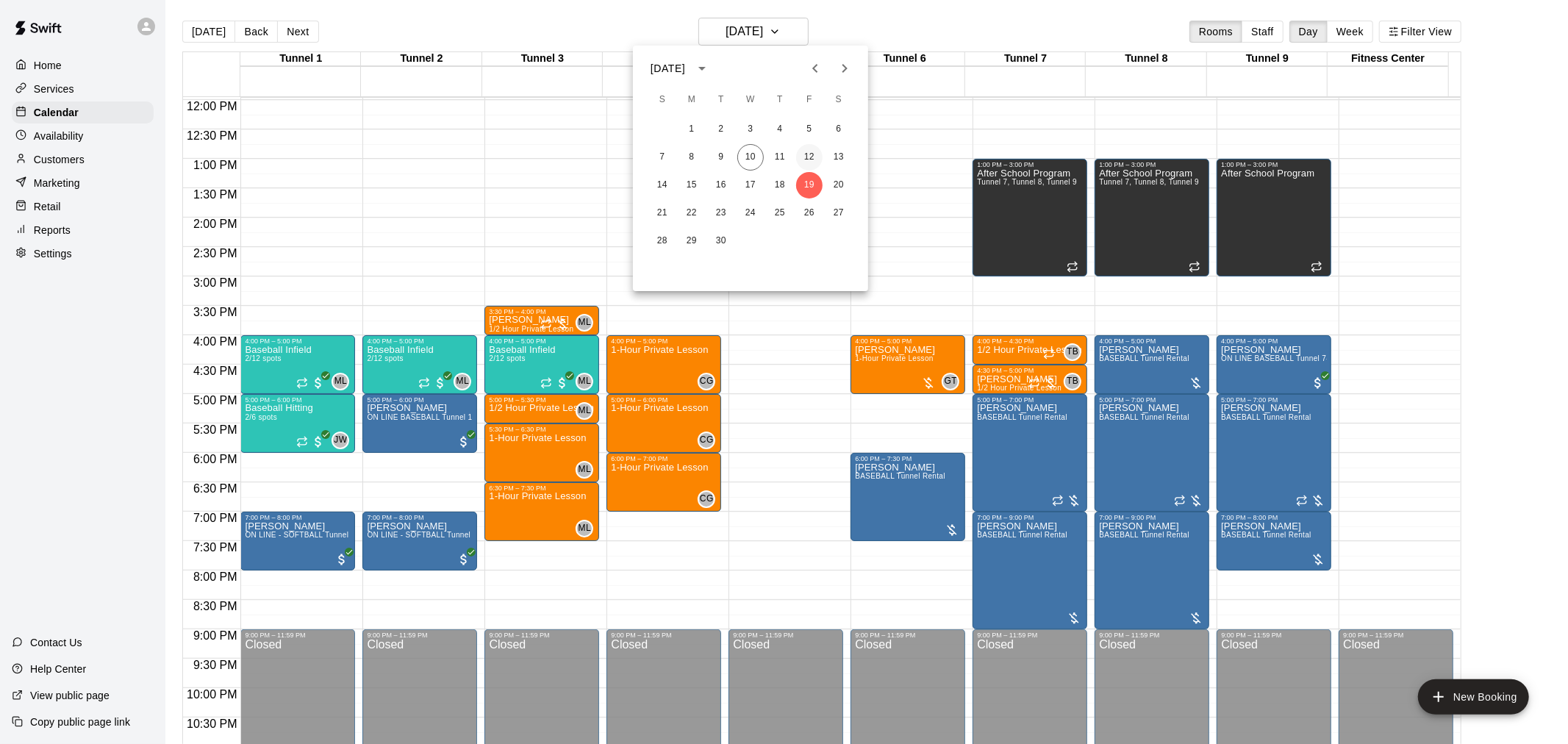
click at [811, 160] on button "12" at bounding box center [809, 157] width 26 height 26
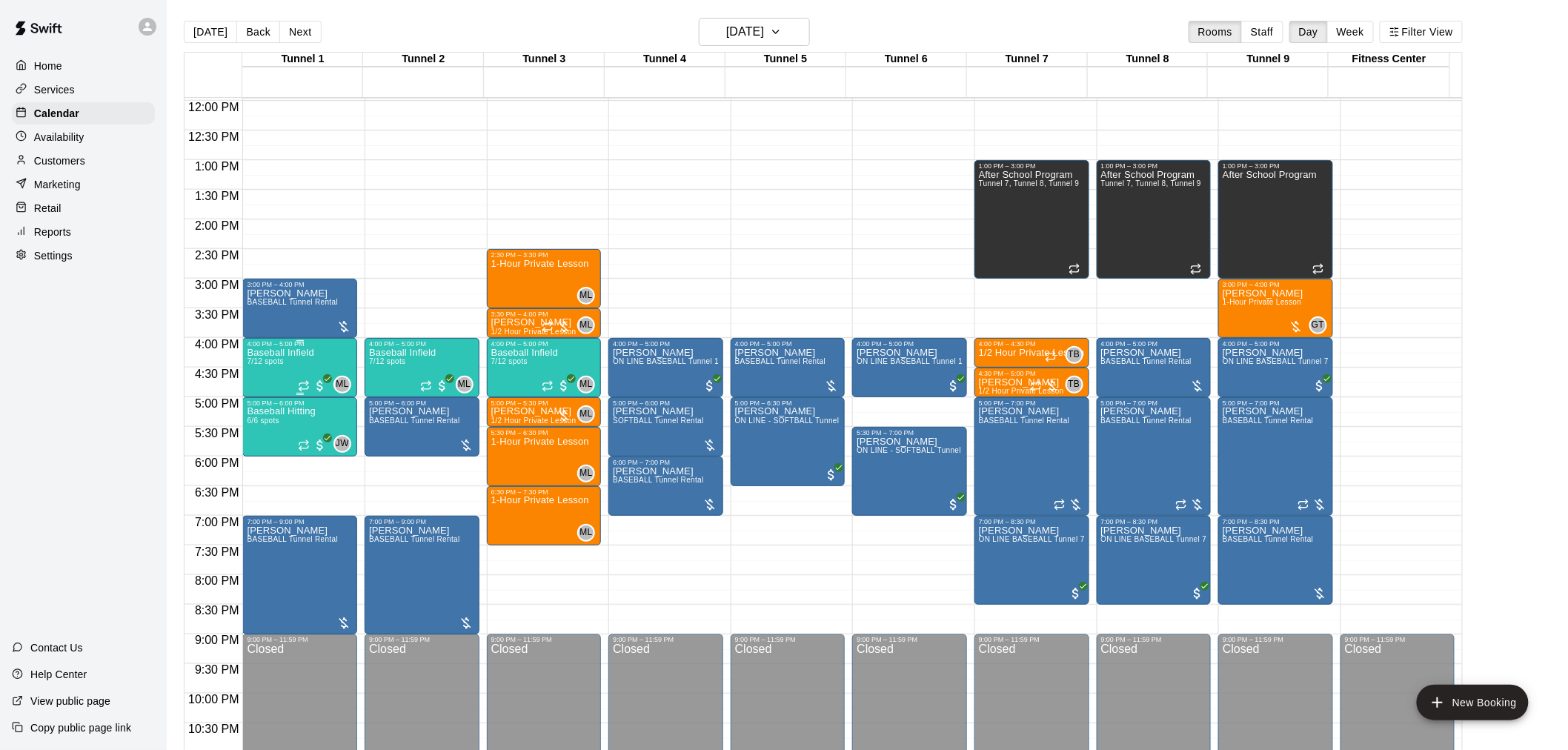
click at [276, 380] on div "Baseball Infield 7/12 spots" at bounding box center [280, 722] width 67 height 750
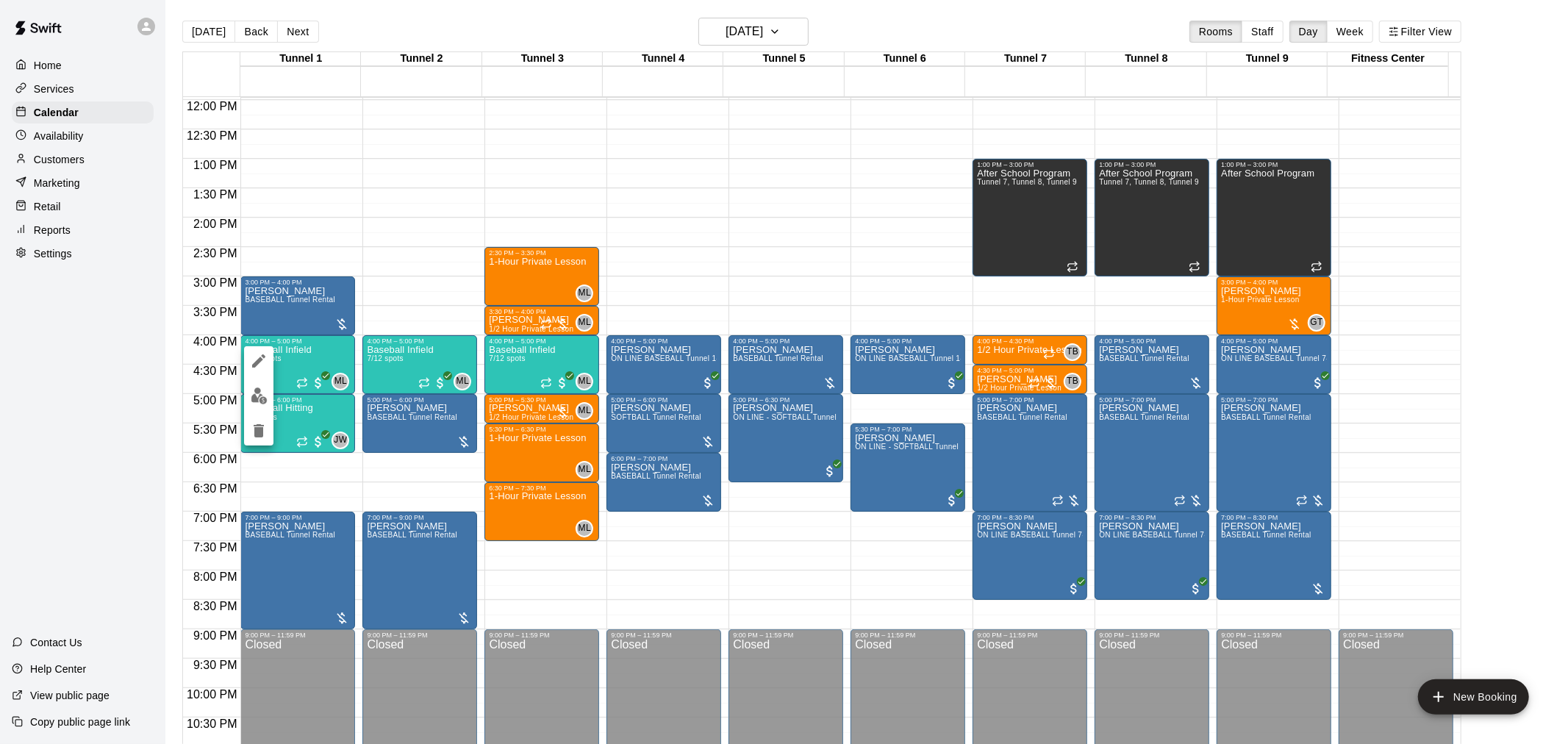
click at [261, 393] on img "edit" at bounding box center [259, 395] width 17 height 17
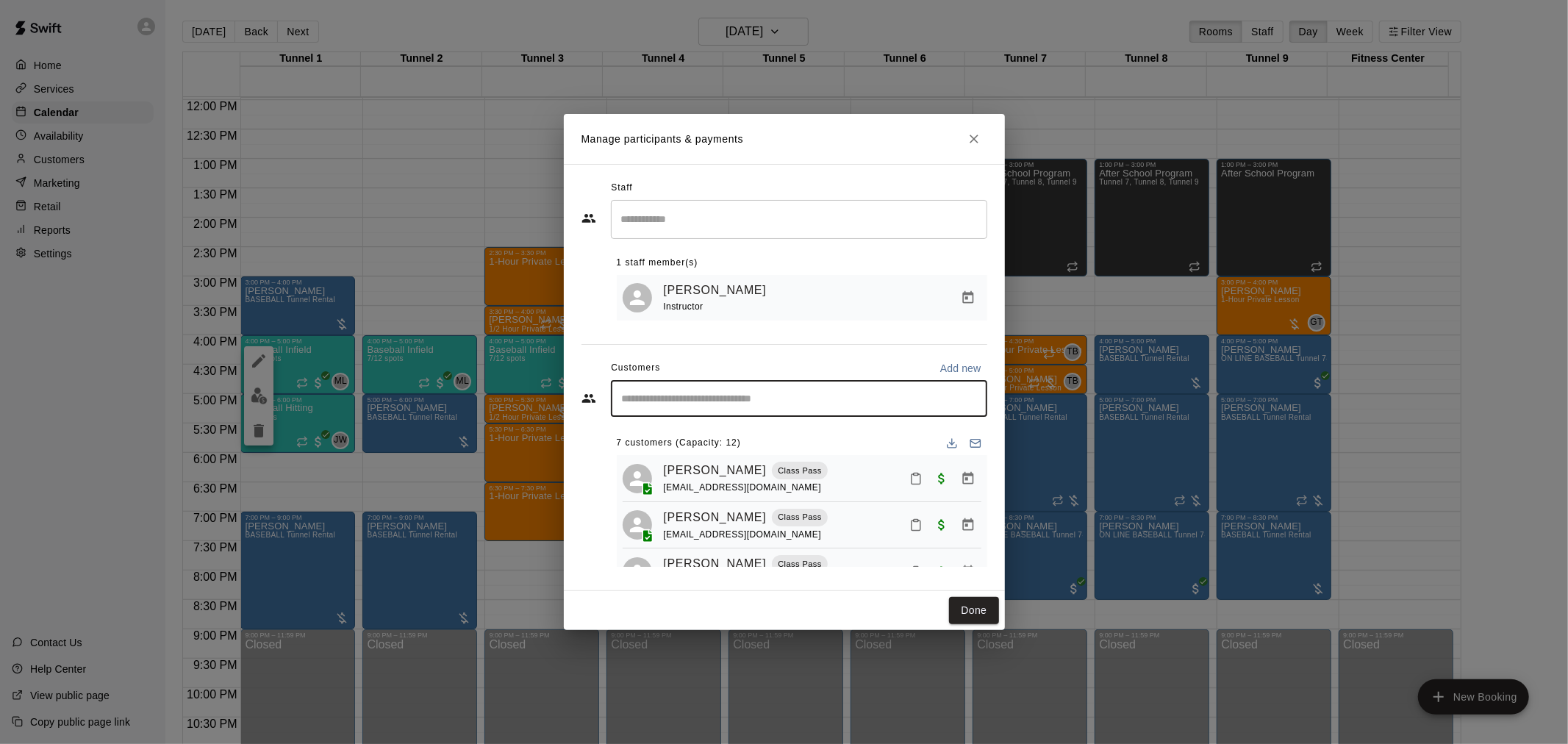
click at [724, 399] on input "Start typing to search customers..." at bounding box center [799, 398] width 364 height 15
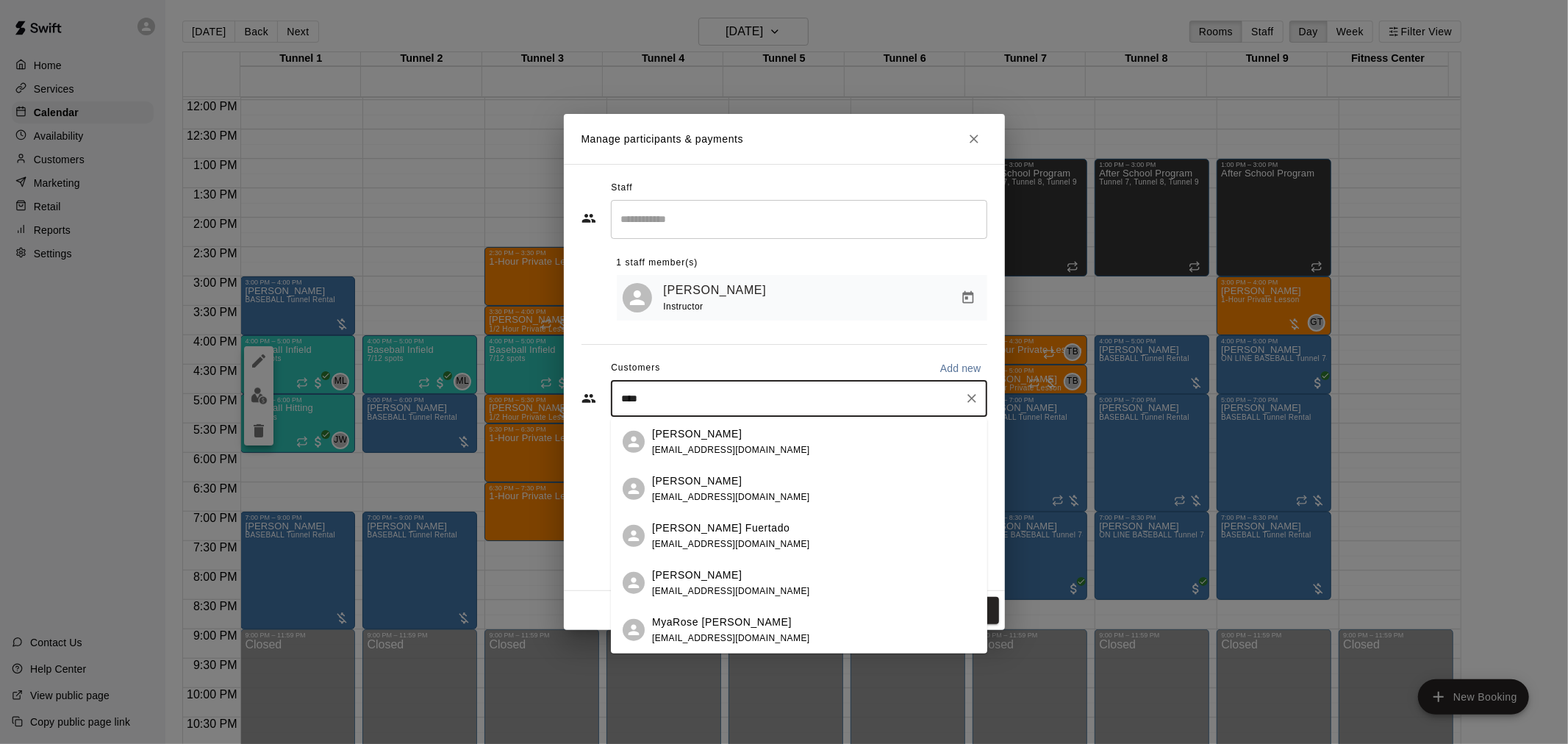
type input "*****"
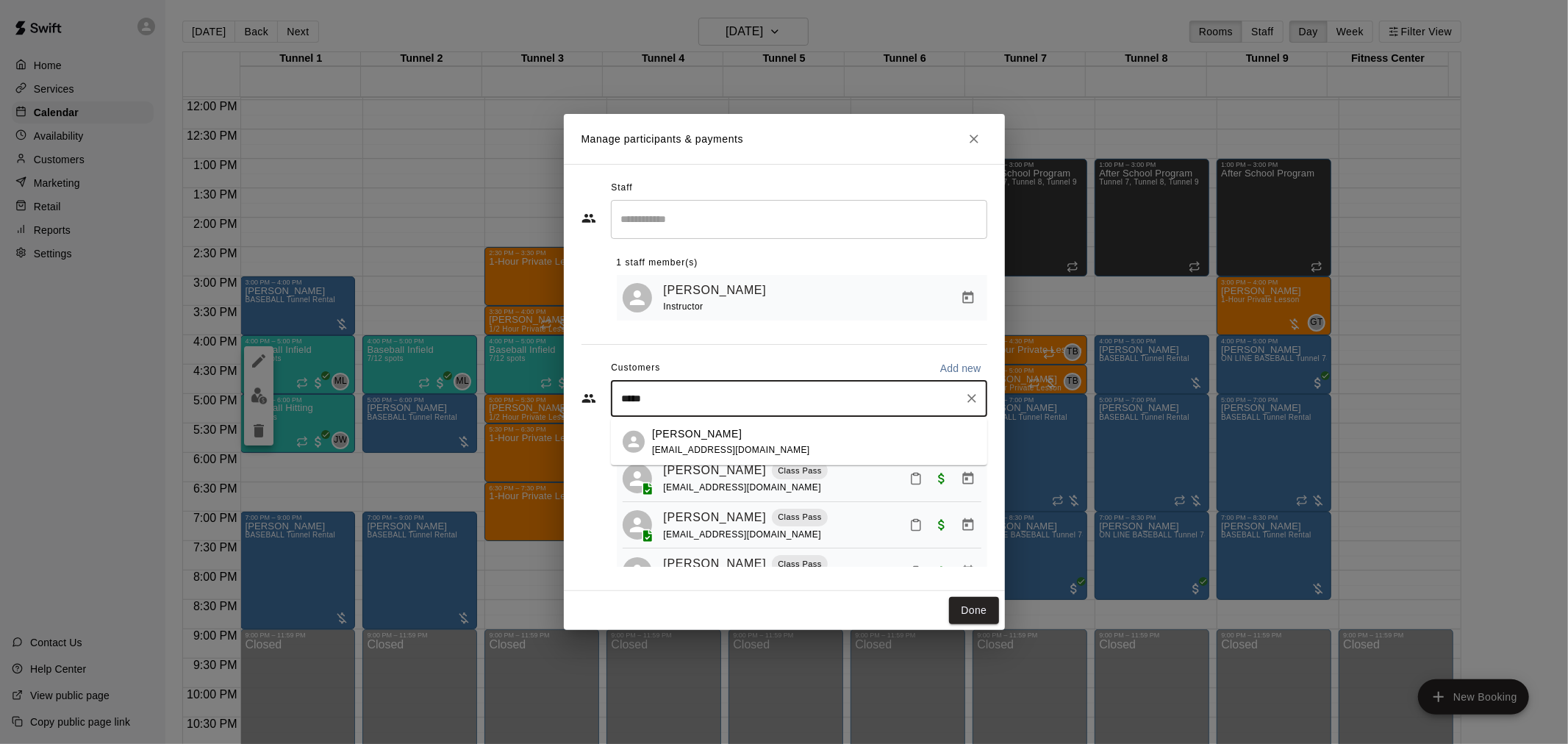
click at [725, 435] on p "Atanu Khamaru" at bounding box center [697, 433] width 89 height 15
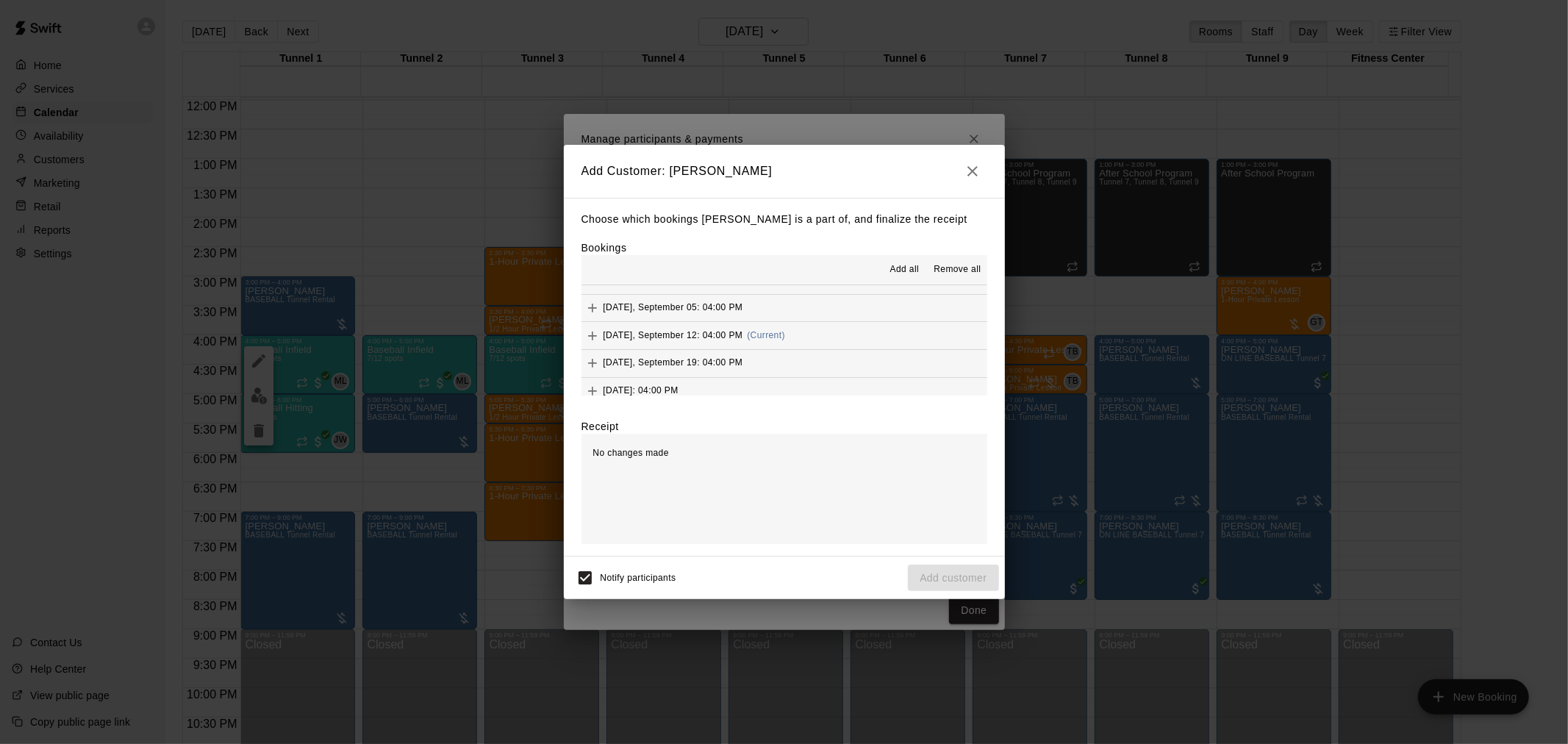
scroll to position [1331, 0]
click at [799, 290] on button "Friday, September 12: 04:00 PM (Current)" at bounding box center [784, 298] width 405 height 27
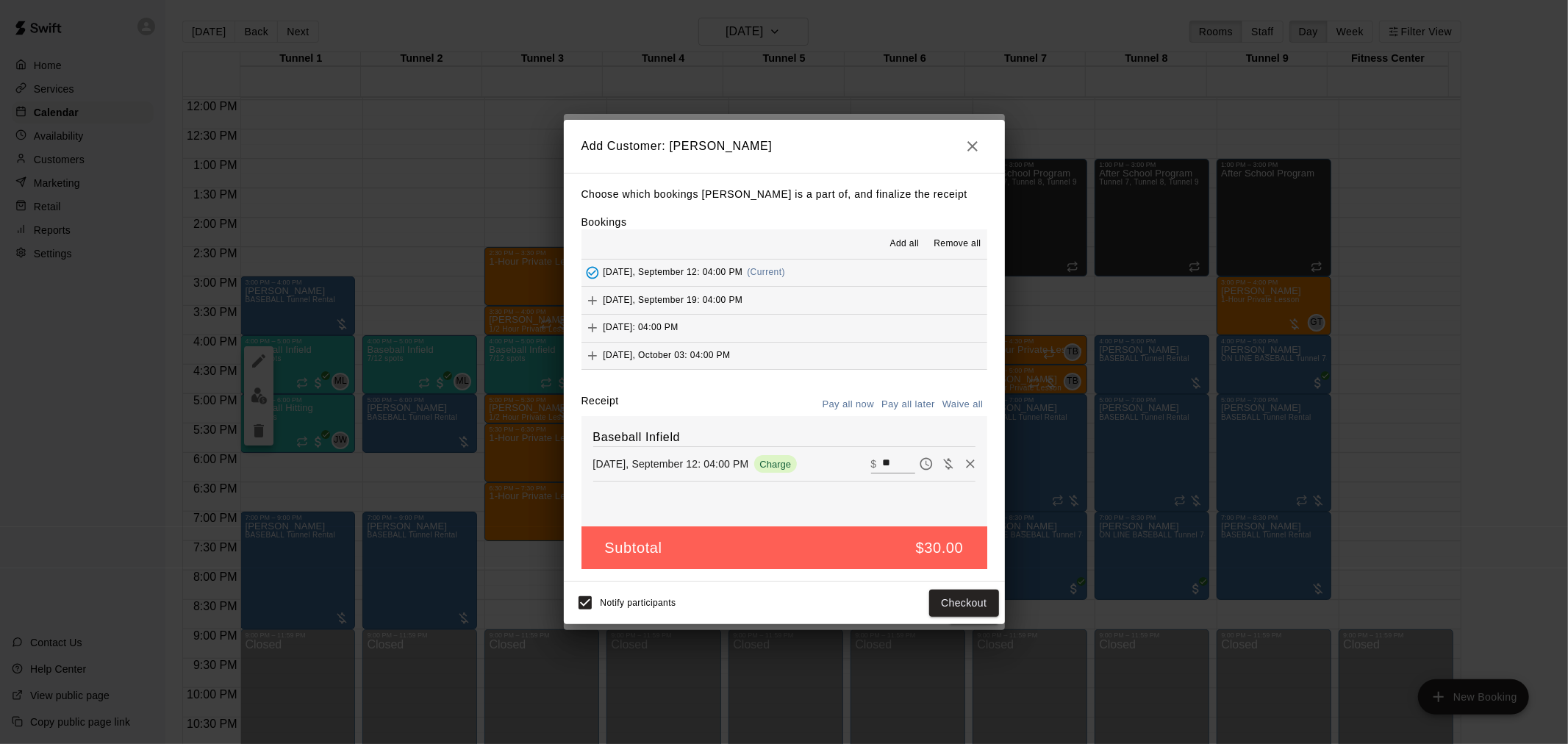
click at [907, 409] on button "Pay all later" at bounding box center [907, 404] width 61 height 23
click at [961, 601] on button "Add customer" at bounding box center [953, 603] width 90 height 27
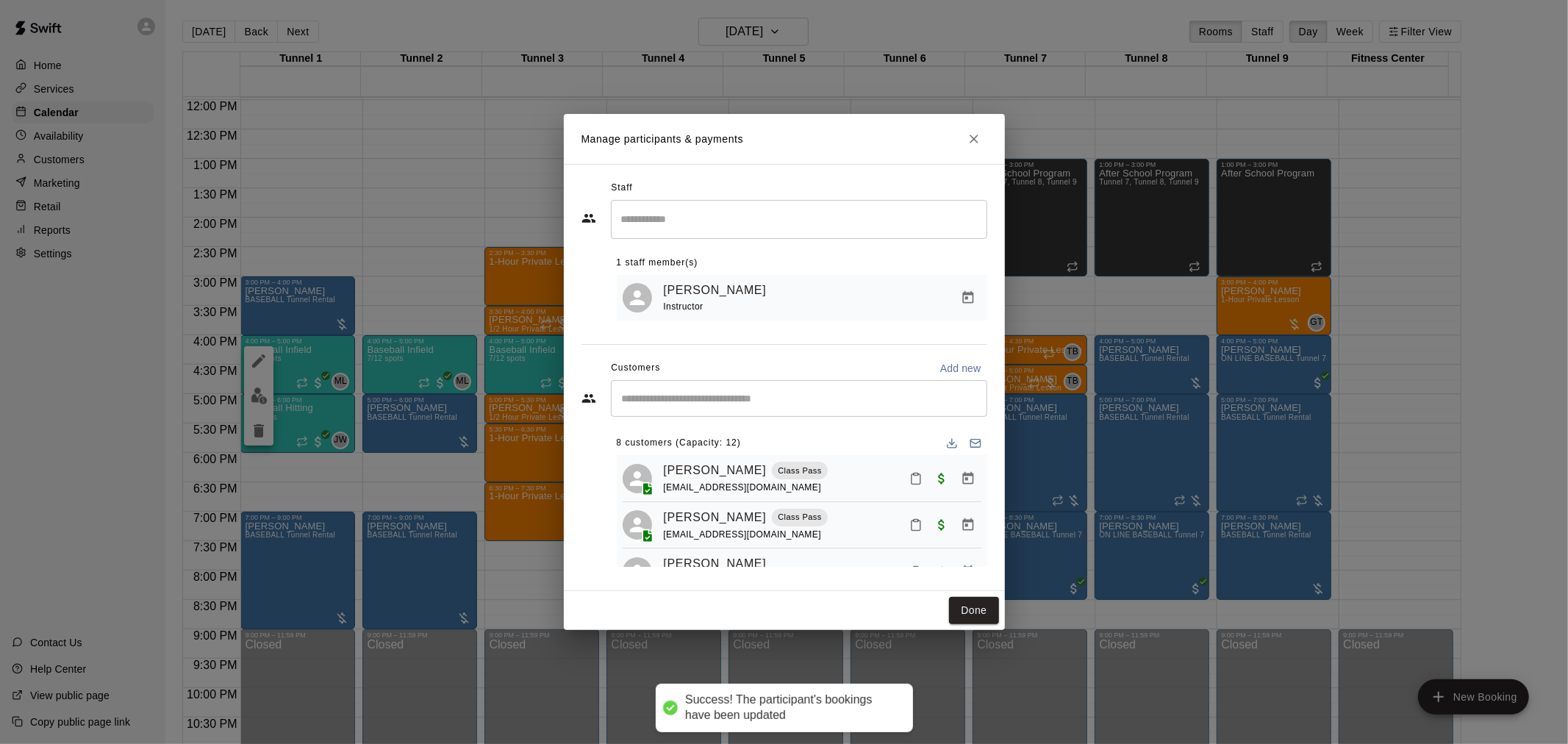
click at [970, 610] on button "Done" at bounding box center [974, 610] width 49 height 27
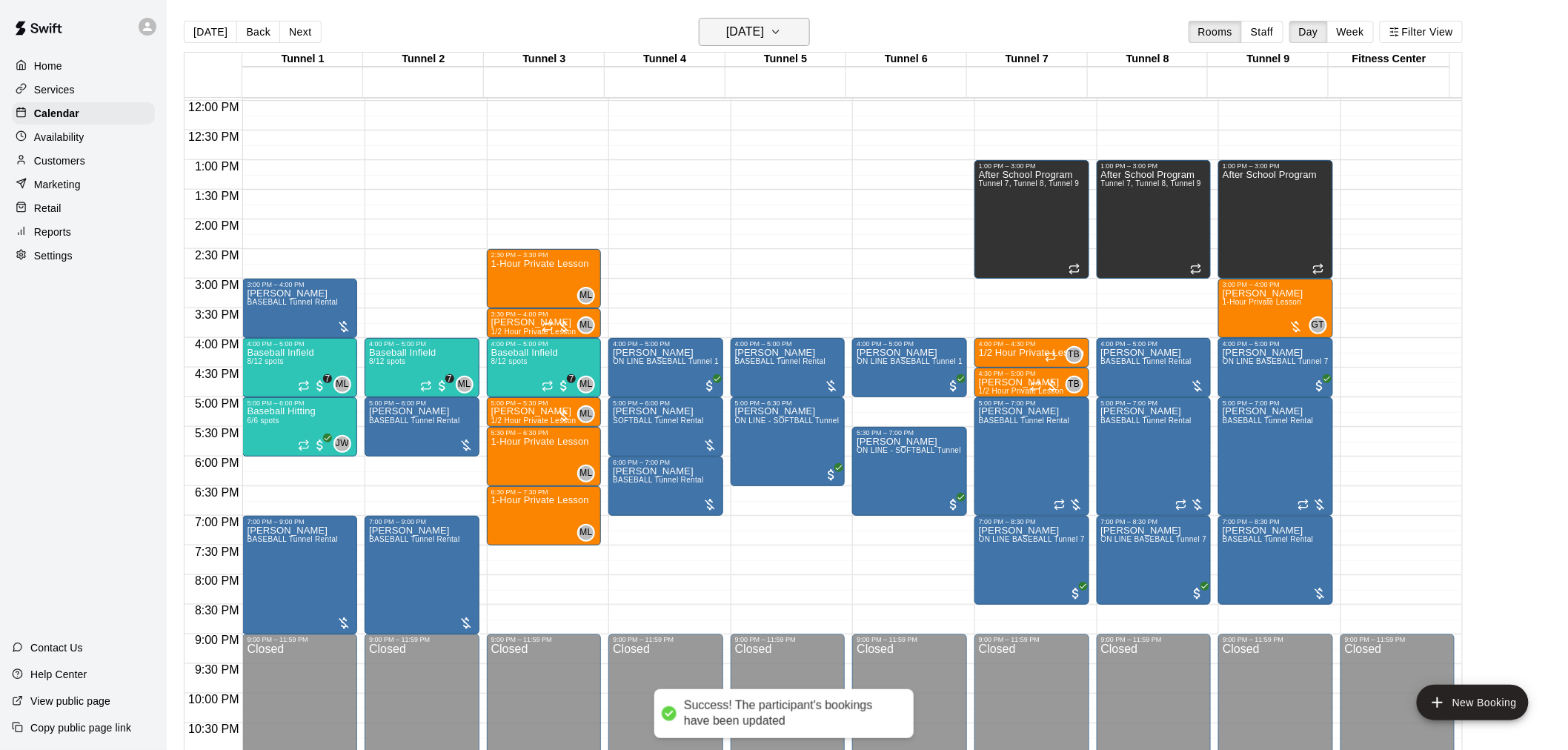
click at [764, 25] on h6 "Friday Sep 12" at bounding box center [745, 31] width 38 height 21
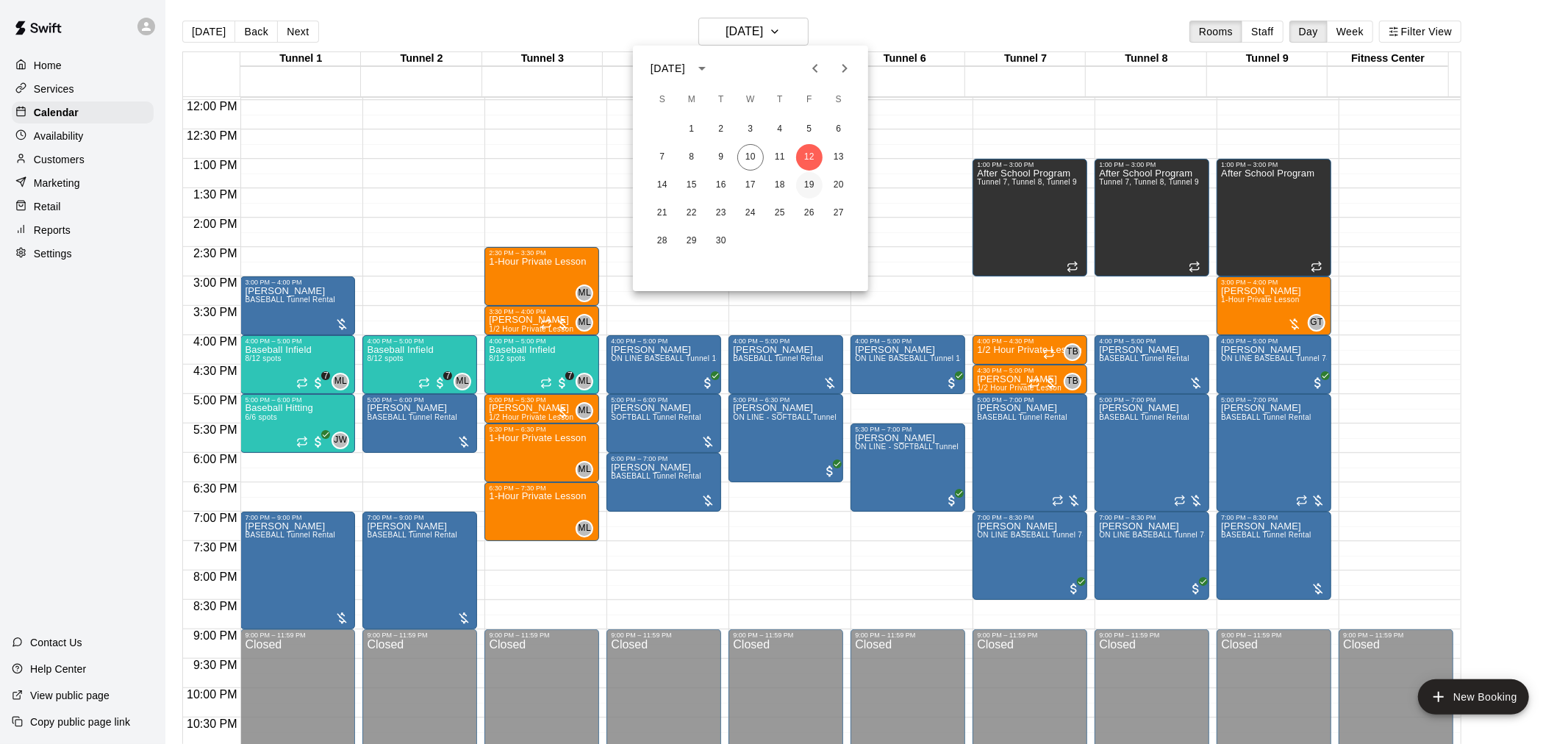
click at [803, 189] on button "19" at bounding box center [809, 185] width 26 height 26
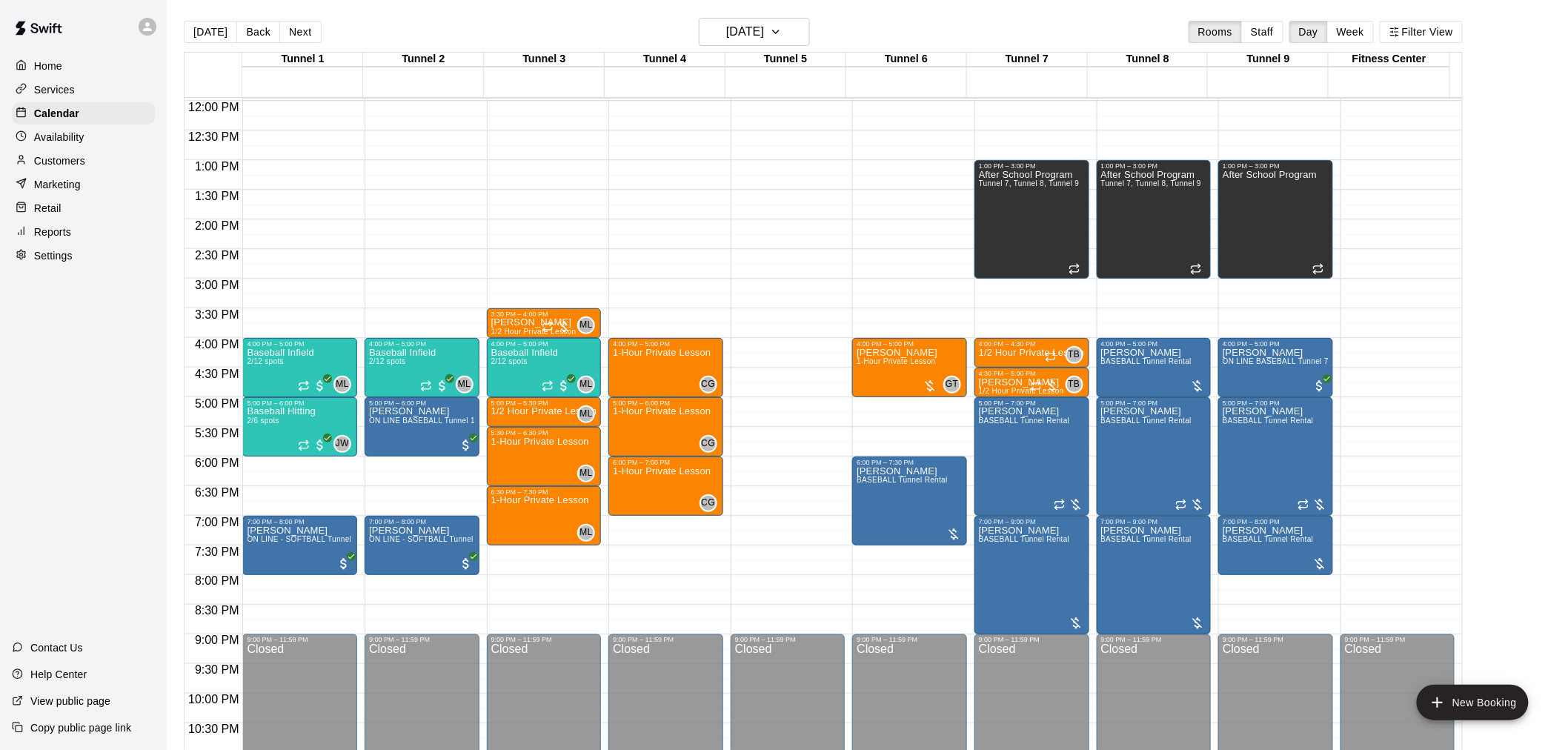
drag, startPoint x: 397, startPoint y: 398, endPoint x: 886, endPoint y: 10, distance: 624.2
click at [886, 10] on main "Today Back Next Friday Sep 19 Rooms Staff Day Week Filter View Tunnel 1 19 Fri …" at bounding box center [868, 386] width 1402 height 773
click at [760, 28] on h6 "Friday Sep 19" at bounding box center [745, 31] width 38 height 21
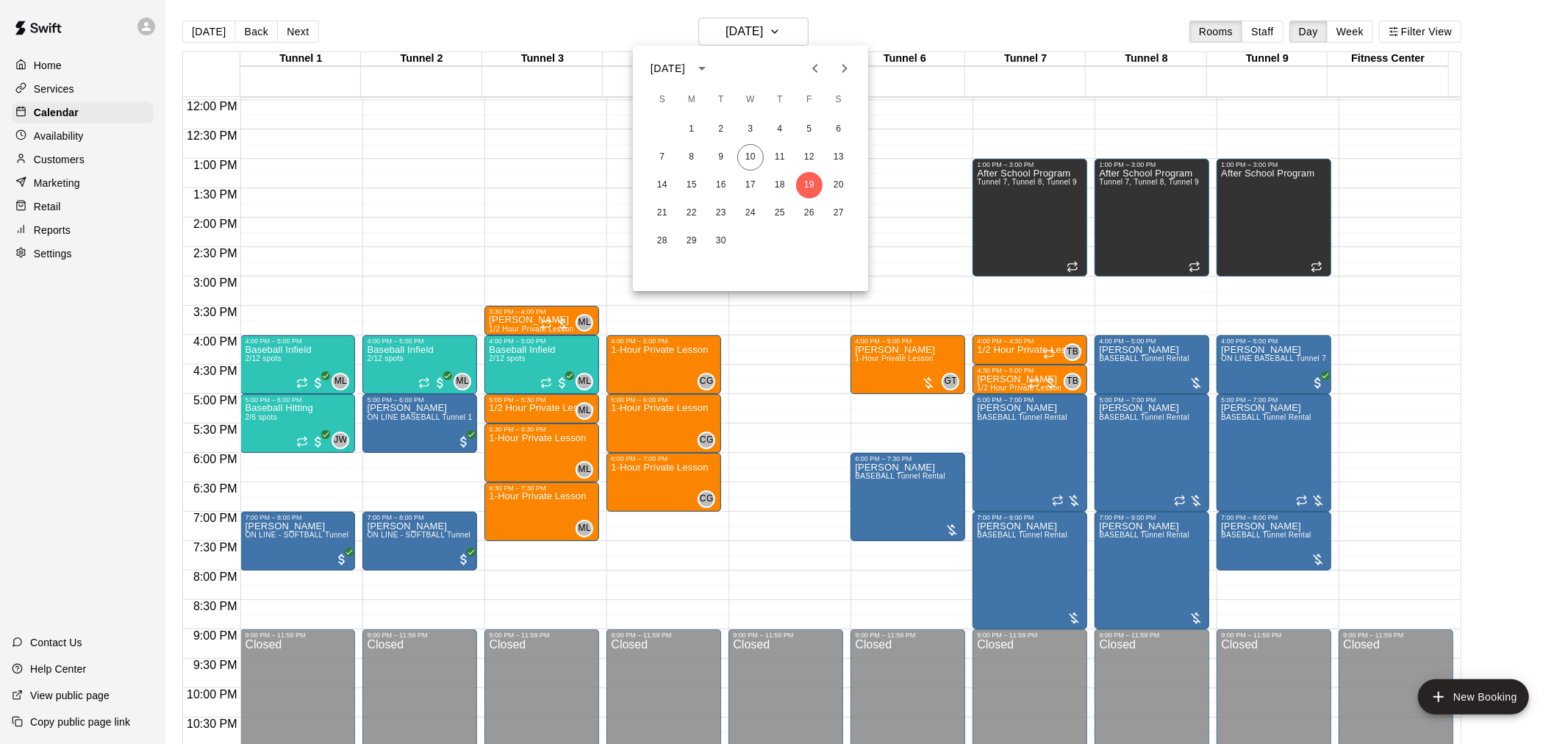
click at [271, 412] on div at bounding box center [784, 372] width 1568 height 744
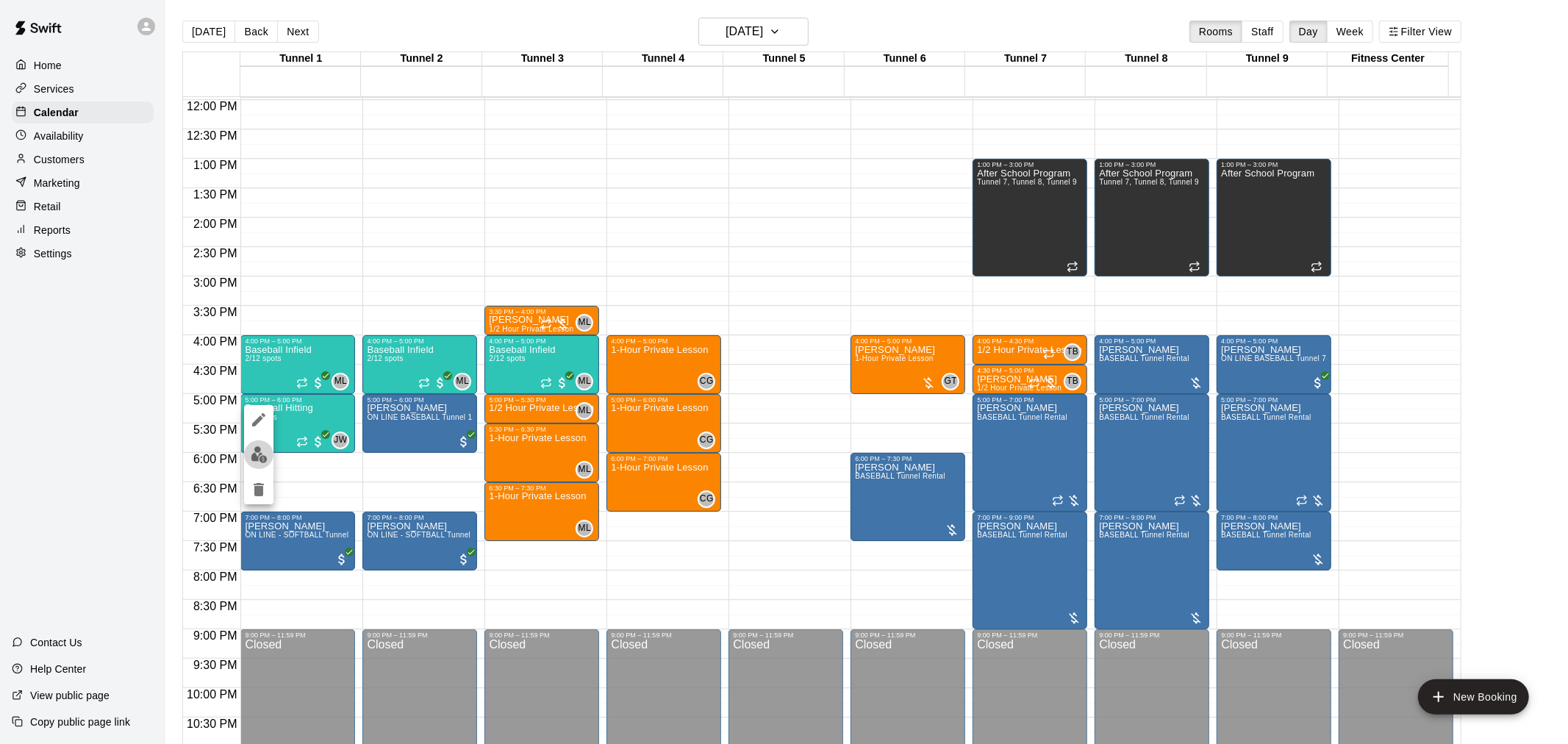
drag, startPoint x: 289, startPoint y: 423, endPoint x: 265, endPoint y: 456, distance: 40.8
click at [265, 456] on img "edit" at bounding box center [259, 454] width 17 height 17
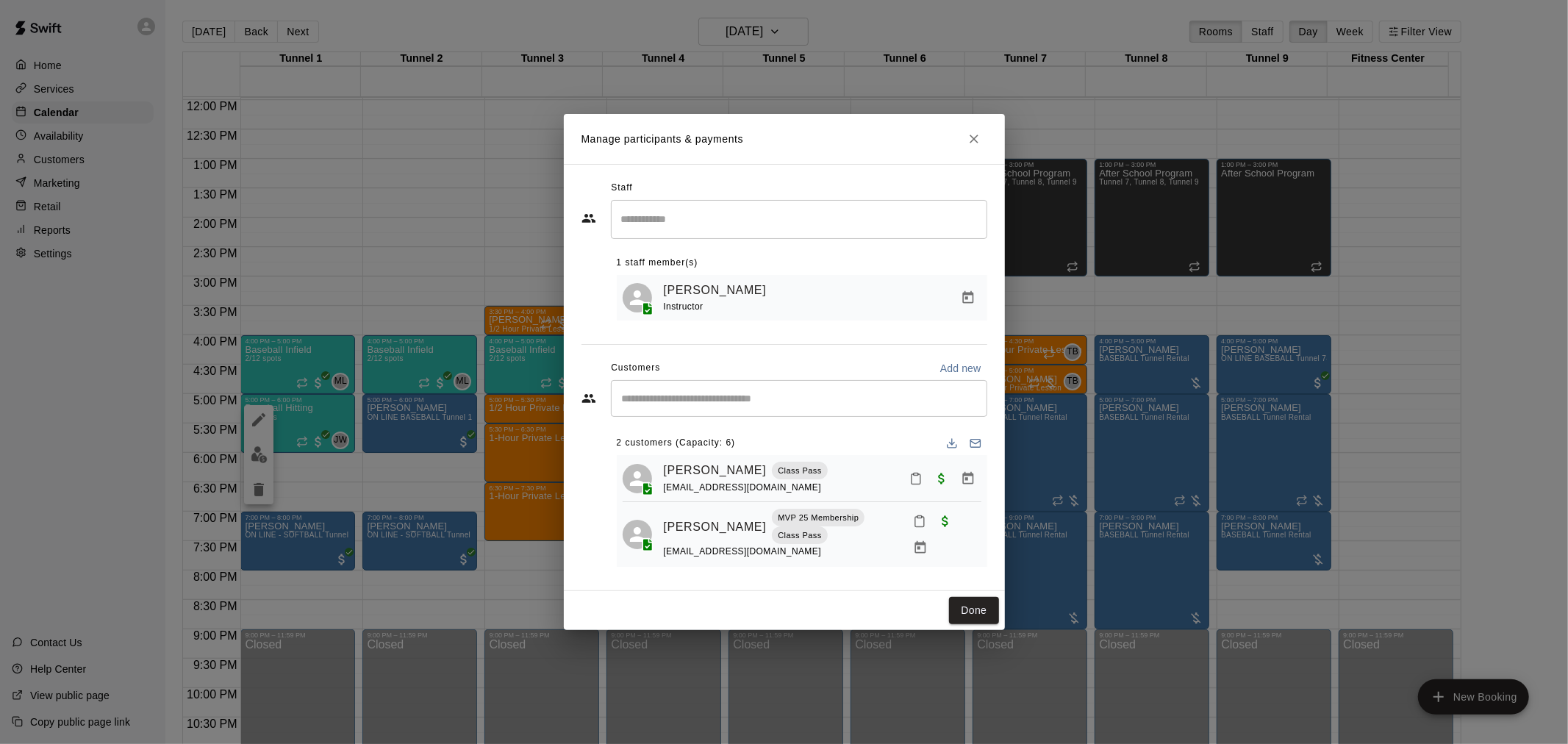
click at [760, 409] on div "​" at bounding box center [799, 398] width 376 height 36
type input "*****"
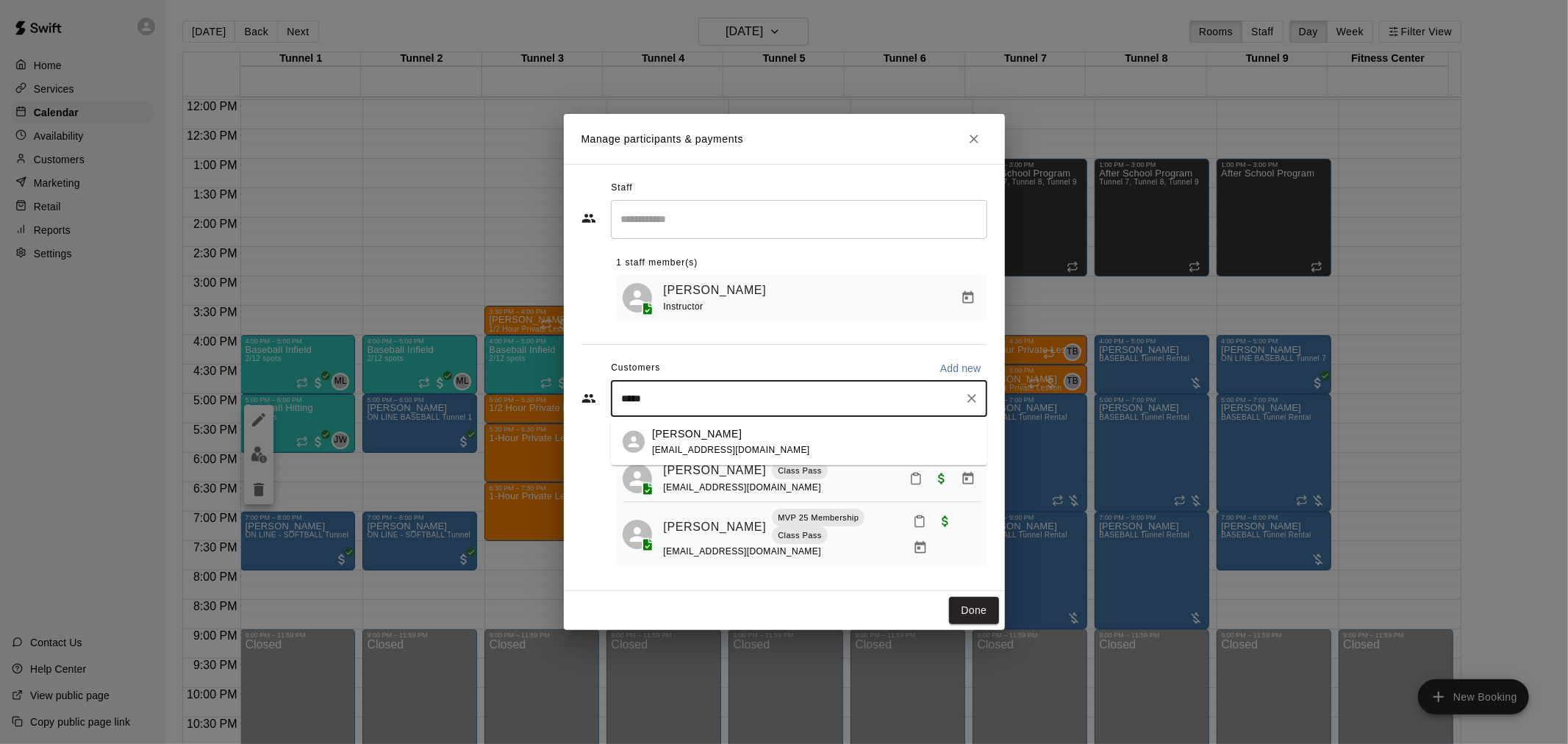
click at [797, 436] on div "Atanu Khamaru khamarufamily@gmail.com" at bounding box center [814, 441] width 323 height 32
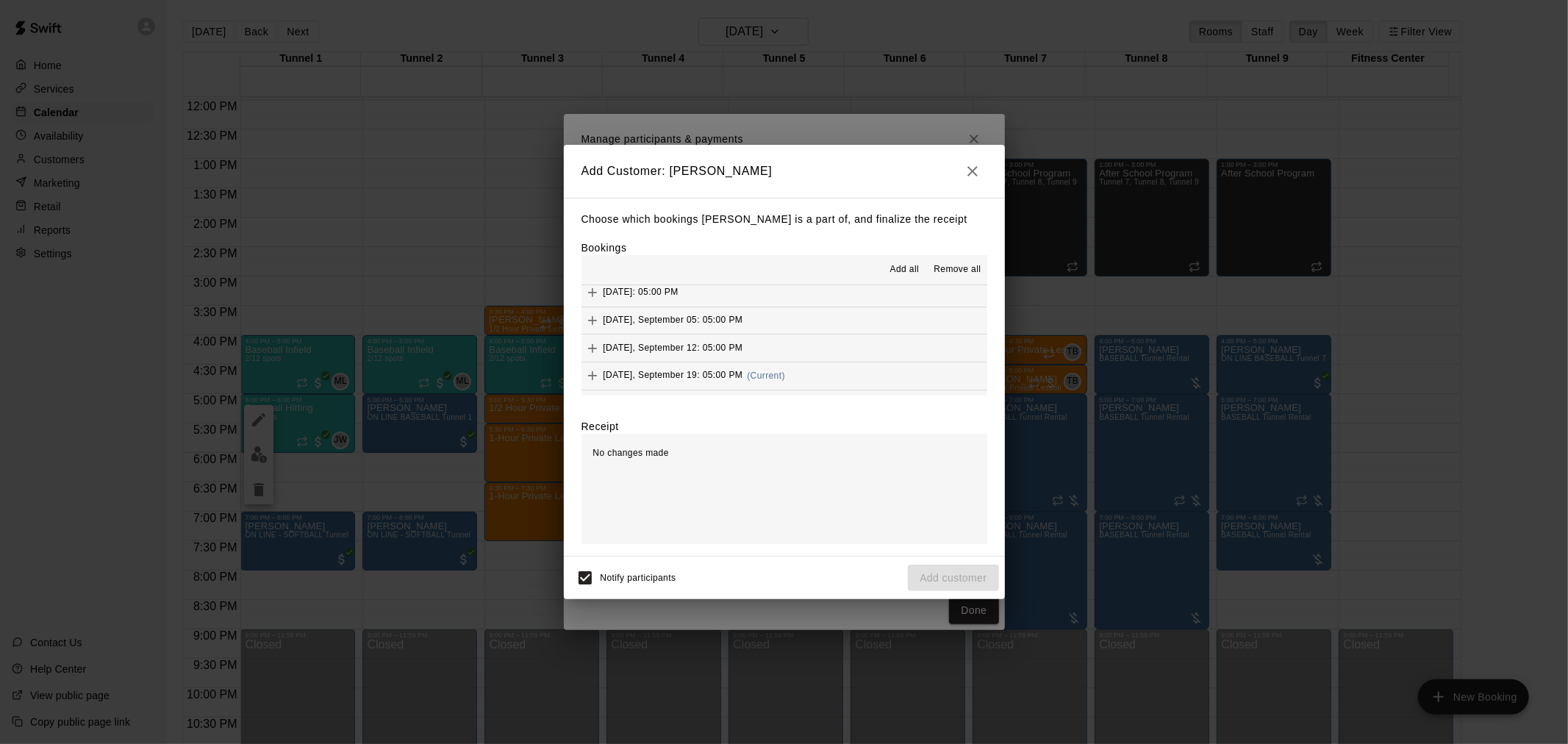
scroll to position [1306, 0]
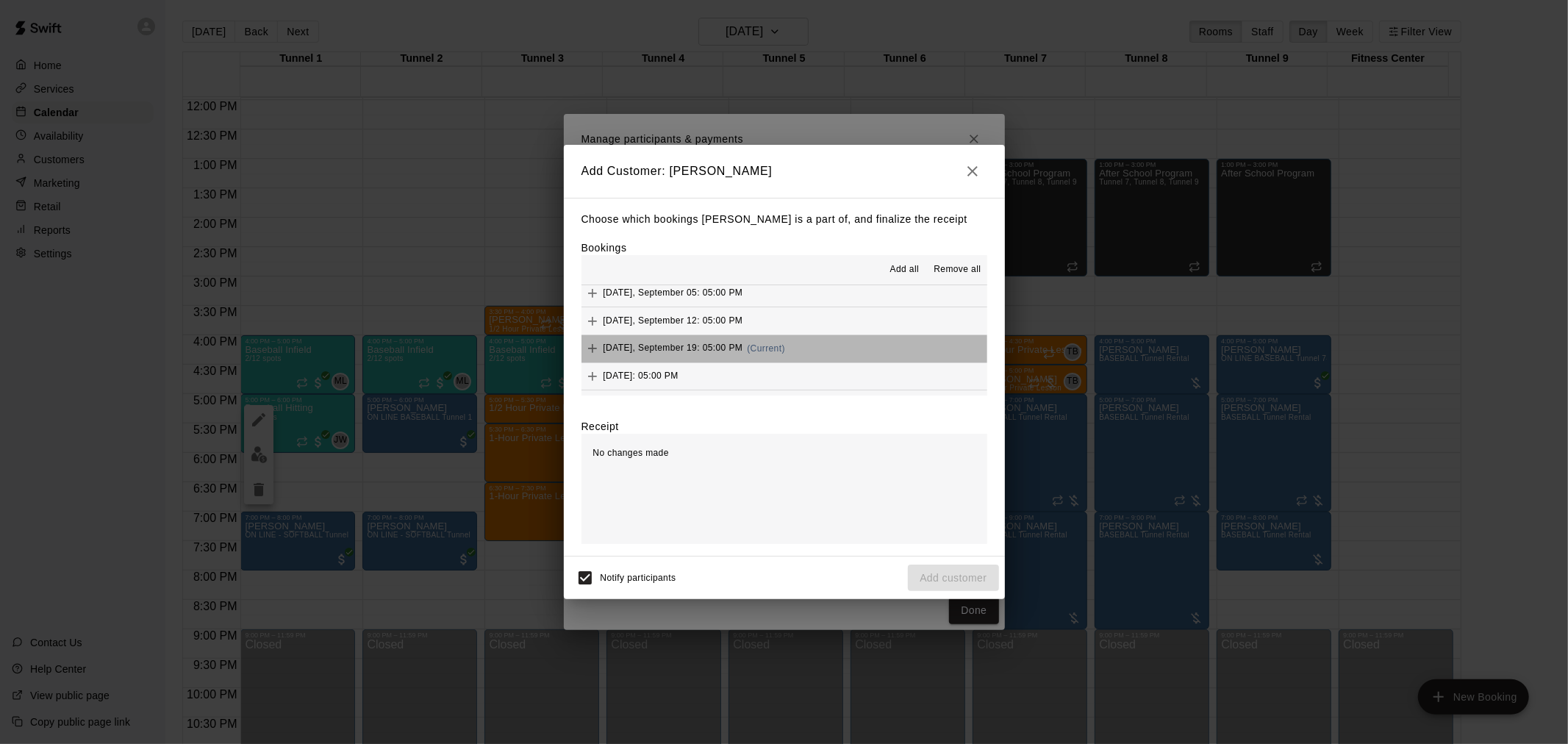
click at [790, 349] on button "Friday, September 19: 05:00 PM (Current)" at bounding box center [784, 349] width 405 height 27
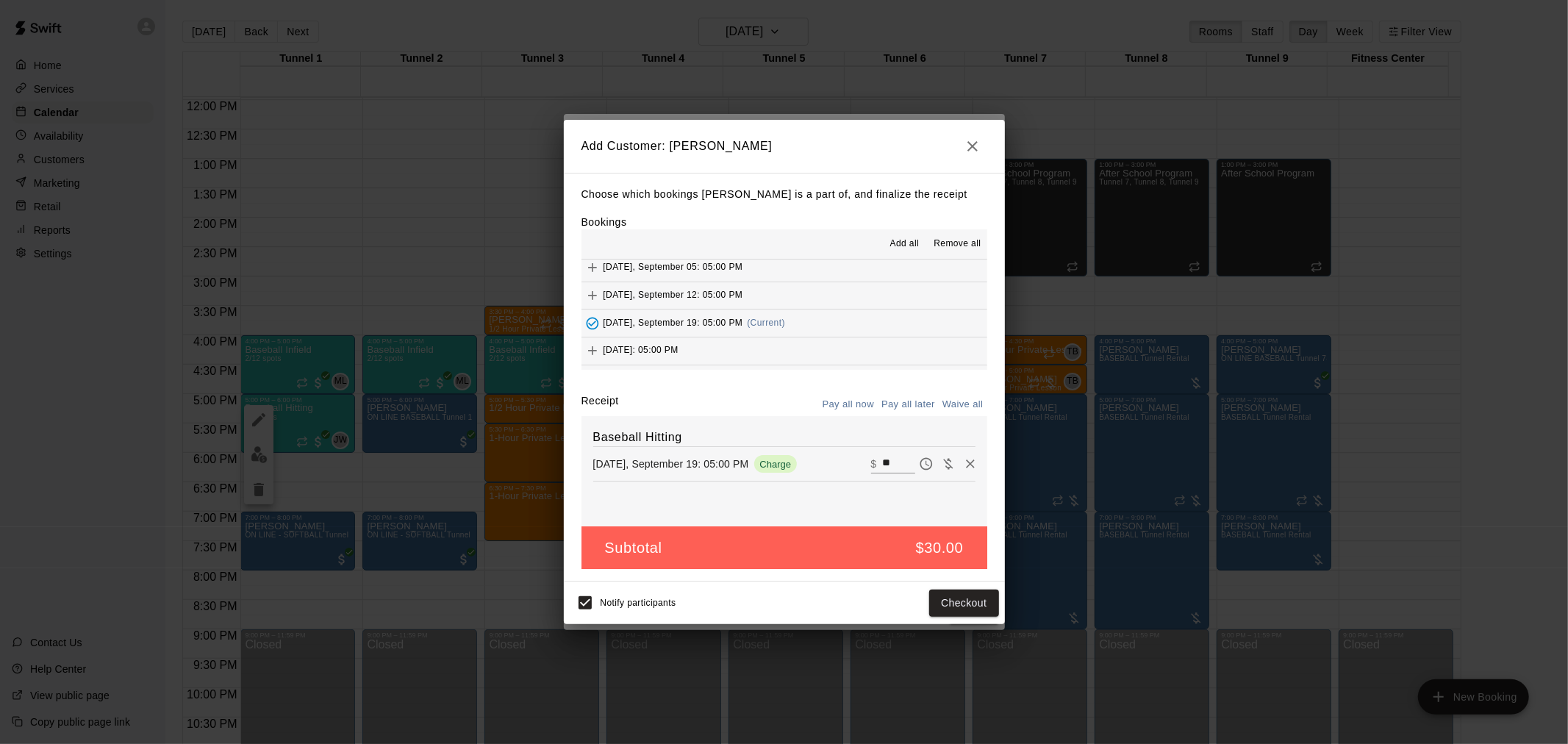
click at [921, 403] on button "Pay all later" at bounding box center [907, 404] width 61 height 23
click at [989, 601] on button "Add customer" at bounding box center [953, 603] width 90 height 27
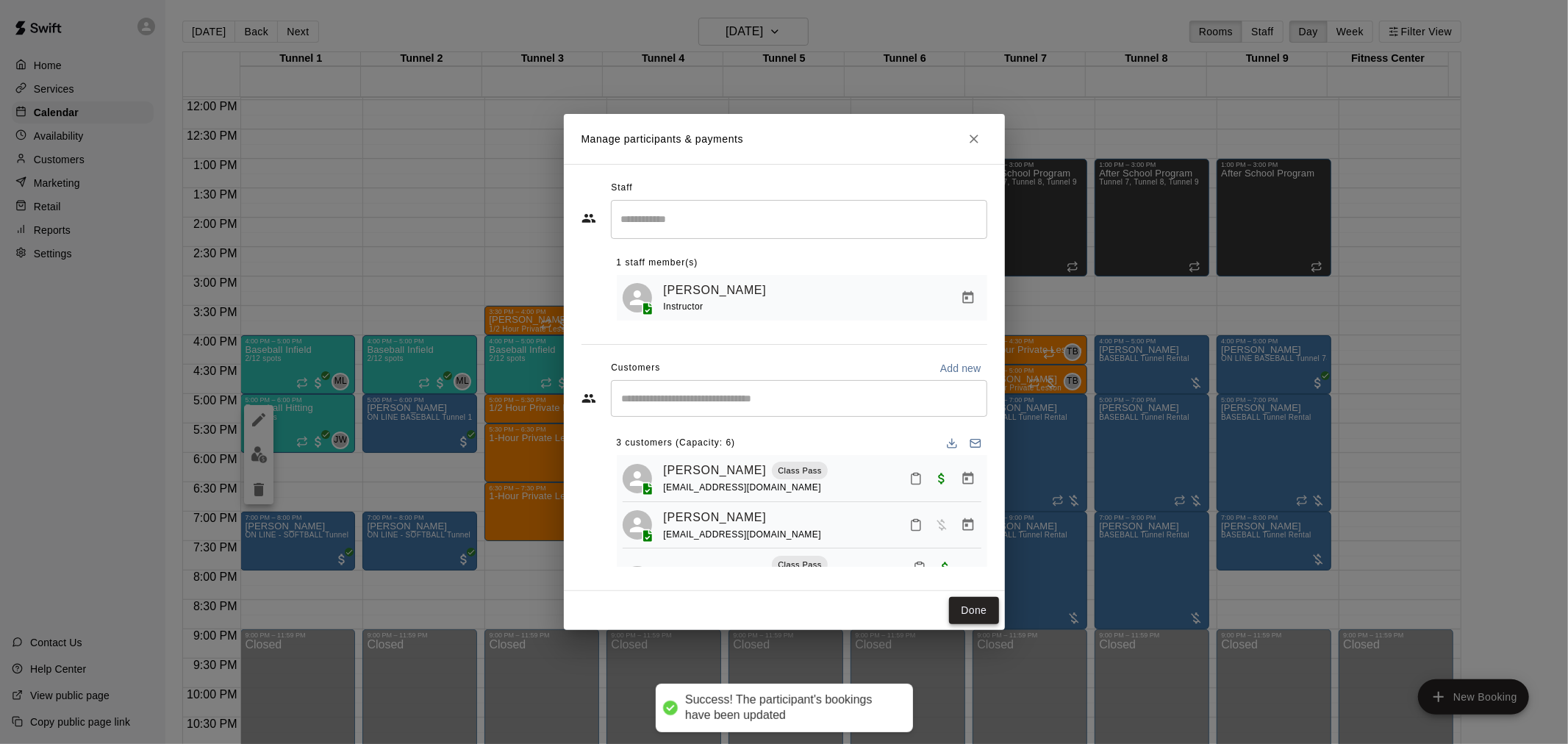
click at [981, 613] on button "Done" at bounding box center [974, 610] width 49 height 27
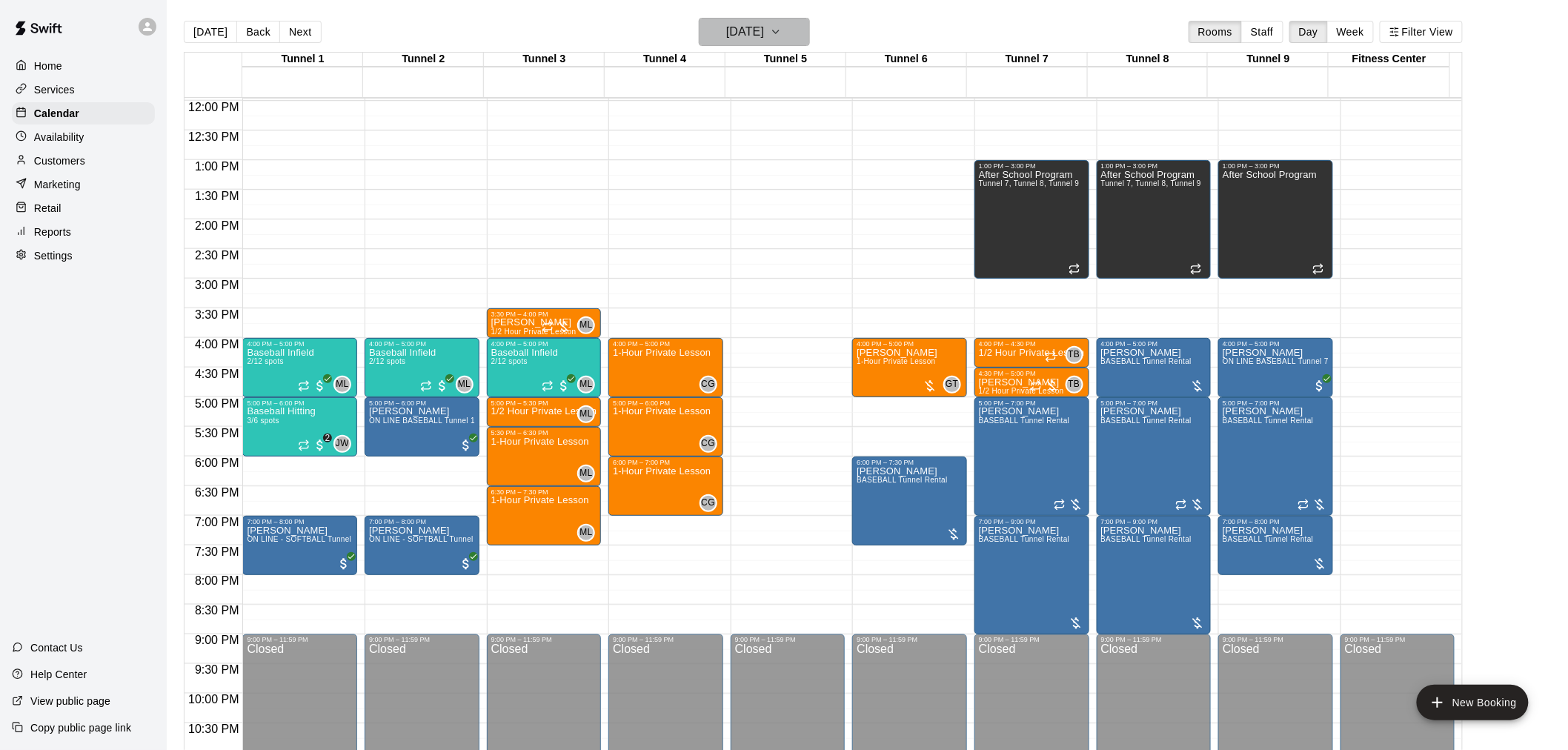
click at [757, 25] on h6 "Friday Sep 19" at bounding box center [745, 31] width 38 height 21
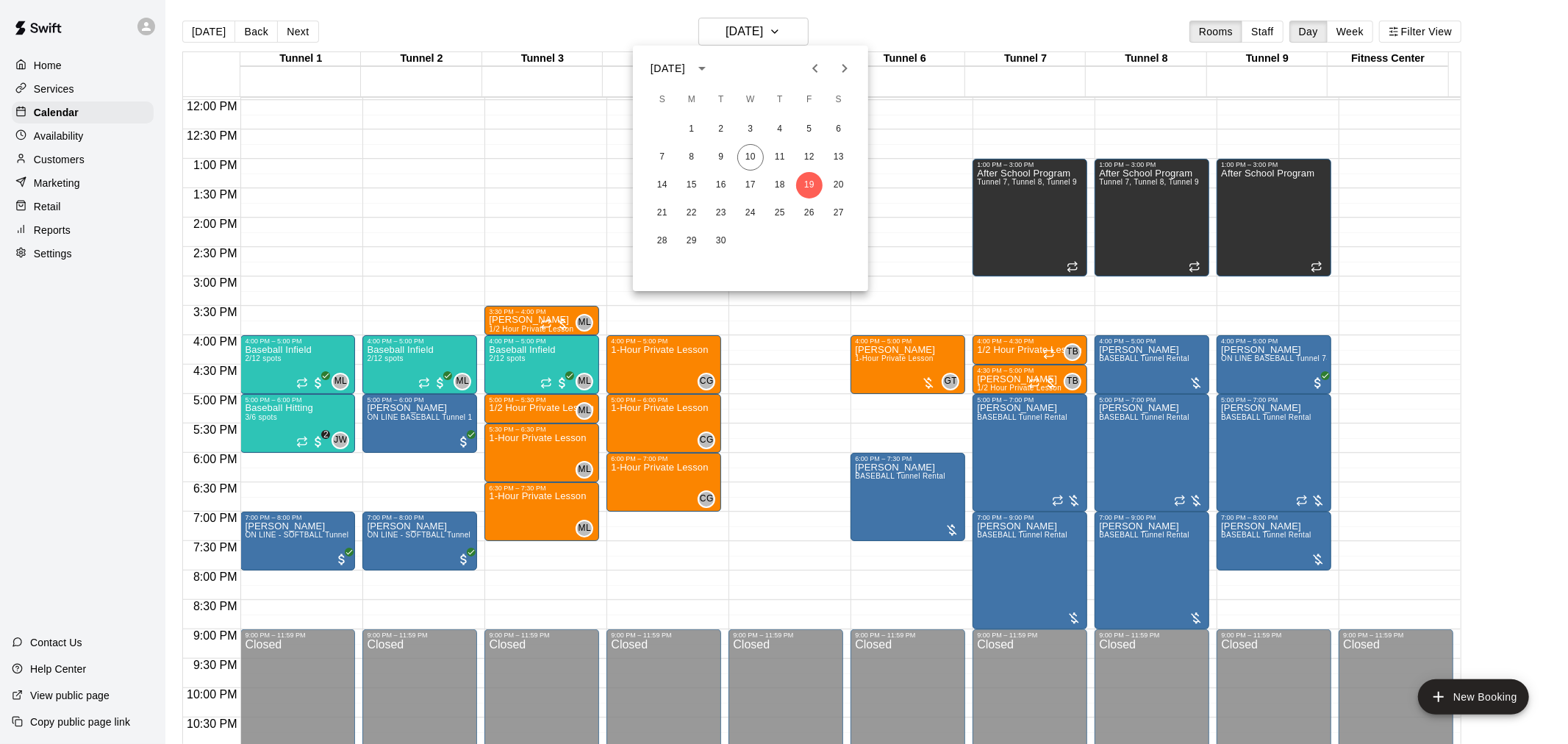
click at [488, 219] on div at bounding box center [784, 372] width 1568 height 744
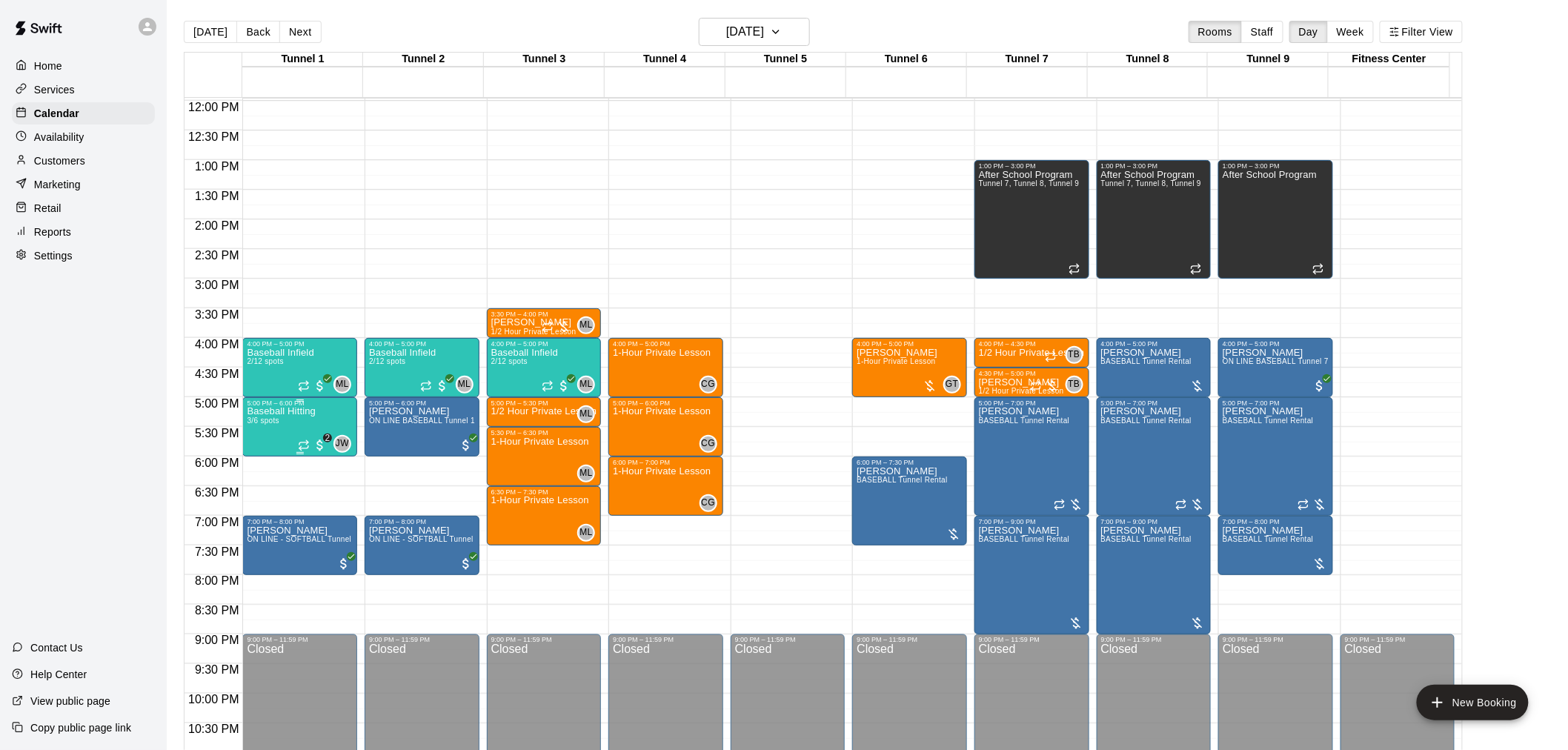
click at [252, 417] on span "3/6 spots" at bounding box center [264, 420] width 33 height 8
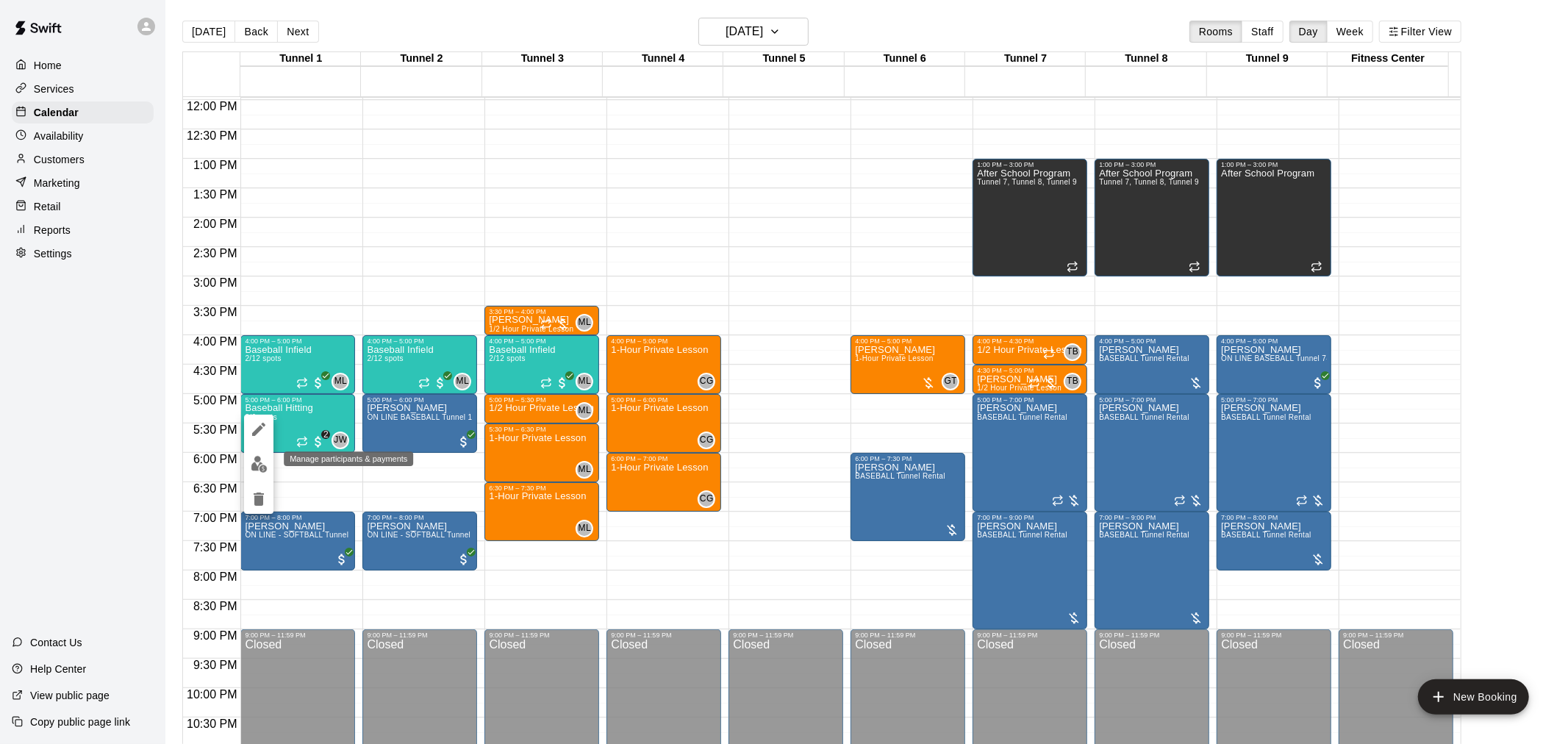
click at [254, 464] on img "edit" at bounding box center [259, 464] width 17 height 17
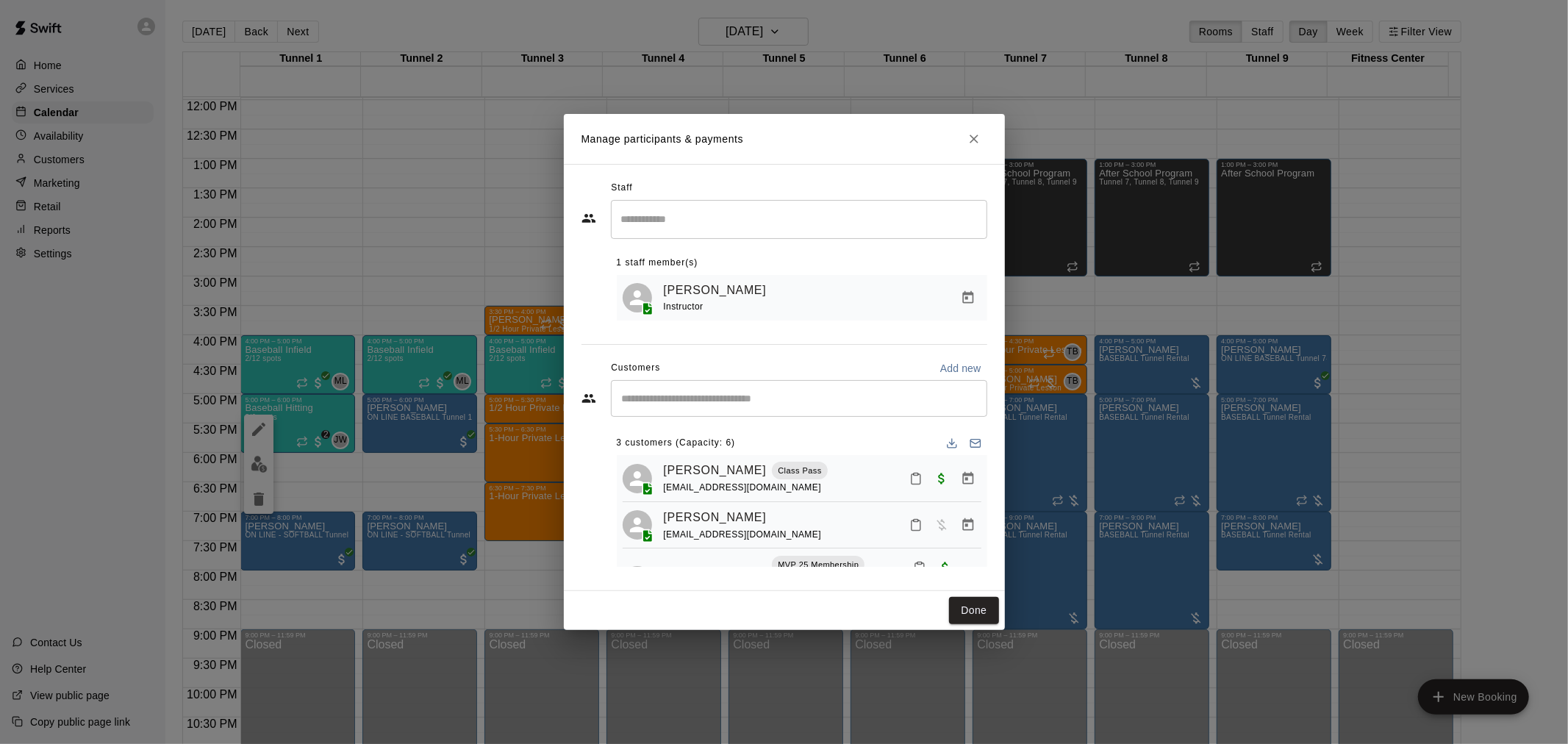
scroll to position [61, 0]
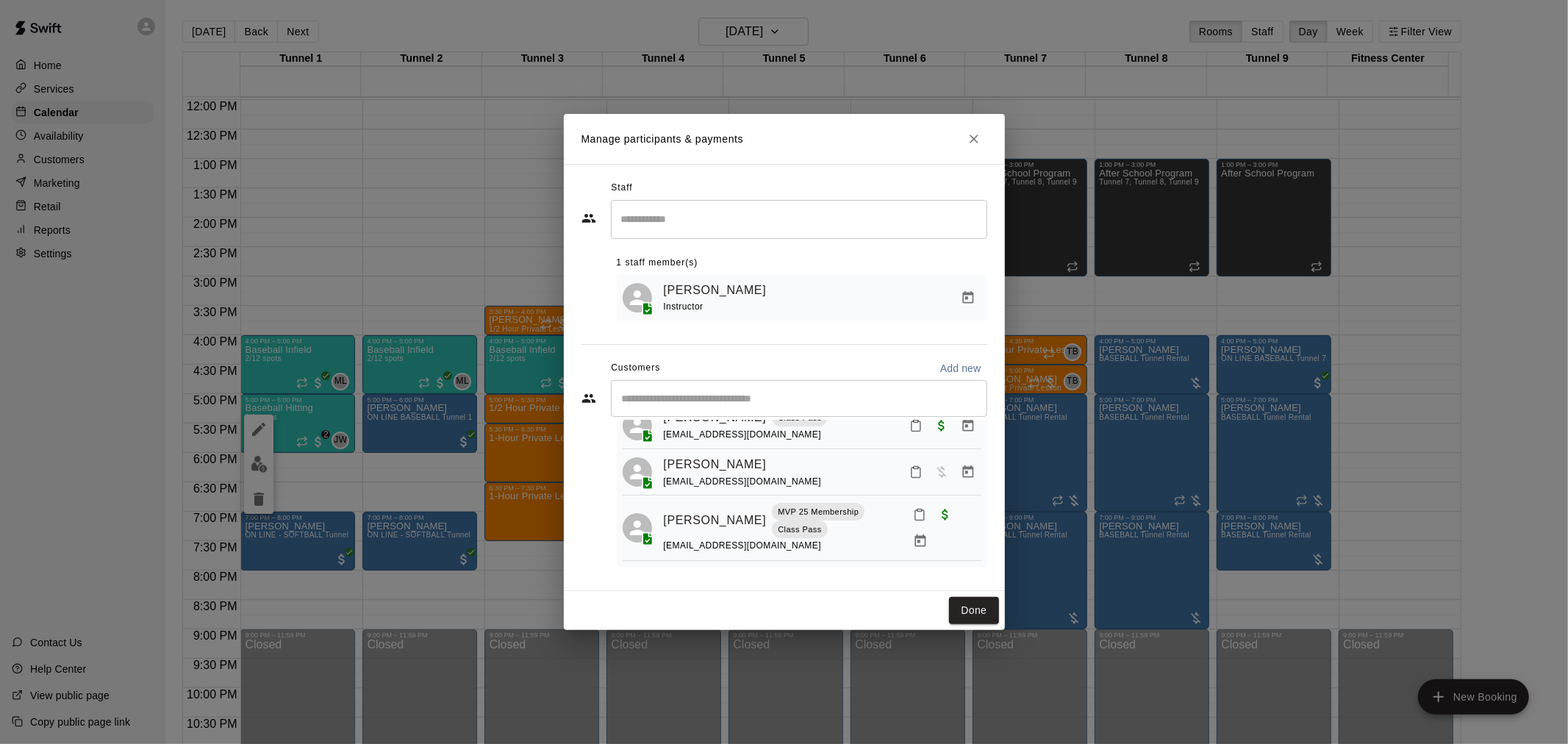
click at [980, 149] on h2 "Manage participants & payments" at bounding box center [784, 138] width 441 height 50
click at [968, 126] on button "Close" at bounding box center [974, 138] width 26 height 26
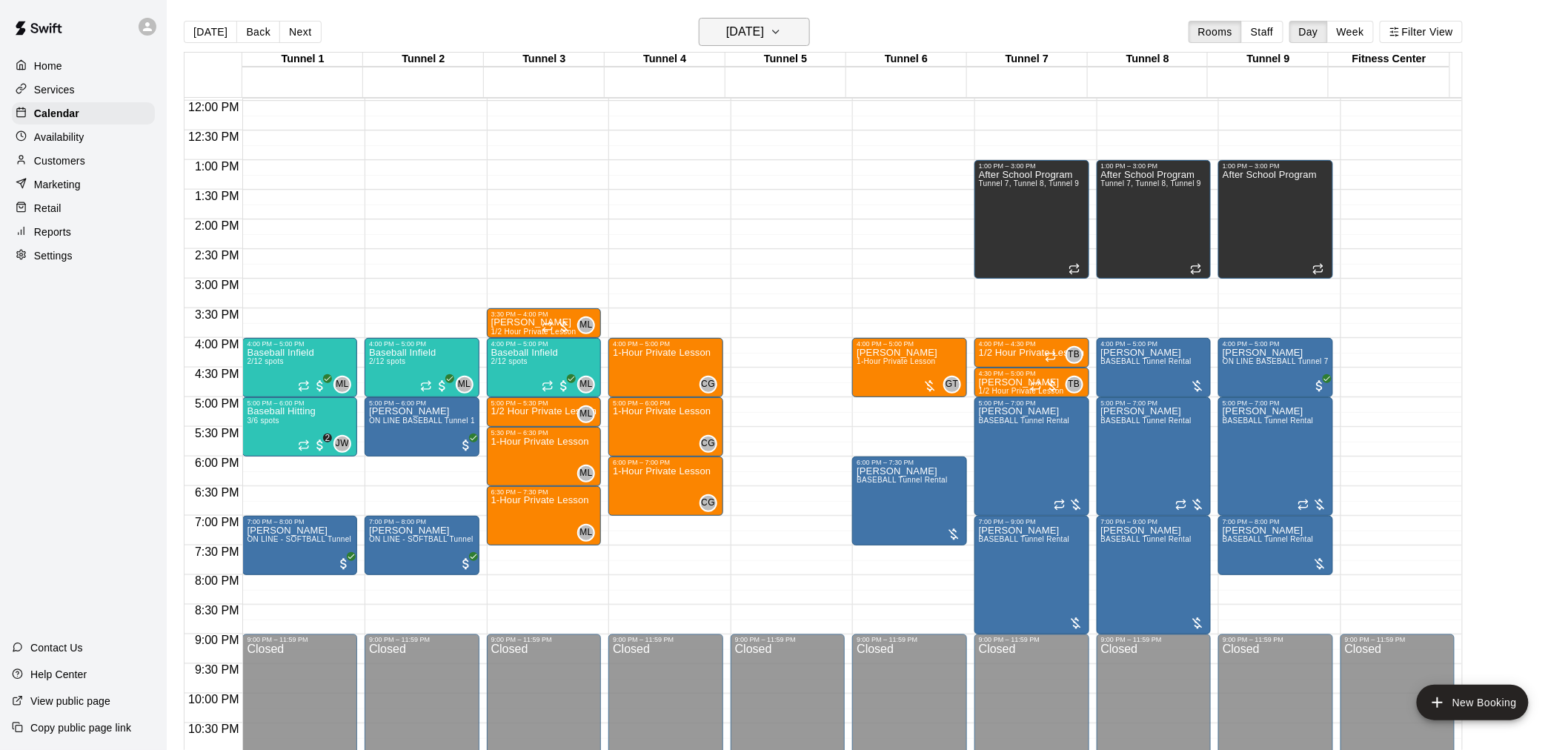
click at [764, 34] on h6 "Friday Sep 19" at bounding box center [745, 31] width 38 height 21
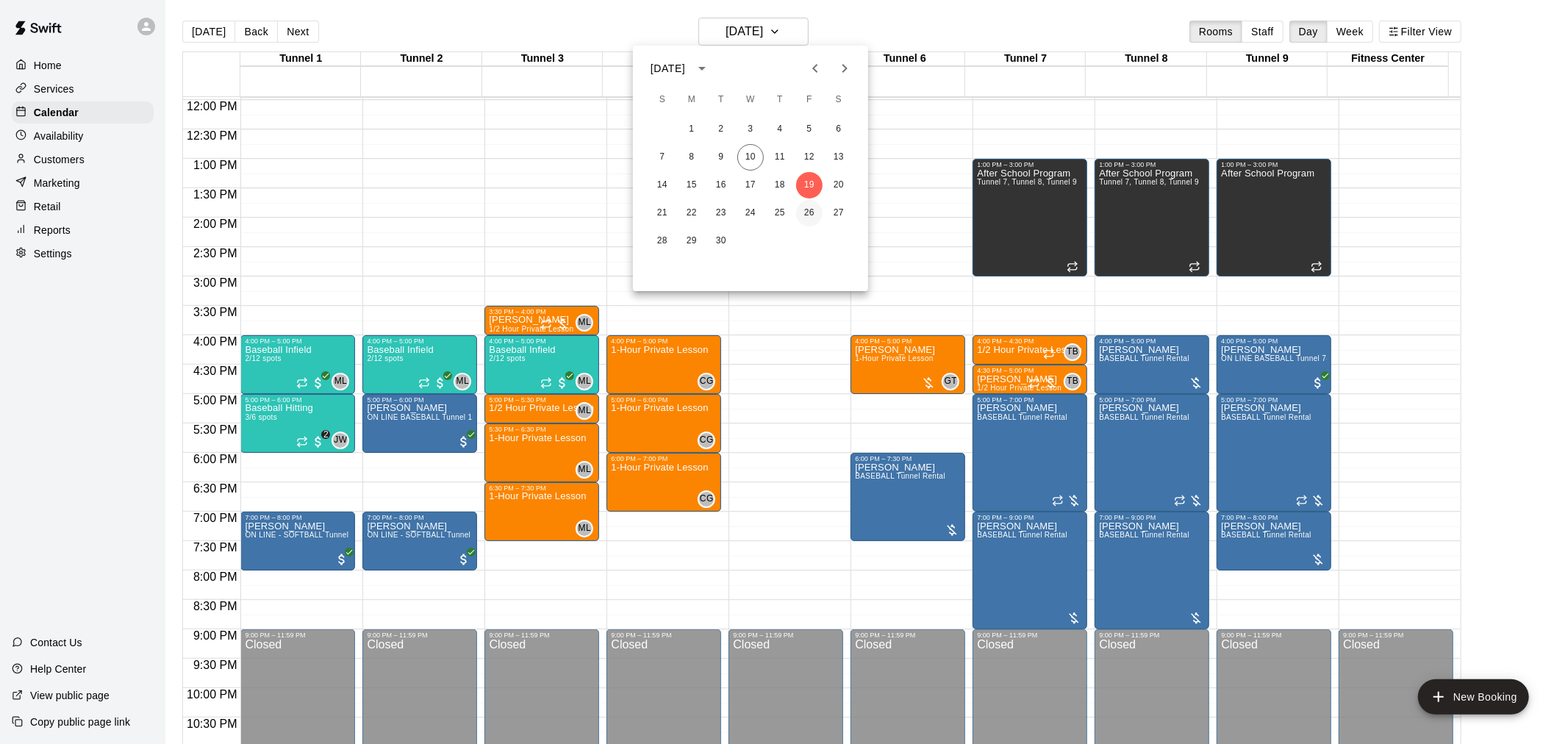
click at [814, 209] on button "26" at bounding box center [809, 212] width 26 height 26
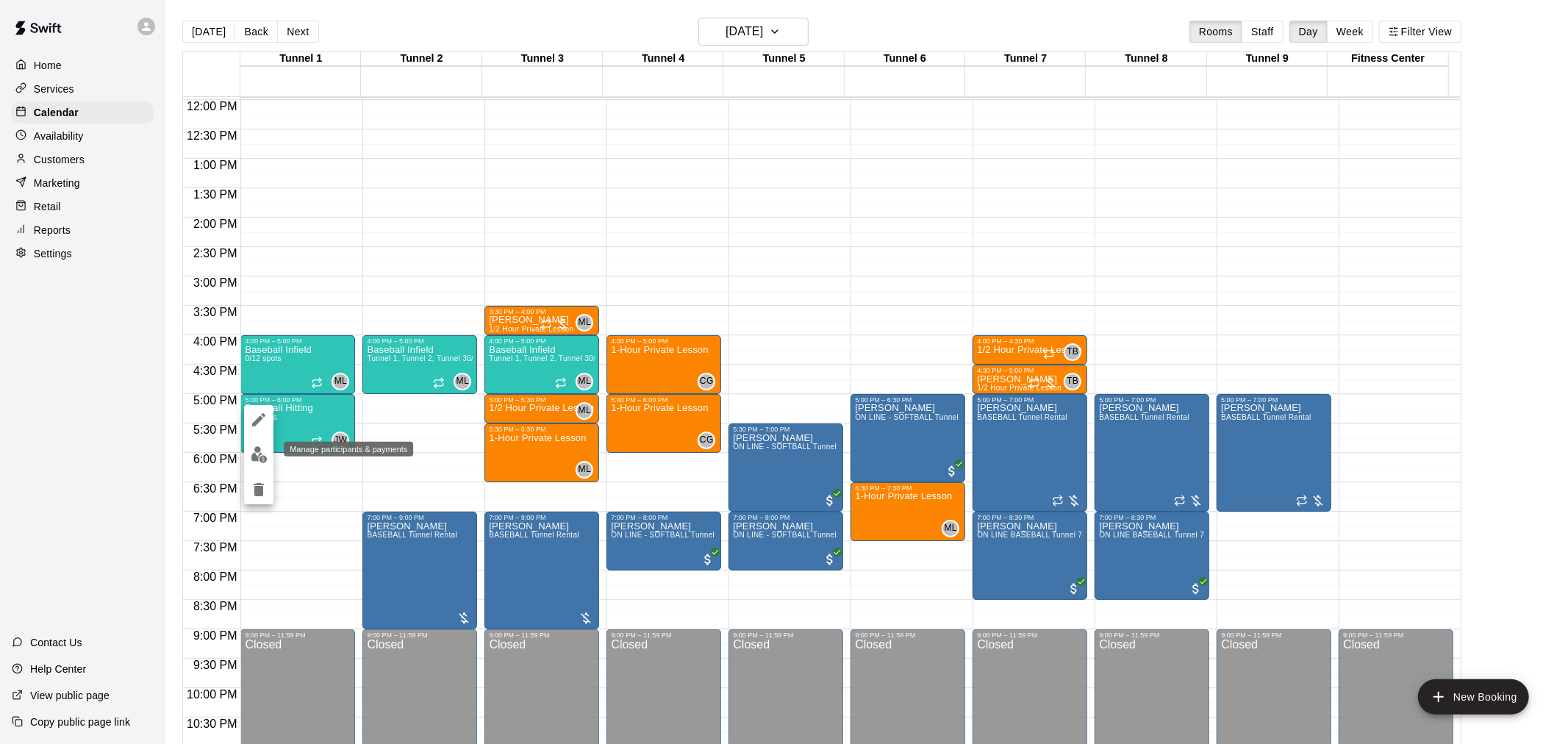
click at [268, 454] on button "edit" at bounding box center [259, 454] width 29 height 28
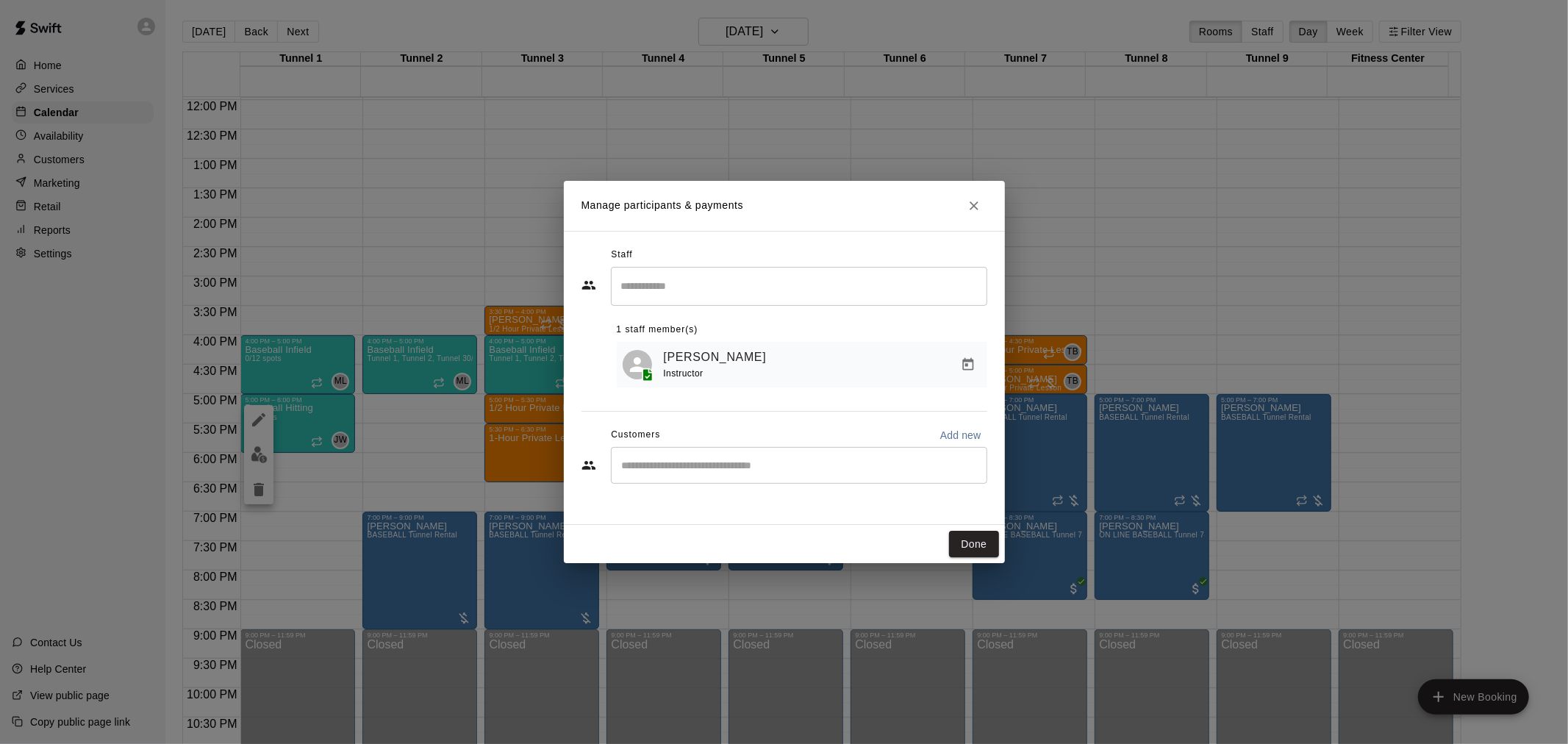
click at [778, 467] on input "Start typing to search customers..." at bounding box center [799, 465] width 364 height 15
type input "*****"
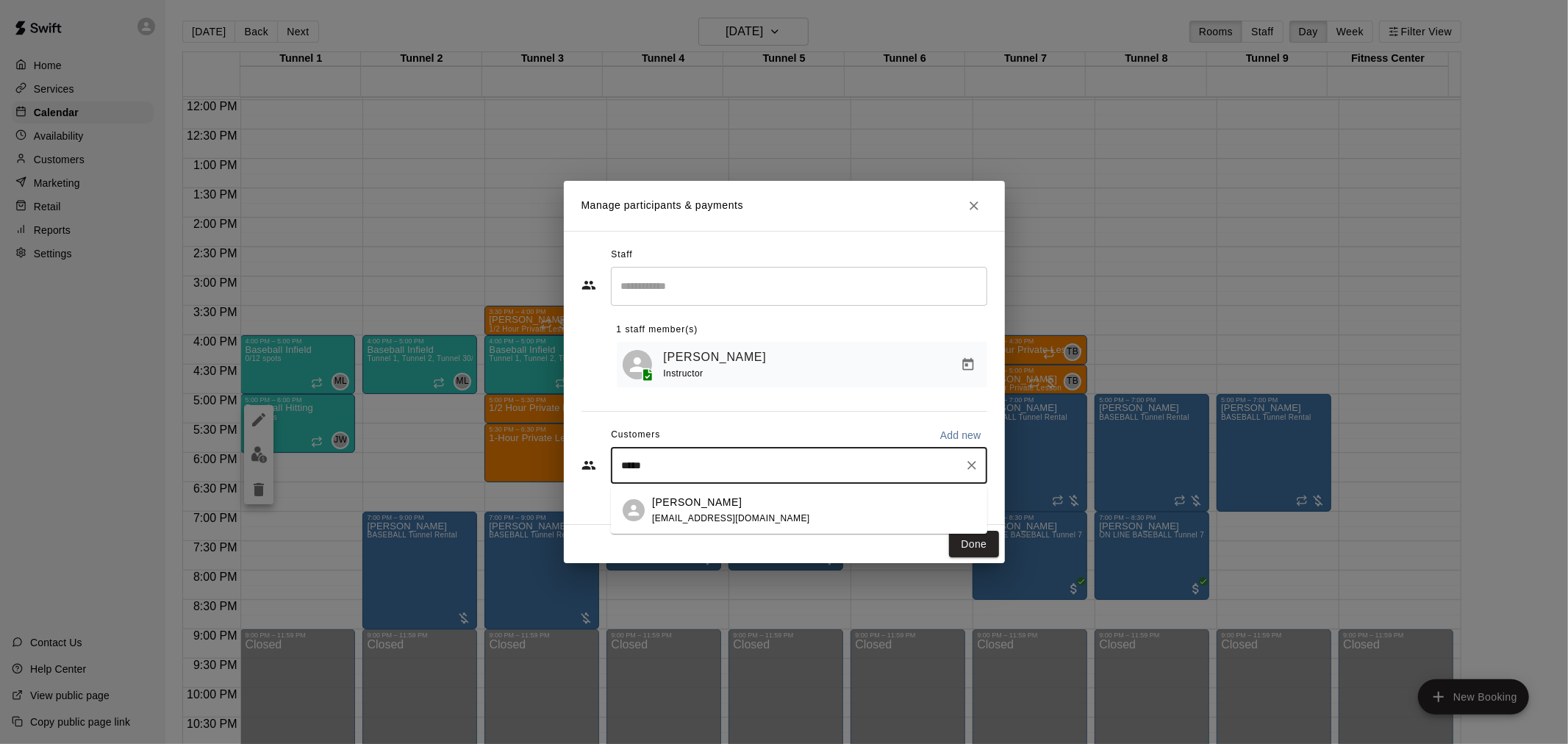
click at [774, 511] on div "Atanu Khamaru khamarufamily@gmail.com" at bounding box center [814, 510] width 323 height 32
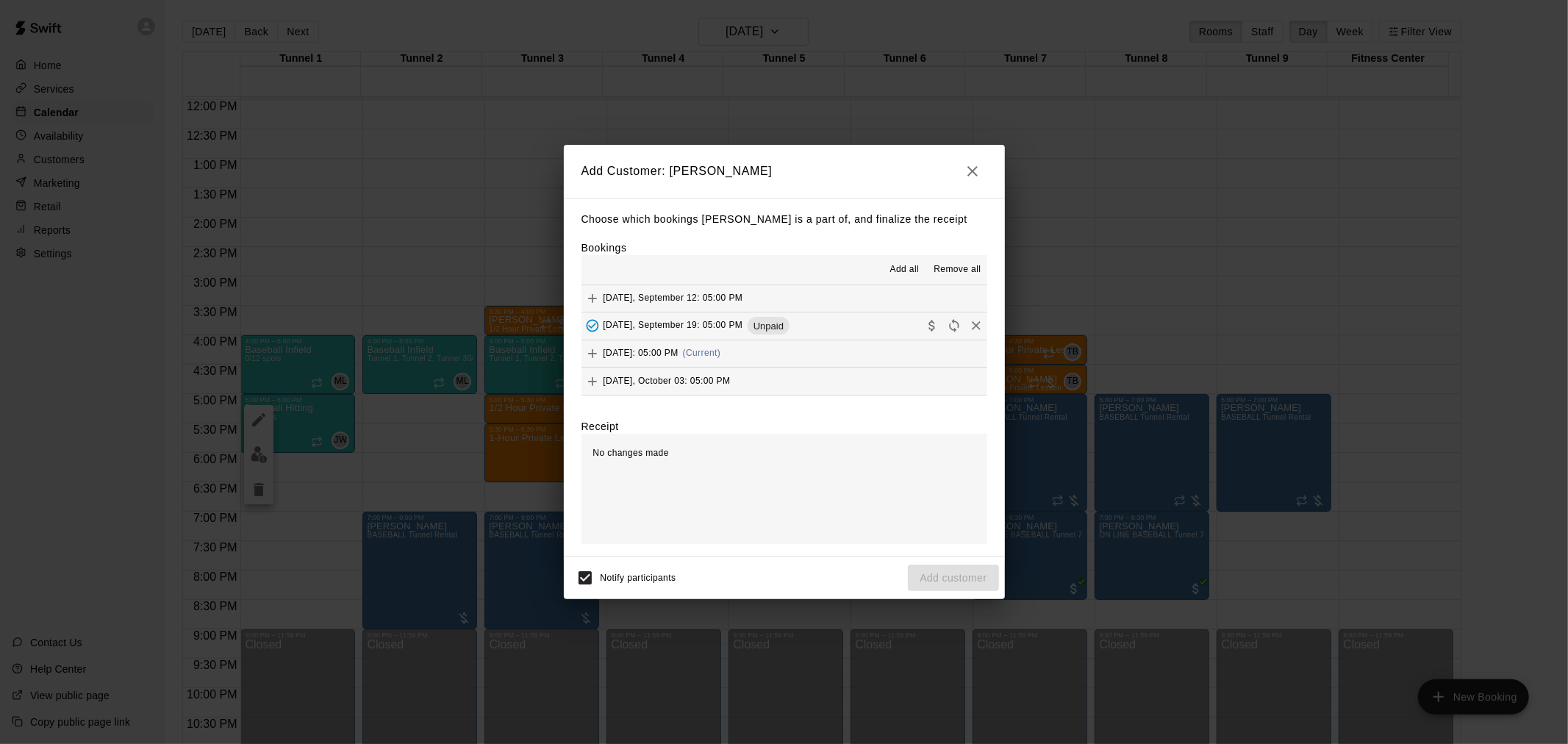
scroll to position [1331, 0]
click at [782, 352] on button "Friday, September 26: 05:00 PM (Current)" at bounding box center [784, 354] width 405 height 27
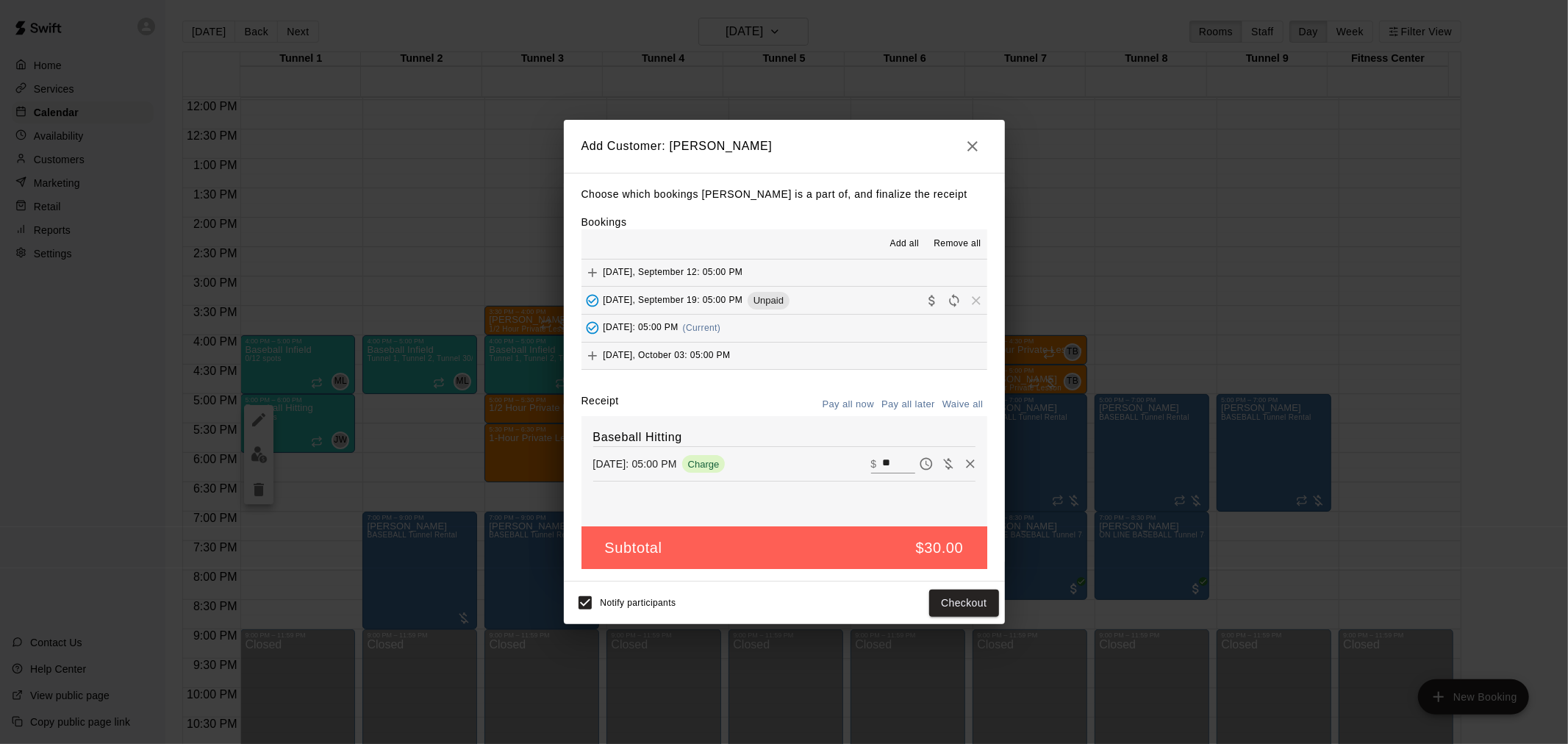
click at [916, 407] on button "Pay all later" at bounding box center [907, 404] width 61 height 23
click at [977, 613] on button "Add customer" at bounding box center [953, 603] width 90 height 27
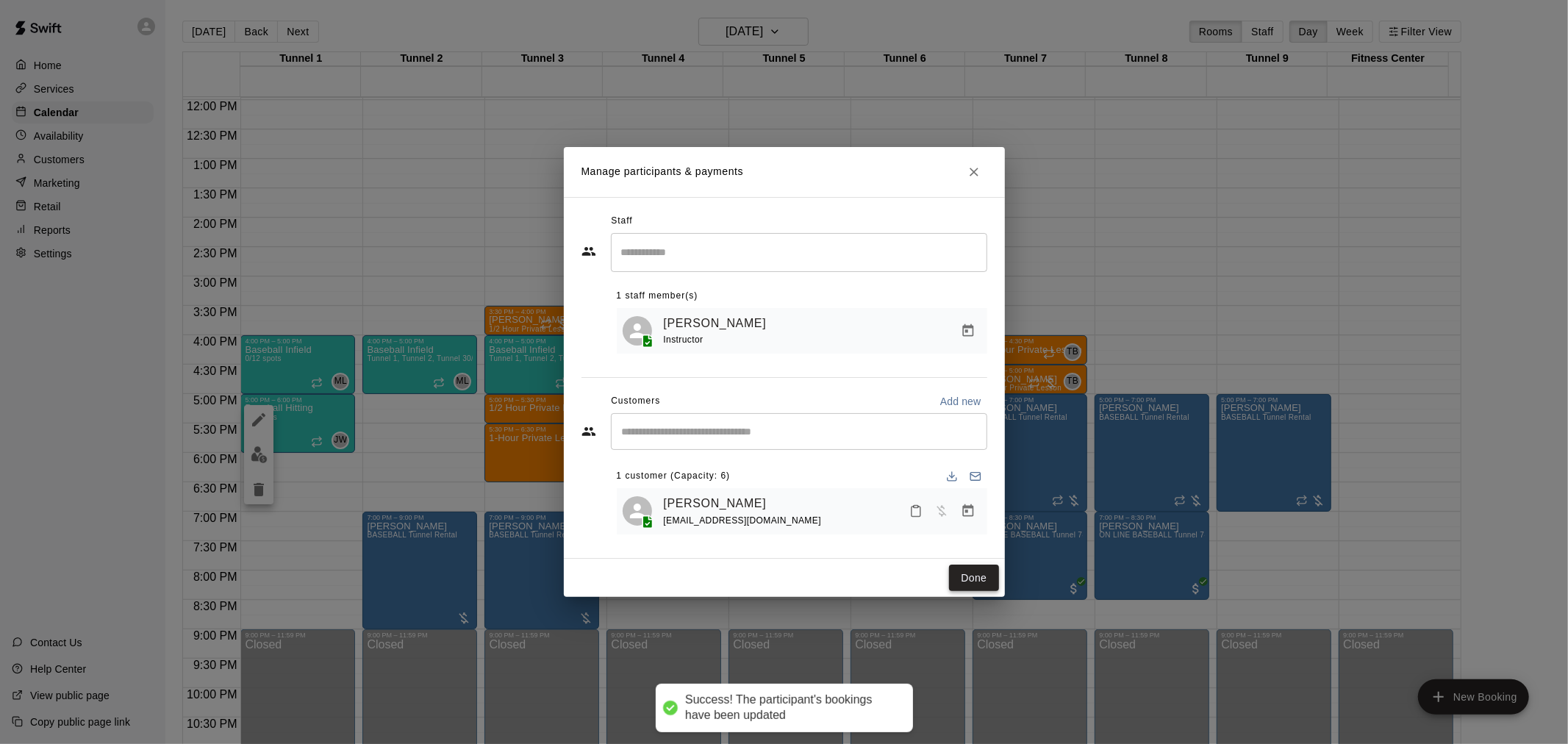
click at [983, 578] on button "Done" at bounding box center [974, 578] width 49 height 27
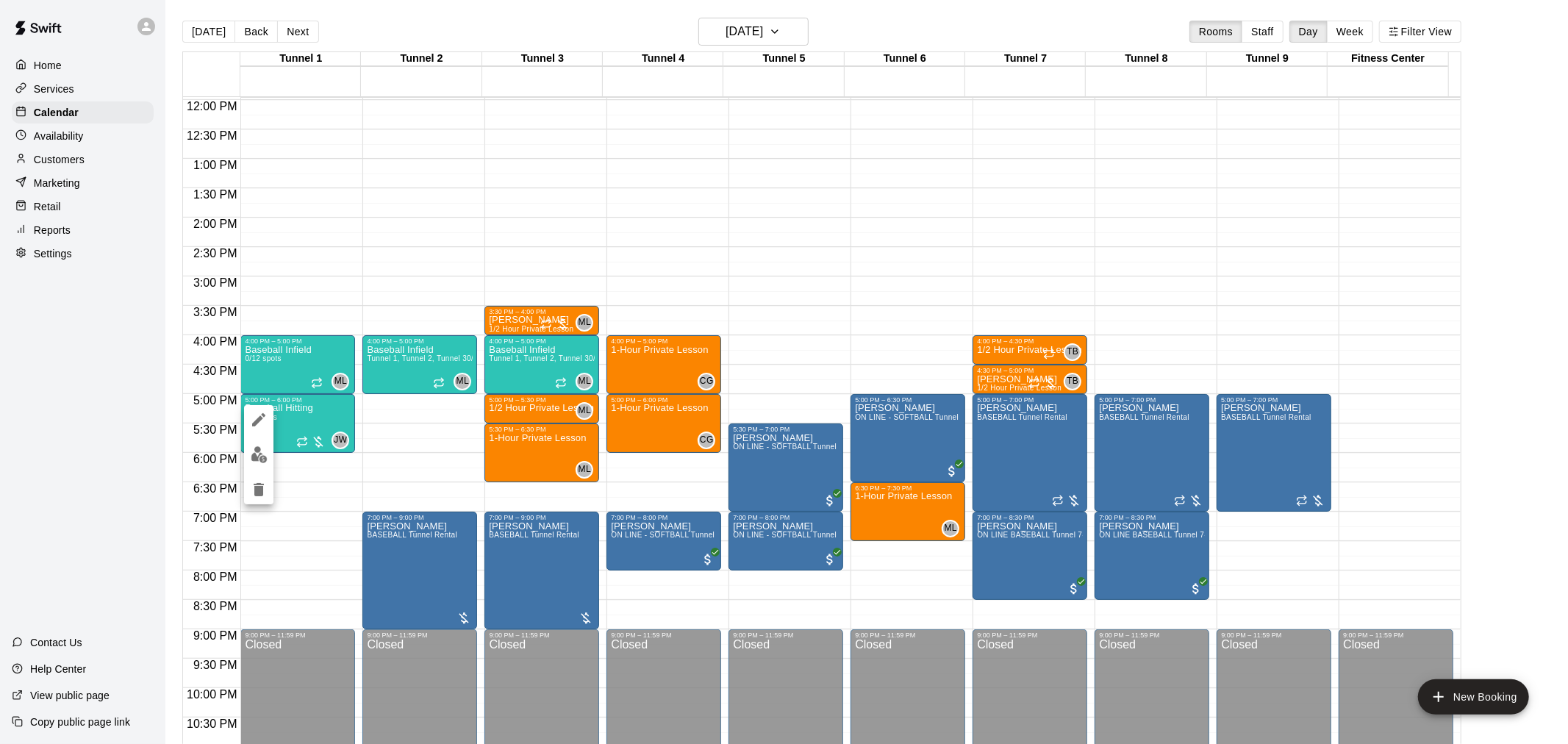
click at [665, 208] on div at bounding box center [784, 372] width 1568 height 744
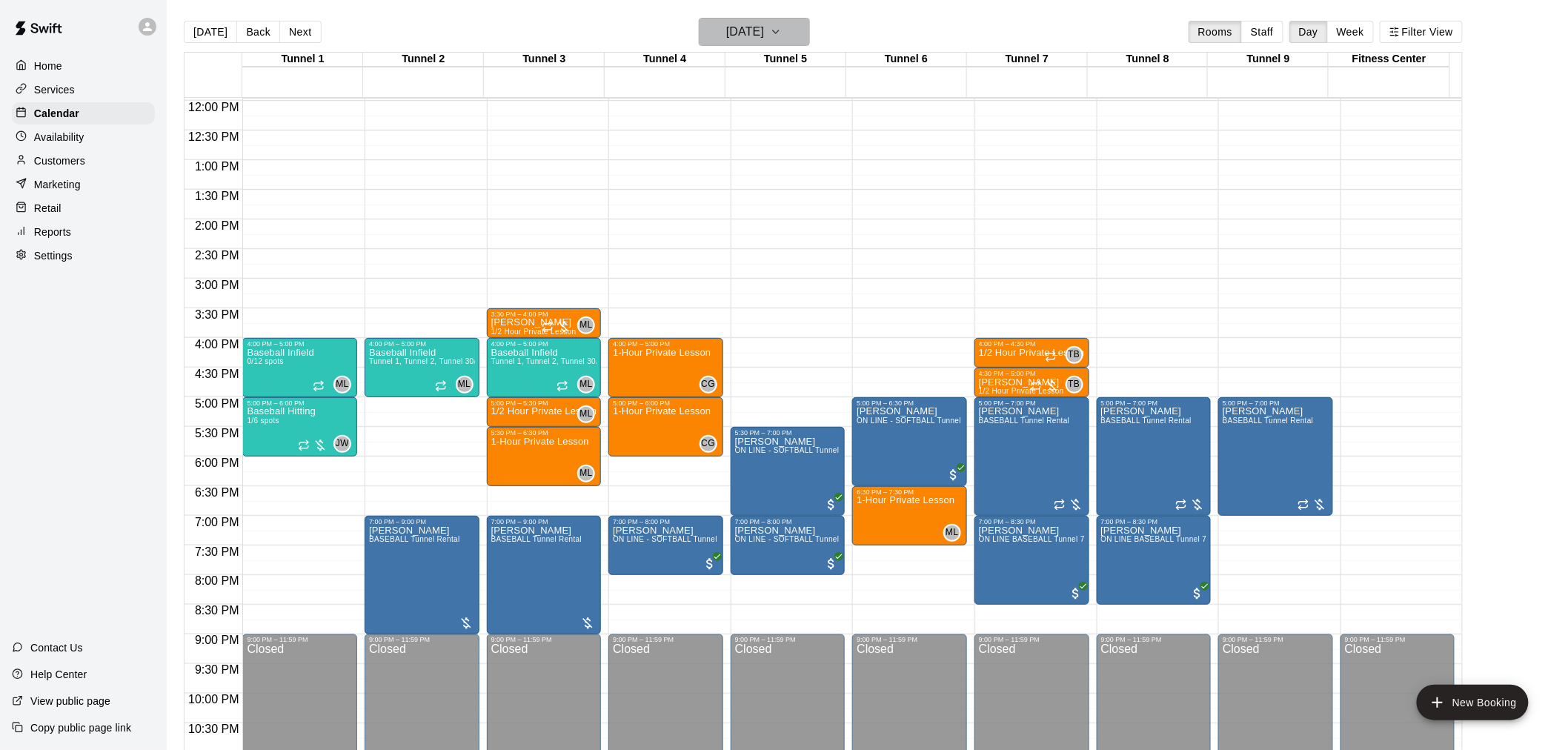
click at [756, 39] on h6 "Friday Sep 26" at bounding box center [745, 31] width 38 height 21
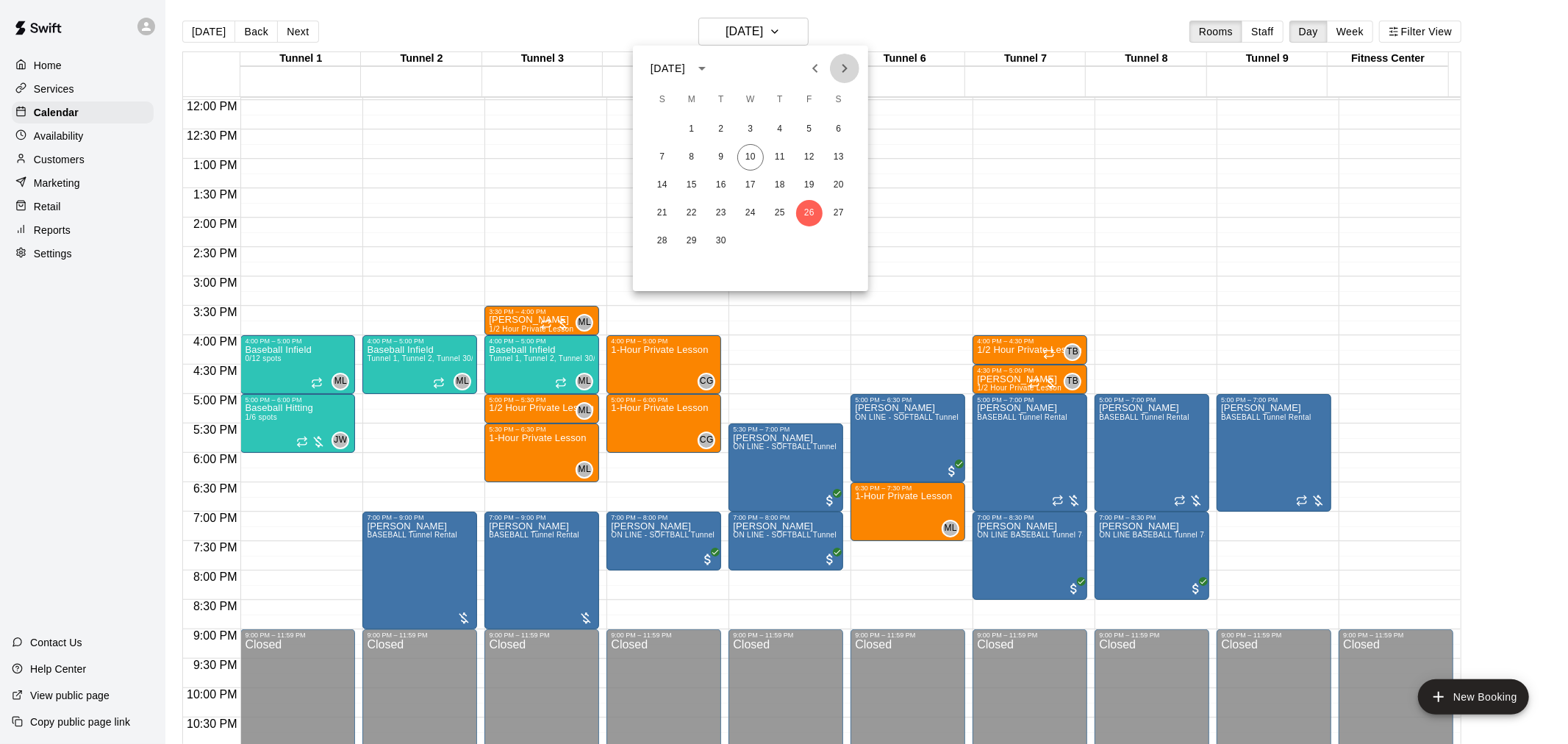
click at [842, 71] on icon "Next month" at bounding box center [844, 67] width 17 height 17
click at [815, 136] on button "3" at bounding box center [809, 128] width 26 height 26
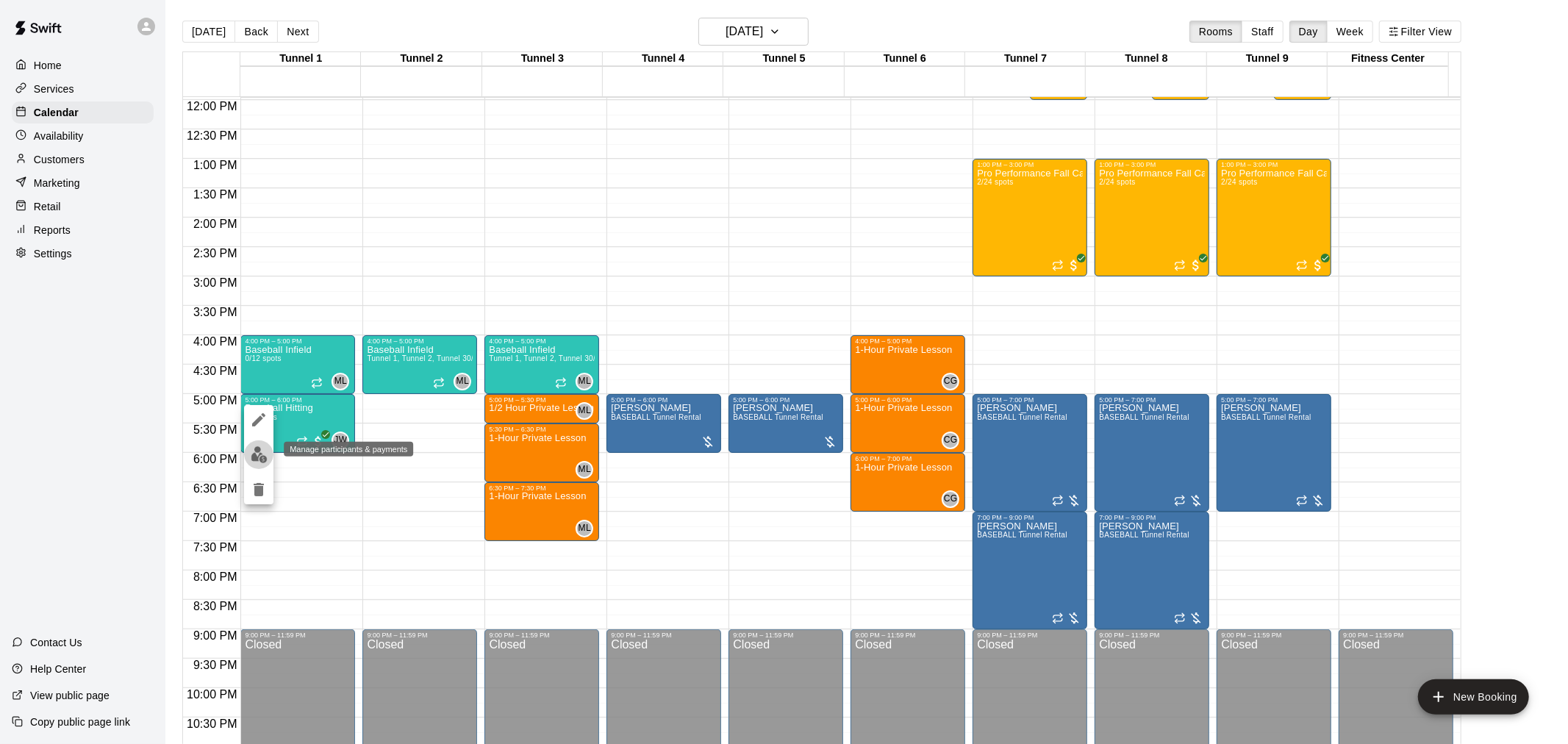
click at [262, 448] on img "edit" at bounding box center [259, 454] width 17 height 17
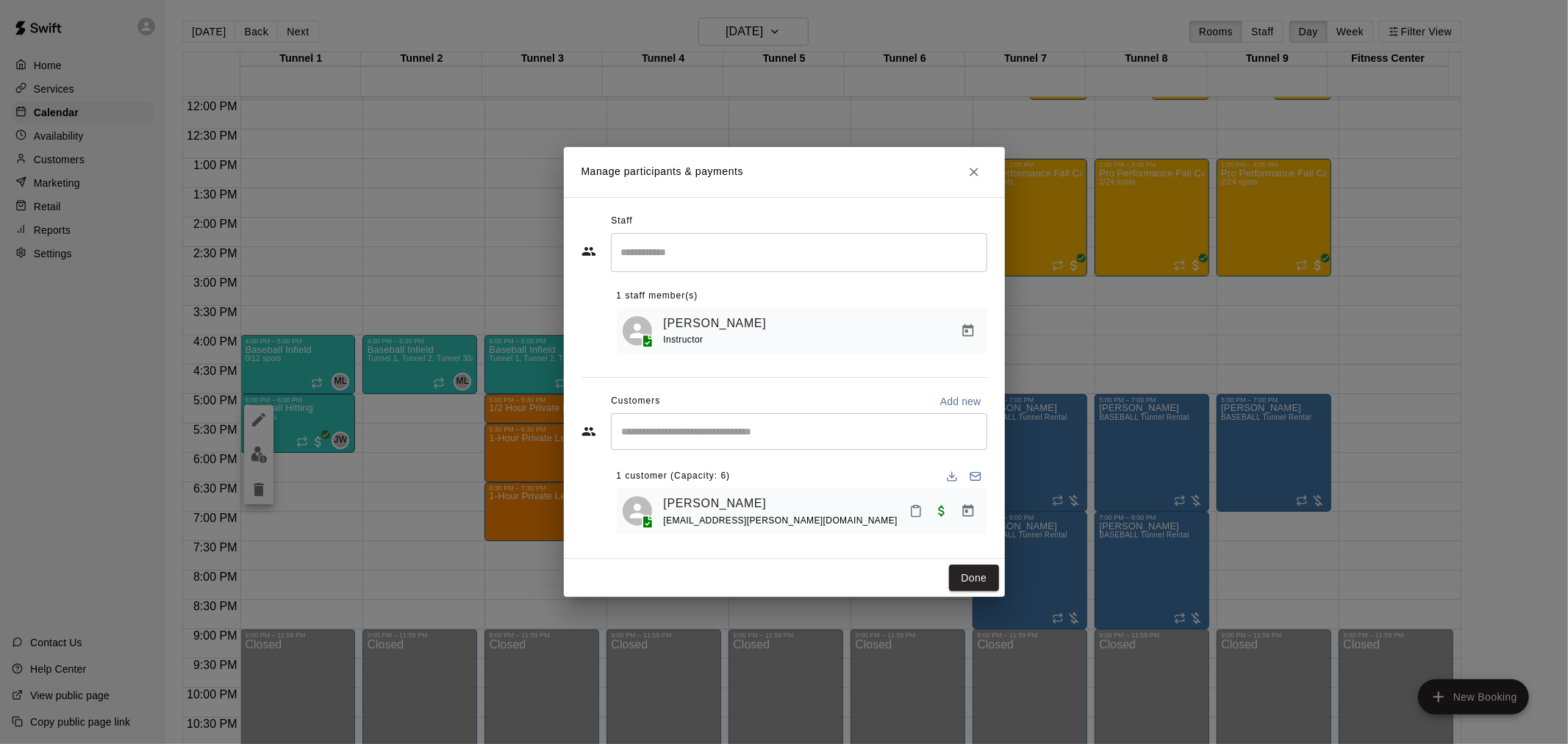
click at [789, 445] on div "​" at bounding box center [799, 431] width 376 height 36
type input "*****"
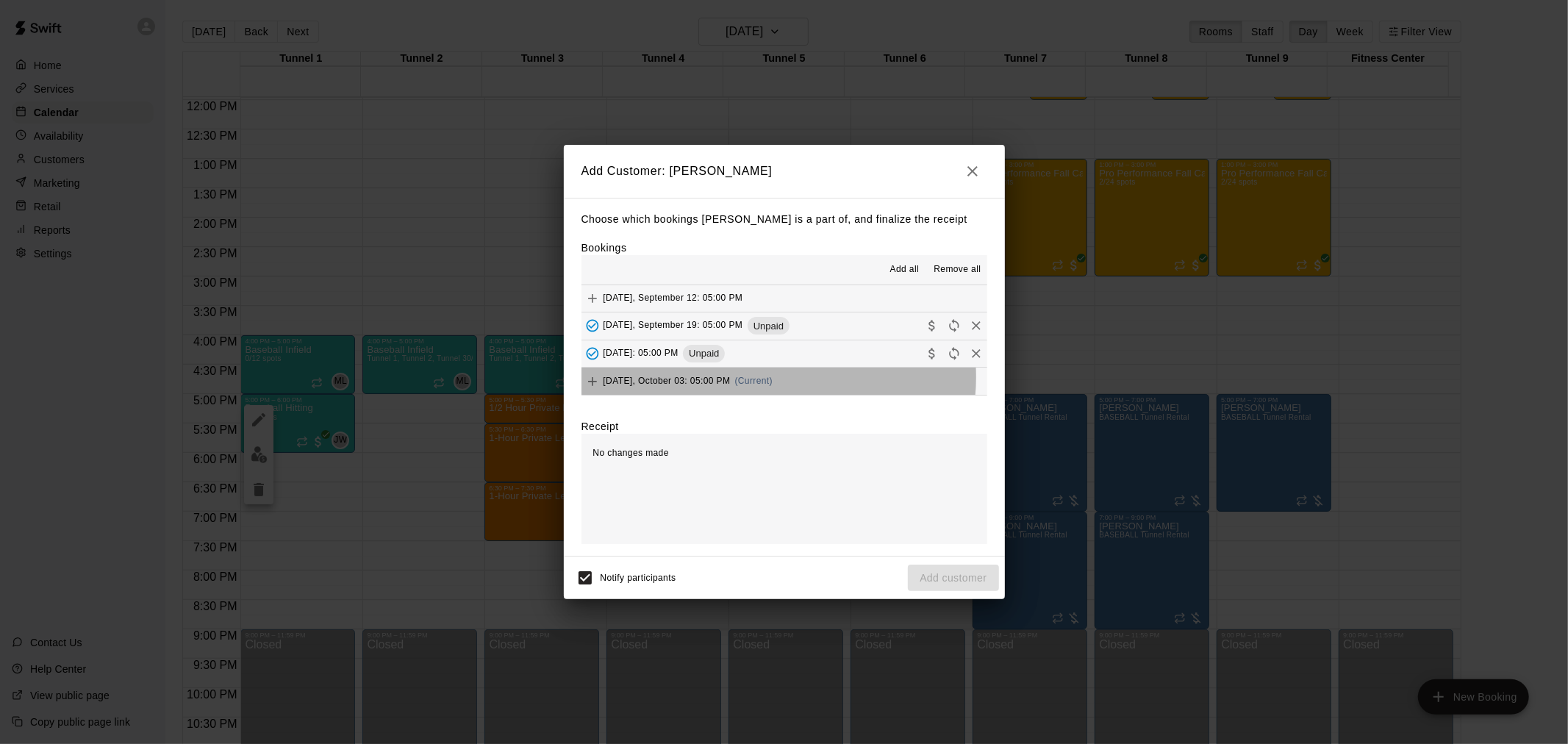
click at [764, 379] on span "(Current)" at bounding box center [754, 380] width 38 height 10
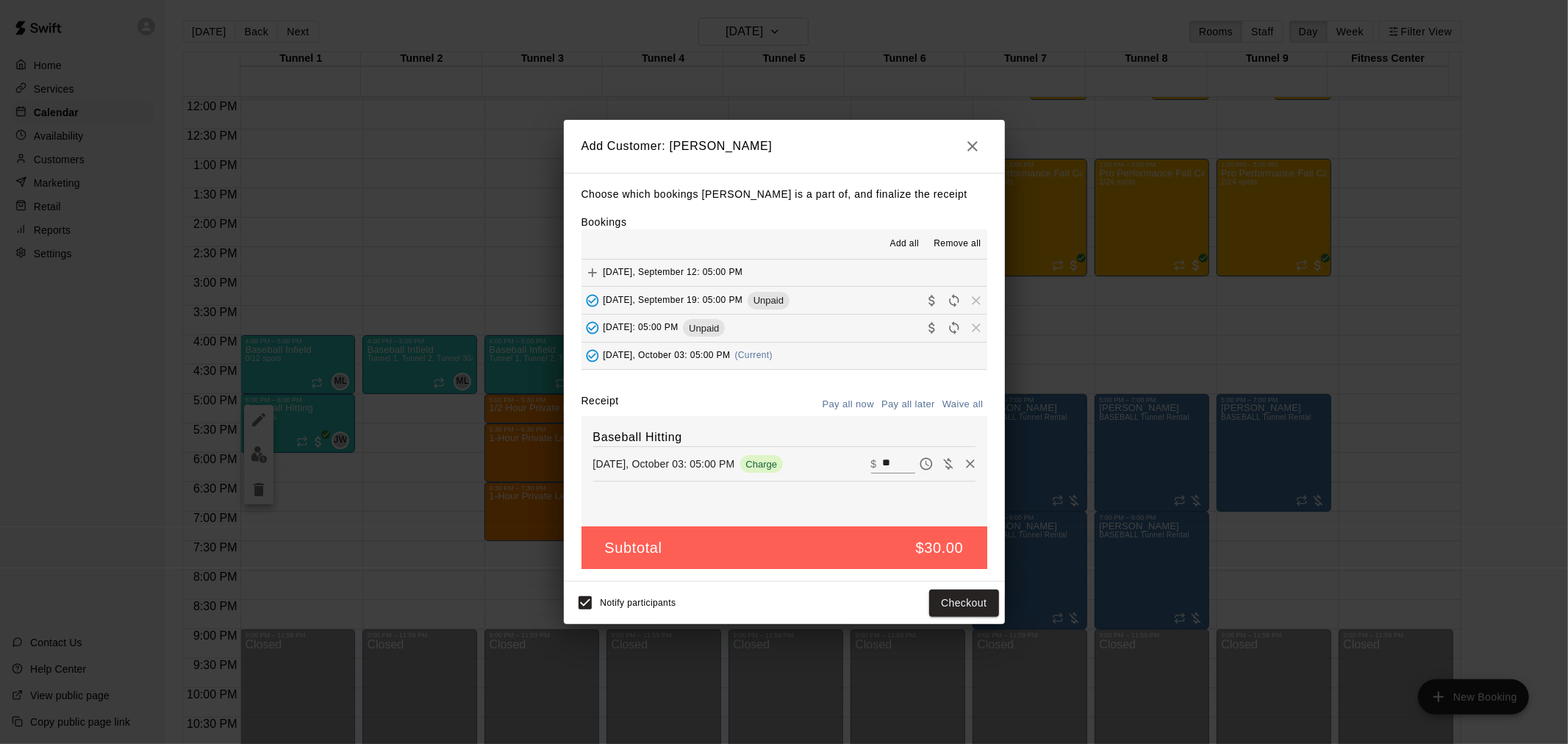
click at [896, 409] on button "Pay all later" at bounding box center [907, 404] width 61 height 23
click at [972, 612] on button "Add customer" at bounding box center [953, 603] width 90 height 27
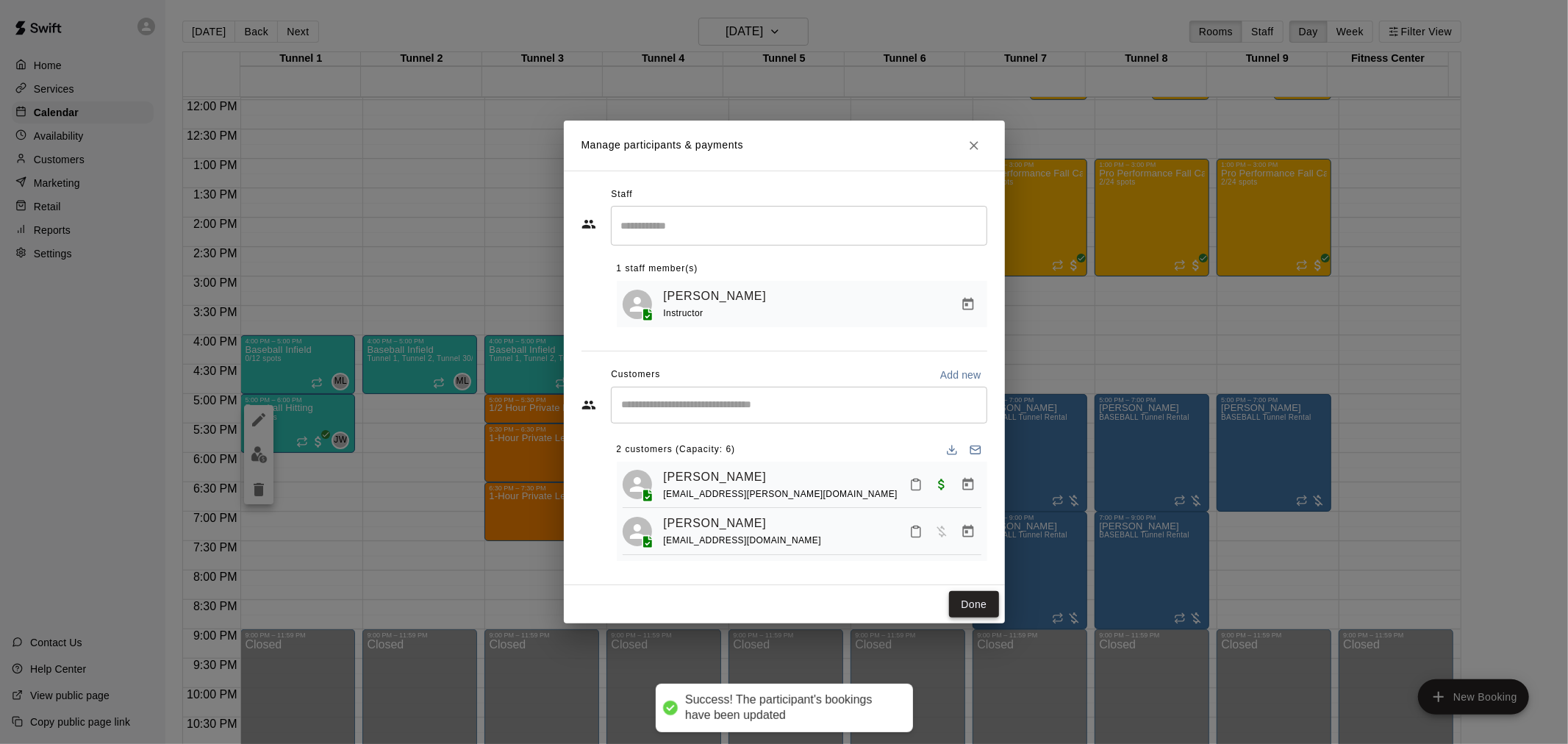
click at [989, 611] on button "Done" at bounding box center [974, 605] width 49 height 27
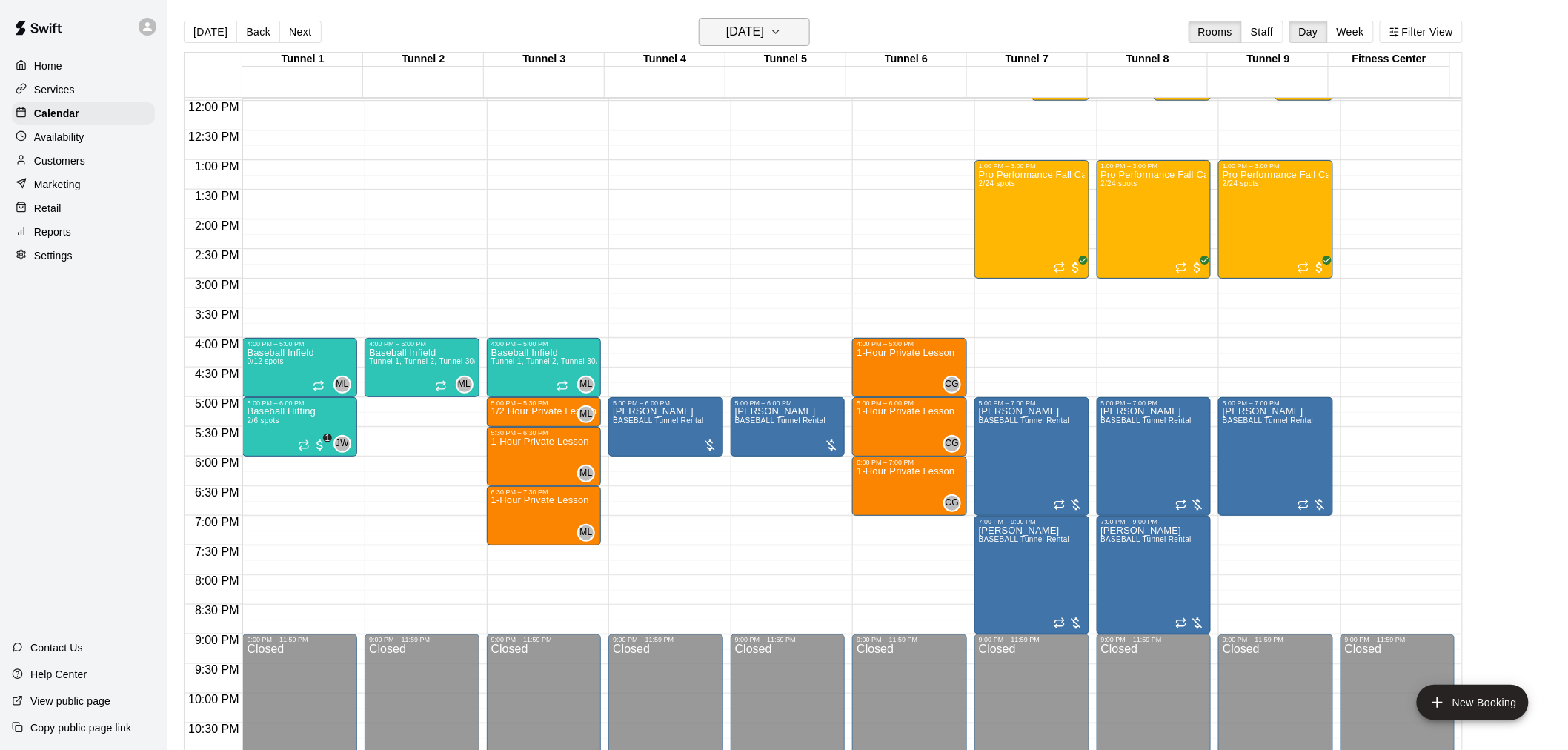
click at [784, 33] on button "Friday Oct 03" at bounding box center [754, 31] width 111 height 28
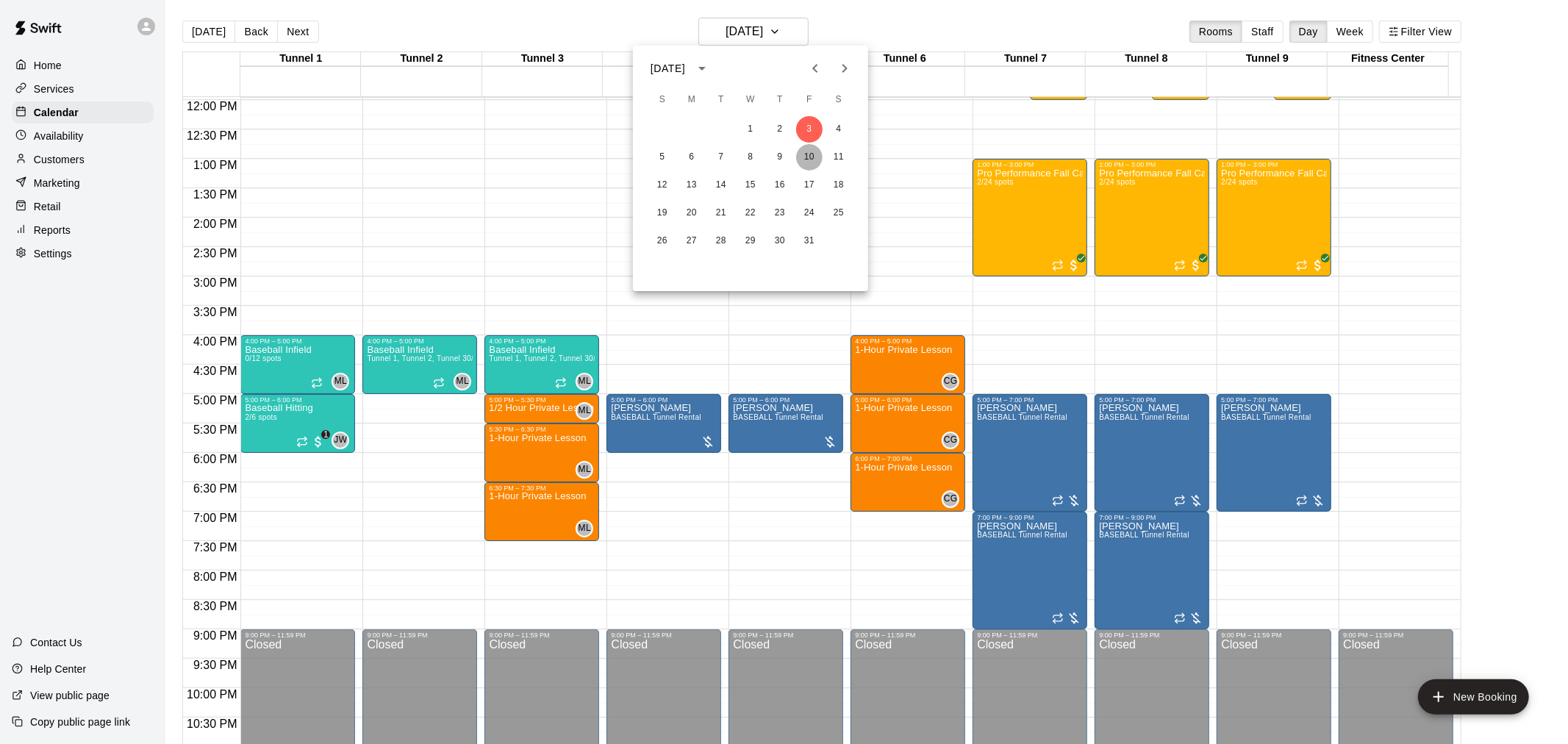
click at [806, 158] on button "10" at bounding box center [809, 157] width 26 height 26
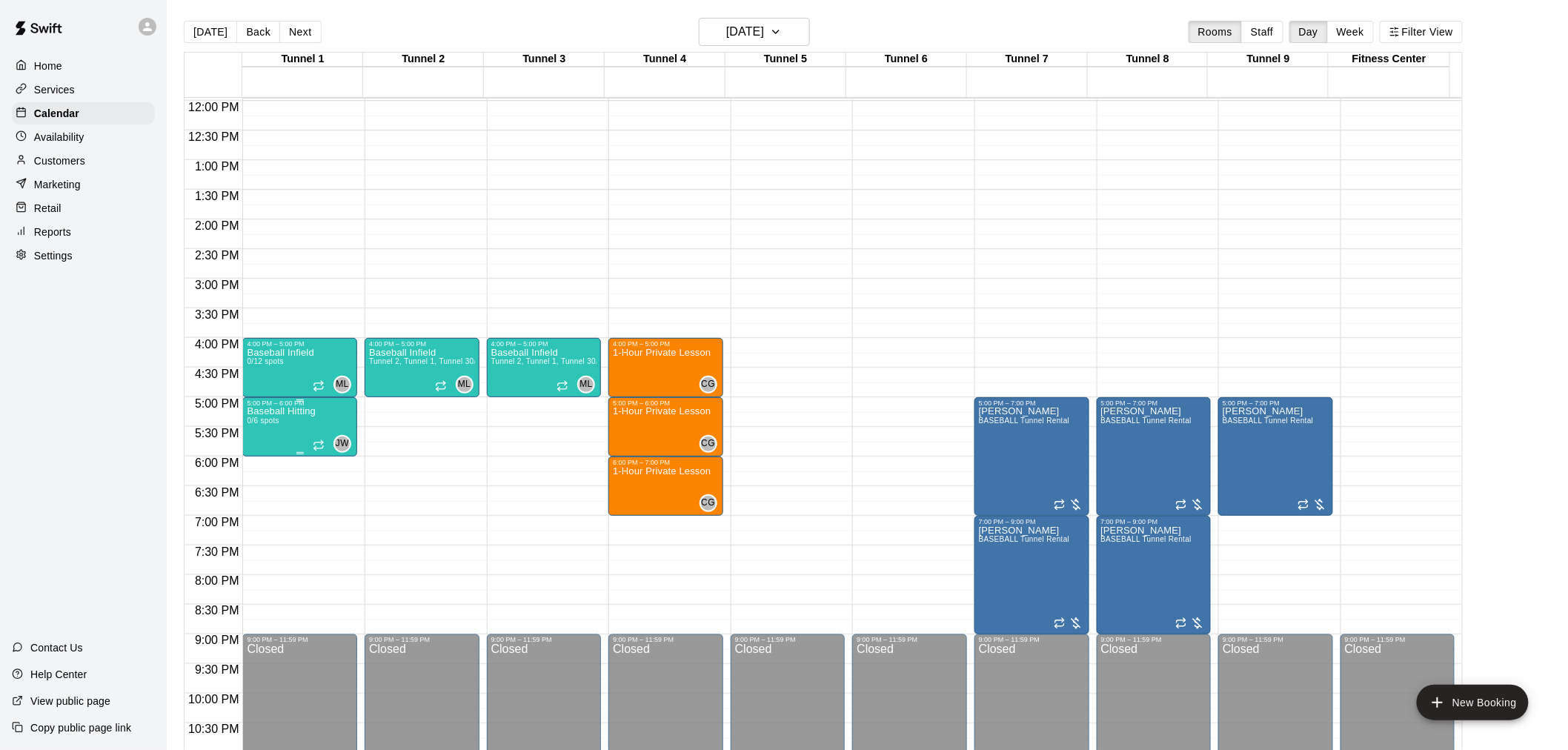
click at [267, 422] on span "0/6 spots" at bounding box center [264, 420] width 33 height 8
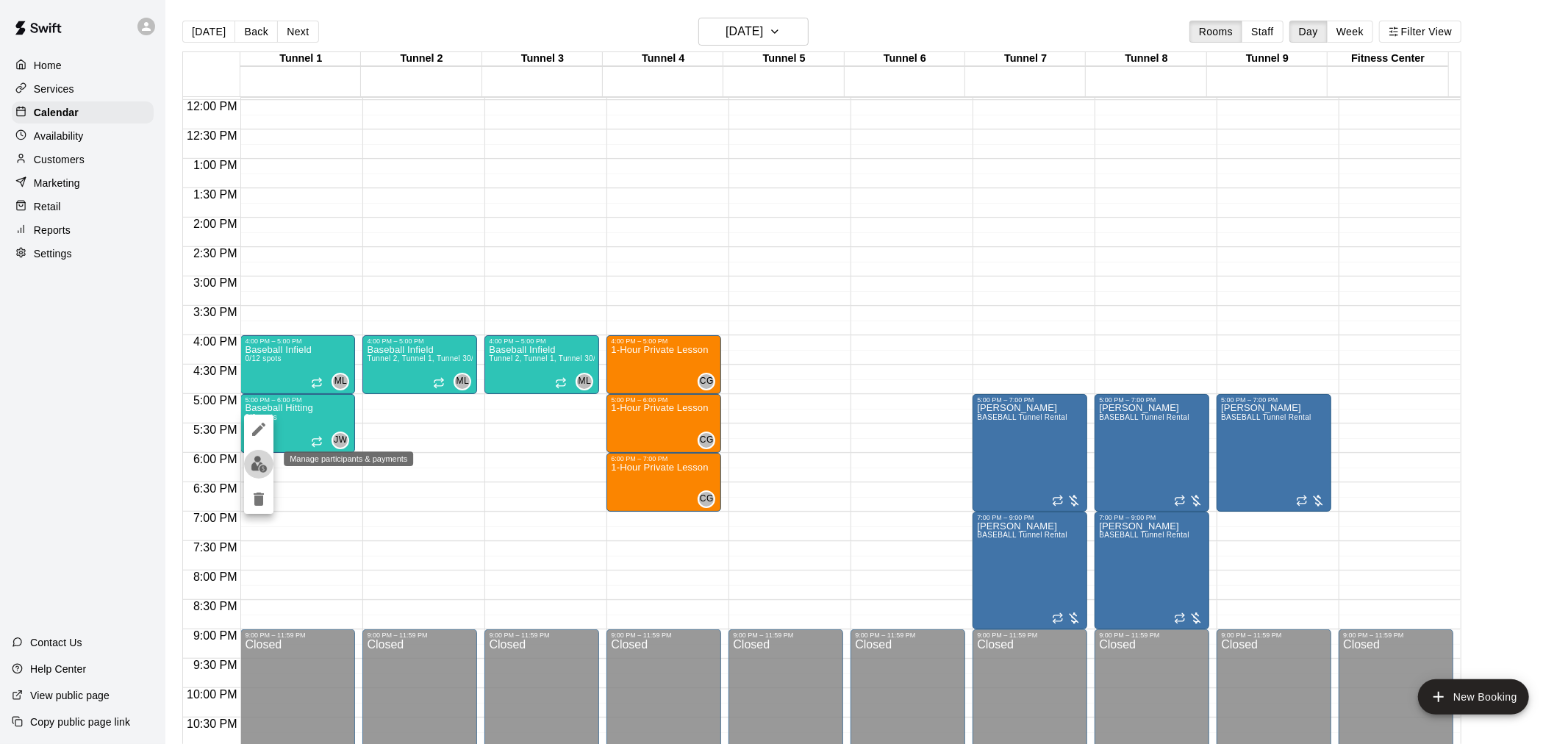
click at [261, 455] on img "edit" at bounding box center [259, 464] width 17 height 17
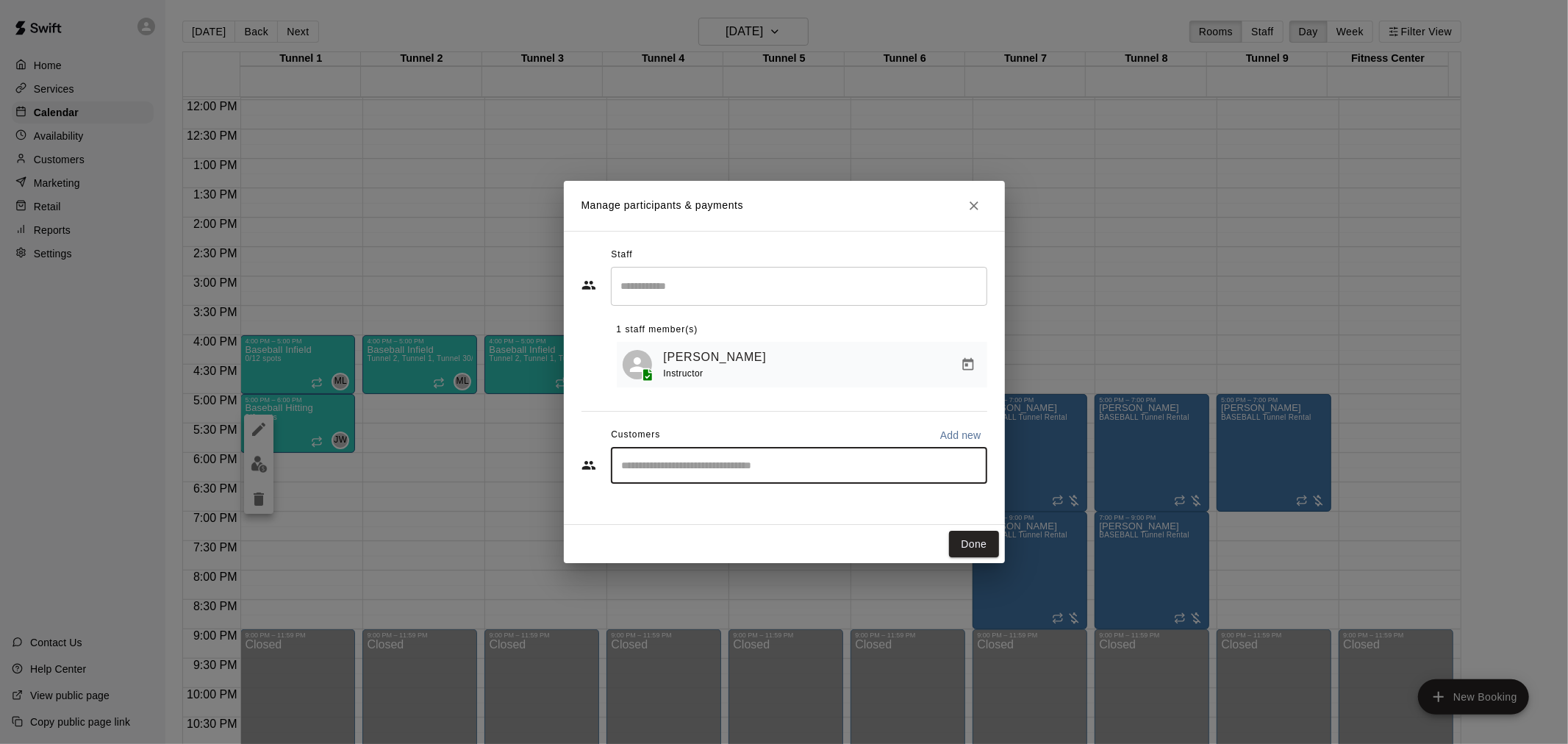
click at [753, 466] on input "Start typing to search customers..." at bounding box center [799, 465] width 364 height 15
type input "*****"
click at [814, 504] on div "Atanu Khamaru khamarufamily@gmail.com" at bounding box center [814, 510] width 323 height 32
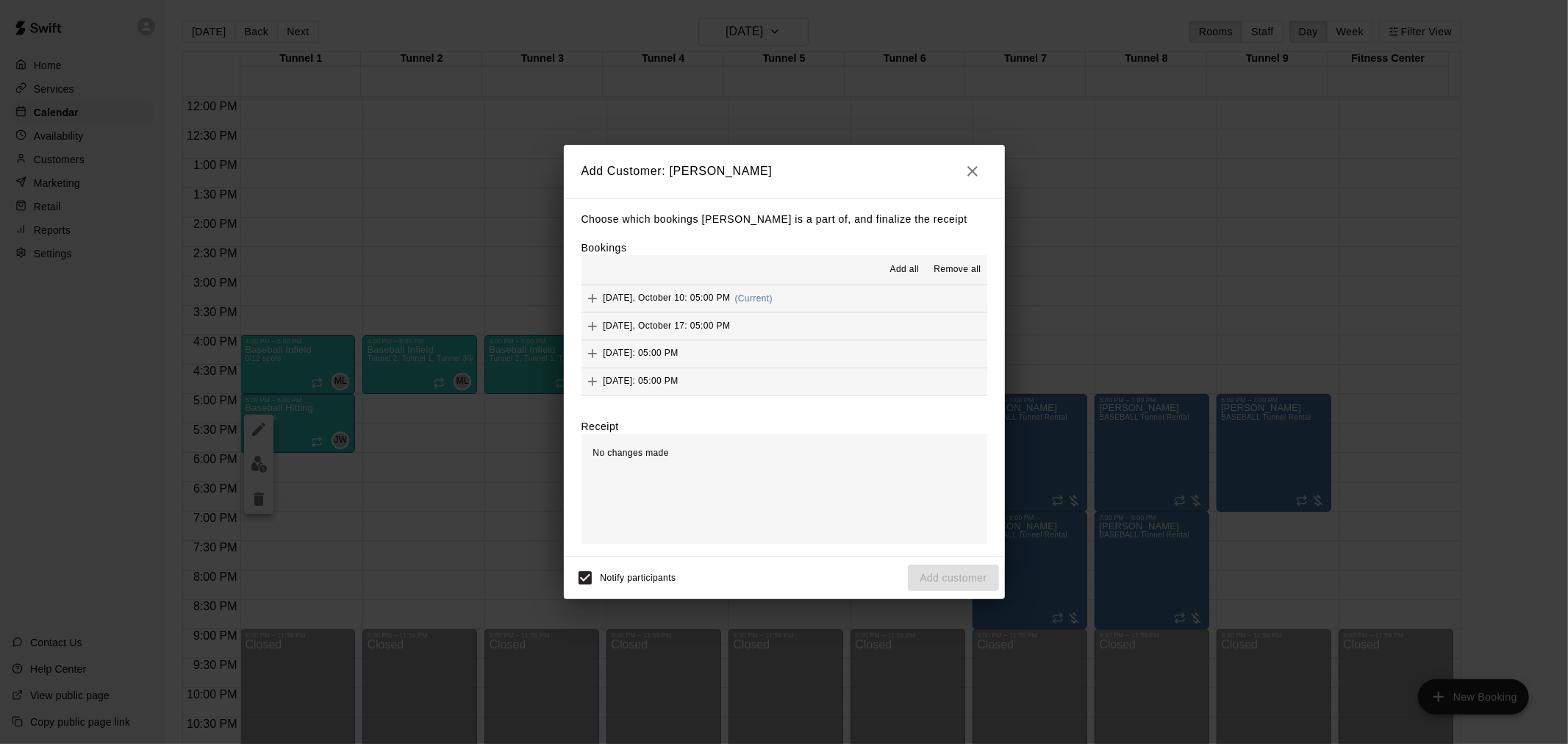
click at [751, 301] on span "(Current)" at bounding box center [754, 298] width 38 height 10
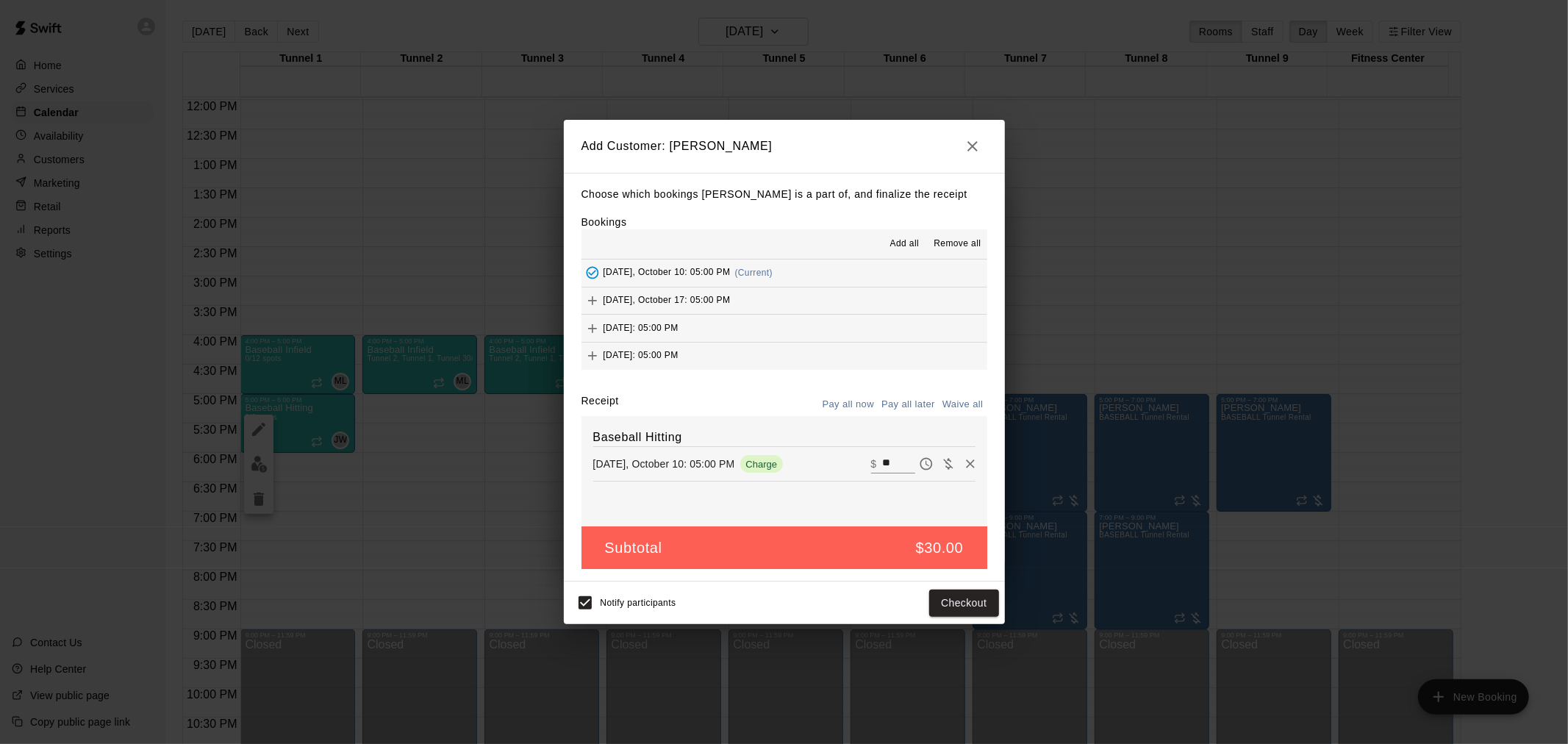
click at [743, 301] on button "Friday, October 17: 05:00 PM" at bounding box center [784, 301] width 405 height 27
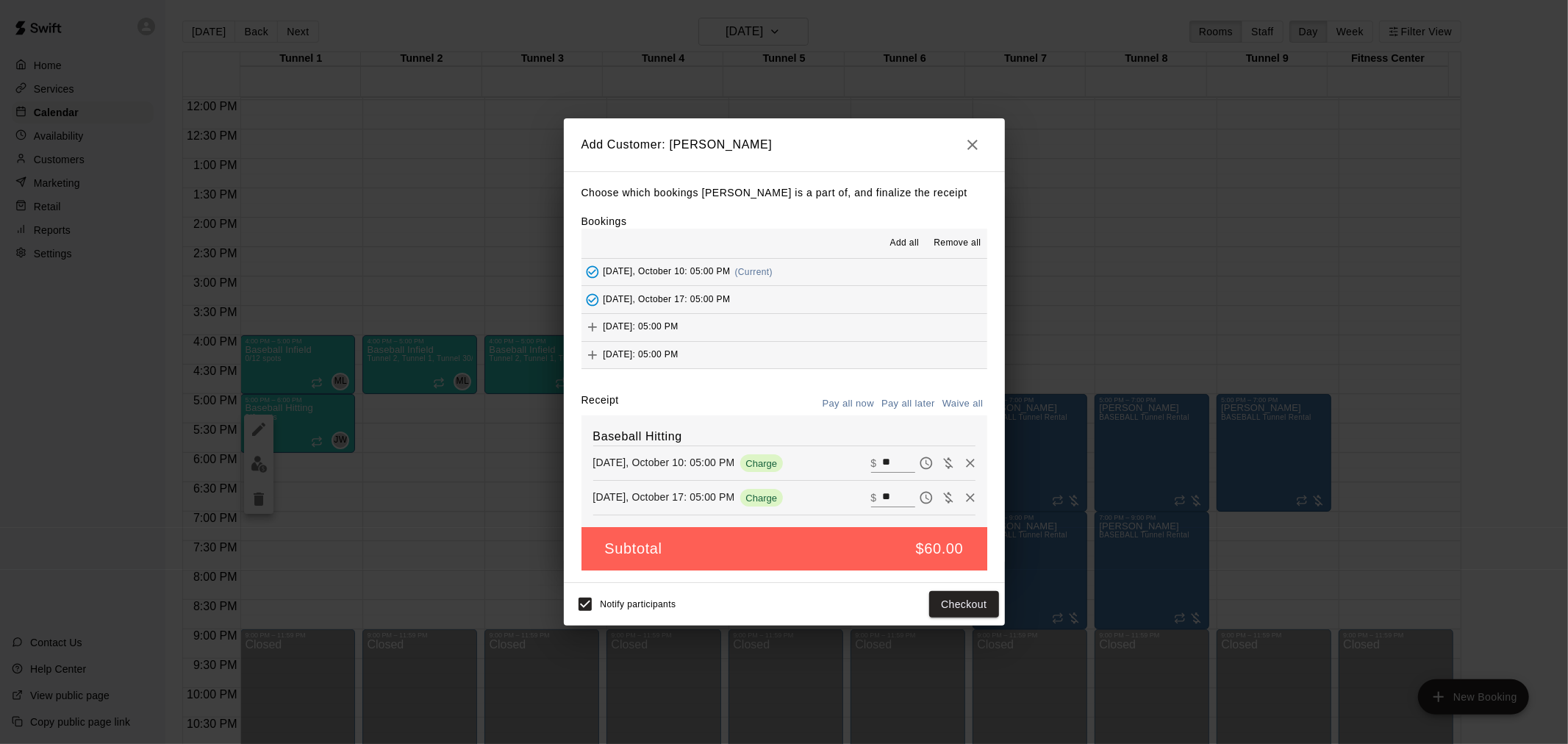
click at [753, 331] on button "Friday, October 24: 05:00 PM" at bounding box center [784, 328] width 405 height 27
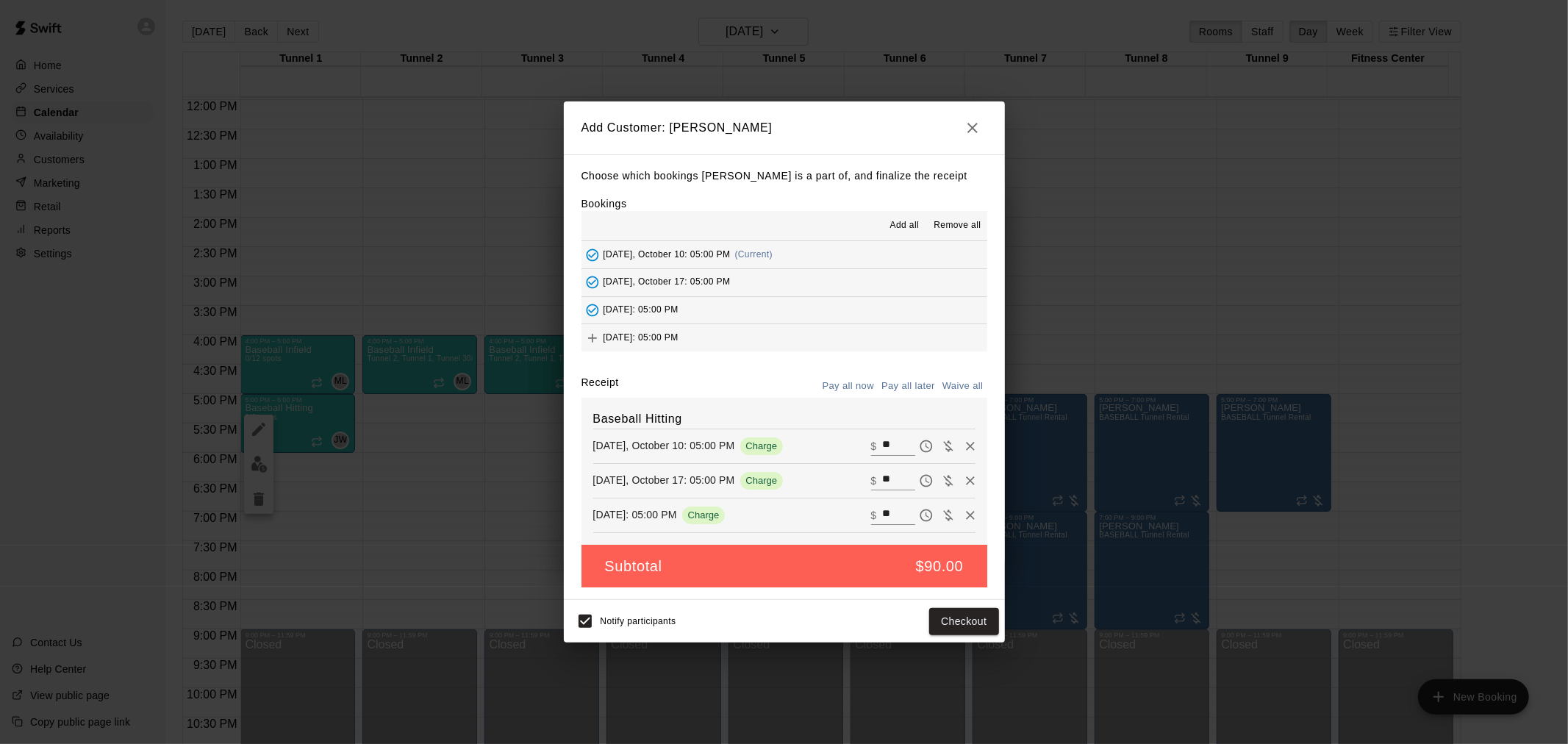
click at [755, 338] on button "Friday, October 31: 05:00 PM" at bounding box center [784, 338] width 405 height 27
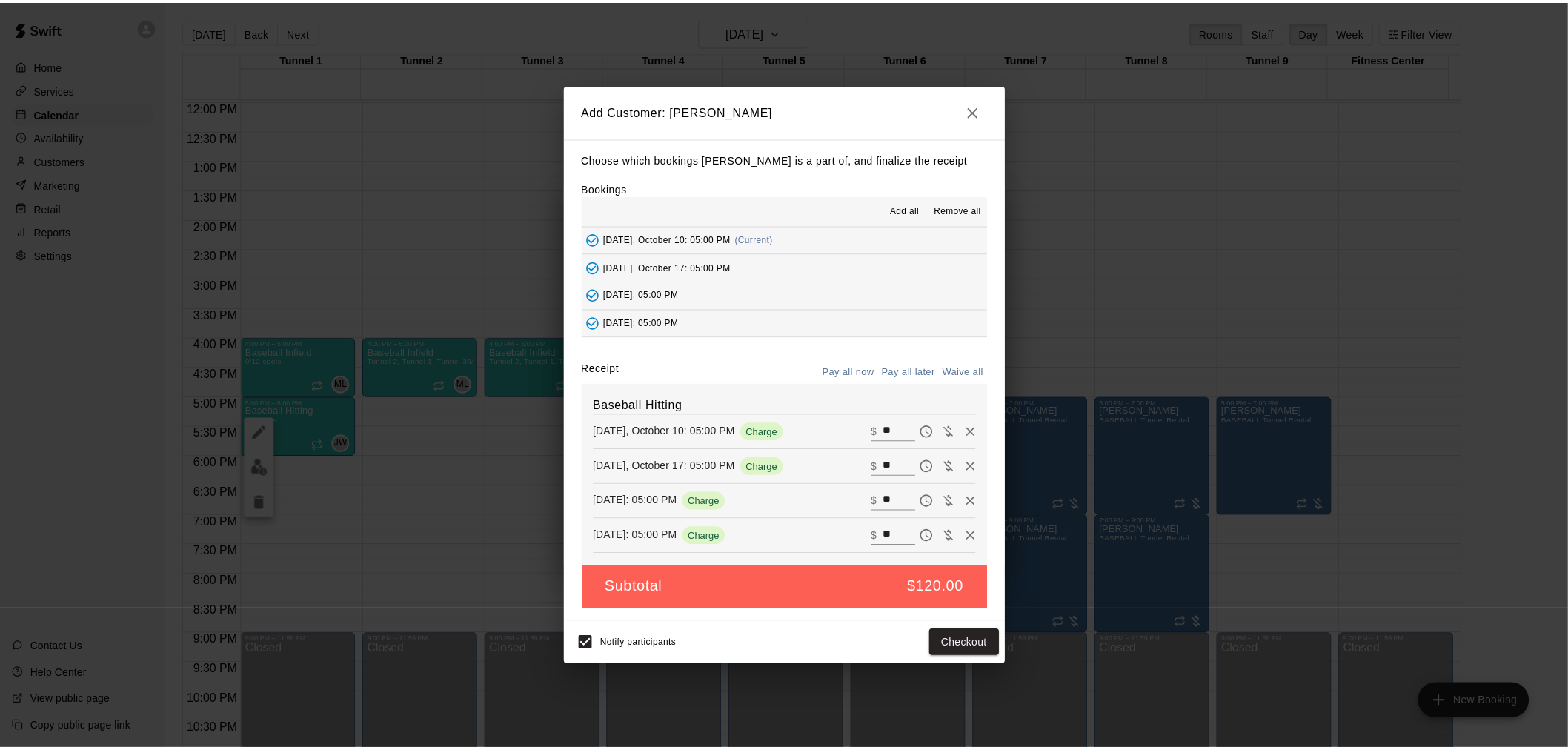
scroll to position [83, 0]
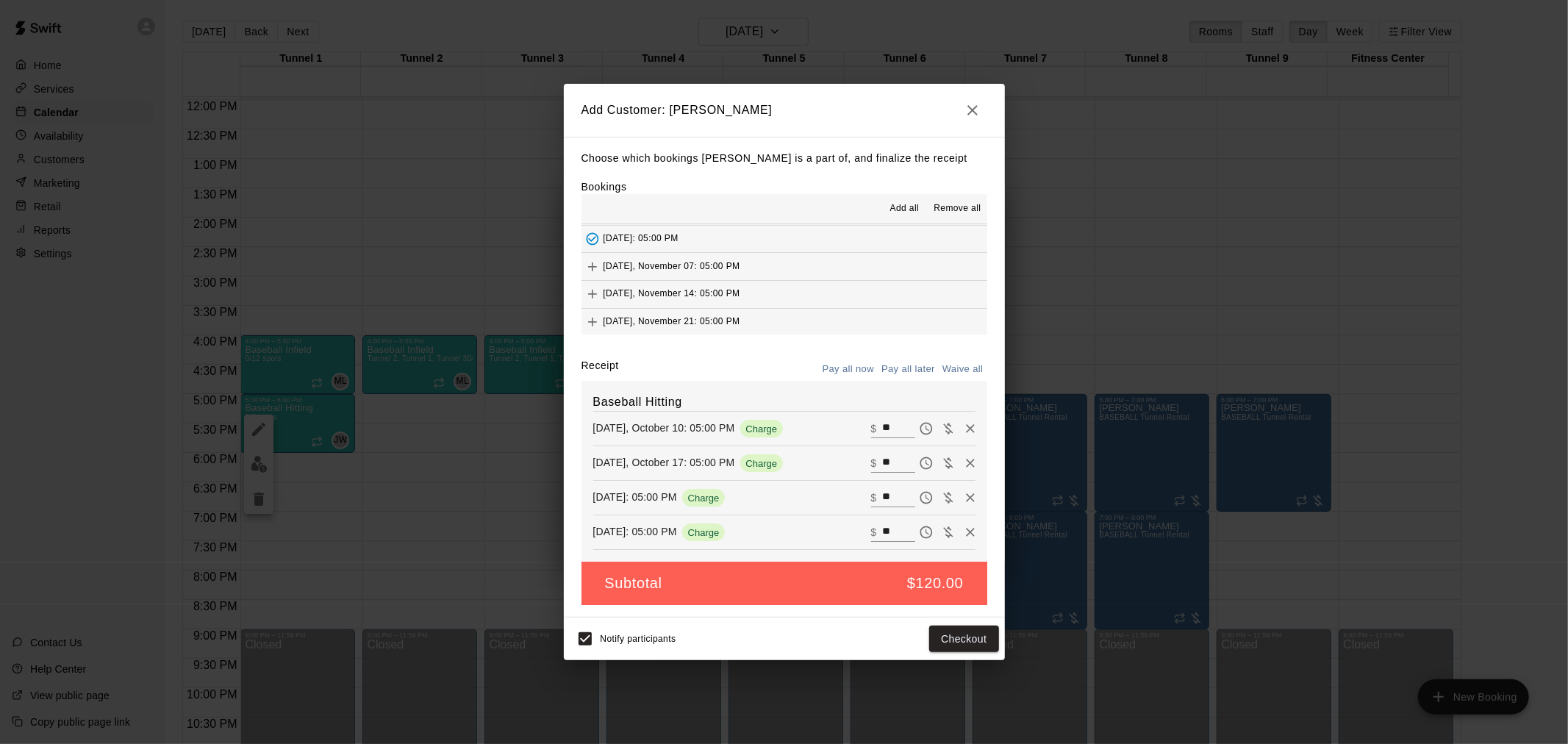
click at [747, 267] on button "Friday, November 07: 05:00 PM" at bounding box center [784, 267] width 405 height 27
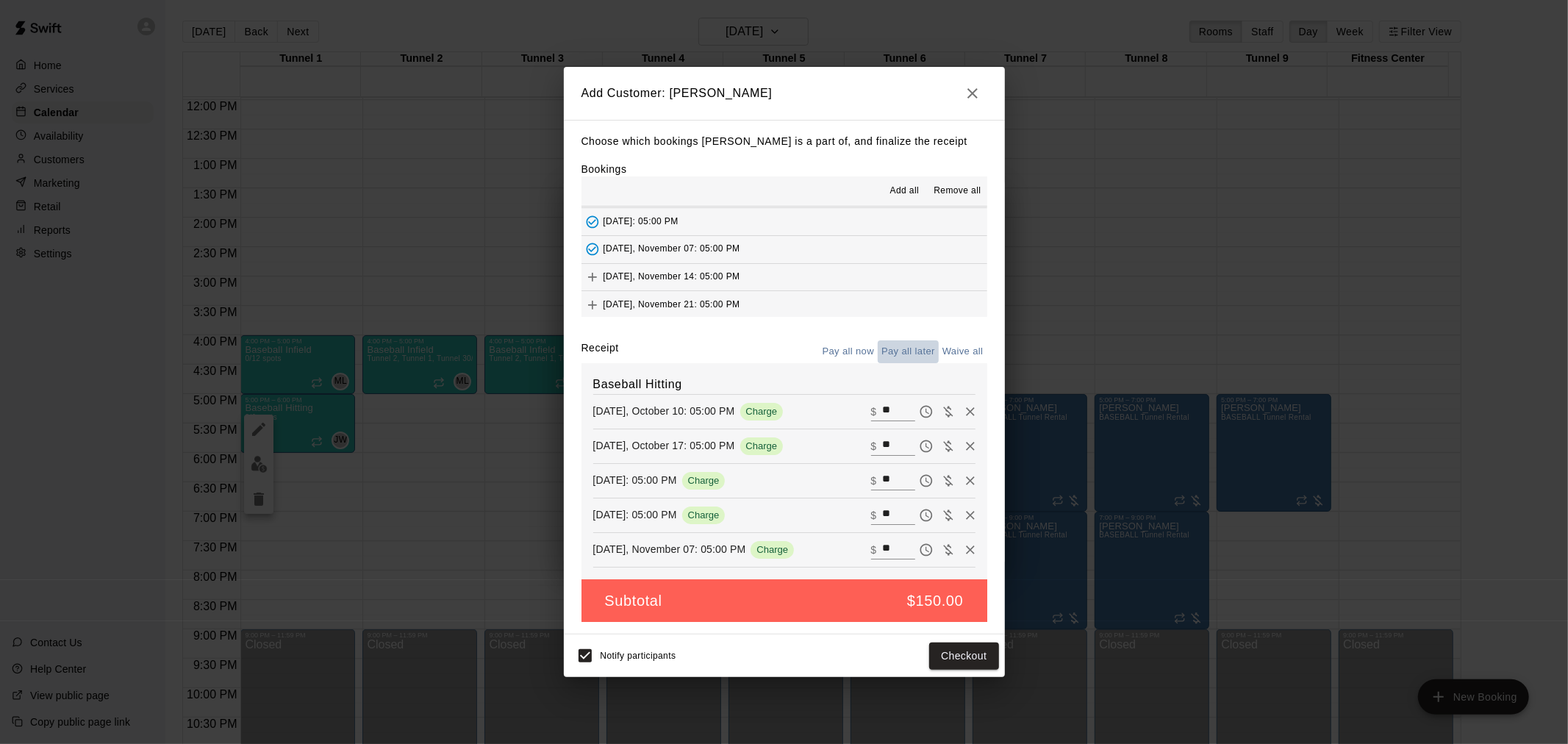
click at [915, 355] on button "Pay all later" at bounding box center [907, 352] width 61 height 23
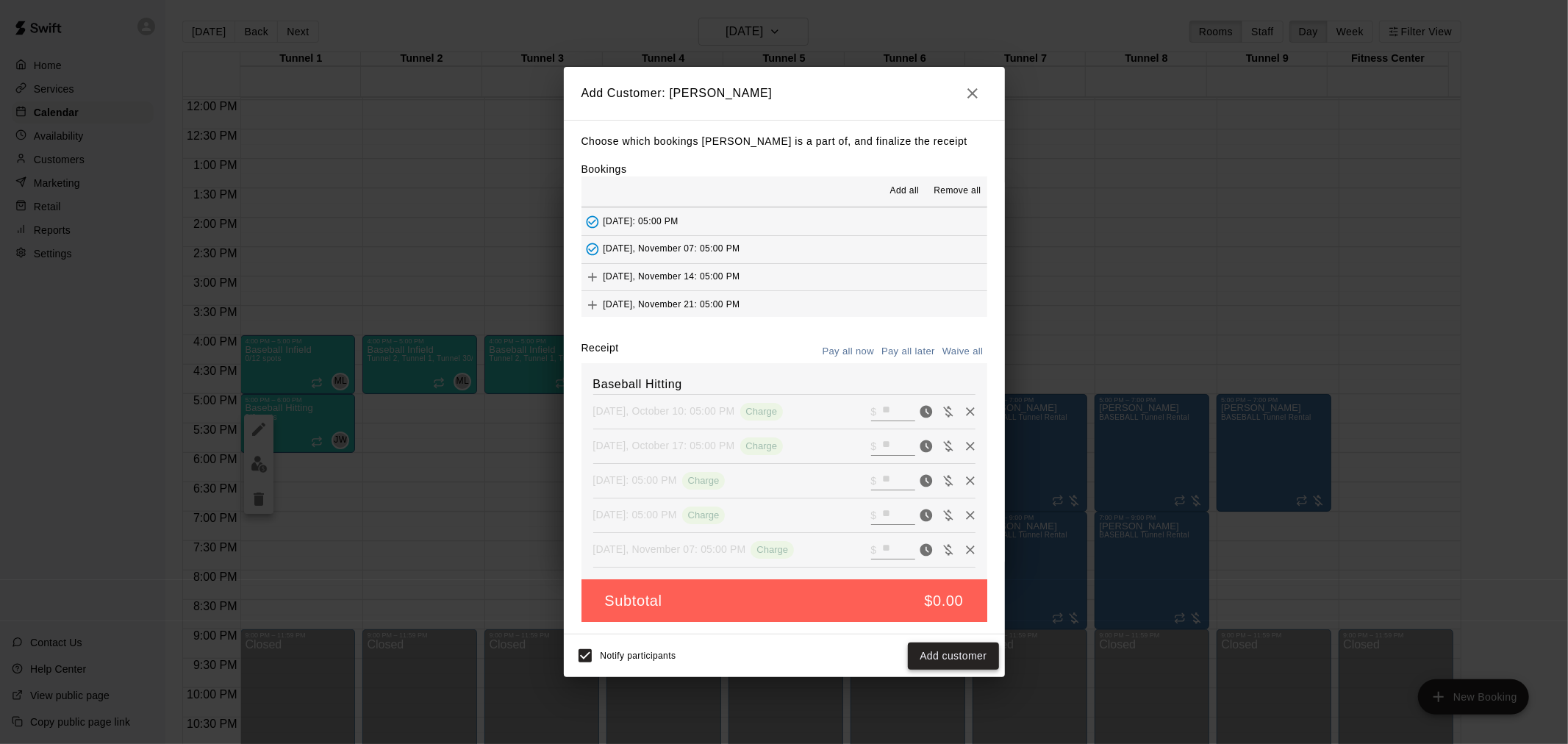
click at [977, 663] on button "Add customer" at bounding box center [953, 656] width 90 height 27
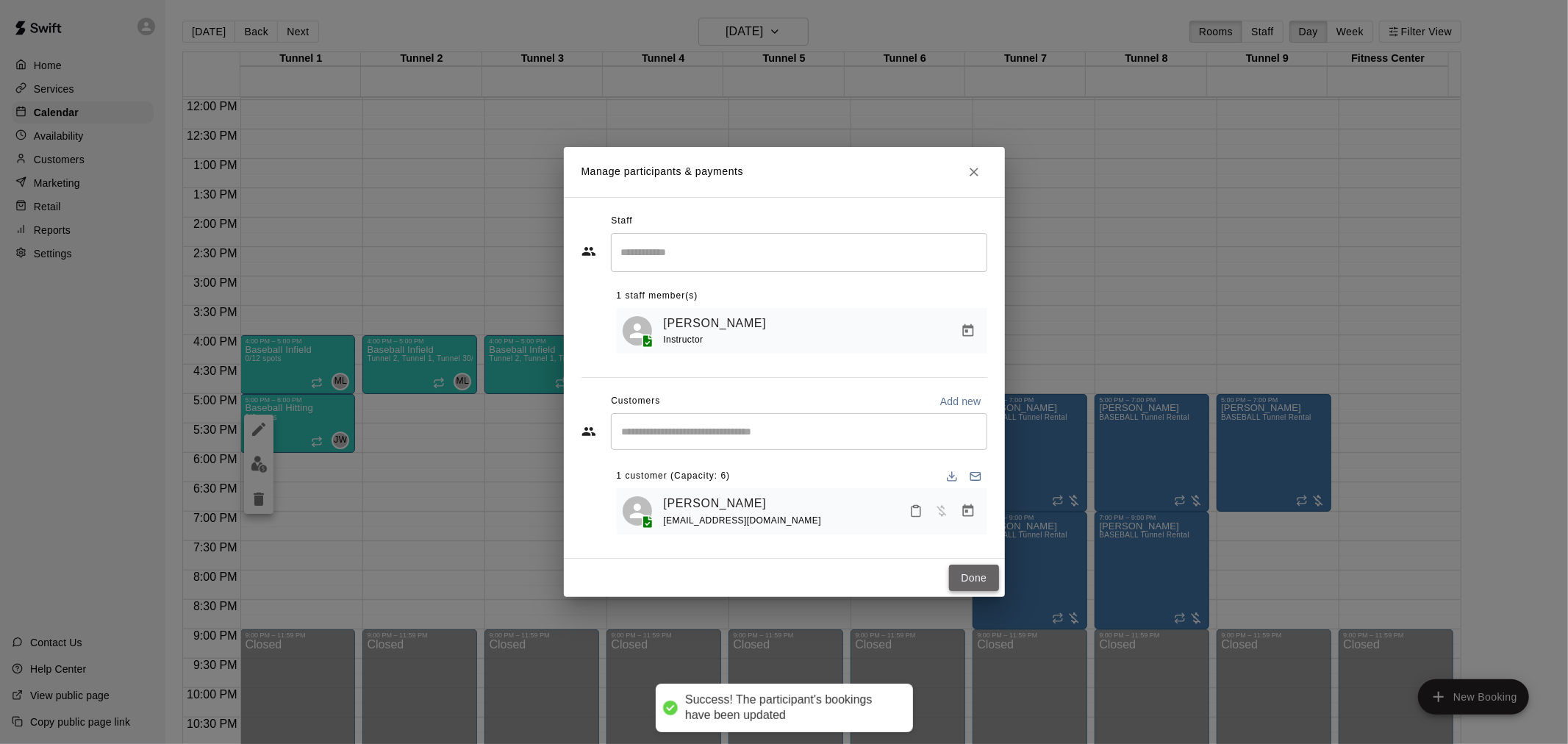
click at [970, 582] on button "Done" at bounding box center [974, 578] width 49 height 27
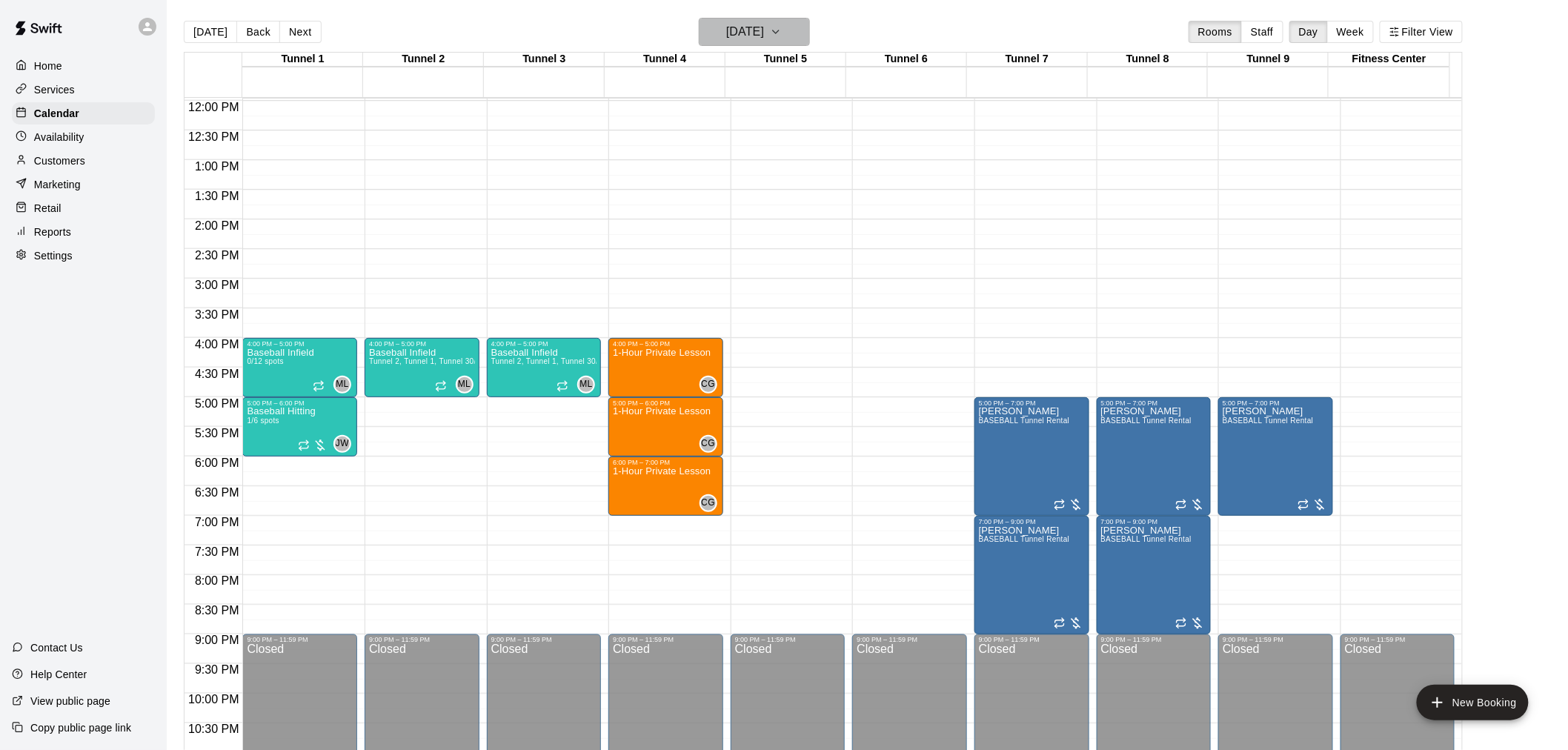
click at [764, 39] on h6 "Friday Oct 10" at bounding box center [745, 31] width 38 height 21
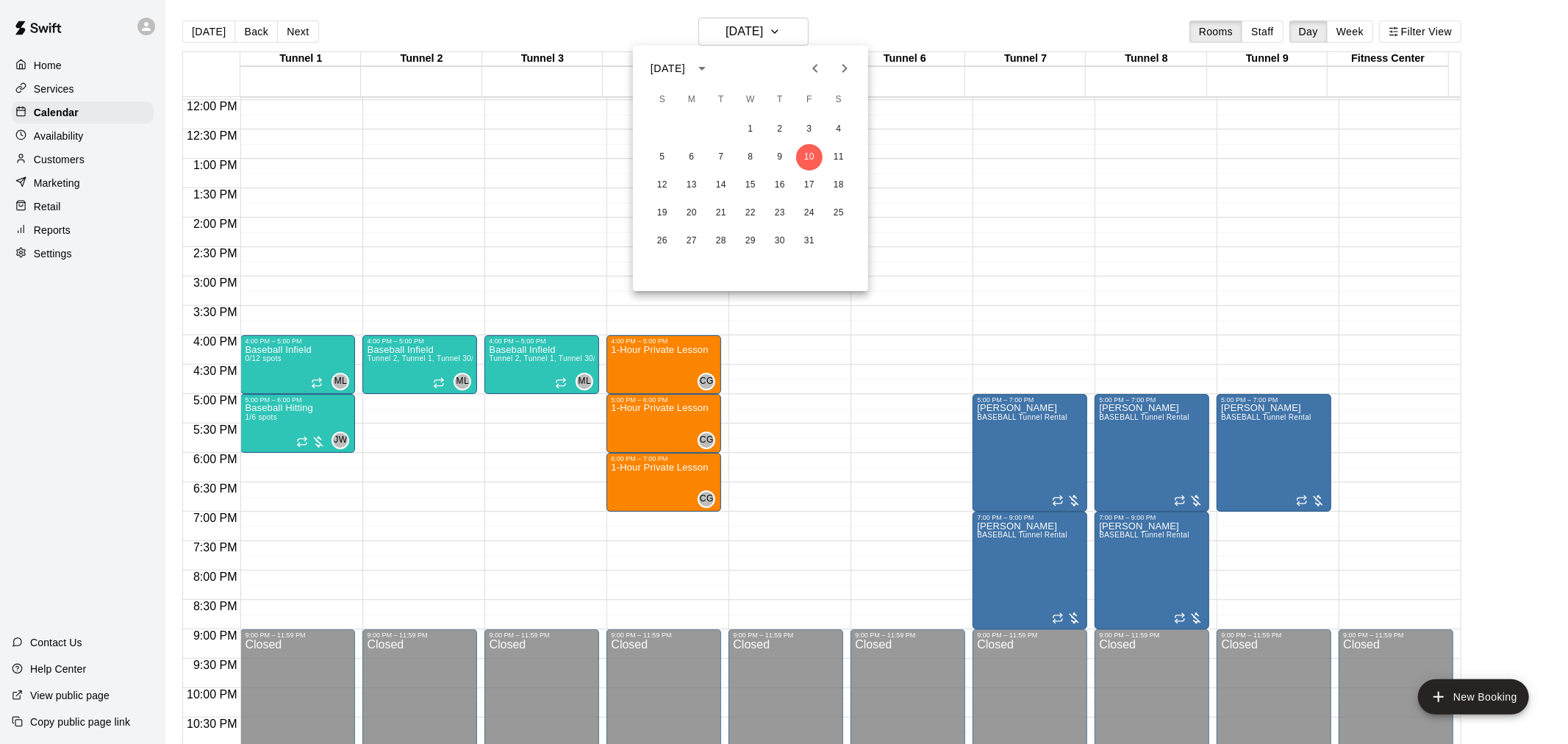
click at [811, 72] on icon "Previous month" at bounding box center [815, 67] width 17 height 17
click at [805, 147] on button "12" at bounding box center [809, 157] width 26 height 26
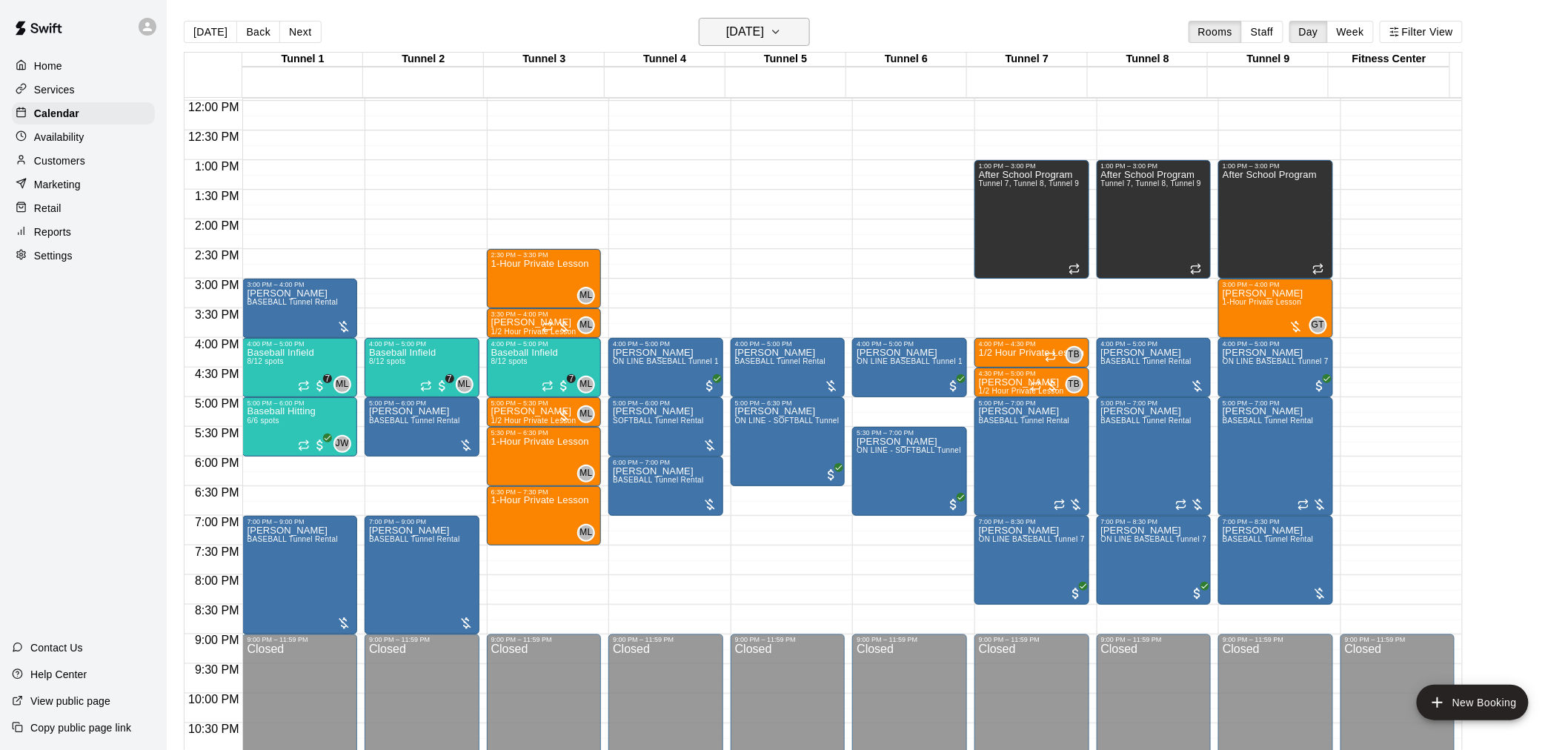
click at [782, 33] on icon "button" at bounding box center [775, 31] width 12 height 17
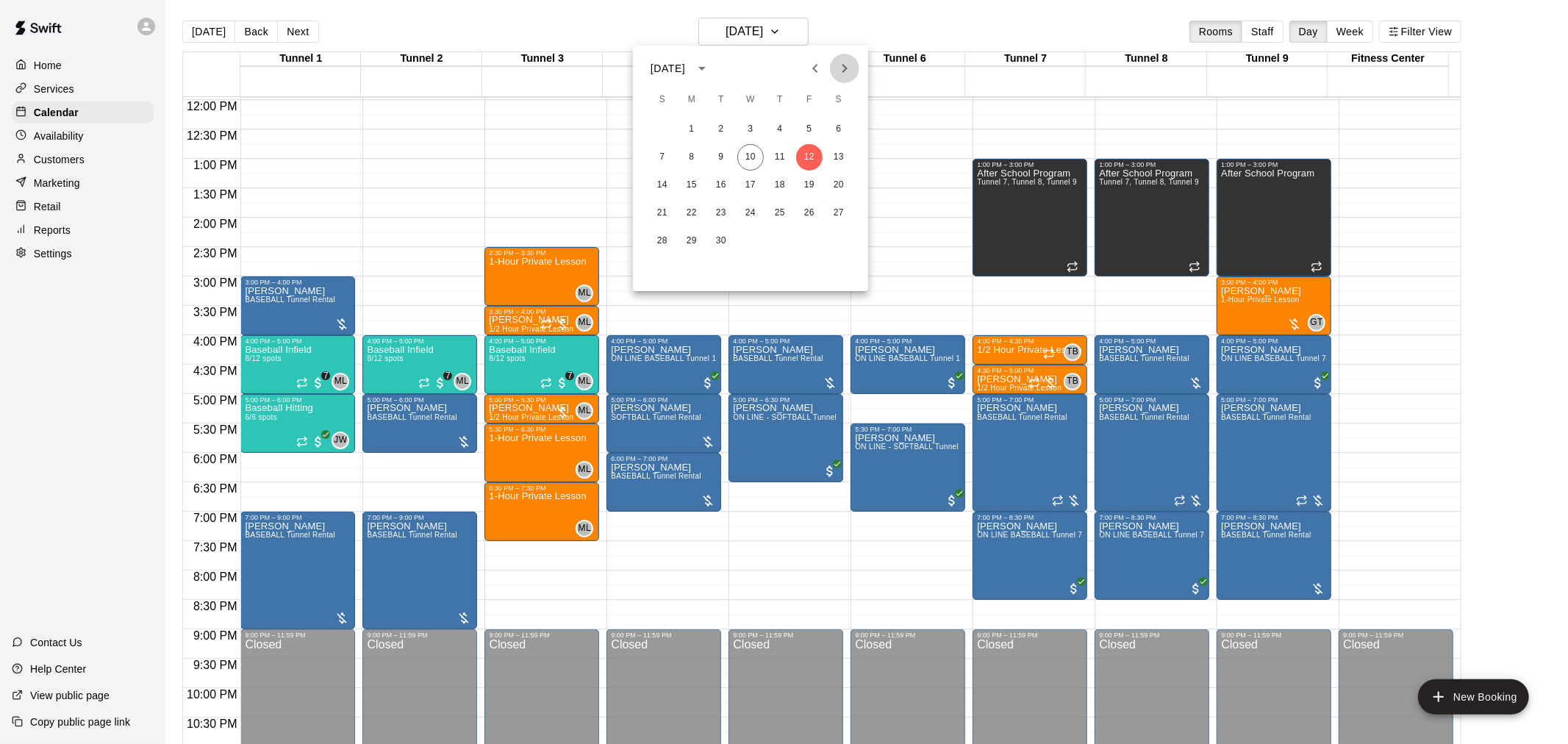
click at [850, 59] on icon "Next month" at bounding box center [844, 67] width 17 height 17
click at [814, 233] on button "31" at bounding box center [809, 240] width 26 height 26
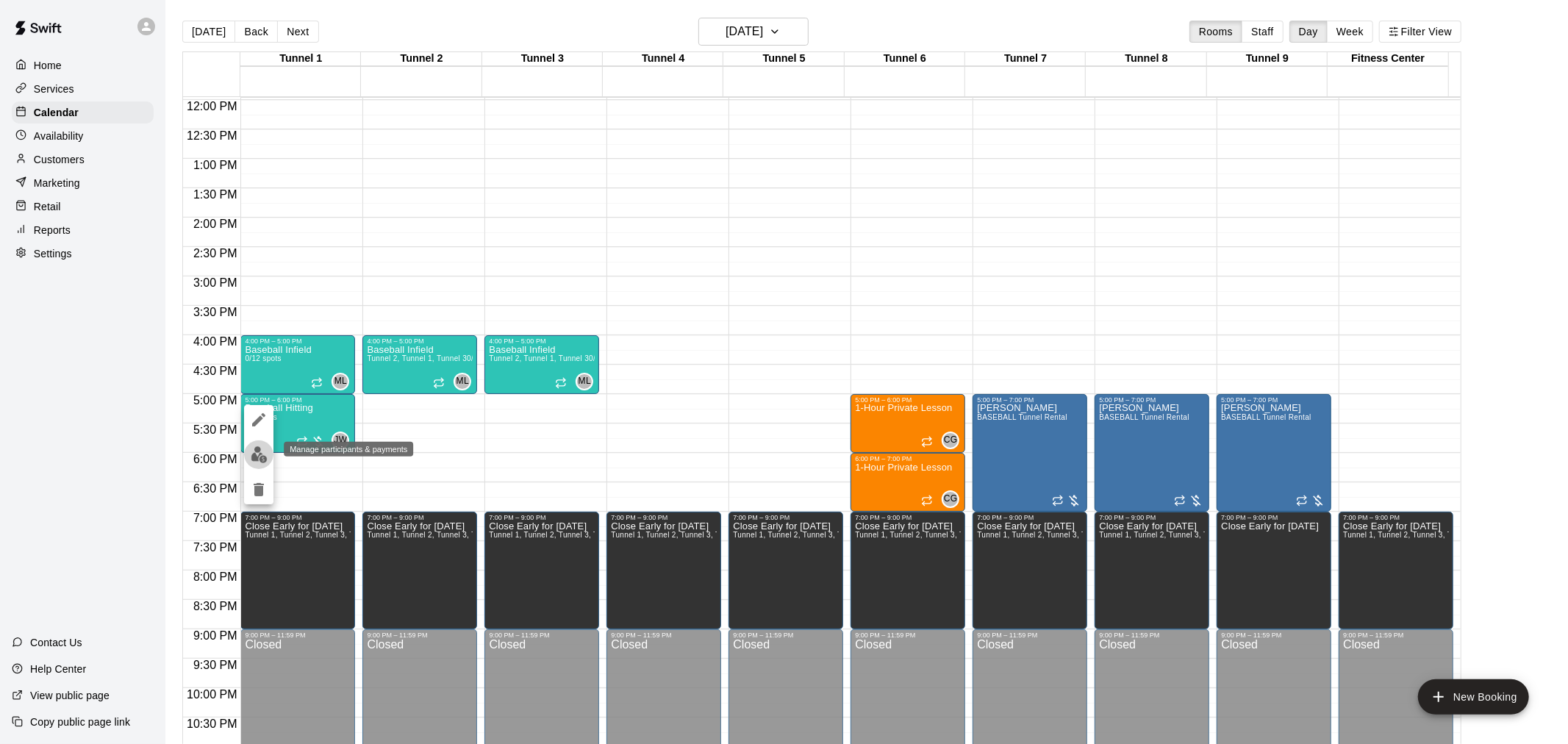
click at [262, 450] on img "edit" at bounding box center [259, 454] width 17 height 17
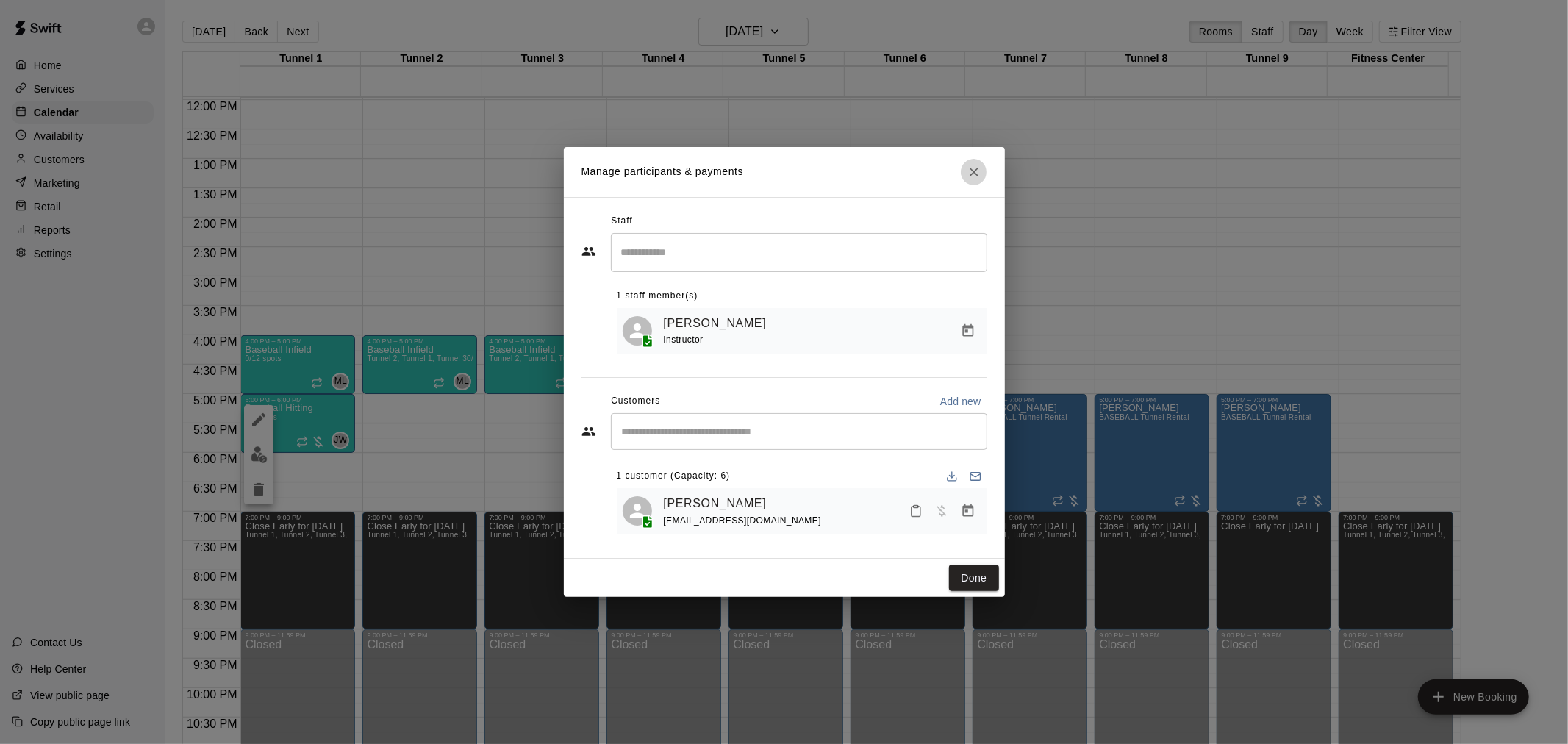
click at [968, 169] on icon "Close" at bounding box center [974, 172] width 15 height 15
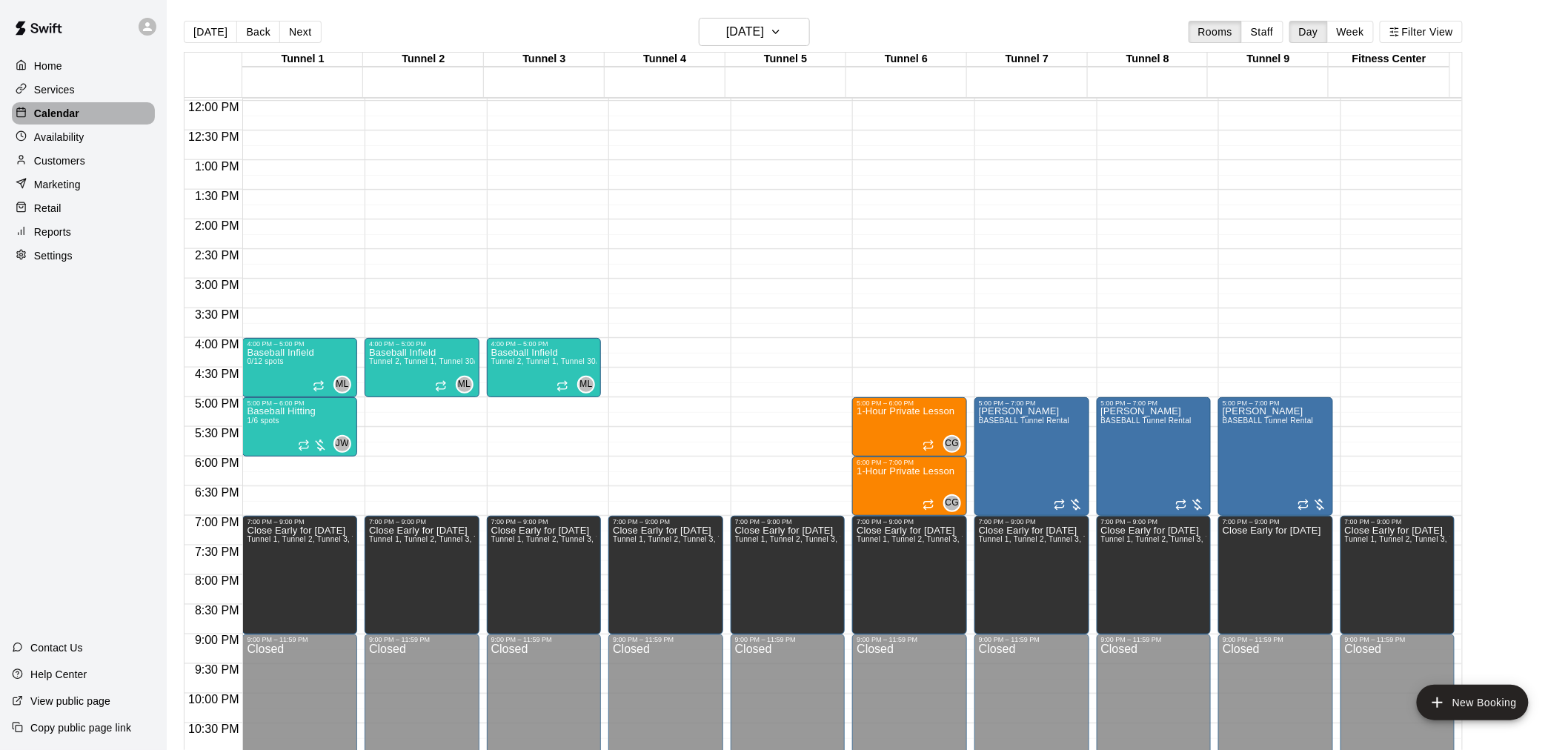
click at [78, 108] on div "Calendar" at bounding box center [84, 113] width 143 height 22
click at [227, 32] on button "[DATE]" at bounding box center [210, 32] width 53 height 22
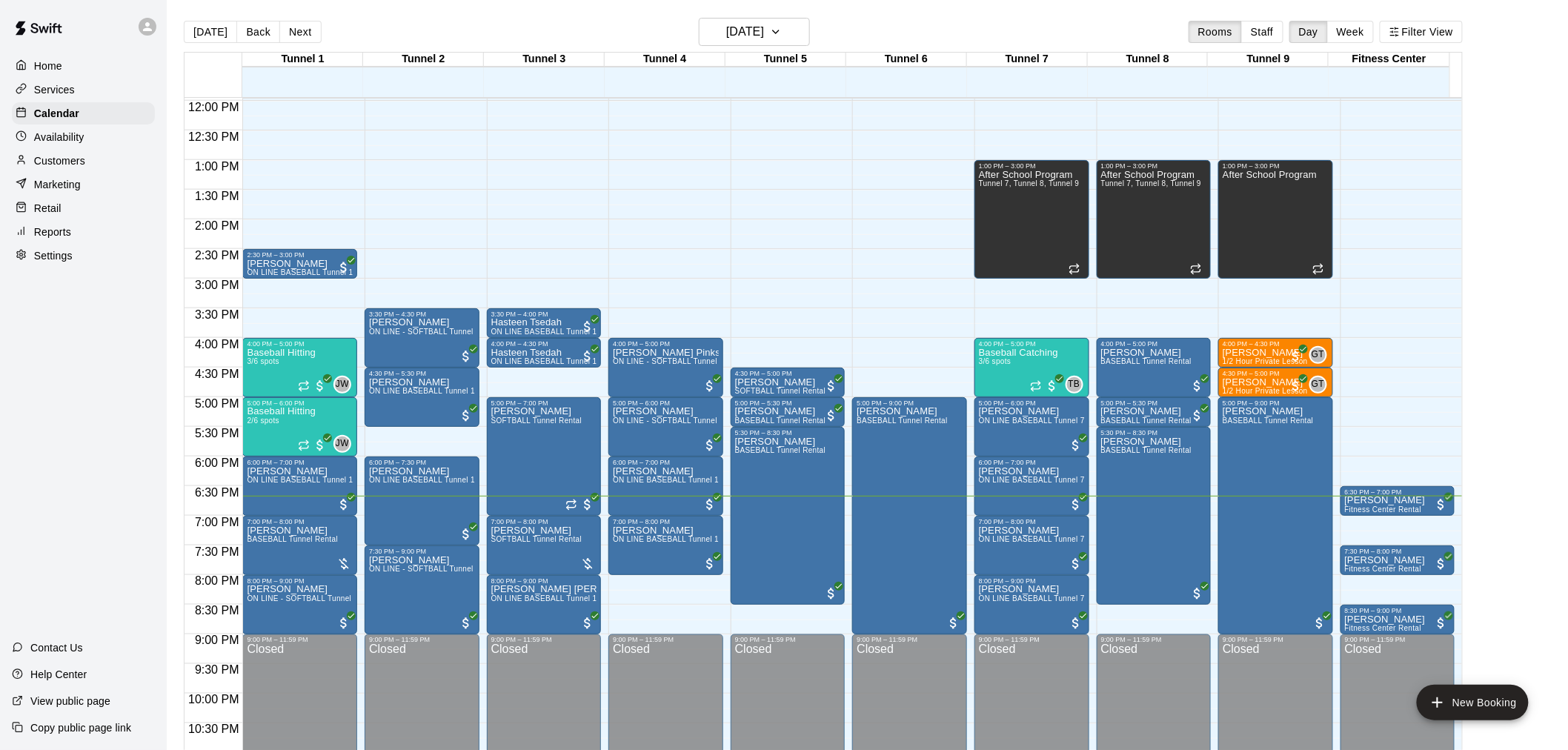
drag, startPoint x: 106, startPoint y: 171, endPoint x: 144, endPoint y: 178, distance: 38.6
click at [106, 171] on div "Customers" at bounding box center [84, 161] width 143 height 22
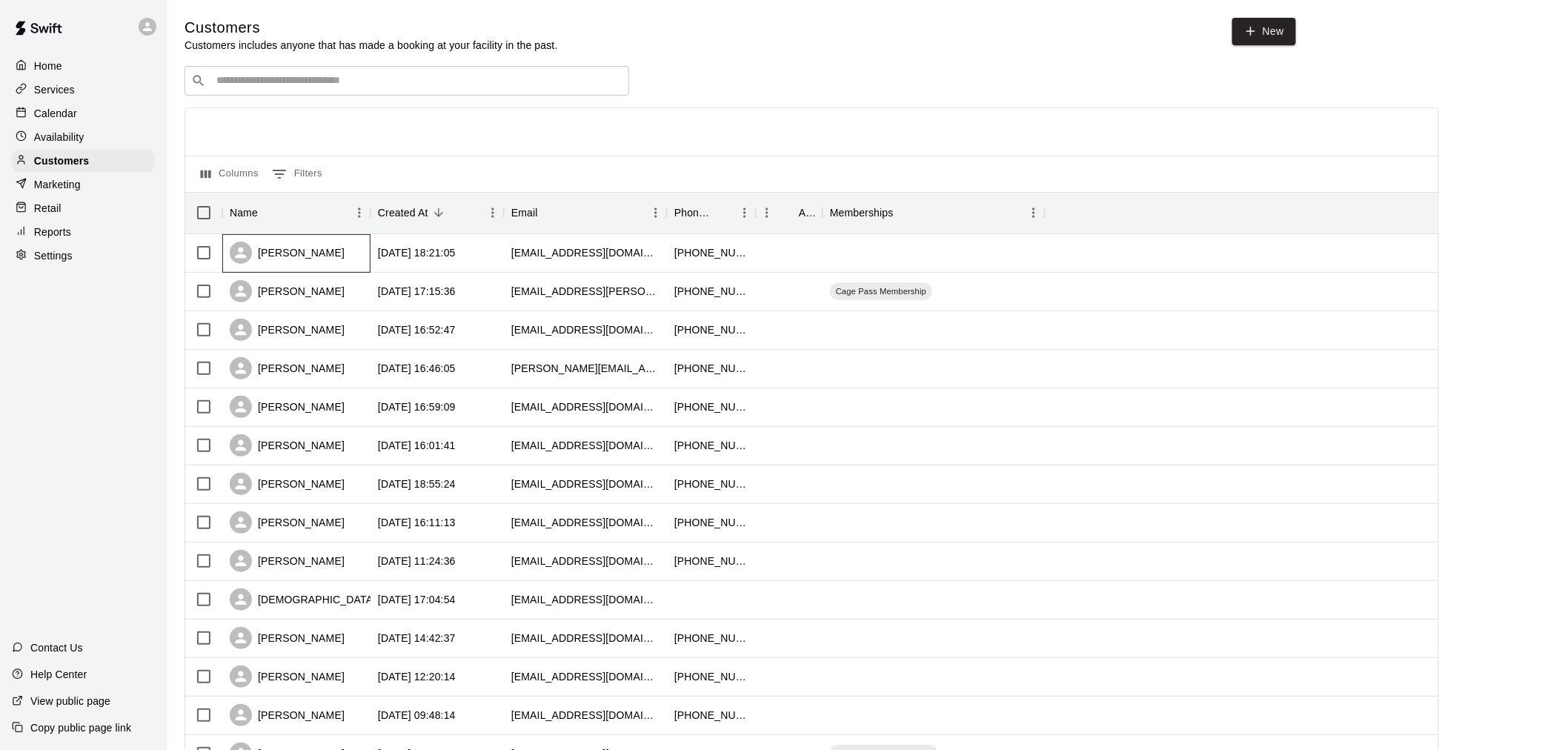
click at [308, 259] on div "Atanu Khamaru" at bounding box center [287, 252] width 115 height 22
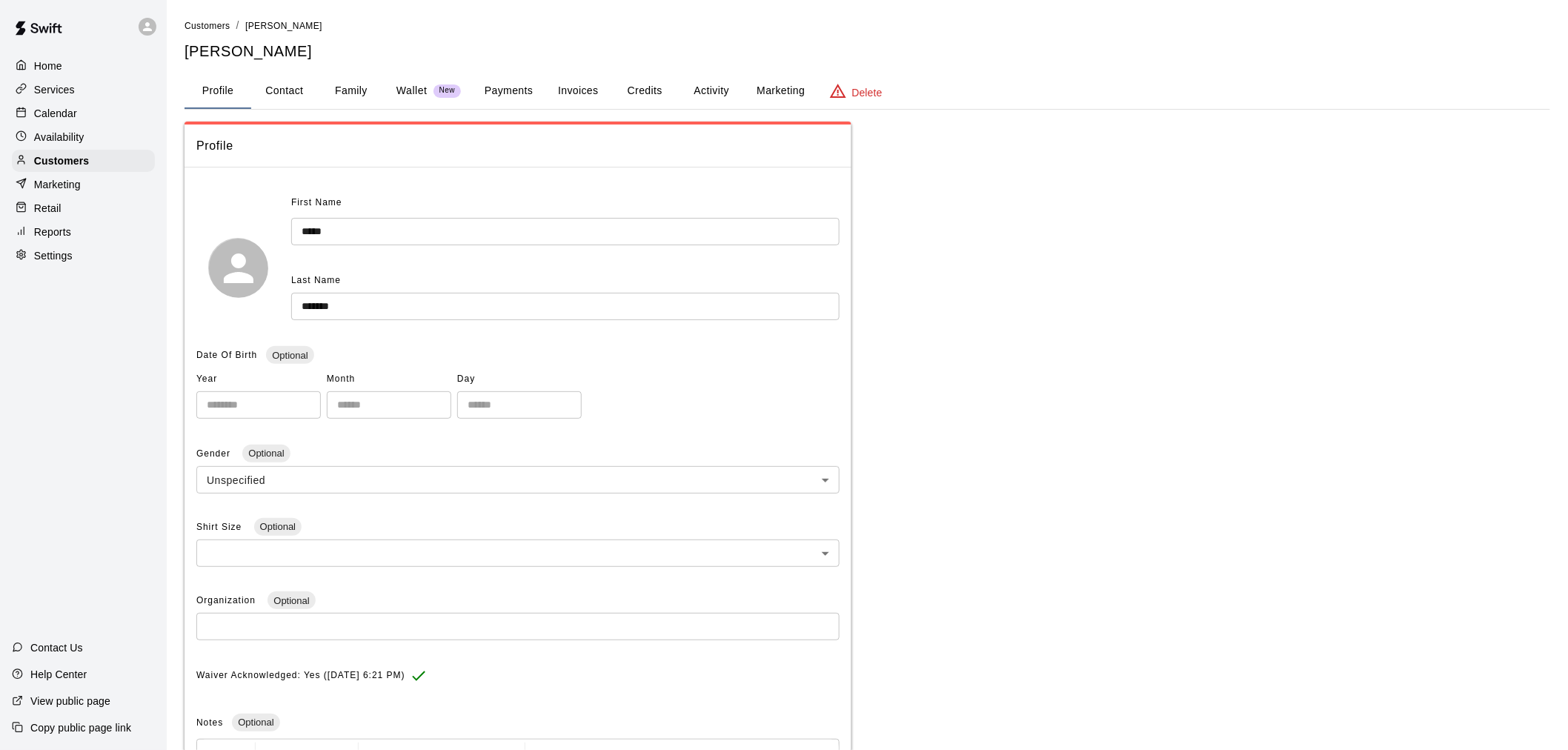
click at [270, 84] on button "Contact" at bounding box center [285, 91] width 67 height 36
select select "**"
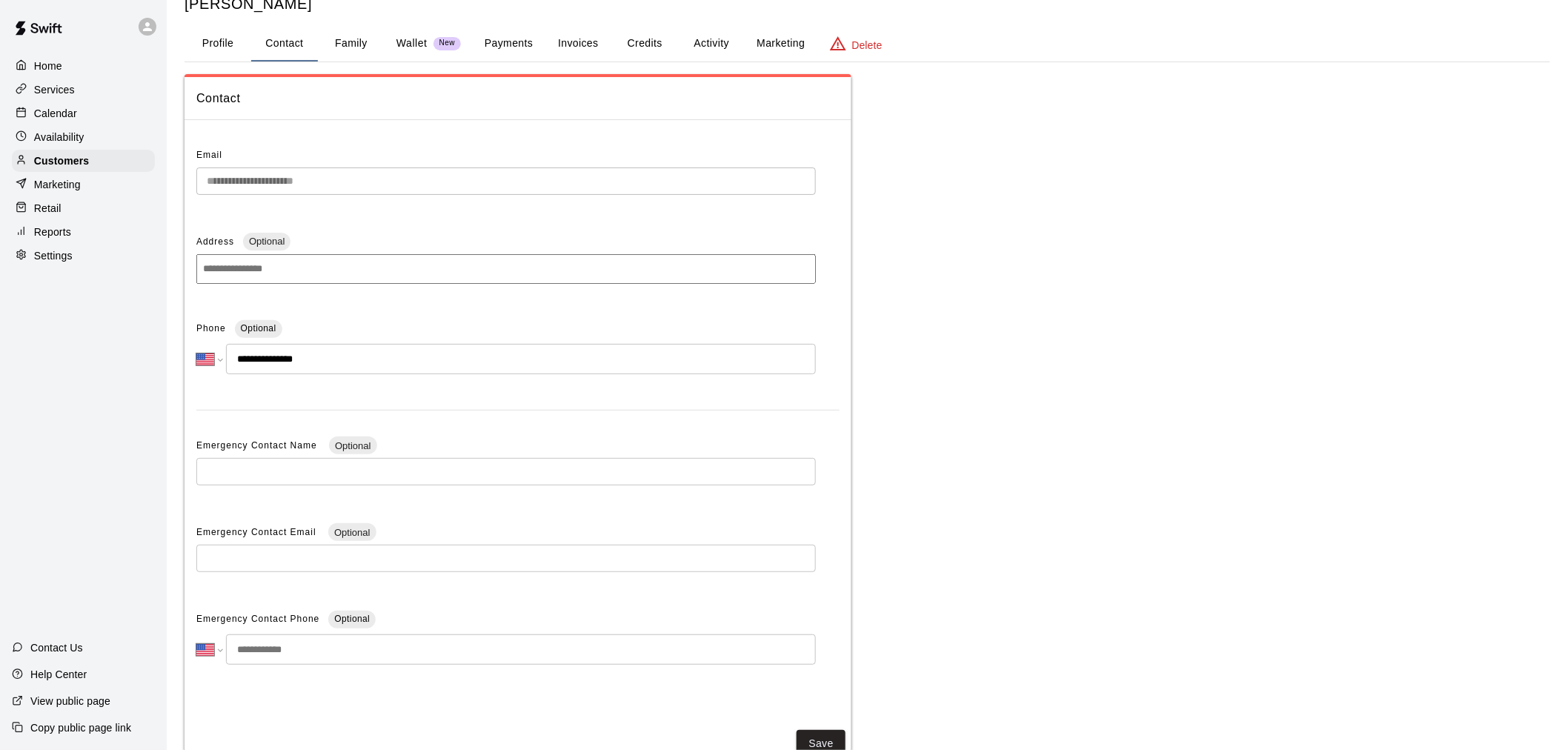
scroll to position [97, 0]
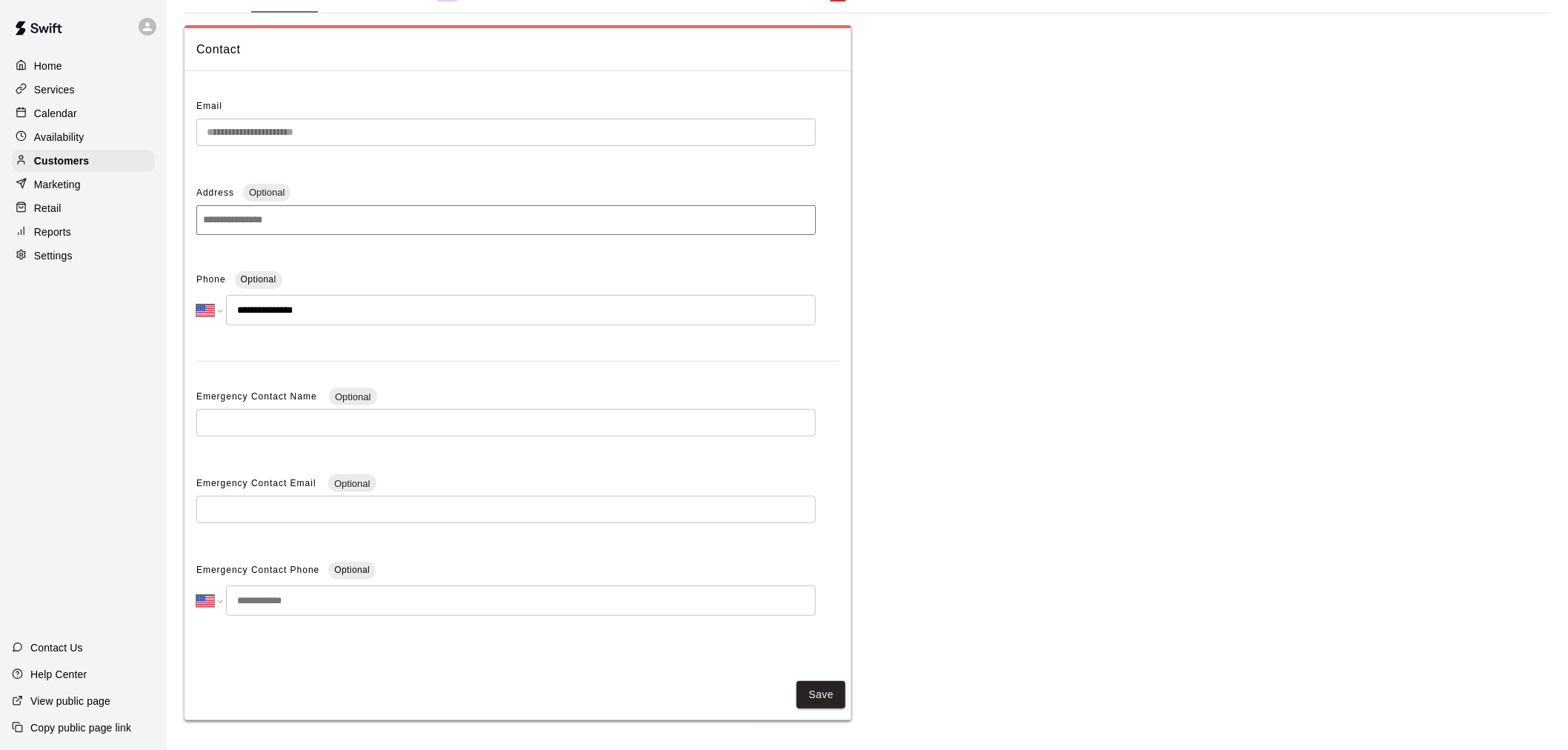
click at [61, 105] on div "Home Services Calendar Availability Customers Marketing Retail Reports Settings" at bounding box center [84, 161] width 167 height 215
click at [79, 125] on div "Calendar" at bounding box center [84, 113] width 143 height 22
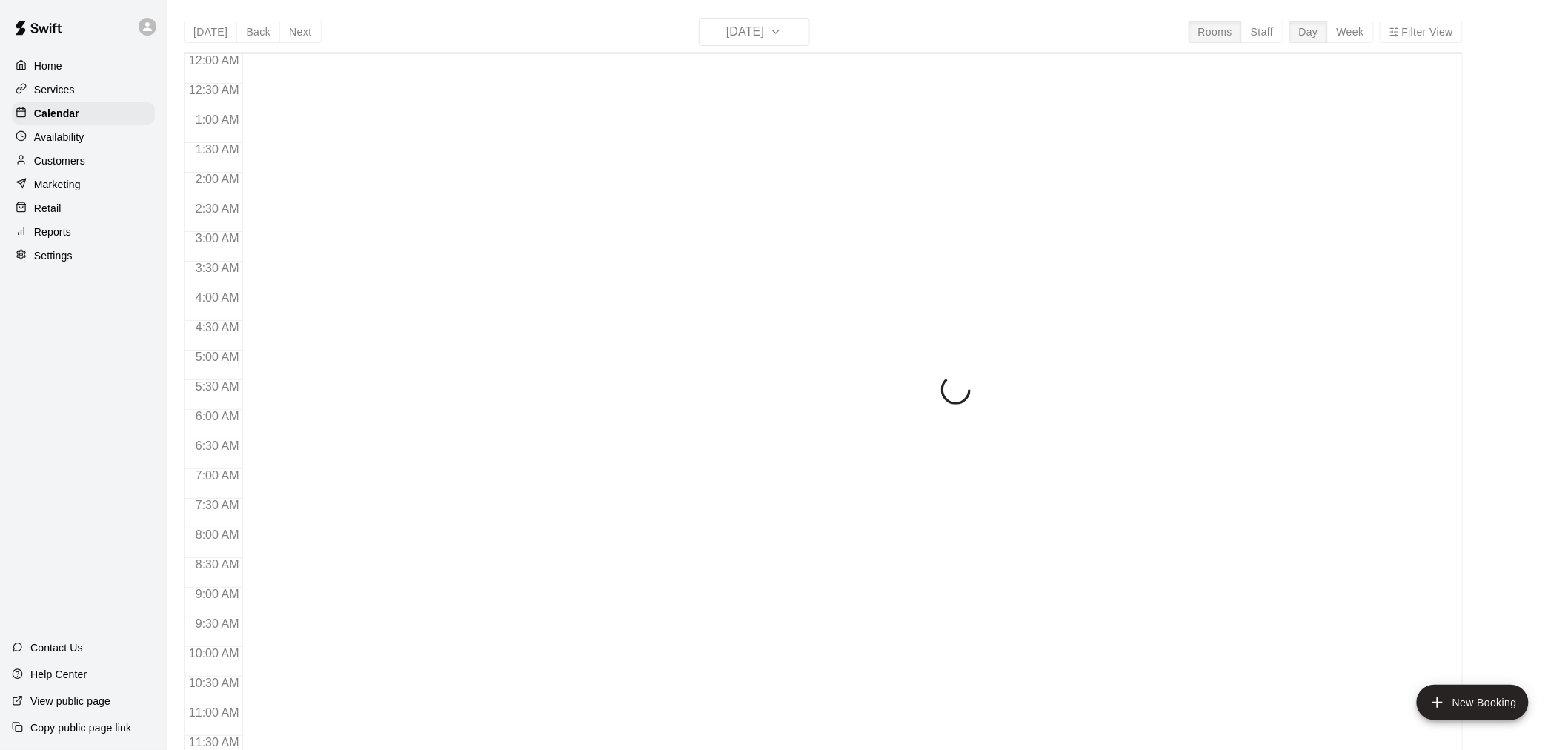
scroll to position [709, 0]
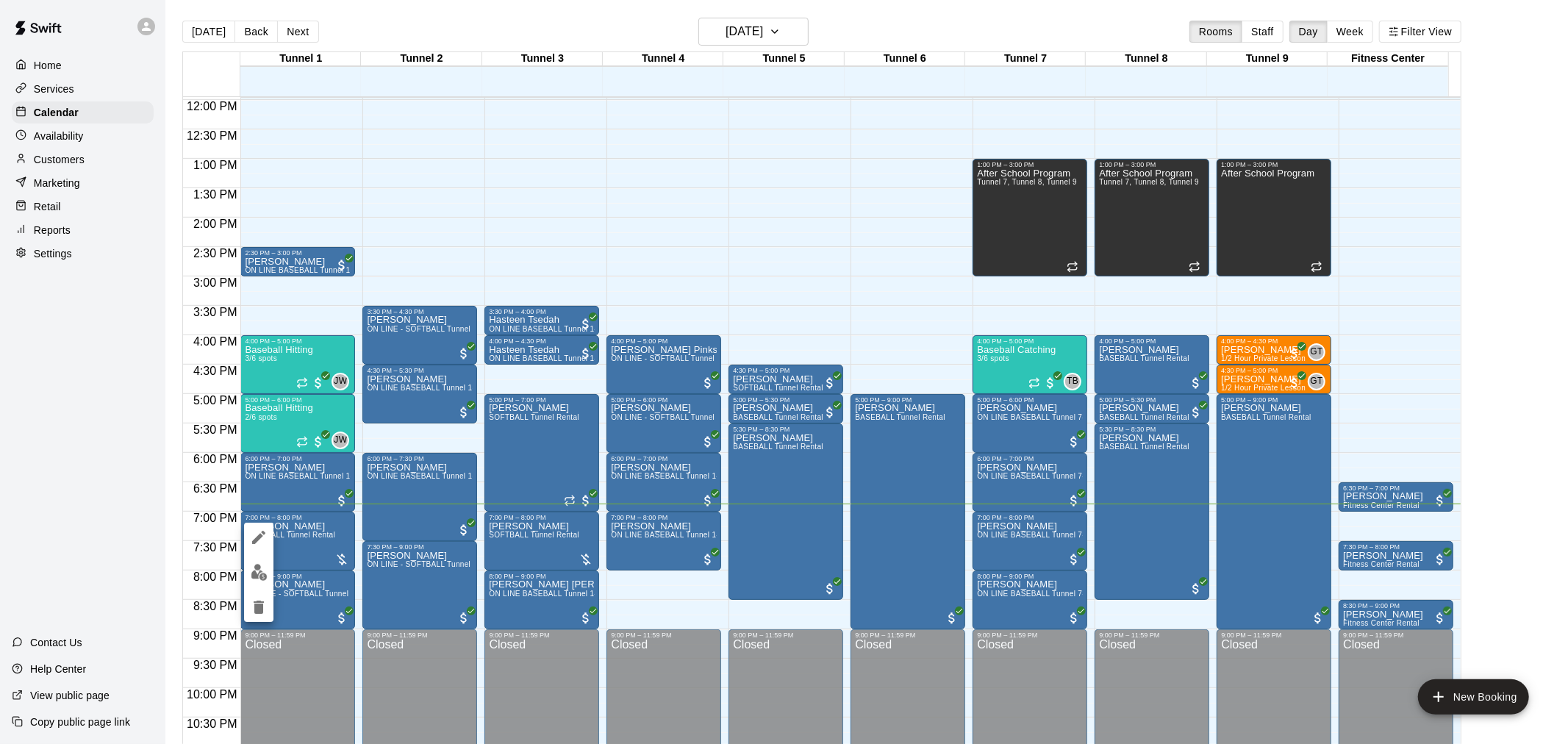
click at [333, 435] on div at bounding box center [784, 372] width 1568 height 744
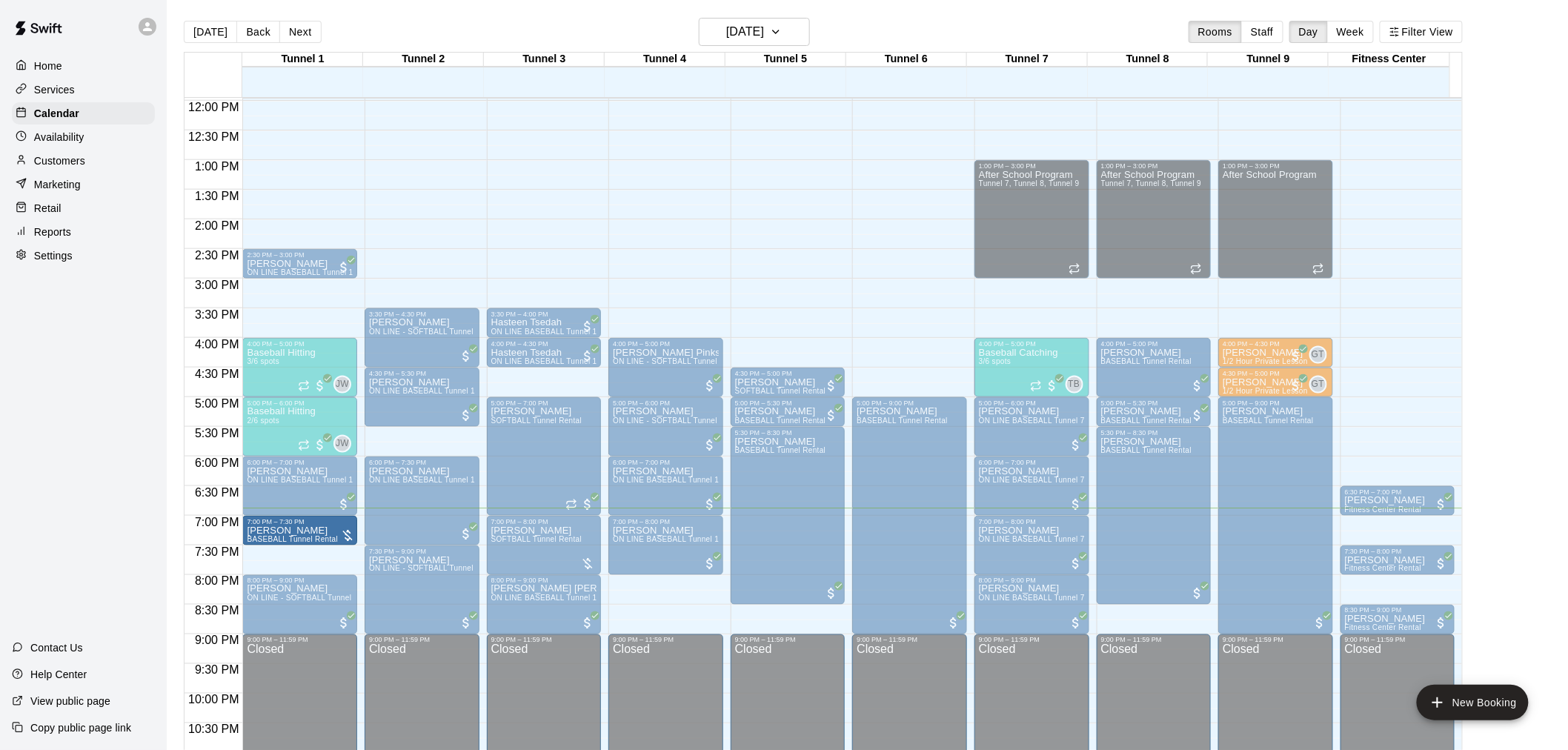
drag, startPoint x: 297, startPoint y: 571, endPoint x: 293, endPoint y: 549, distance: 22.4
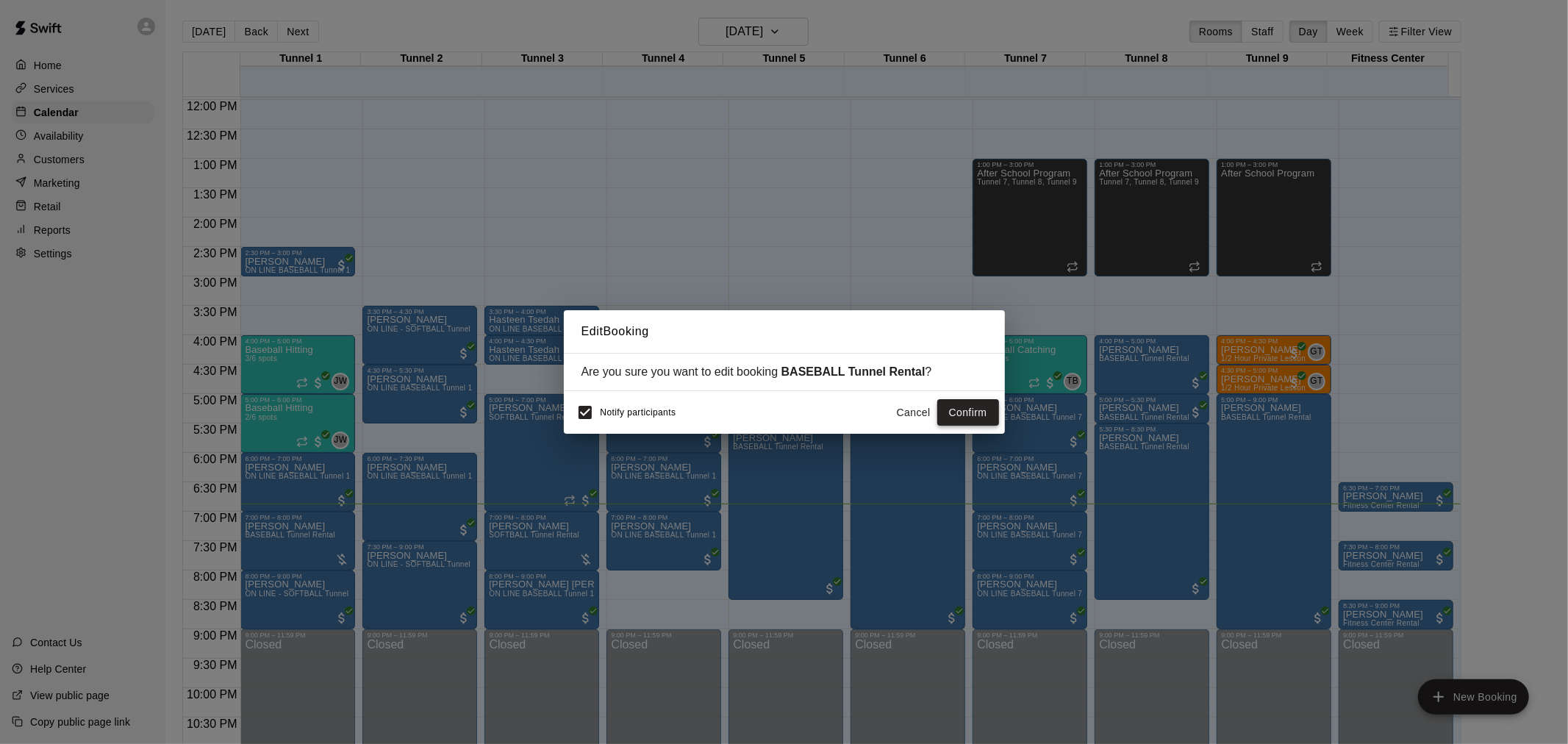
click at [973, 409] on button "Confirm" at bounding box center [968, 413] width 62 height 27
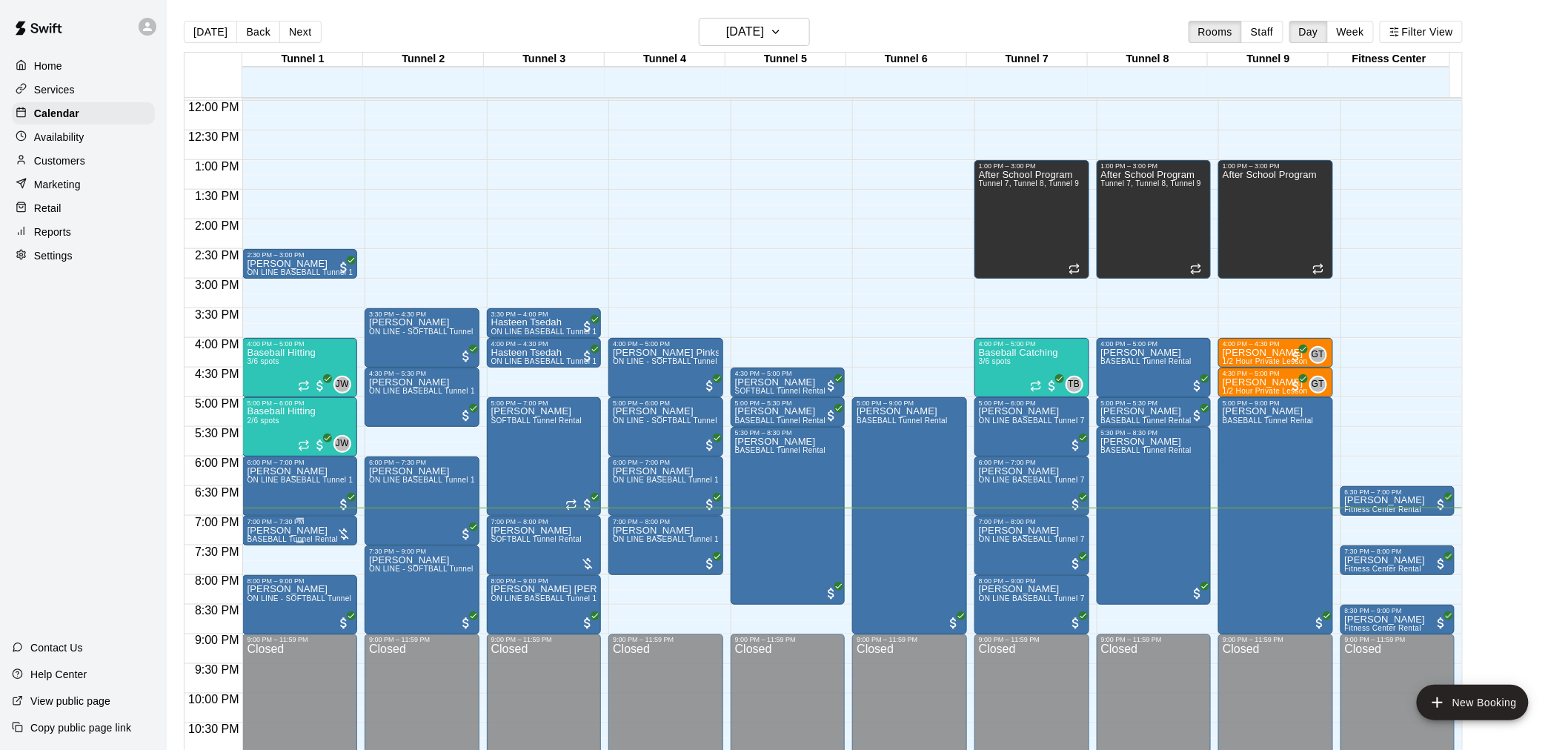
click at [294, 523] on div "7:00 PM – 7:30 PM" at bounding box center [299, 521] width 106 height 7
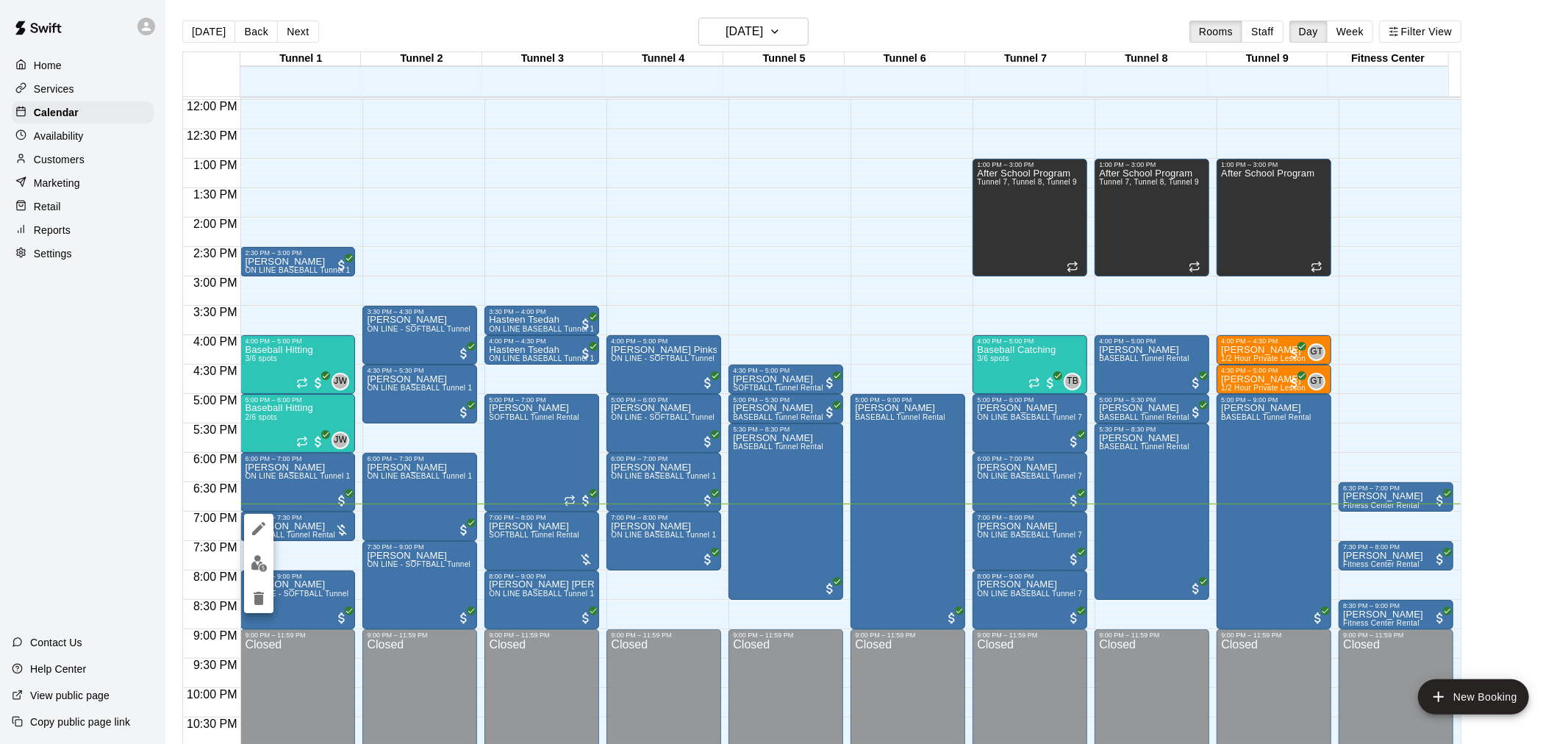
click at [263, 562] on img "edit" at bounding box center [259, 563] width 17 height 17
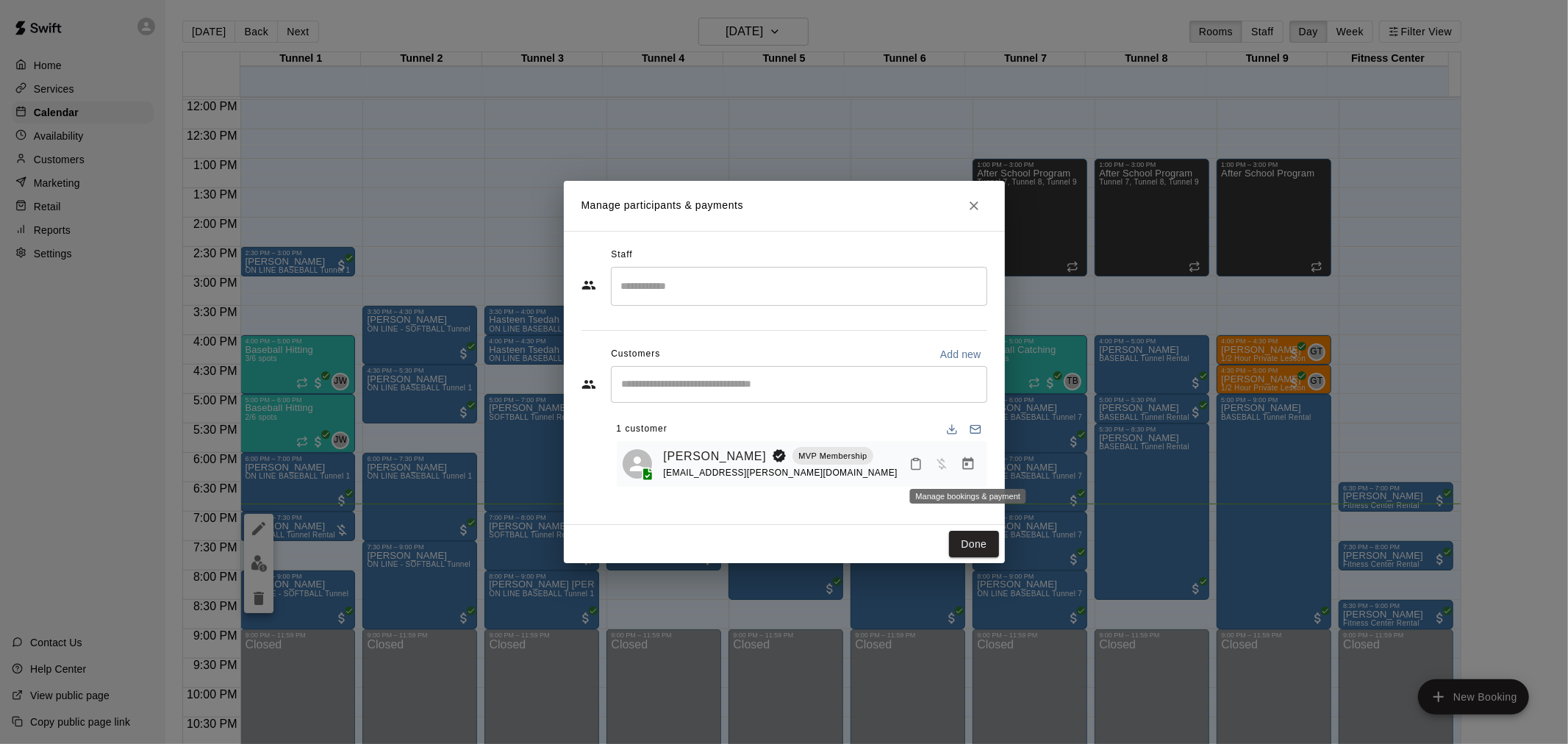
click at [958, 467] on button "Manage bookings & payment" at bounding box center [968, 464] width 26 height 26
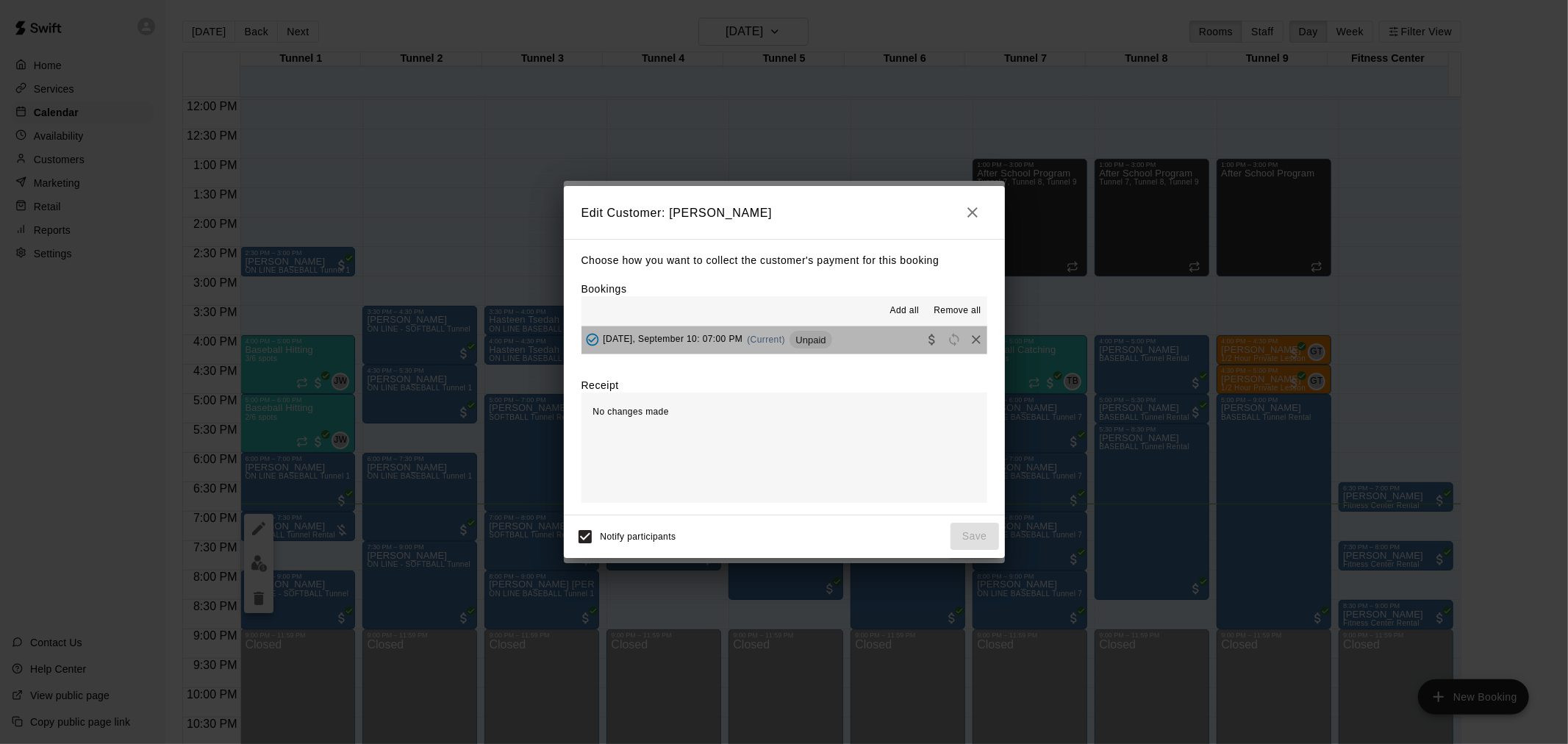
drag, startPoint x: 786, startPoint y: 329, endPoint x: 796, endPoint y: 352, distance: 25.1
click at [784, 329] on button "Wednesday, September 10: 07:00 PM (Current) Unpaid" at bounding box center [784, 340] width 405 height 27
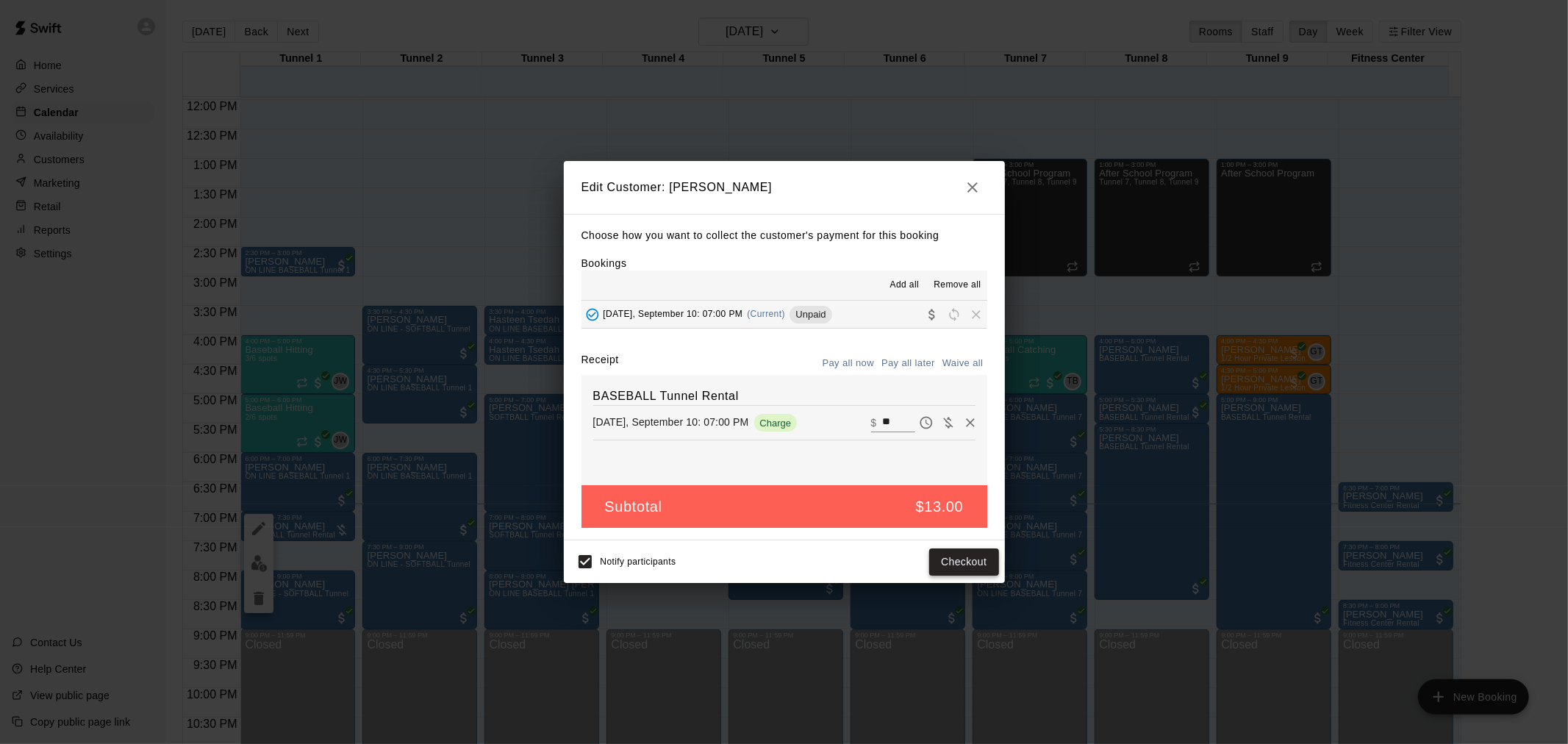
click at [973, 560] on button "Checkout" at bounding box center [964, 562] width 69 height 27
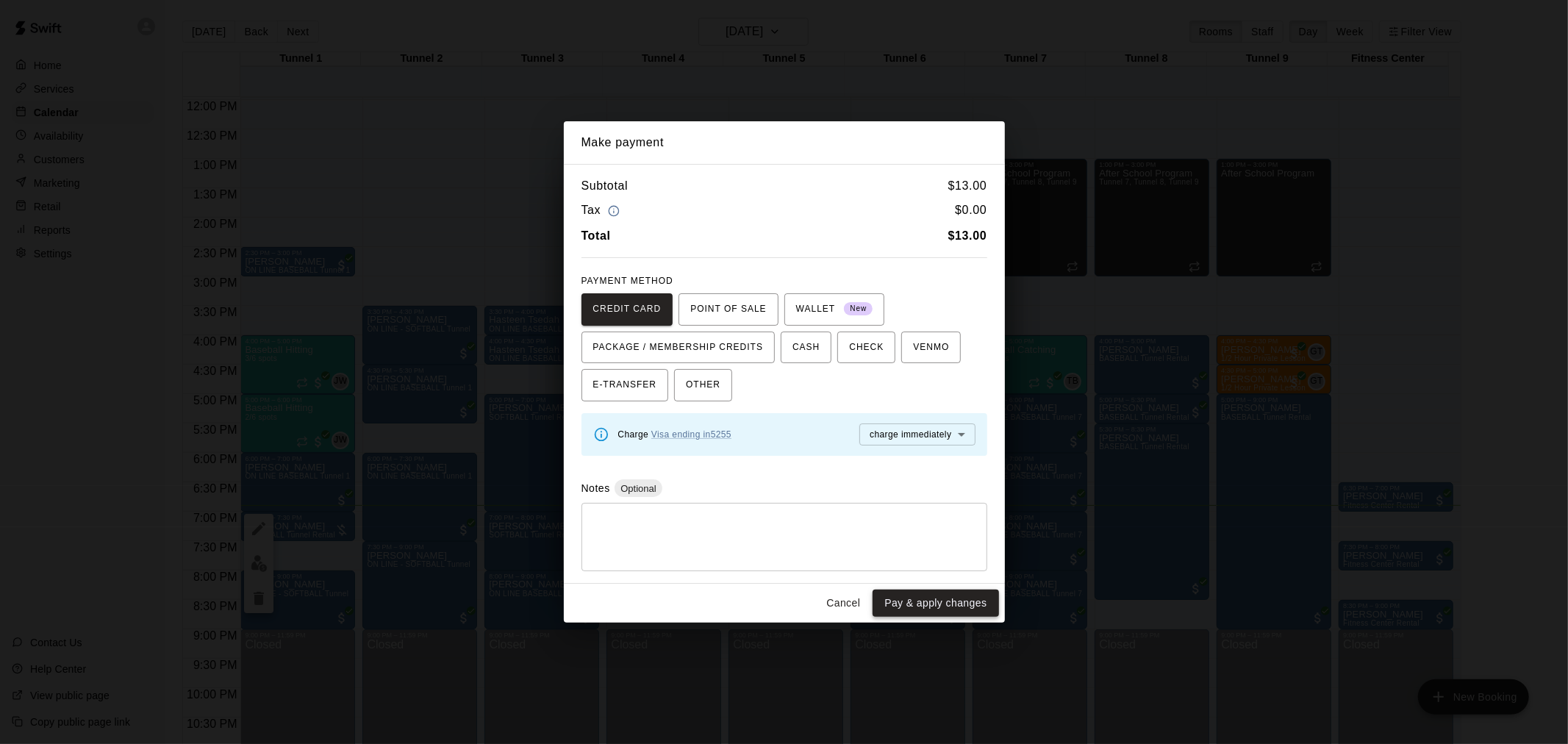
click at [938, 608] on button "Pay & apply changes" at bounding box center [936, 603] width 126 height 27
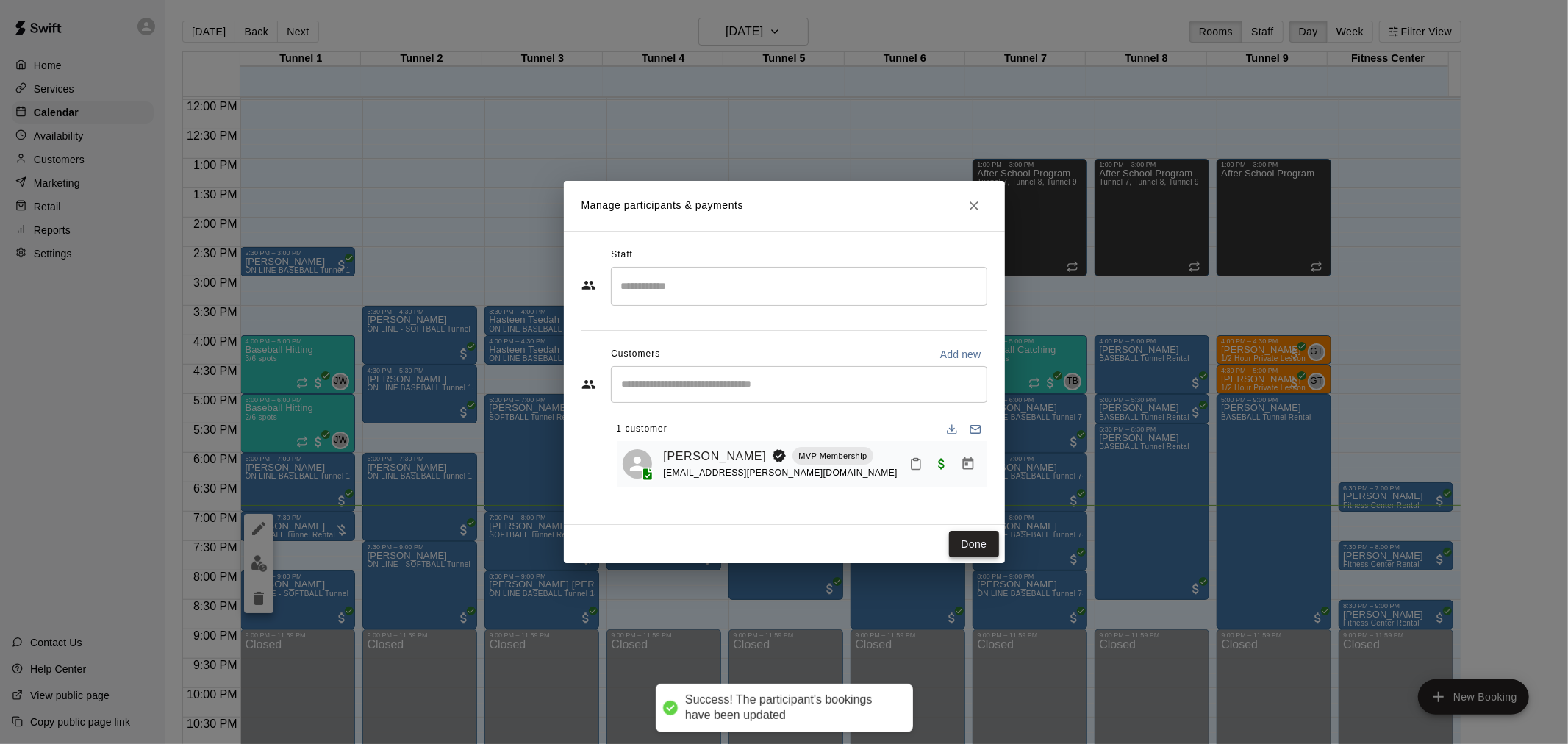
click at [984, 549] on button "Done" at bounding box center [974, 545] width 49 height 27
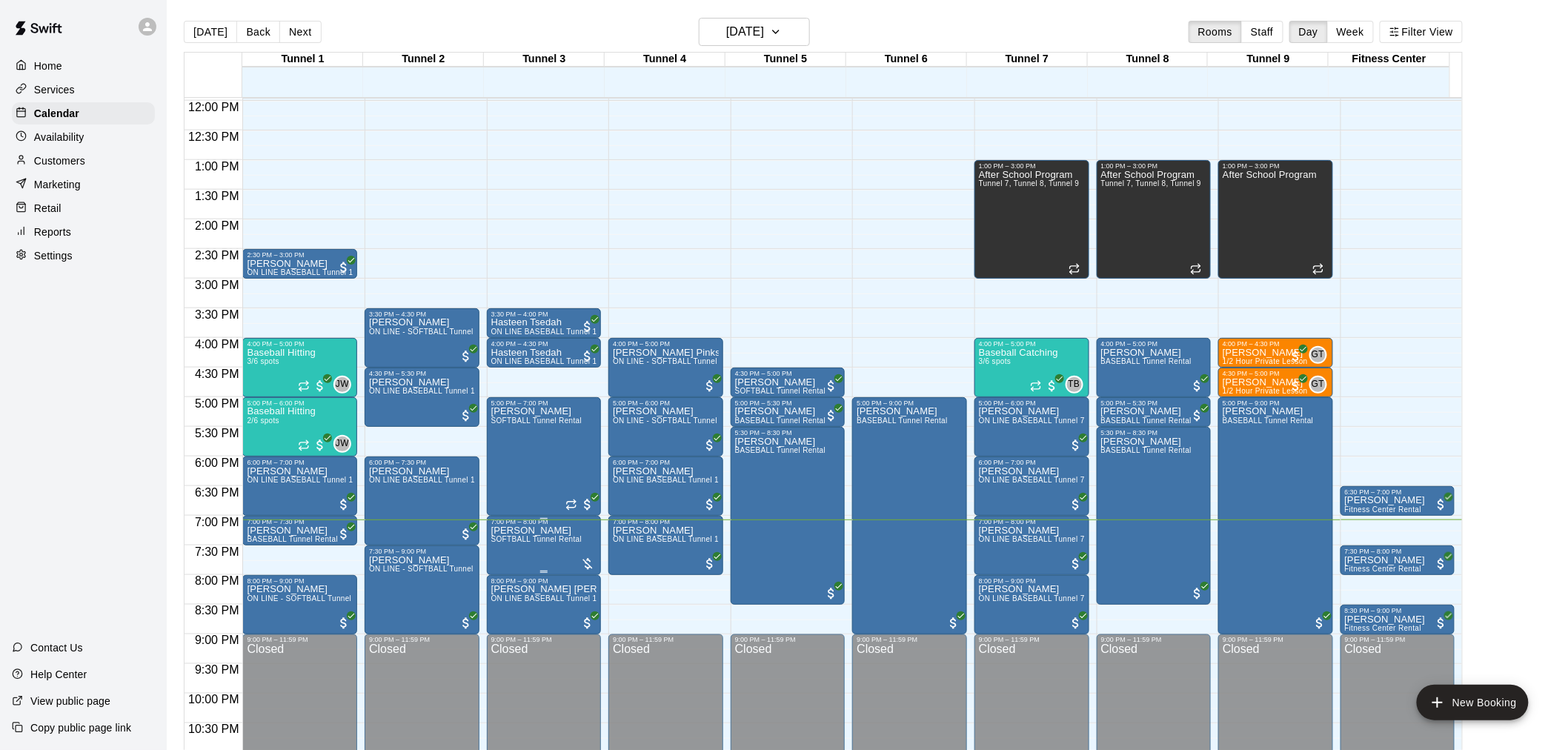
click at [546, 541] on span "SOFTBALL Tunnel Rental" at bounding box center [536, 539] width 91 height 8
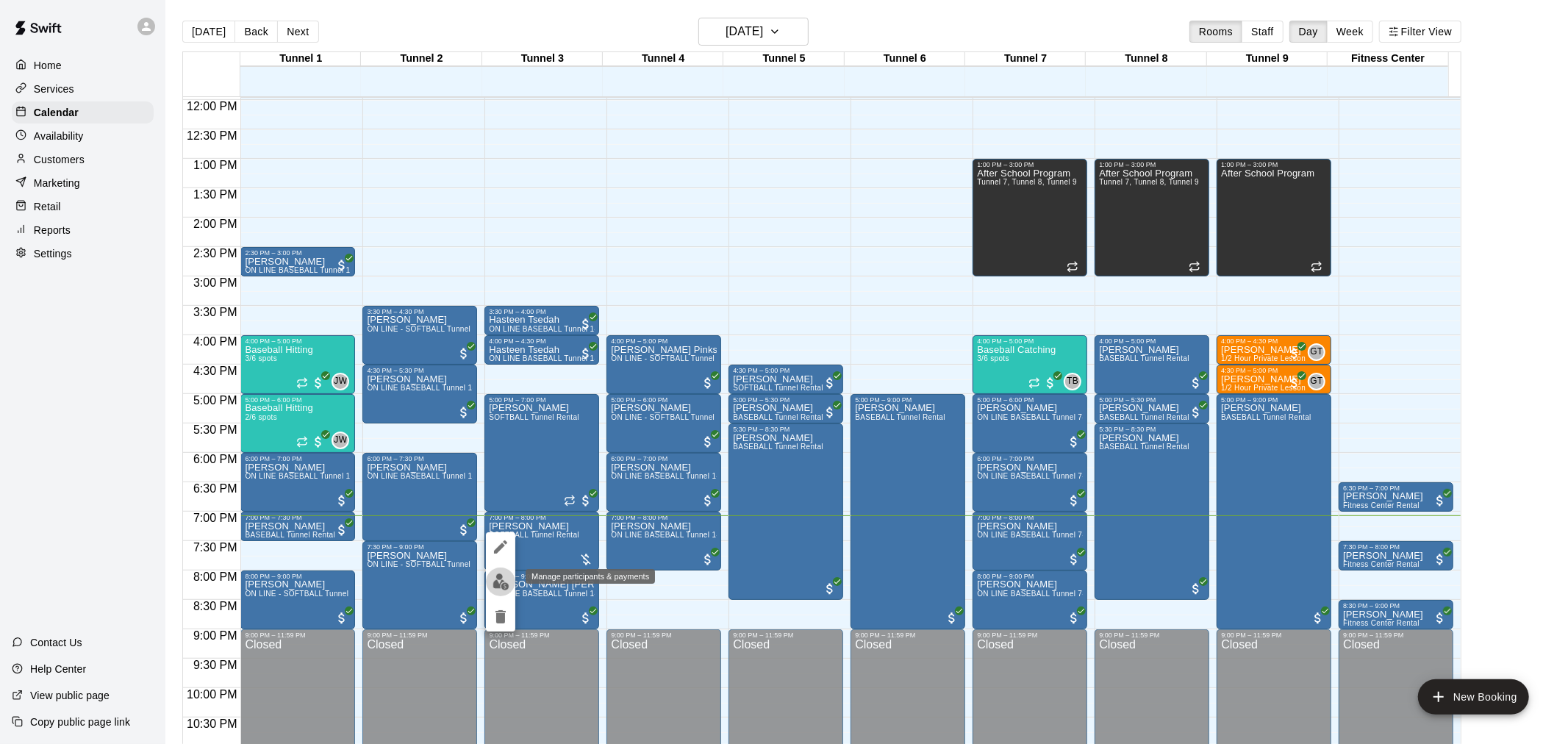
click at [507, 576] on img "edit" at bounding box center [501, 581] width 17 height 17
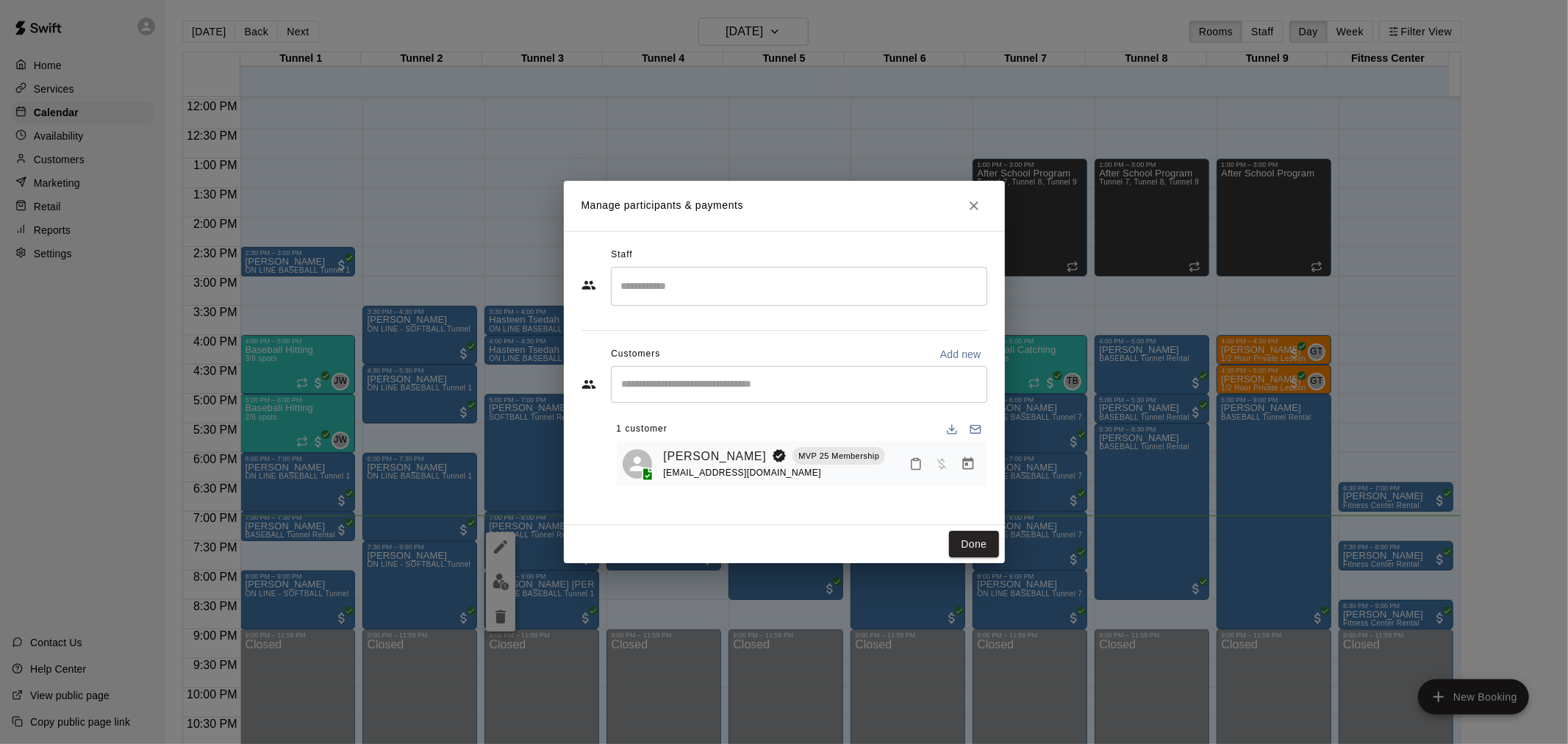
click at [973, 464] on icon "Manage bookings & payment" at bounding box center [968, 464] width 11 height 13
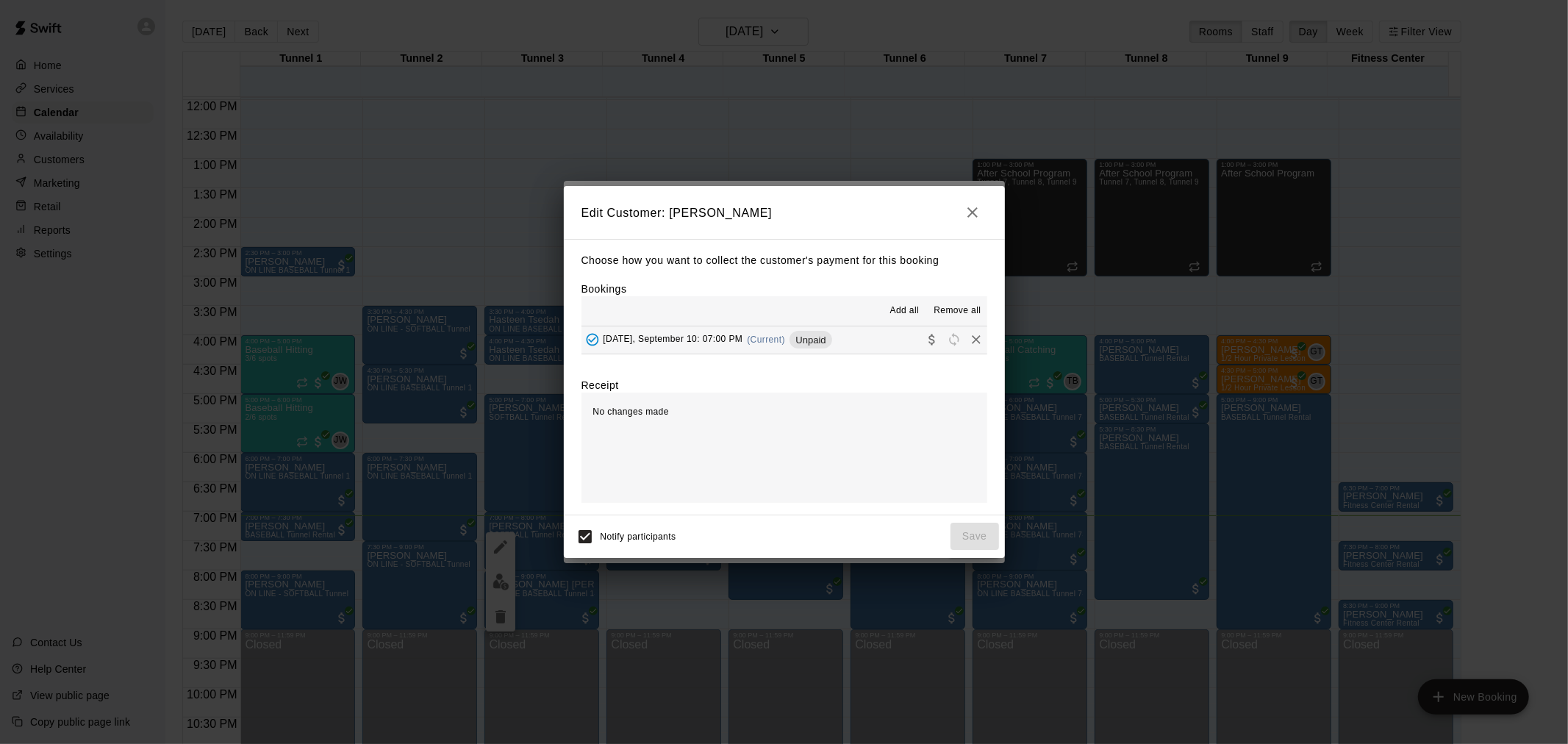
click at [682, 324] on div "Add all Remove all" at bounding box center [784, 311] width 405 height 29
click at [696, 344] on span "Wednesday, September 10: 07:00 PM" at bounding box center [672, 339] width 139 height 10
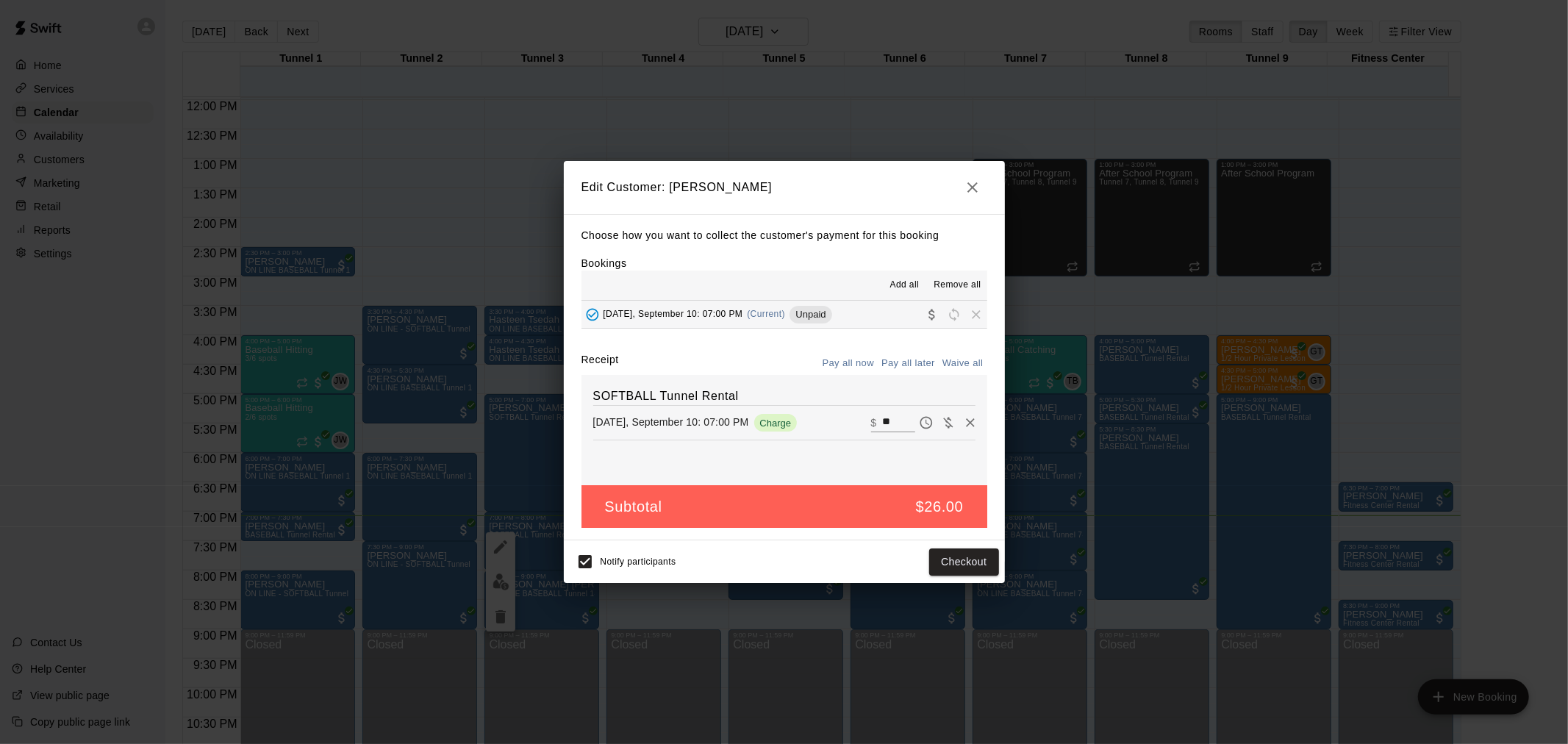
click at [953, 546] on div "Notify participants Checkout" at bounding box center [784, 562] width 429 height 31
click at [967, 568] on button "Checkout" at bounding box center [964, 562] width 69 height 27
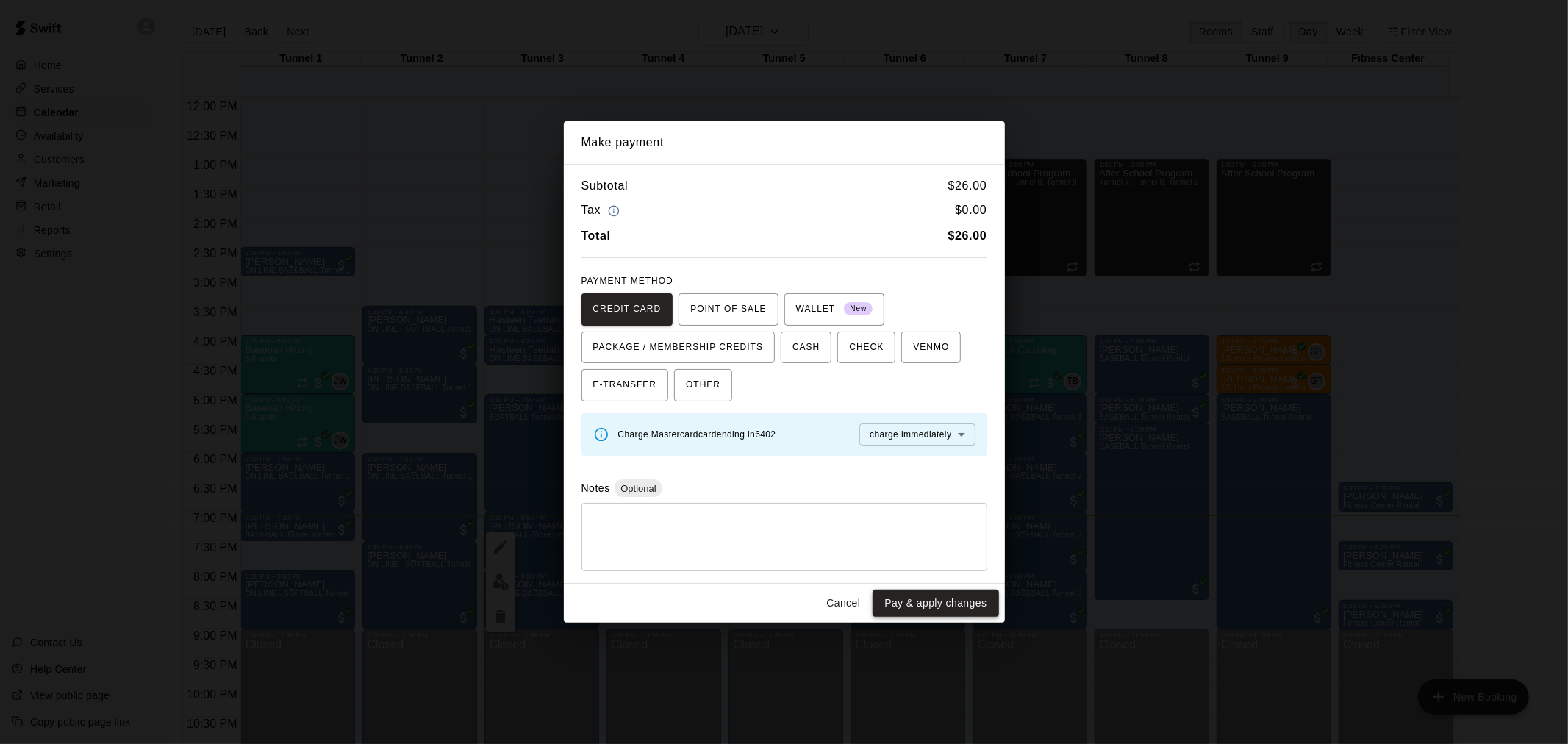
click at [977, 606] on button "Pay & apply changes" at bounding box center [936, 603] width 126 height 27
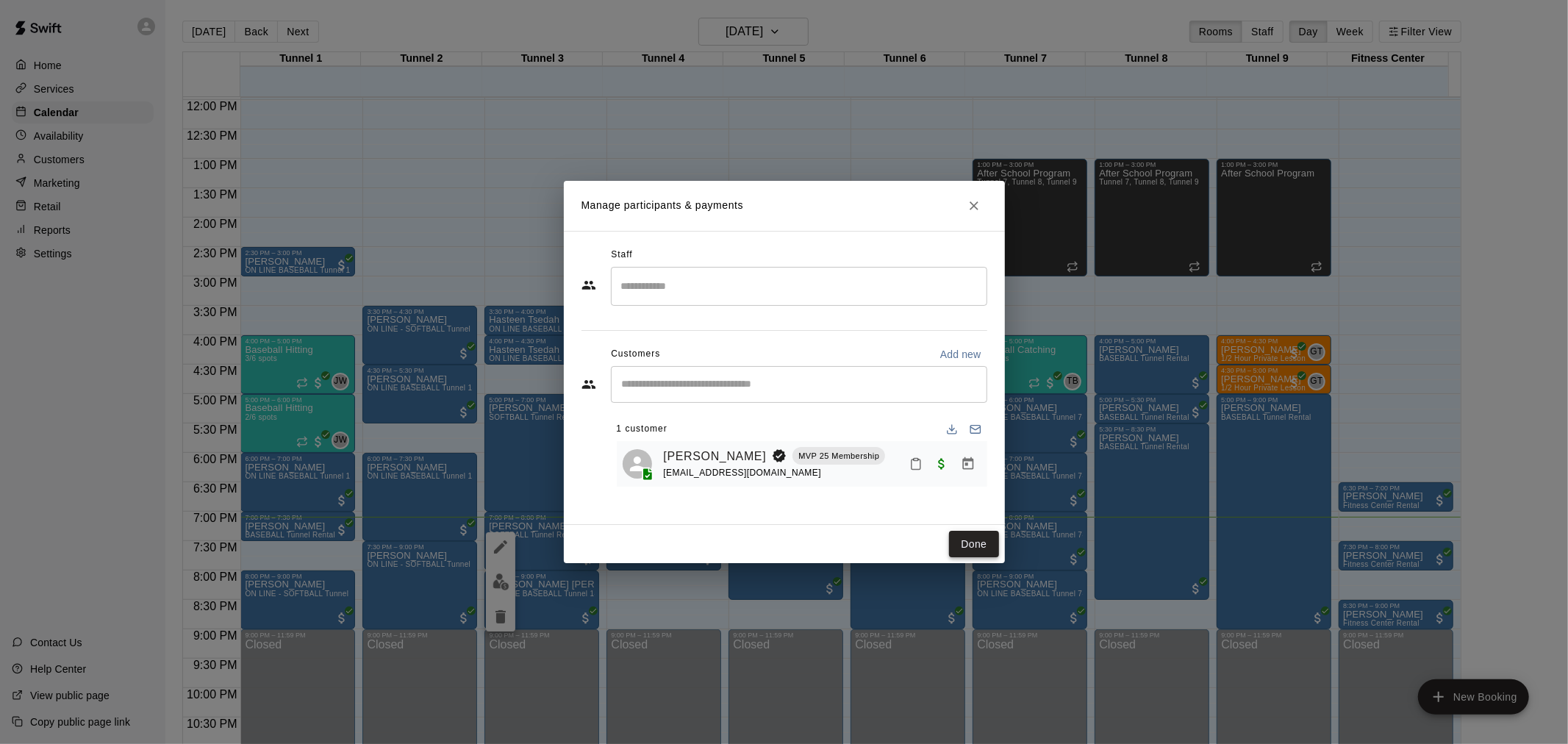
click at [963, 549] on button "Done" at bounding box center [974, 545] width 49 height 27
